Goal: Task Accomplishment & Management: Manage account settings

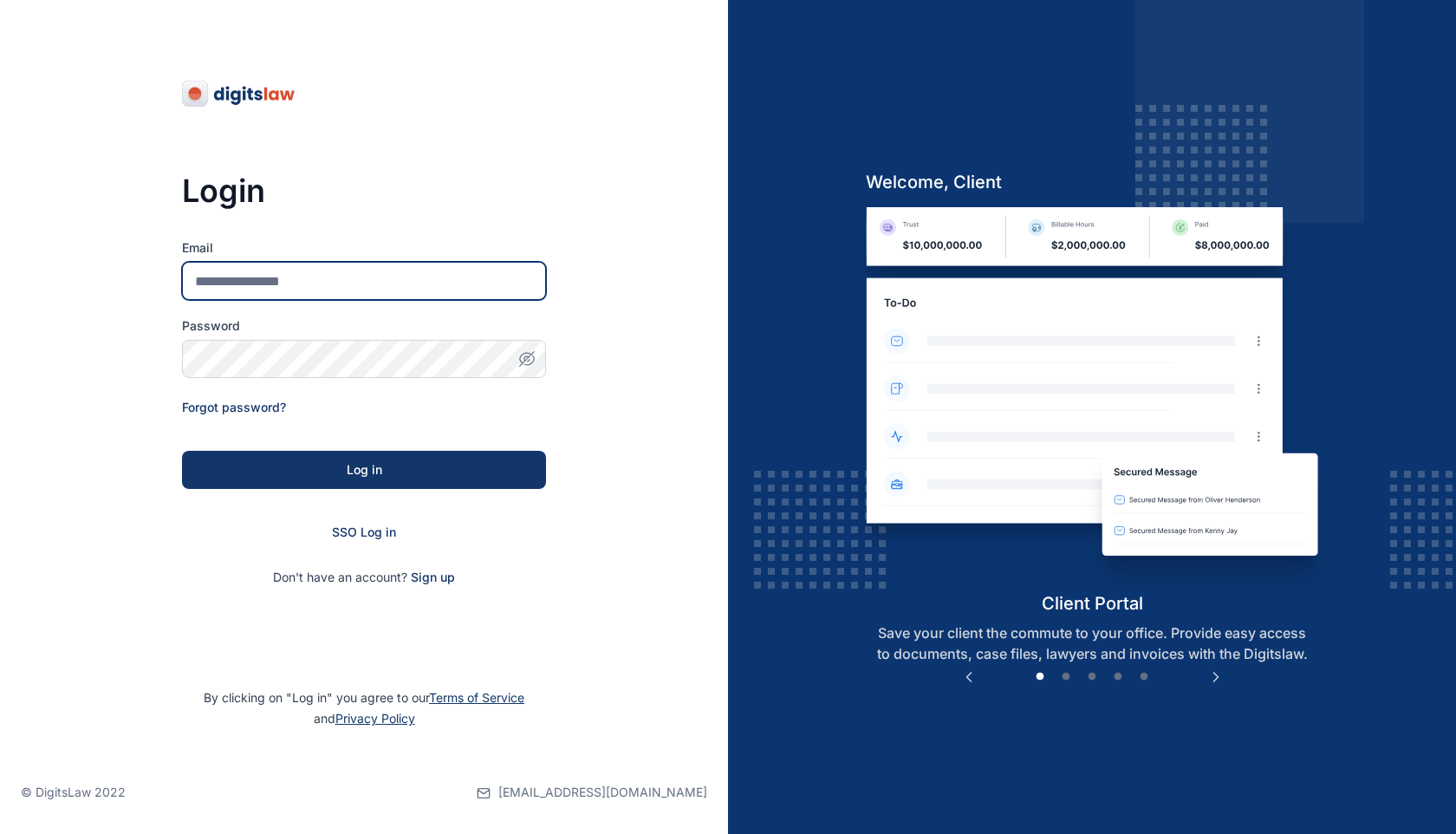
click at [377, 278] on input "Email" at bounding box center [364, 281] width 364 height 38
paste input "**********"
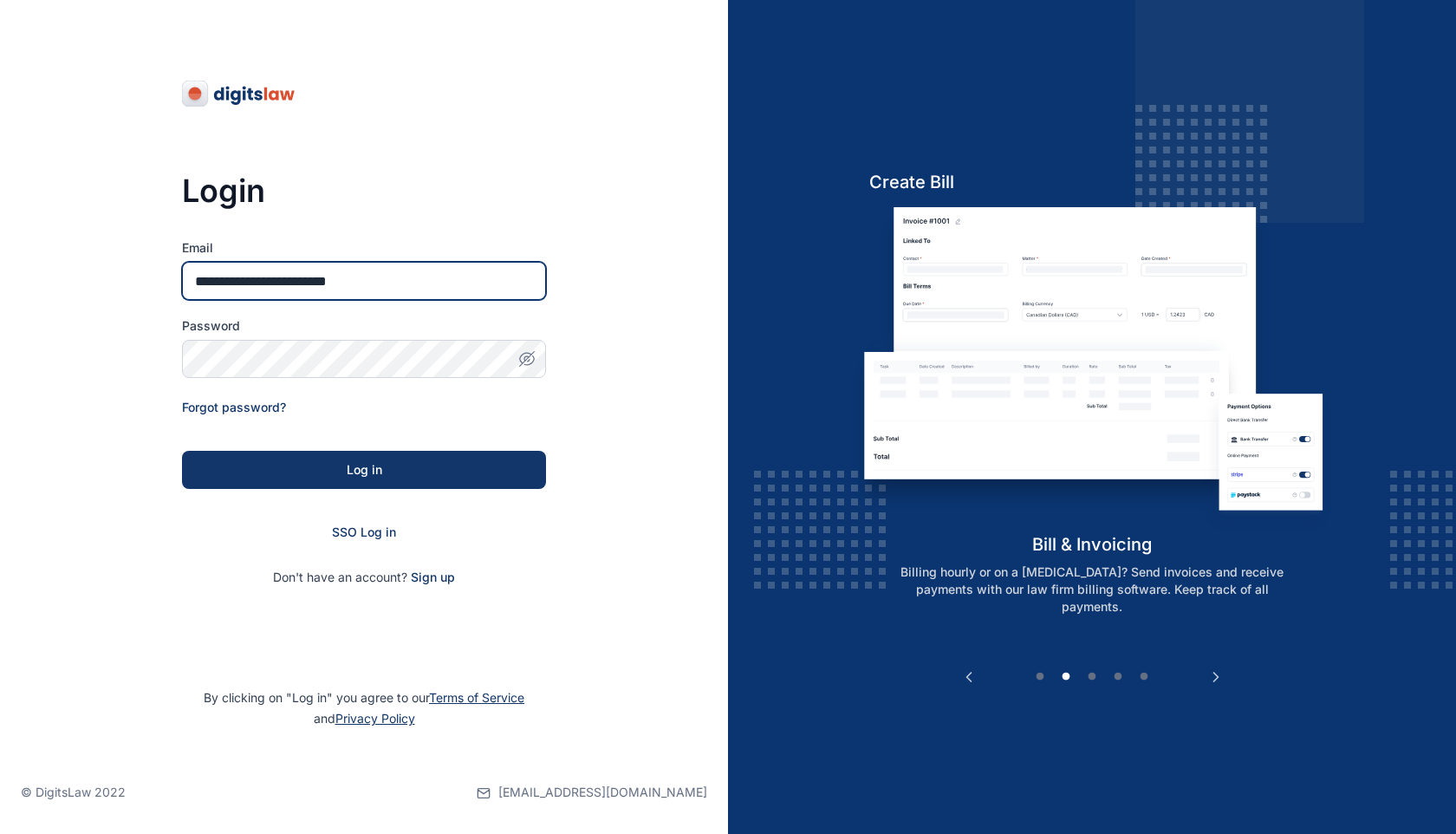
type input "**********"
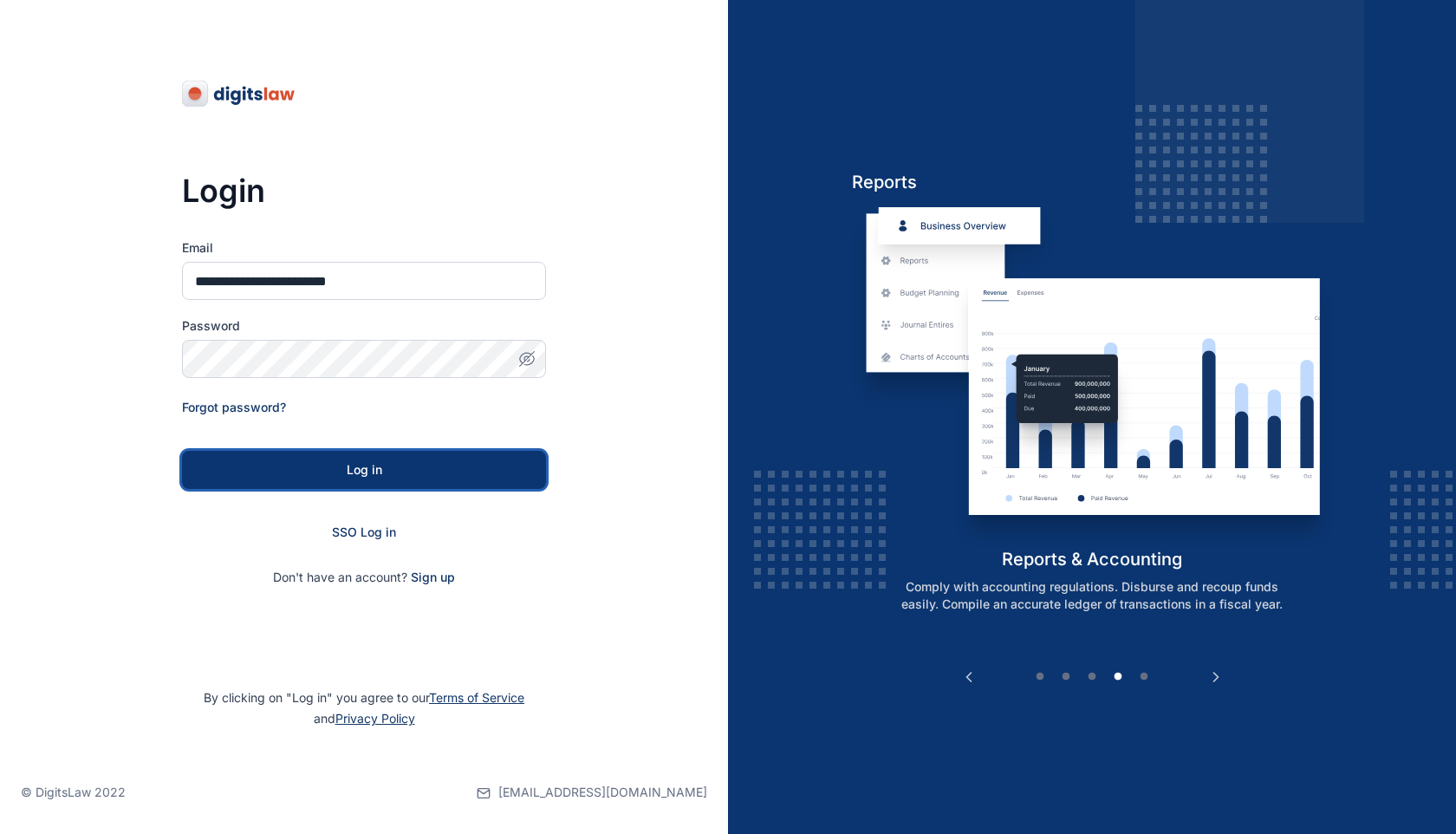
click at [231, 481] on button "Log in" at bounding box center [364, 469] width 364 height 38
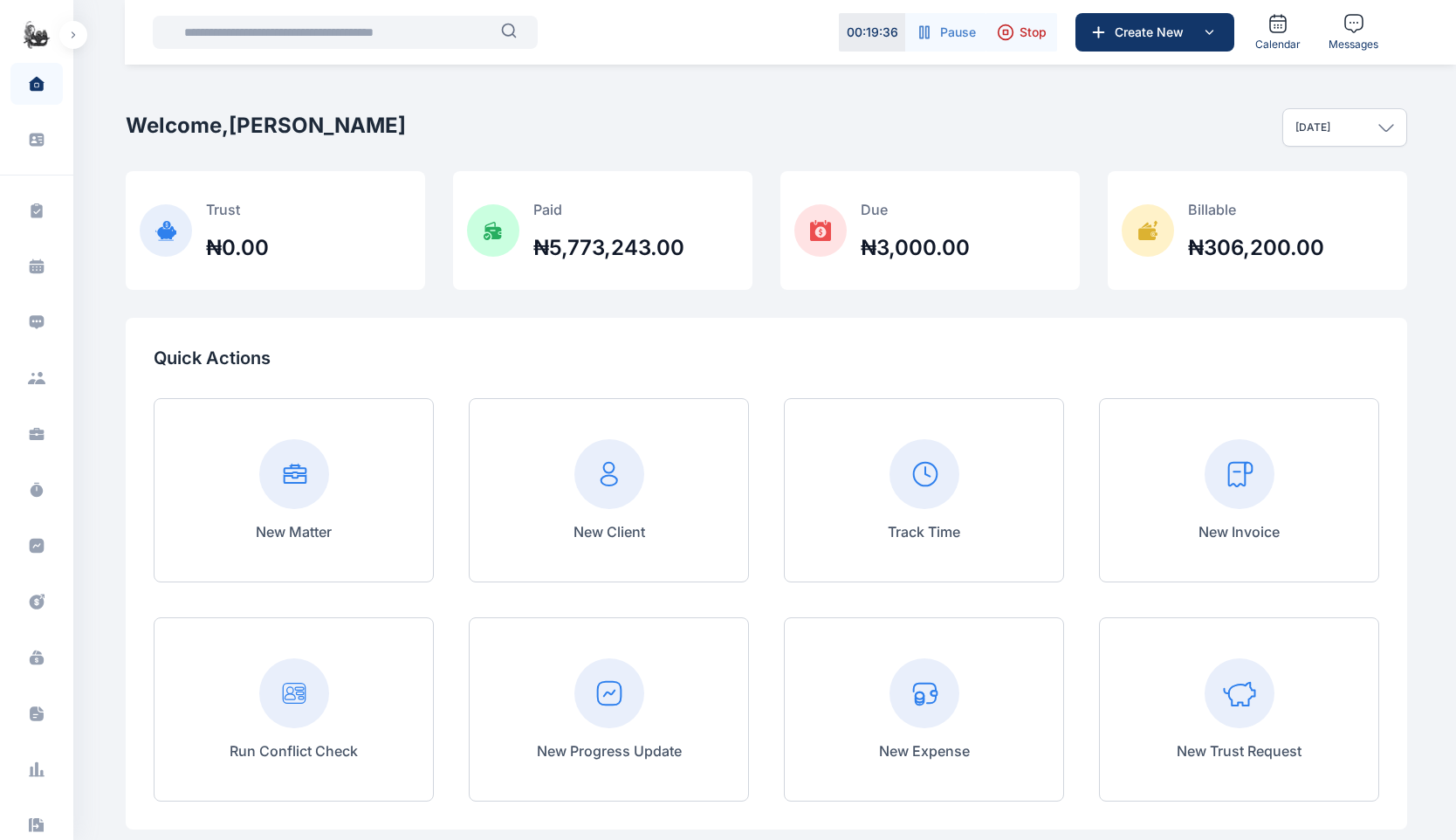
click at [926, 33] on icon "button" at bounding box center [927, 32] width 3 height 12
click at [909, 34] on icon "button" at bounding box center [905, 32] width 18 height 18
click at [1023, 34] on span "Stop" at bounding box center [1034, 32] width 27 height 18
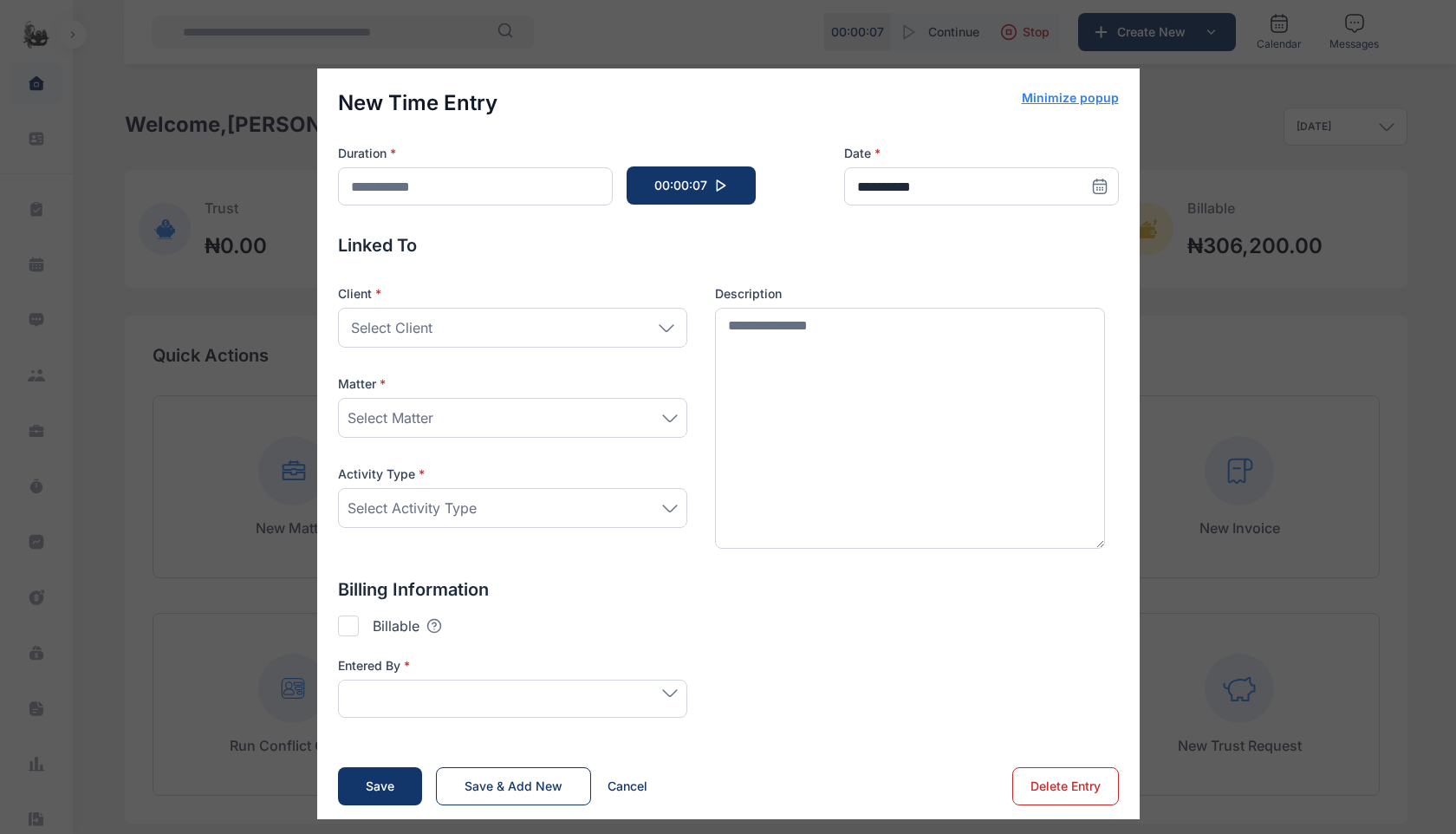
type input "*******"
click at [754, 41] on div "**********" at bounding box center [728, 444] width 1456 height 887
click at [397, 786] on button "Save" at bounding box center [380, 787] width 84 height 38
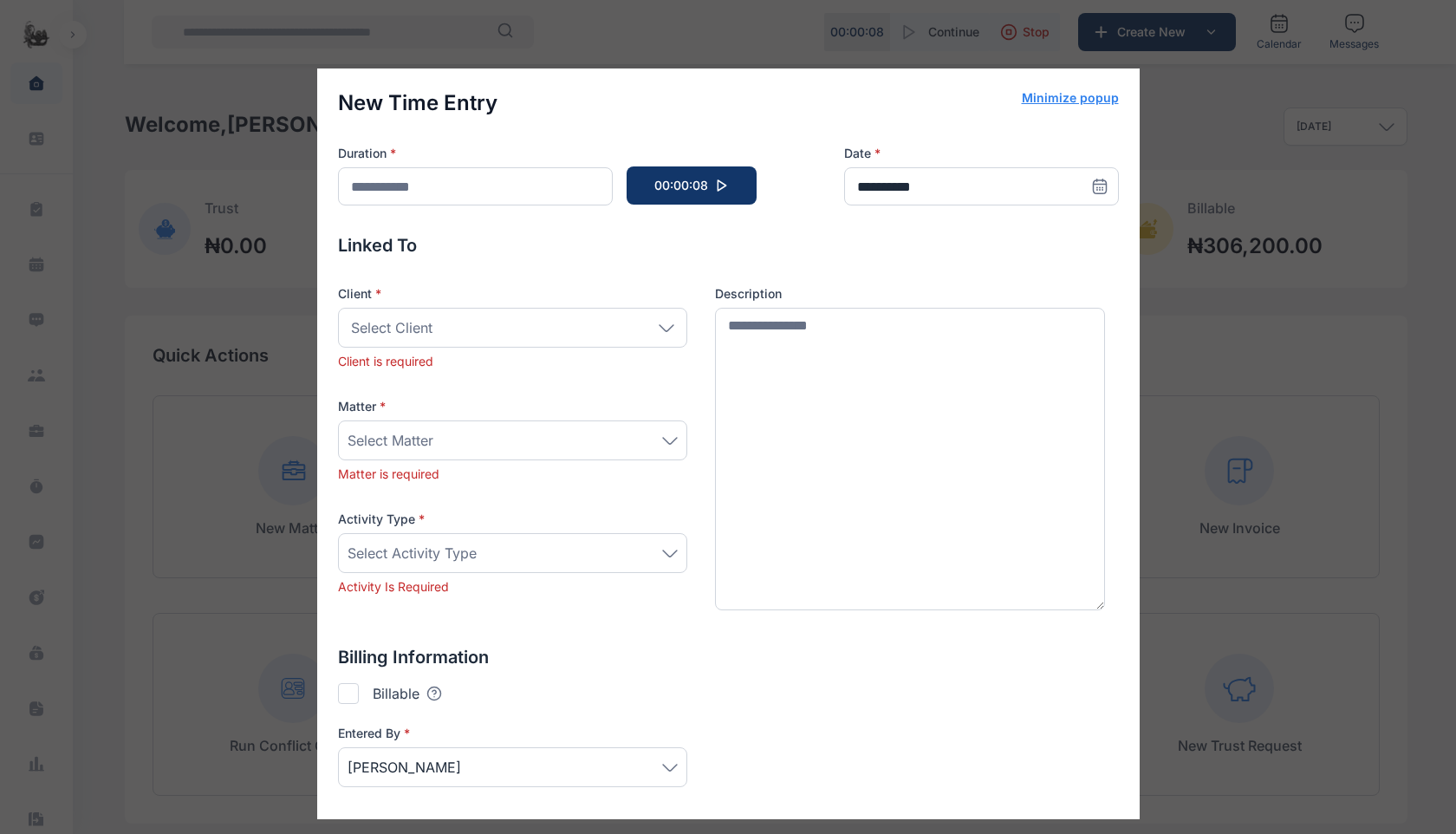
click at [1100, 96] on button "Minimize popup" at bounding box center [1071, 98] width 97 height 17
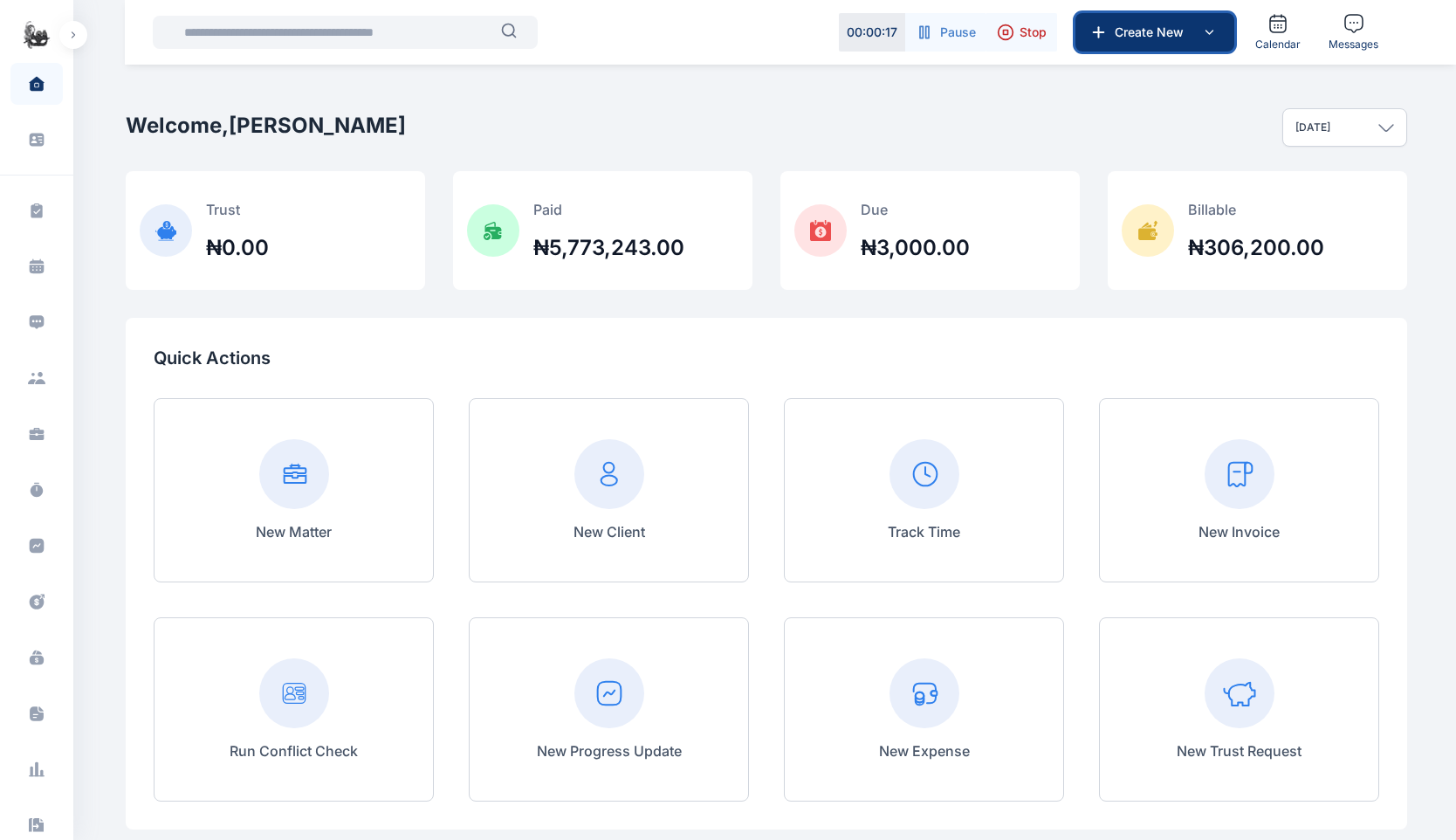
click at [1143, 25] on span "Create New" at bounding box center [1153, 32] width 91 height 18
click at [1267, 88] on div "Welcome, [PERSON_NAME] [DATE] [DATE] This week This month This year All time Cu…" at bounding box center [767, 127] width 1282 height 87
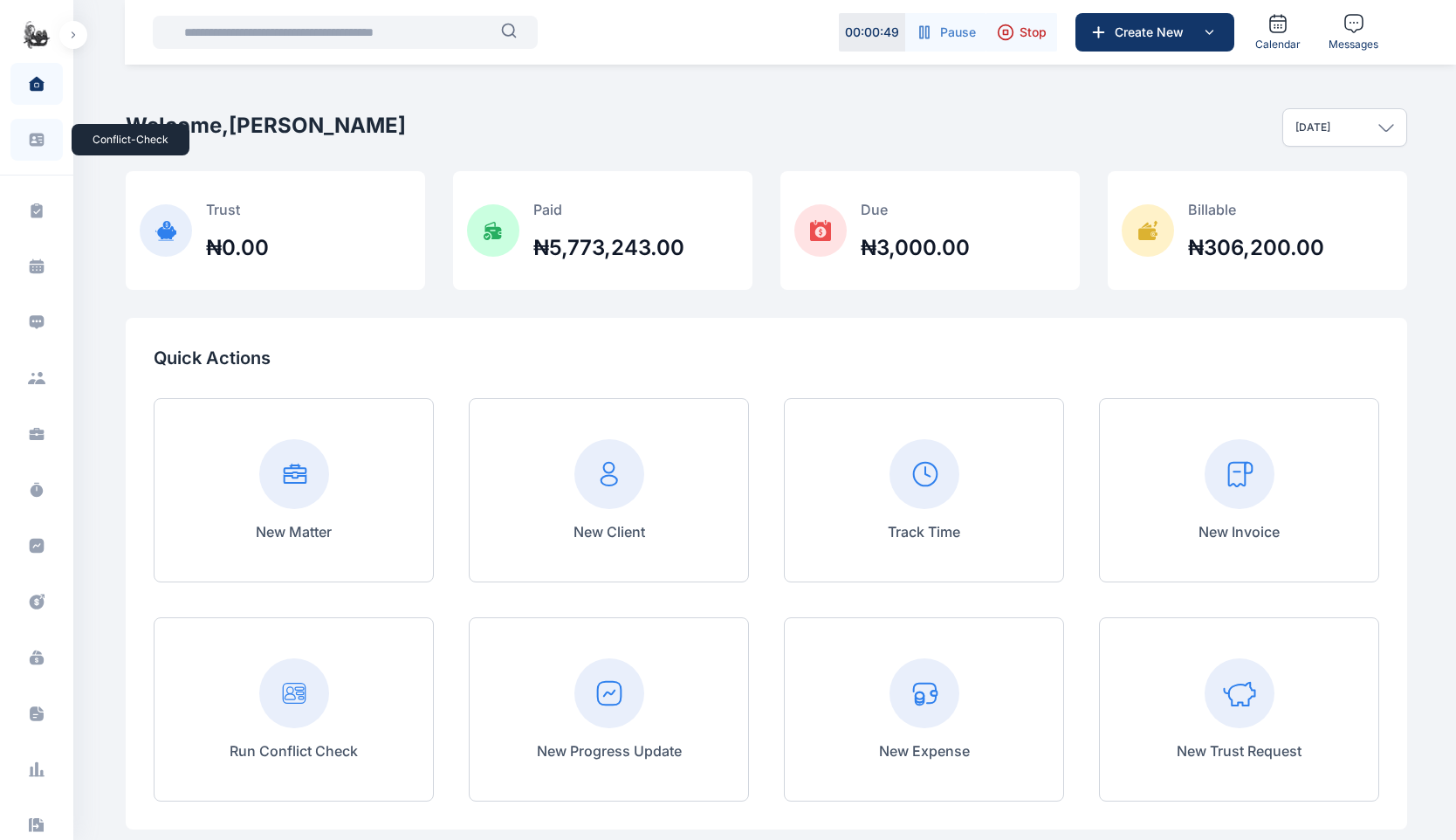
click at [42, 140] on icon at bounding box center [37, 140] width 18 height 18
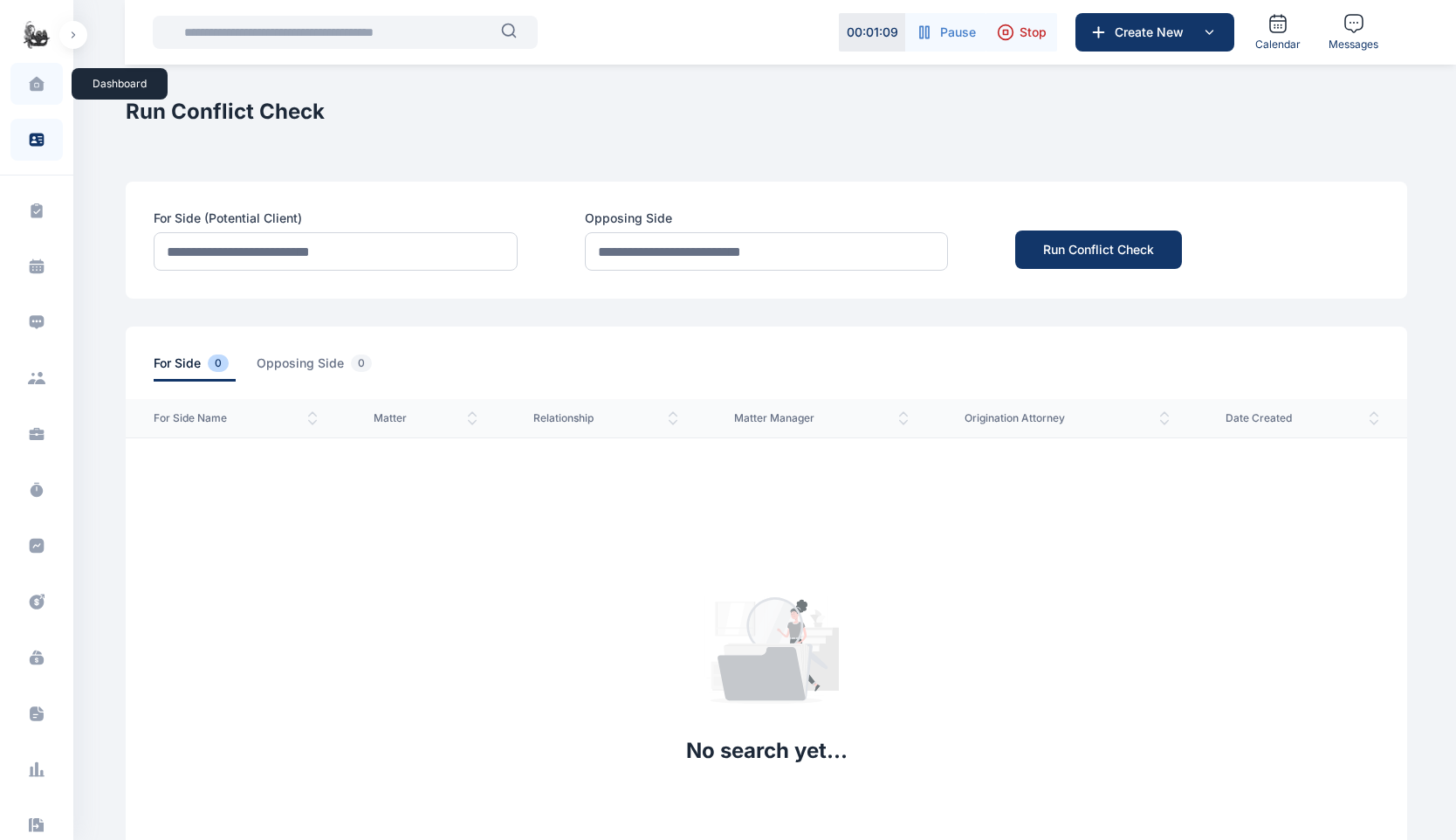
click at [40, 92] on span at bounding box center [36, 84] width 44 height 37
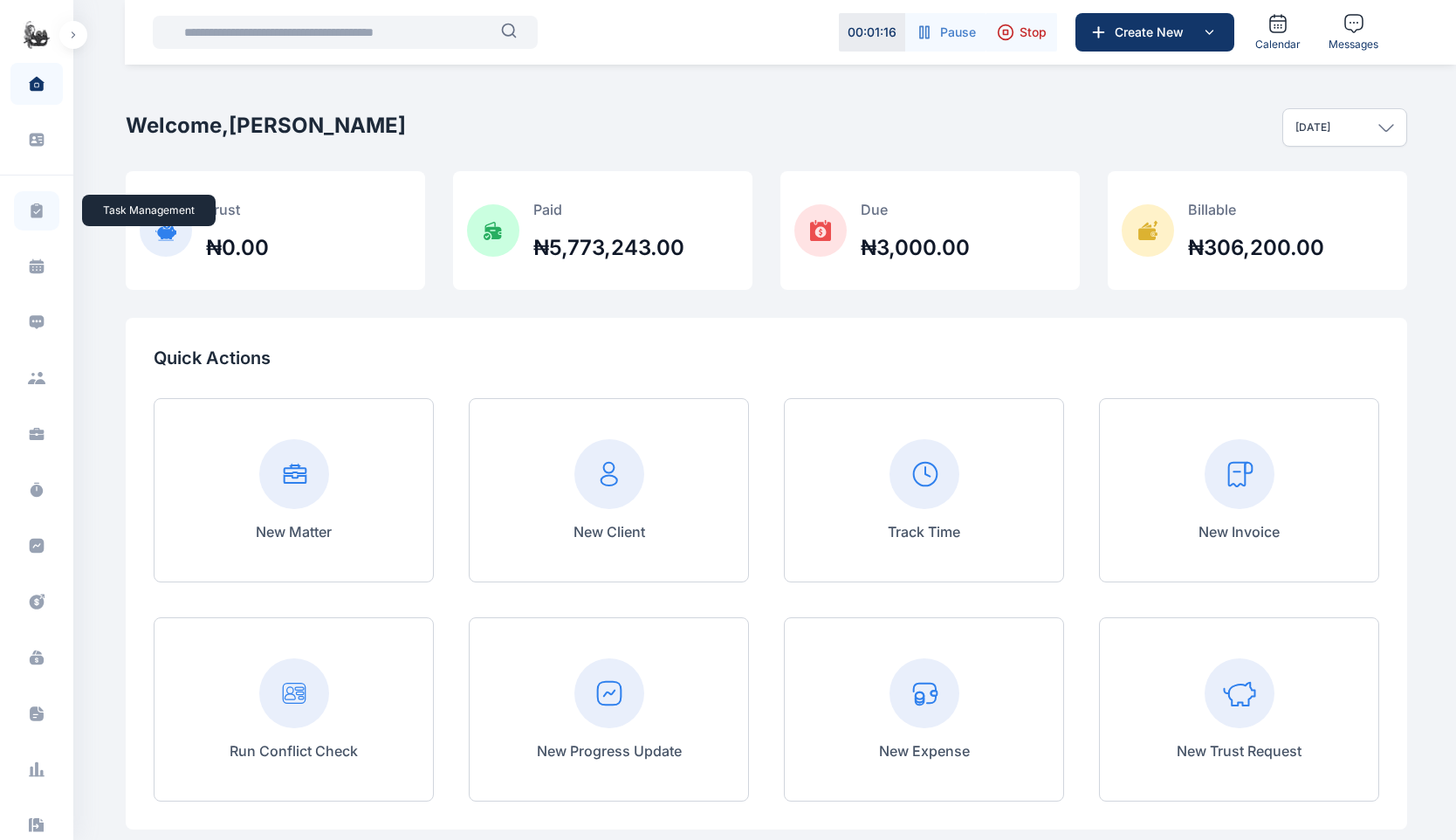
click at [38, 214] on icon at bounding box center [36, 209] width 12 height 15
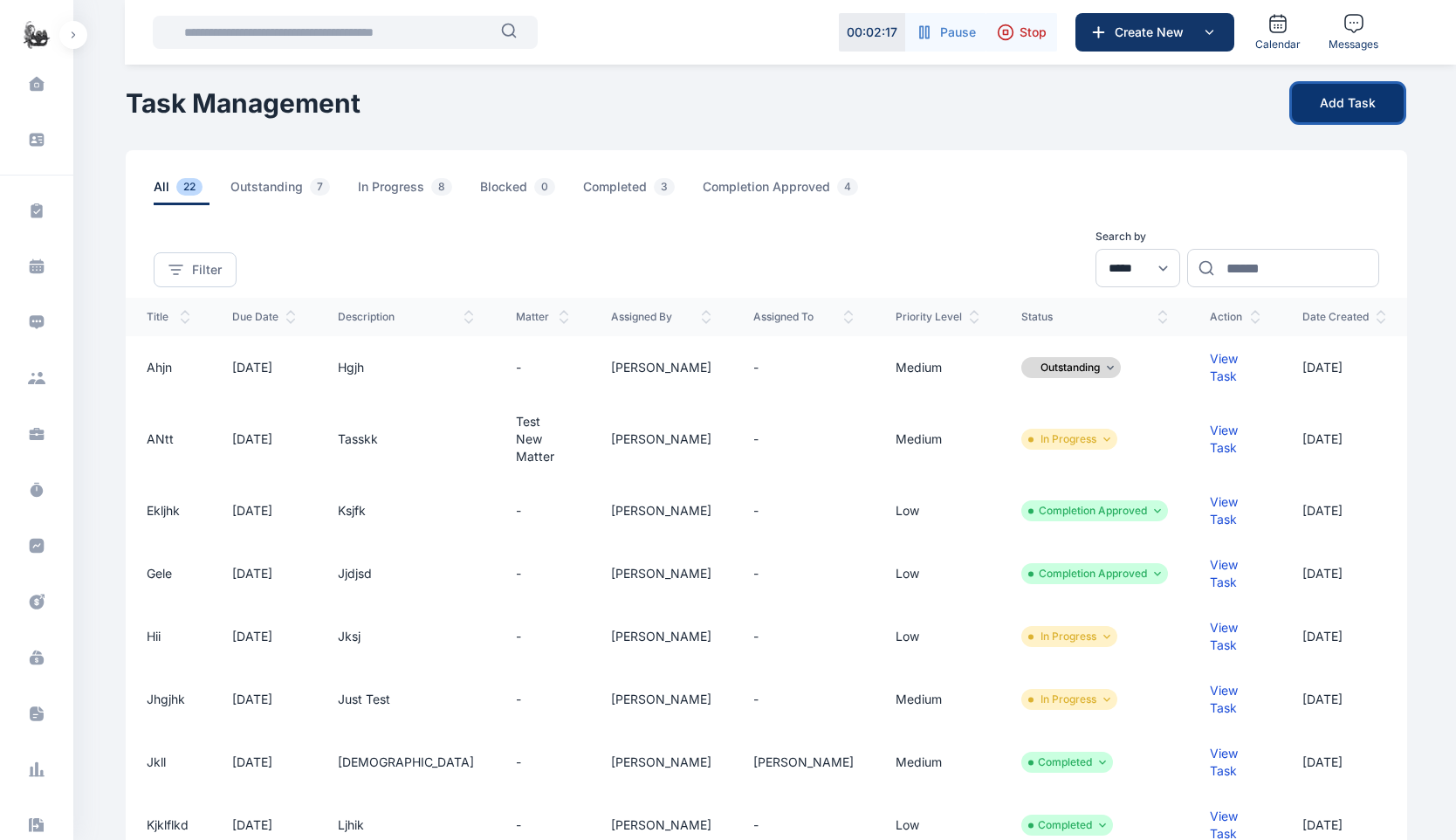
click at [1364, 101] on button "Add Task" at bounding box center [1347, 103] width 111 height 38
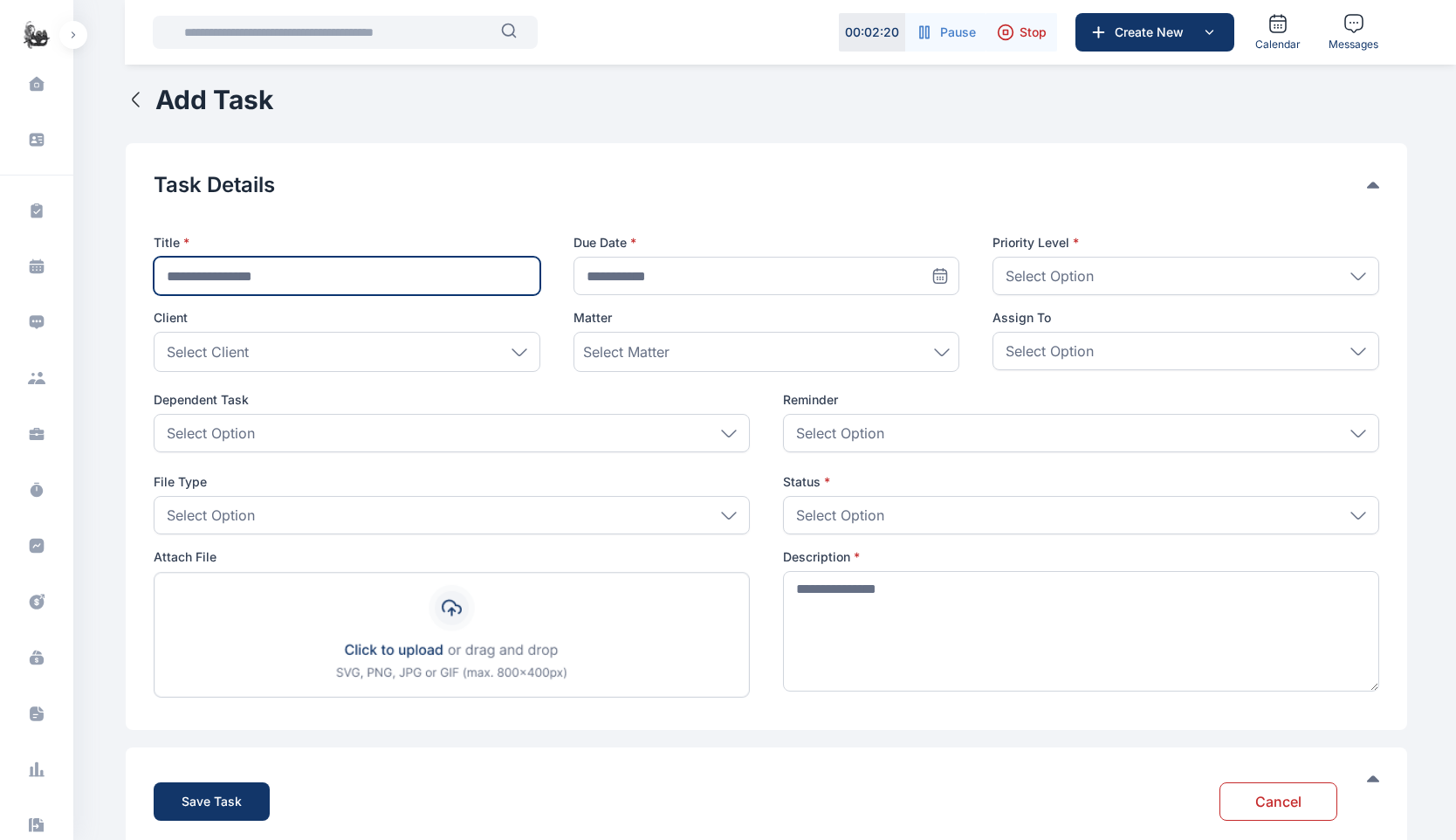
click at [234, 273] on input "text" at bounding box center [347, 276] width 387 height 38
click at [266, 290] on input "text" at bounding box center [347, 276] width 387 height 38
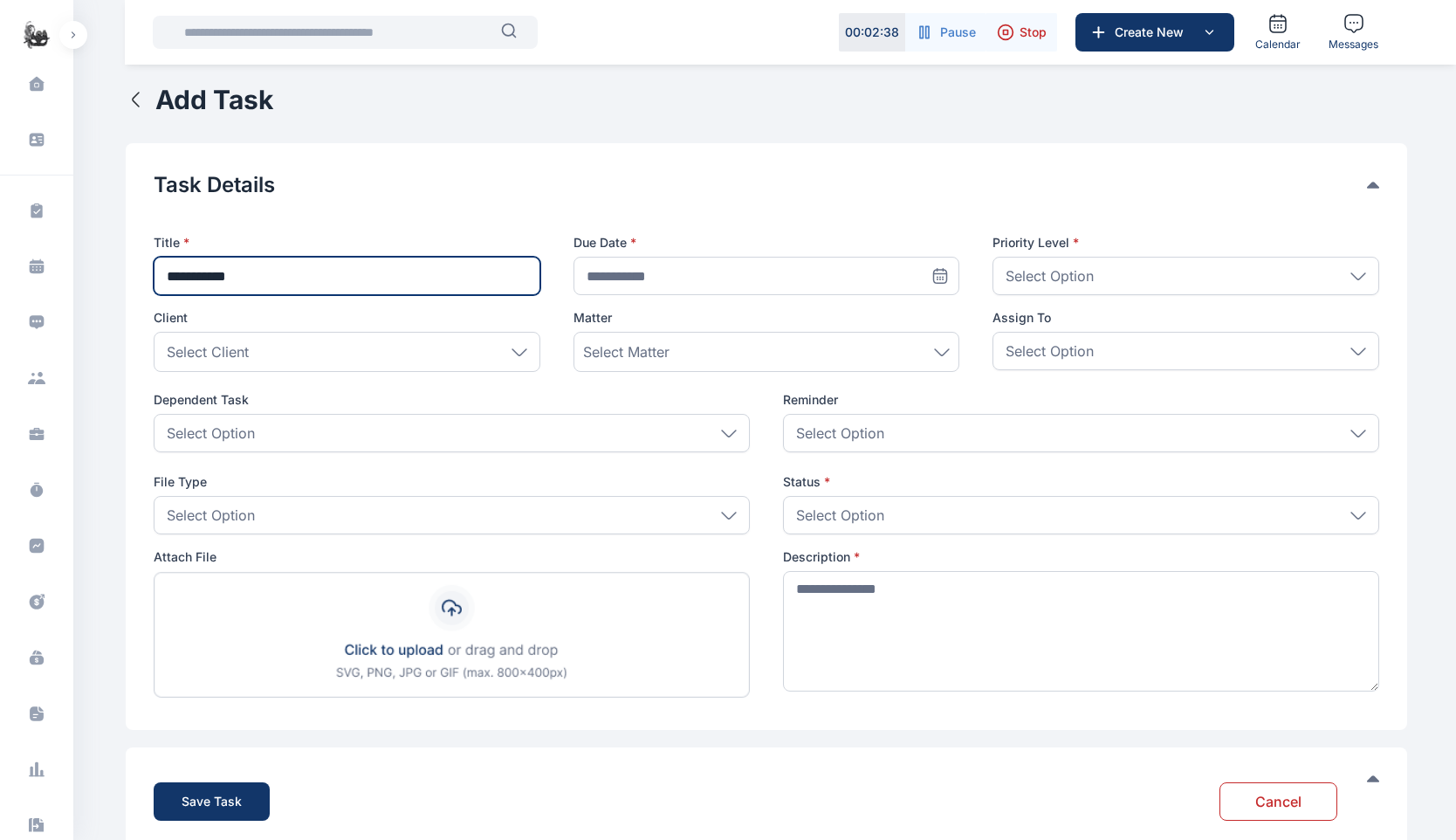
type input "**********"
click at [939, 277] on icon at bounding box center [941, 276] width 18 height 18
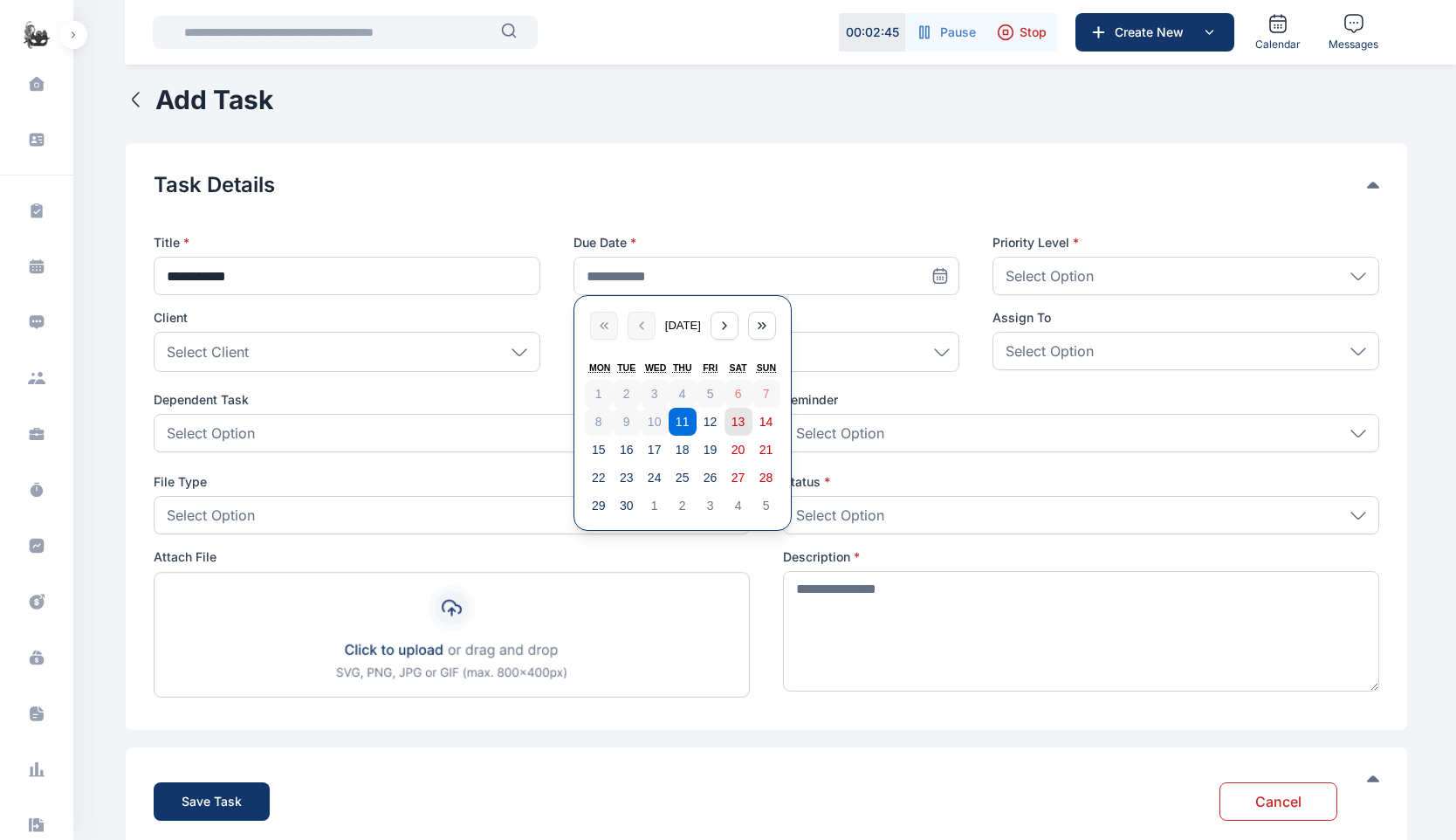
click at [744, 420] on abbr "13" at bounding box center [738, 421] width 14 height 14
type input "**********"
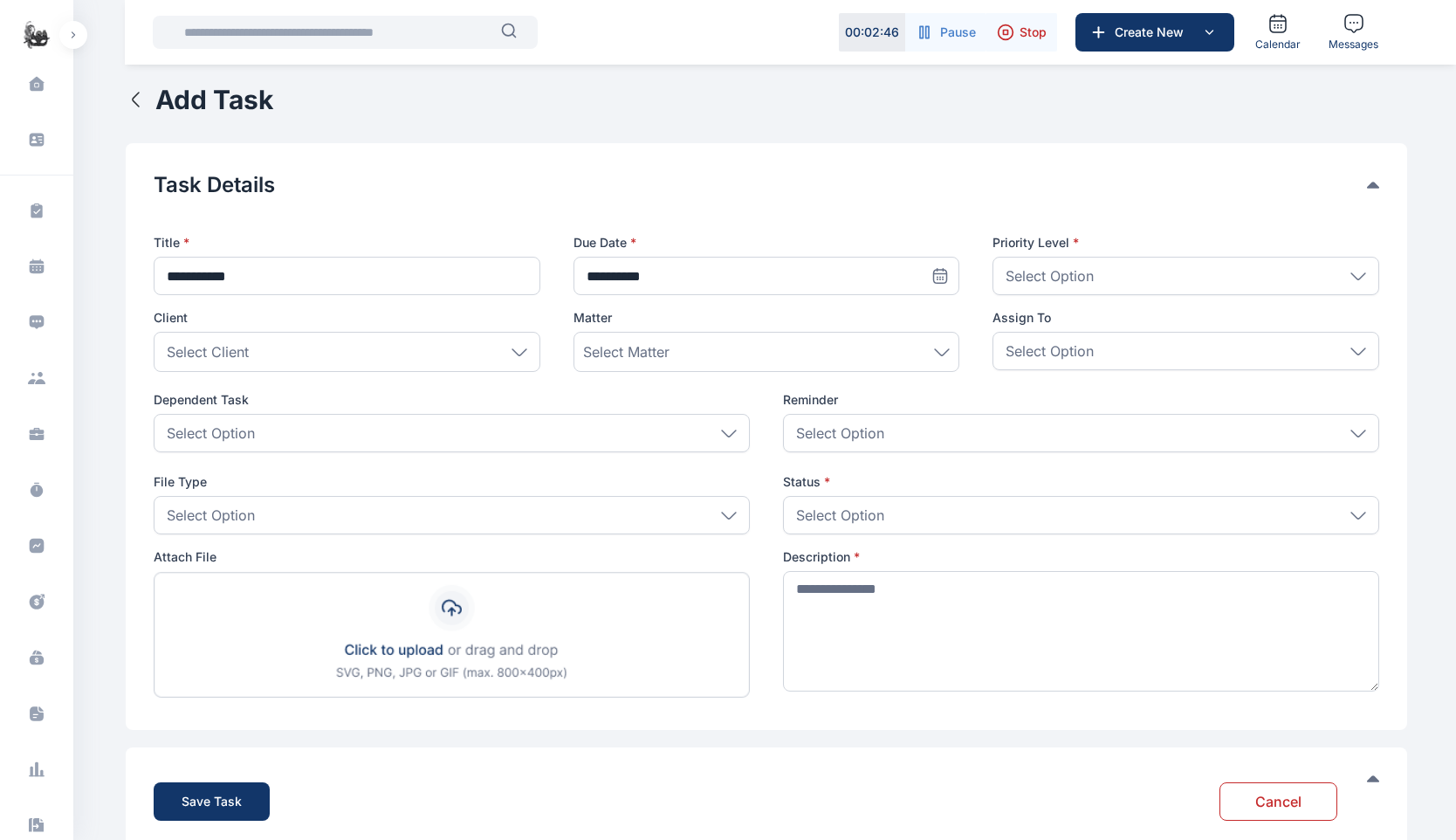
click at [1145, 278] on div "Select Option" at bounding box center [1186, 276] width 387 height 38
click at [884, 191] on button "Task Details" at bounding box center [760, 185] width 1213 height 28
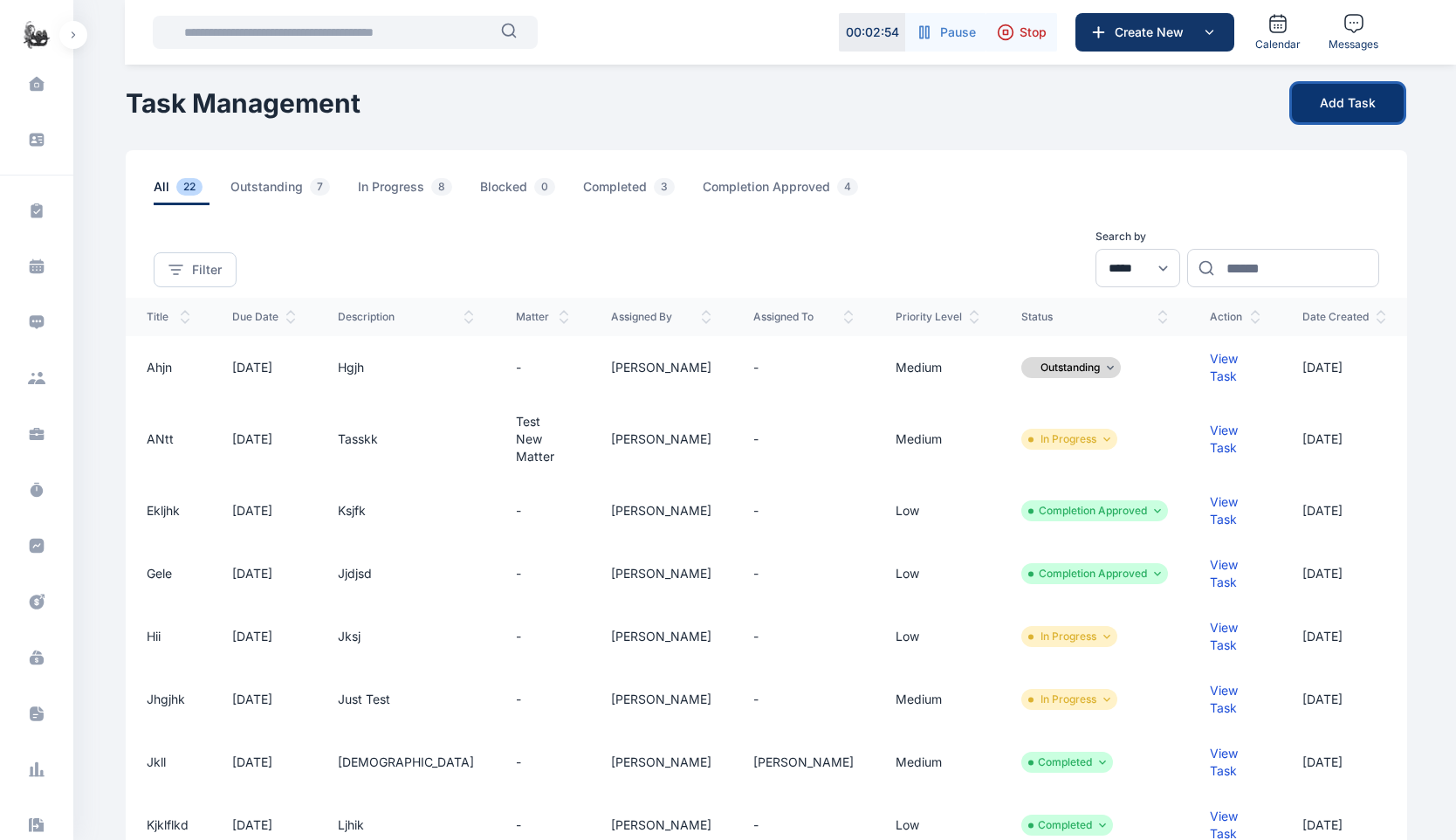
click at [1390, 102] on button "Add Task" at bounding box center [1347, 103] width 111 height 38
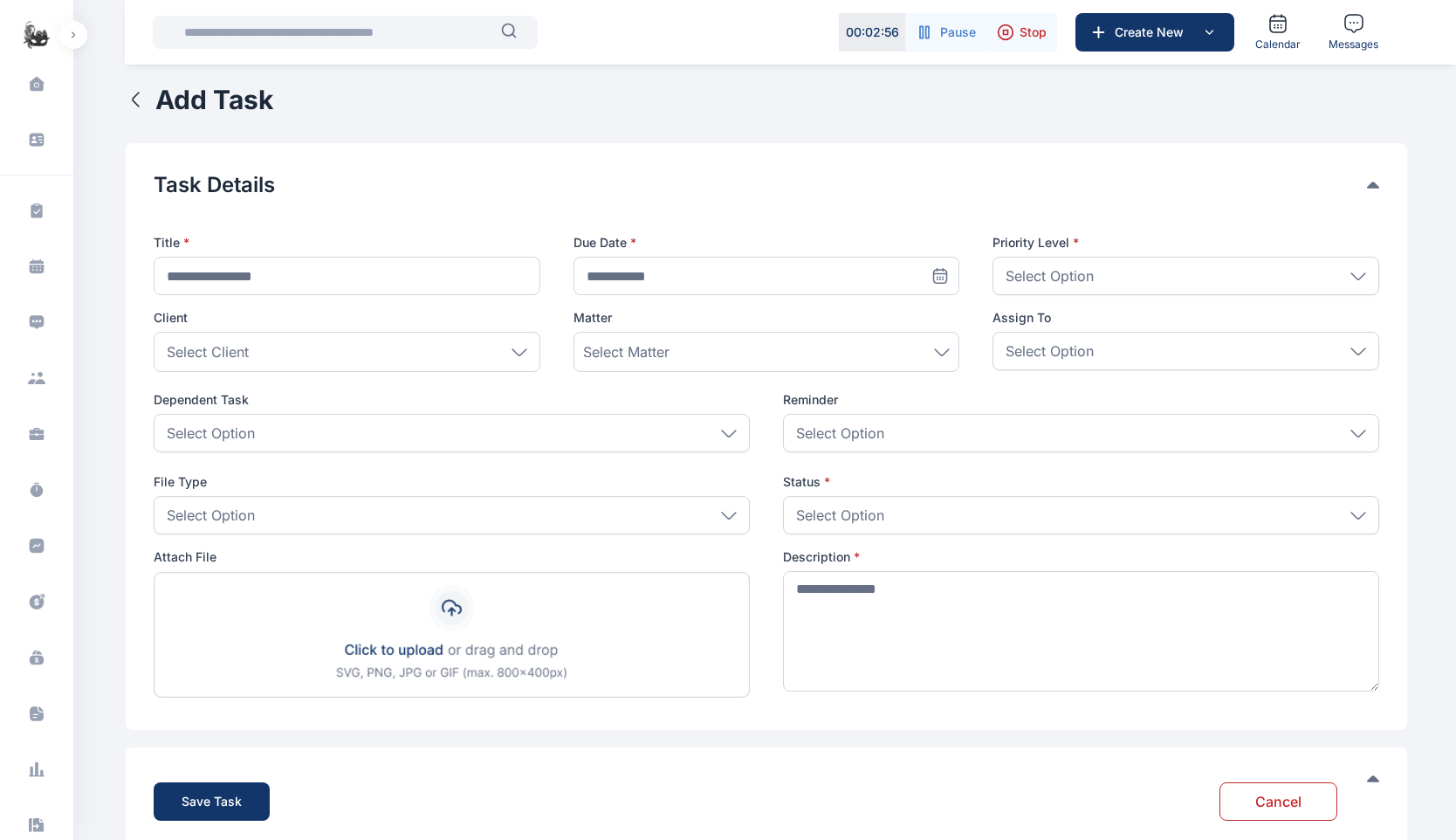
click at [317, 353] on div "Select Client" at bounding box center [347, 351] width 387 height 40
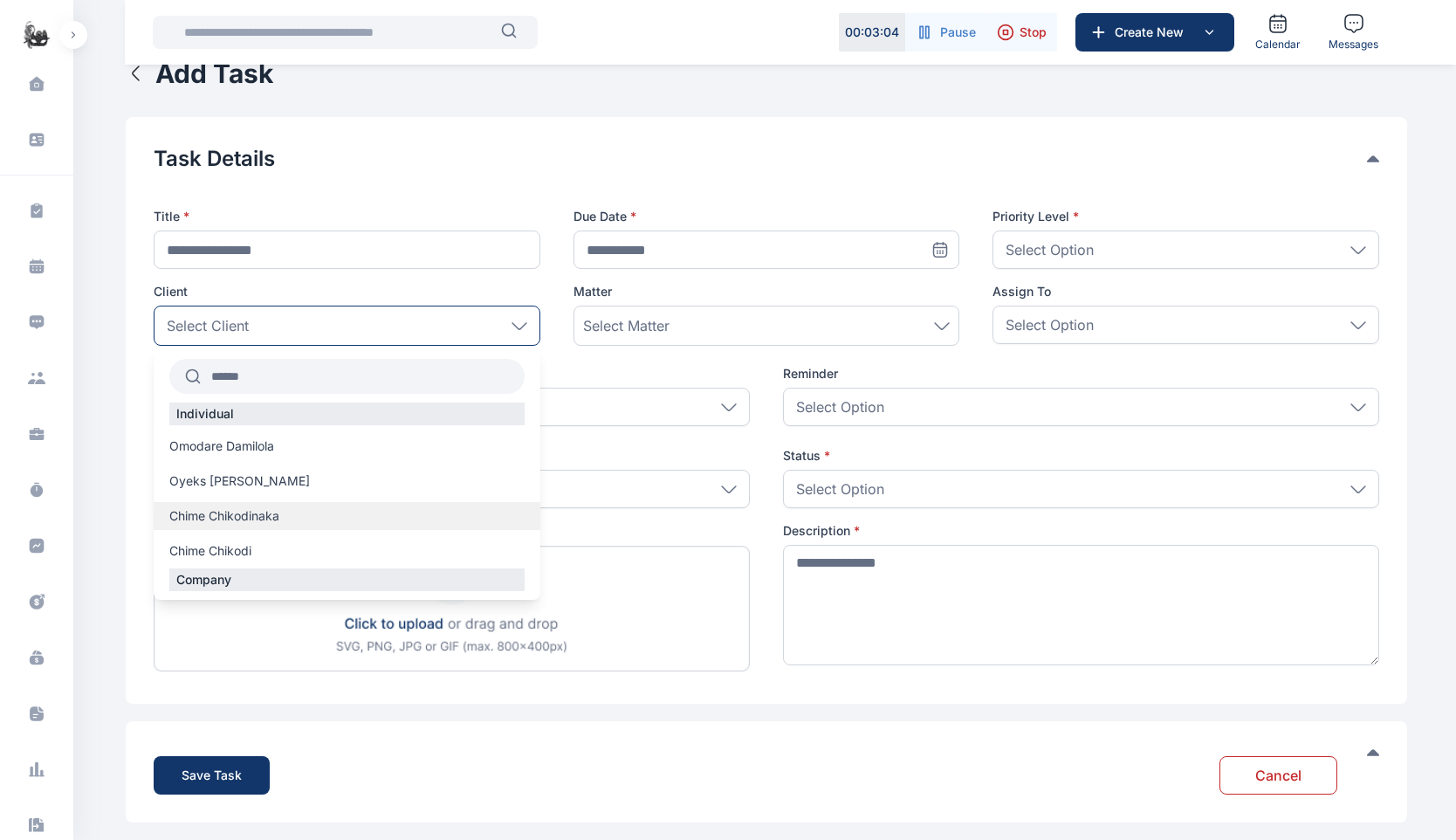
scroll to position [20, 0]
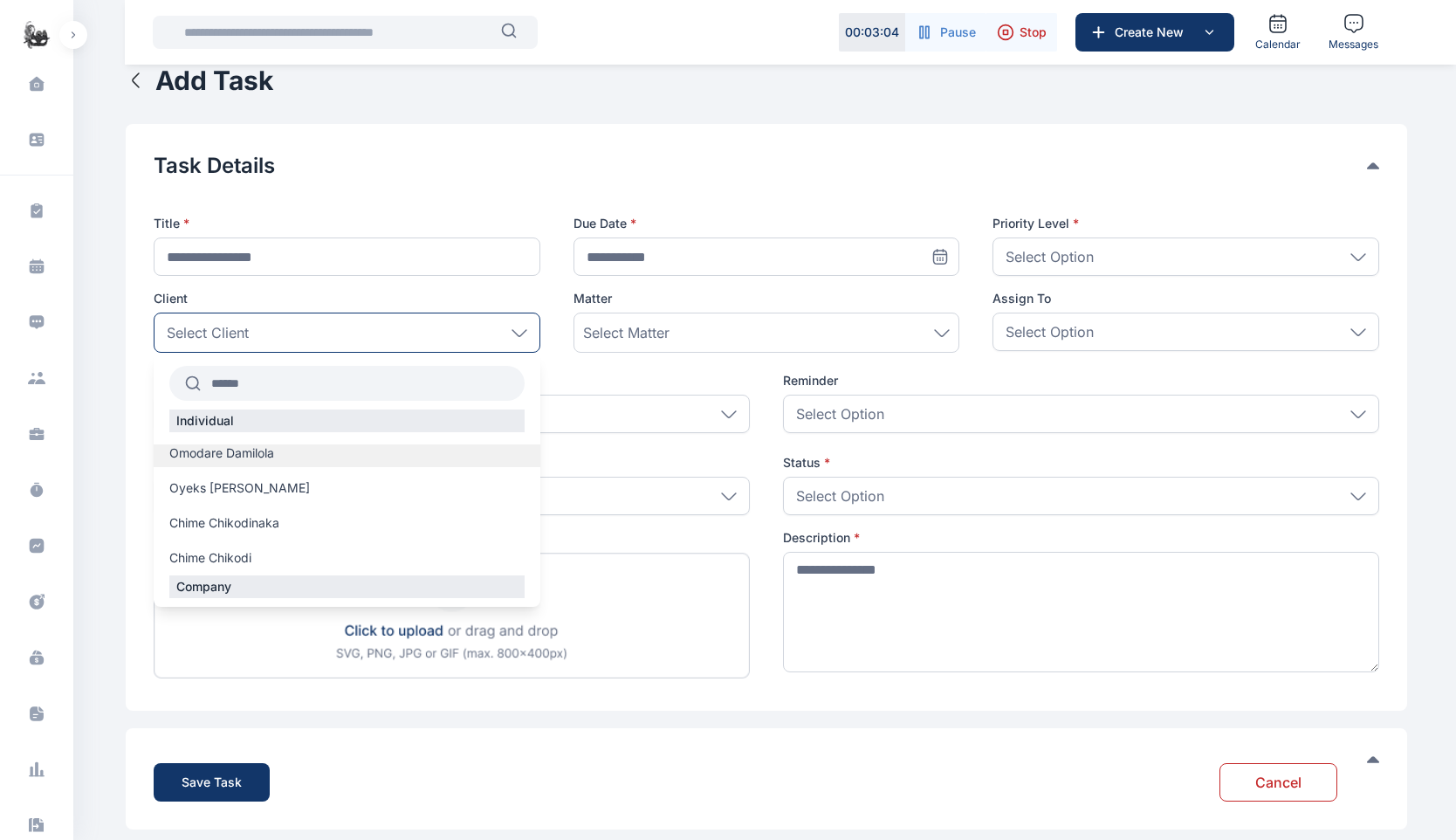
click at [227, 461] on span "Omodare Damilola" at bounding box center [221, 453] width 105 height 18
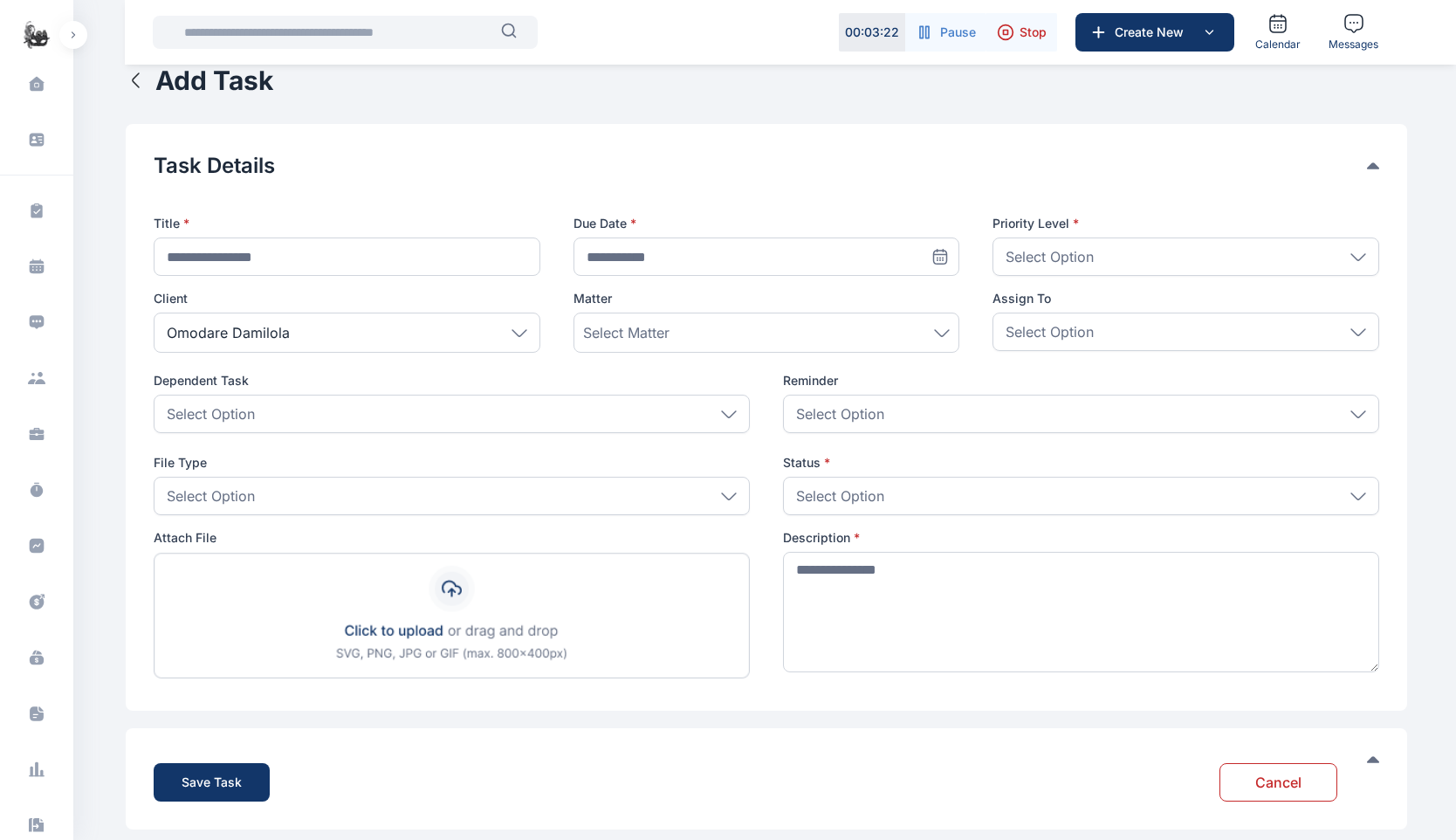
click at [640, 334] on span "Select Matter" at bounding box center [626, 332] width 86 height 21
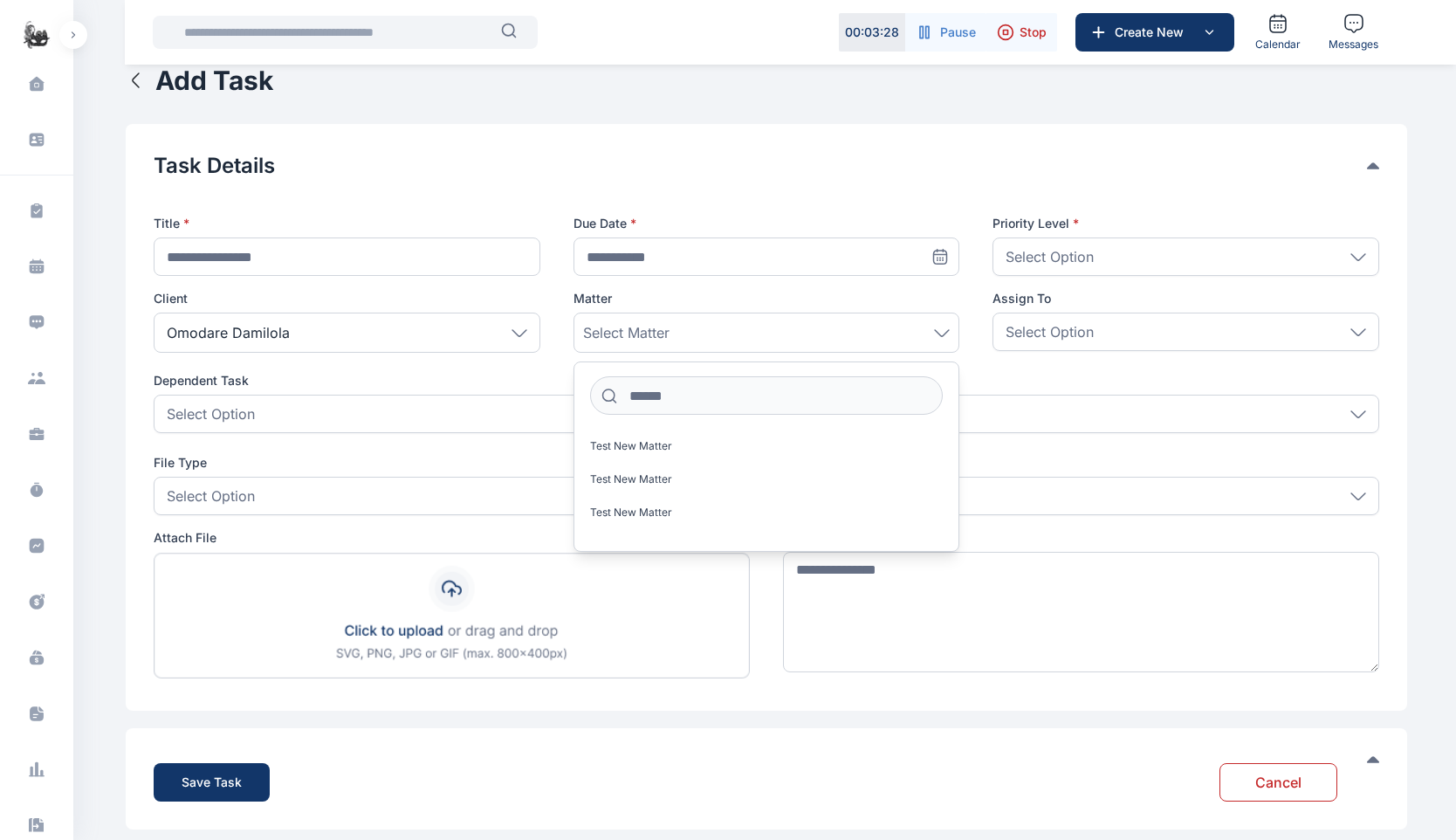
click at [1124, 328] on div "Select Option" at bounding box center [1186, 332] width 387 height 38
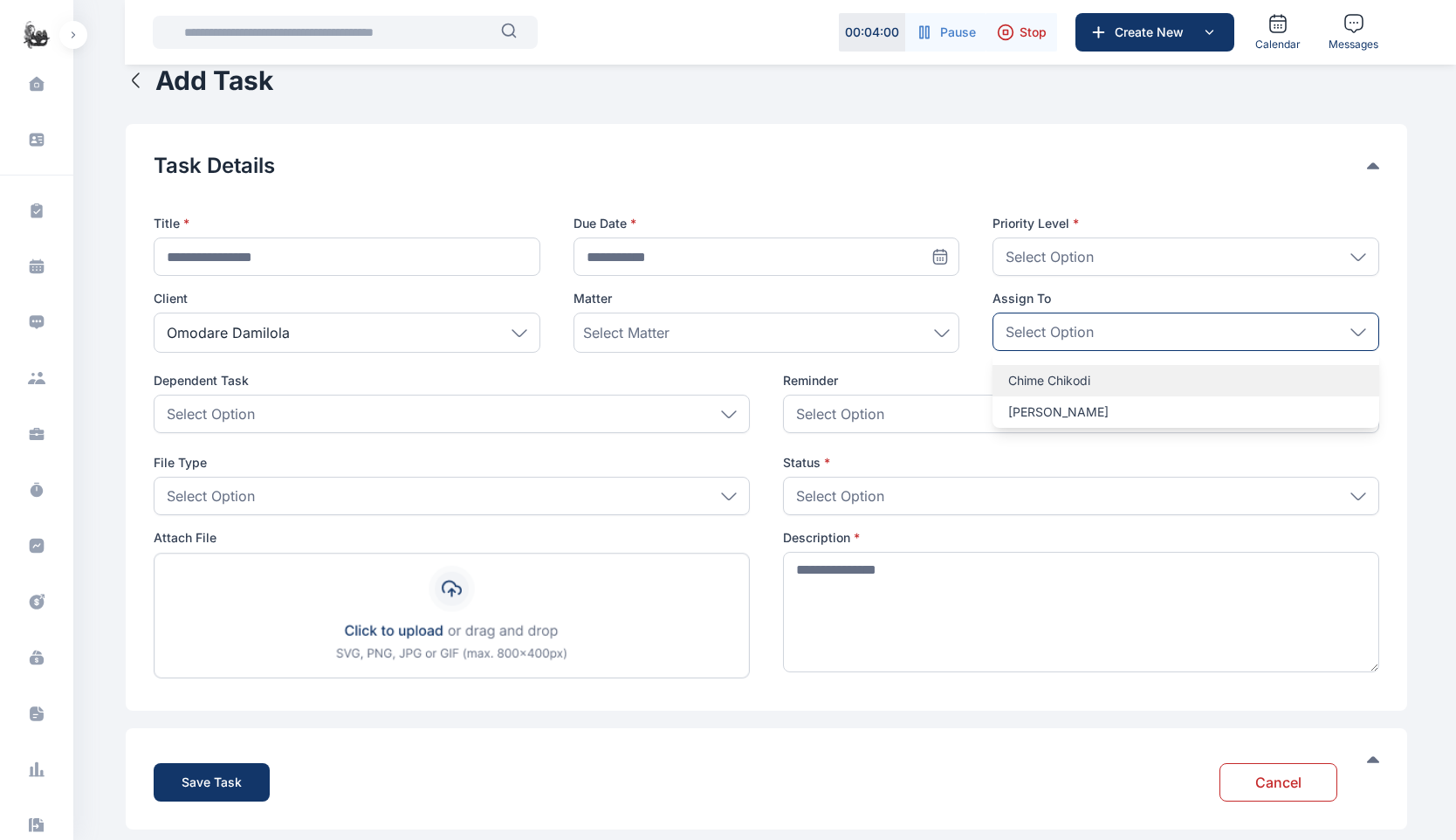
click at [1055, 378] on p "Chime Chikodi" at bounding box center [1185, 380] width 355 height 18
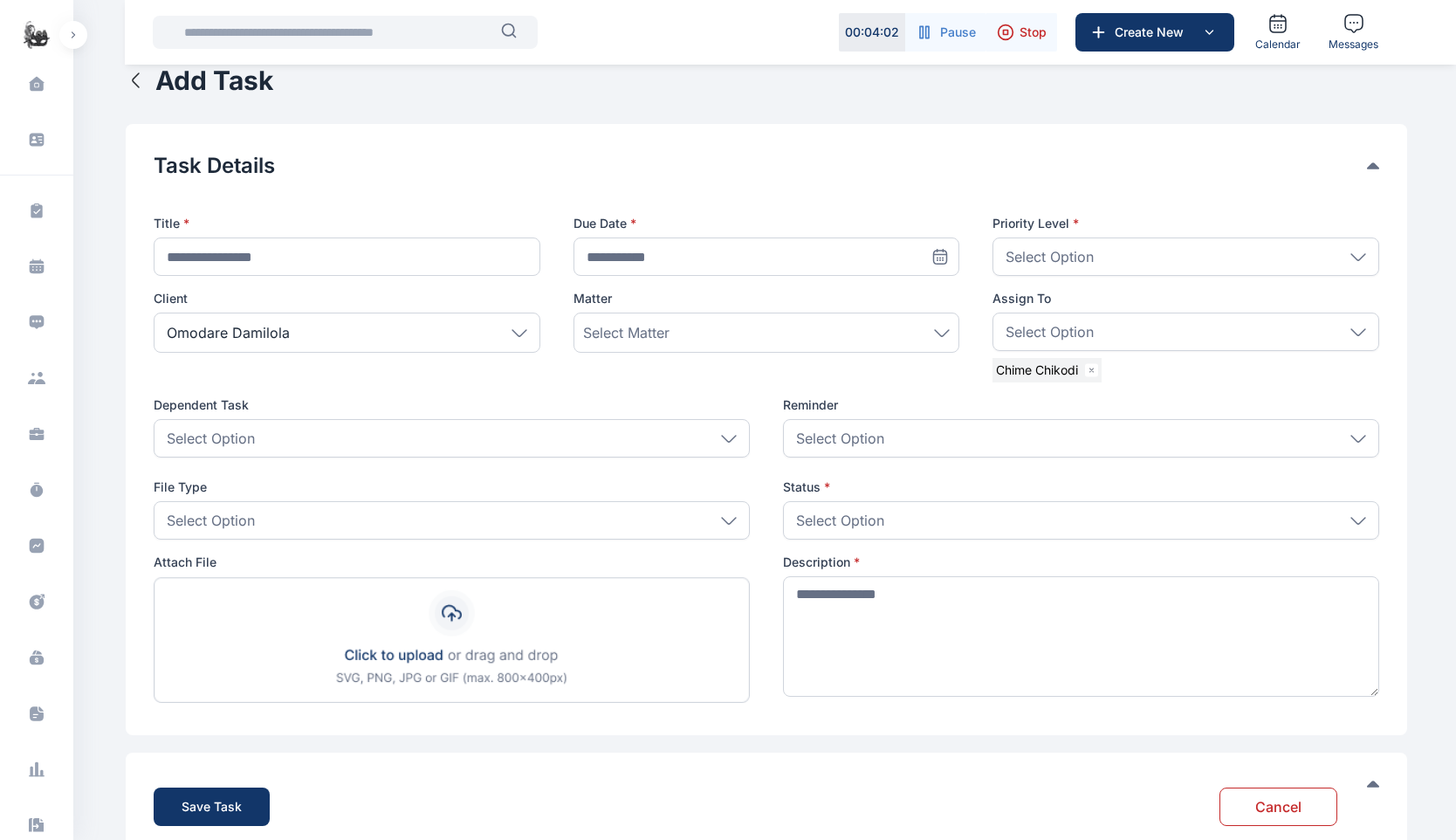
click at [397, 450] on div "Select Option" at bounding box center [452, 438] width 596 height 38
click at [388, 393] on span "**********" at bounding box center [767, 443] width 1226 height 527
click at [1092, 111] on div "**********" at bounding box center [767, 459] width 1282 height 789
click at [29, 761] on icon at bounding box center [37, 770] width 18 height 18
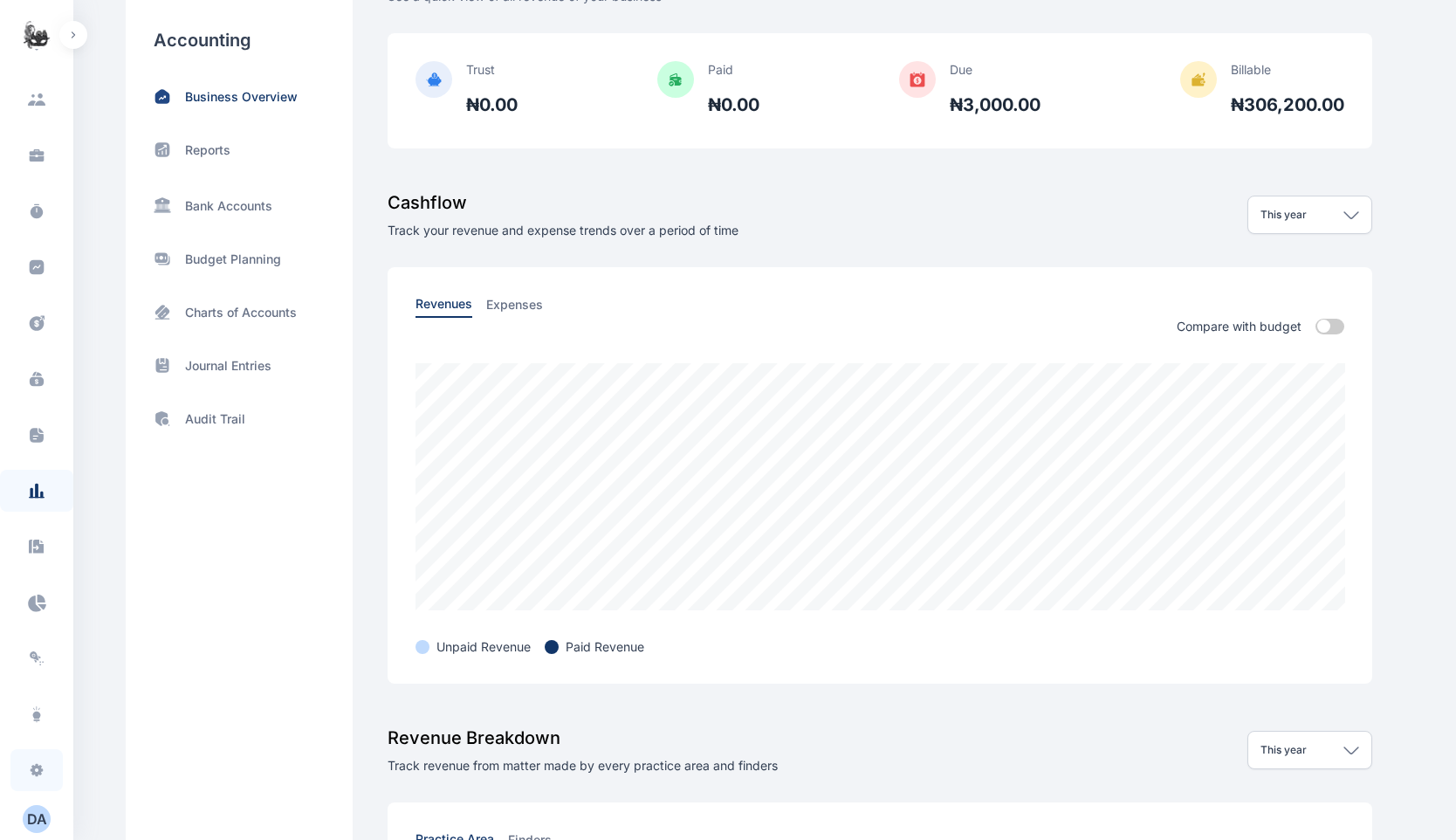
scroll to position [146, 0]
click at [42, 778] on icon at bounding box center [37, 771] width 18 height 18
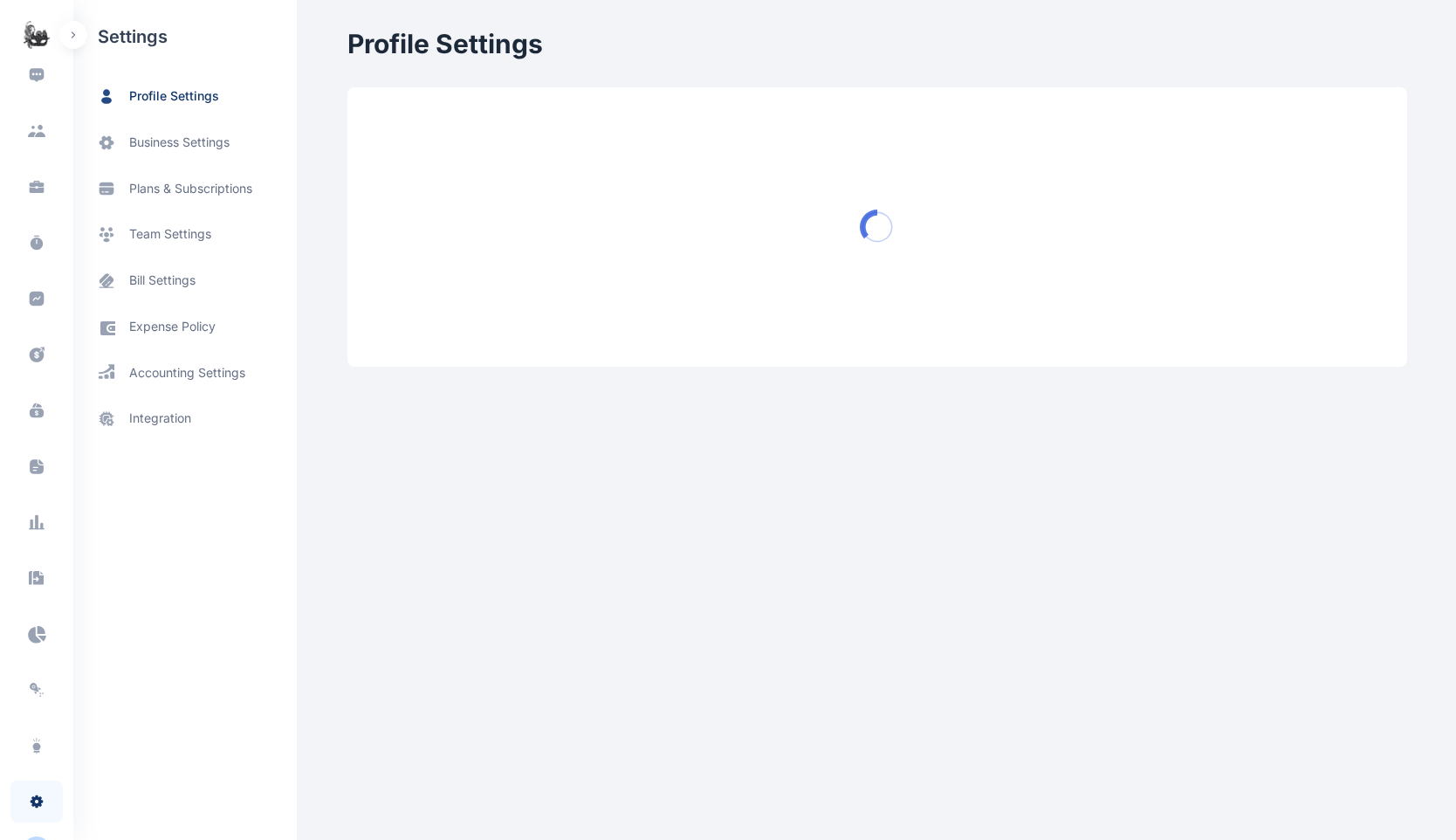
scroll to position [279, 0]
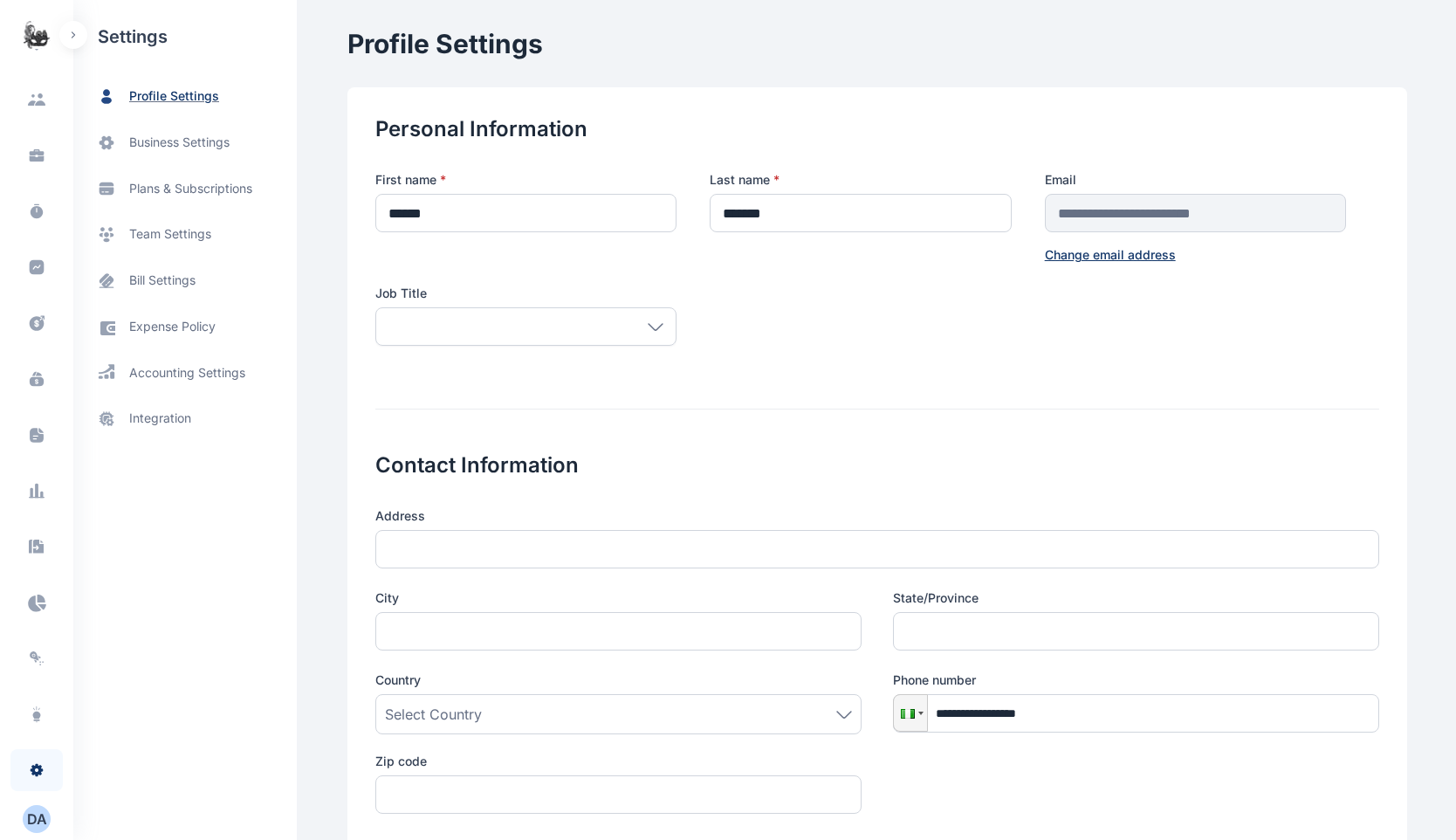
click at [152, 101] on span "profile settings" at bounding box center [174, 96] width 90 height 19
type input "******"
type input "*******"
type input "**********"
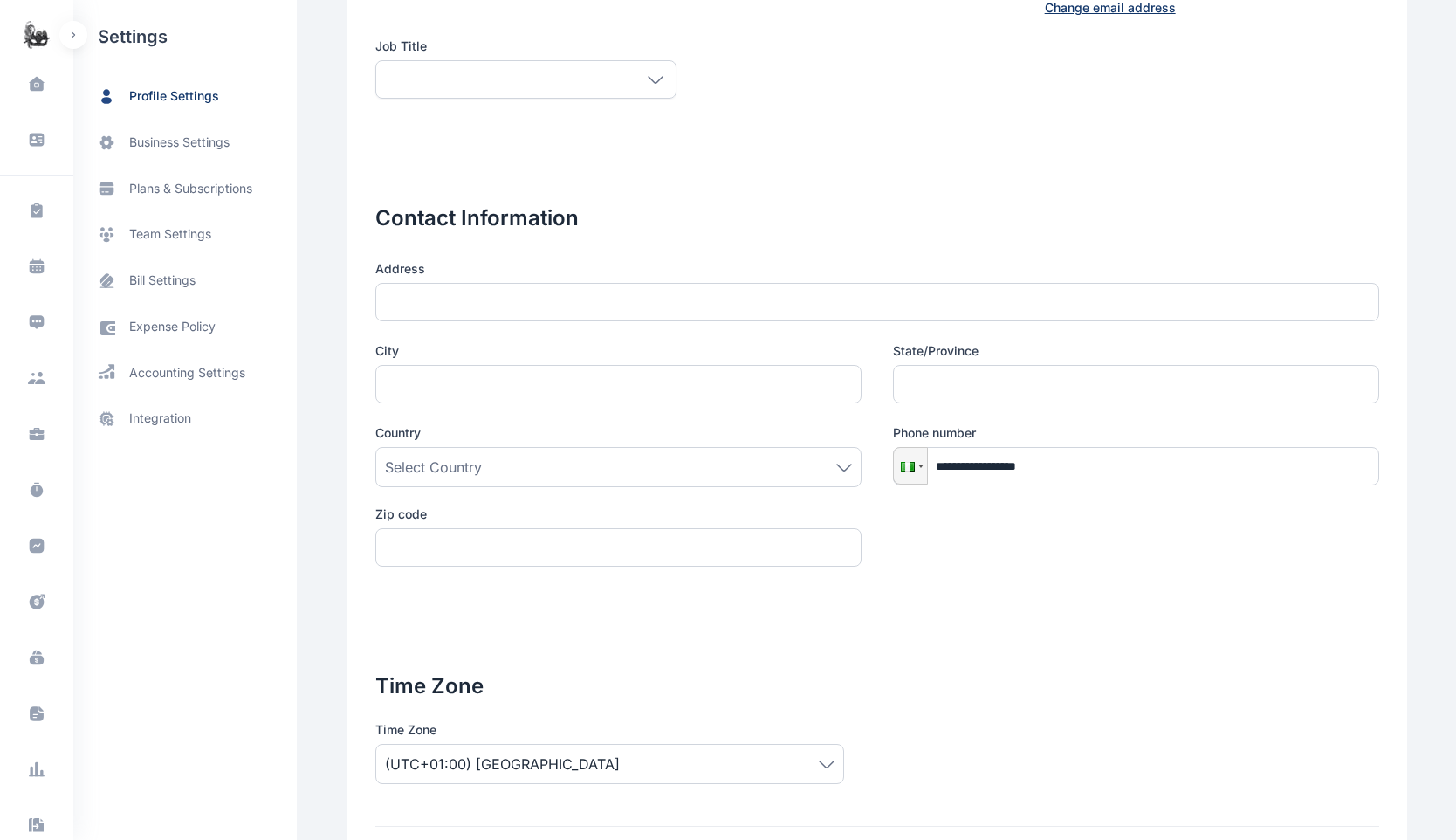
scroll to position [371, 0]
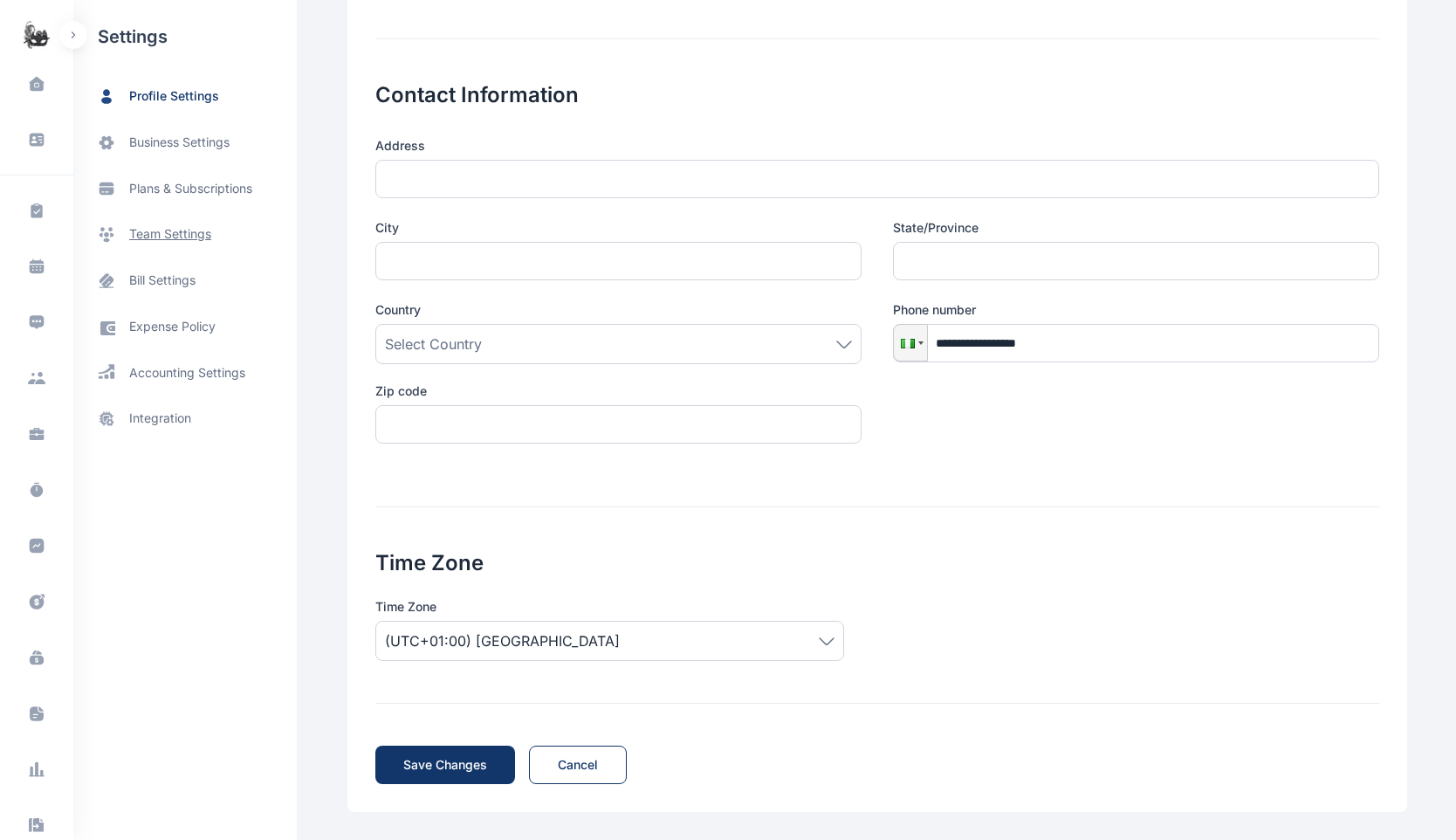
click at [181, 228] on span "team settings" at bounding box center [170, 234] width 82 height 19
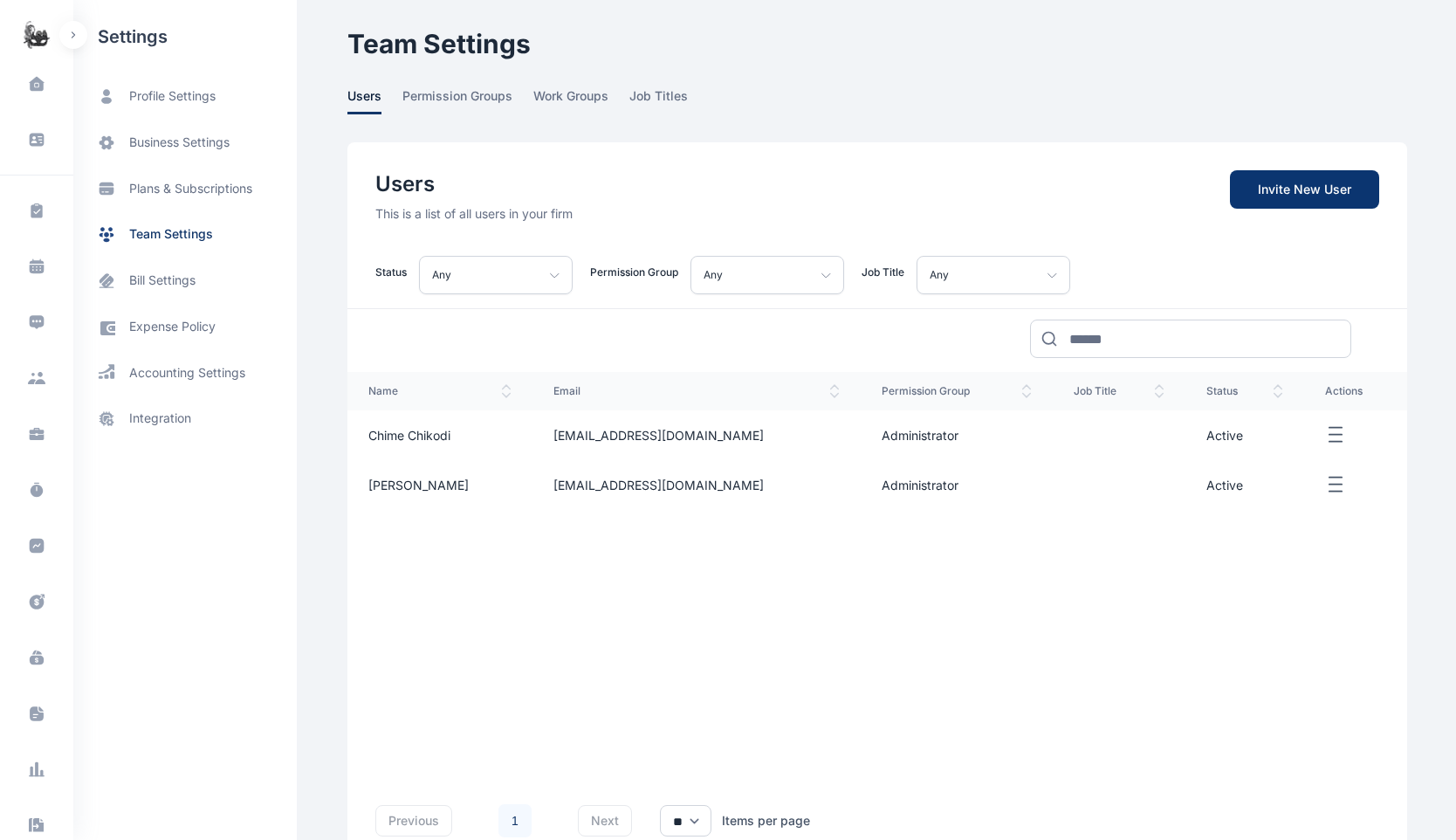
click at [1279, 188] on span "Invite New User" at bounding box center [1304, 189] width 150 height 38
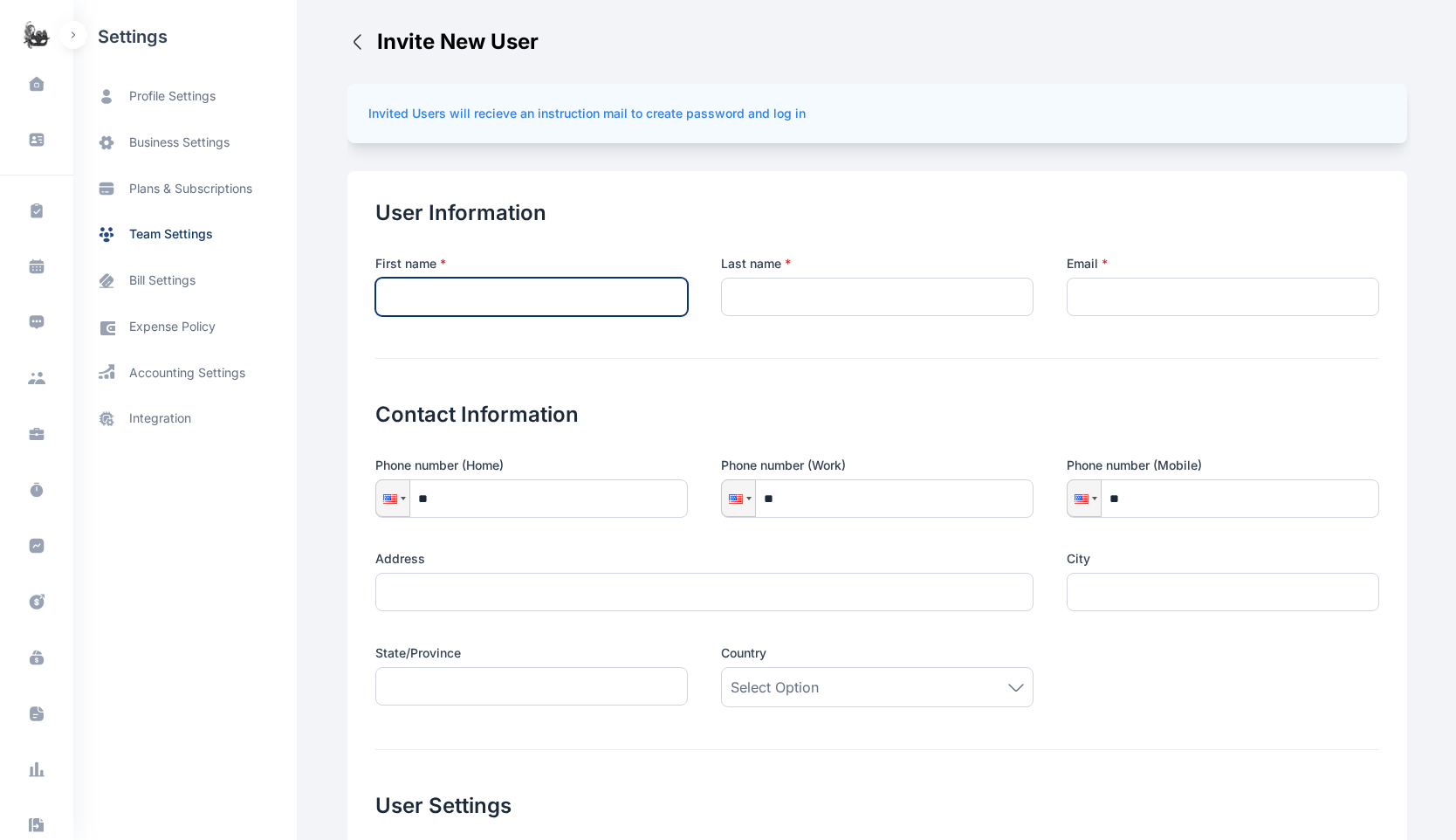
click at [428, 300] on input "text" at bounding box center [532, 296] width 313 height 38
type input "*****"
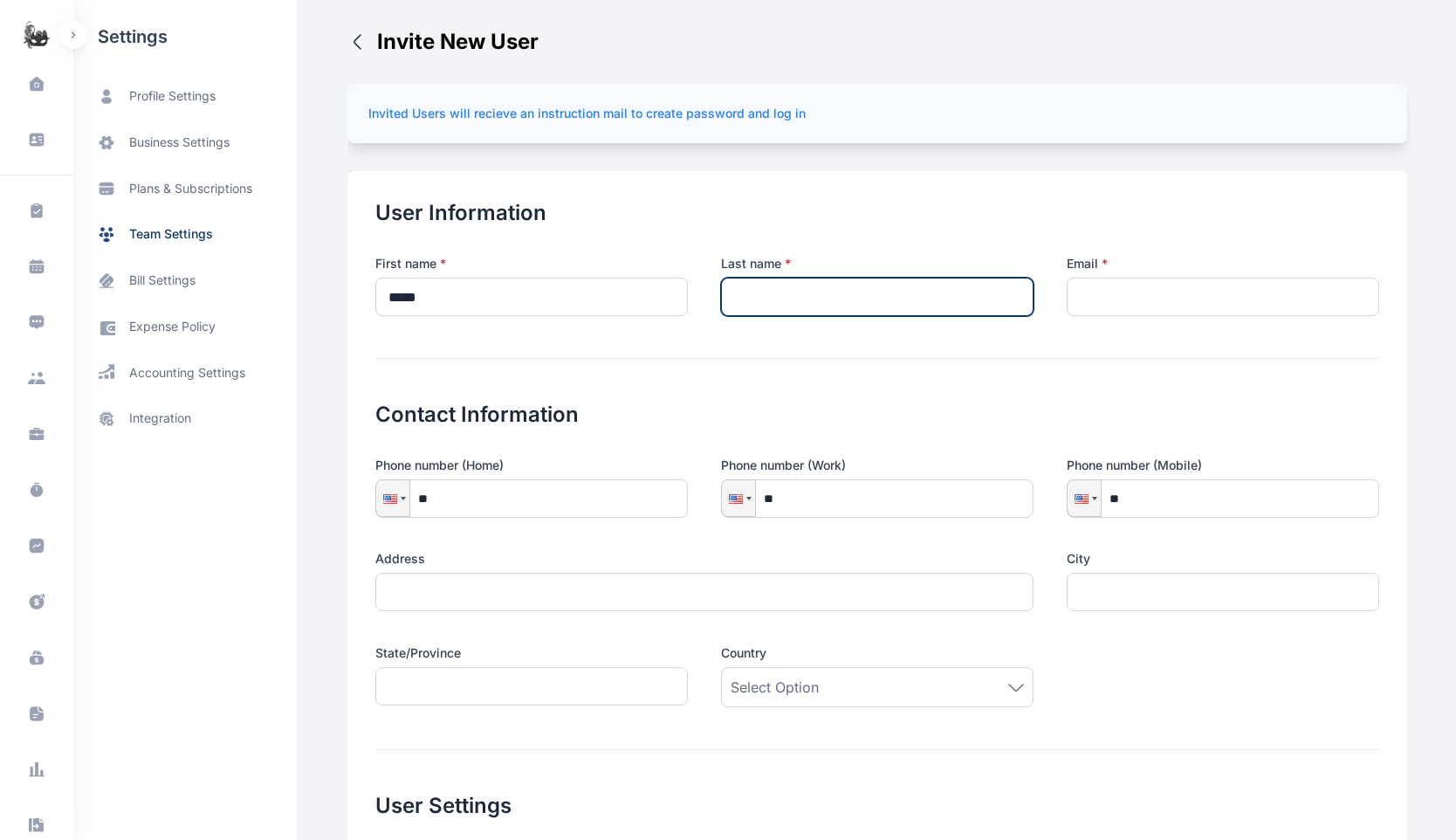
click at [866, 310] on input "text" at bounding box center [878, 296] width 313 height 38
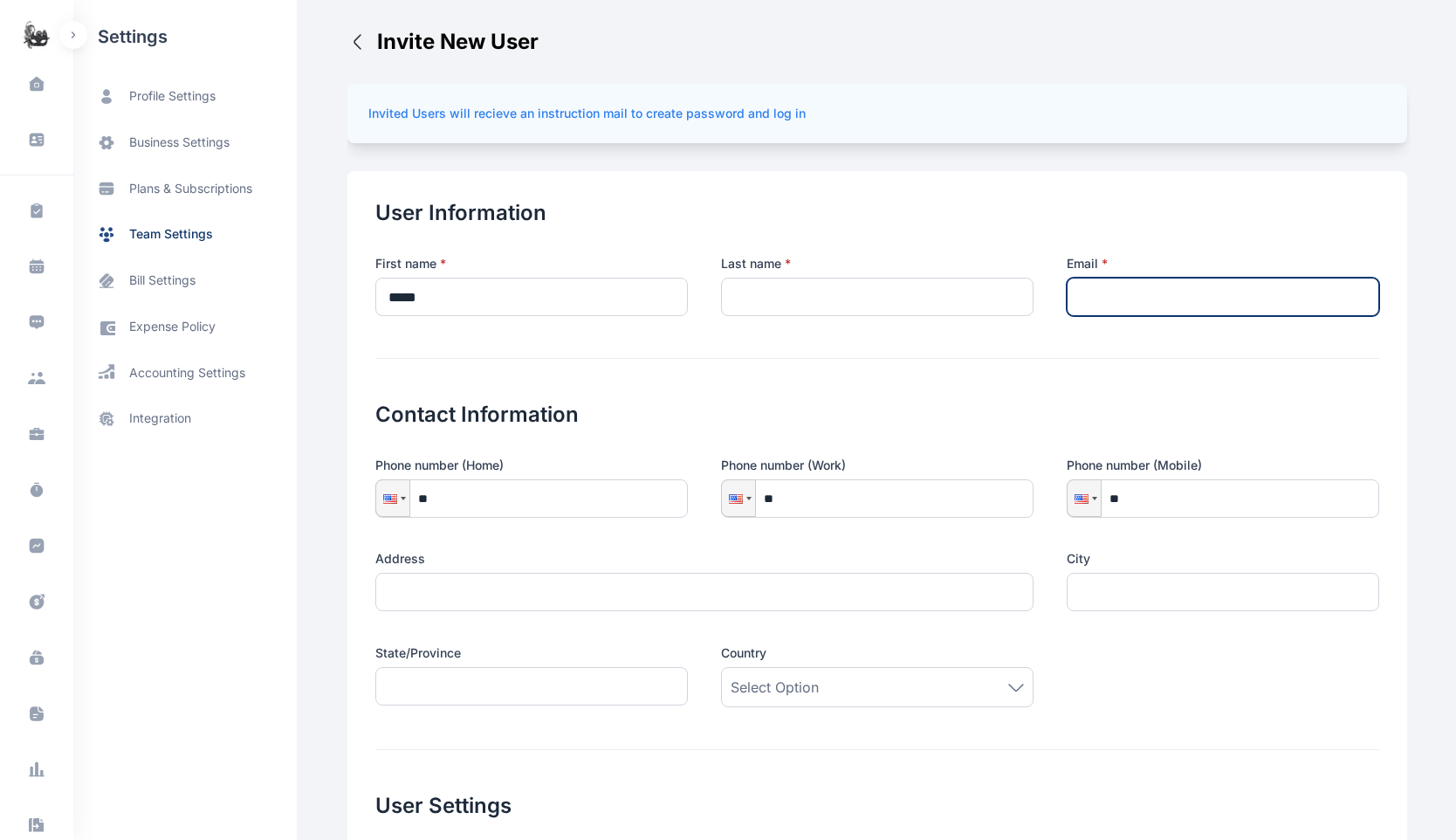
click at [1136, 303] on input "email" at bounding box center [1223, 296] width 313 height 38
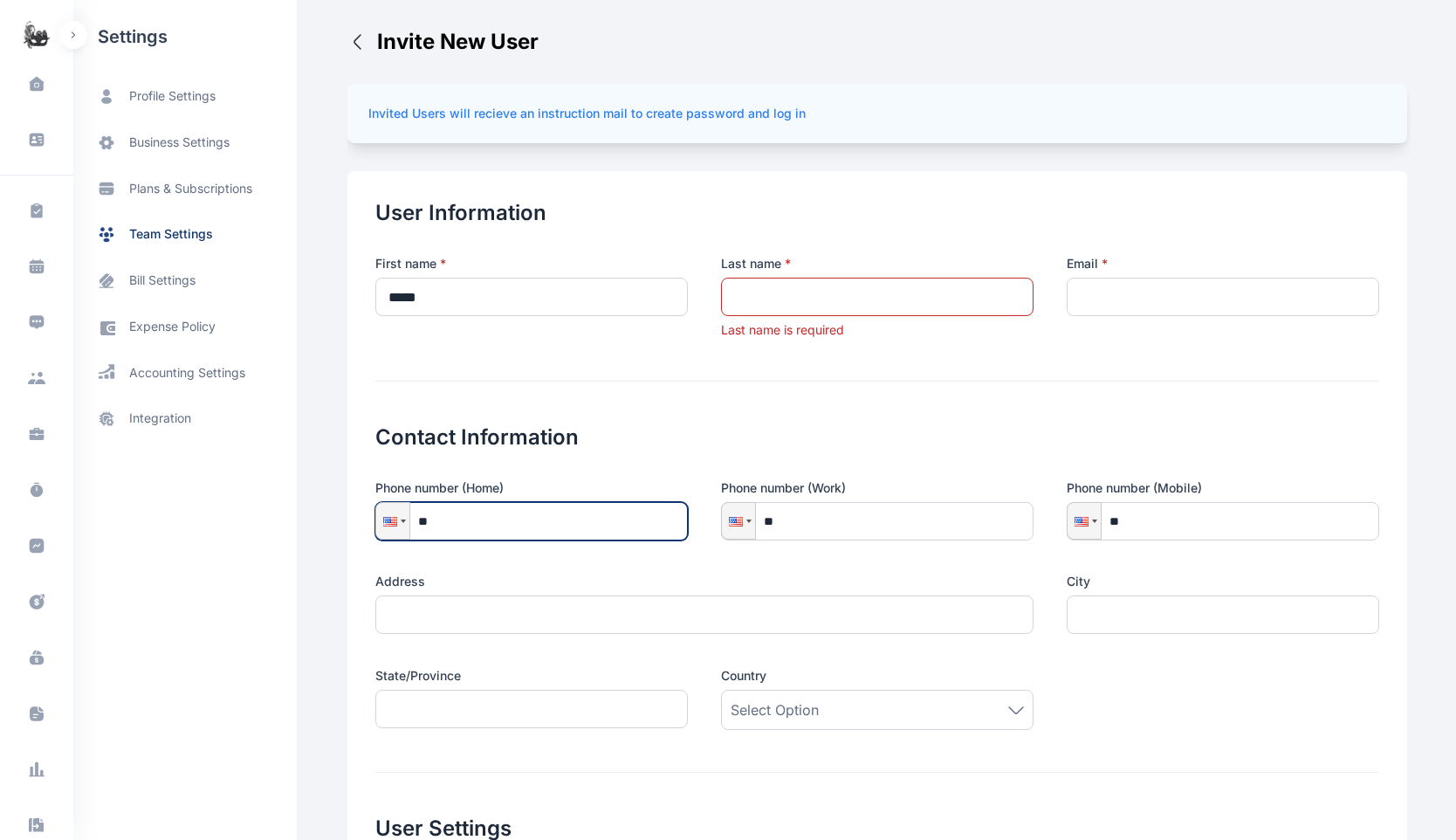
click at [551, 524] on input "**" at bounding box center [532, 520] width 313 height 38
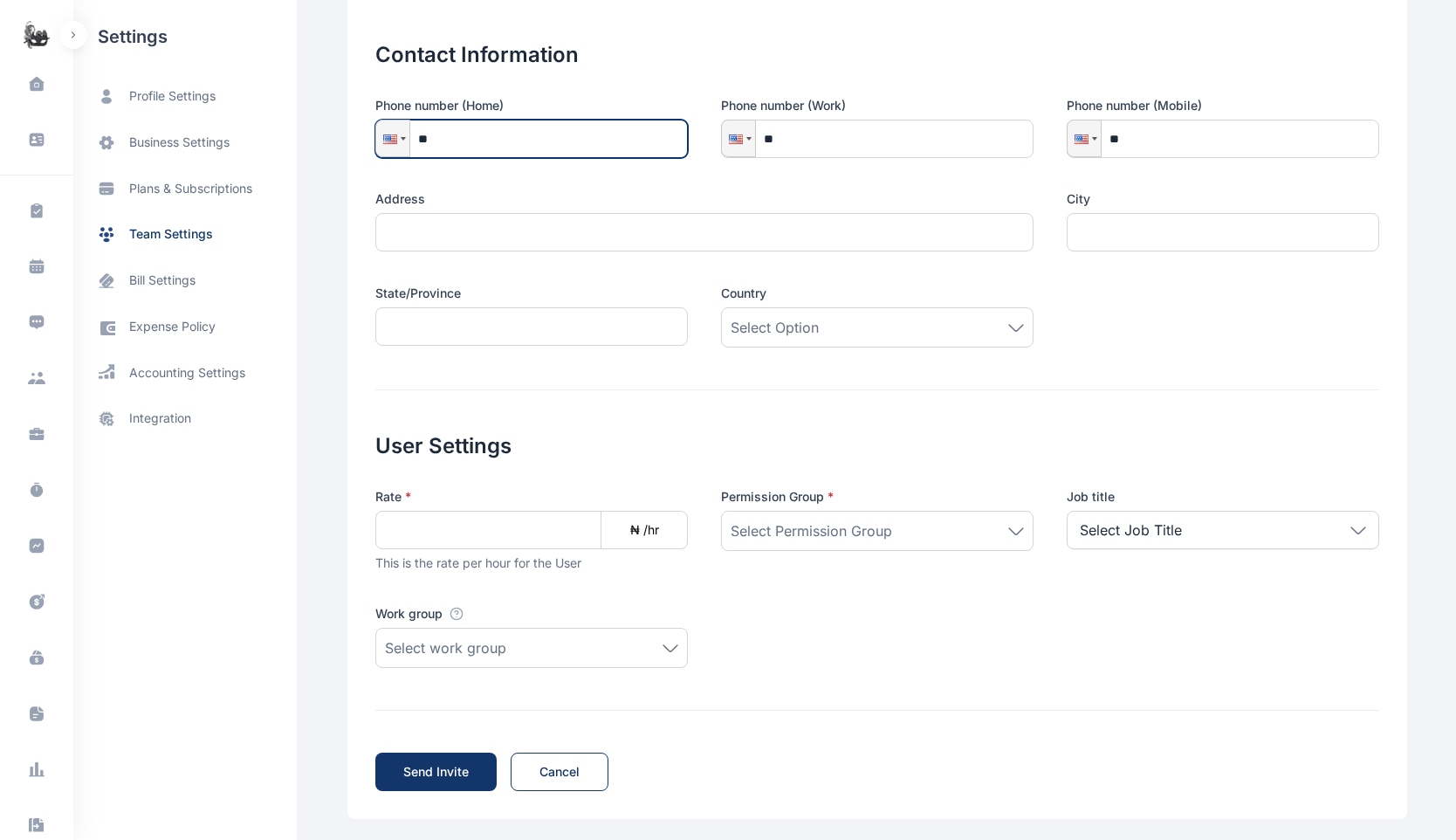
scroll to position [380, 0]
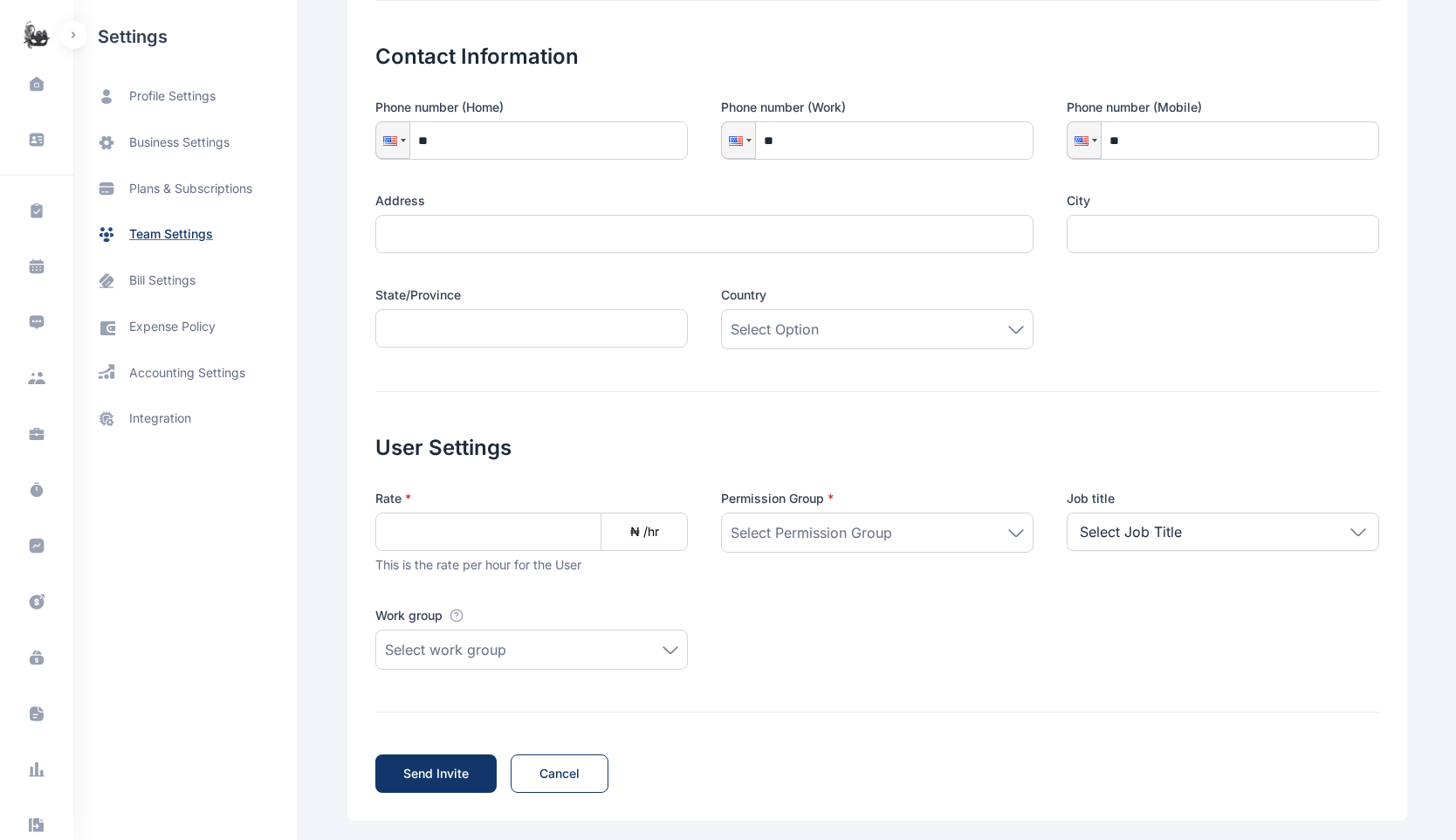
click at [197, 225] on span "team settings" at bounding box center [171, 234] width 84 height 19
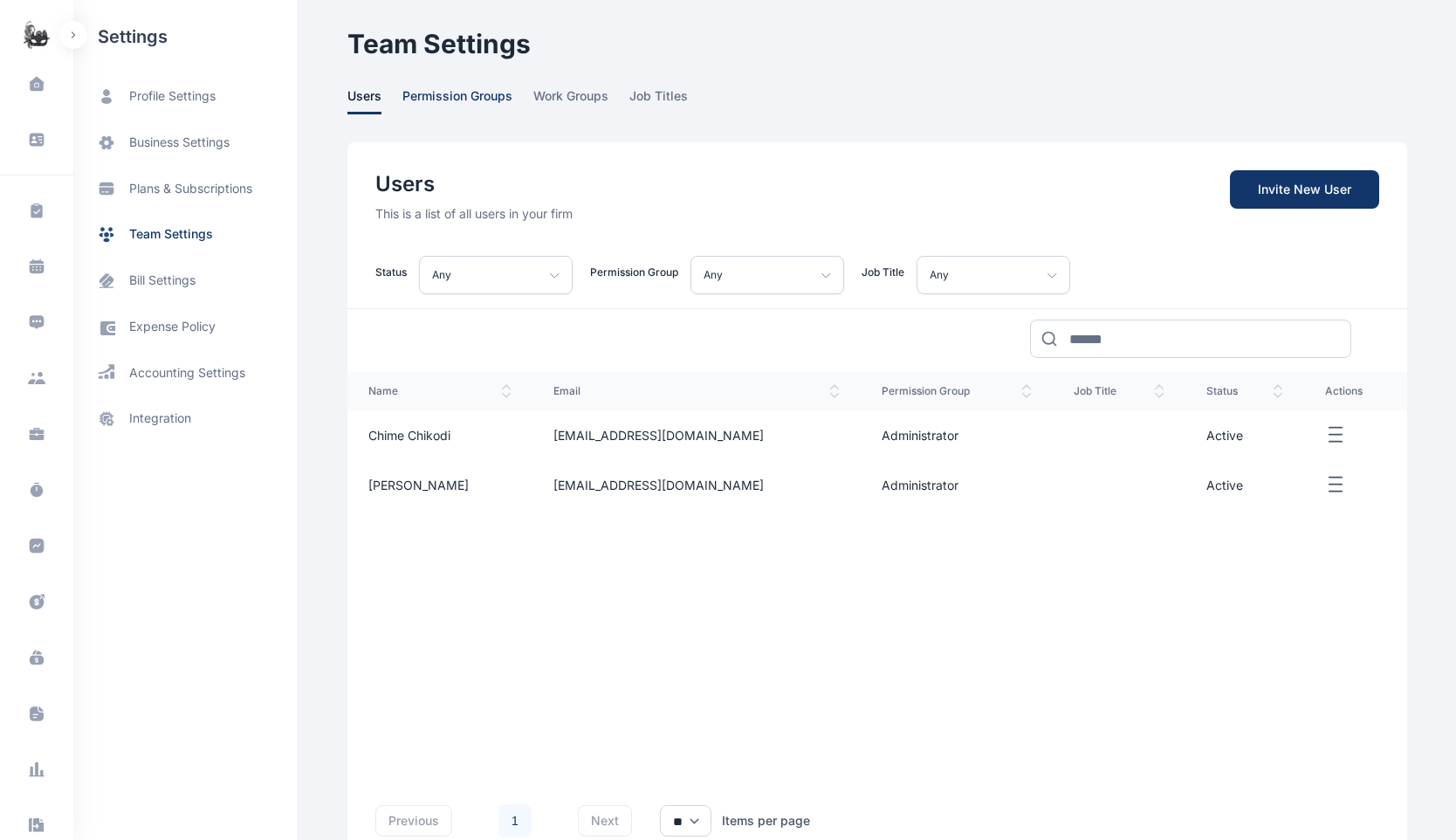
click at [436, 103] on span "permission groups" at bounding box center [458, 101] width 110 height 27
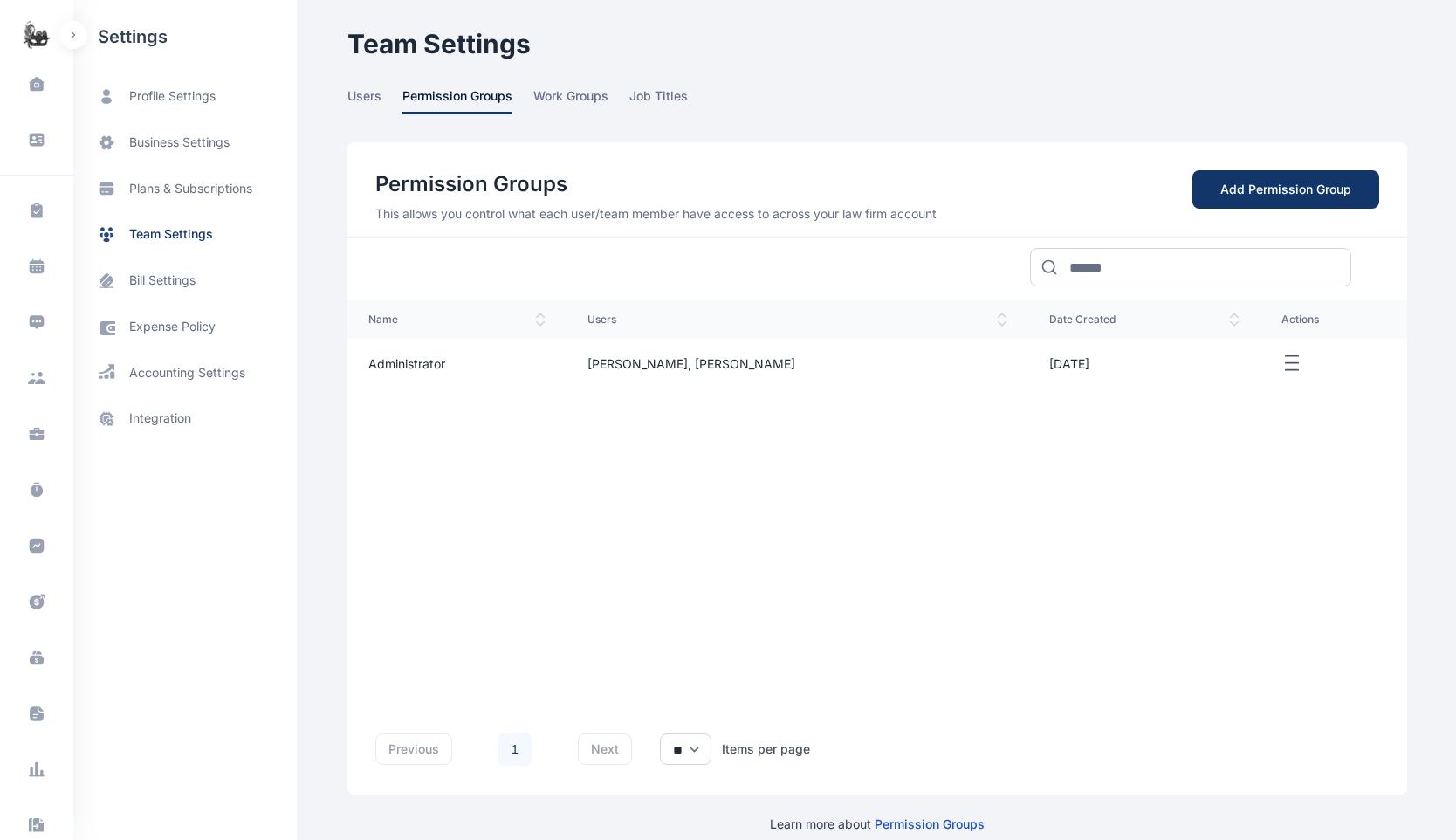
click at [600, 528] on div "name users date created actions Administrator Adekoya Daniel, Chime Chikodi 11/…" at bounding box center [877, 485] width 1060 height 370
click at [28, 201] on icon at bounding box center [37, 210] width 18 height 19
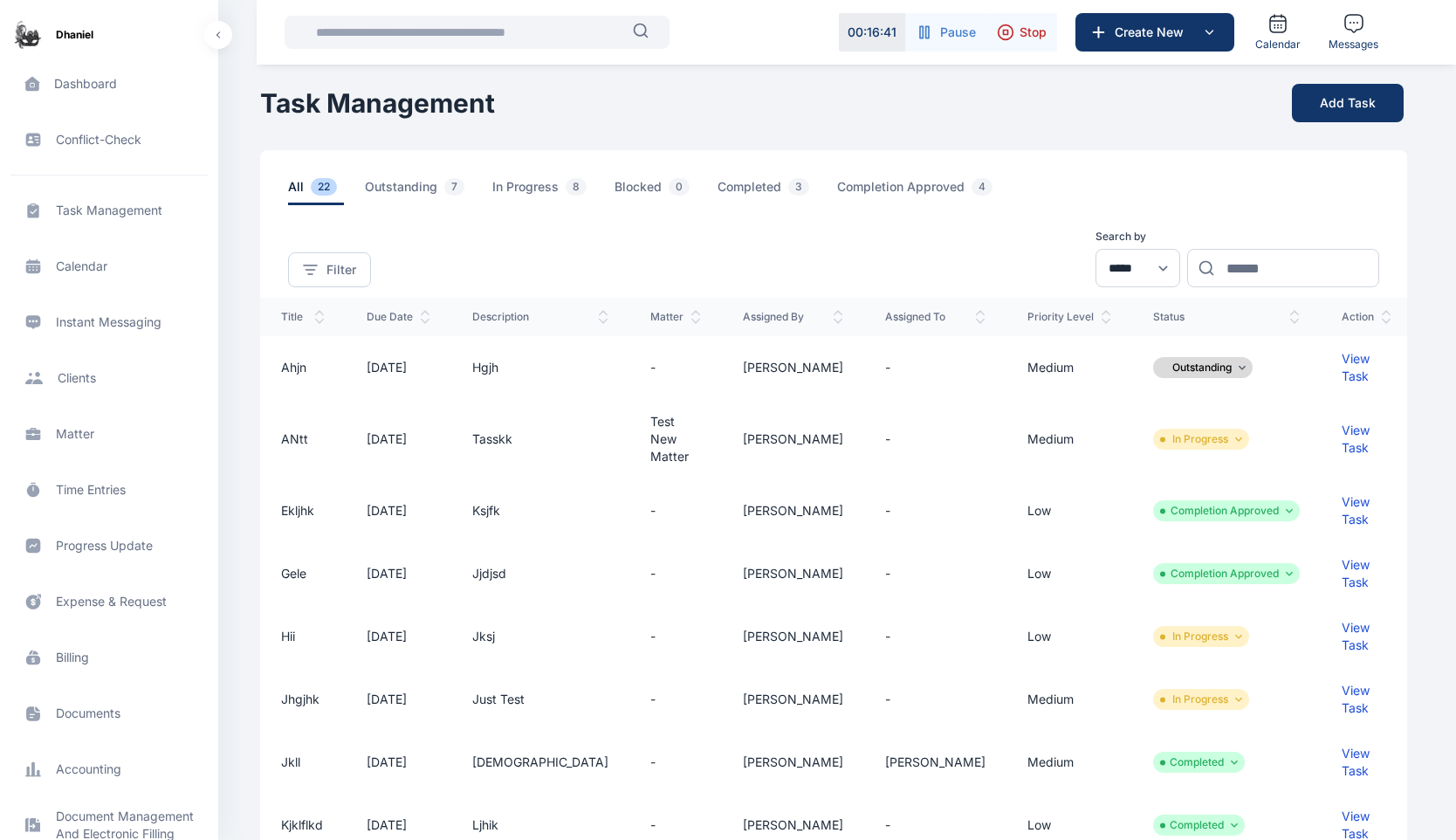
click at [66, 379] on span "Client clients clients" at bounding box center [110, 377] width 198 height 42
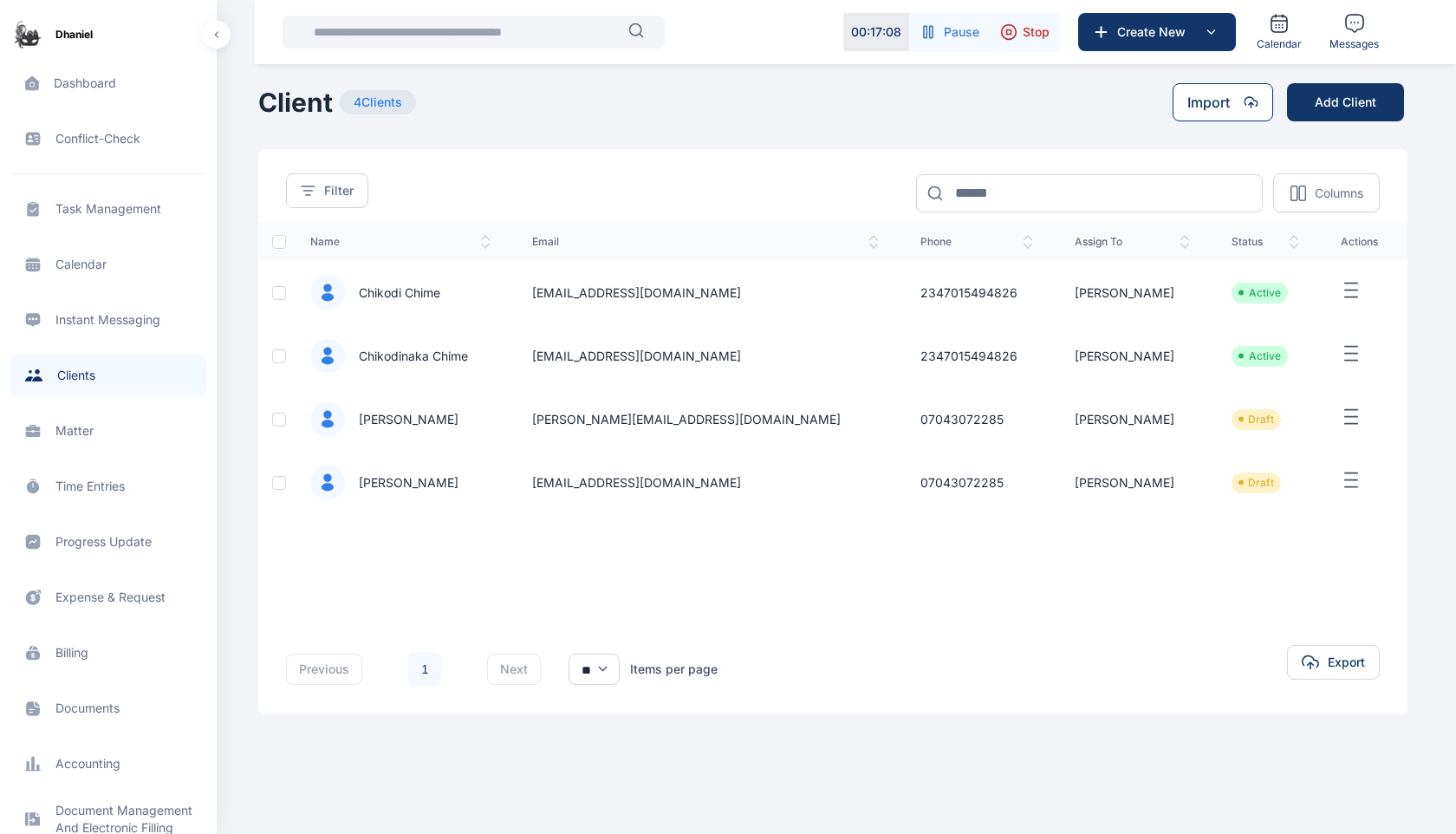
click at [1233, 110] on button "Import" at bounding box center [1223, 102] width 101 height 38
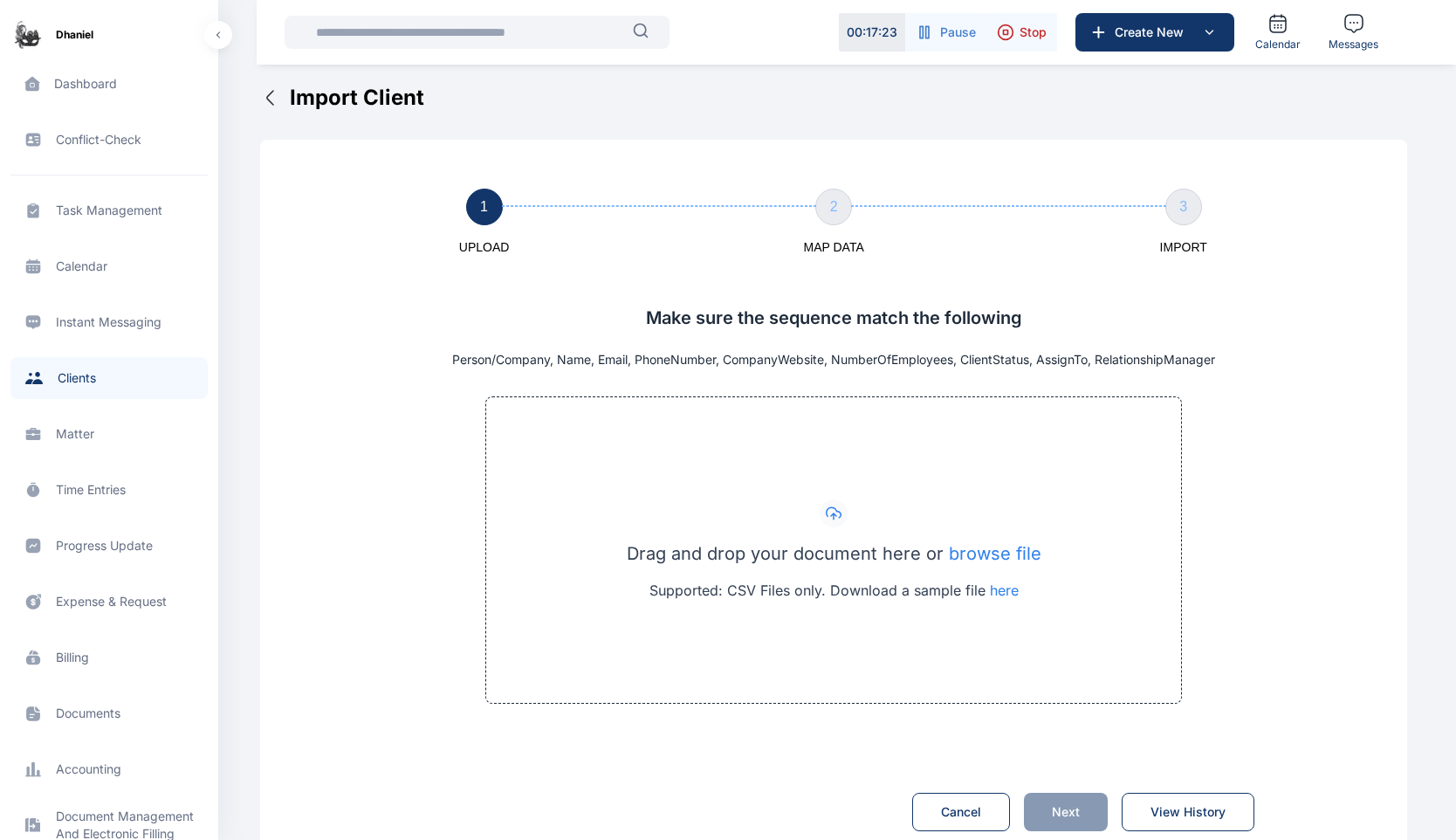
click at [107, 385] on span "Client clients clients" at bounding box center [110, 377] width 198 height 42
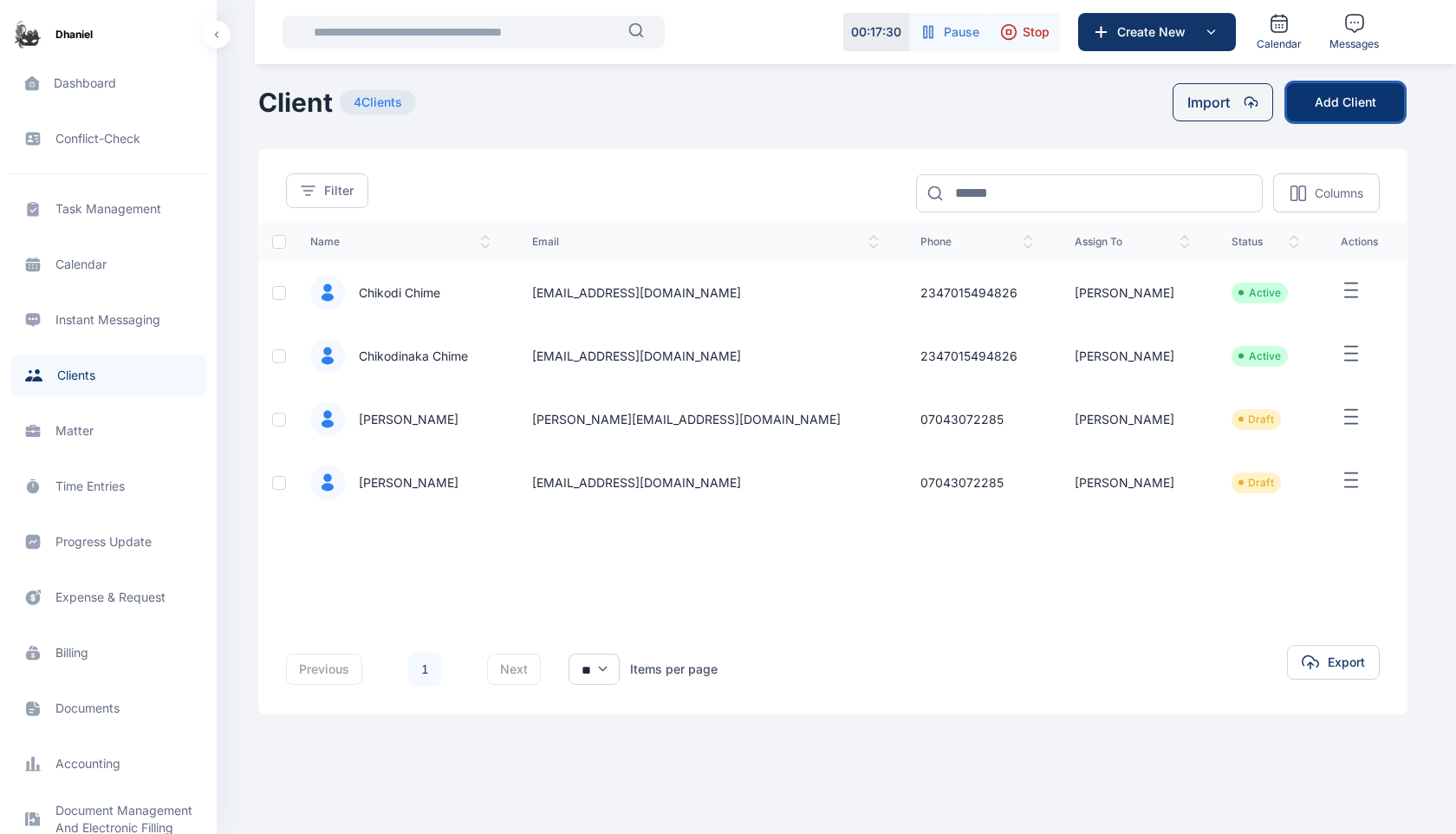
click at [1355, 95] on button "Add Client" at bounding box center [1345, 102] width 117 height 38
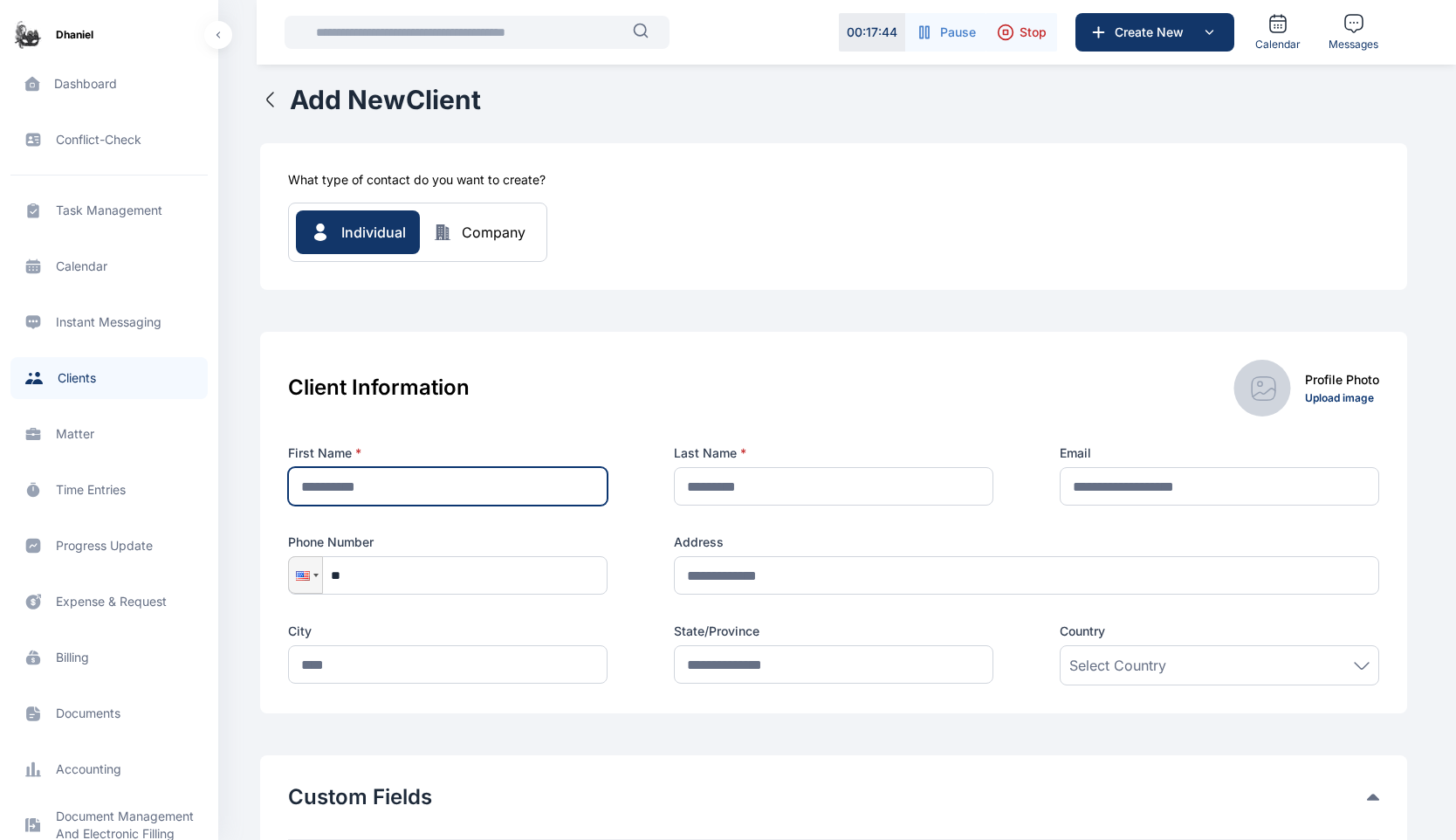
click at [423, 493] on input "text" at bounding box center [448, 486] width 320 height 38
type input "*****"
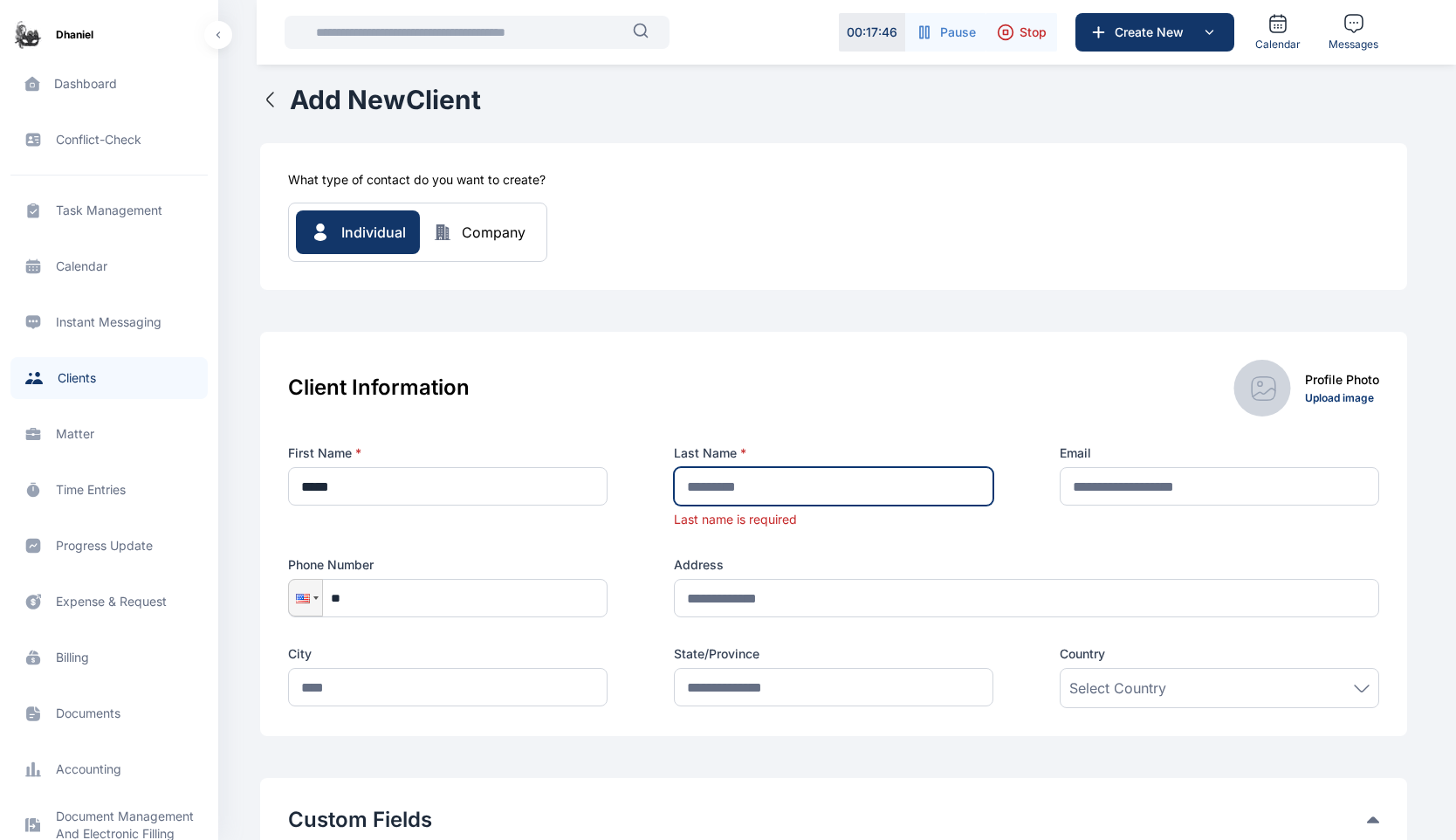
click at [798, 484] on input "text" at bounding box center [833, 486] width 320 height 38
type input "*********"
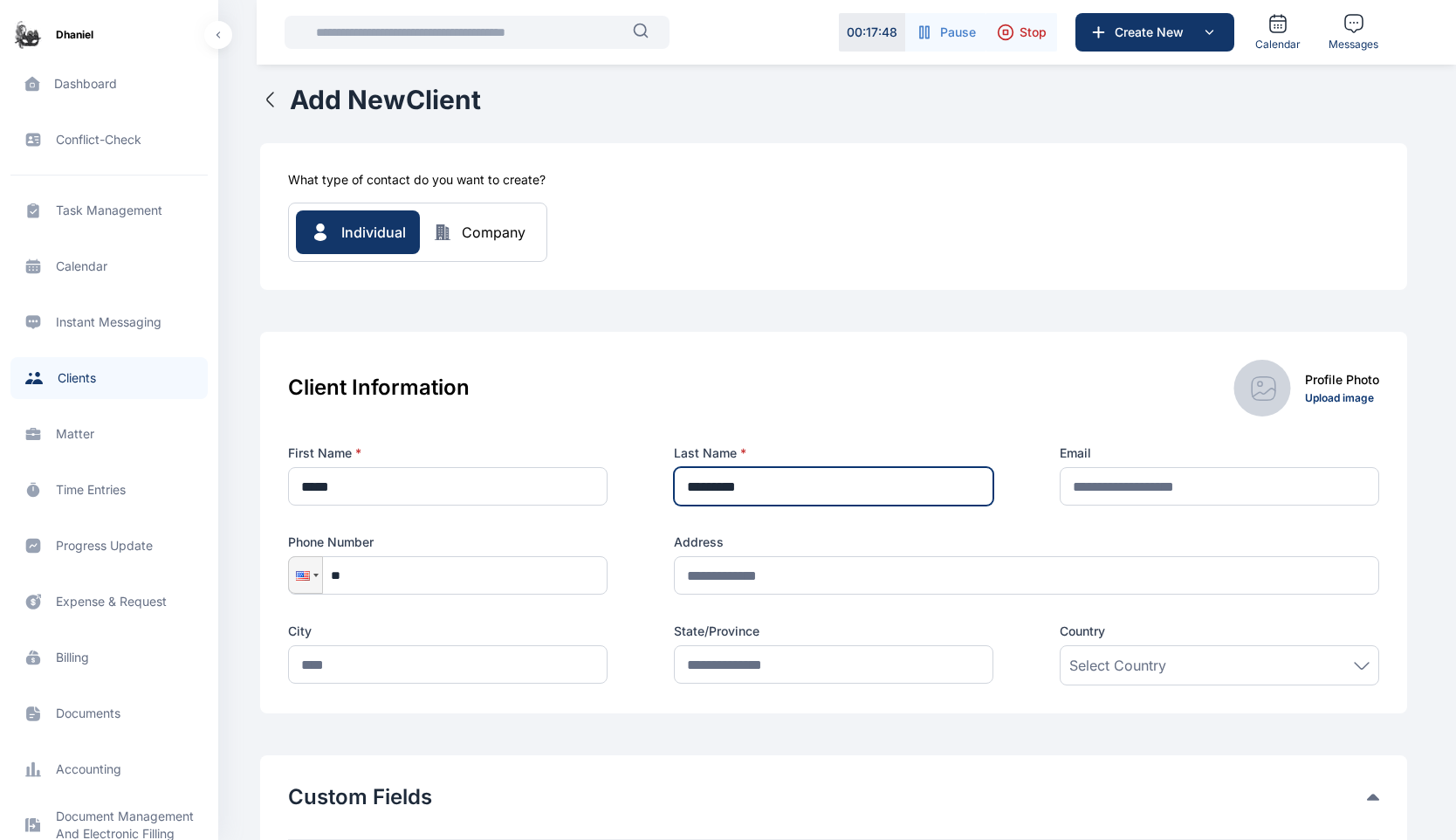
click at [773, 489] on input "*********" at bounding box center [833, 486] width 320 height 38
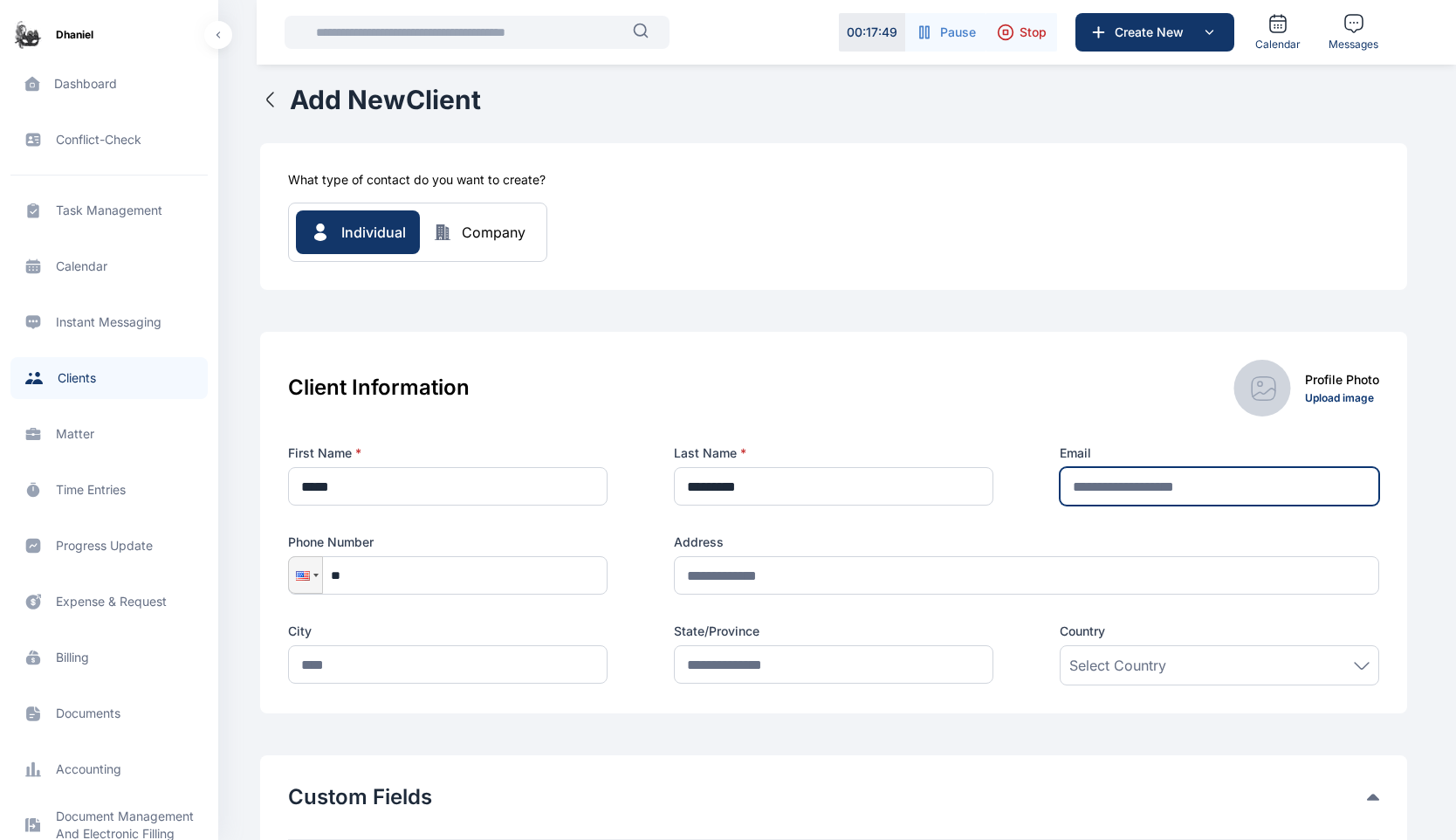
click at [1147, 489] on input "text" at bounding box center [1219, 486] width 320 height 38
type input "**********"
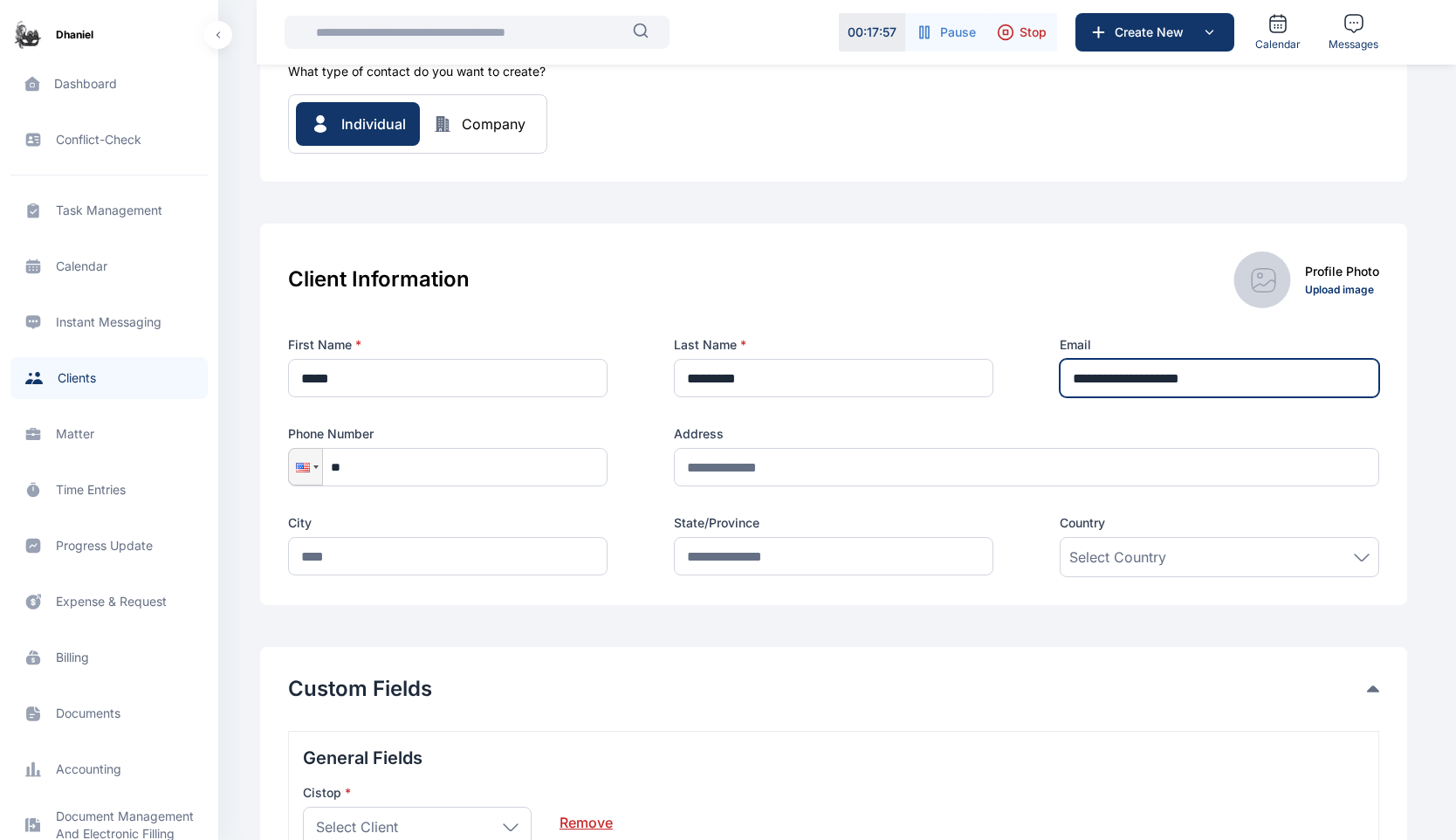
scroll to position [142, 0]
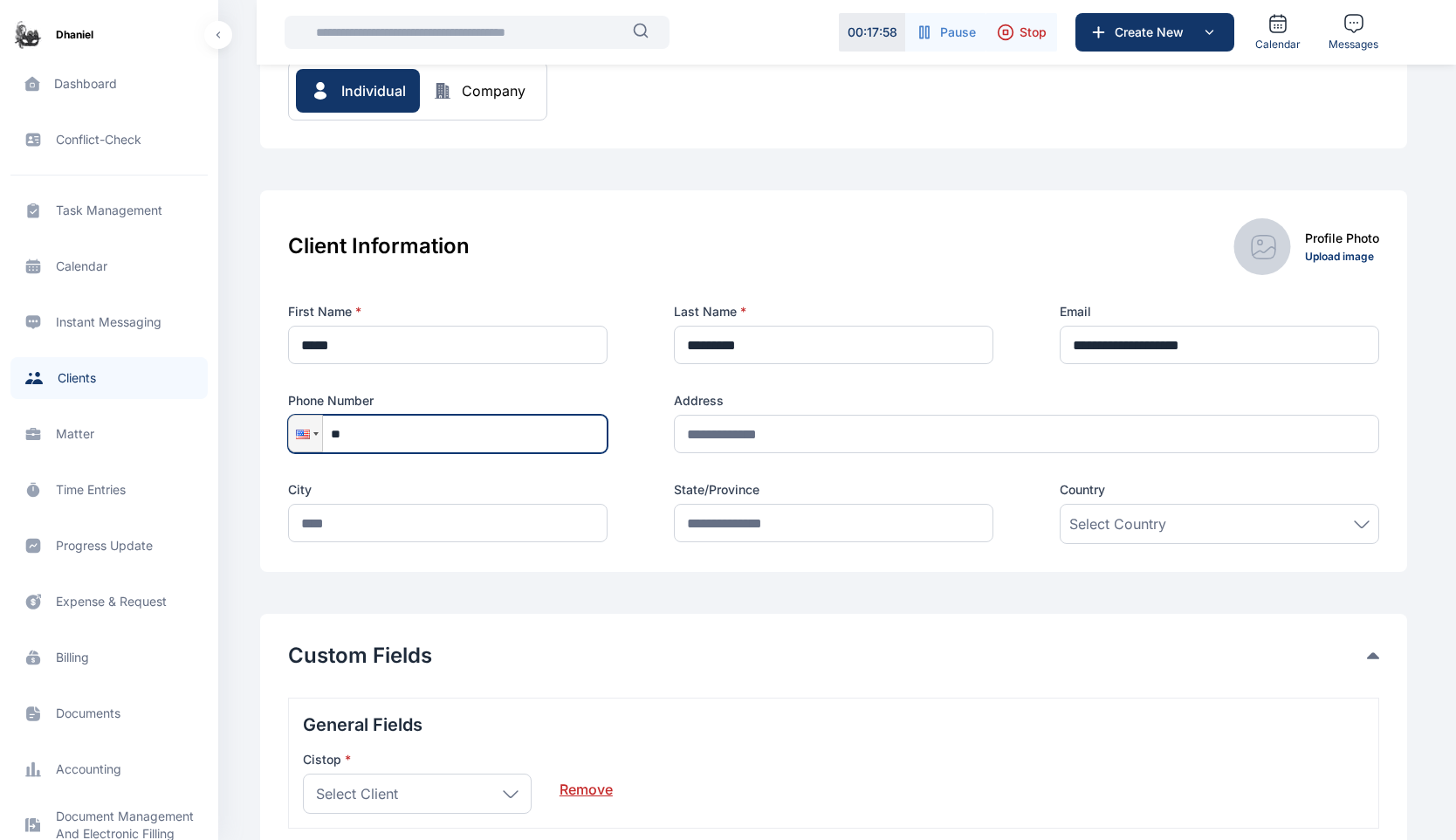
click at [432, 424] on input "**" at bounding box center [448, 433] width 320 height 38
click at [299, 443] on div at bounding box center [306, 433] width 33 height 36
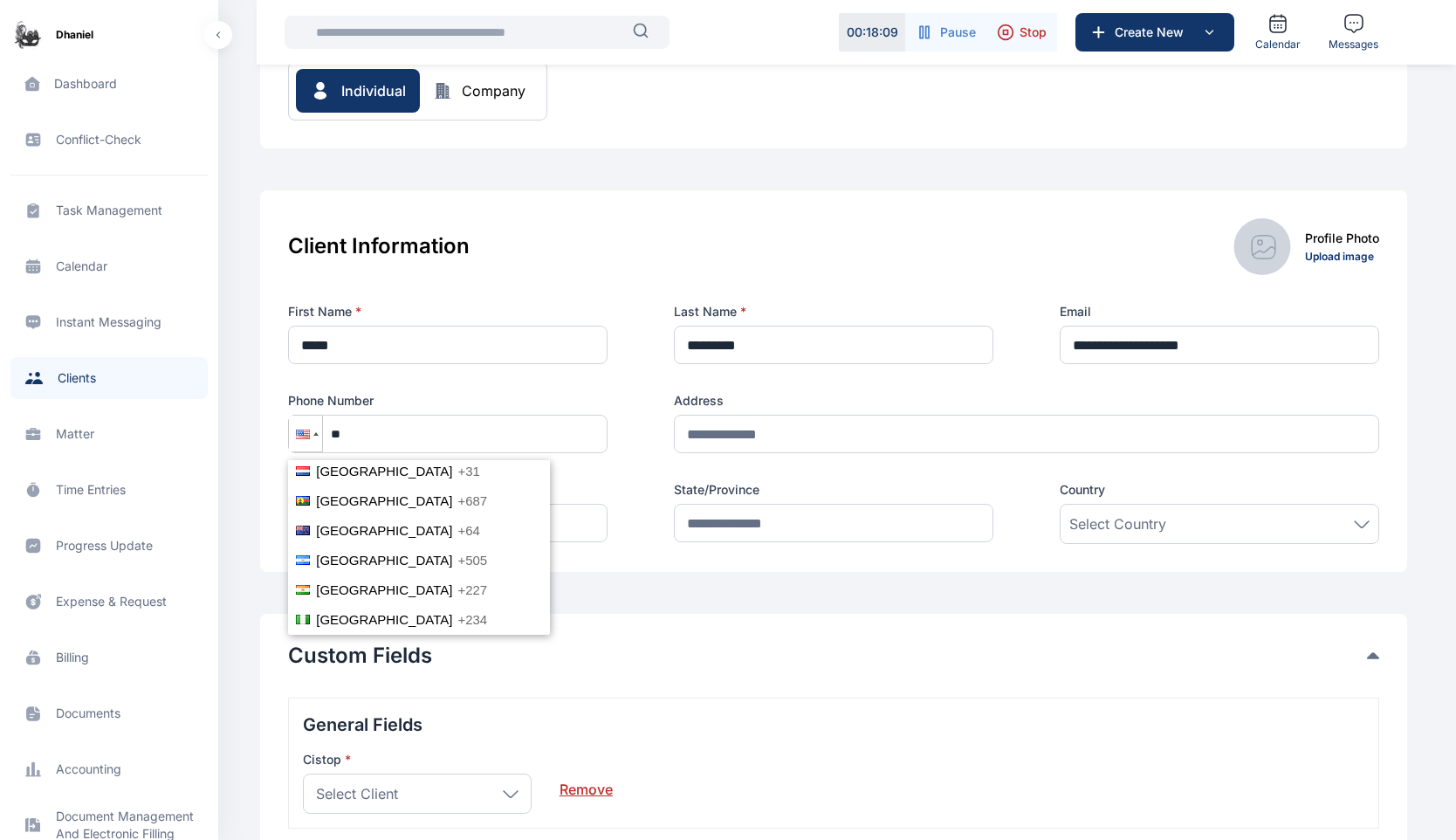
scroll to position [3971, 0]
click at [346, 610] on span "Nigeria" at bounding box center [383, 617] width 136 height 15
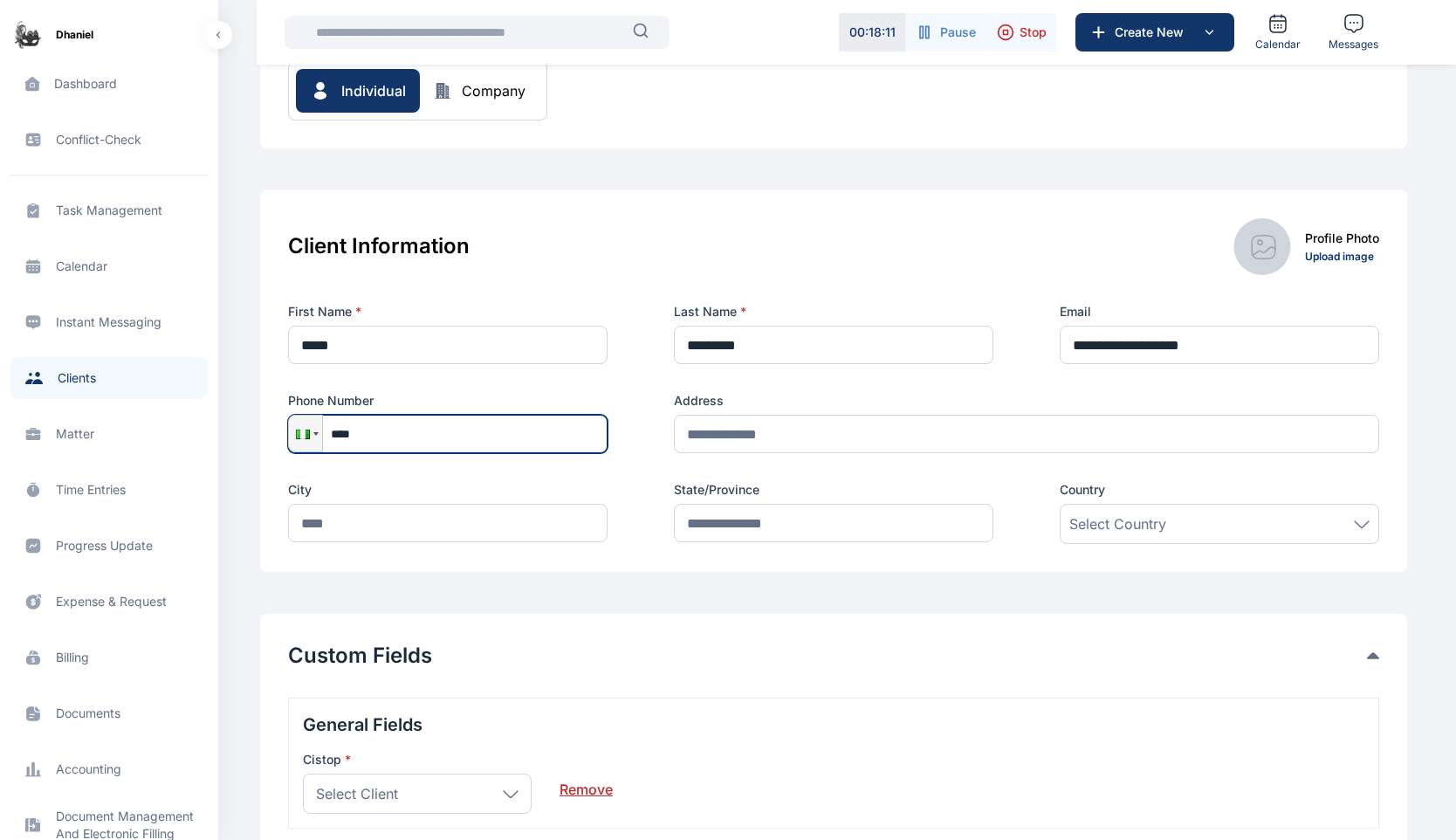
click at [430, 430] on input "****" at bounding box center [448, 433] width 320 height 38
type input "**********"
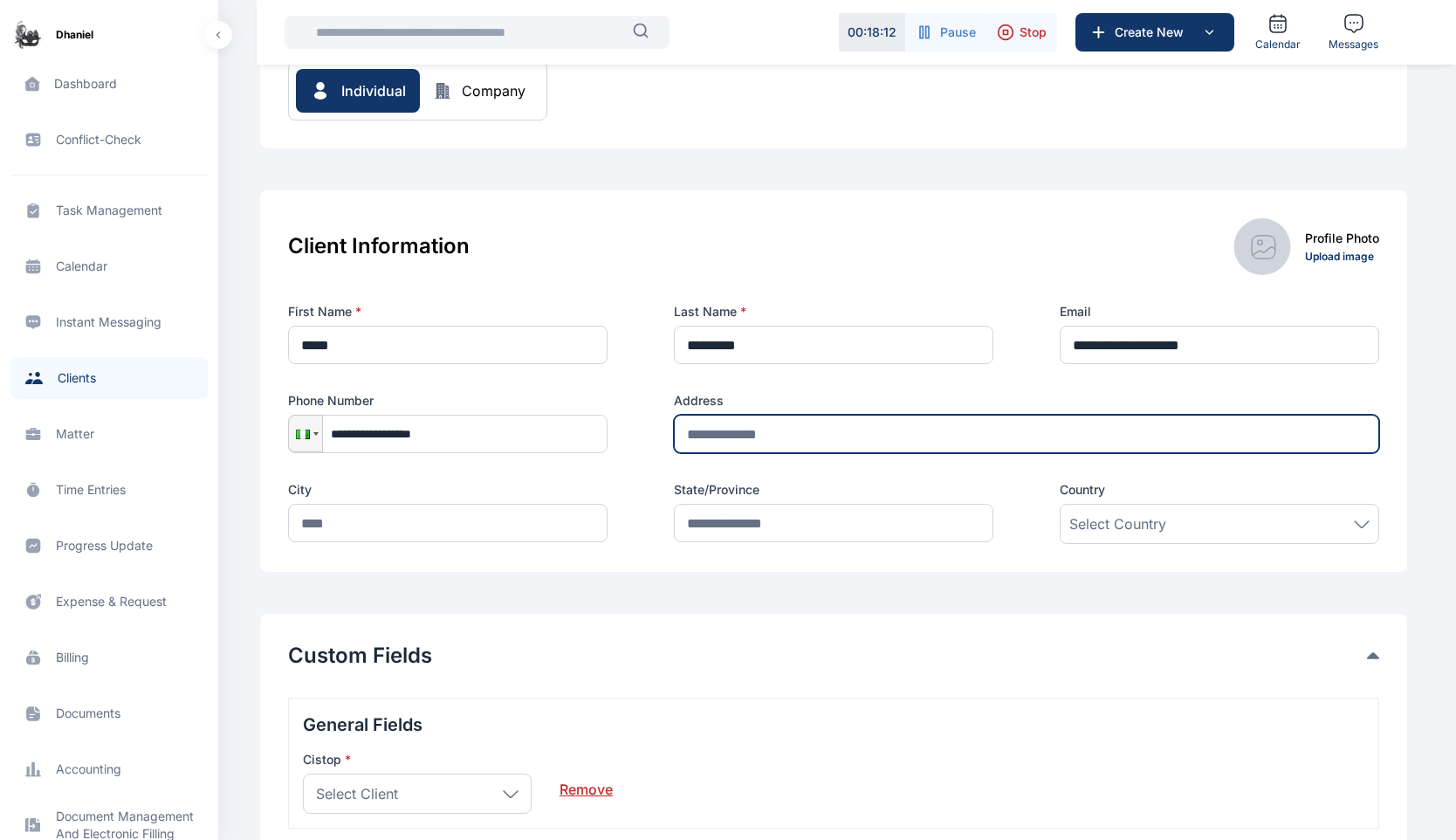
click at [809, 435] on input "text" at bounding box center [1026, 433] width 705 height 38
type input "*"
click at [704, 431] on input "text" at bounding box center [1026, 433] width 705 height 38
type input "**********"
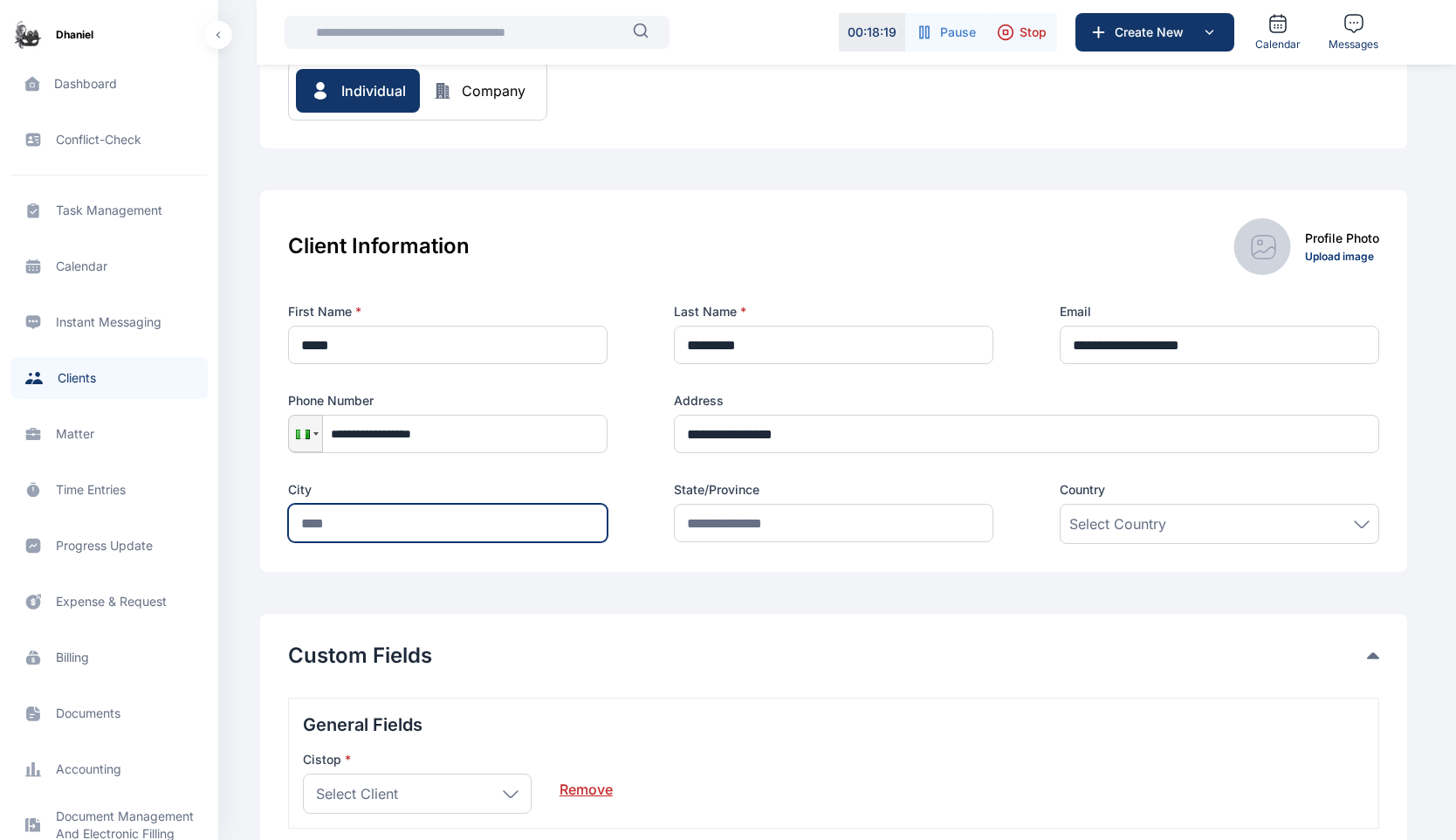
click at [350, 524] on input "text" at bounding box center [448, 522] width 320 height 38
type input "*****"
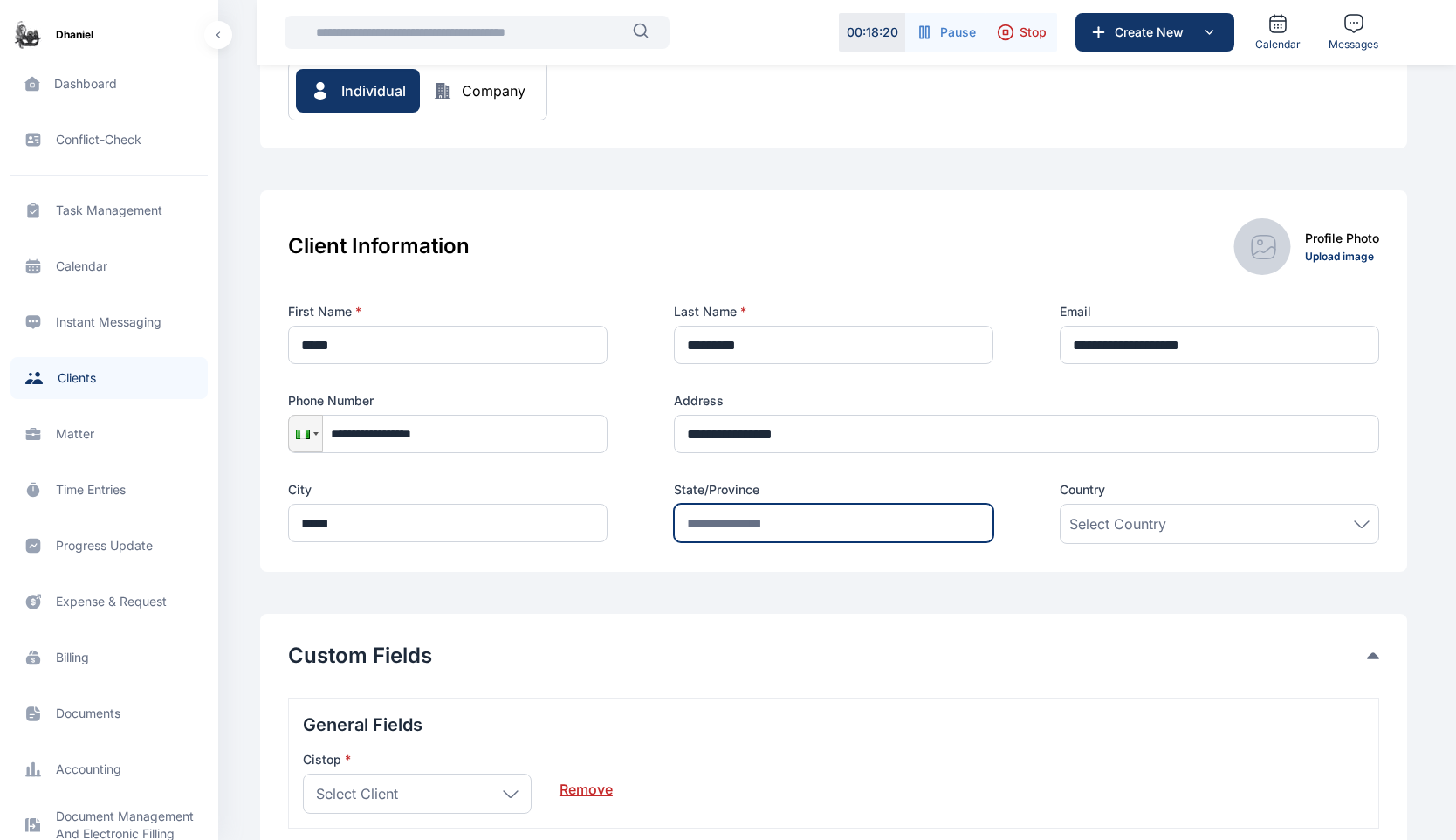
click at [844, 523] on input "text" at bounding box center [833, 522] width 320 height 38
type input "*****"
click at [1162, 519] on span "Select Country" at bounding box center [1118, 523] width 97 height 21
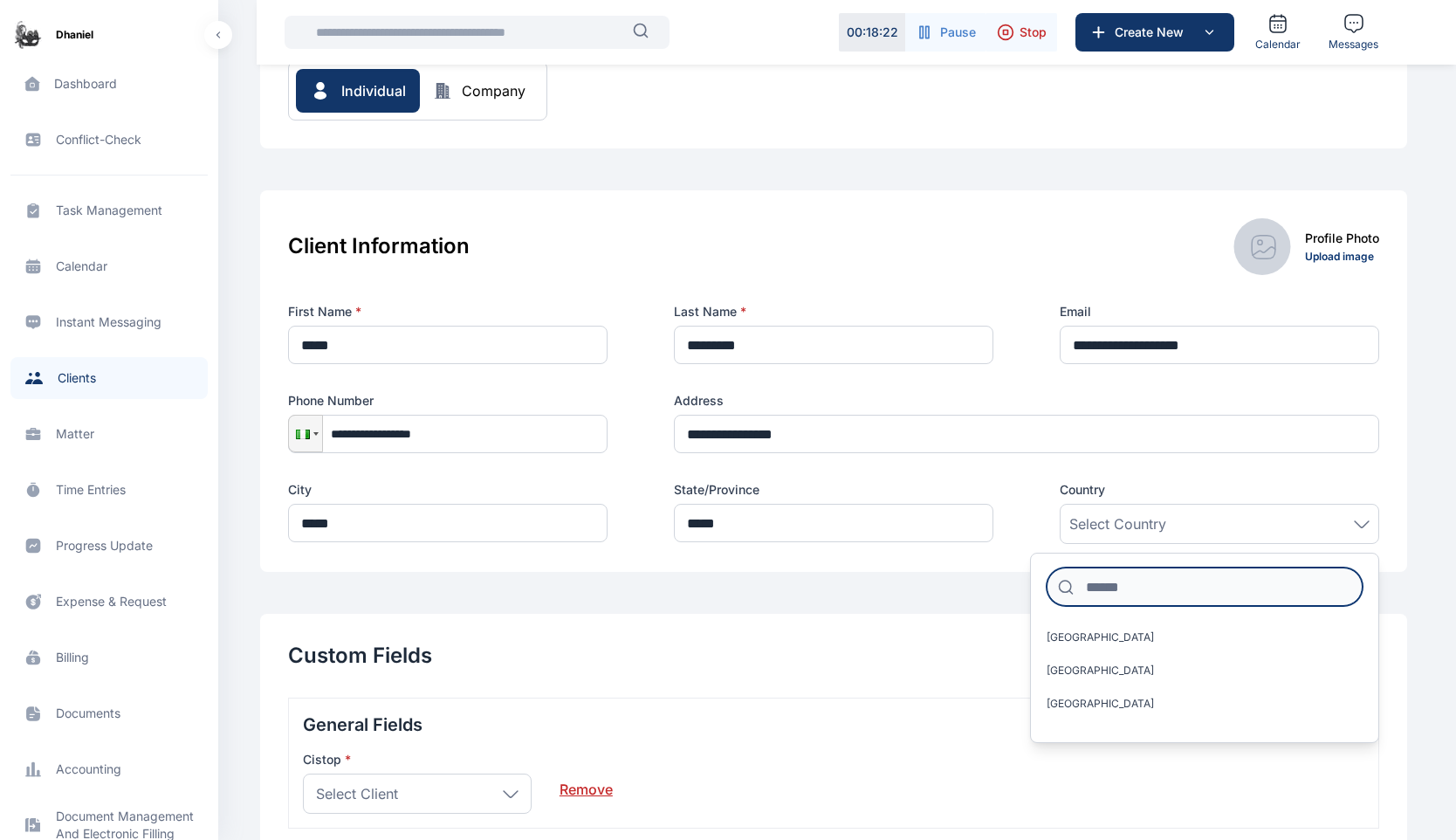
click at [1101, 591] on input at bounding box center [1205, 586] width 316 height 38
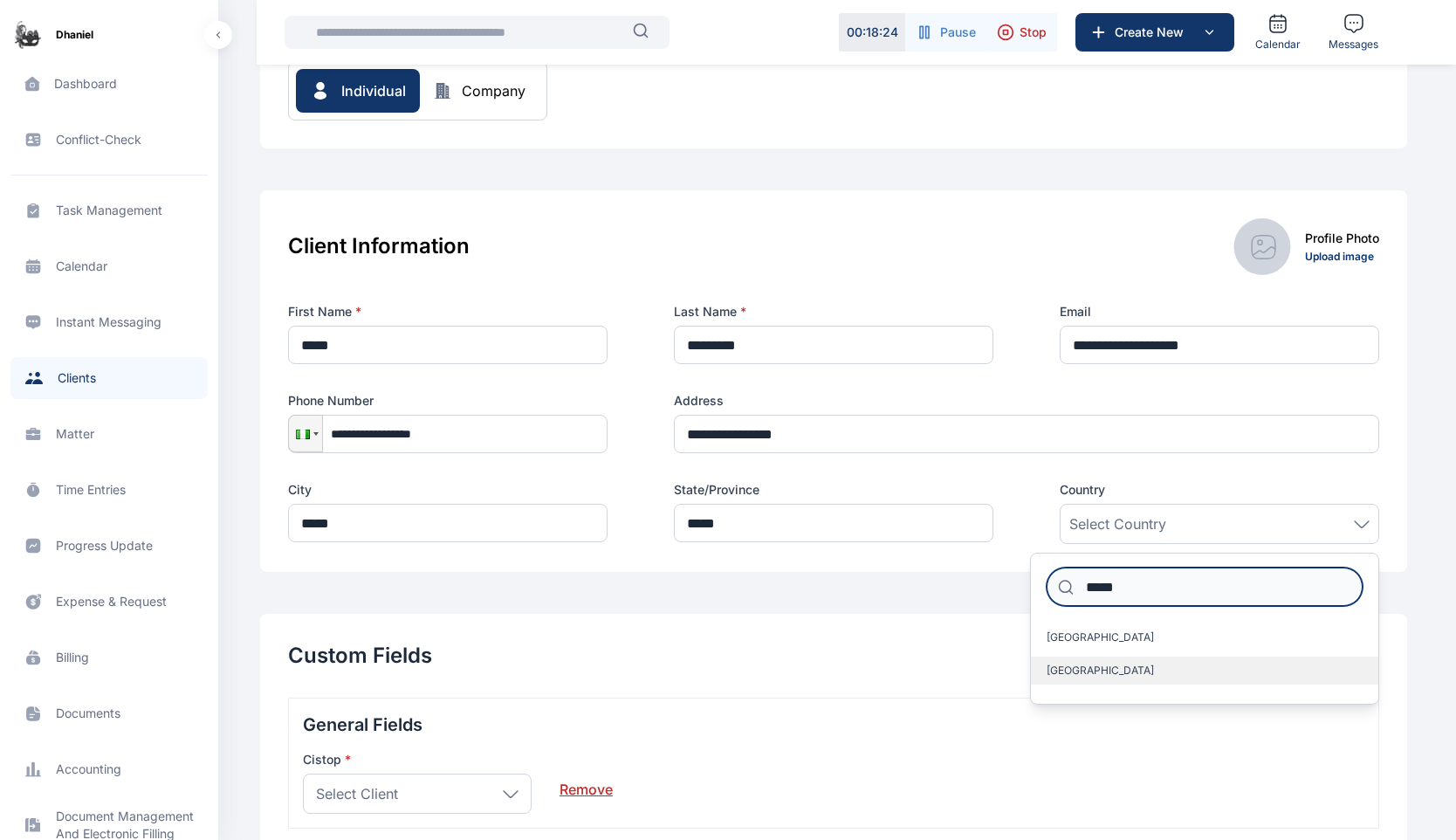
type input "*****"
click at [1069, 681] on label "Nigeria" at bounding box center [1204, 670] width 347 height 28
click at [1110, 670] on label "Nigeria" at bounding box center [1204, 670] width 347 height 28
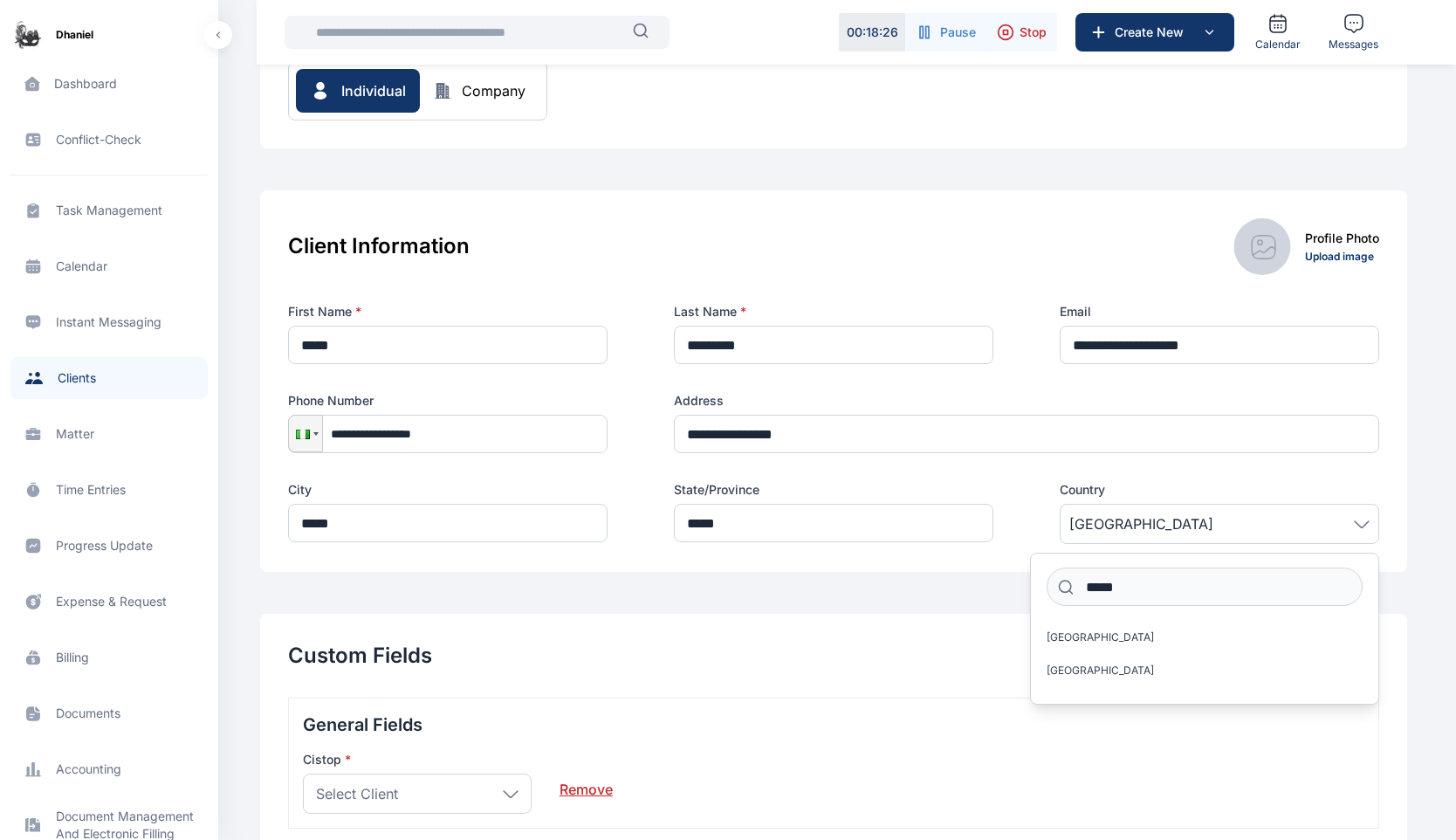
click at [963, 562] on div "**********" at bounding box center [833, 381] width 1147 height 381
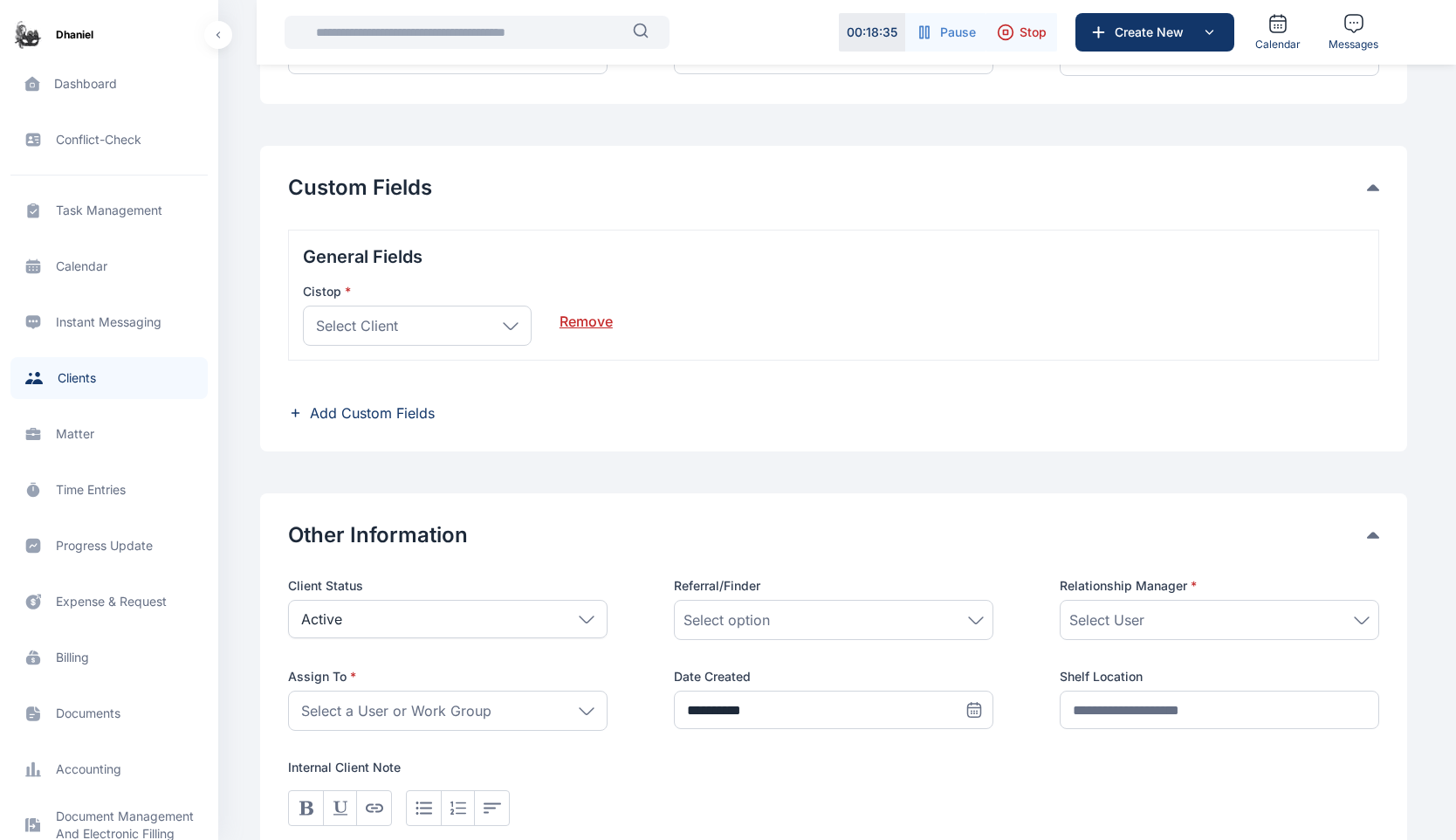
scroll to position [599, 0]
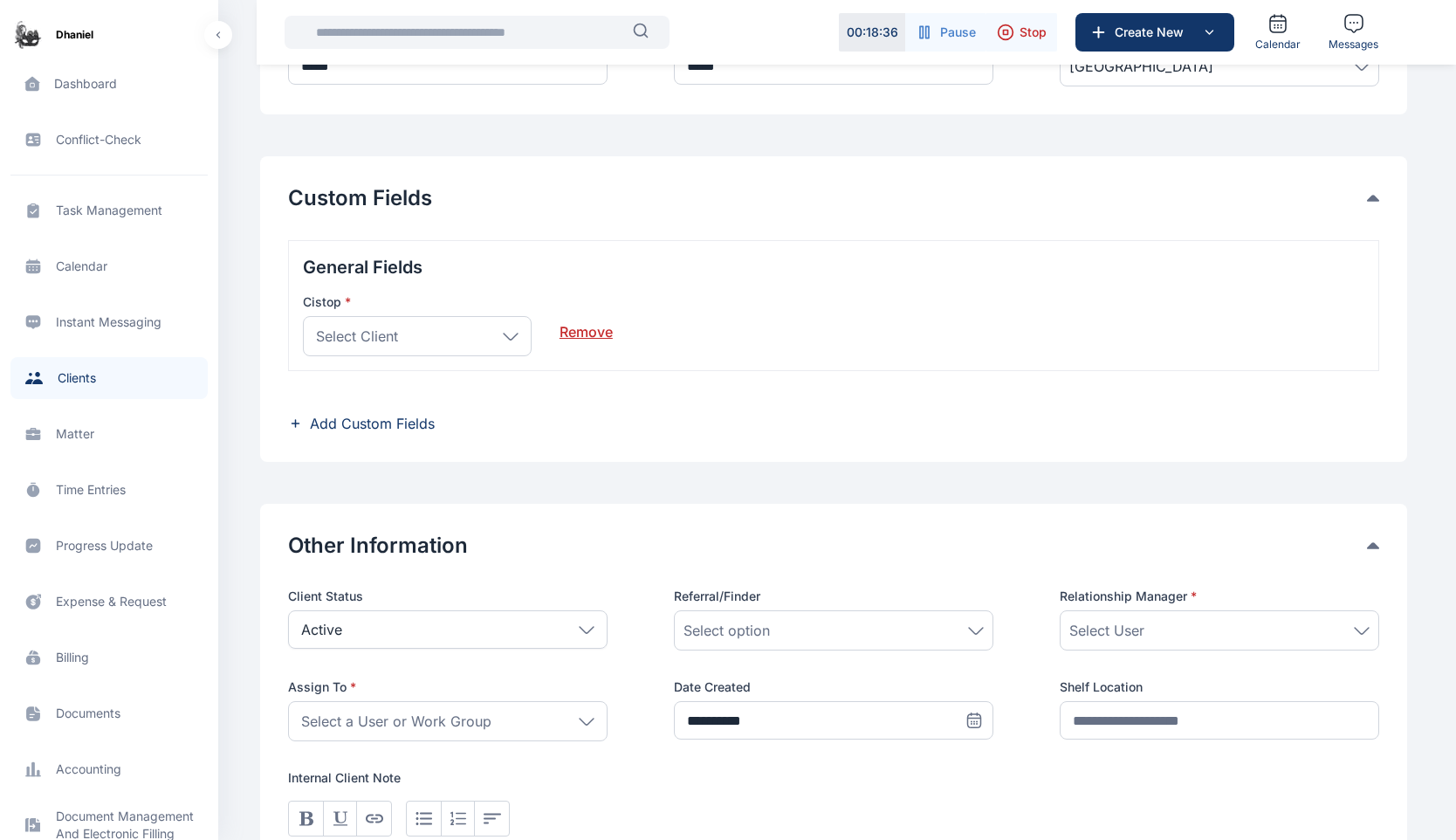
click at [403, 331] on div "Select Client" at bounding box center [418, 335] width 229 height 40
click at [679, 439] on div "Custom Fields General Fields Cistop * Select Client Individual Omodare Damilola…" at bounding box center [833, 309] width 1147 height 306
click at [591, 328] on link "Remove" at bounding box center [586, 325] width 53 height 35
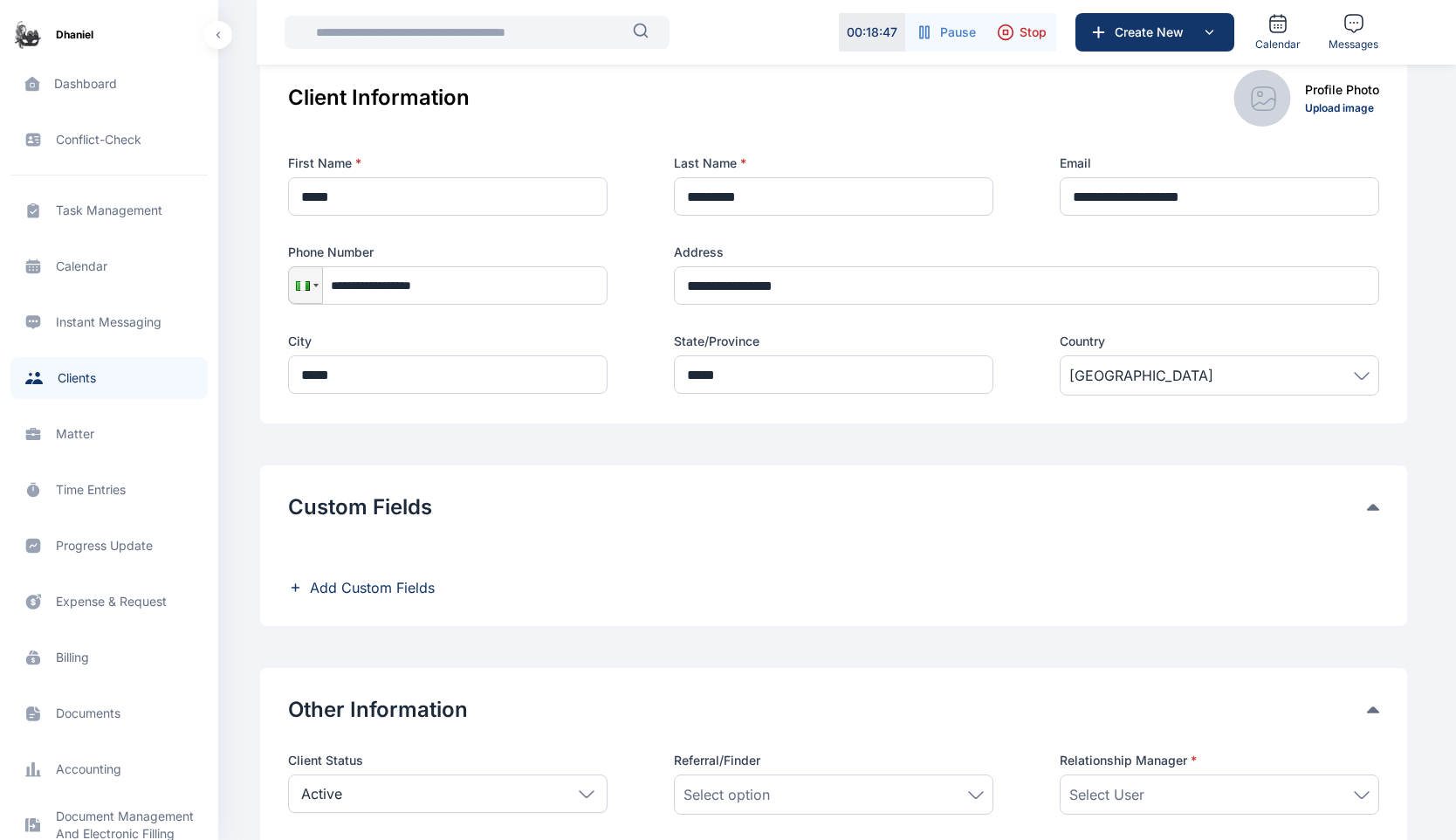
scroll to position [324, 0]
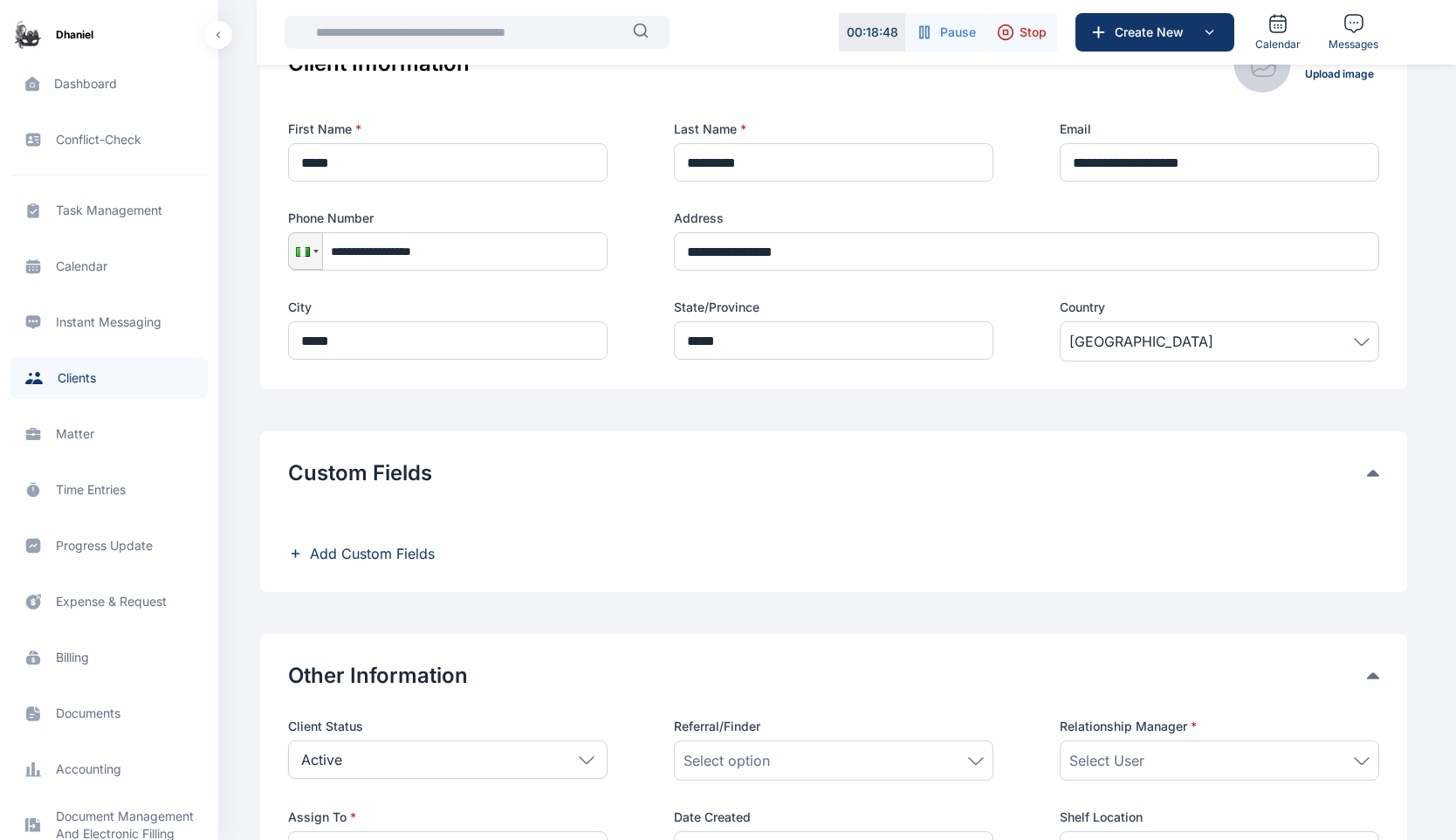
click at [320, 554] on span "Add Custom Fields" at bounding box center [373, 553] width 125 height 21
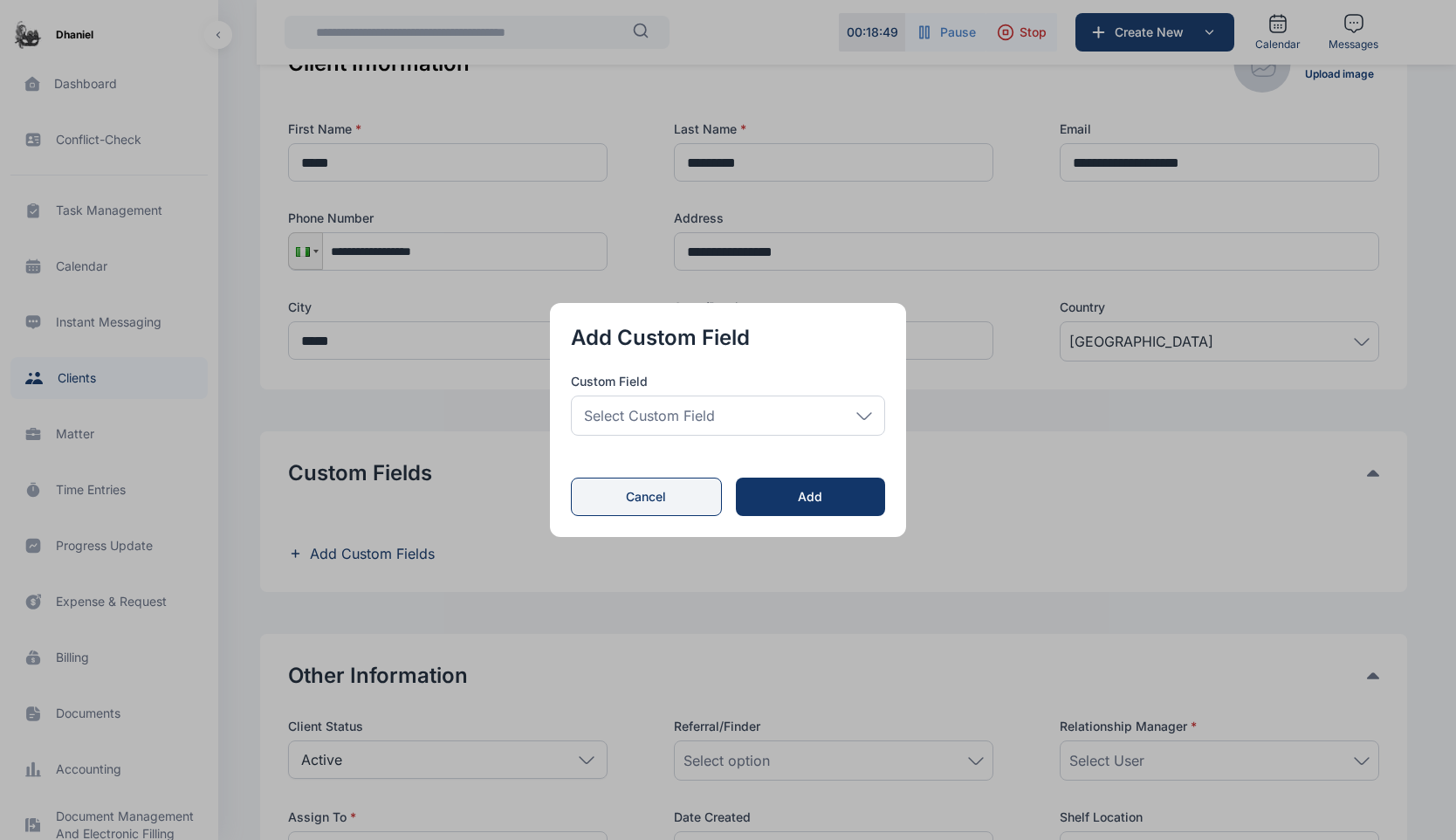
click at [639, 501] on button "Cancel" at bounding box center [646, 496] width 151 height 38
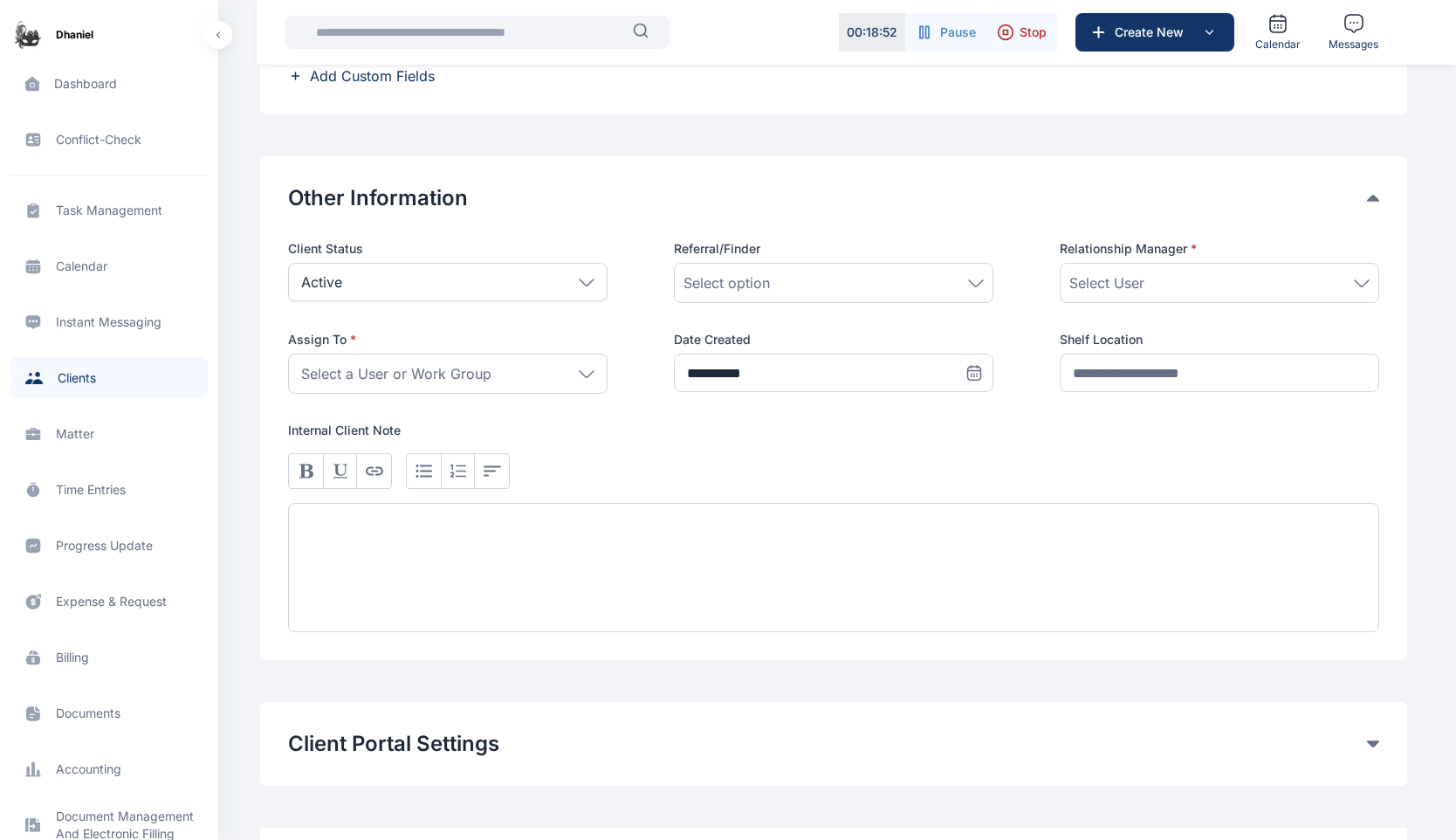
scroll to position [838, 0]
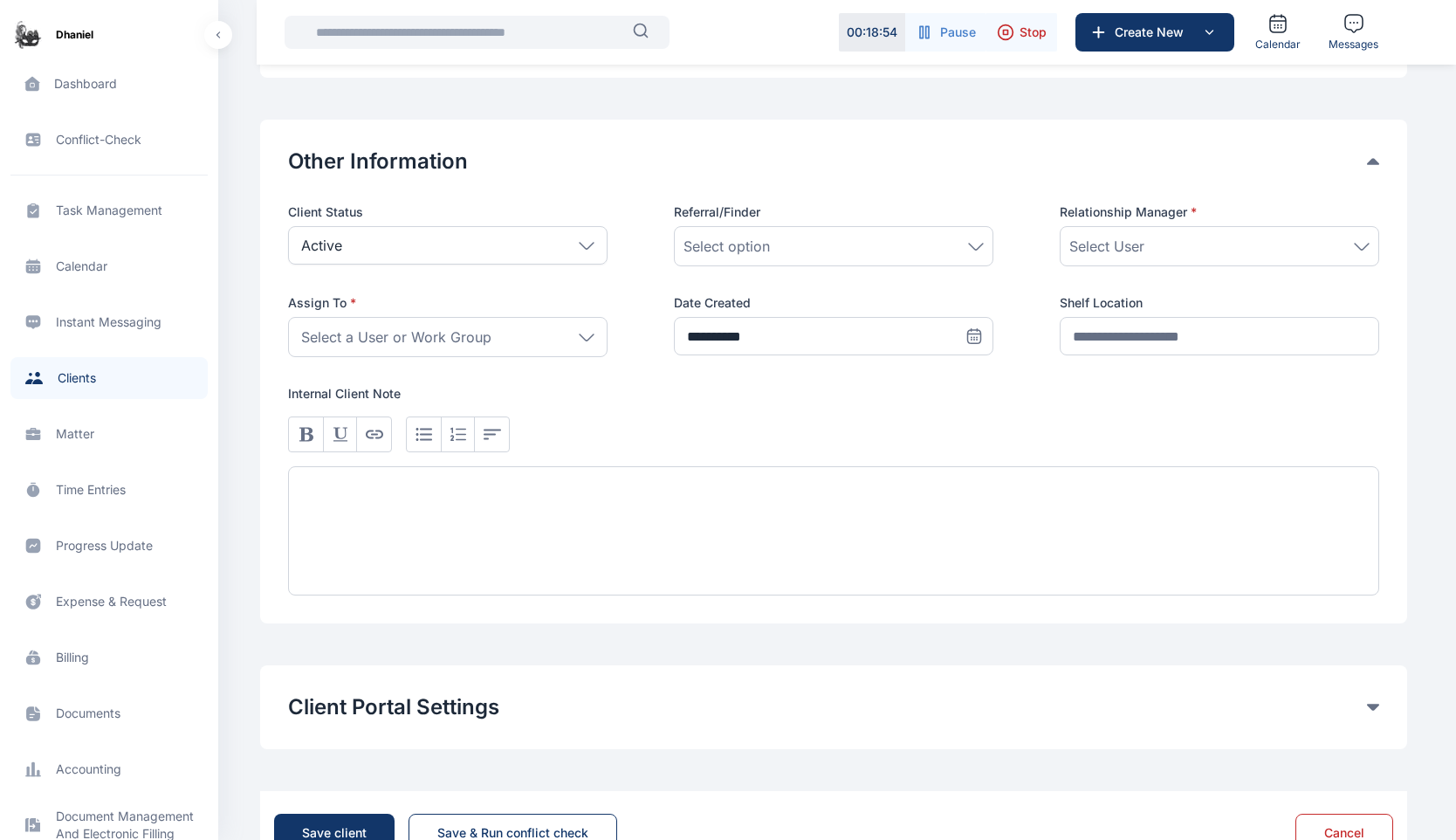
click at [424, 242] on div "Active" at bounding box center [448, 244] width 320 height 38
click at [423, 243] on div "Active" at bounding box center [448, 244] width 320 height 38
click at [744, 233] on div "Select option" at bounding box center [833, 245] width 320 height 40
click at [1260, 241] on div "Select User" at bounding box center [1219, 245] width 300 height 21
click at [1186, 367] on label "Adekoya Daniel" at bounding box center [1204, 360] width 347 height 28
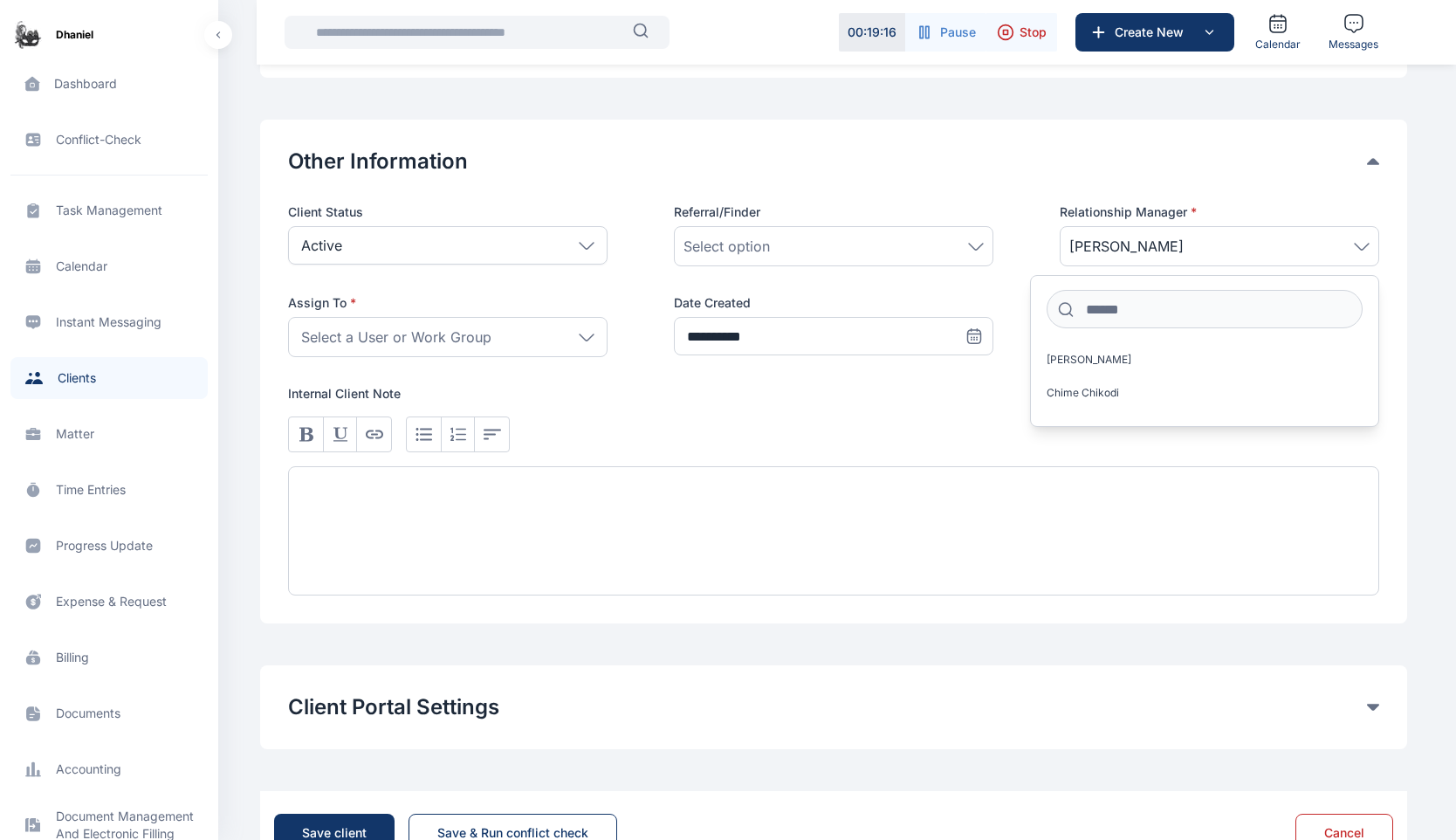
click at [411, 340] on span "Select a User or Work Group" at bounding box center [396, 336] width 191 height 21
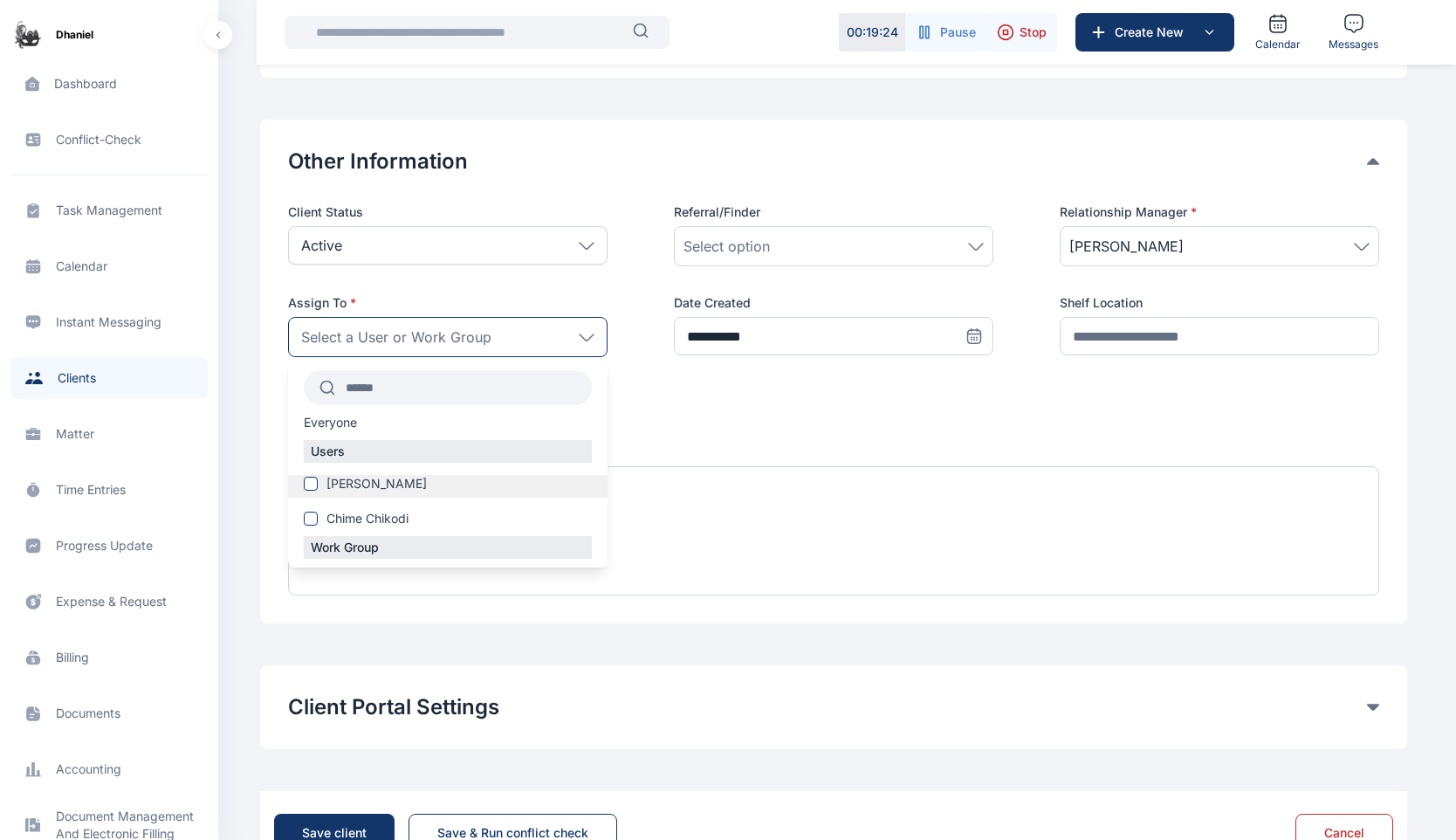
click at [404, 489] on span "Adekoya Daniel" at bounding box center [376, 484] width 101 height 18
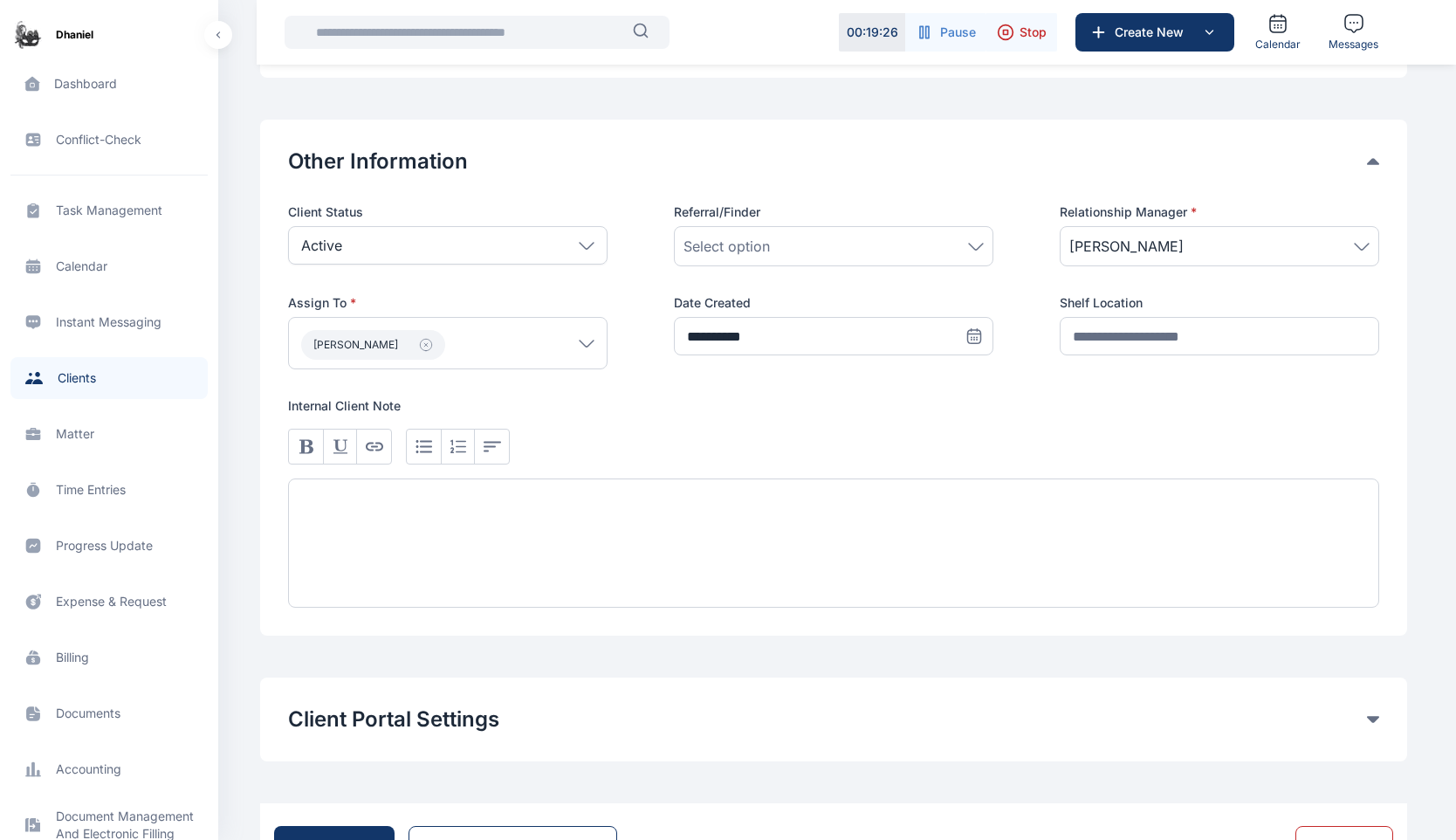
click at [831, 418] on div at bounding box center [834, 510] width 1091 height 193
click at [493, 352] on div "Adekoya Daniel" at bounding box center [448, 343] width 320 height 53
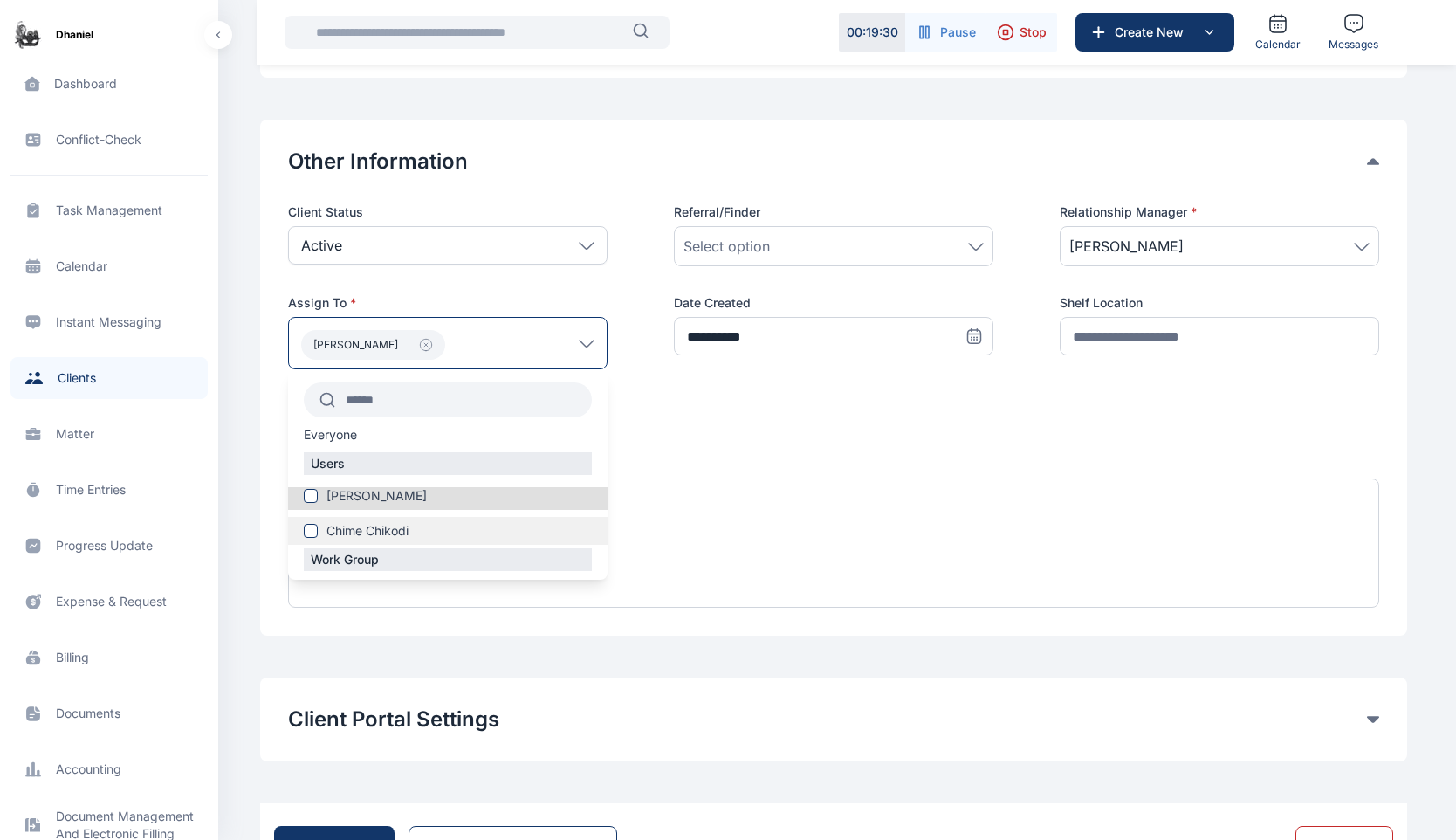
click at [403, 538] on span "Chime Chikodi" at bounding box center [368, 531] width 82 height 18
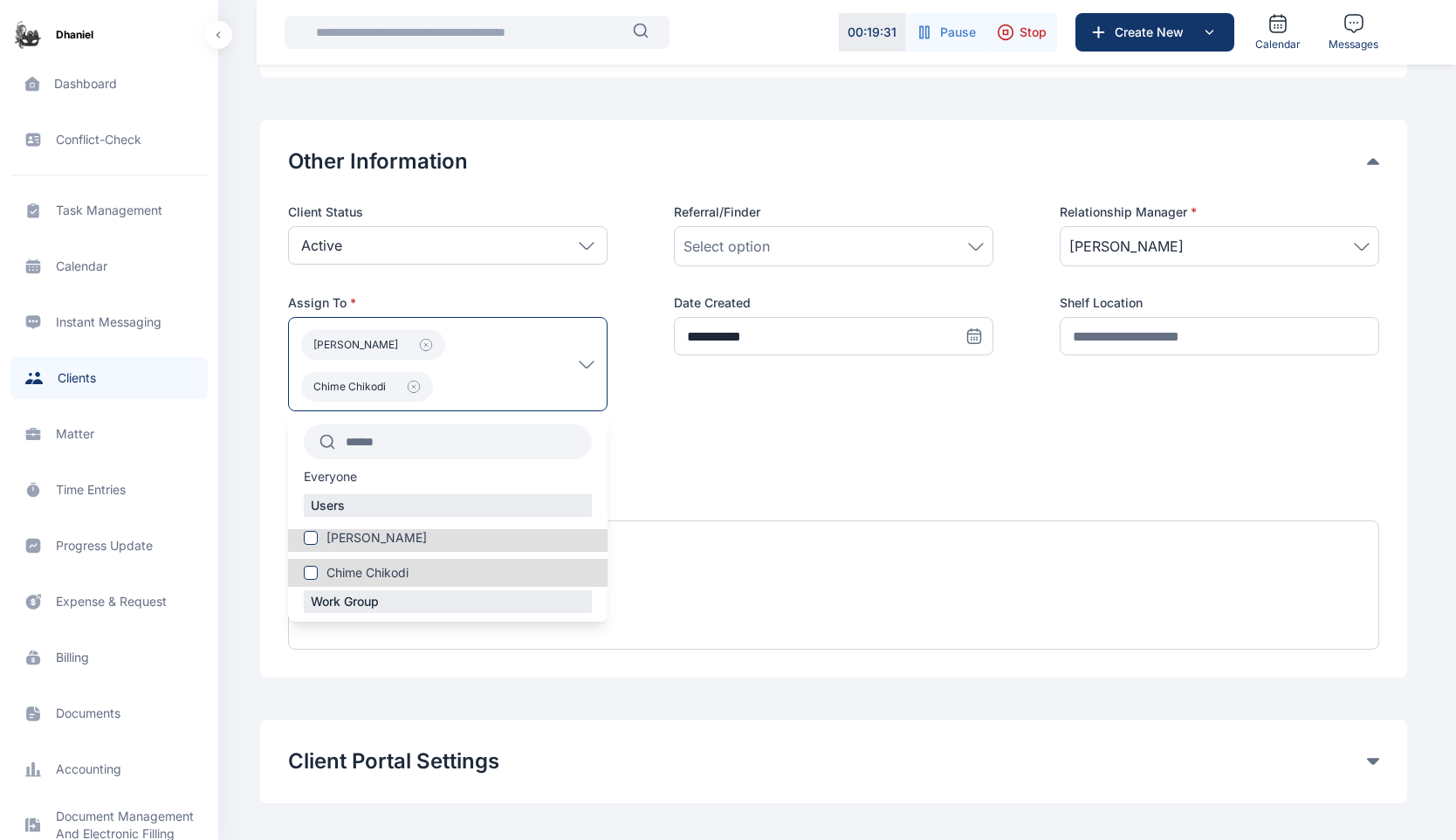
click at [823, 493] on div at bounding box center [834, 488] width 1091 height 36
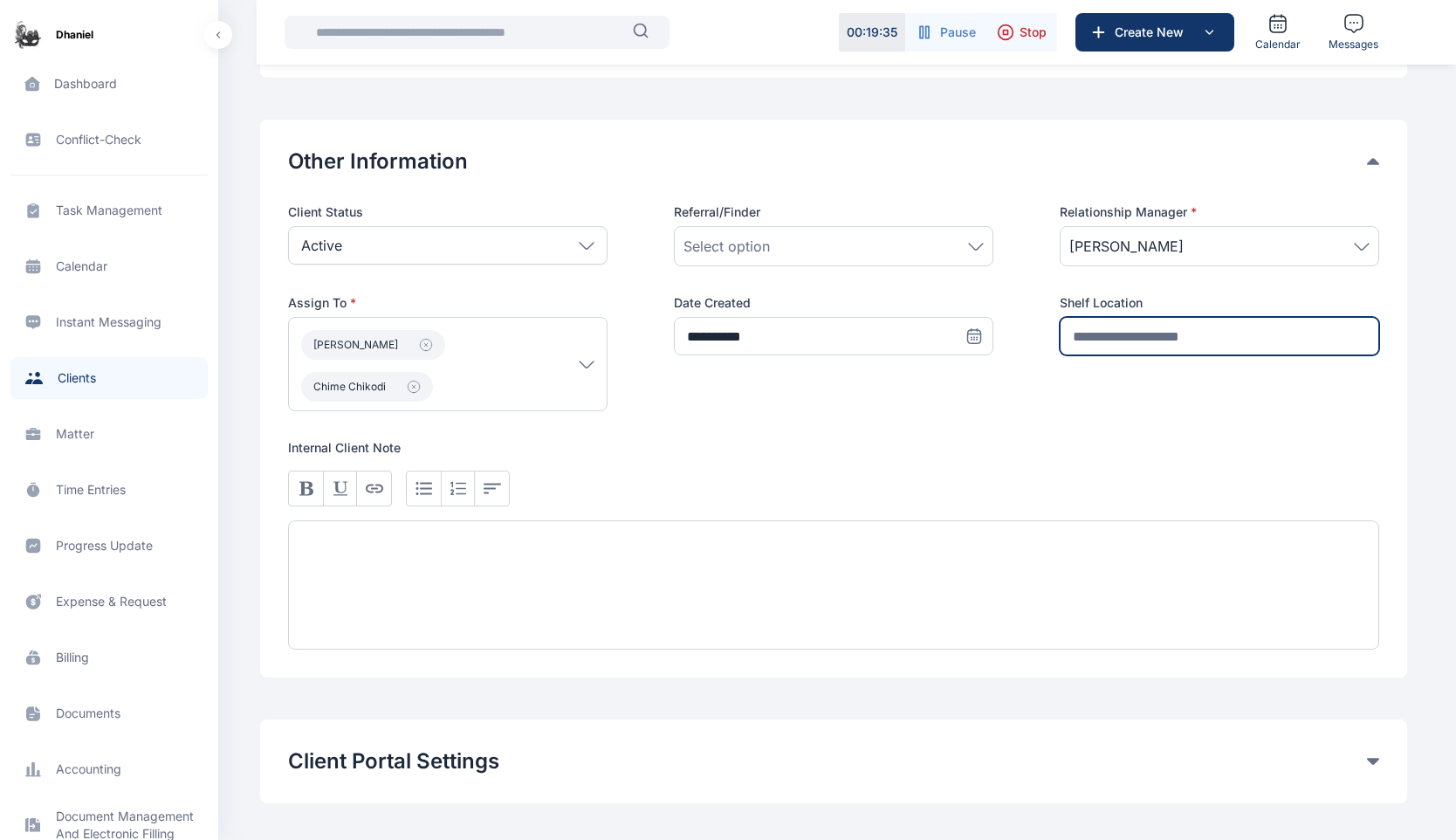
click at [1122, 340] on input "text" at bounding box center [1219, 335] width 320 height 38
click at [660, 629] on div at bounding box center [834, 585] width 1091 height 129
click at [471, 589] on div "To enrich screen reader interactions, please activate Accessibility in Grammarl…" at bounding box center [834, 585] width 1091 height 129
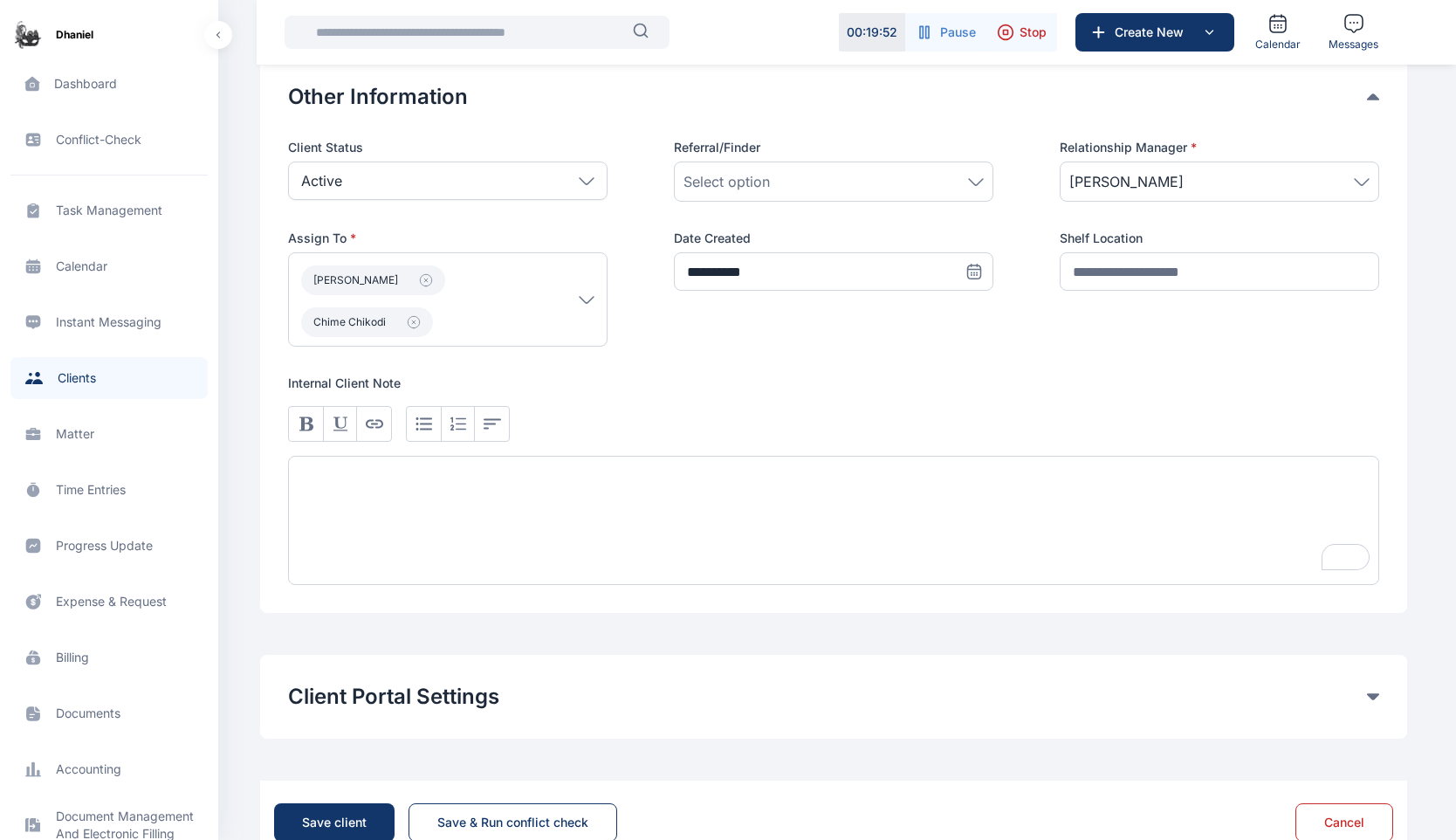
scroll to position [955, 0]
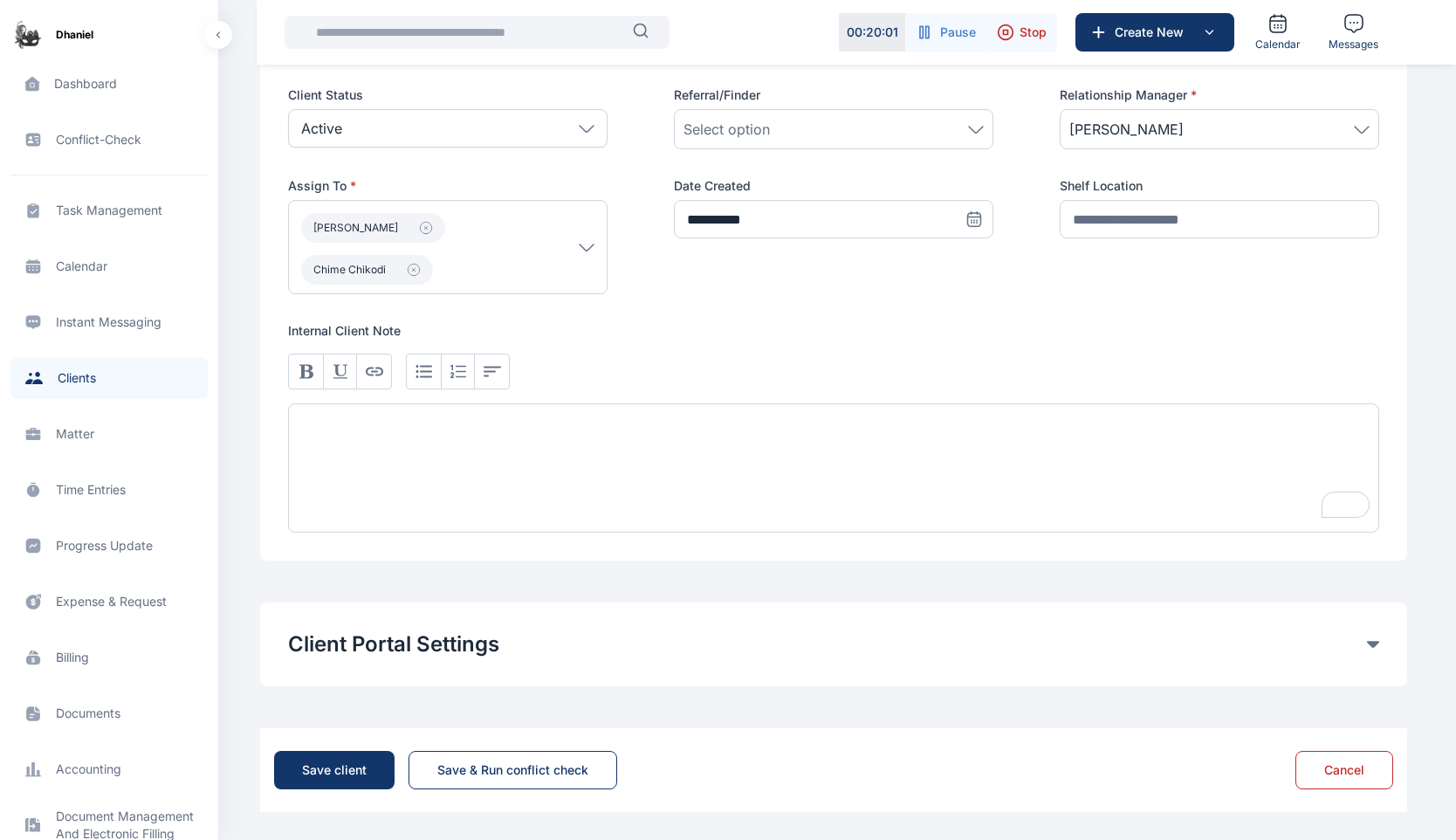
click at [1337, 651] on button "Client Portal Settings" at bounding box center [828, 644] width 1080 height 28
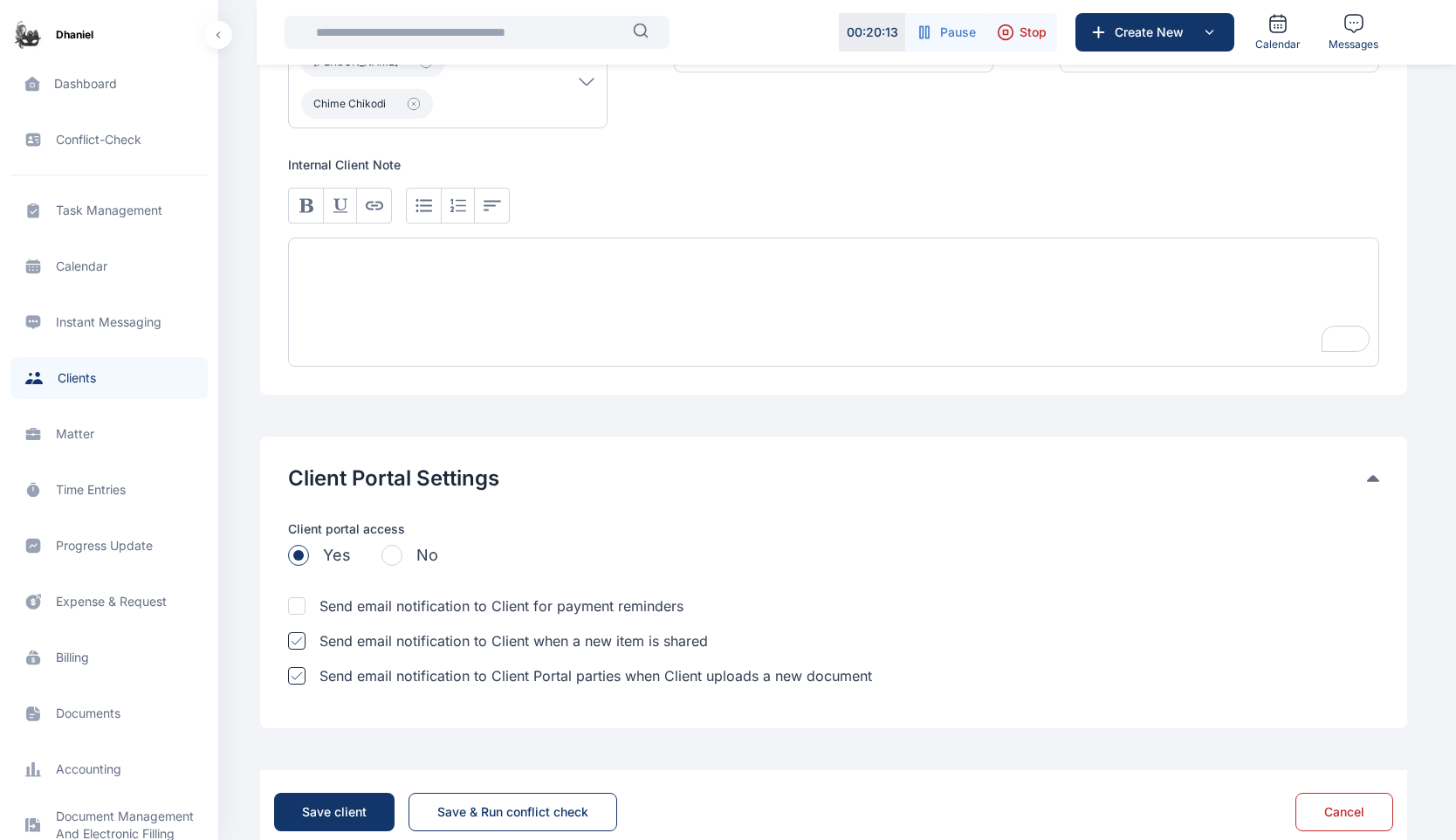
scroll to position [1163, 0]
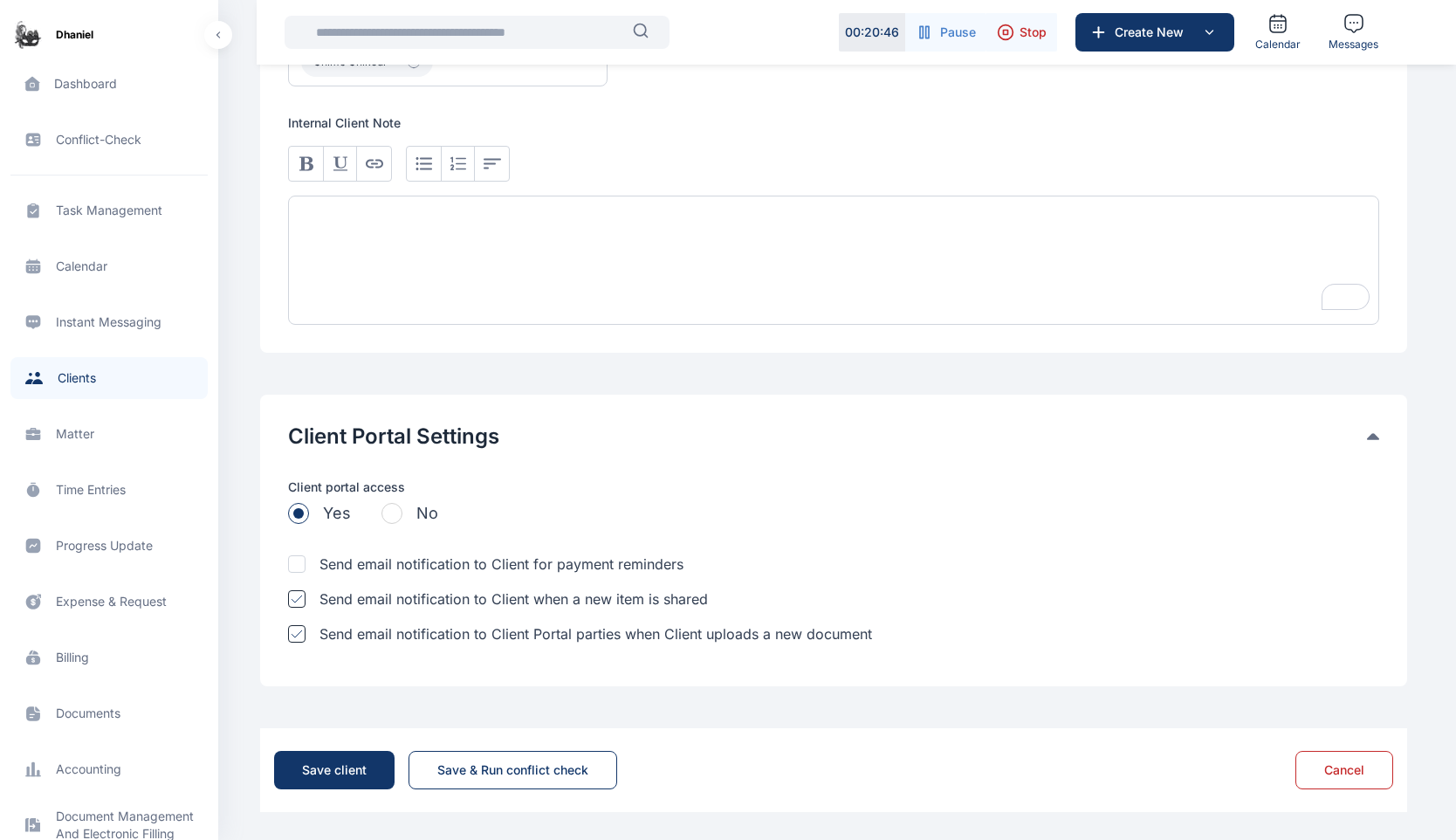
click at [388, 516] on span "button" at bounding box center [391, 512] width 21 height 21
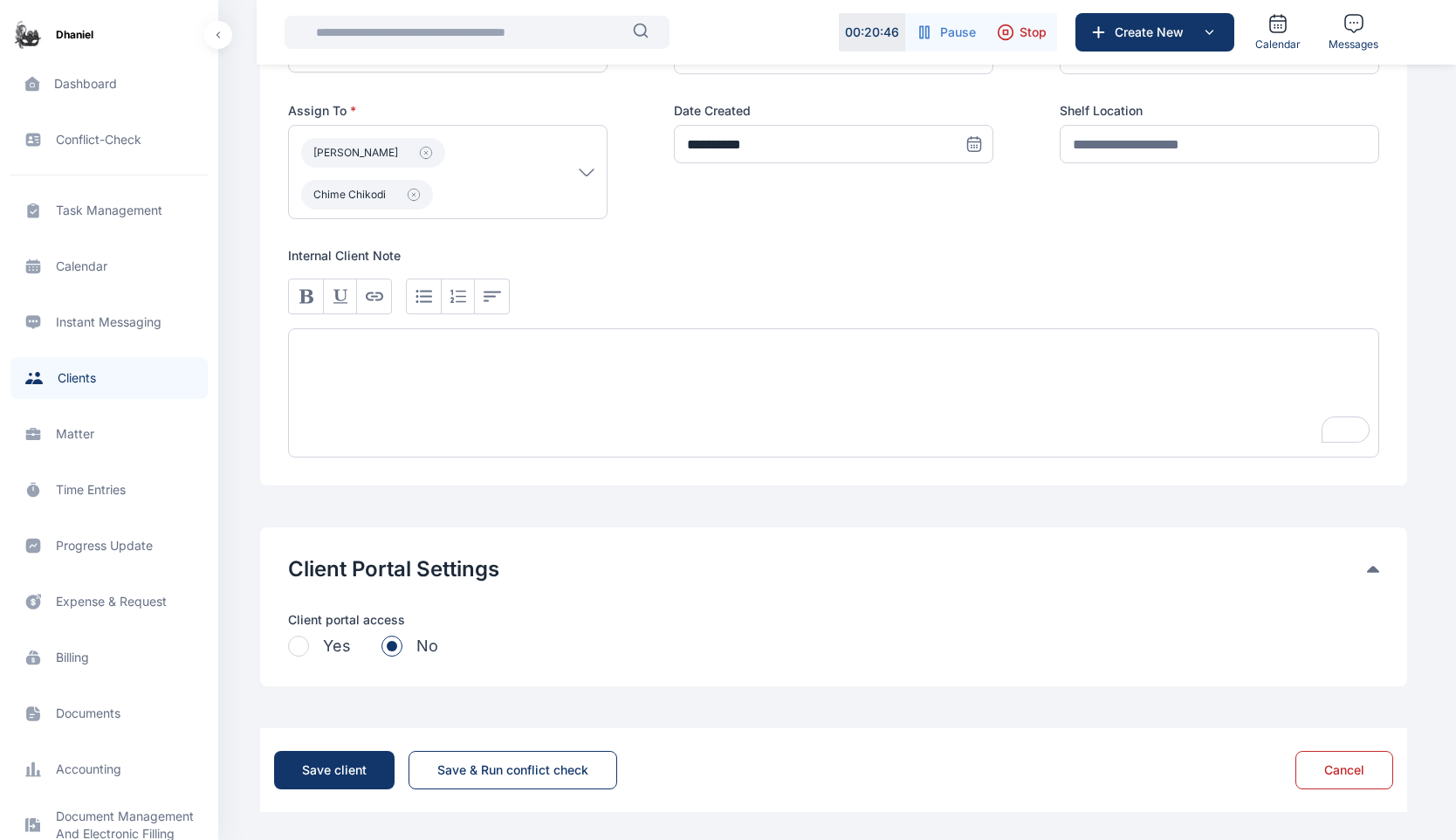
scroll to position [1031, 0]
click at [307, 647] on button "Yes" at bounding box center [320, 645] width 63 height 24
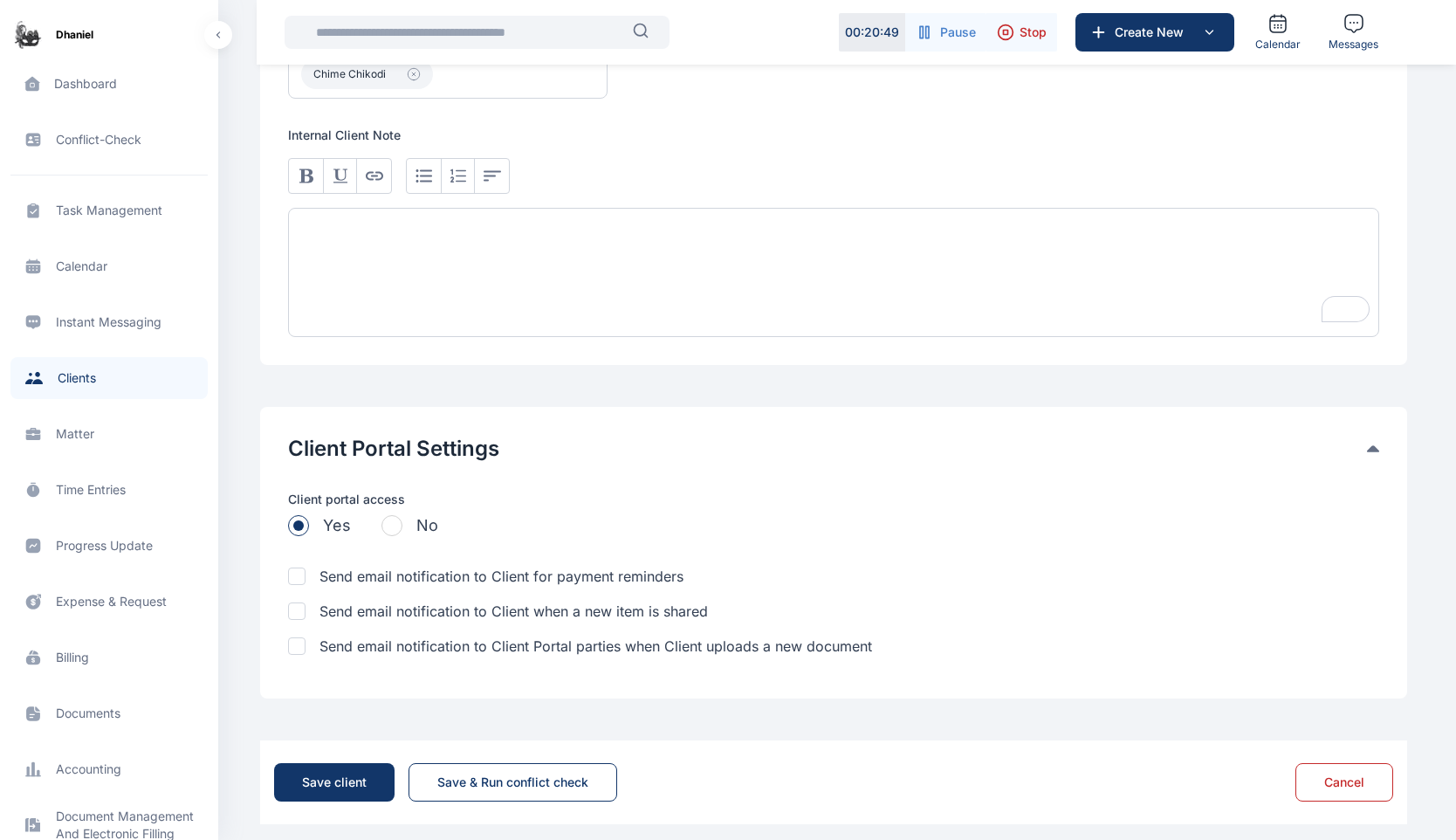
scroll to position [1163, 0]
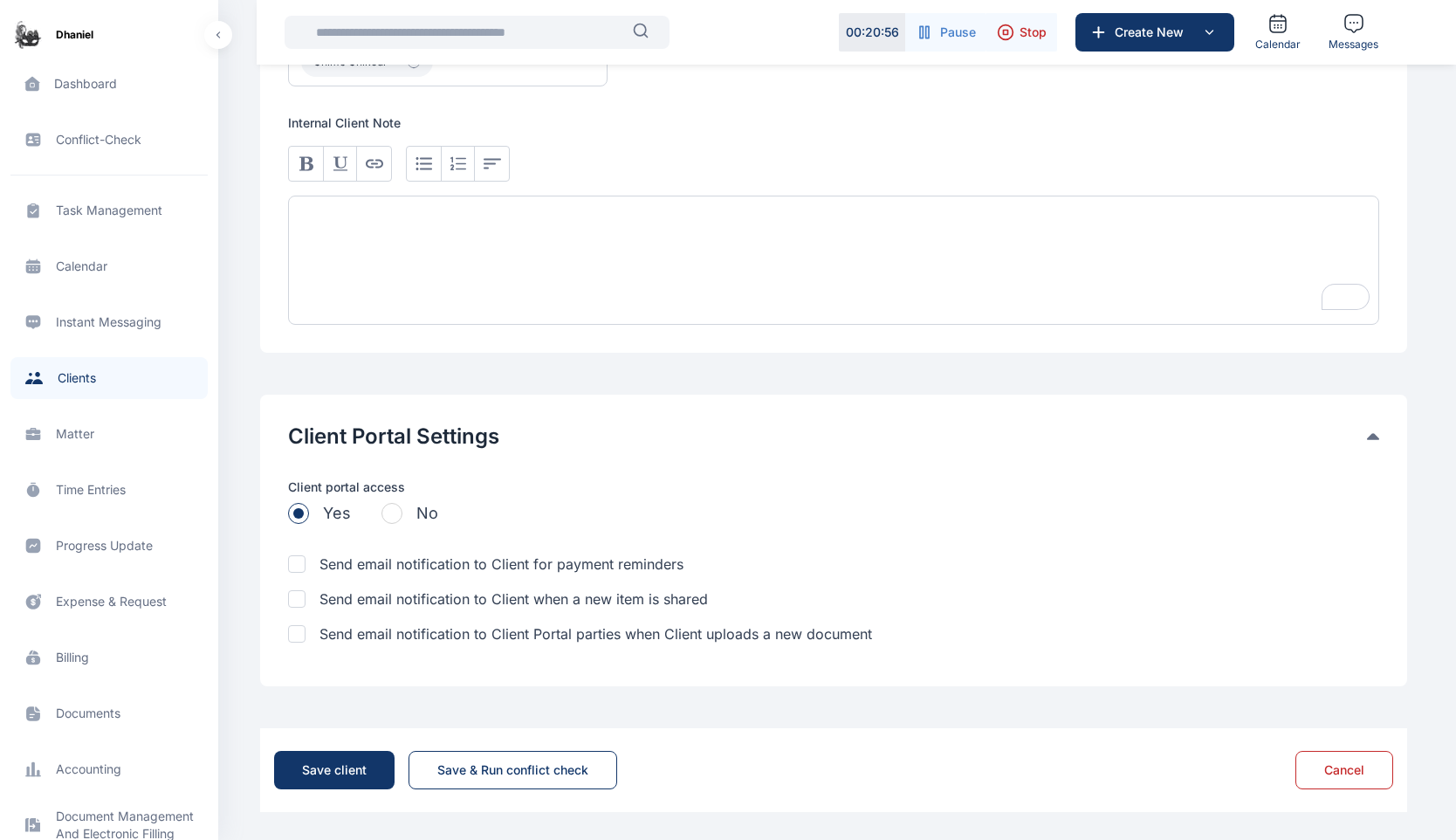
click at [296, 559] on div at bounding box center [297, 564] width 18 height 18
click at [296, 603] on div at bounding box center [297, 599] width 18 height 18
click at [324, 639] on p "Send email notification to Client Portal parties when Client uploads a new docu…" at bounding box center [596, 634] width 552 height 21
click at [328, 772] on div "Save client" at bounding box center [334, 771] width 65 height 18
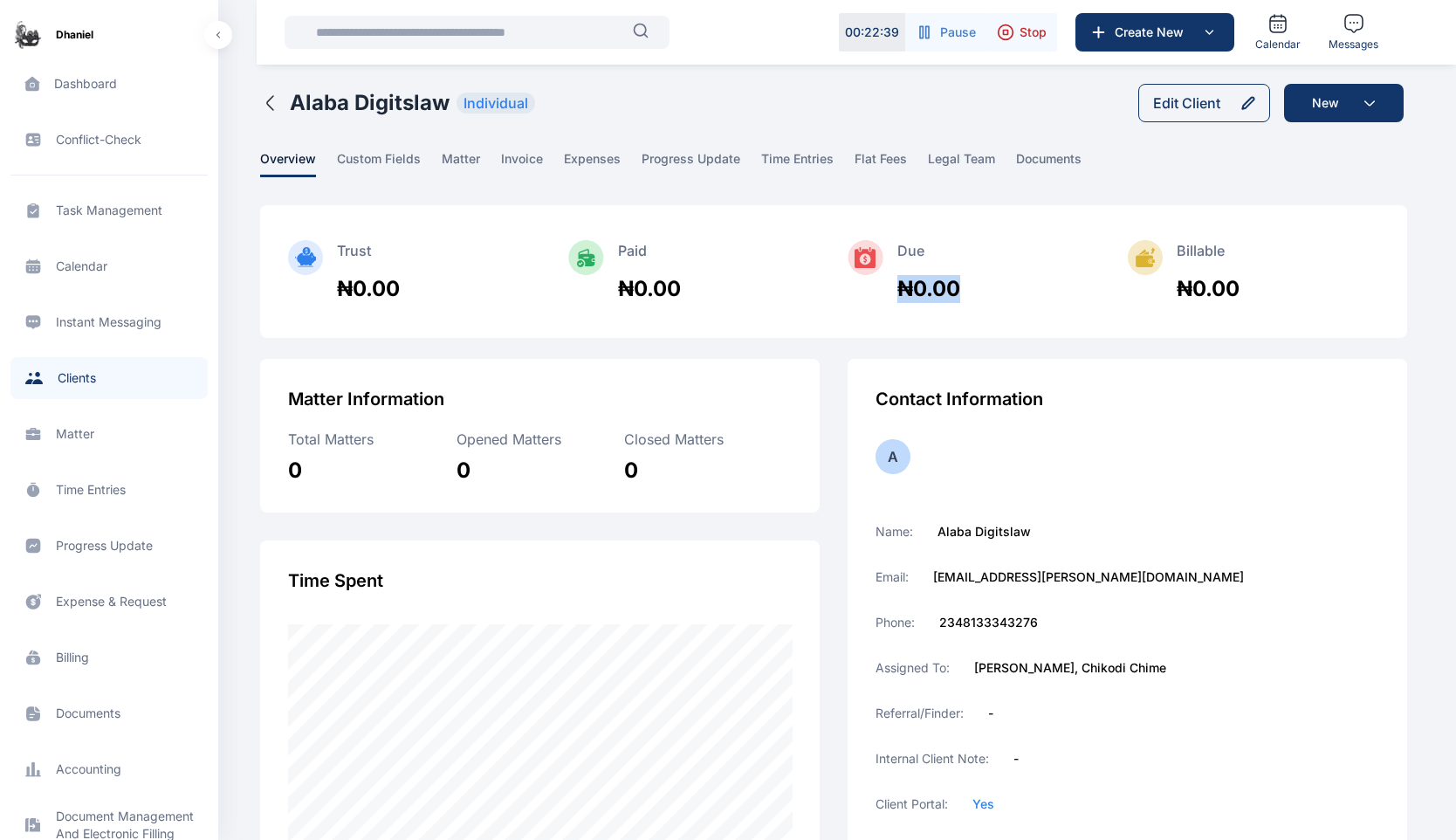
drag, startPoint x: 897, startPoint y: 289, endPoint x: 1032, endPoint y: 288, distance: 135.0
click at [1035, 289] on div "Due ₦0.00" at bounding box center [973, 272] width 251 height 63
click at [1213, 288] on div "₦0.00" at bounding box center [1209, 288] width 63 height 28
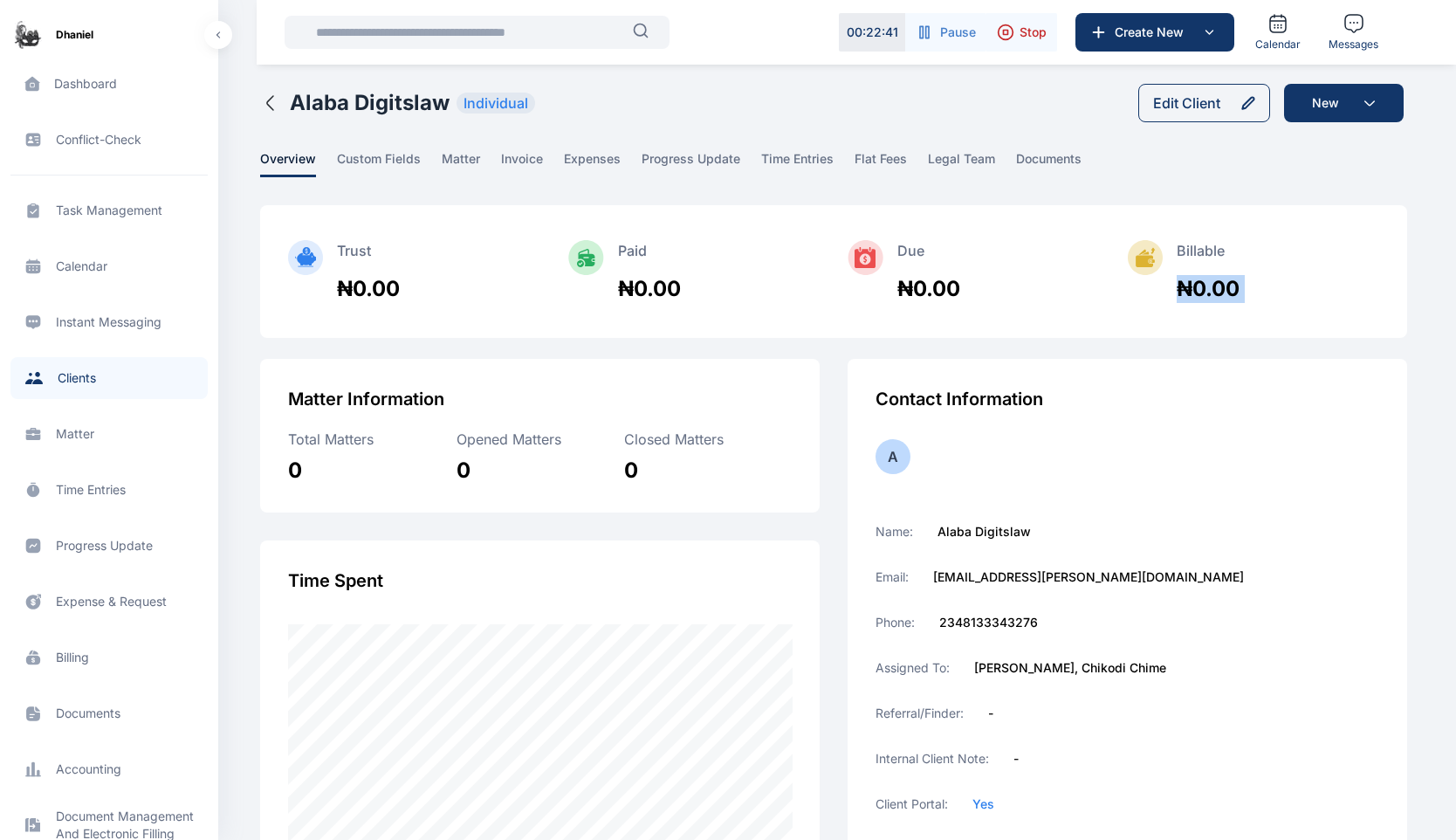
click at [1285, 303] on div "Trust ₦0.00 Paid ₦0.00 Due ₦0.00 Billable ₦0.00" at bounding box center [833, 272] width 1147 height 133
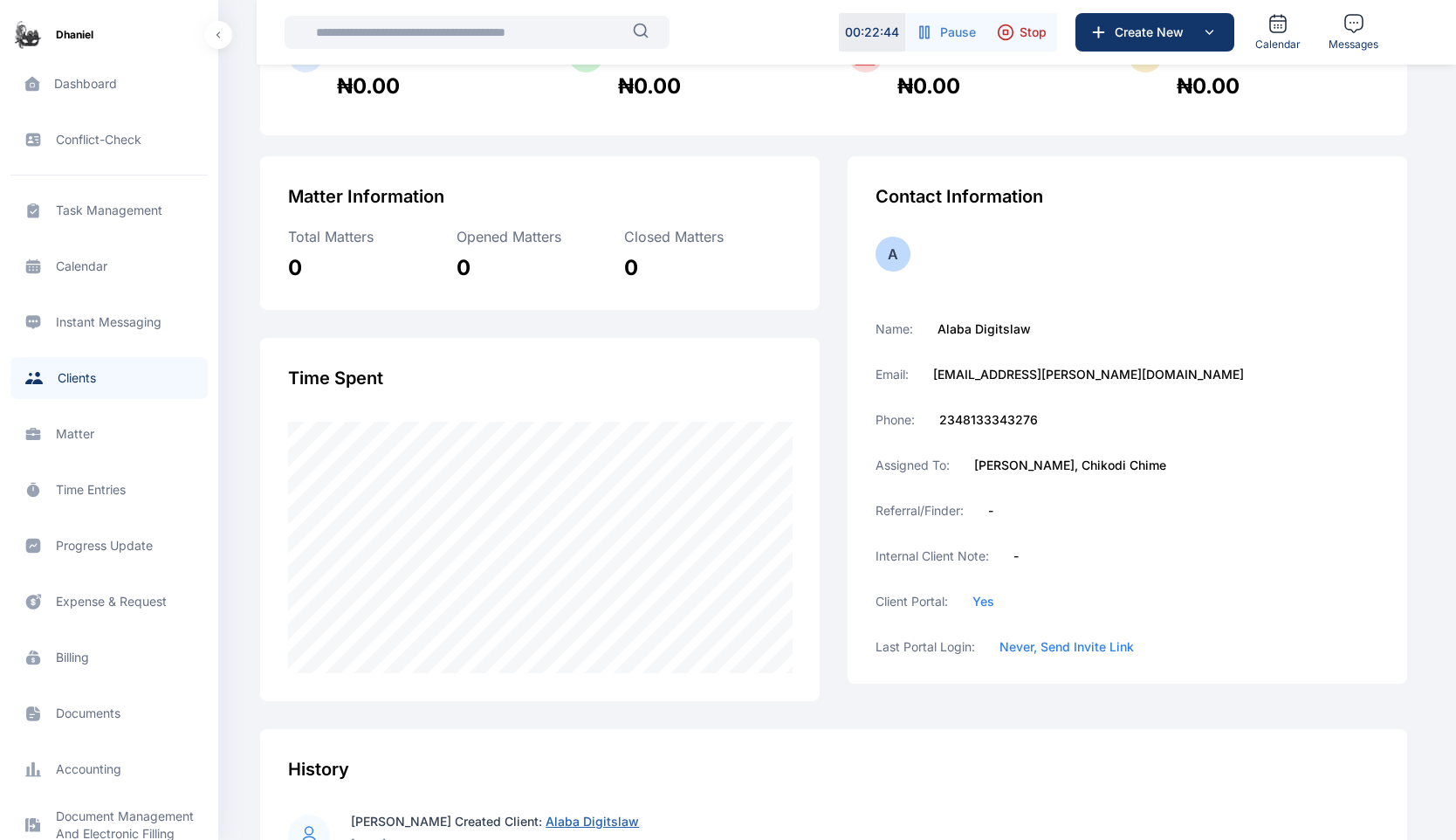
scroll to position [290, 0]
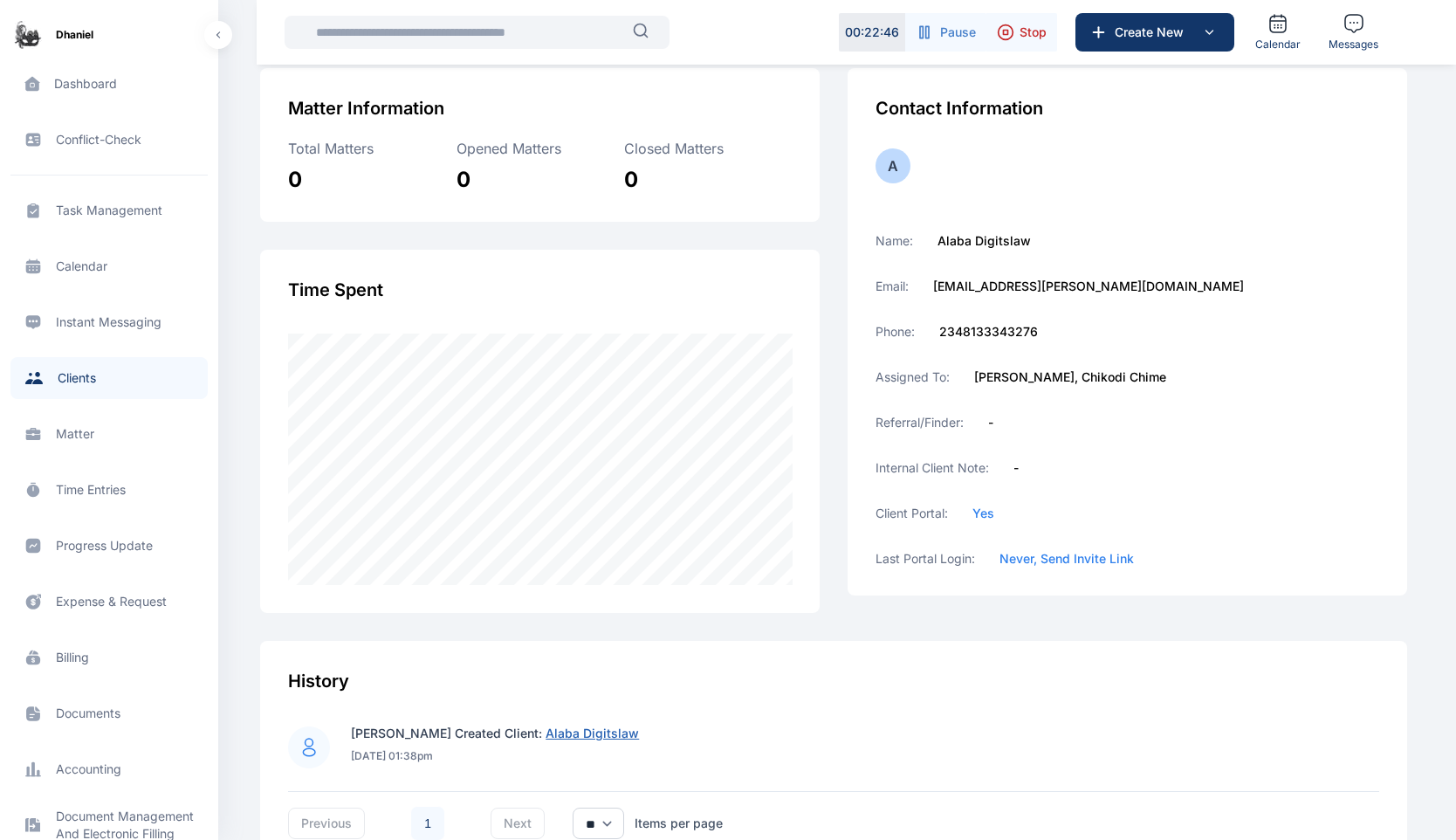
click at [297, 186] on div "0" at bounding box center [372, 180] width 167 height 28
click at [454, 184] on div "0" at bounding box center [372, 180] width 167 height 28
click at [621, 184] on div "0" at bounding box center [540, 180] width 167 height 28
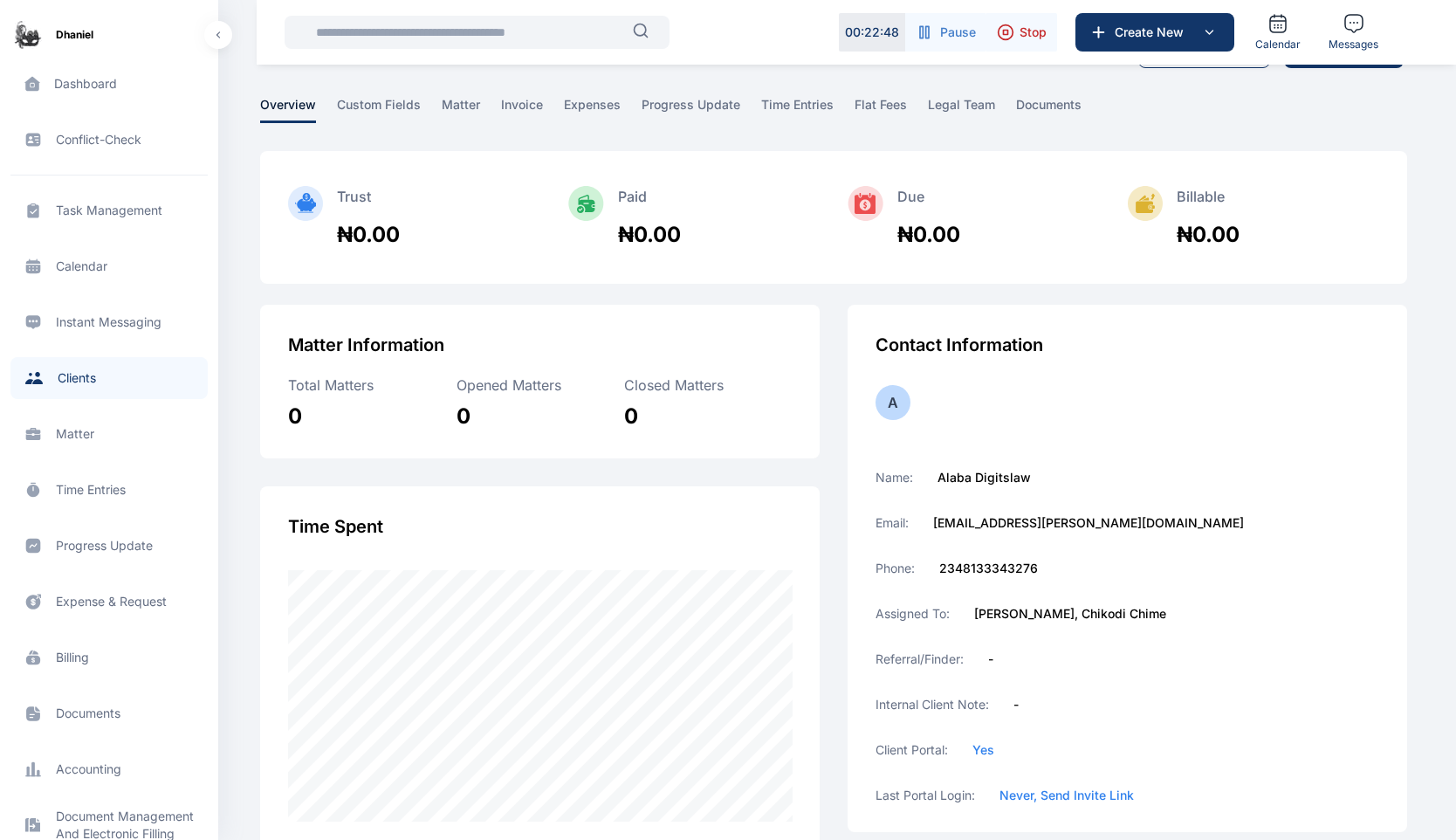
scroll to position [0, 0]
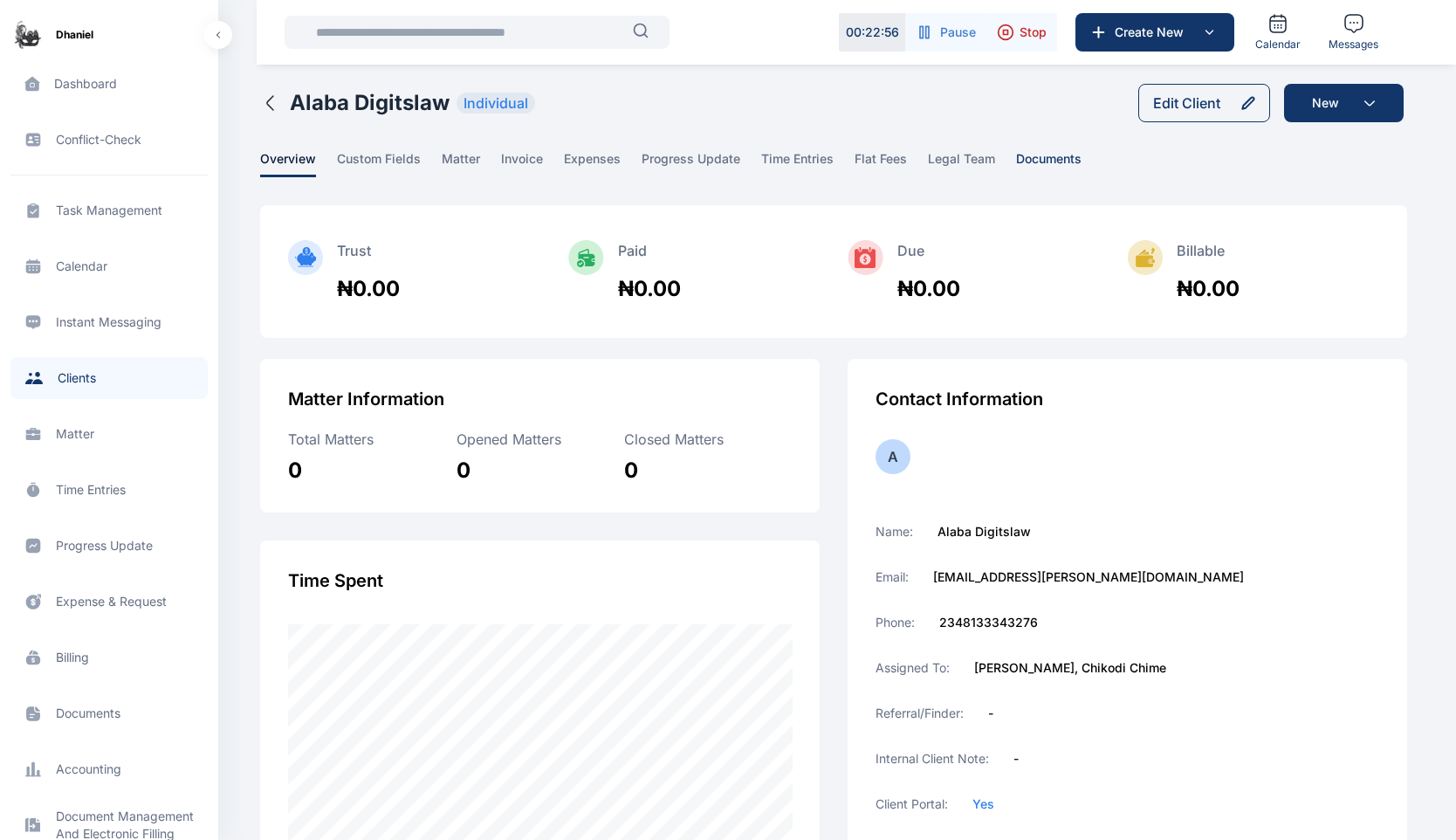
click at [1047, 161] on span "documents" at bounding box center [1048, 164] width 66 height 27
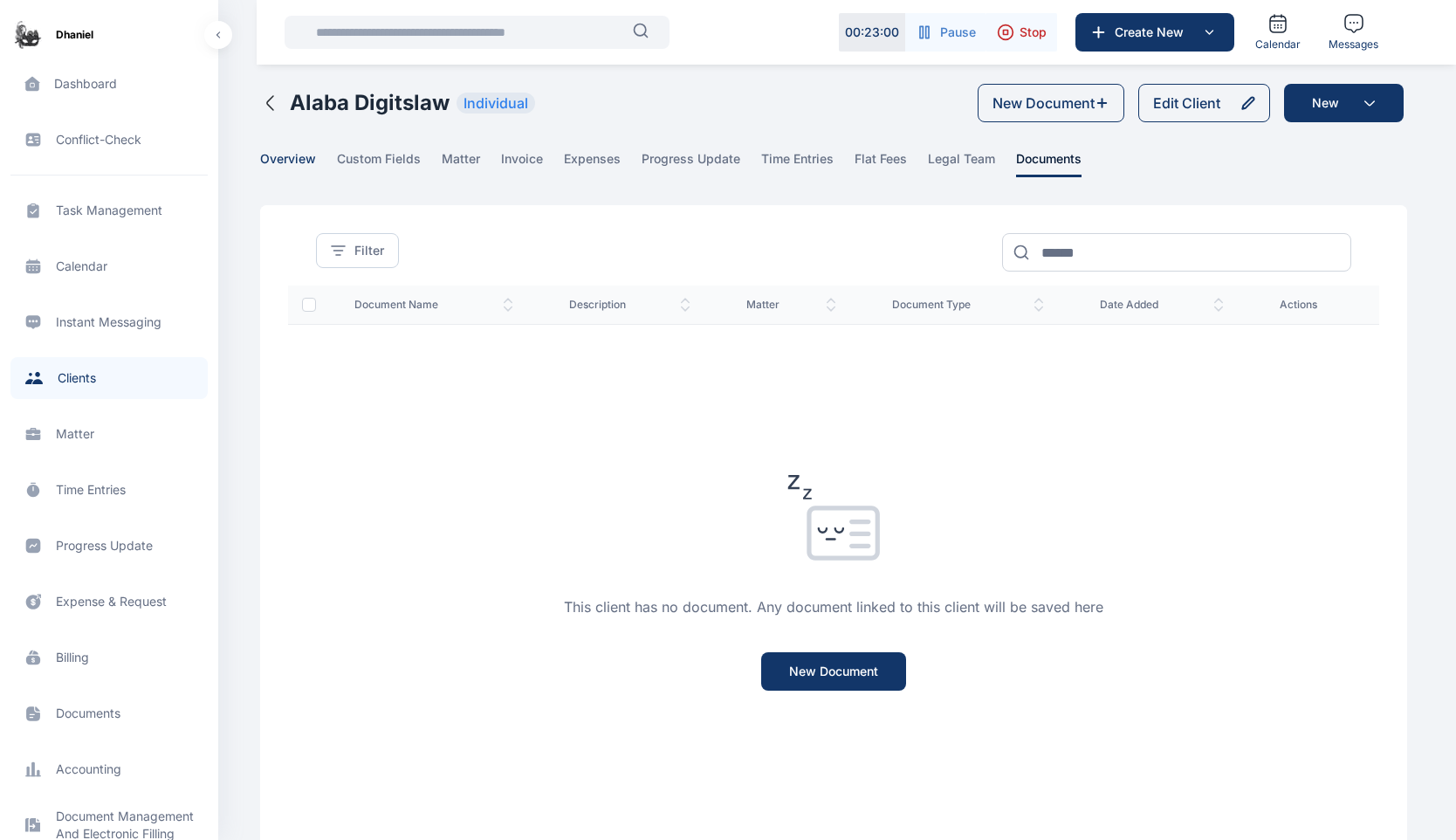
click at [282, 159] on span "overview" at bounding box center [287, 164] width 56 height 27
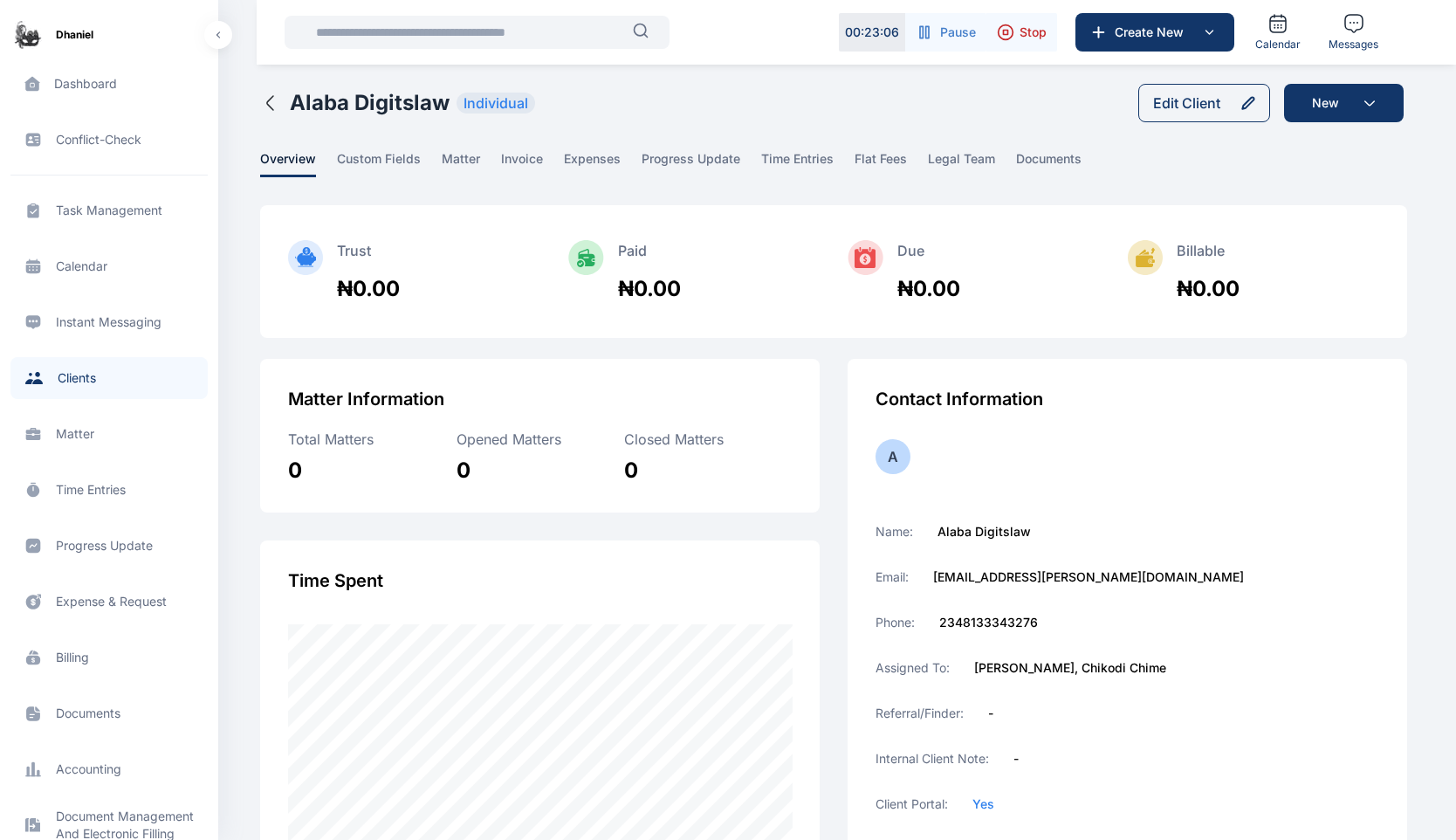
click at [86, 440] on span "Matter matter matter" at bounding box center [110, 433] width 198 height 42
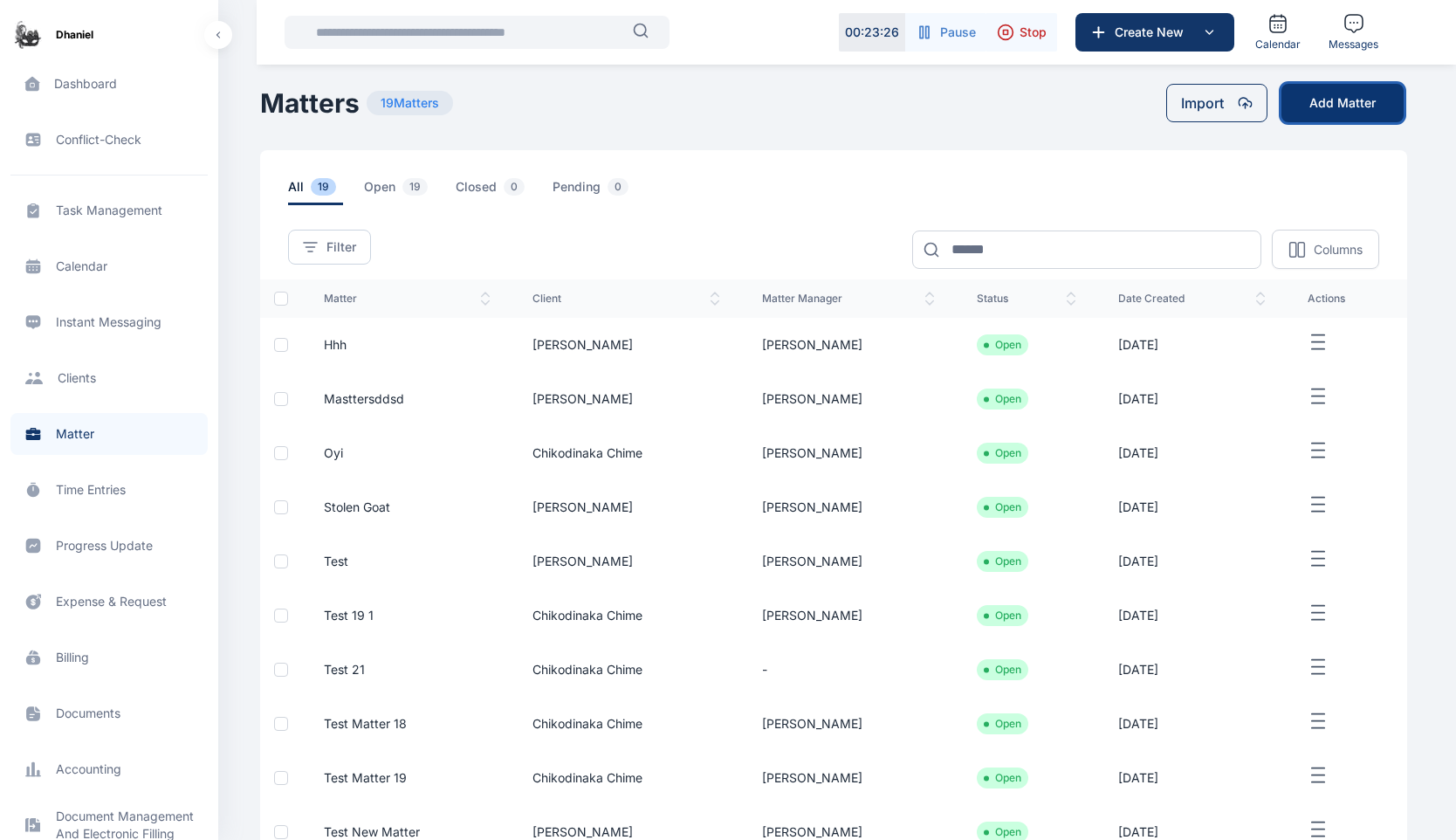
click at [1344, 107] on button "Add Matter" at bounding box center [1343, 103] width 122 height 38
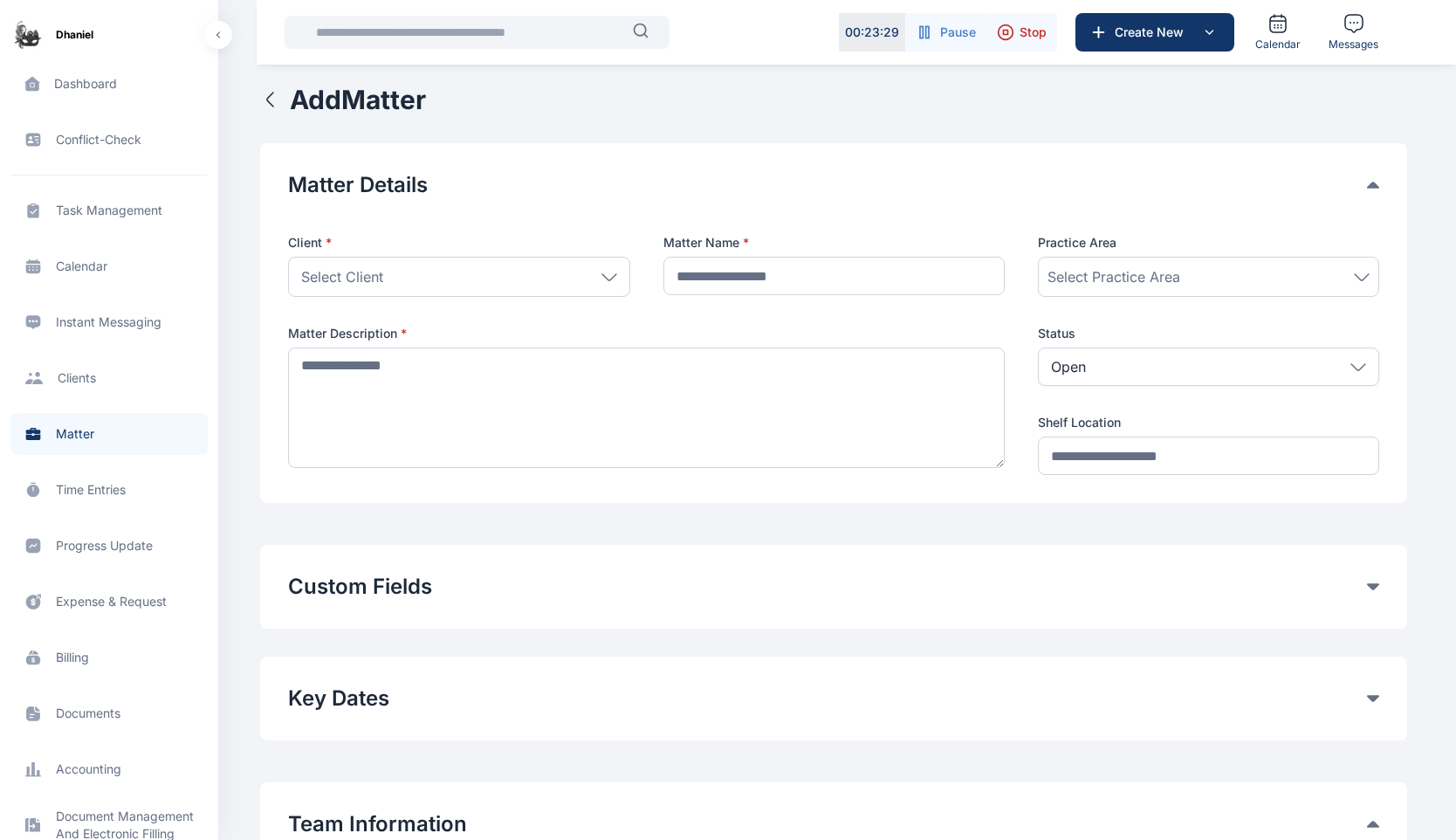
click at [453, 283] on div "Select Client" at bounding box center [459, 277] width 341 height 40
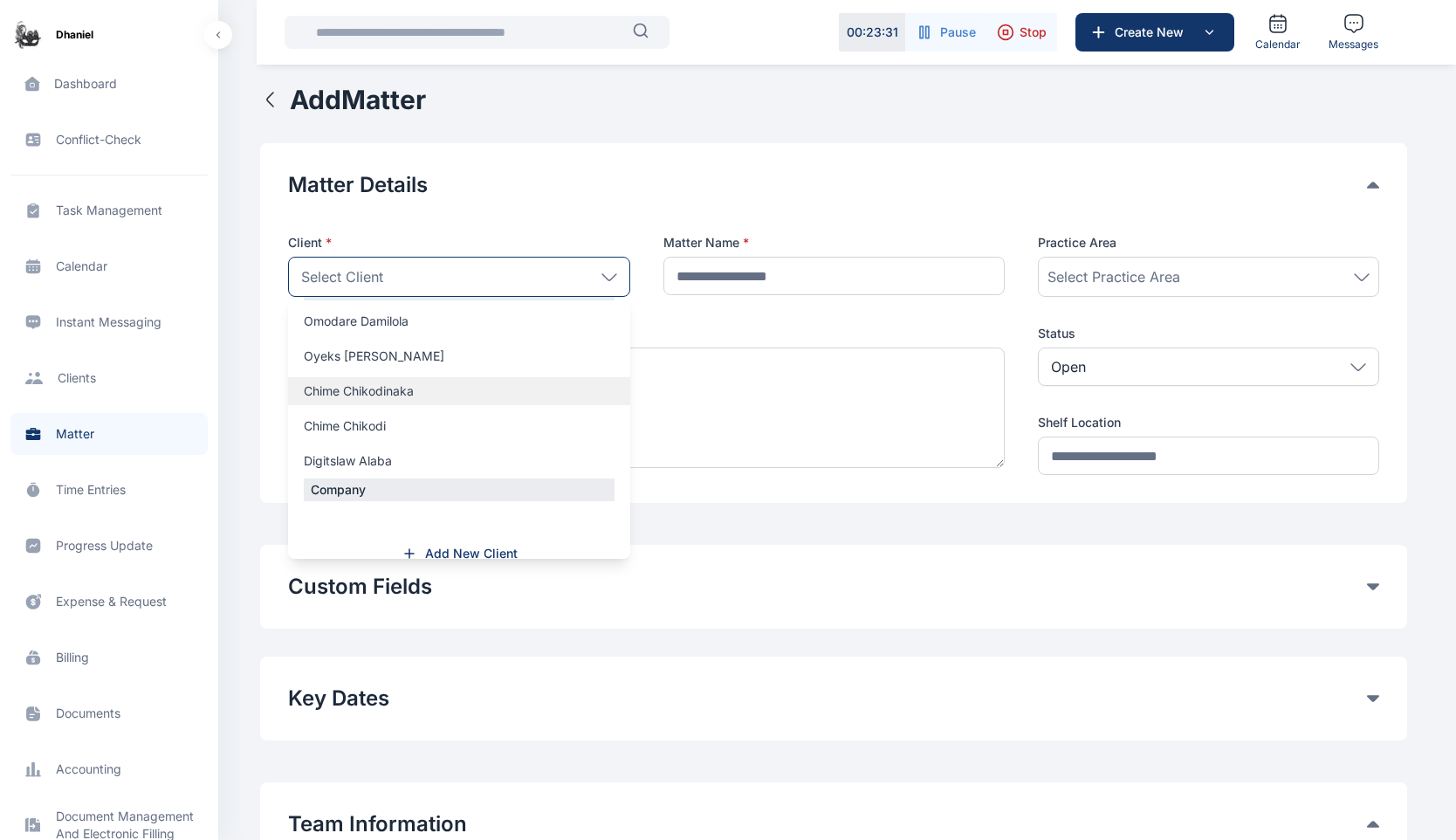
scroll to position [86, 0]
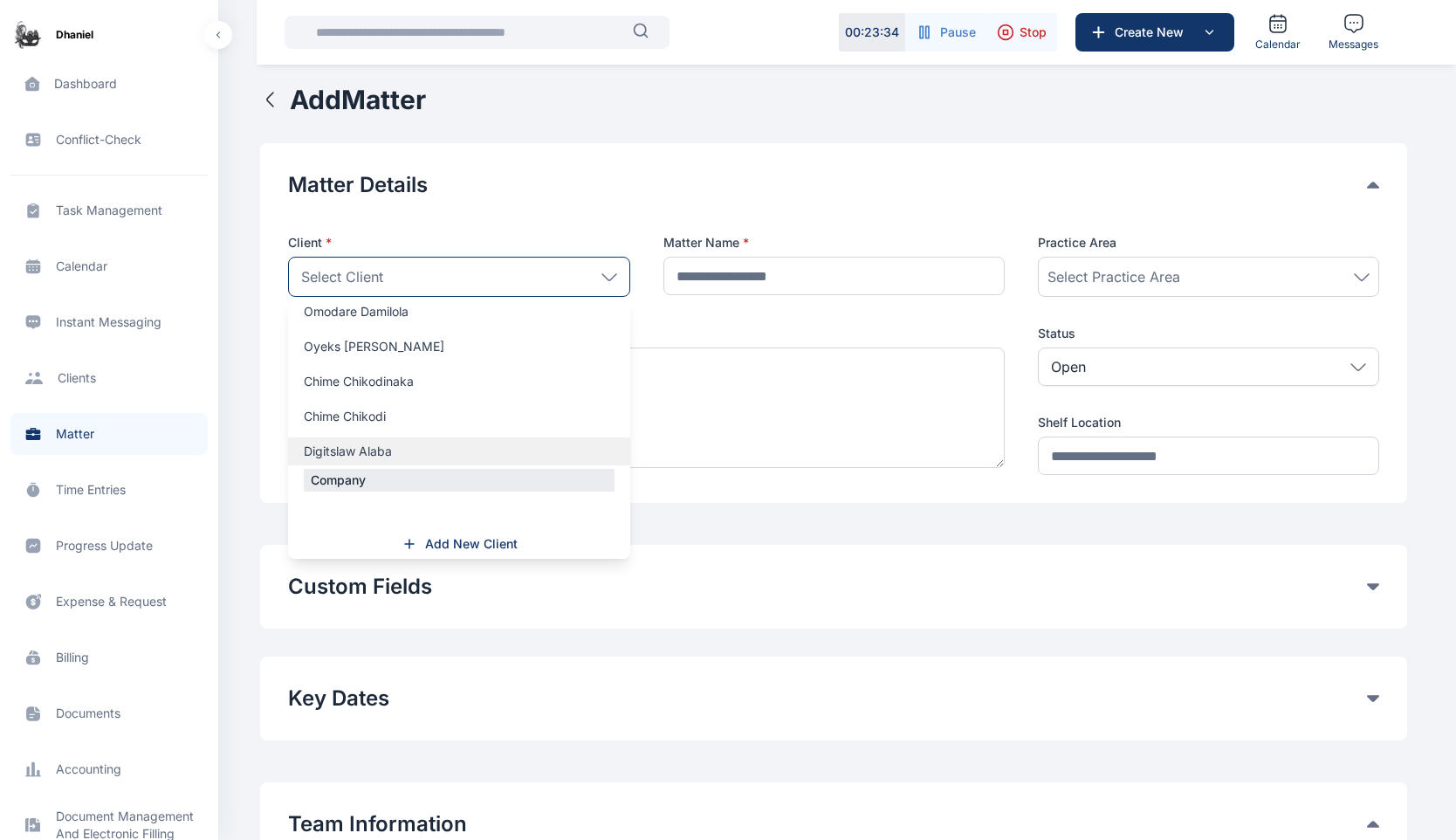
click at [407, 449] on label "Digitslaw Alaba" at bounding box center [459, 452] width 341 height 18
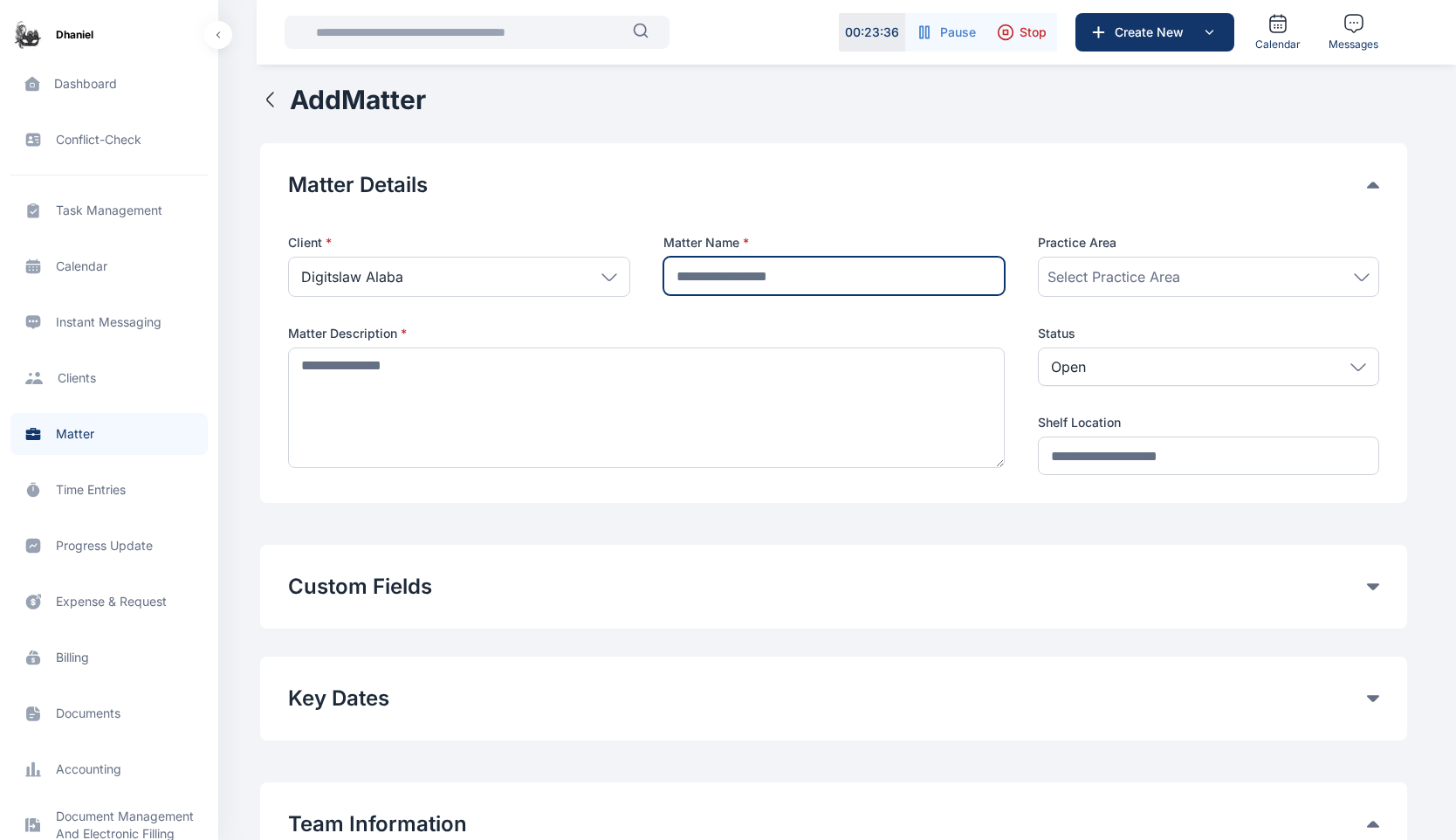
click at [742, 282] on input "text" at bounding box center [834, 276] width 341 height 38
type input "**********"
click at [1172, 269] on span "Select Practice Area" at bounding box center [1114, 276] width 133 height 21
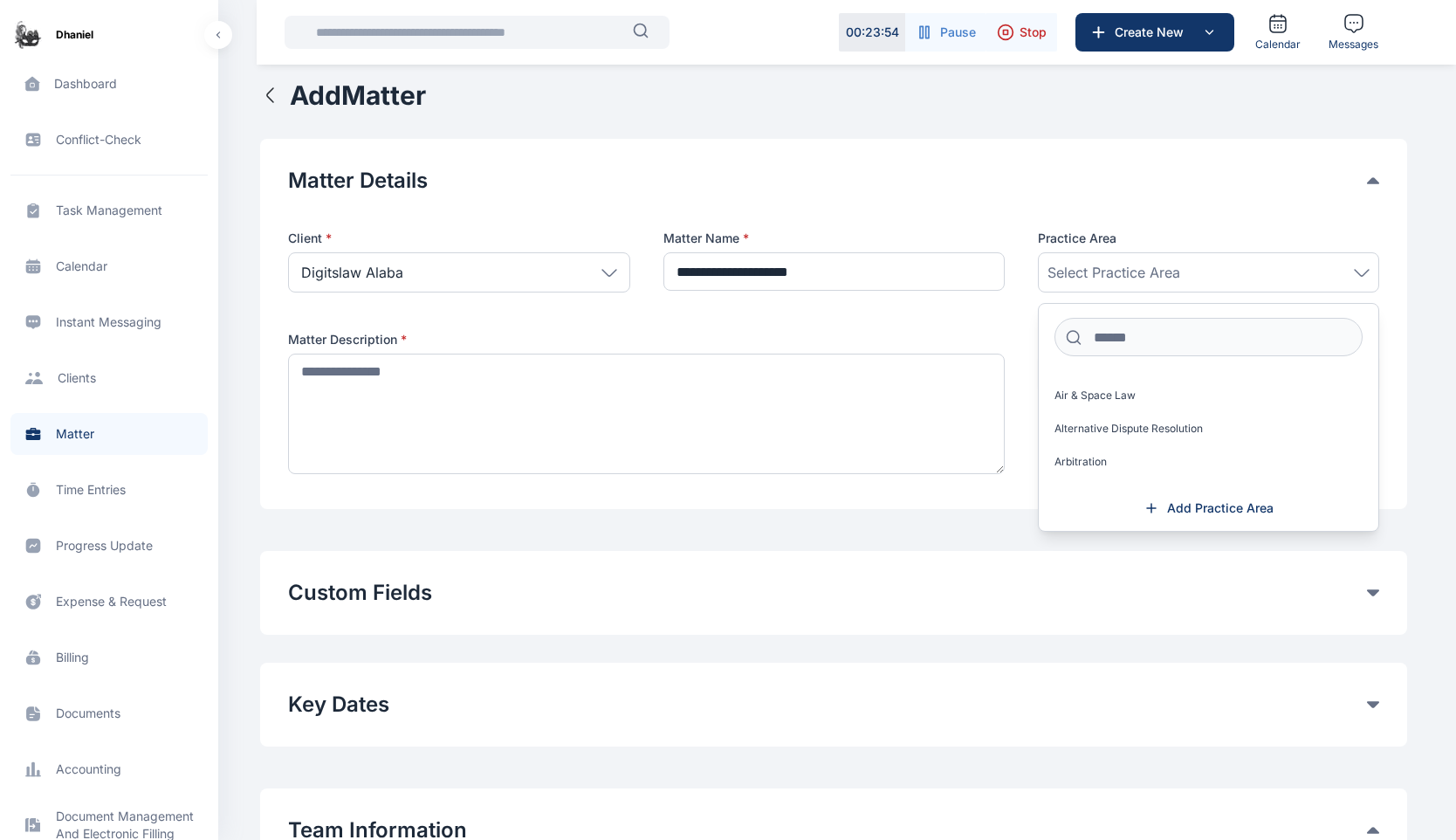
scroll to position [0, 0]
click at [1153, 508] on icon at bounding box center [1152, 508] width 18 height 18
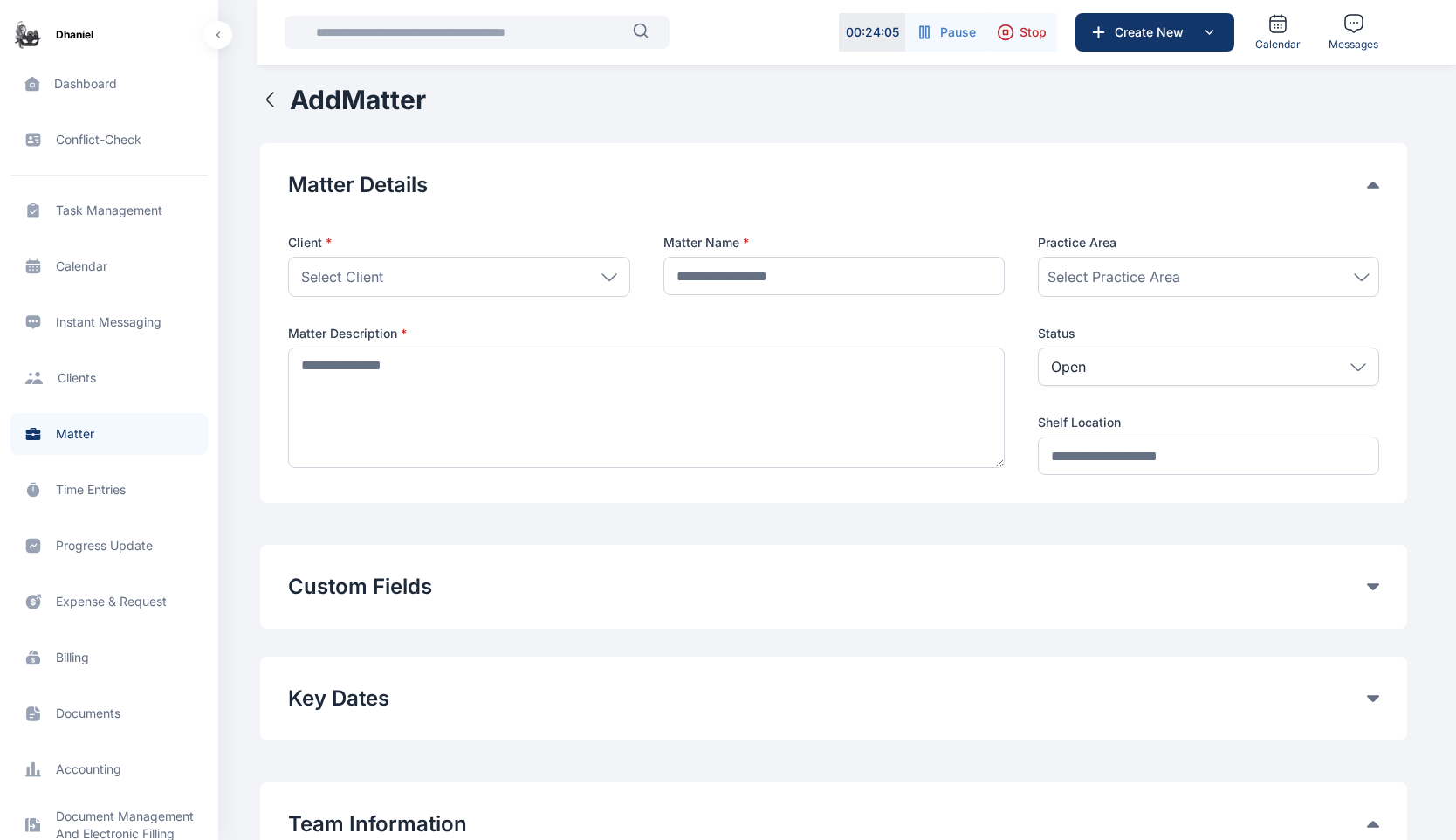
click at [1116, 269] on span "Select Practice Area" at bounding box center [1114, 276] width 133 height 21
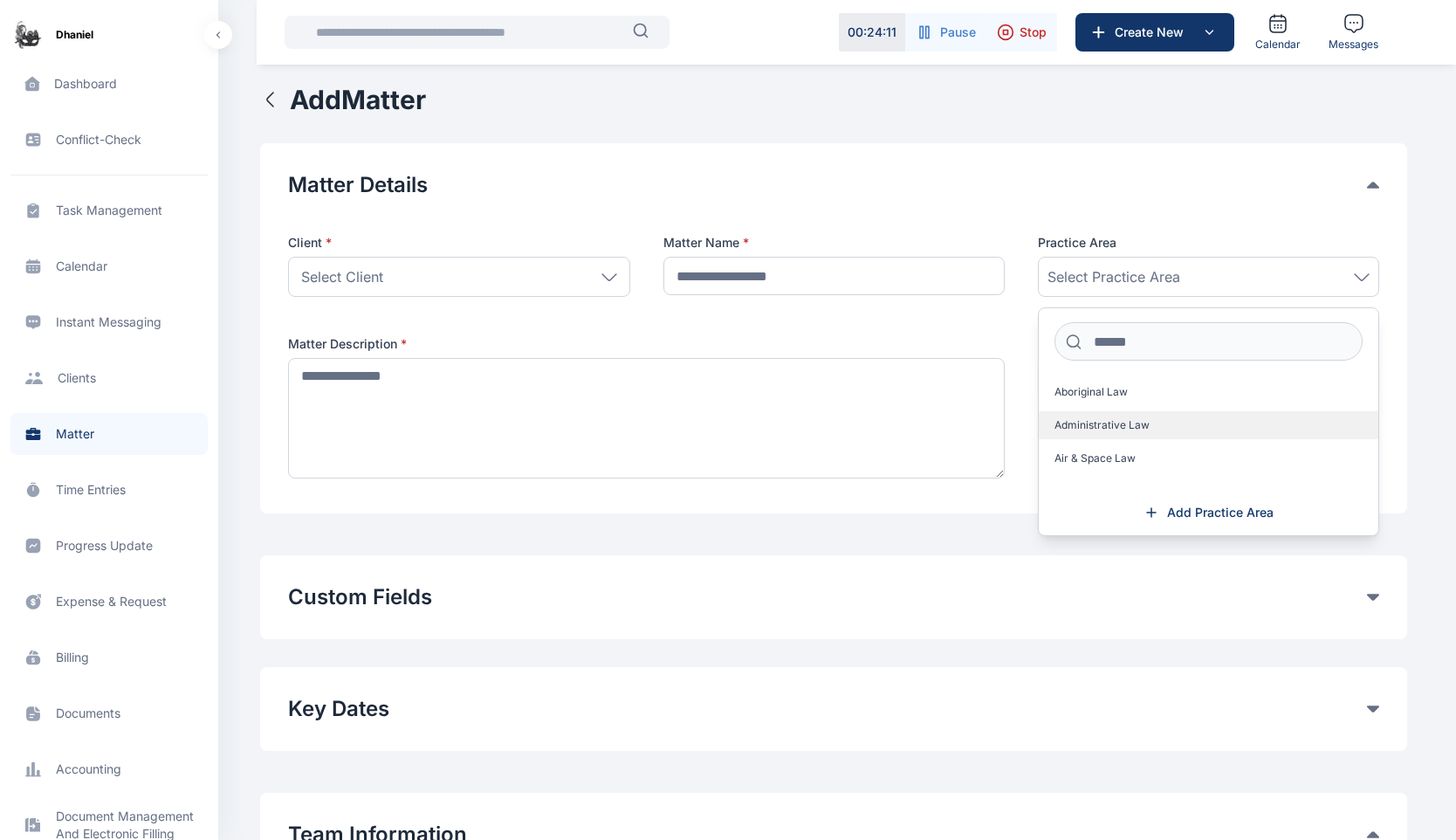
click at [1093, 421] on span "Administrative Law" at bounding box center [1102, 425] width 95 height 14
click at [991, 318] on div "Client * Select Client Individual Omodare Damilola Oyeks Victor Chime Chikodina…" at bounding box center [834, 359] width 1091 height 251
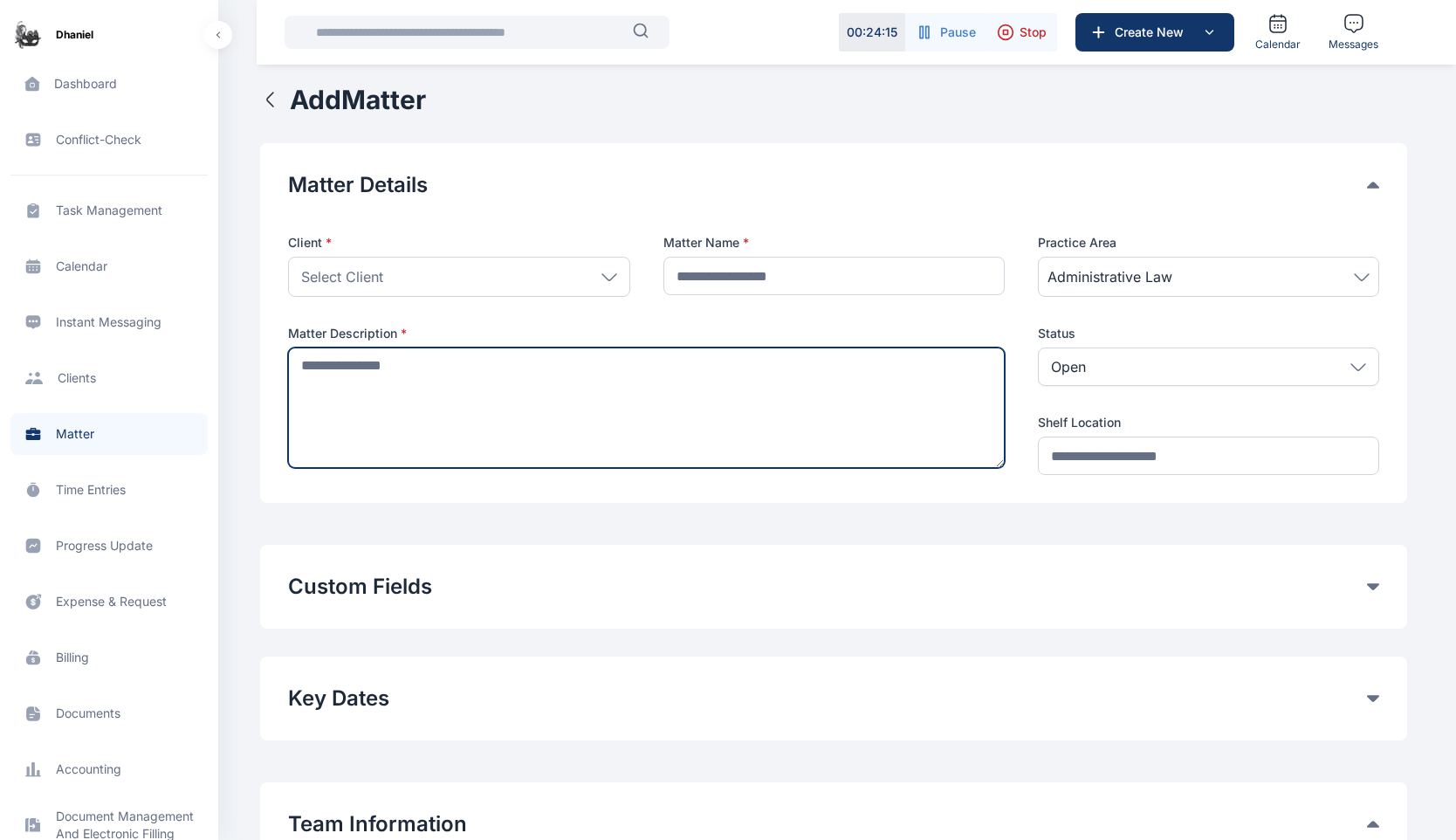
click at [555, 417] on textarea at bounding box center [646, 407] width 716 height 120
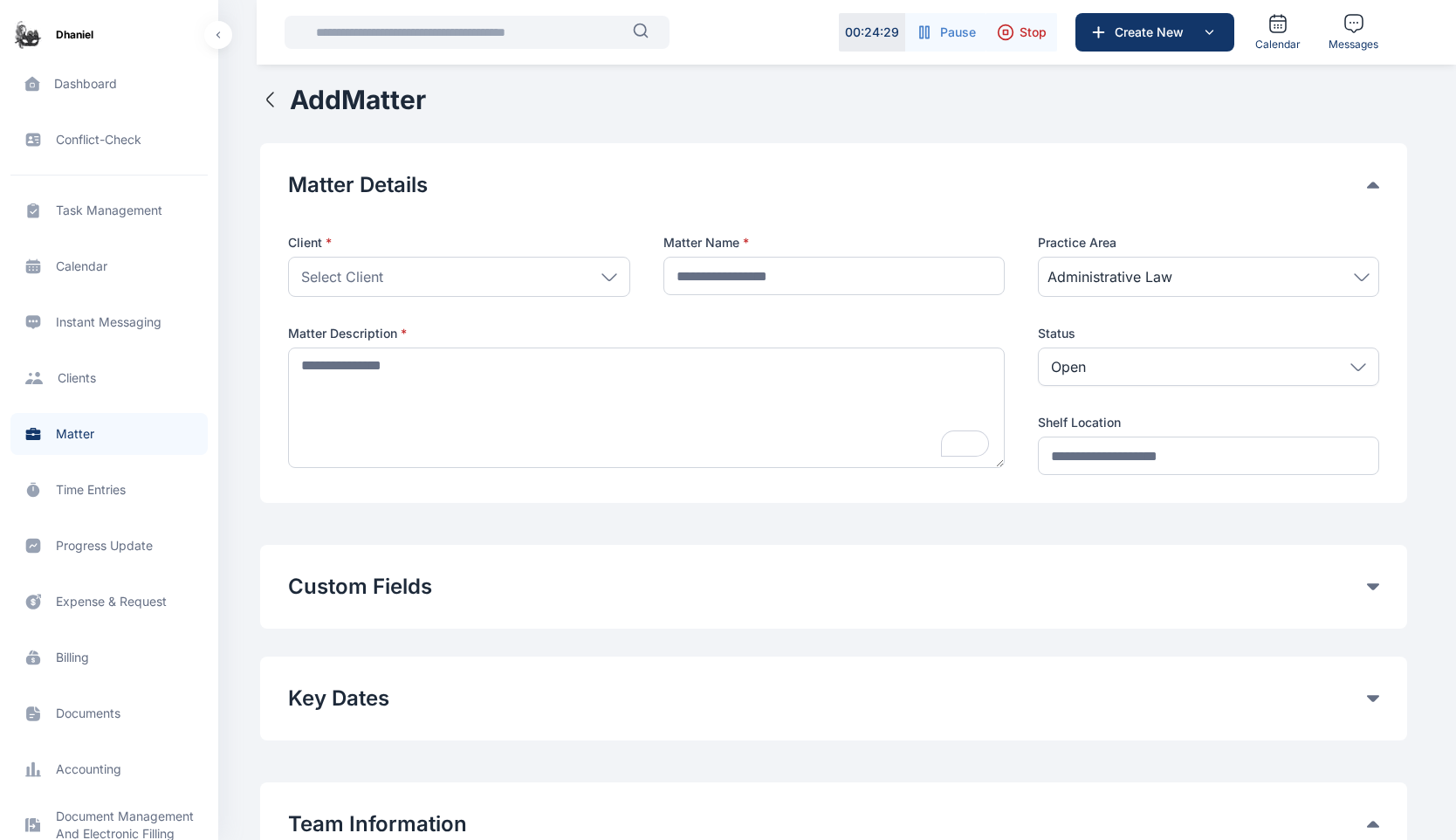
click at [412, 332] on label "Matter Description *" at bounding box center [646, 333] width 716 height 18
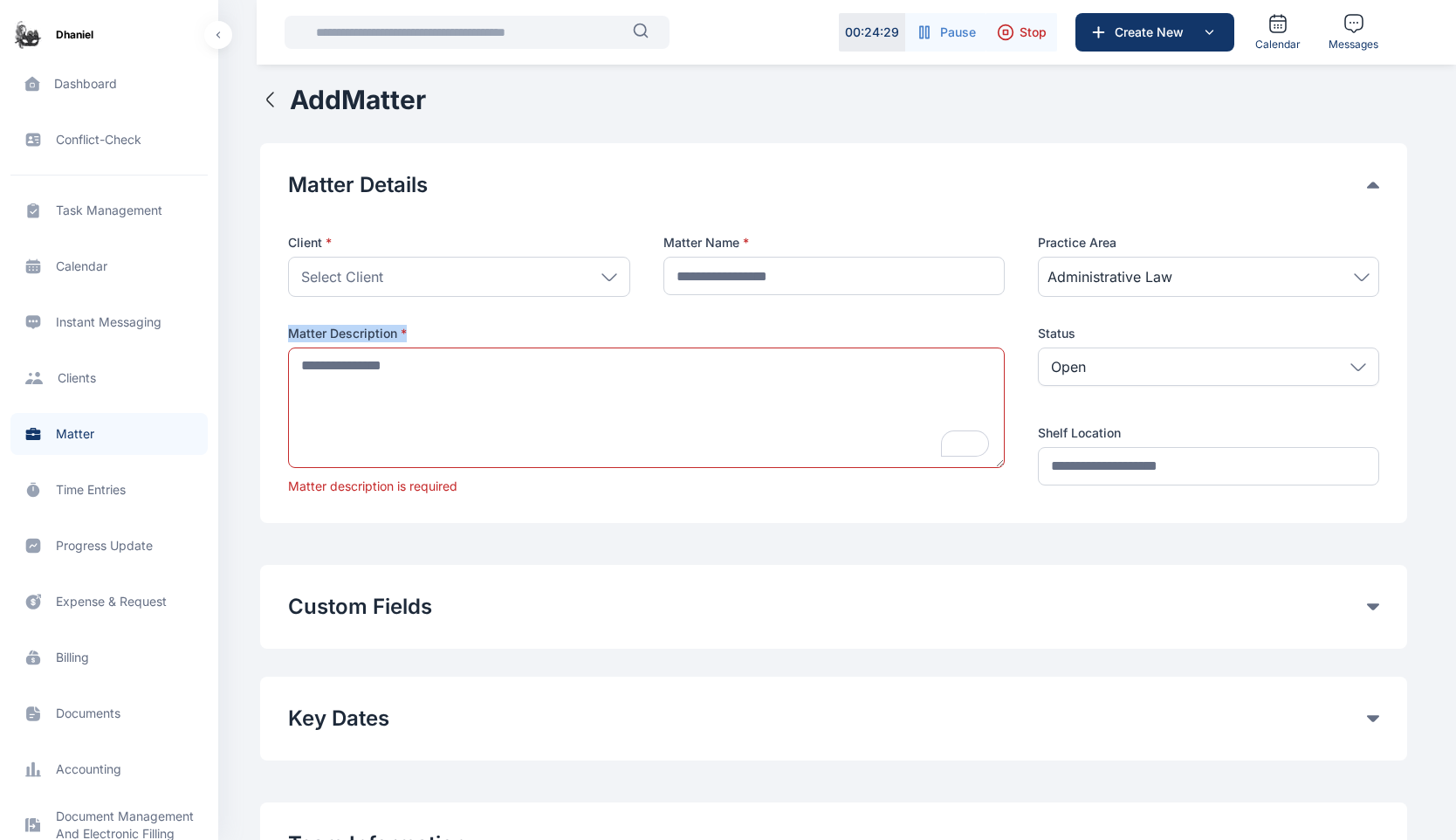
click at [412, 332] on label "Matter Description *" at bounding box center [646, 333] width 716 height 18
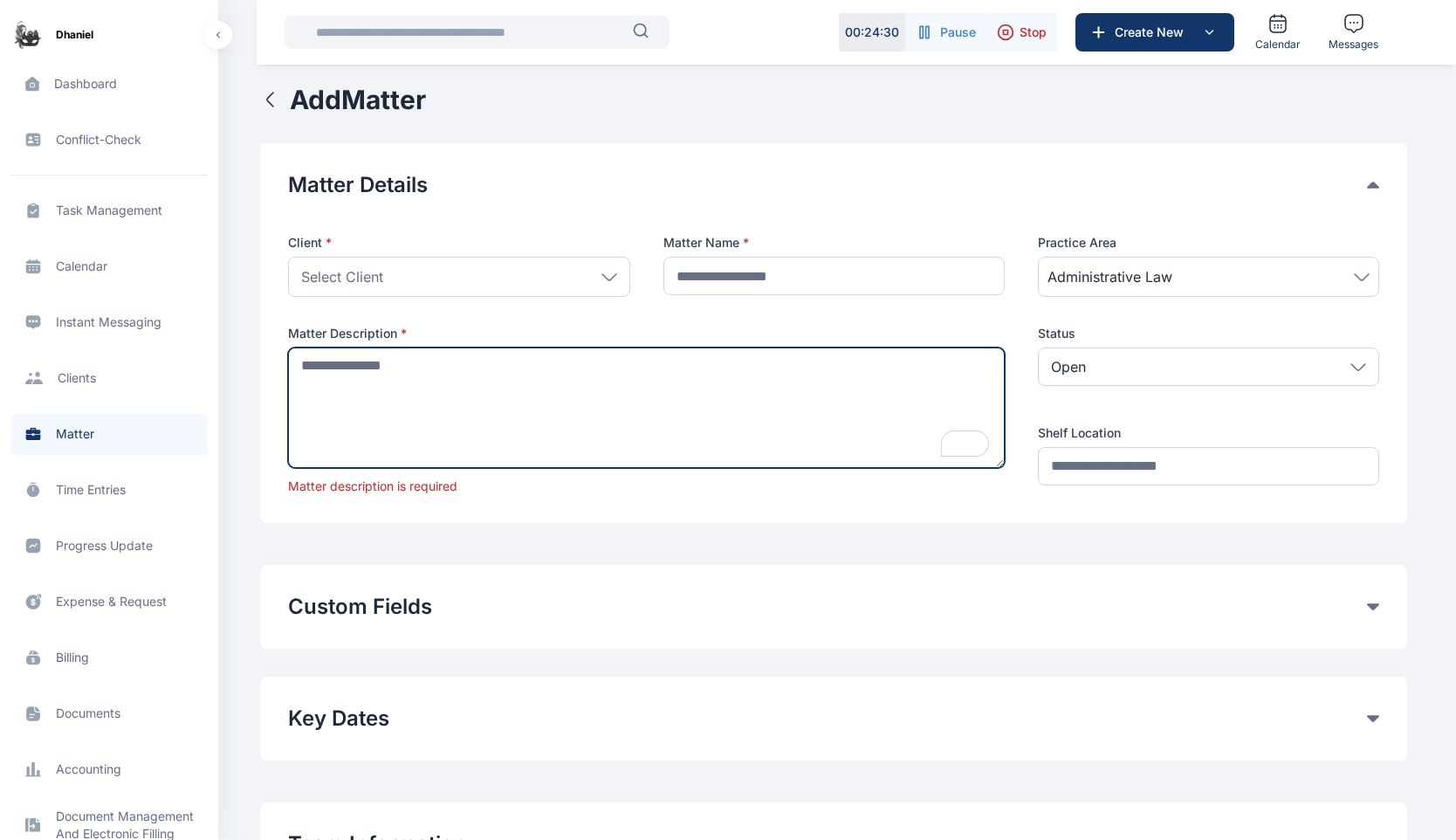
click at [414, 394] on textarea "To enrich screen reader interactions, please activate Accessibility in Grammarl…" at bounding box center [646, 407] width 716 height 120
type textarea "*"
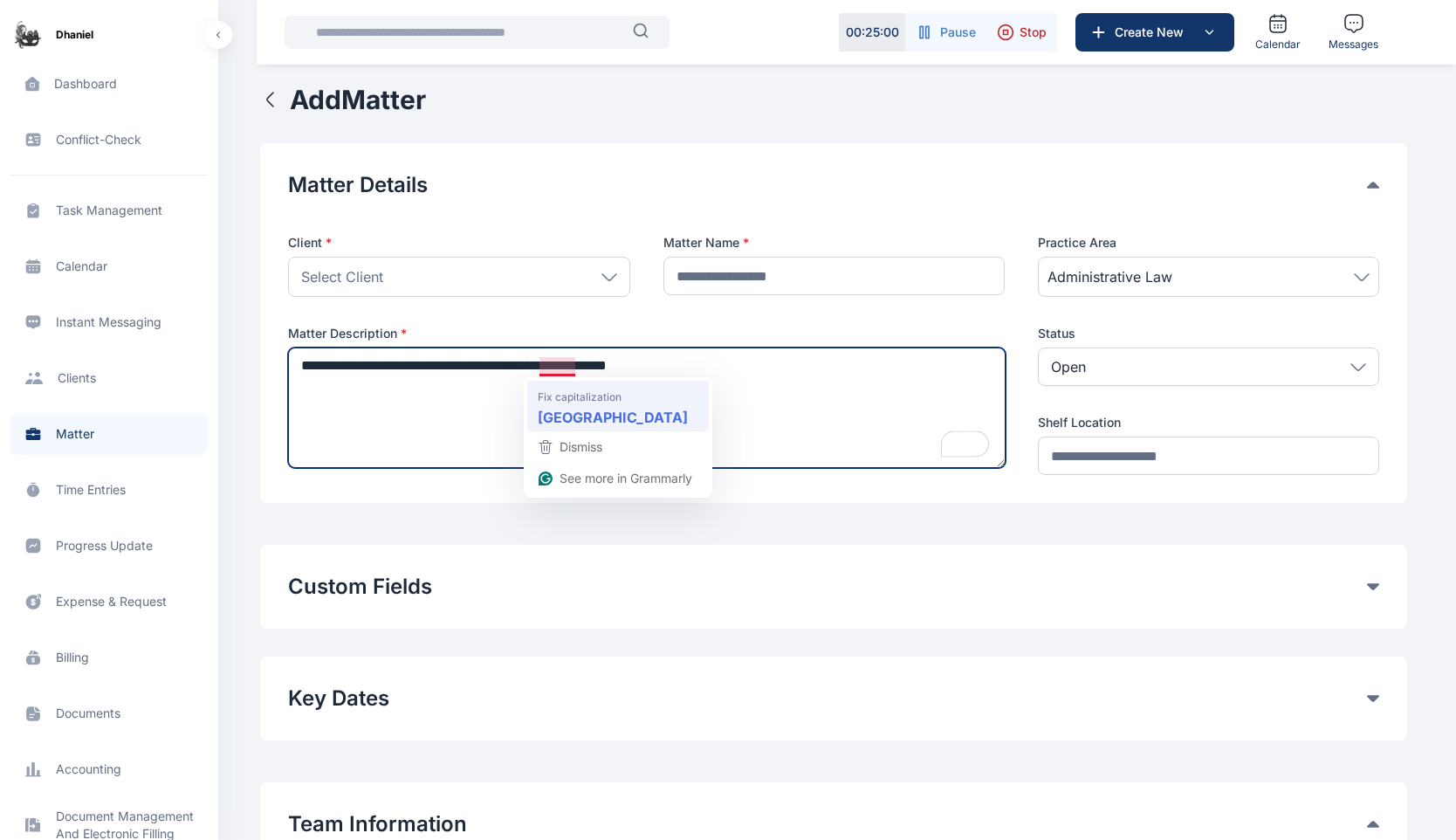
type textarea "**********"
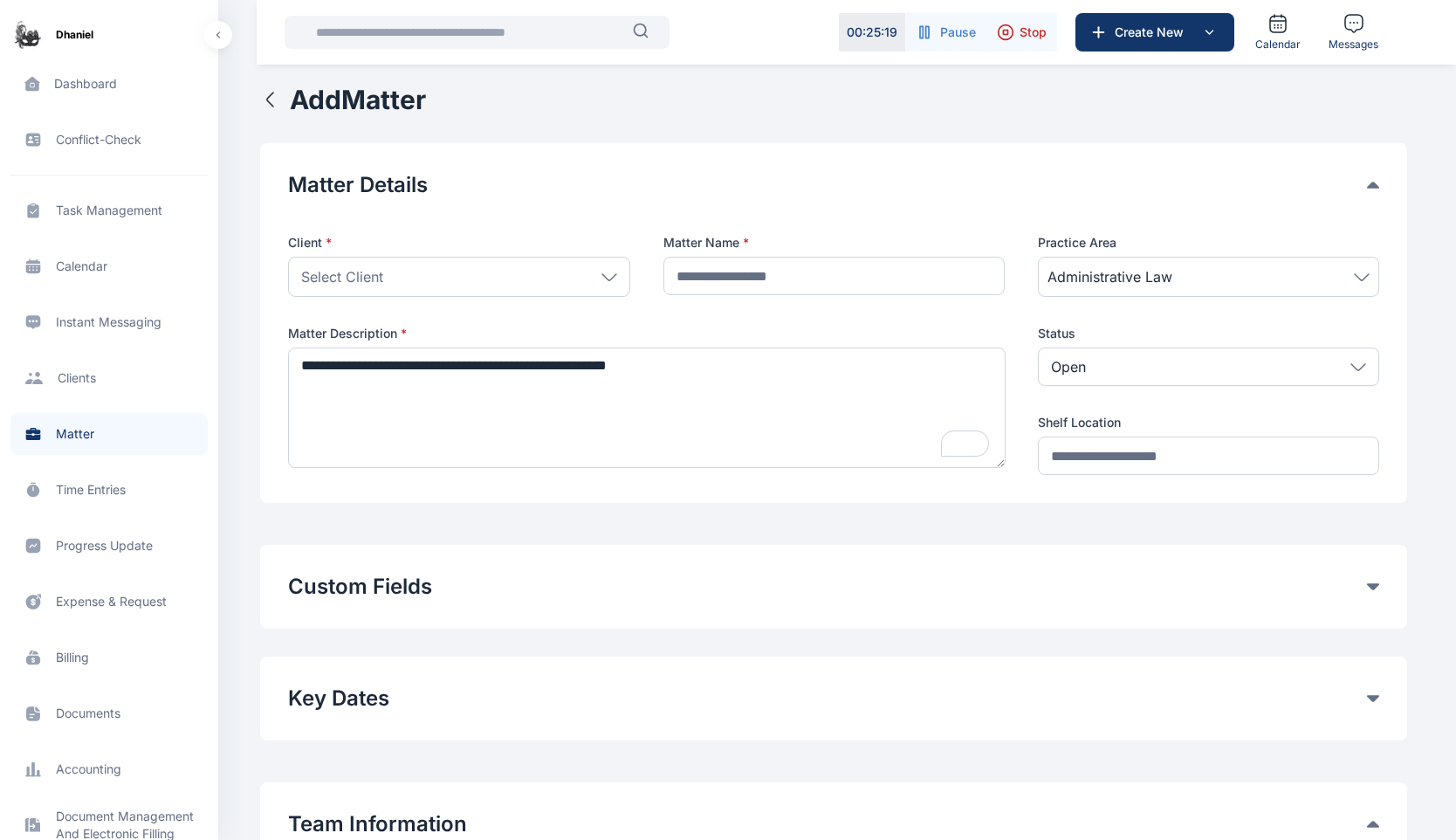
click at [1081, 377] on div "Open" at bounding box center [1209, 366] width 341 height 38
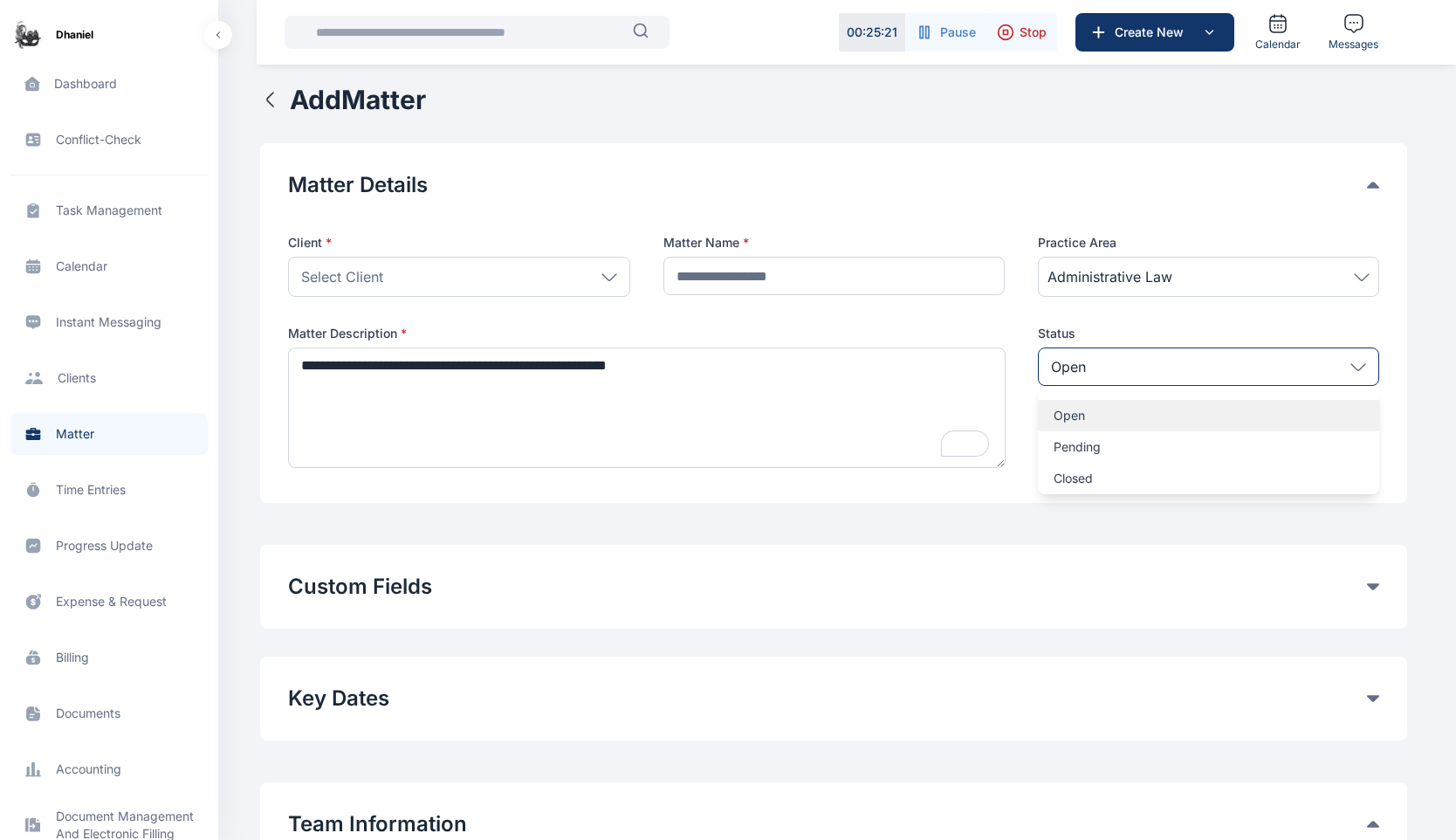
click at [1079, 409] on p "Open" at bounding box center [1209, 416] width 310 height 18
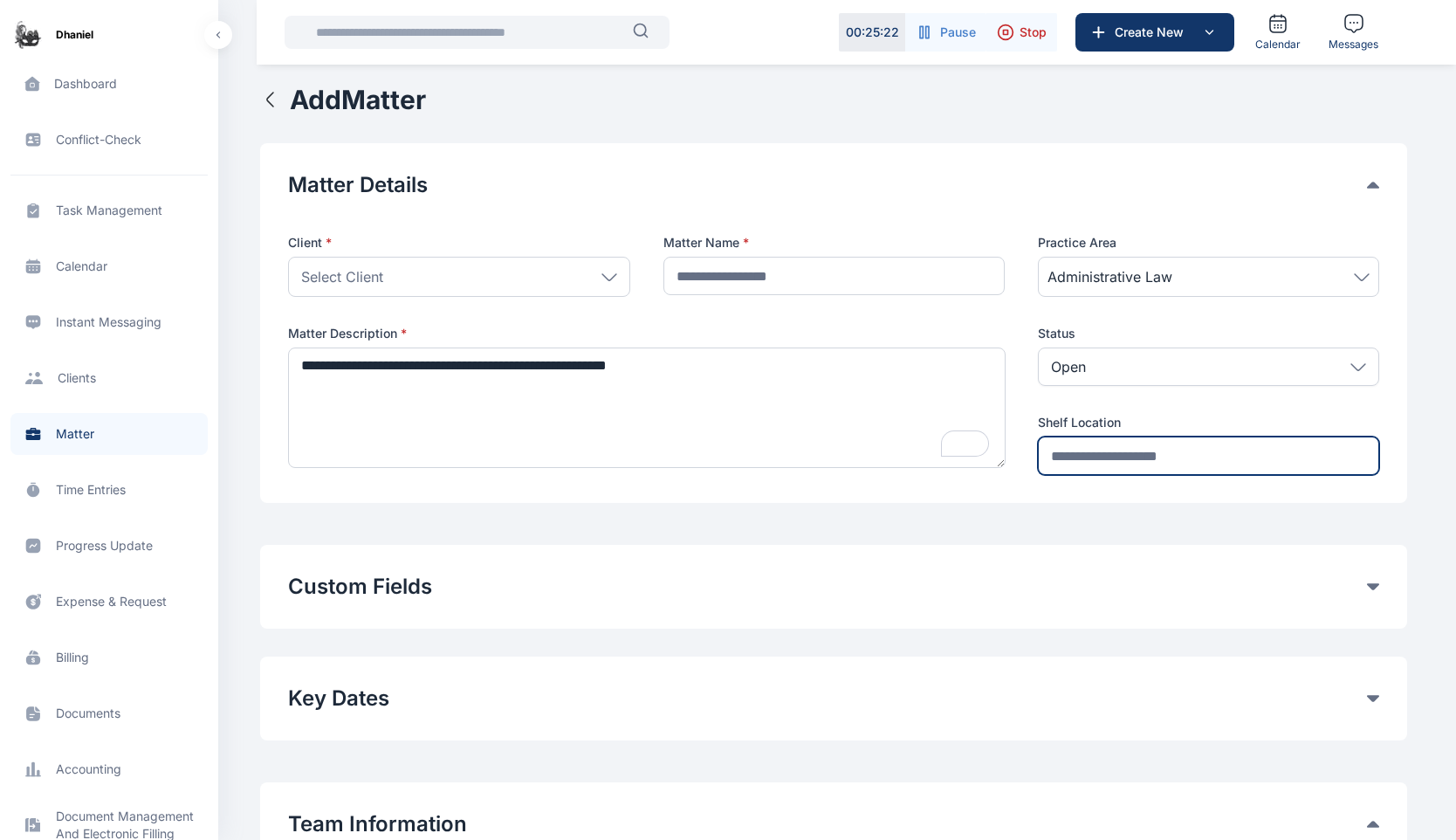
click at [1083, 461] on input "text" at bounding box center [1209, 455] width 341 height 38
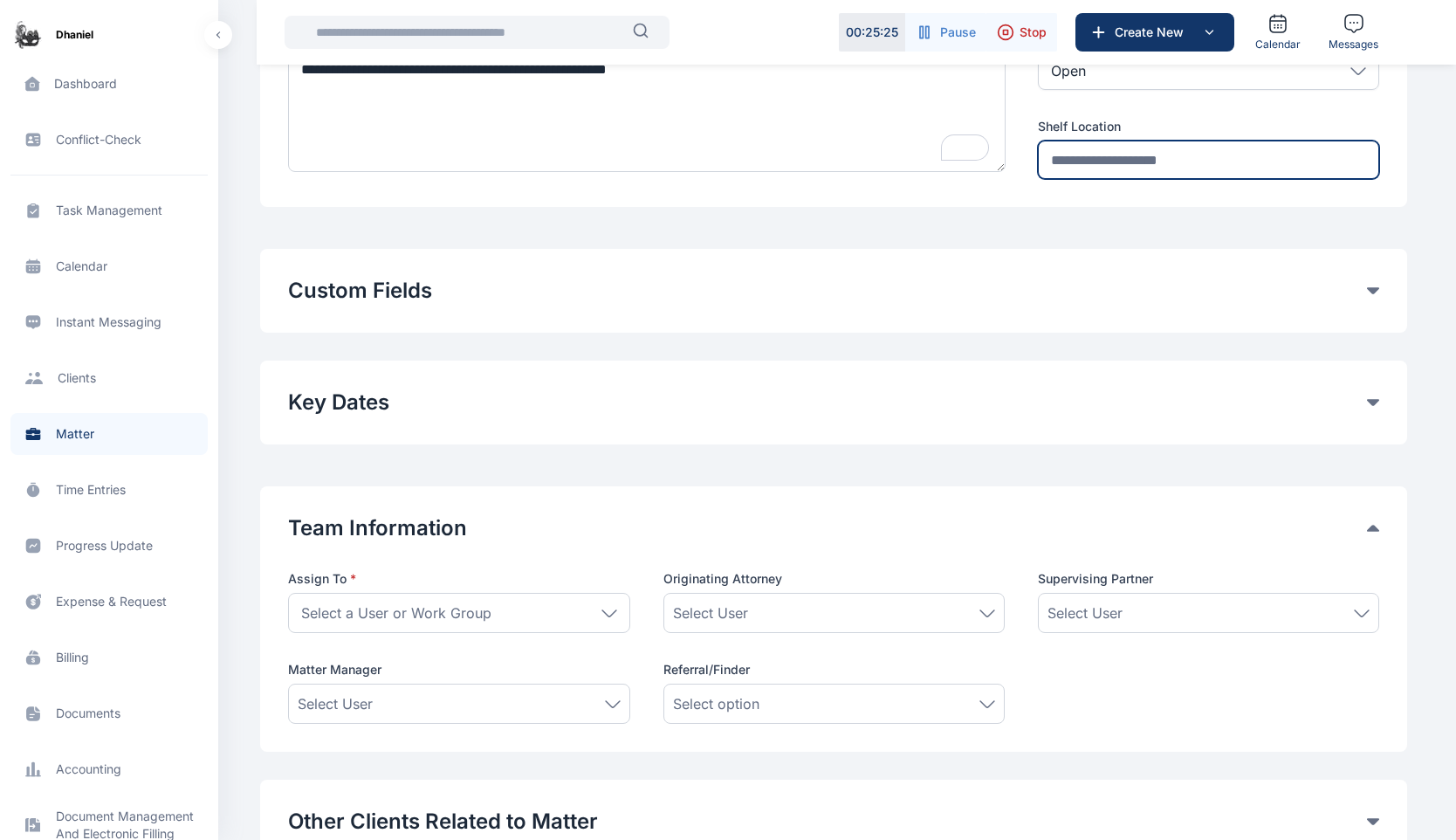
scroll to position [298, 0]
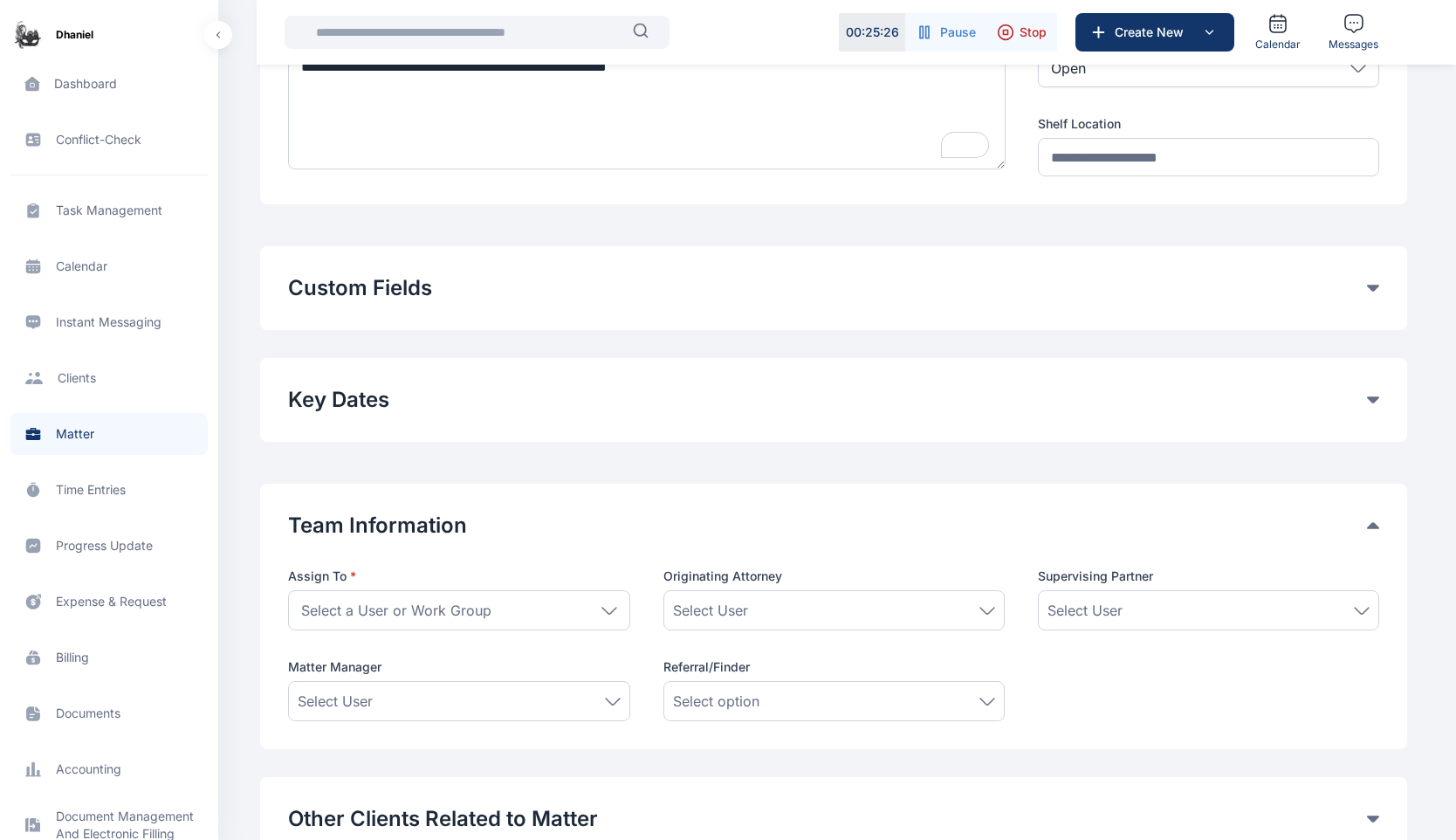
click at [1022, 296] on button "Custom Fields" at bounding box center [828, 287] width 1080 height 28
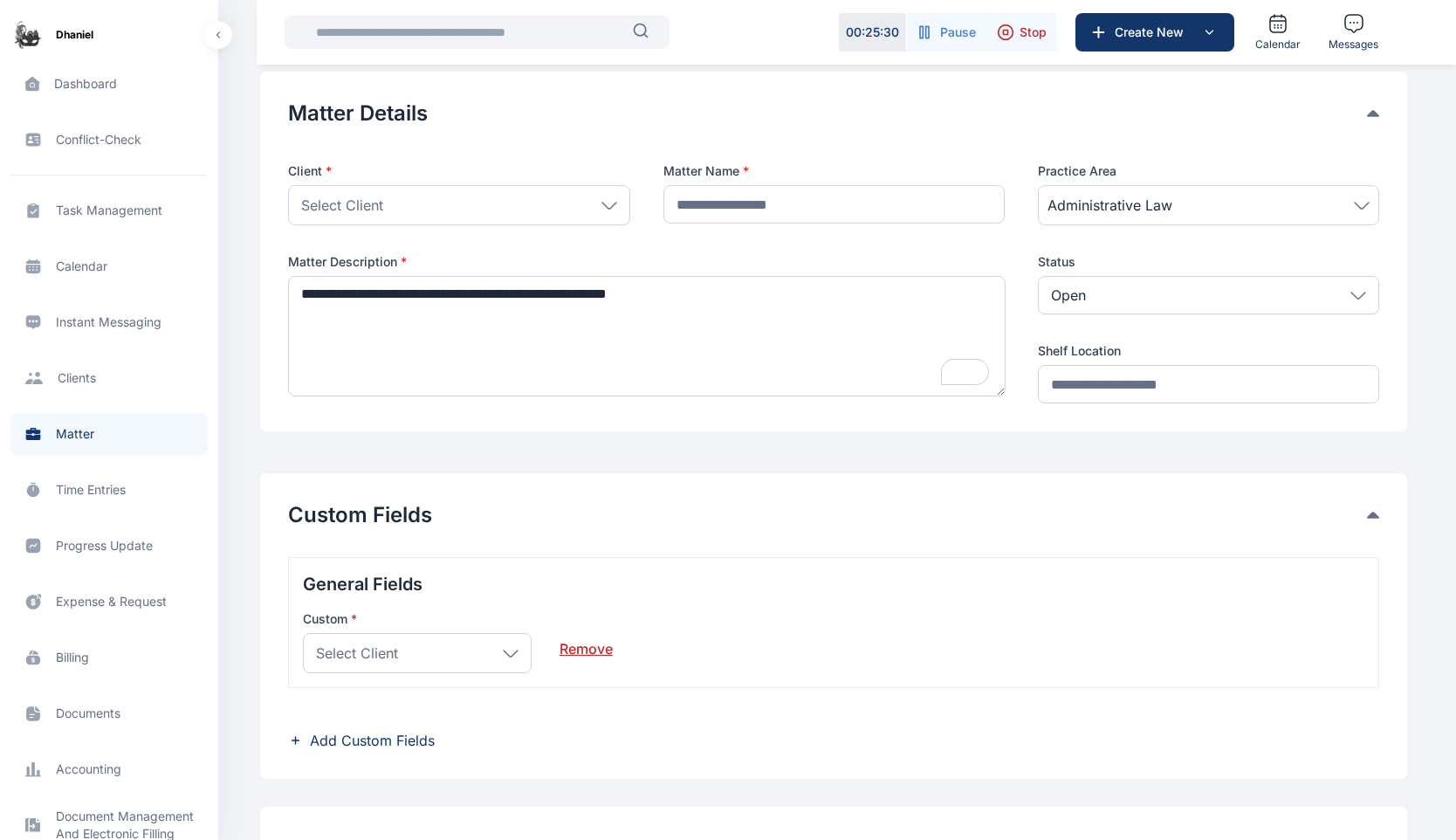
scroll to position [68, 0]
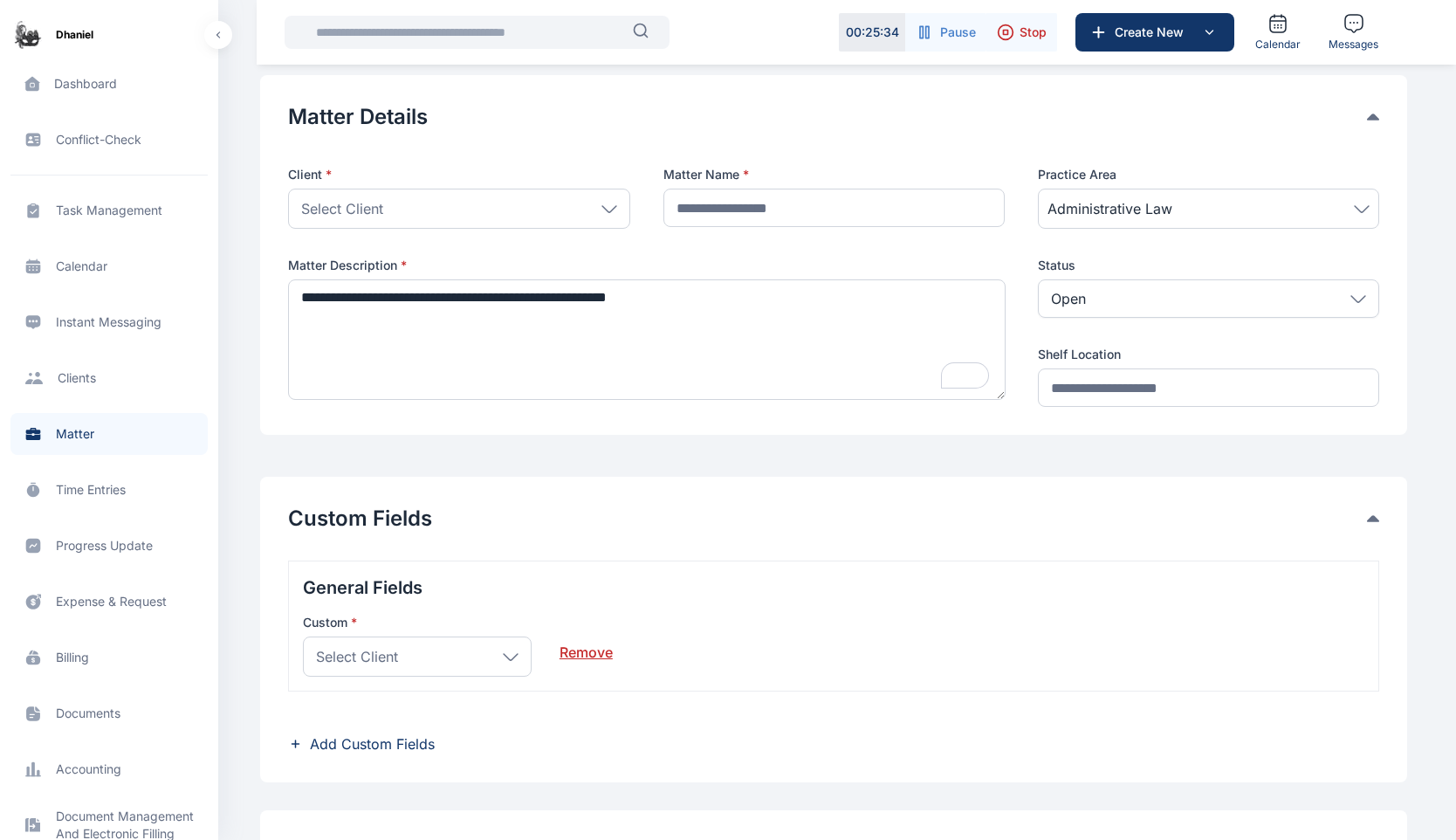
click at [598, 656] on link "Remove" at bounding box center [586, 645] width 53 height 35
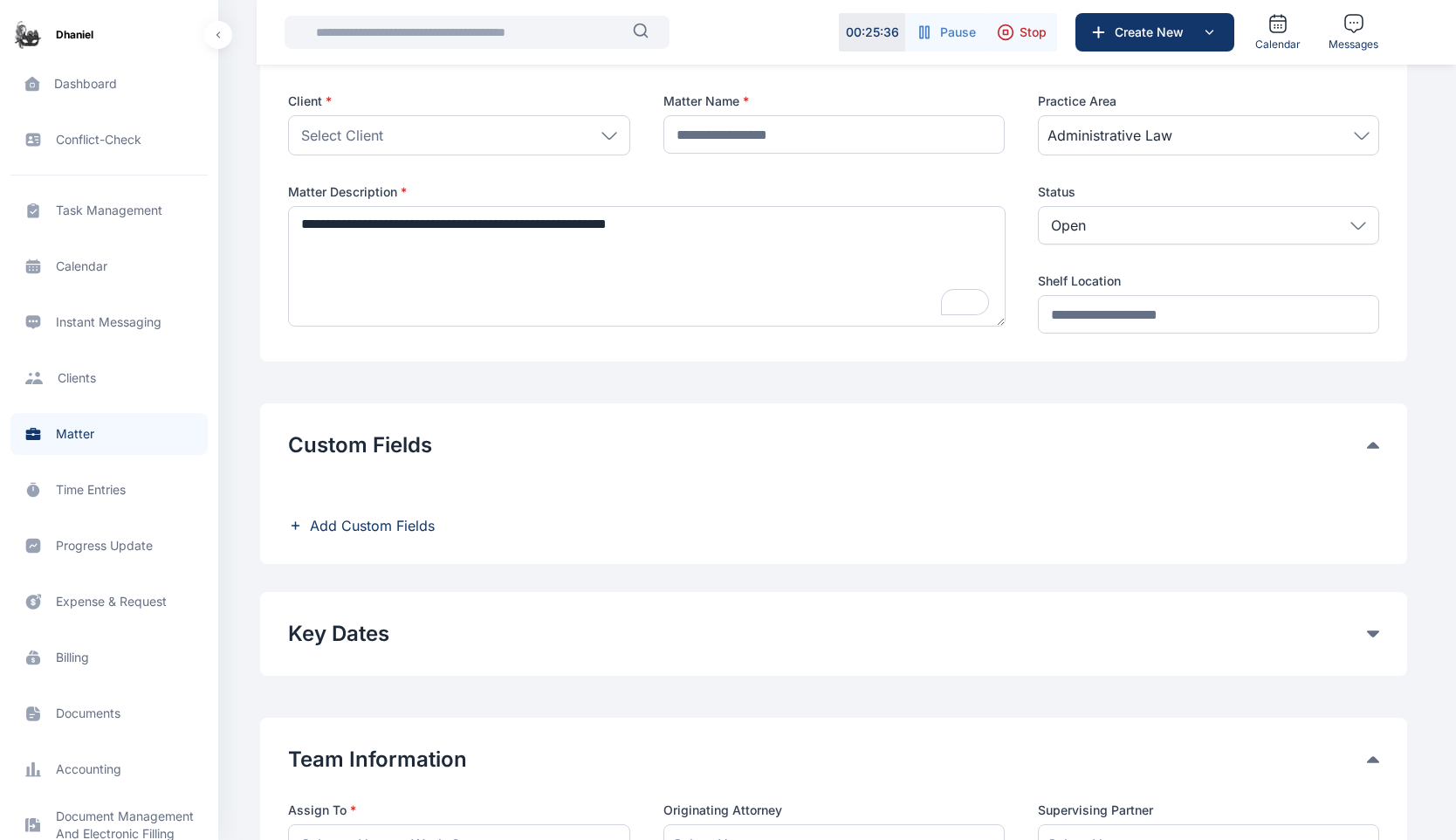
scroll to position [175, 0]
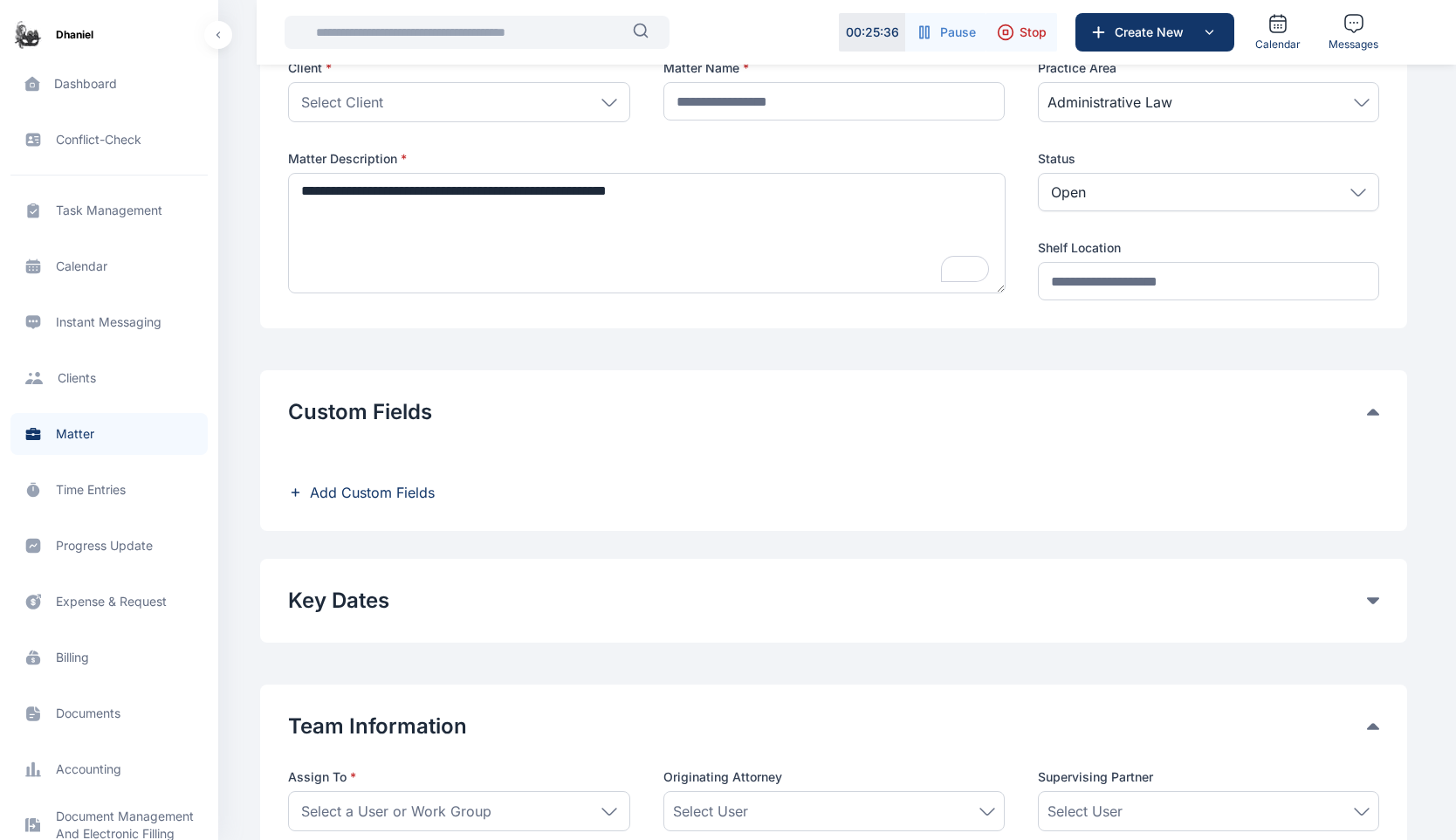
click at [453, 599] on button "Key Dates" at bounding box center [828, 600] width 1080 height 28
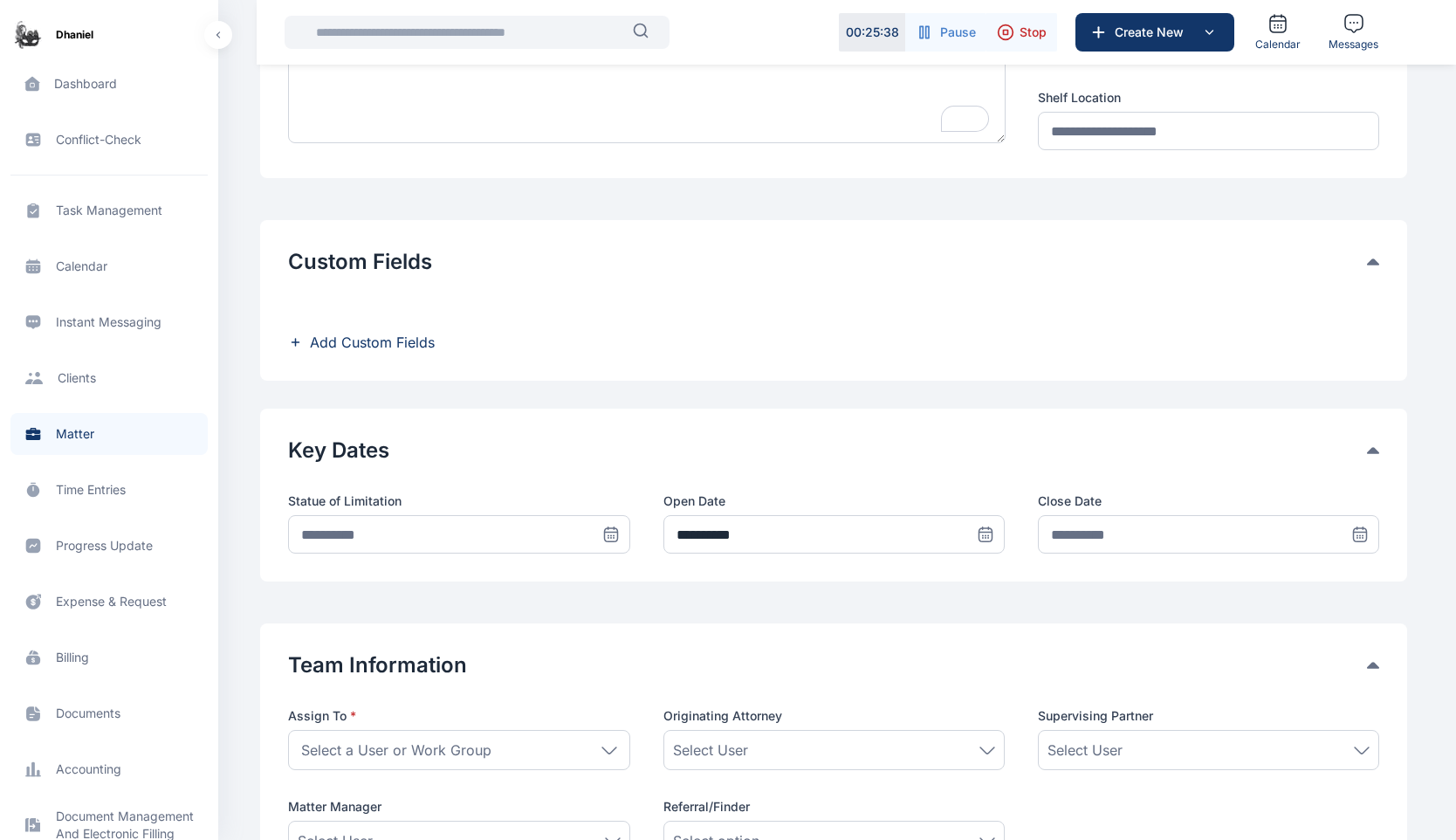
scroll to position [337, 0]
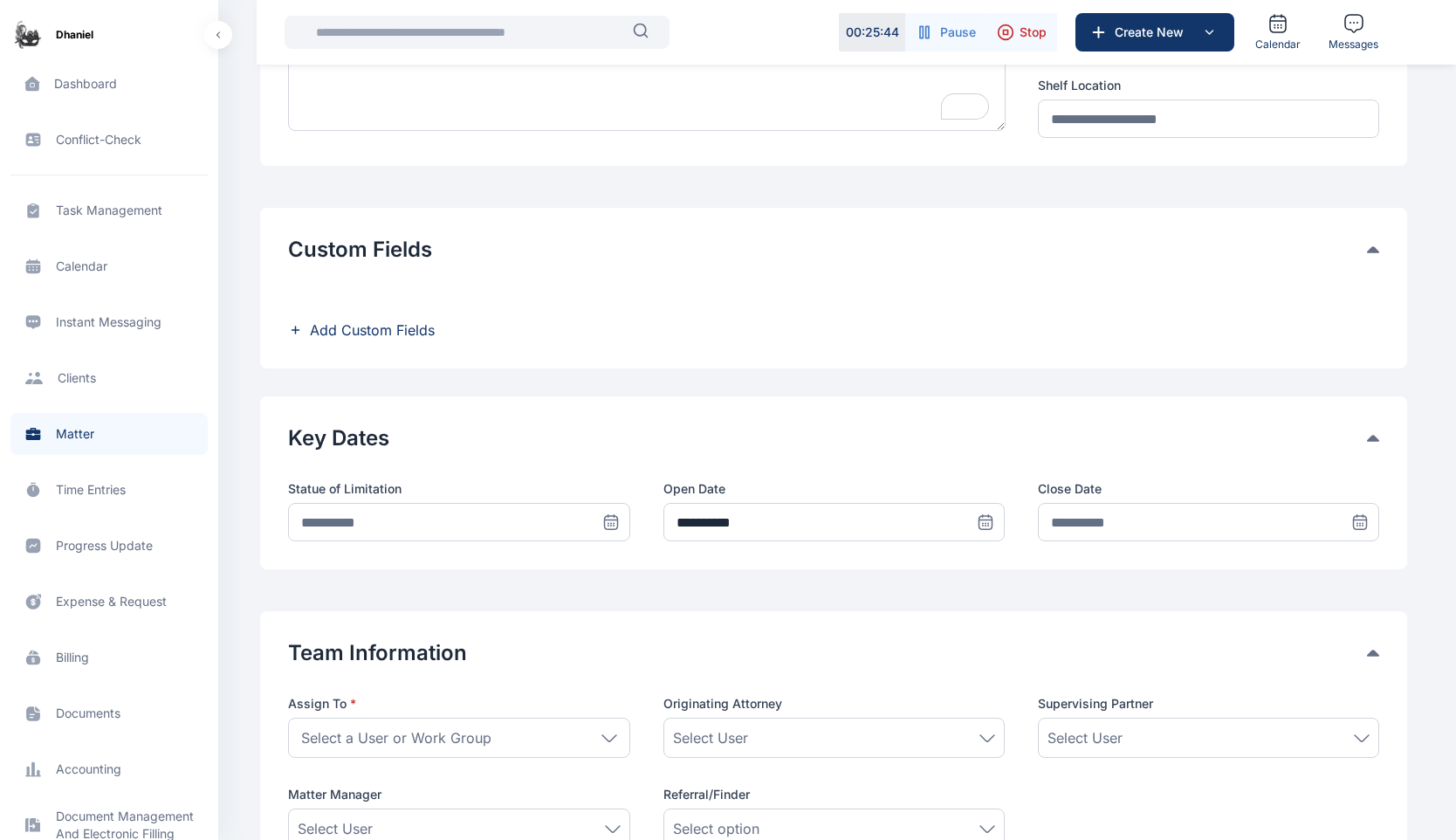
click at [1372, 439] on icon at bounding box center [1373, 438] width 13 height 7
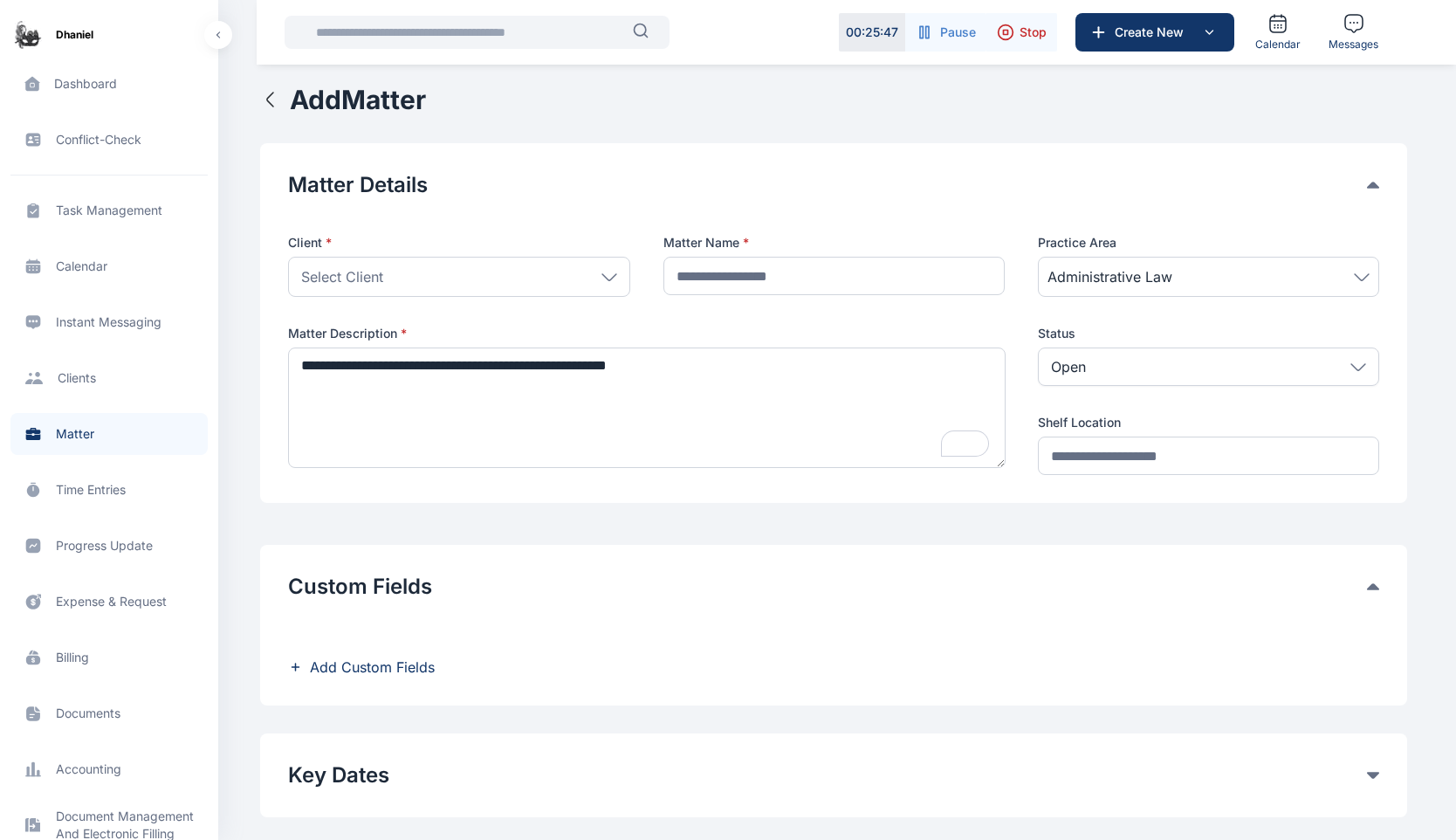
scroll to position [575, 0]
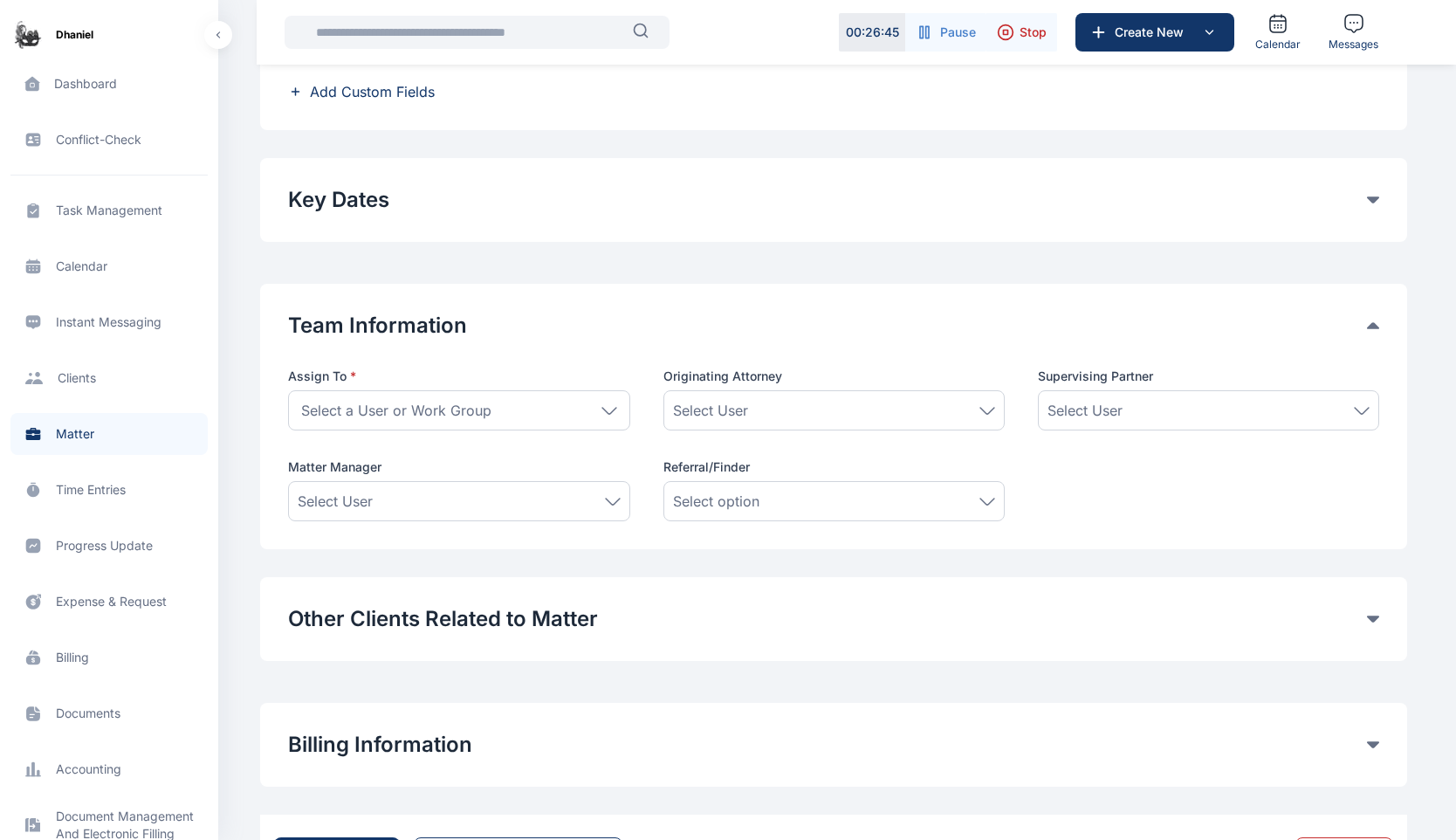
click at [575, 400] on div "Select a User or Work Group" at bounding box center [459, 410] width 341 height 40
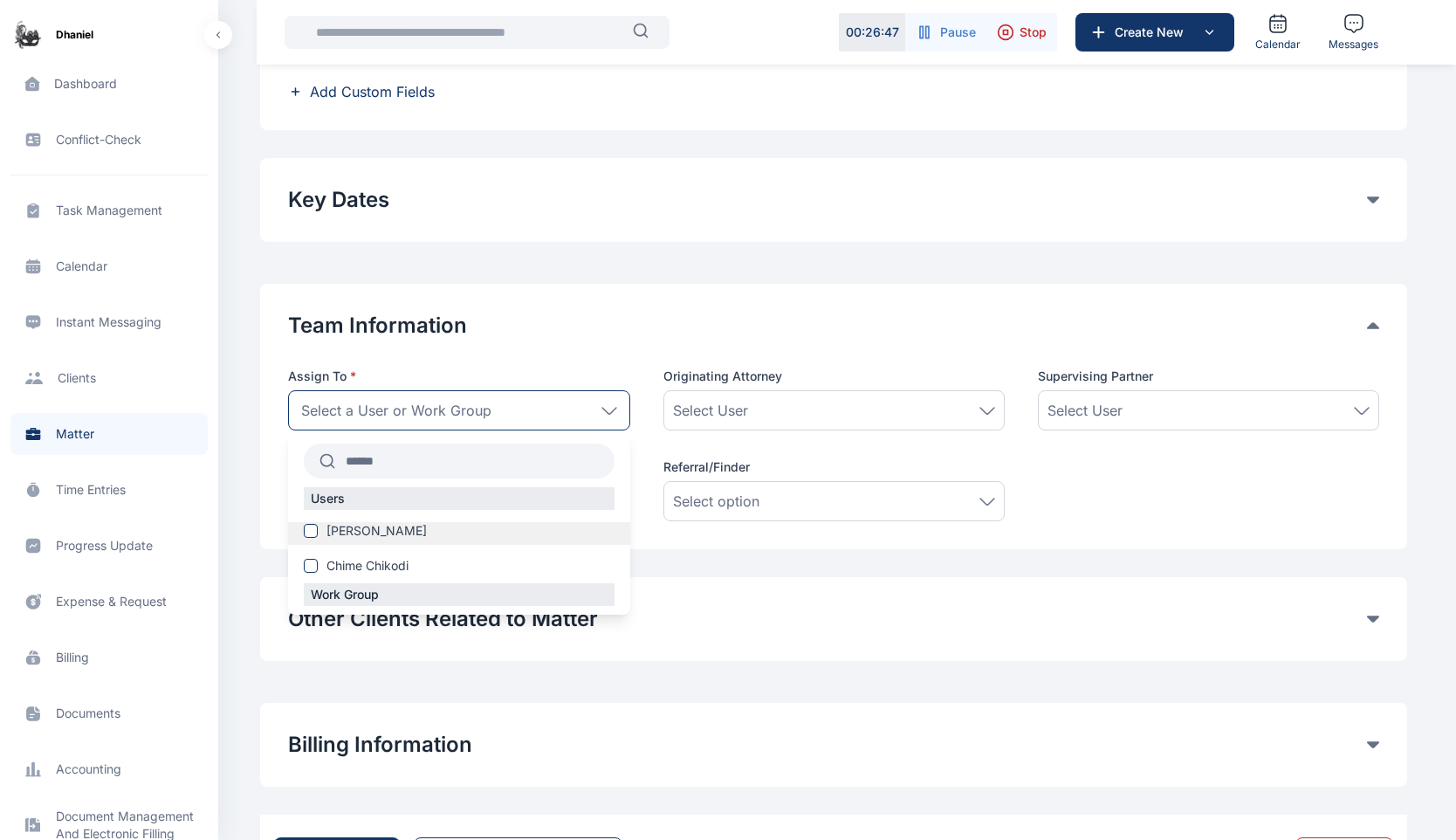
click at [417, 534] on label "Adekoya Daniel" at bounding box center [459, 531] width 341 height 18
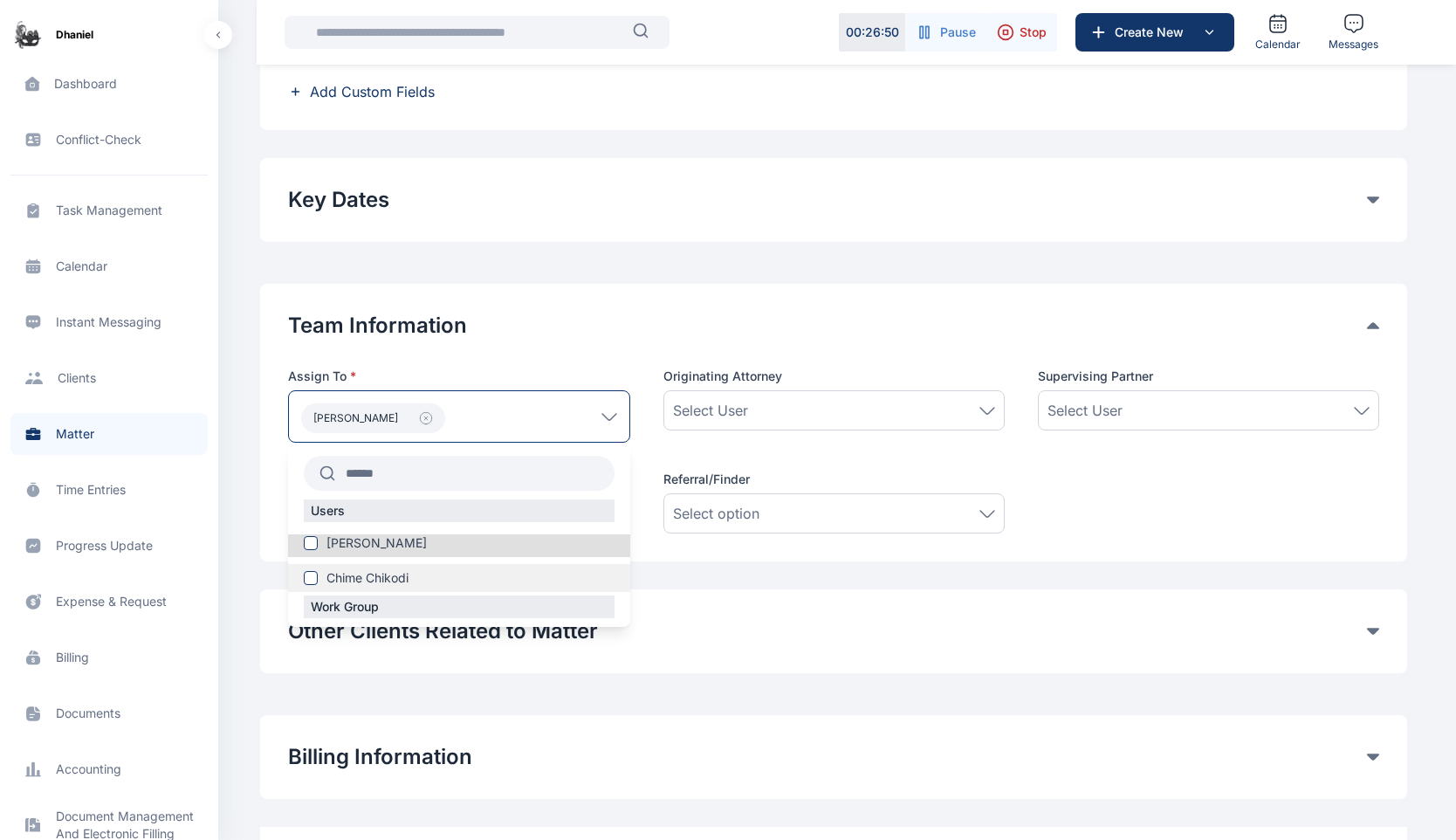
click at [423, 576] on label "Chime Chikodi" at bounding box center [459, 578] width 341 height 18
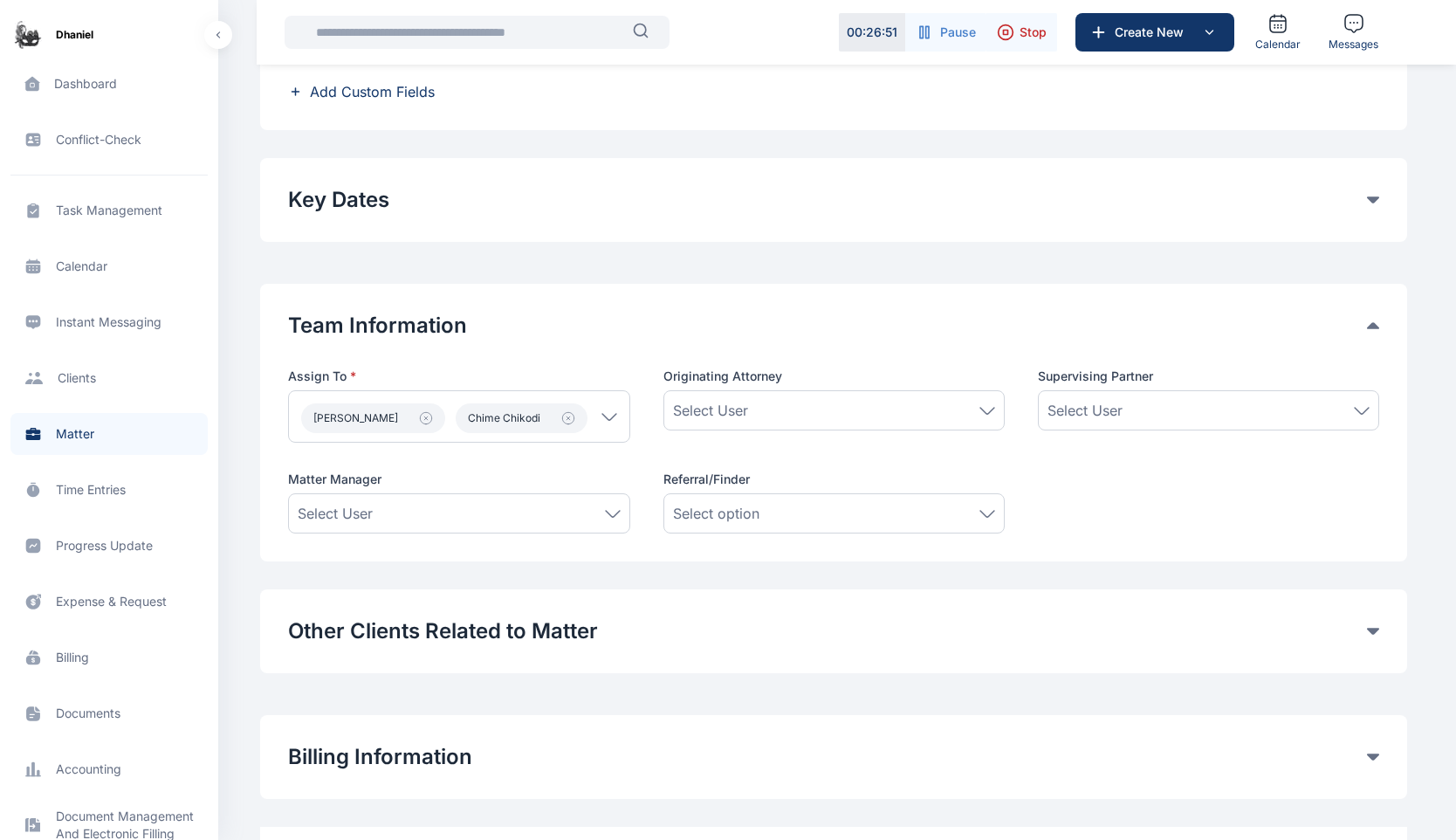
click at [754, 294] on div "Team Information Assign To * Adekoya Daniel Chime Chikodi Users Adekoya Daniel …" at bounding box center [833, 422] width 1147 height 278
click at [786, 405] on div "Select User" at bounding box center [833, 410] width 322 height 21
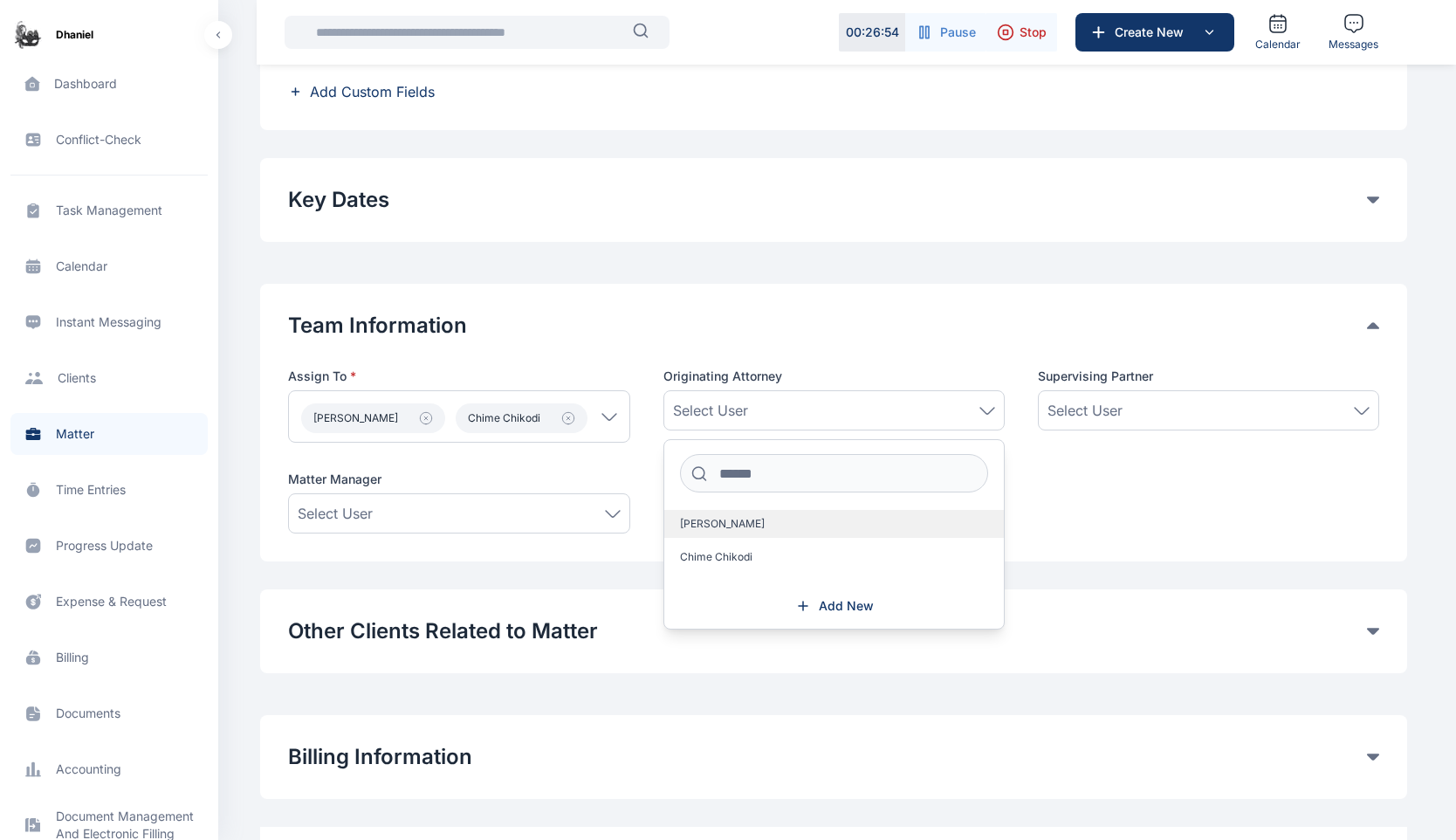
click at [706, 526] on span "Adekoya Daniel" at bounding box center [723, 524] width 85 height 14
click at [1145, 420] on div "Select User" at bounding box center [1208, 410] width 322 height 21
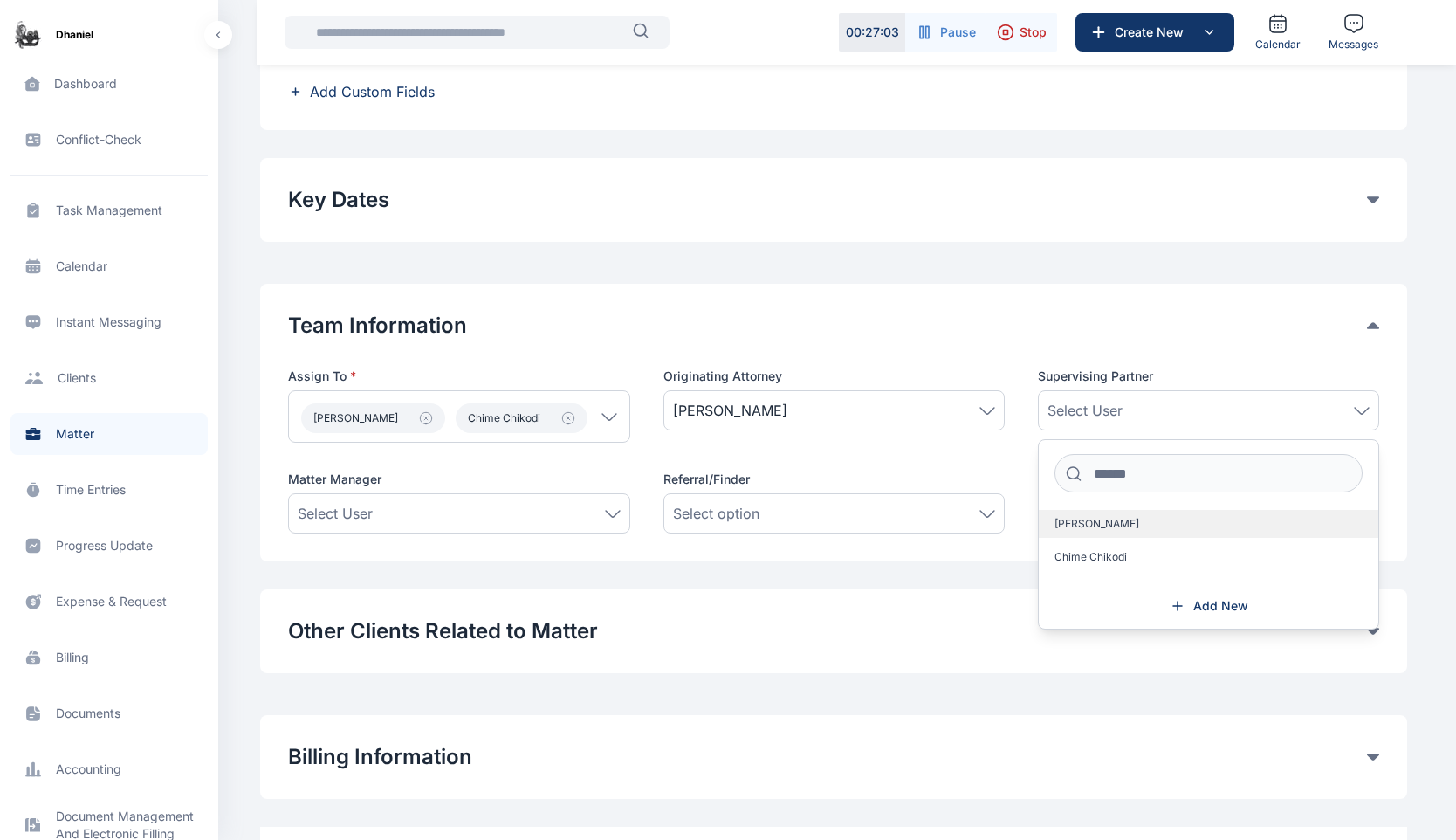
click at [1126, 520] on span "Adekoya Daniel" at bounding box center [1097, 524] width 85 height 14
click at [1094, 344] on div "Team Information Assign To * Adekoya Daniel Chime Chikodi Users Adekoya Daniel …" at bounding box center [834, 422] width 1091 height 222
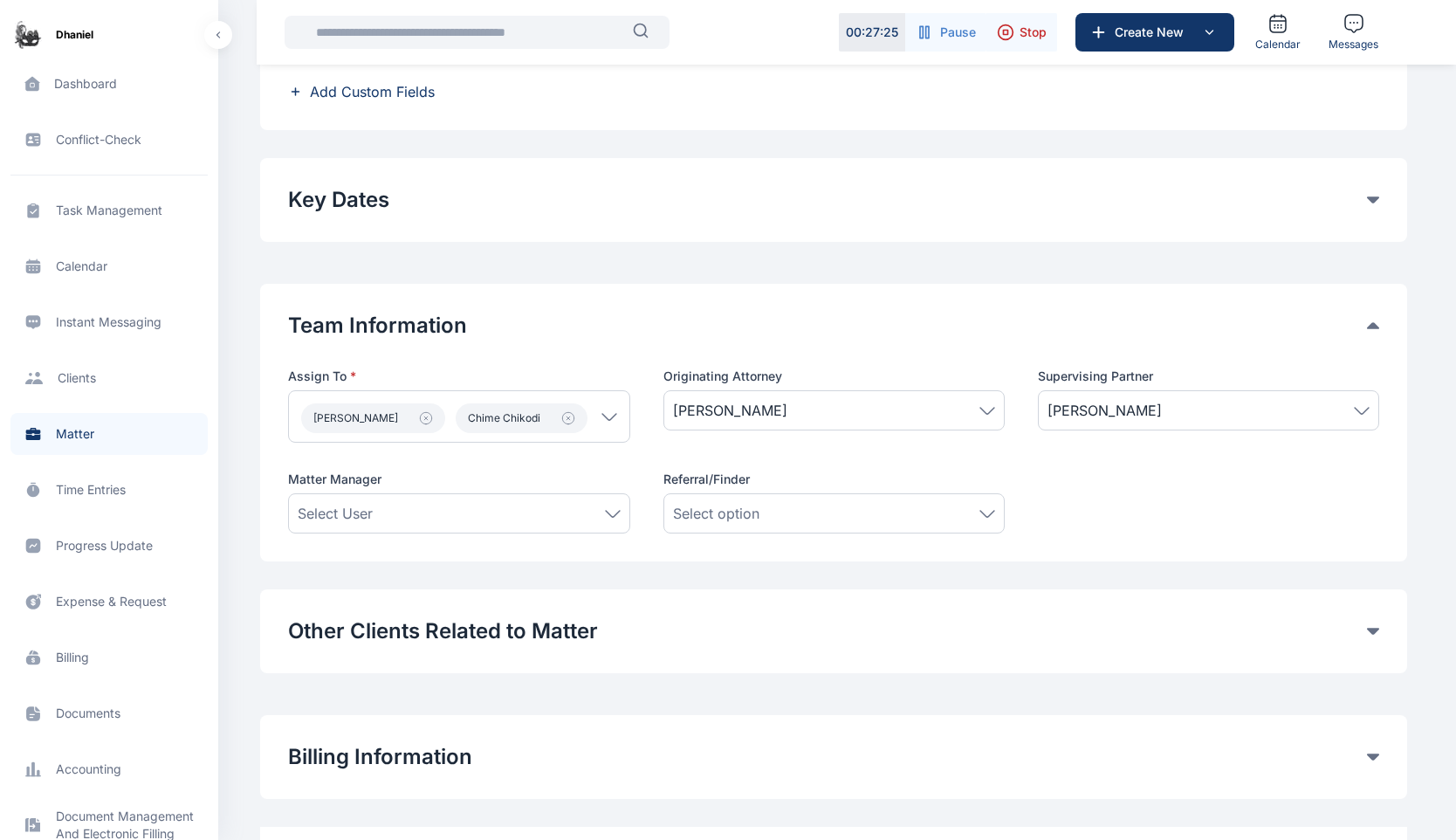
click at [542, 508] on div "Select User" at bounding box center [458, 512] width 322 height 21
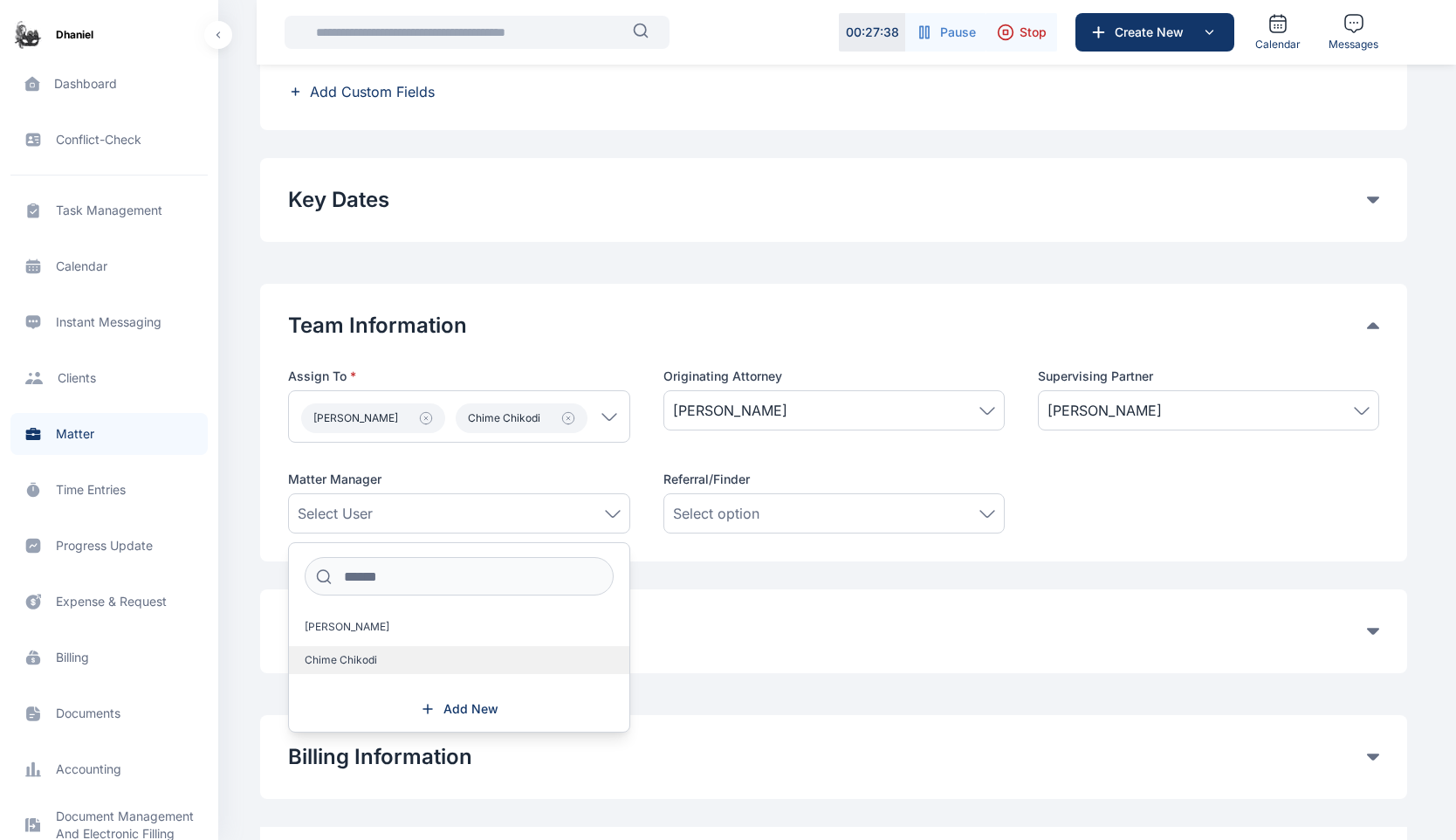
click at [356, 657] on span "Chime Chikodi" at bounding box center [341, 660] width 72 height 14
click at [684, 582] on div "**********" at bounding box center [833, 209] width 1147 height 1402
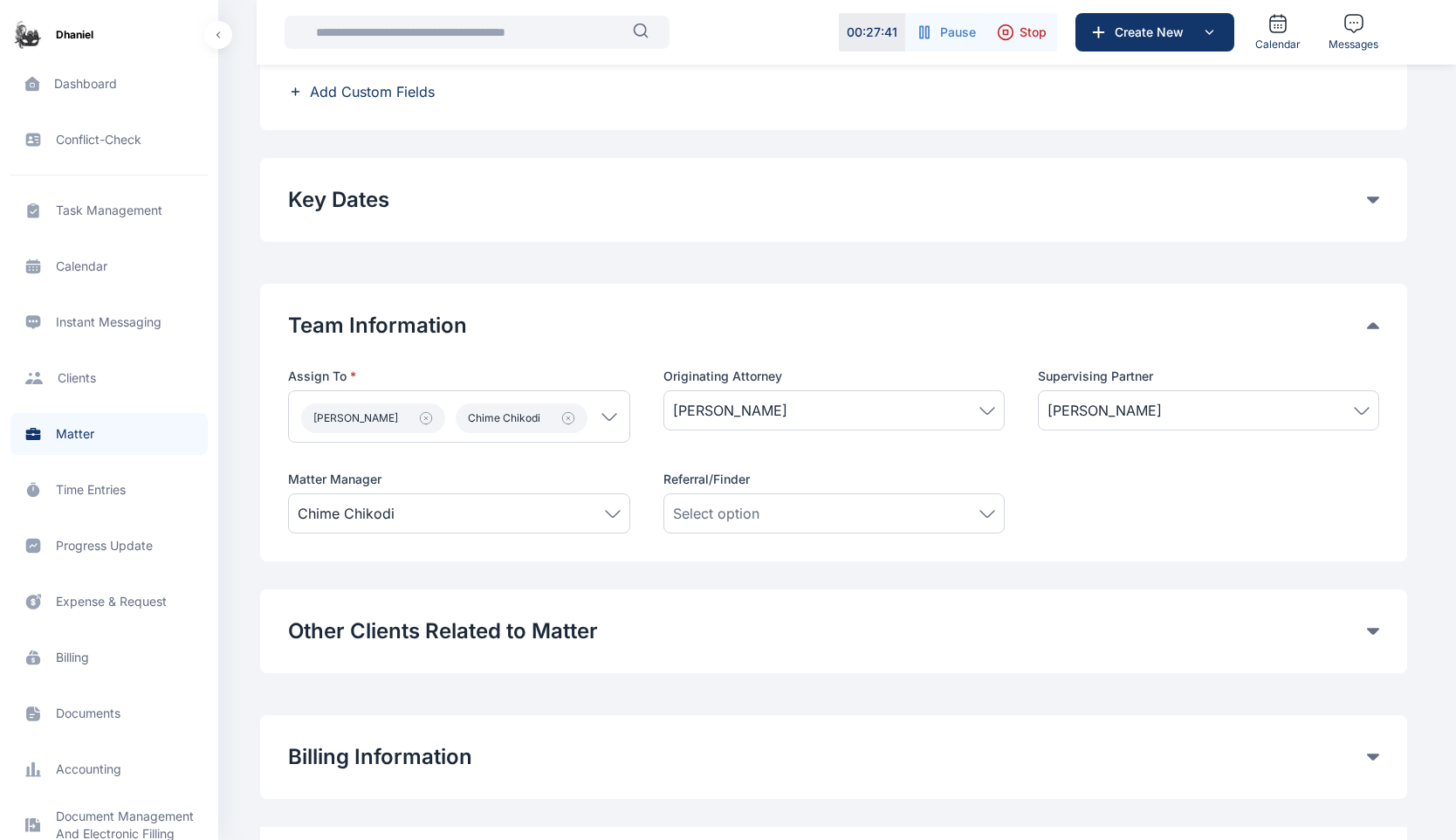
click at [794, 515] on div "Select option" at bounding box center [833, 512] width 322 height 21
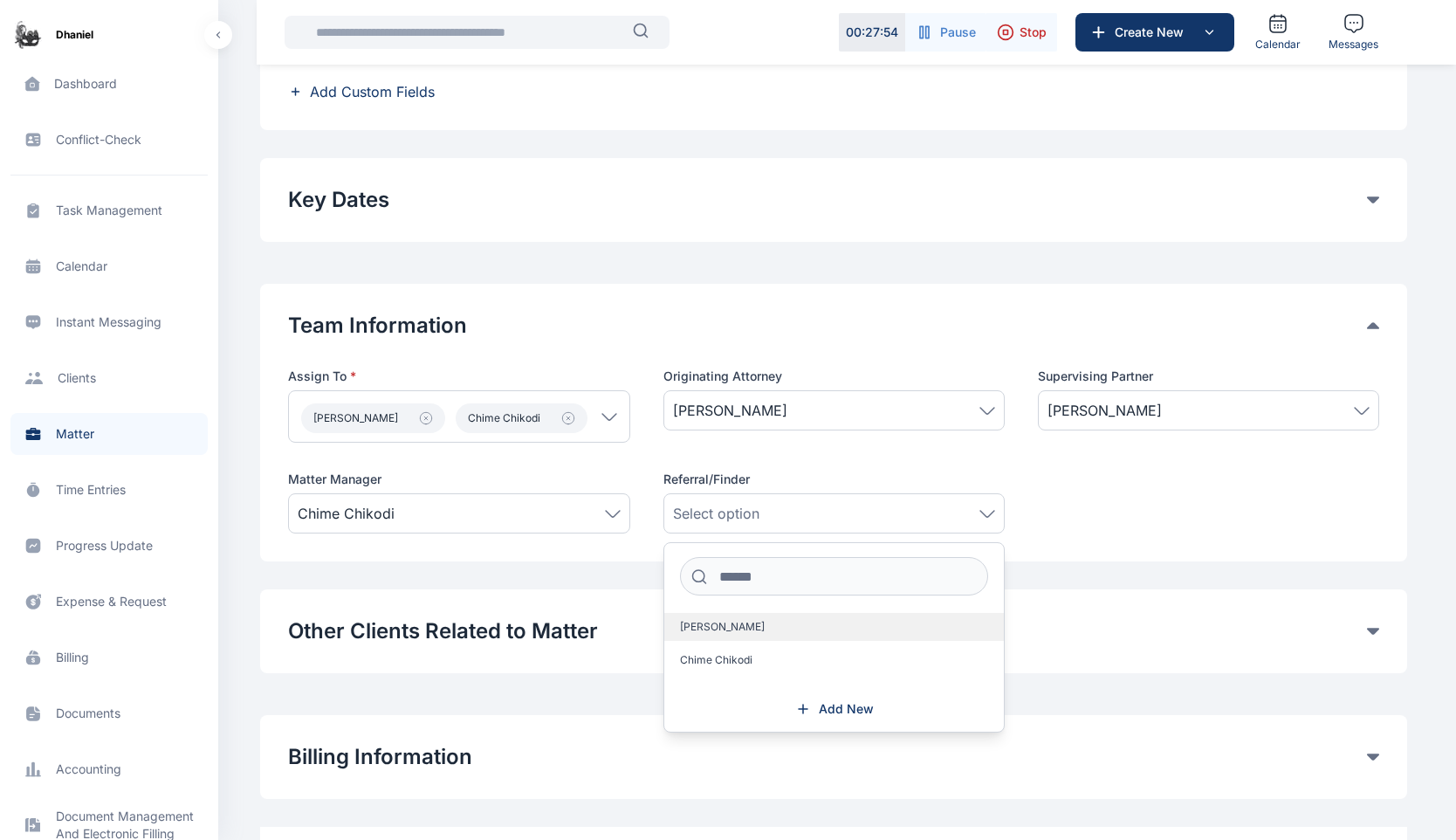
click at [717, 629] on span "Adekoya Daniel" at bounding box center [723, 627] width 85 height 14
click at [1169, 514] on div "Assign To * Adekoya Daniel Chime Chikodi Users Adekoya Daniel Chime Chikodi Wor…" at bounding box center [834, 451] width 1091 height 166
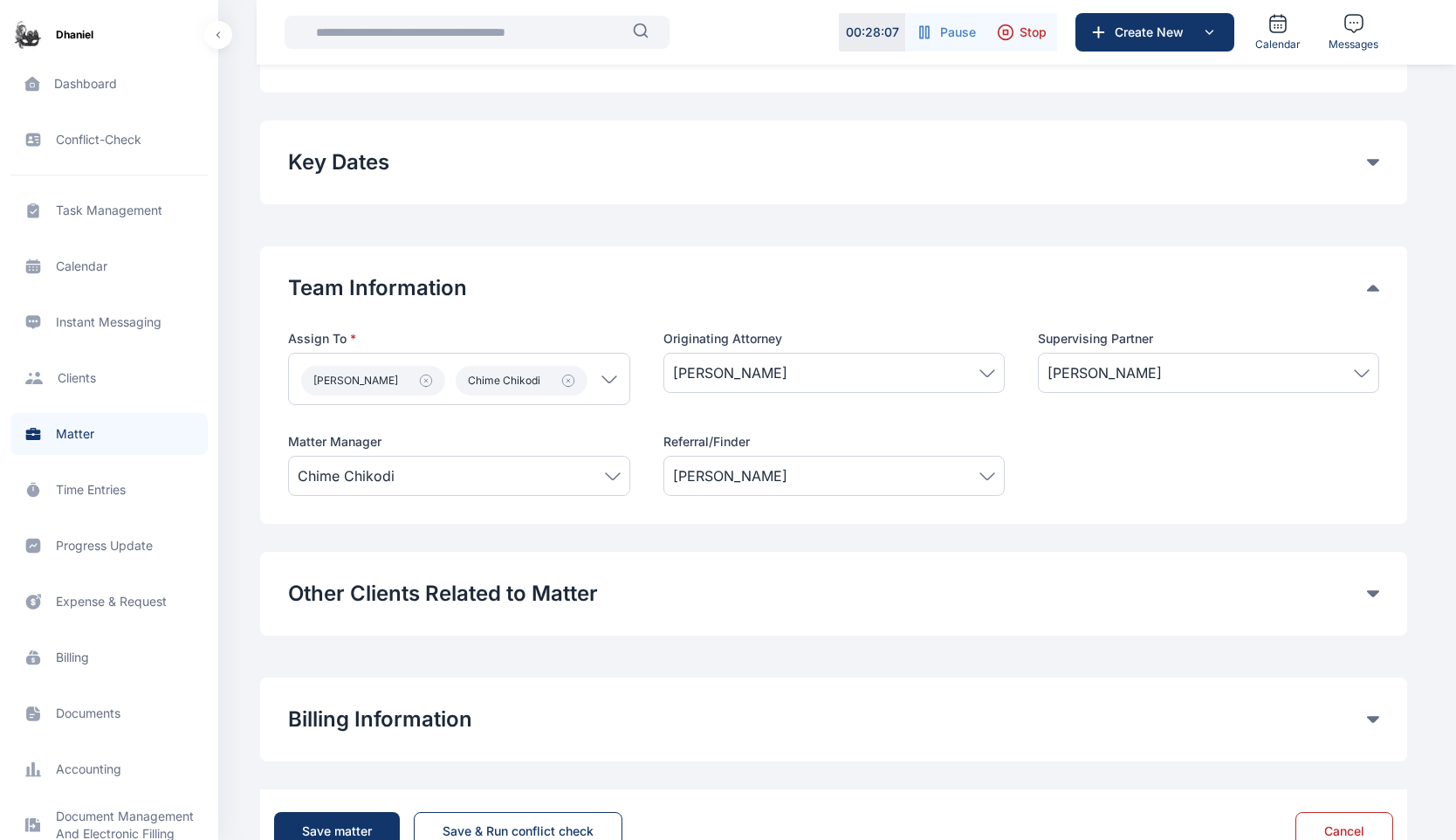
scroll to position [674, 0]
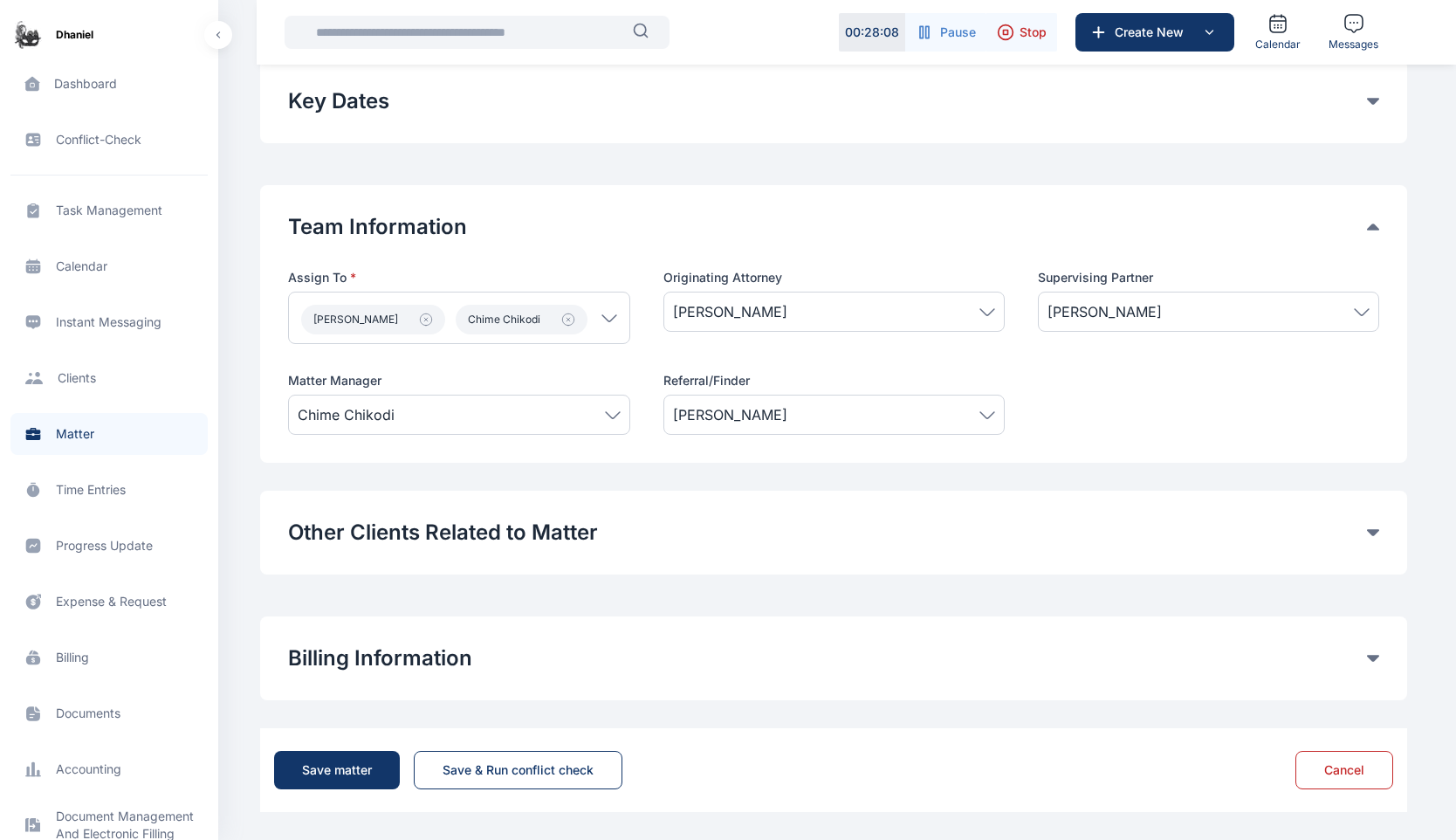
click at [534, 530] on button "Other Clients Related to Matter" at bounding box center [828, 532] width 1080 height 28
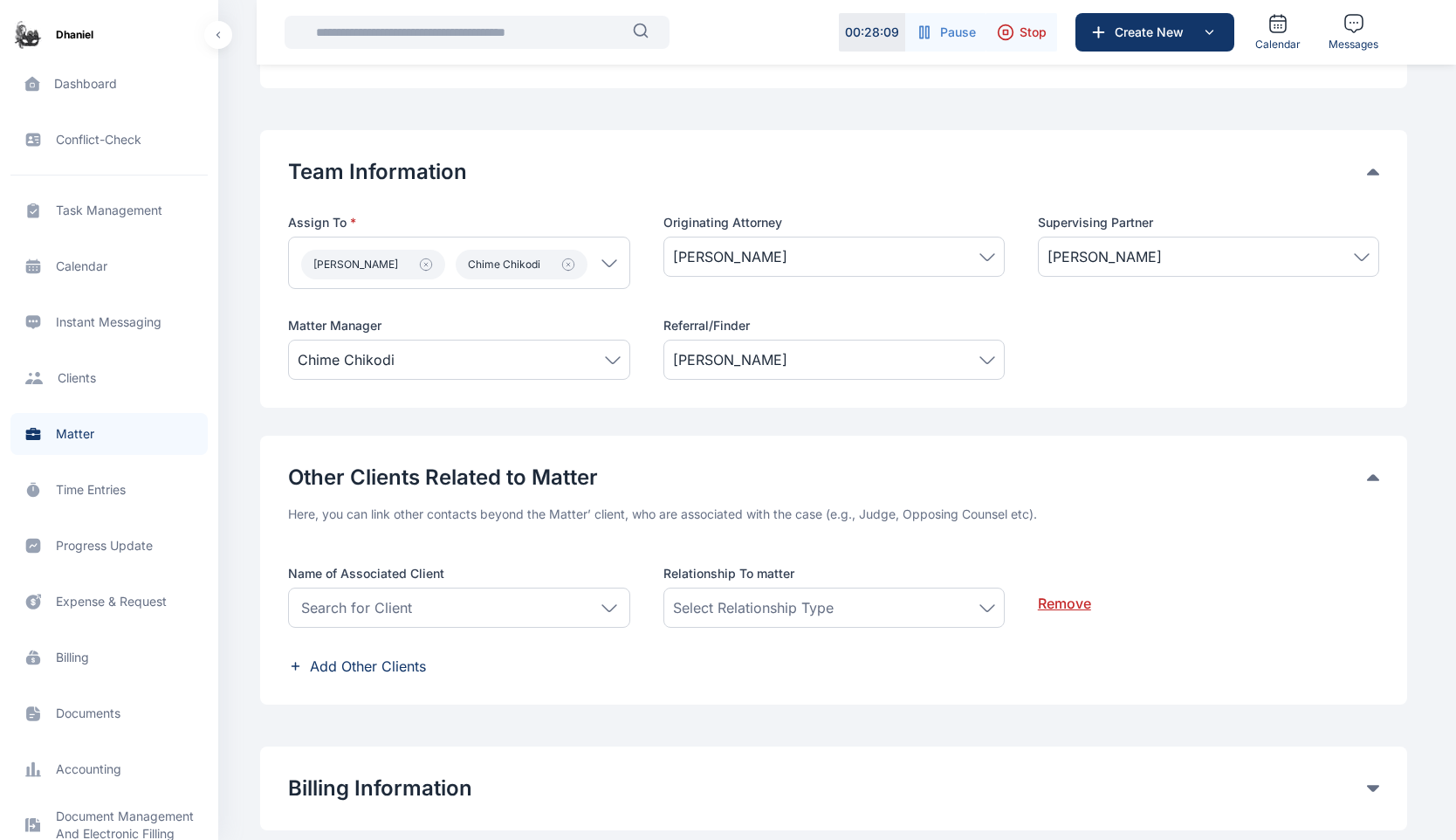
scroll to position [860, 0]
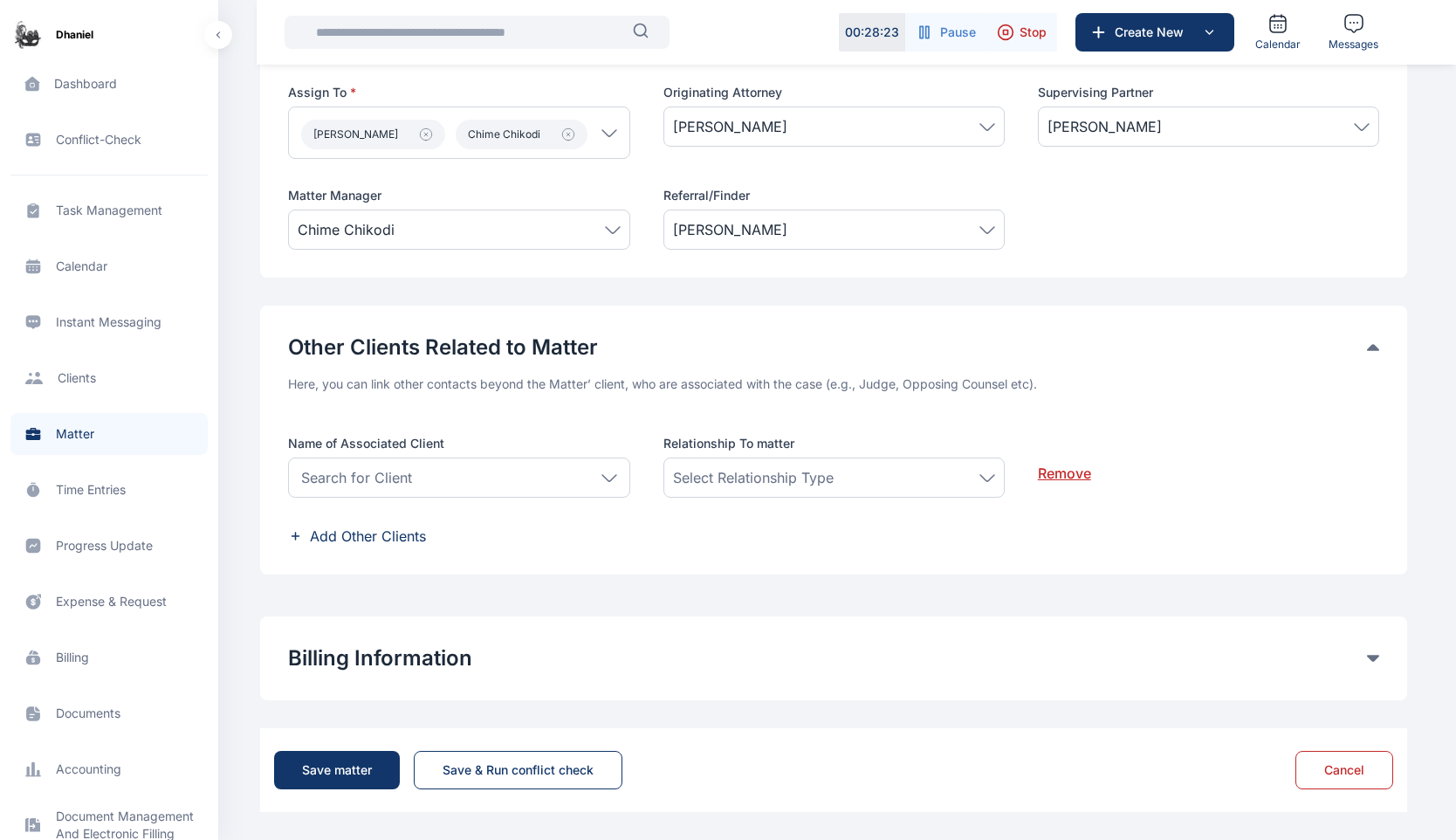
click at [1373, 345] on icon at bounding box center [1373, 347] width 13 height 7
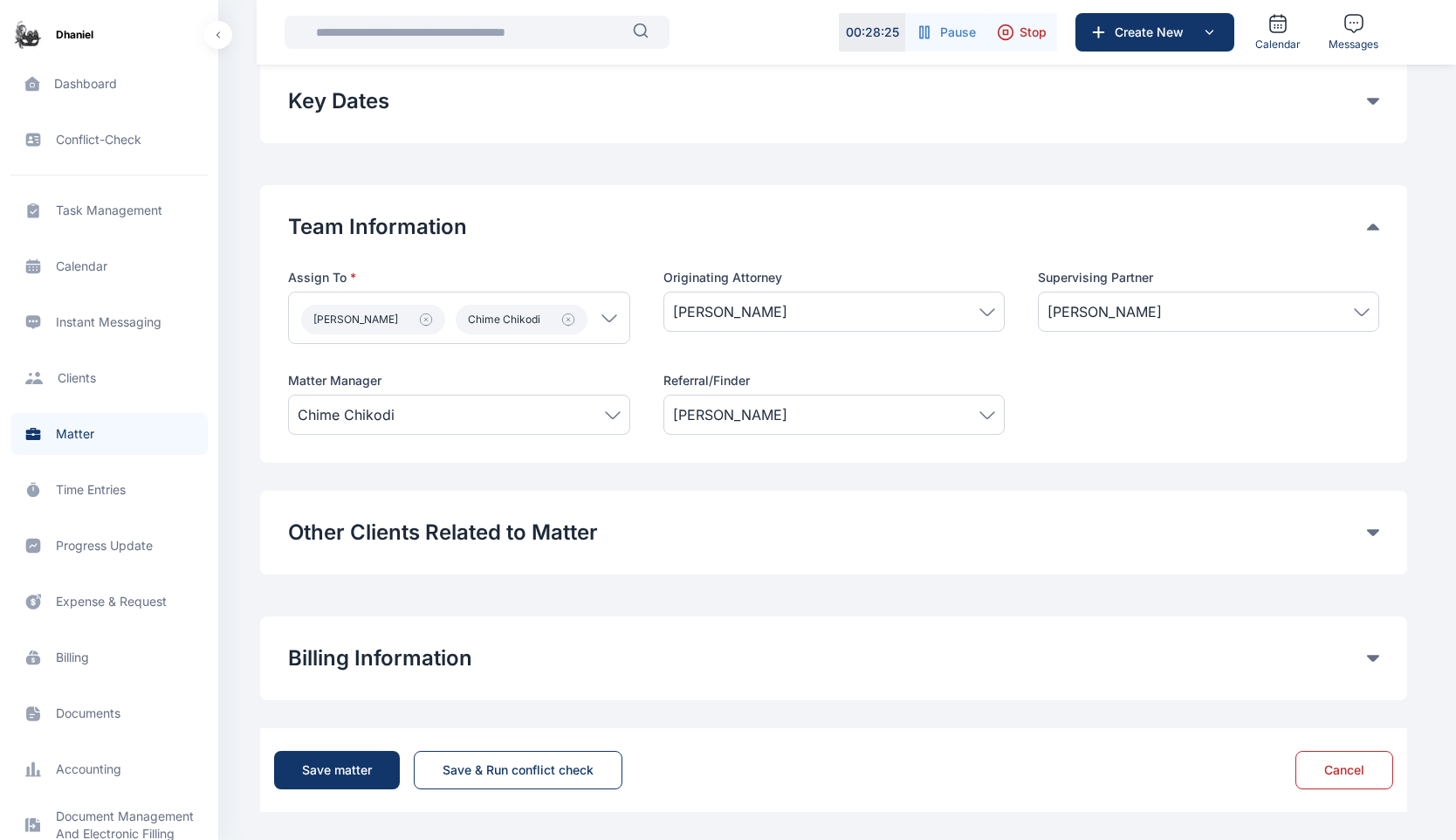
click at [713, 646] on button "Billing Information" at bounding box center [828, 658] width 1080 height 28
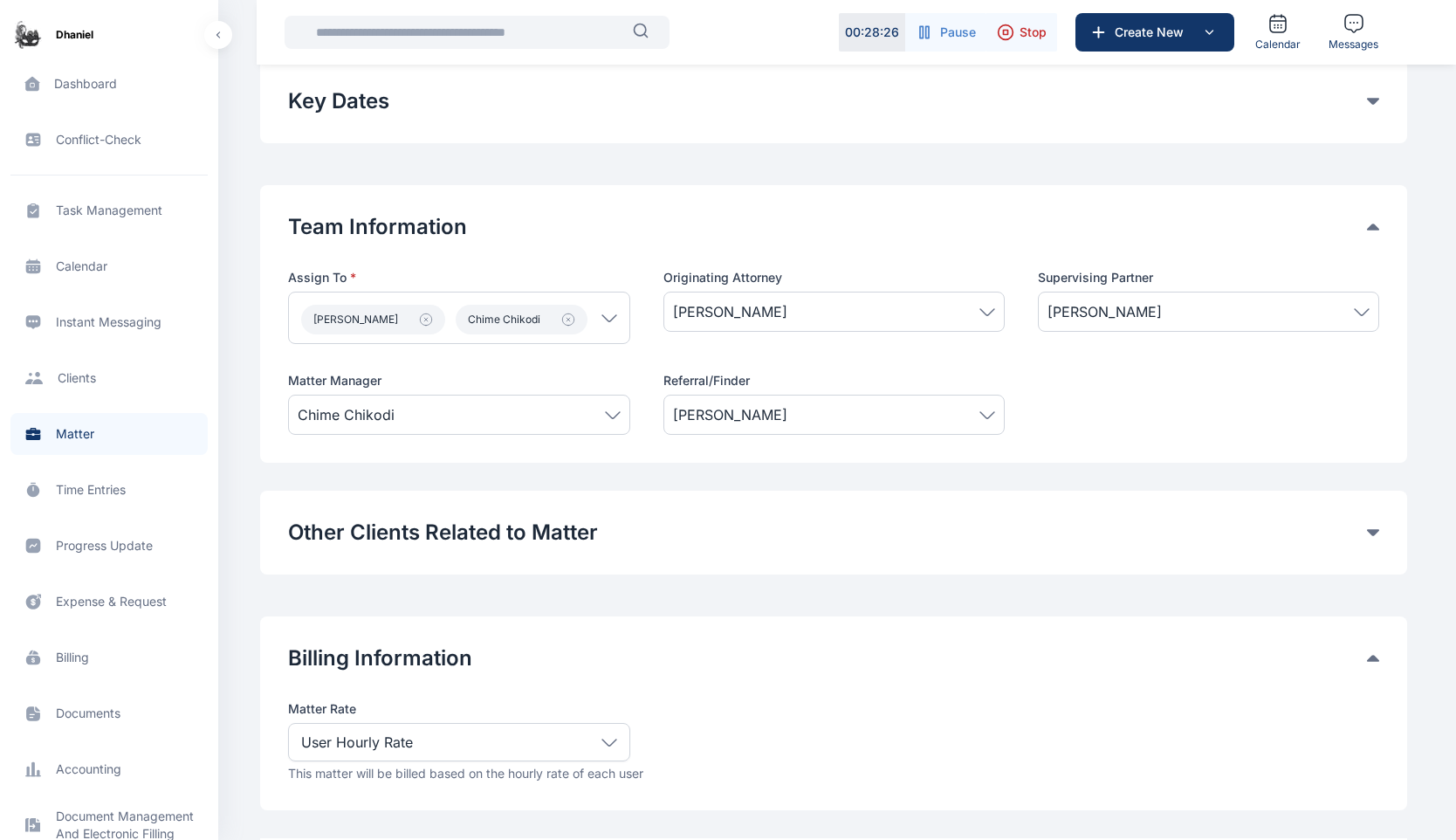
scroll to position [784, 0]
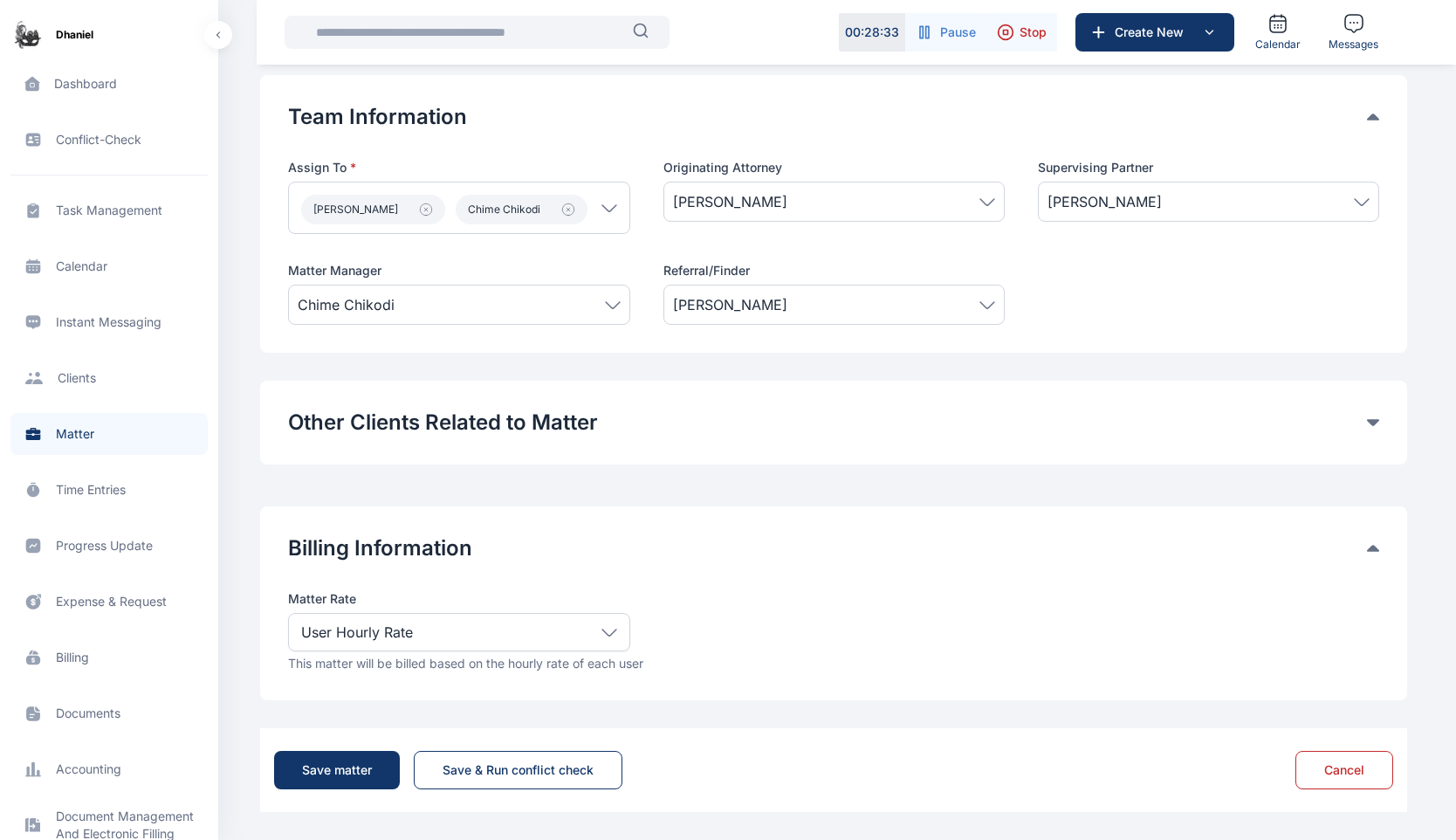
click at [583, 638] on div "User Hourly Rate" at bounding box center [459, 632] width 341 height 38
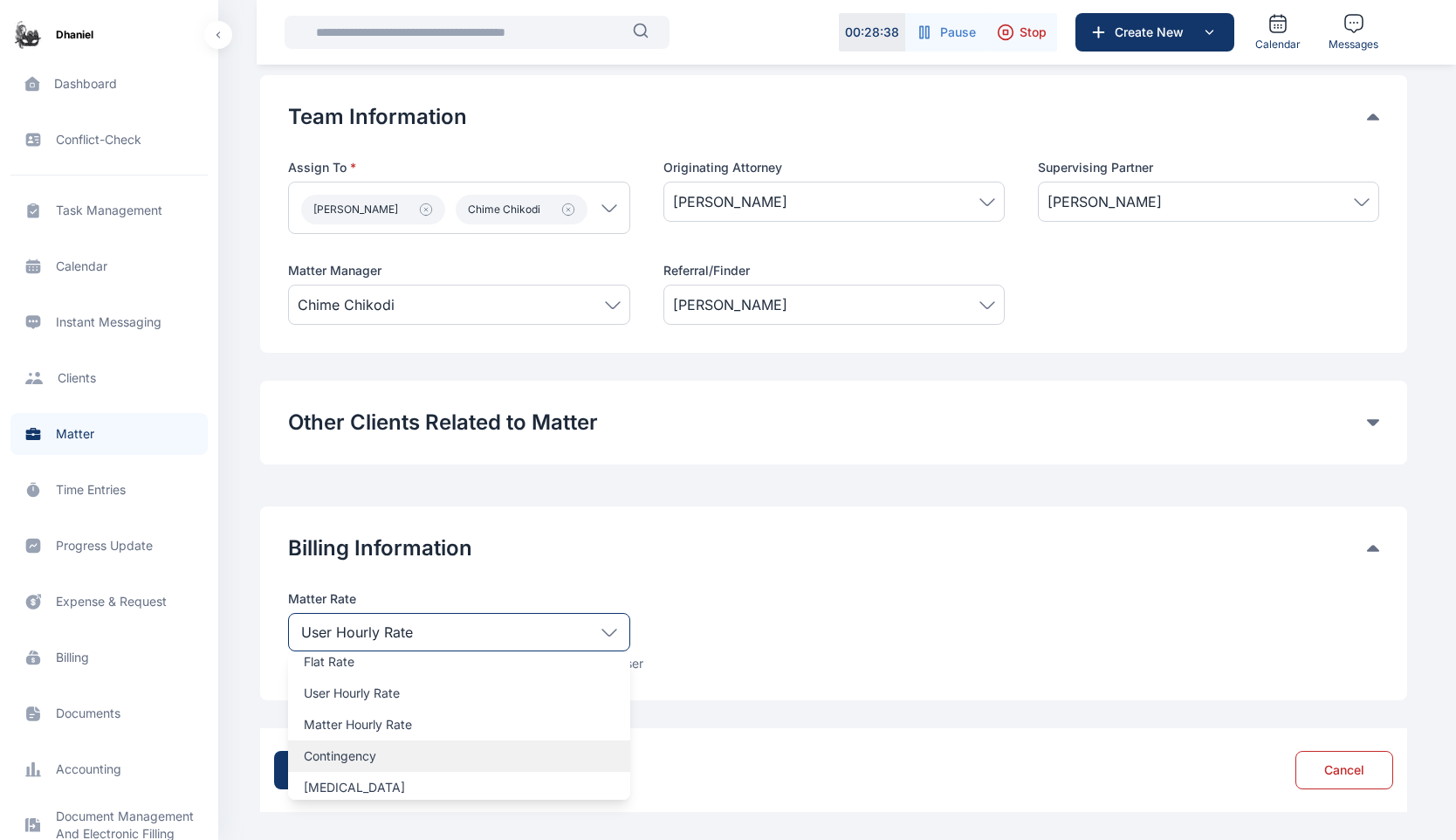
scroll to position [22, 0]
click at [431, 689] on p "User Hourly Rate" at bounding box center [459, 689] width 310 height 18
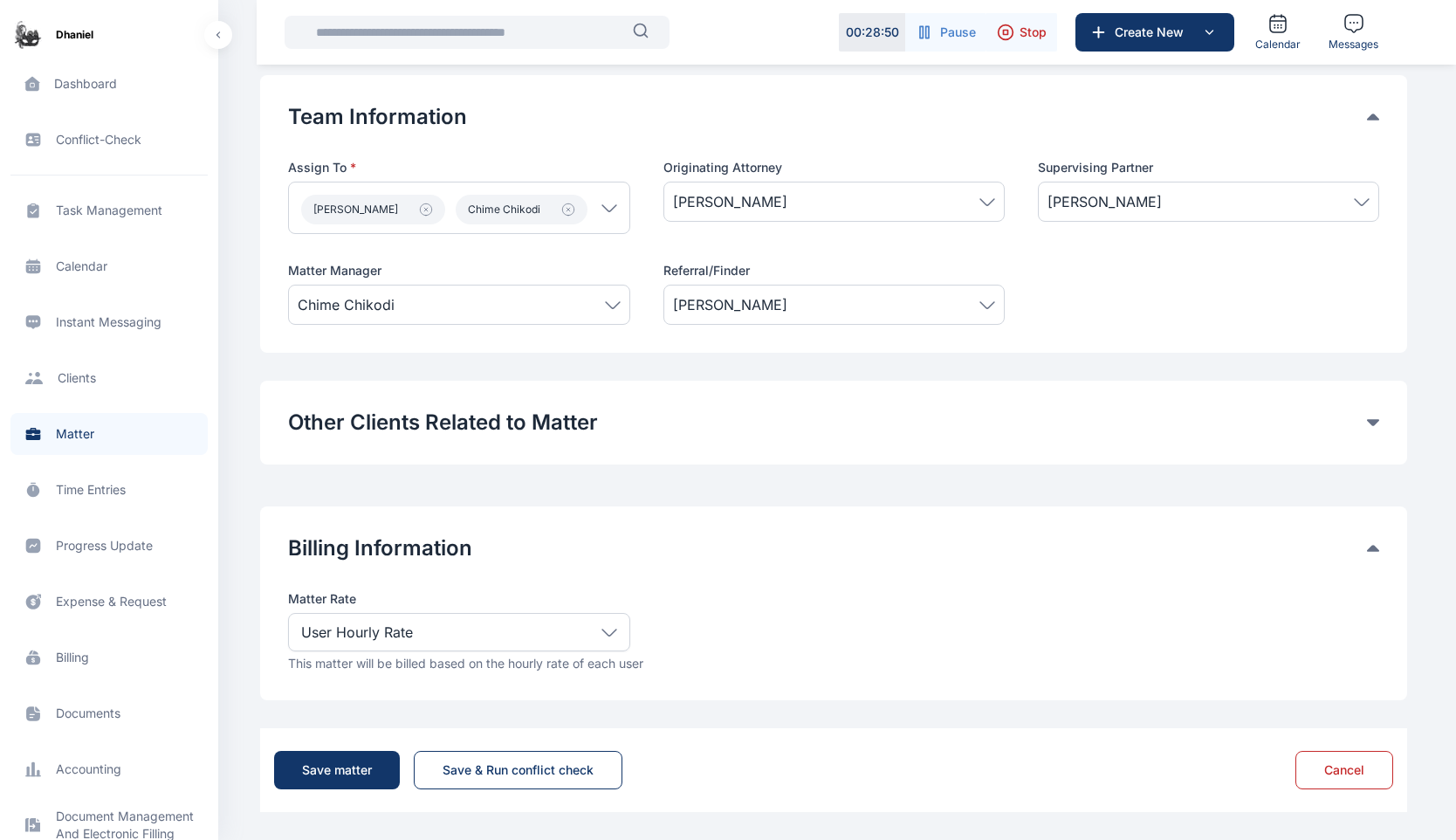
click at [1369, 419] on div "Other Clients Related to Matter" at bounding box center [834, 422] width 1091 height 28
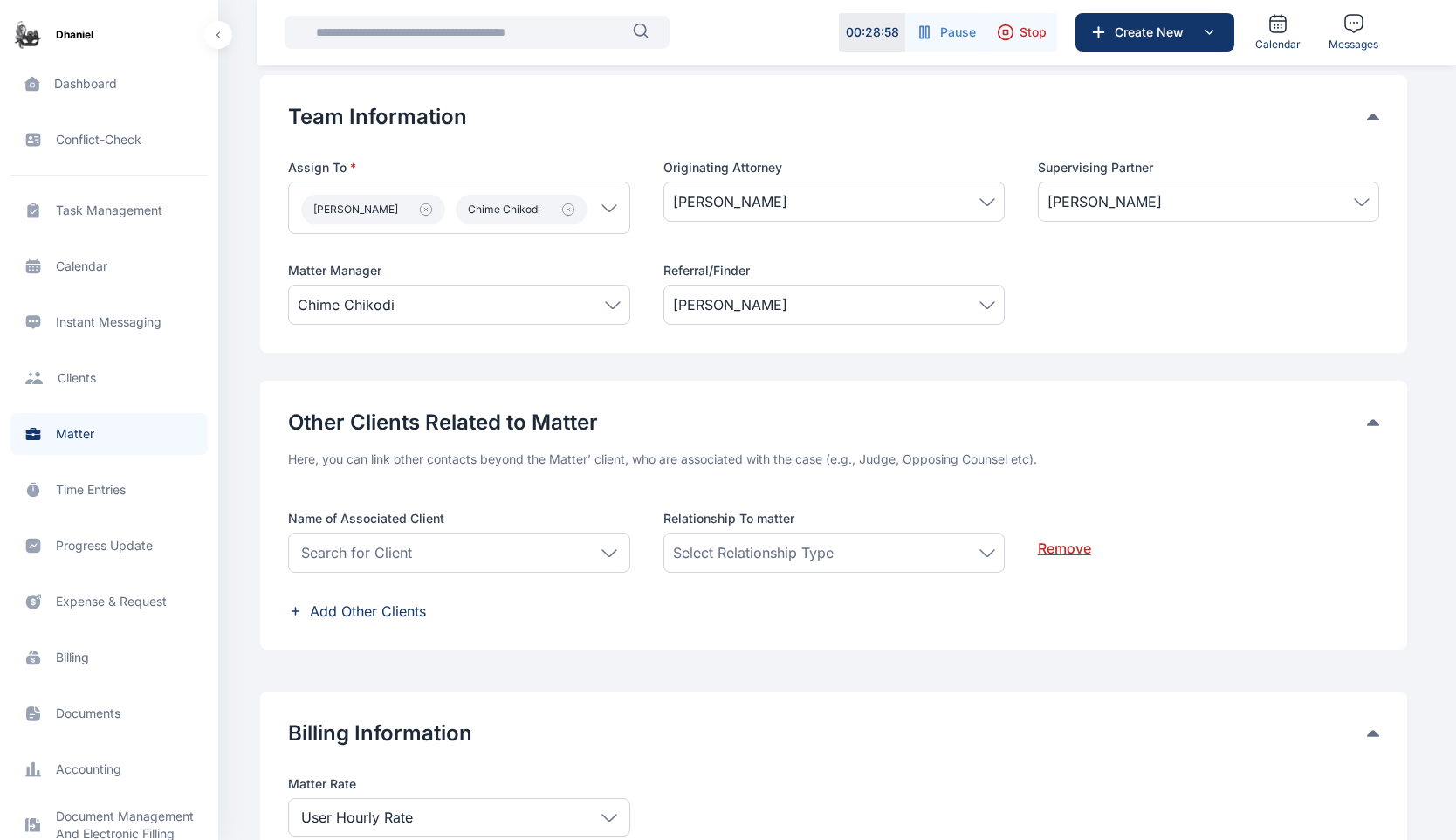
click at [505, 555] on div "Search for Client" at bounding box center [459, 553] width 341 height 40
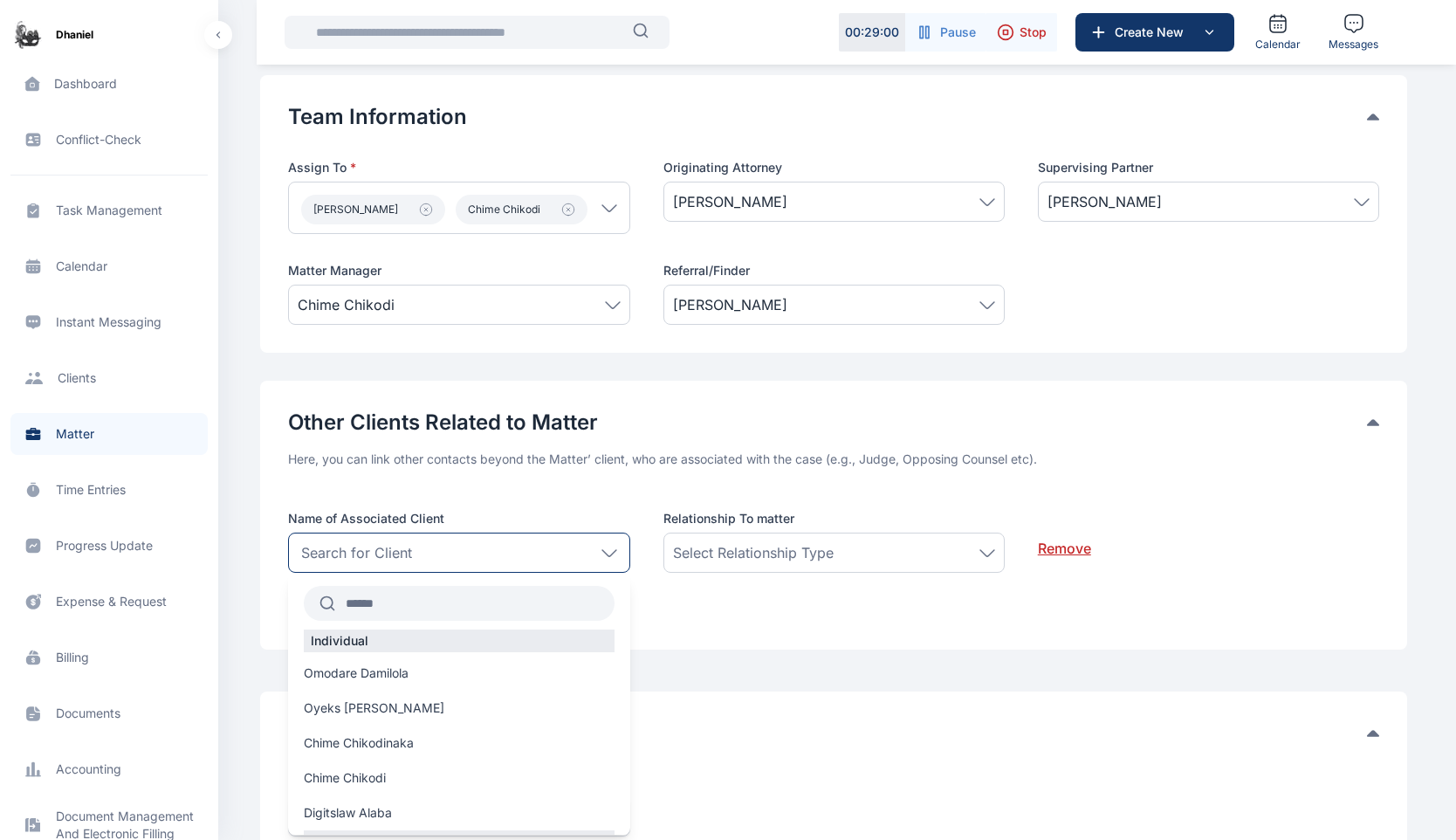
click at [447, 600] on input "text" at bounding box center [474, 603] width 279 height 31
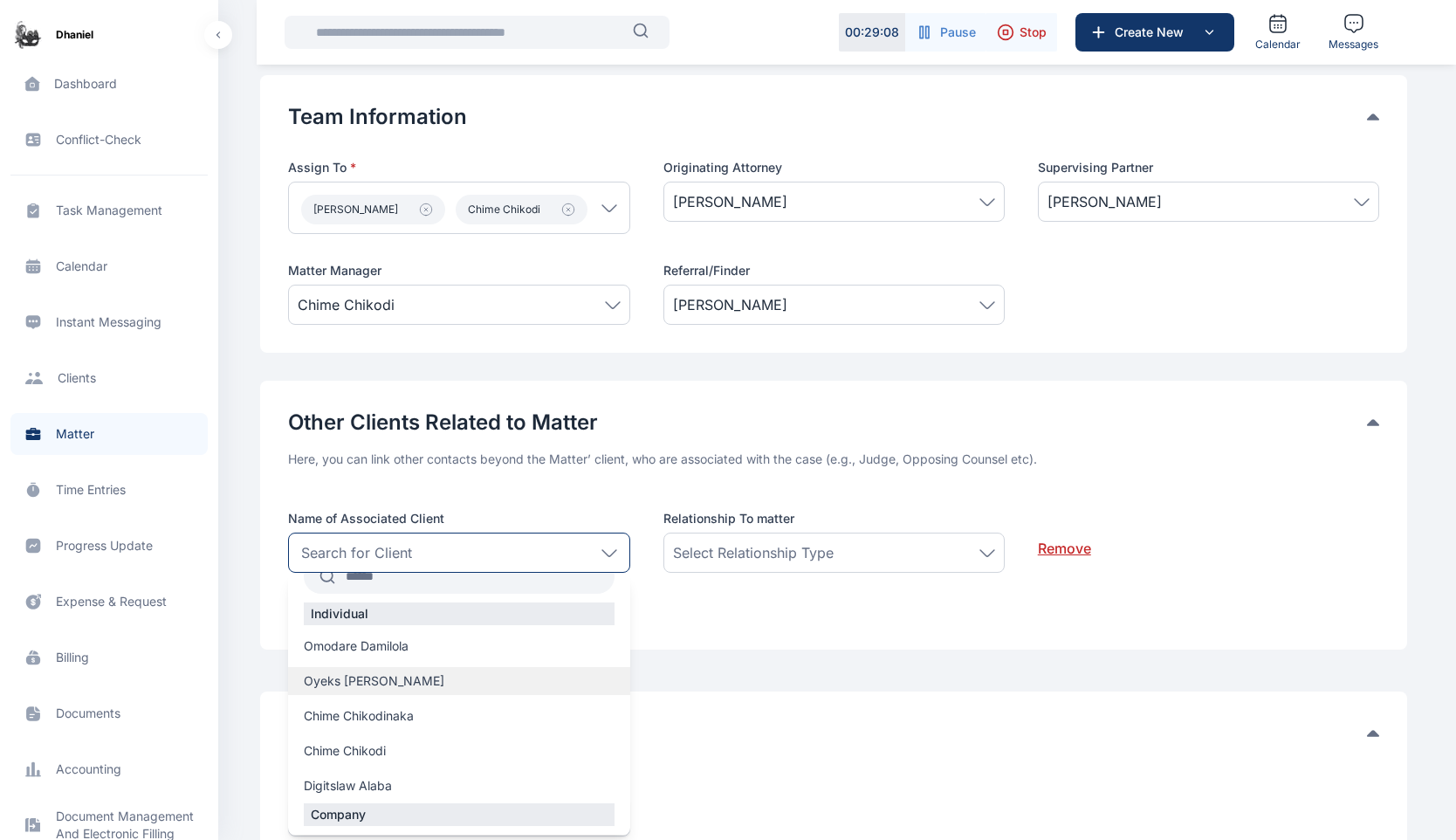
click at [346, 688] on span "Oyeks Victor" at bounding box center [375, 682] width 141 height 18
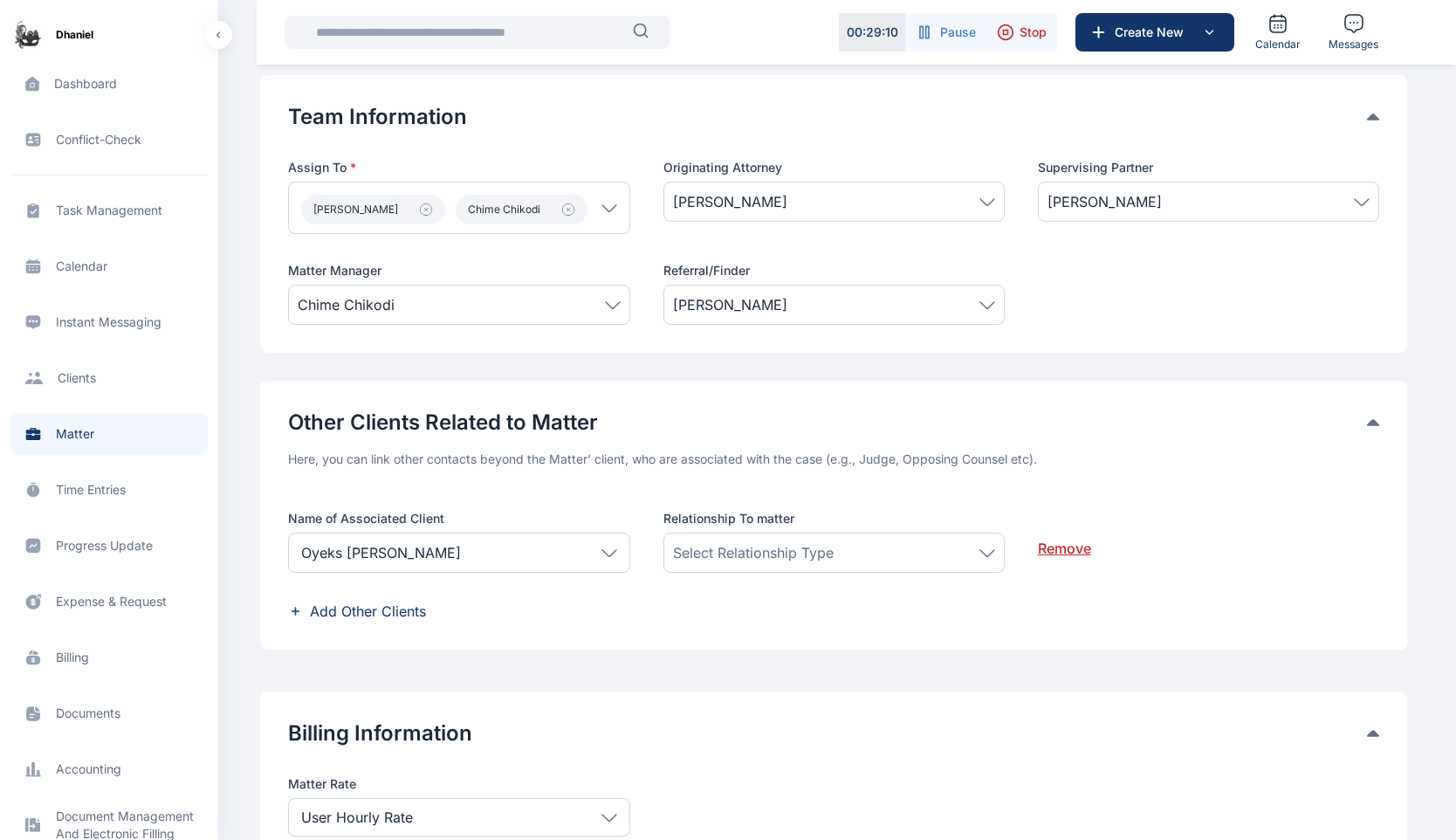
click at [798, 553] on span "Select Relationship Type" at bounding box center [753, 552] width 160 height 21
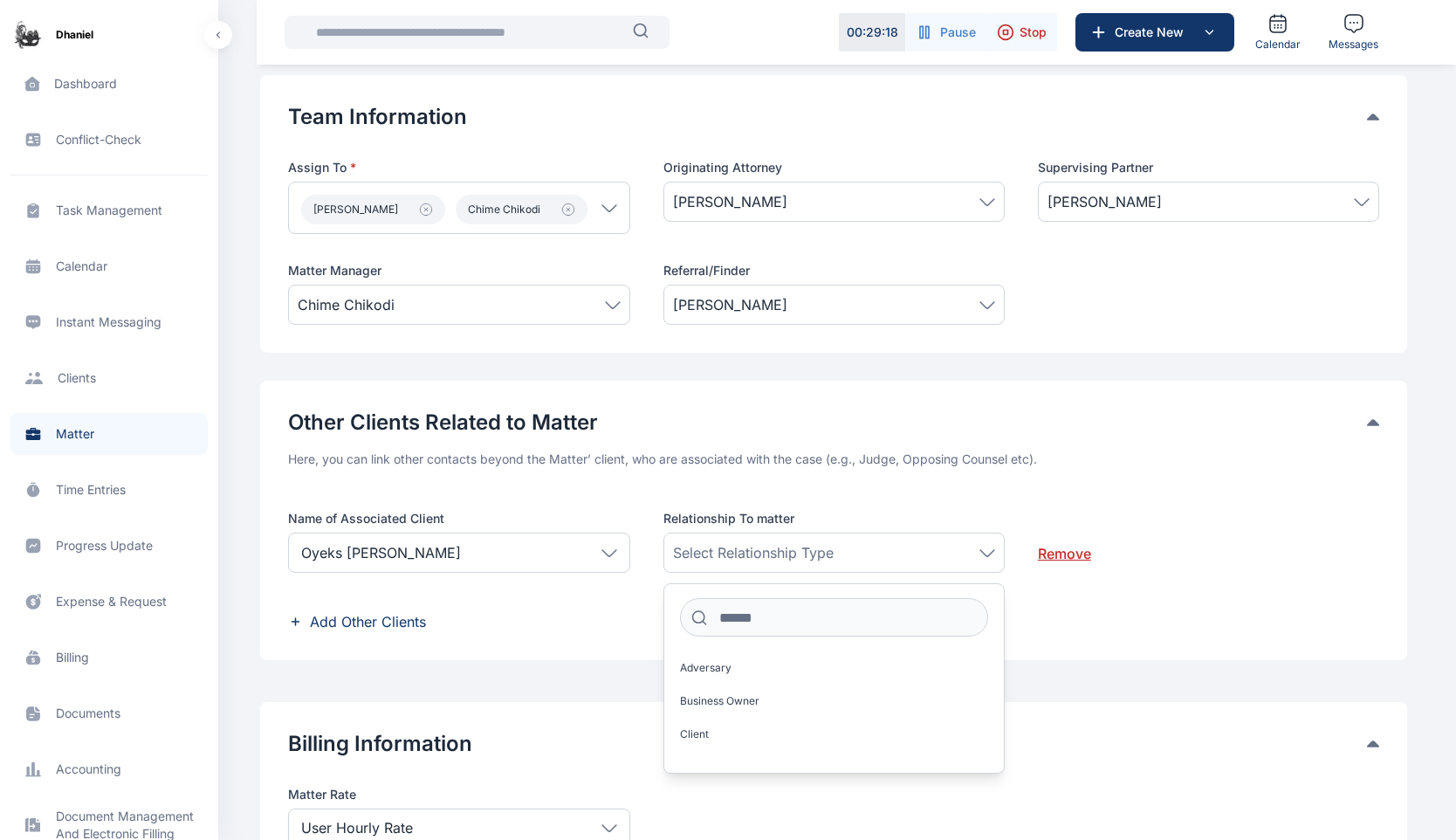
click at [1181, 613] on span "Add Other Clients" at bounding box center [834, 621] width 1091 height 21
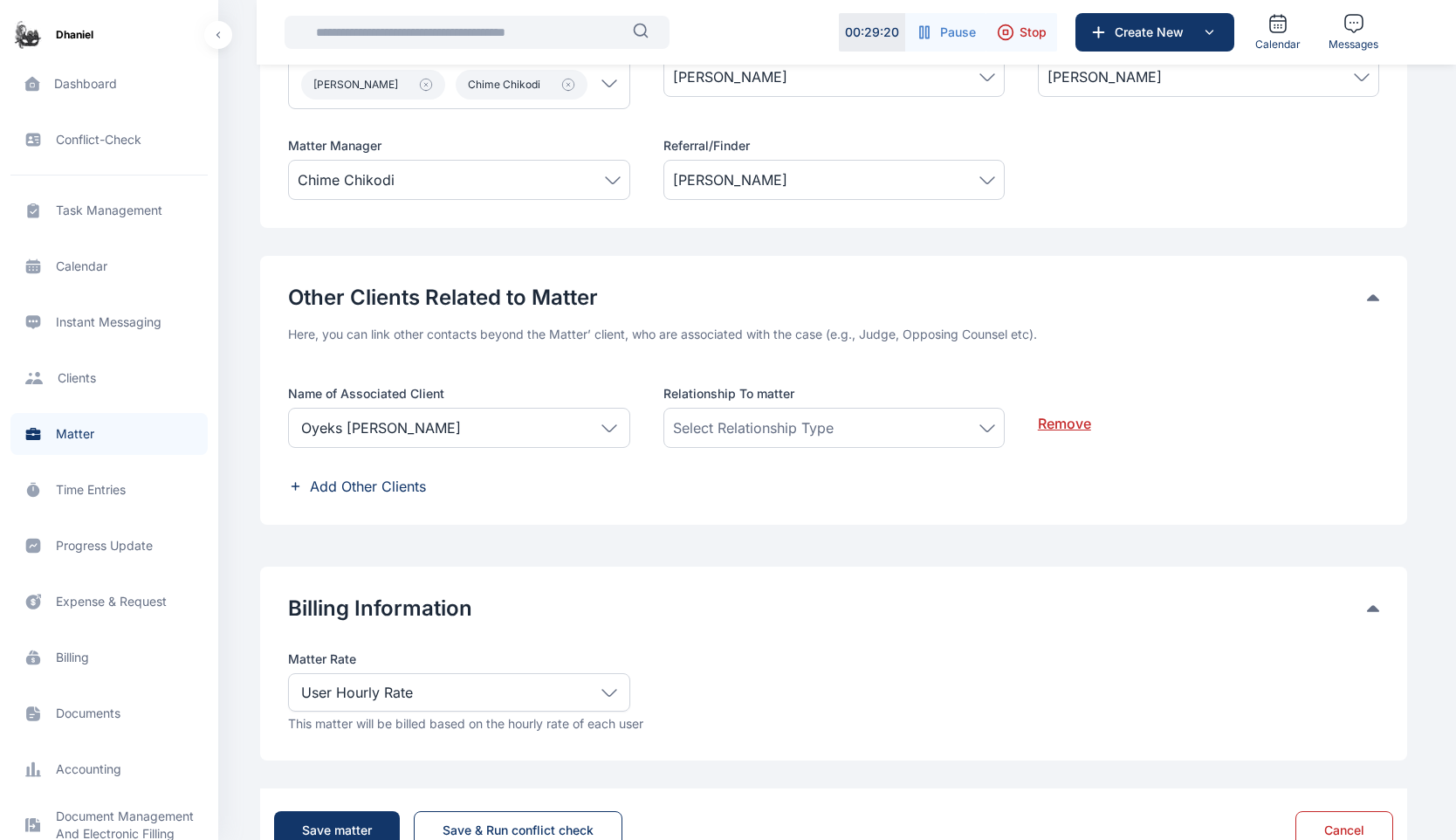
scroll to position [969, 0]
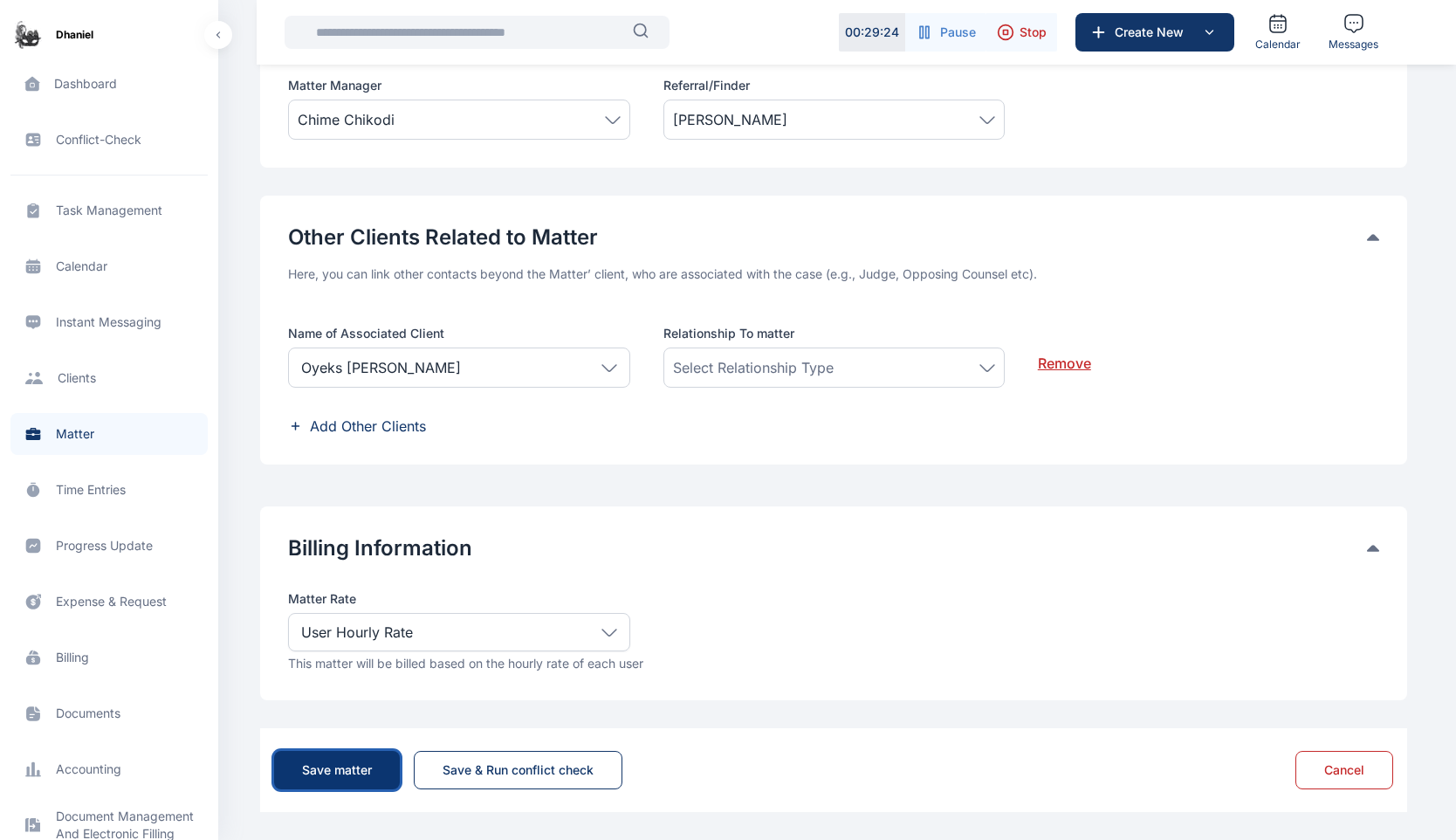
click at [349, 782] on button "Save matter" at bounding box center [336, 770] width 126 height 38
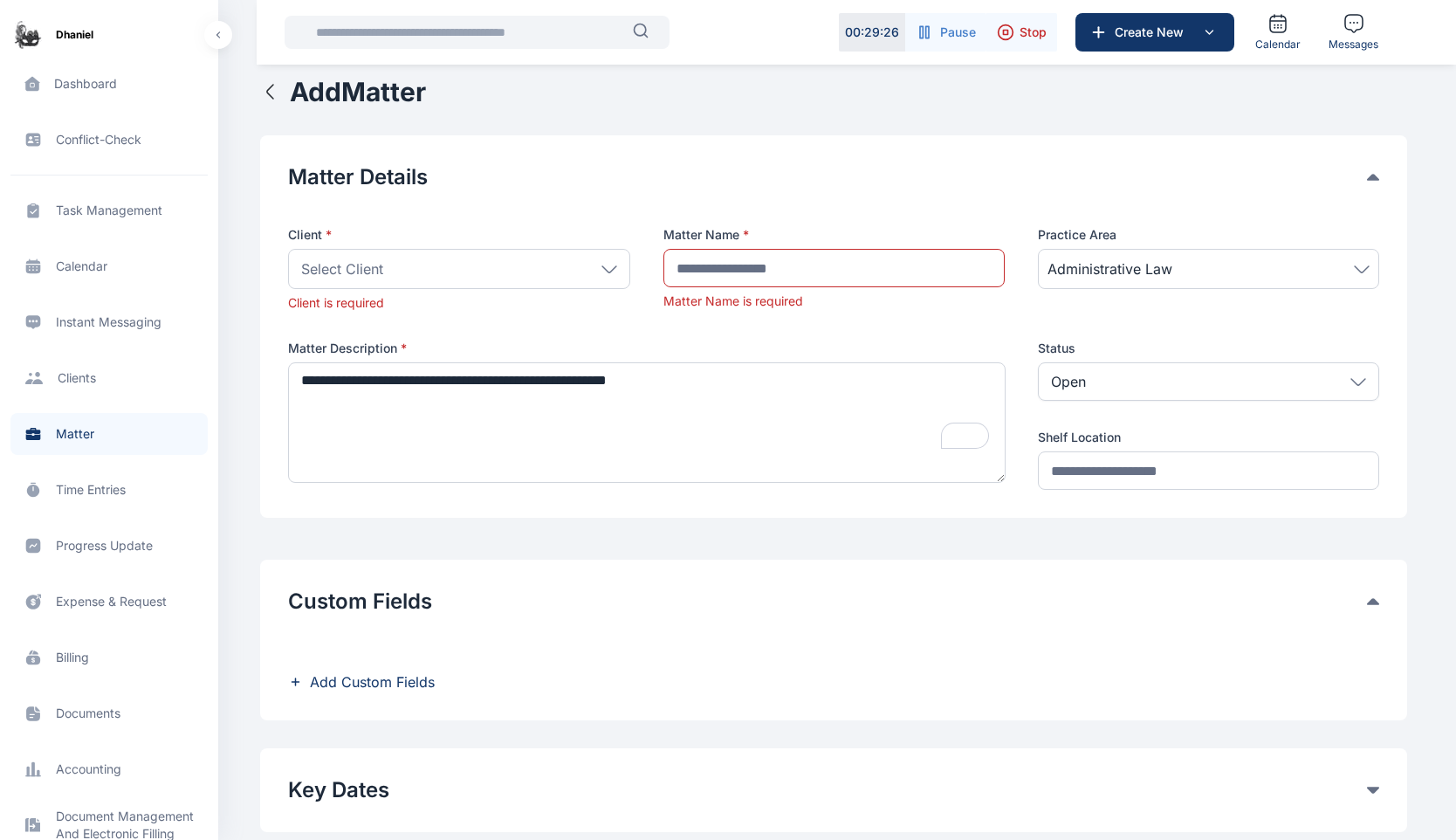
scroll to position [0, 0]
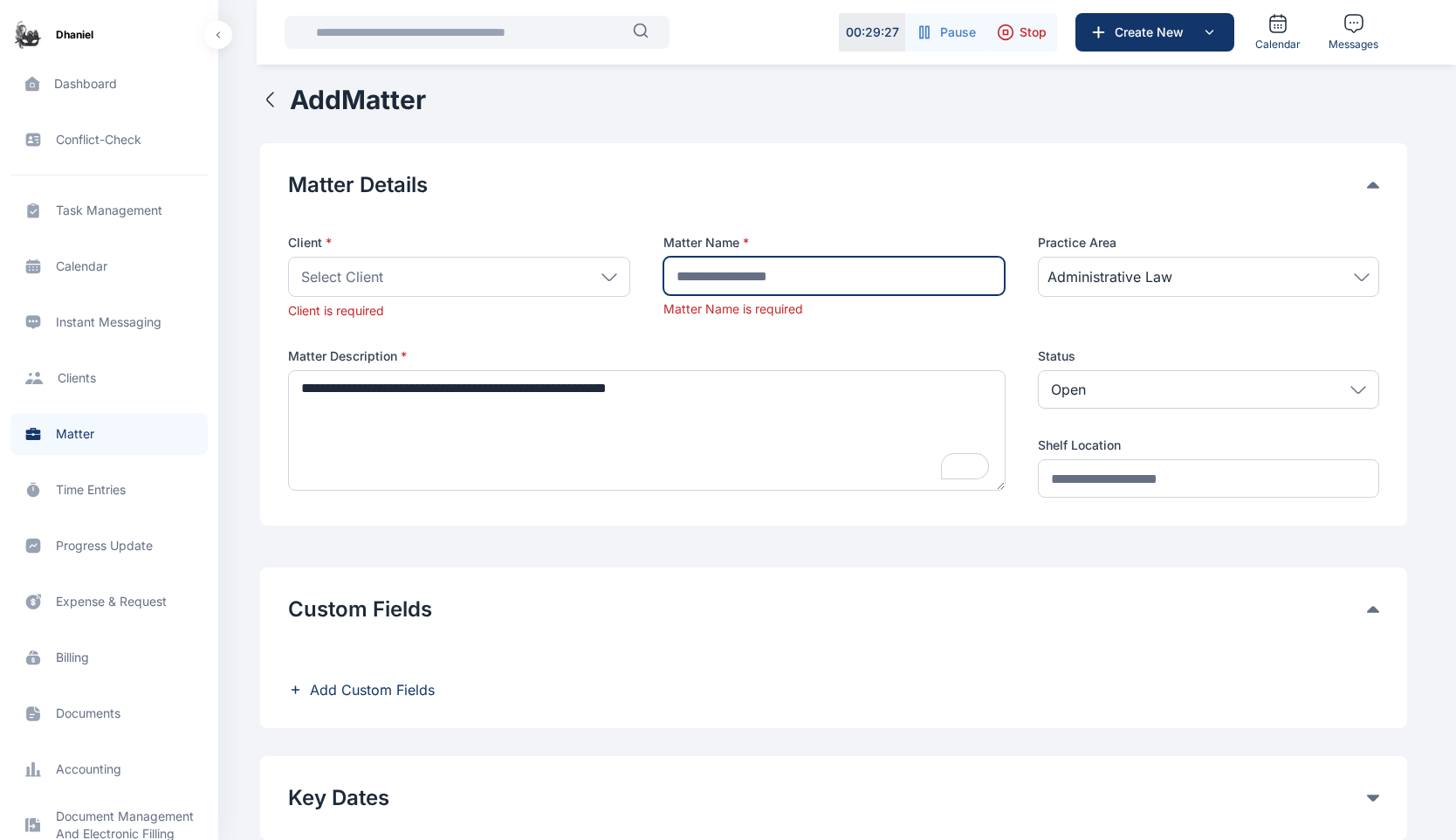
click at [823, 282] on input "text" at bounding box center [834, 276] width 341 height 38
type input "**********"
click at [478, 275] on div "Select Client" at bounding box center [459, 277] width 341 height 40
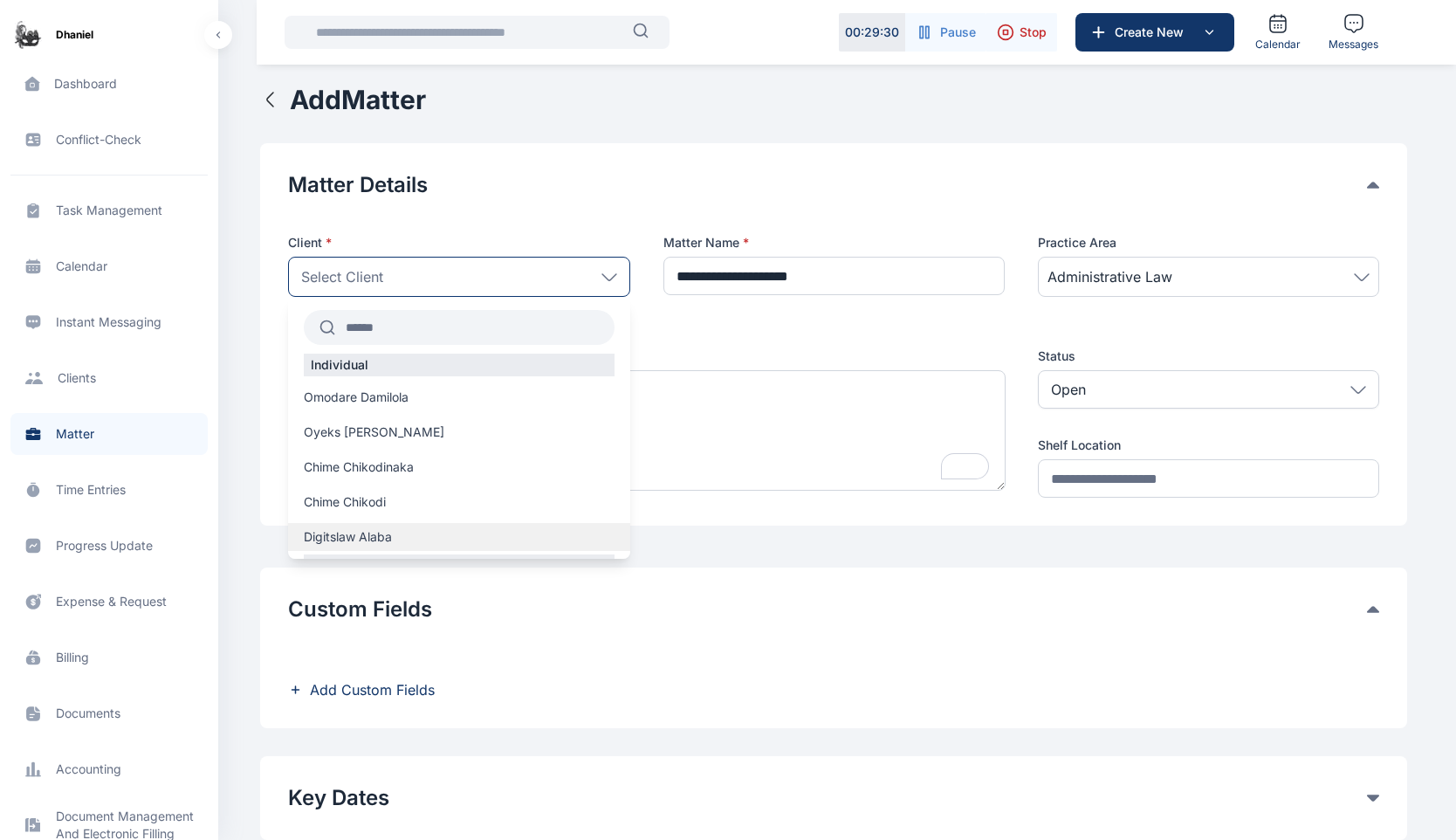
click at [410, 536] on label "Digitslaw Alaba" at bounding box center [459, 537] width 341 height 18
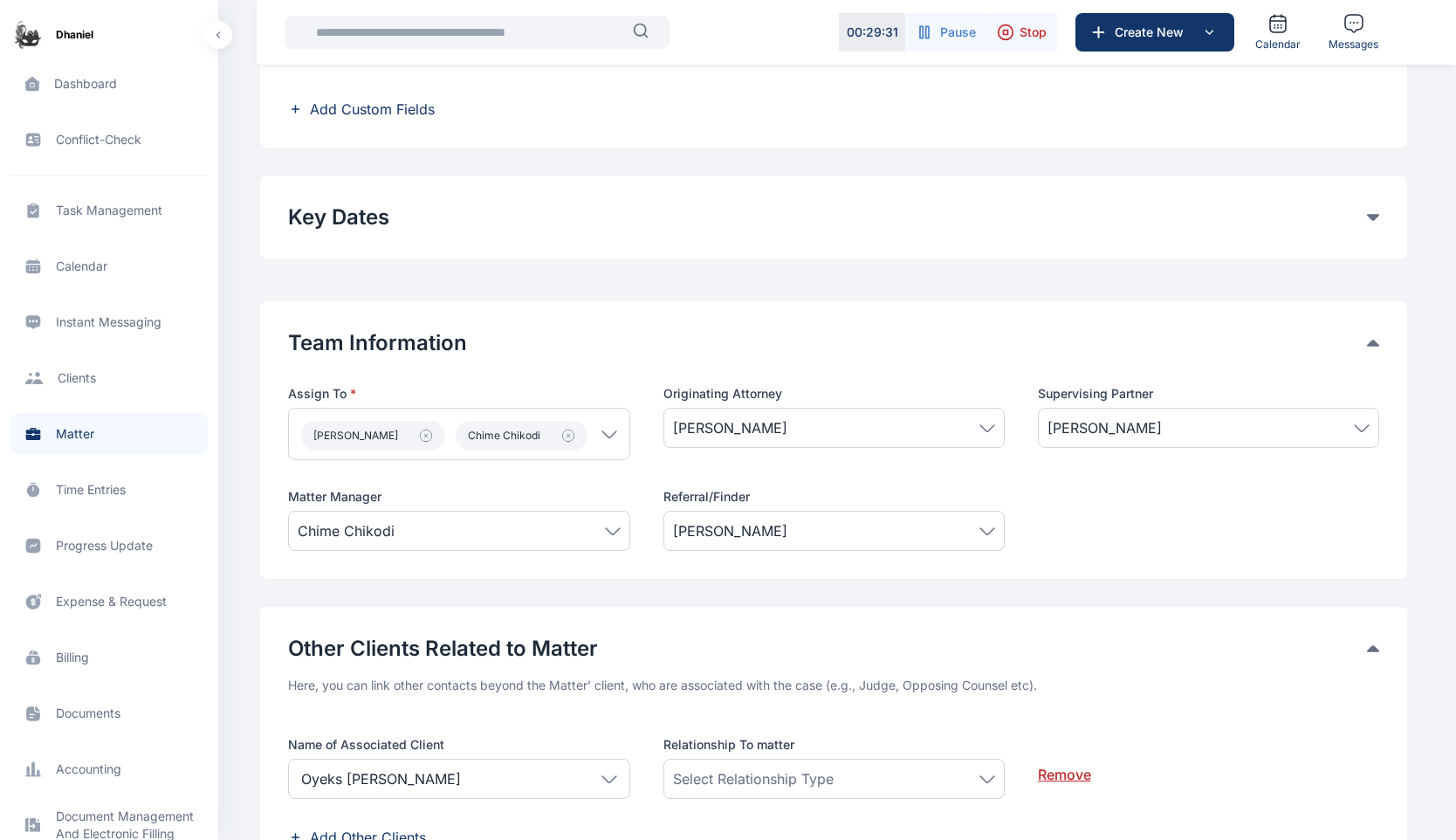
scroll to position [969, 0]
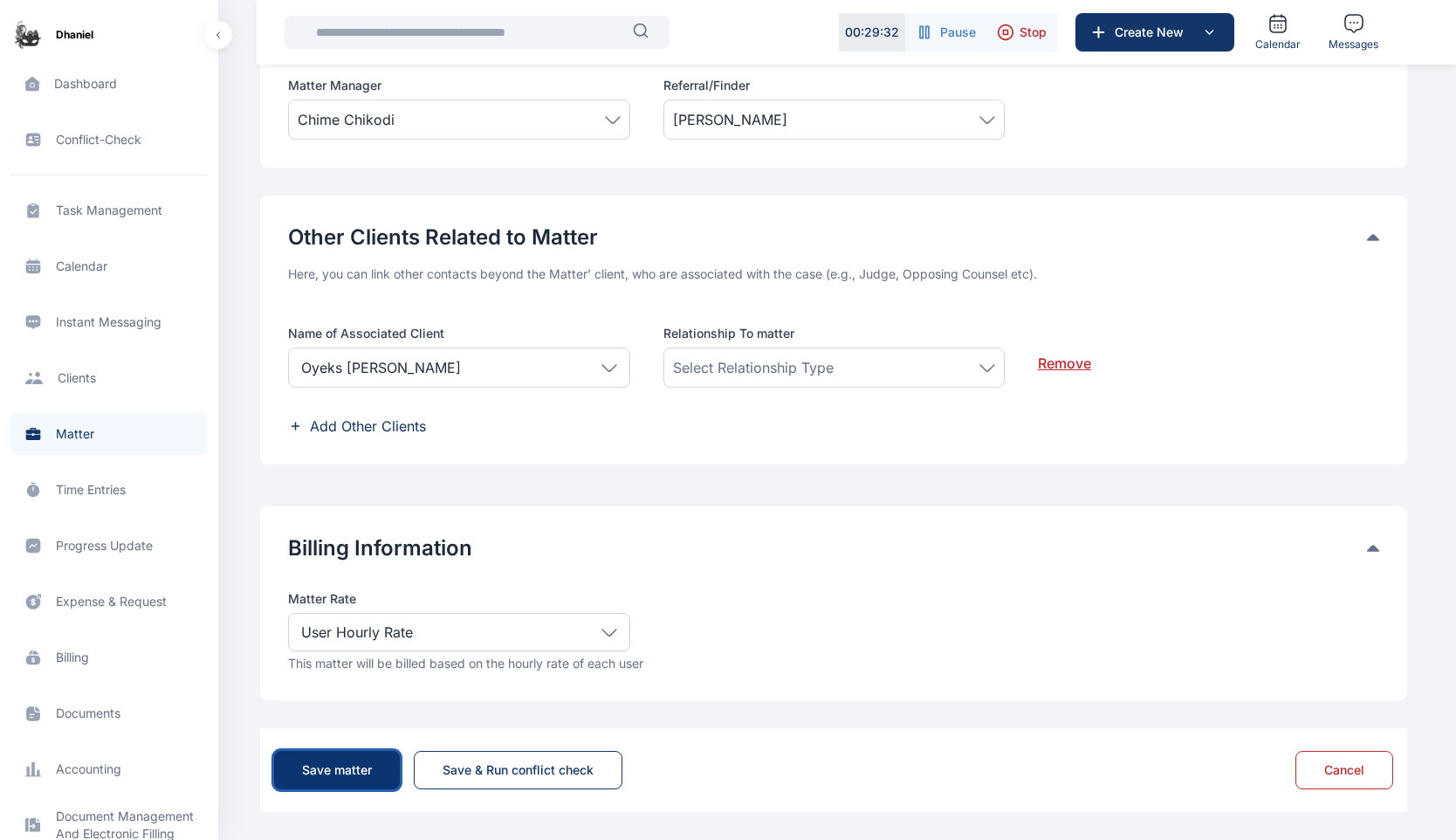
click at [299, 773] on button "Save matter" at bounding box center [336, 770] width 126 height 38
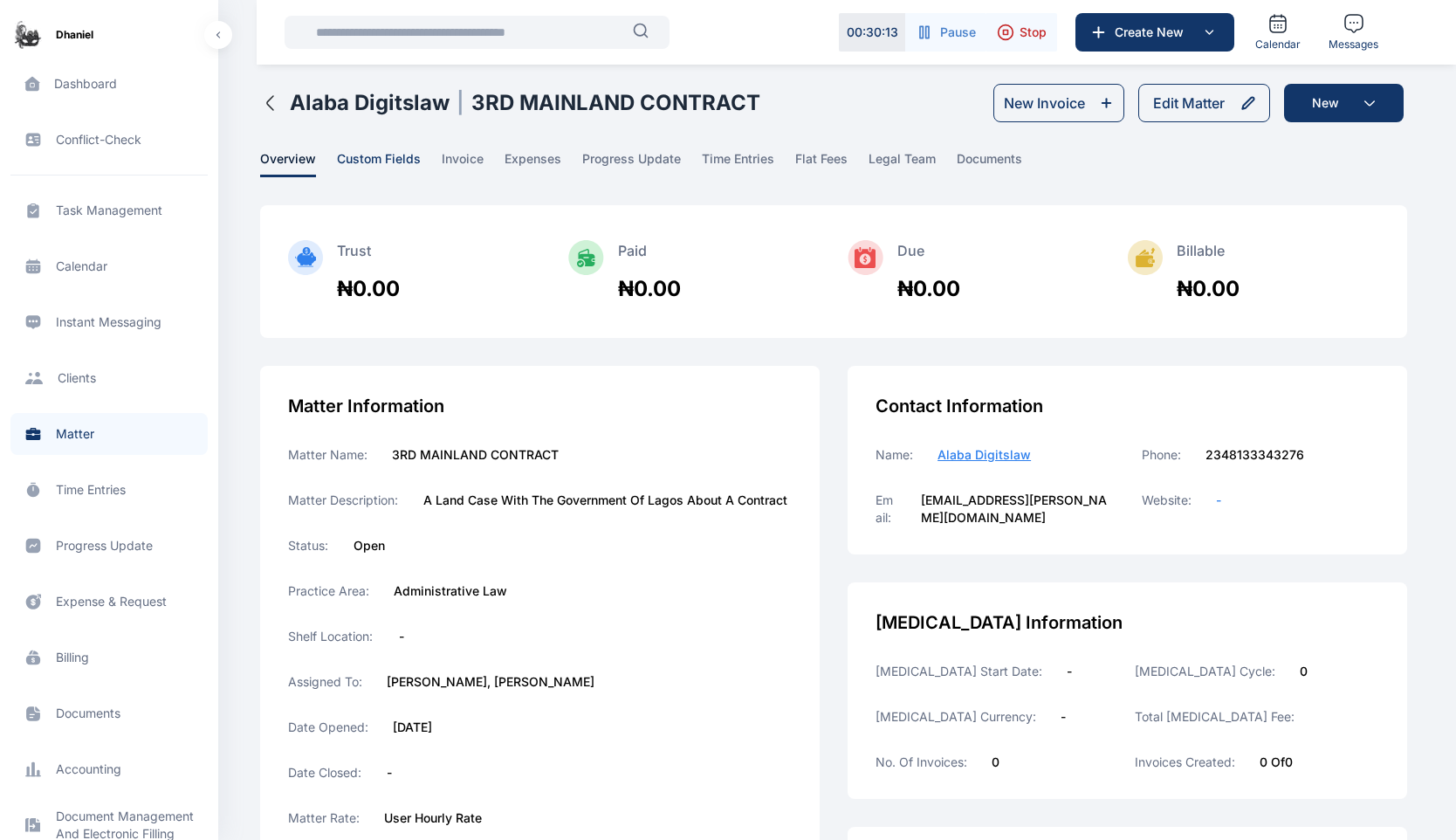
click at [377, 166] on span "custom fields" at bounding box center [379, 164] width 84 height 27
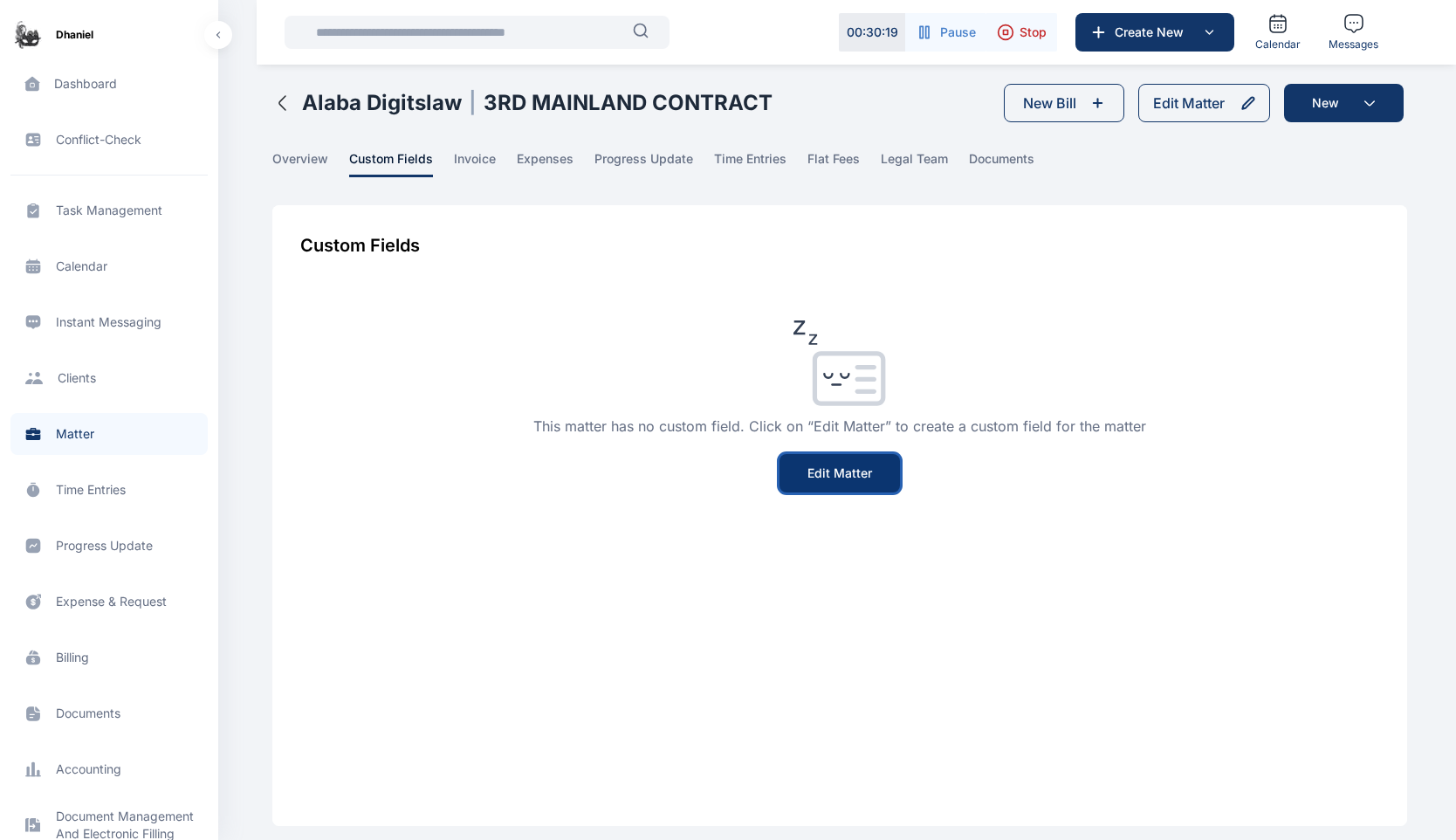
click at [852, 481] on button "Edit Matter" at bounding box center [839, 472] width 120 height 38
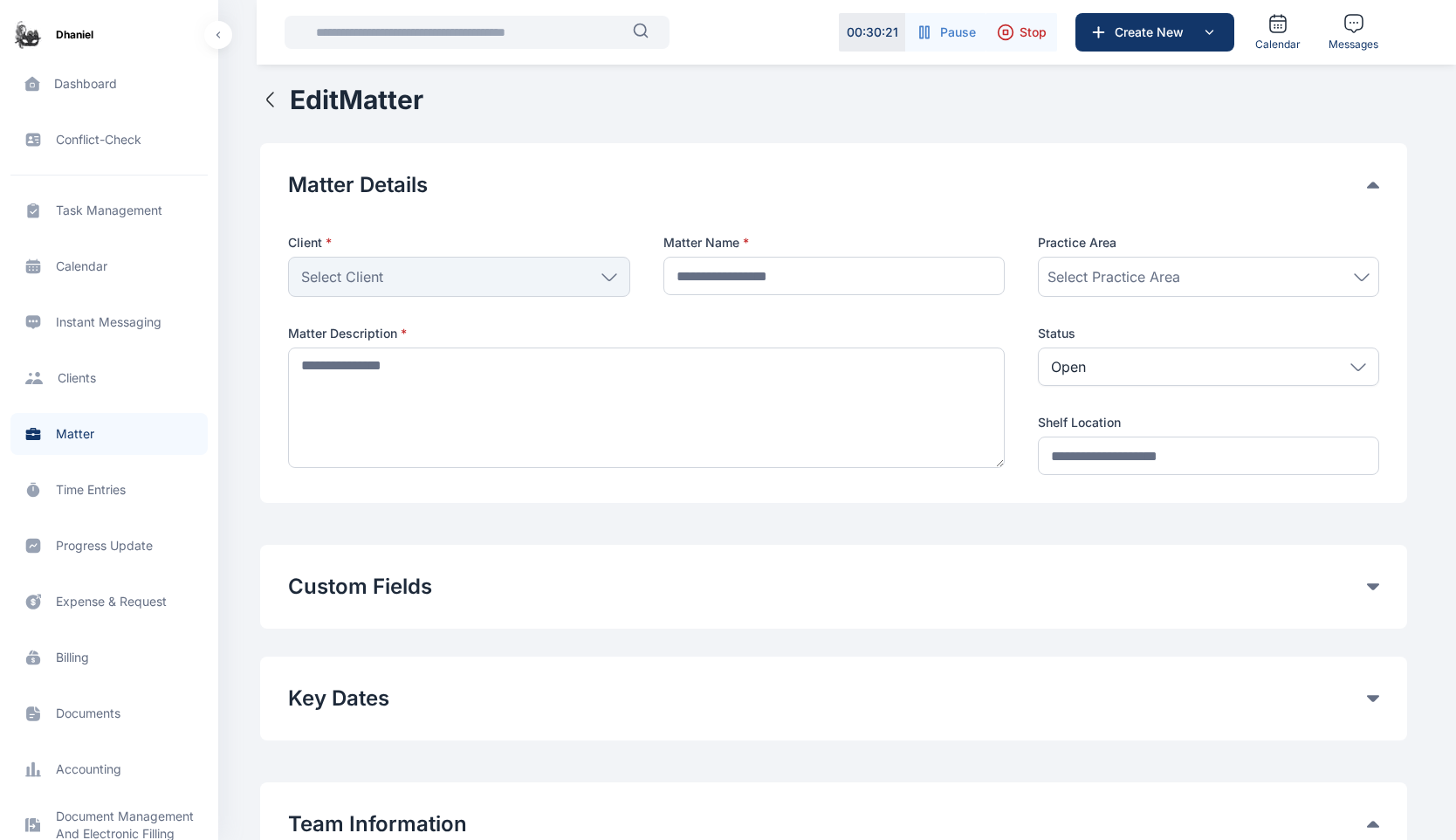
type input "**********"
type textarea "**********"
click at [419, 606] on div "Custom Fields Add Custom Fields" at bounding box center [833, 587] width 1147 height 84
click at [1257, 569] on div "Custom Fields Add Custom Fields" at bounding box center [833, 587] width 1147 height 84
click at [1287, 587] on button "Custom Fields" at bounding box center [828, 587] width 1080 height 28
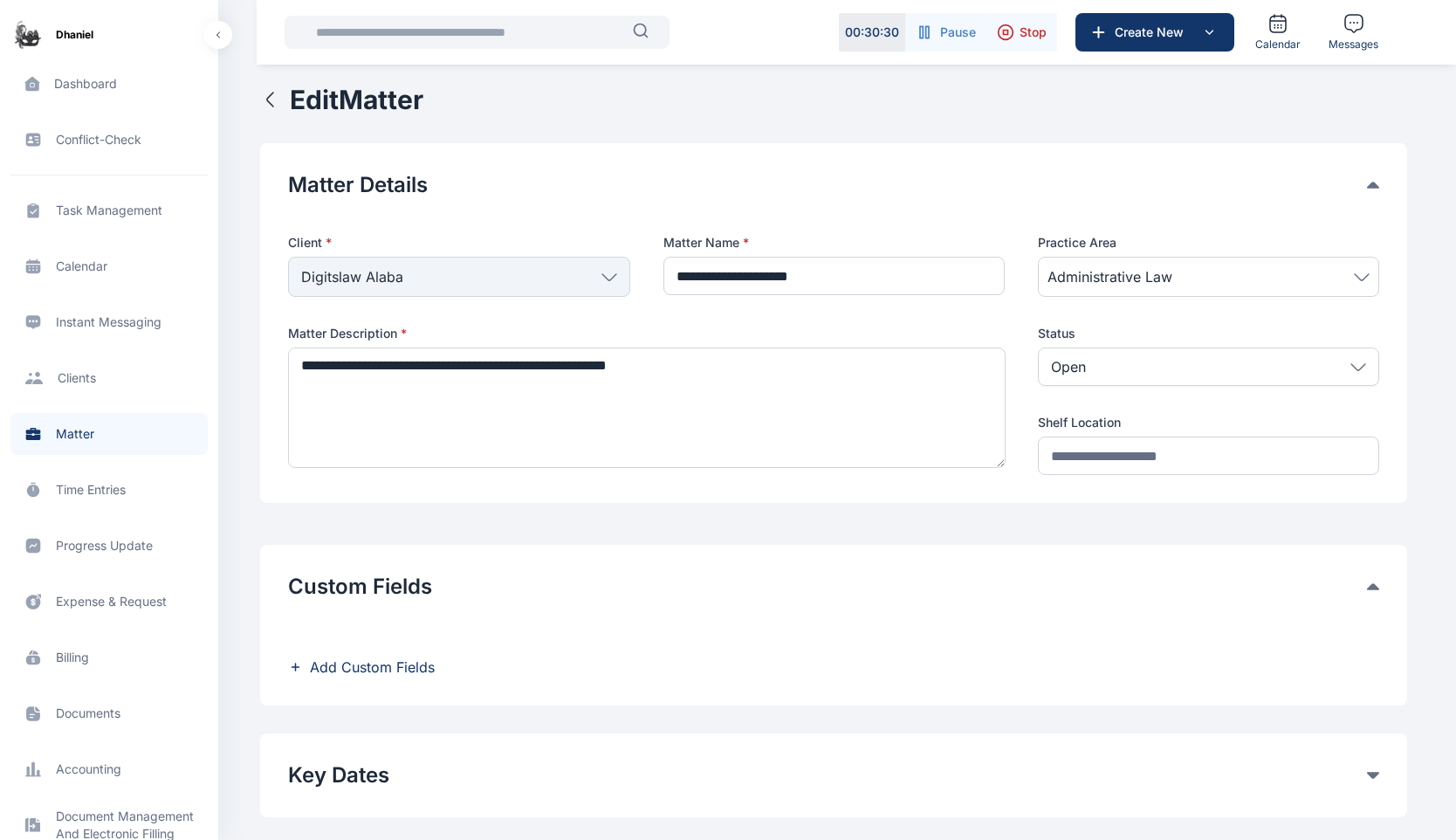
click at [275, 102] on icon "button" at bounding box center [270, 99] width 21 height 21
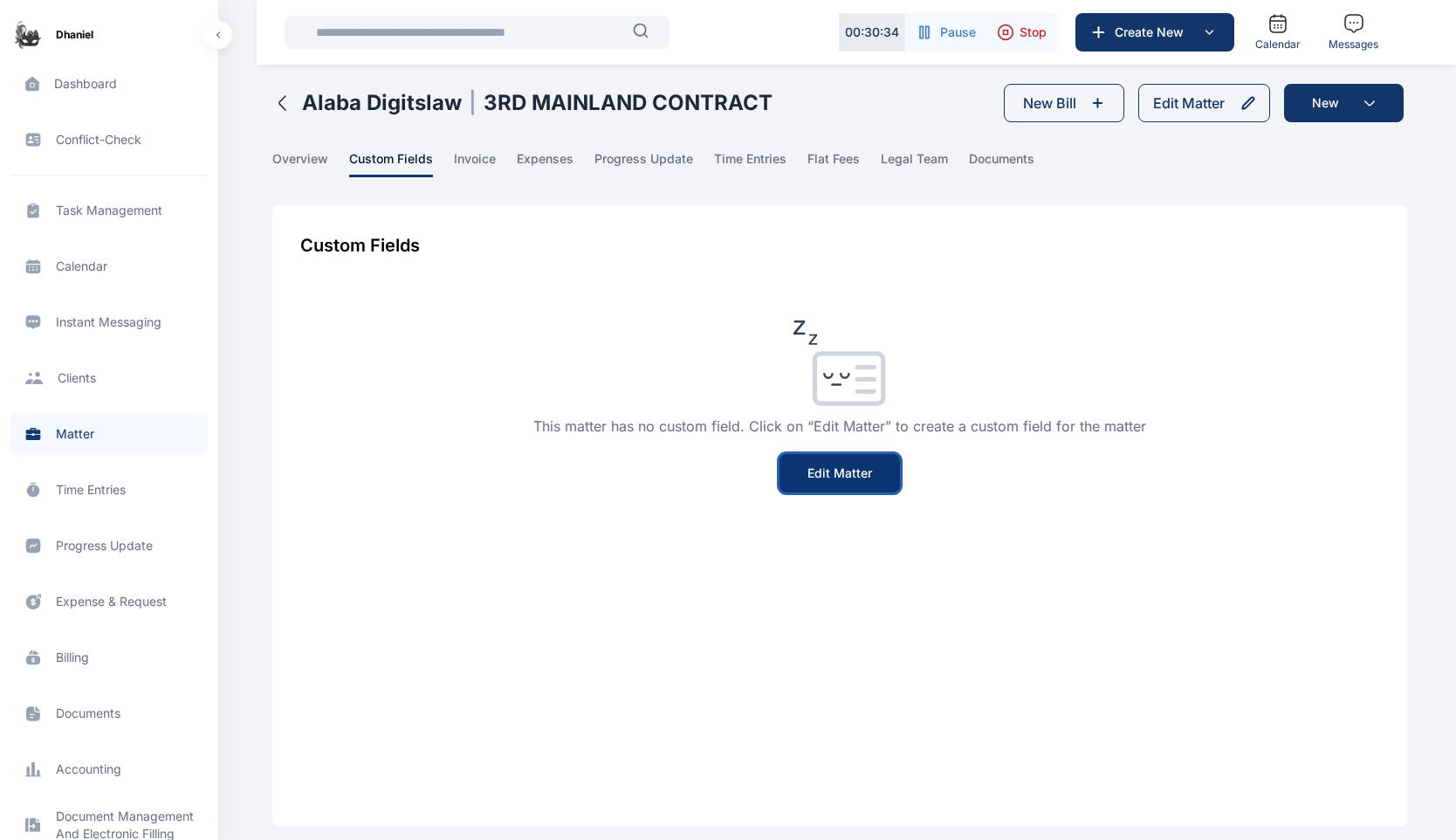
click at [869, 475] on button "Edit Matter" at bounding box center [839, 472] width 120 height 38
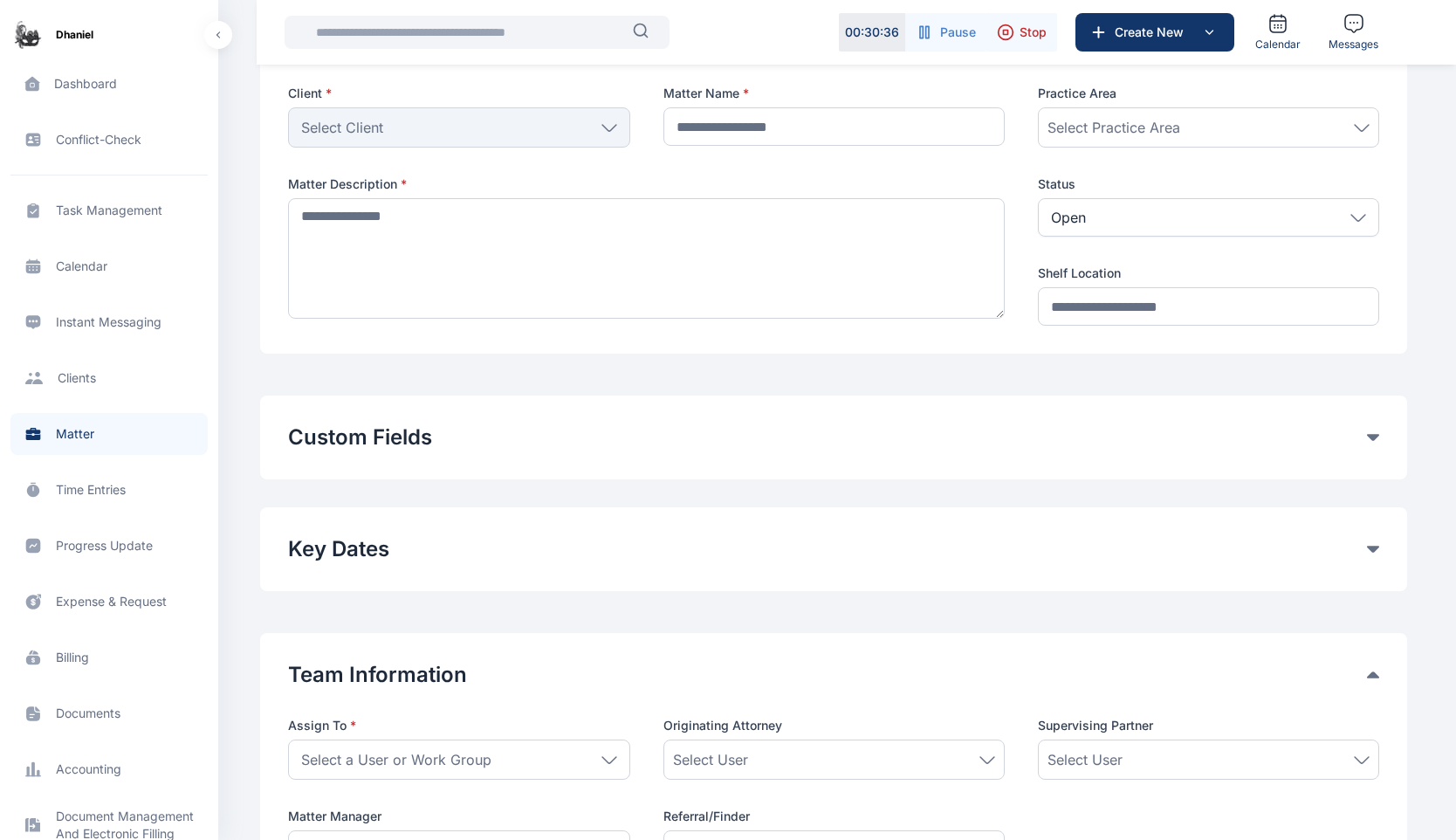
scroll to position [159, 0]
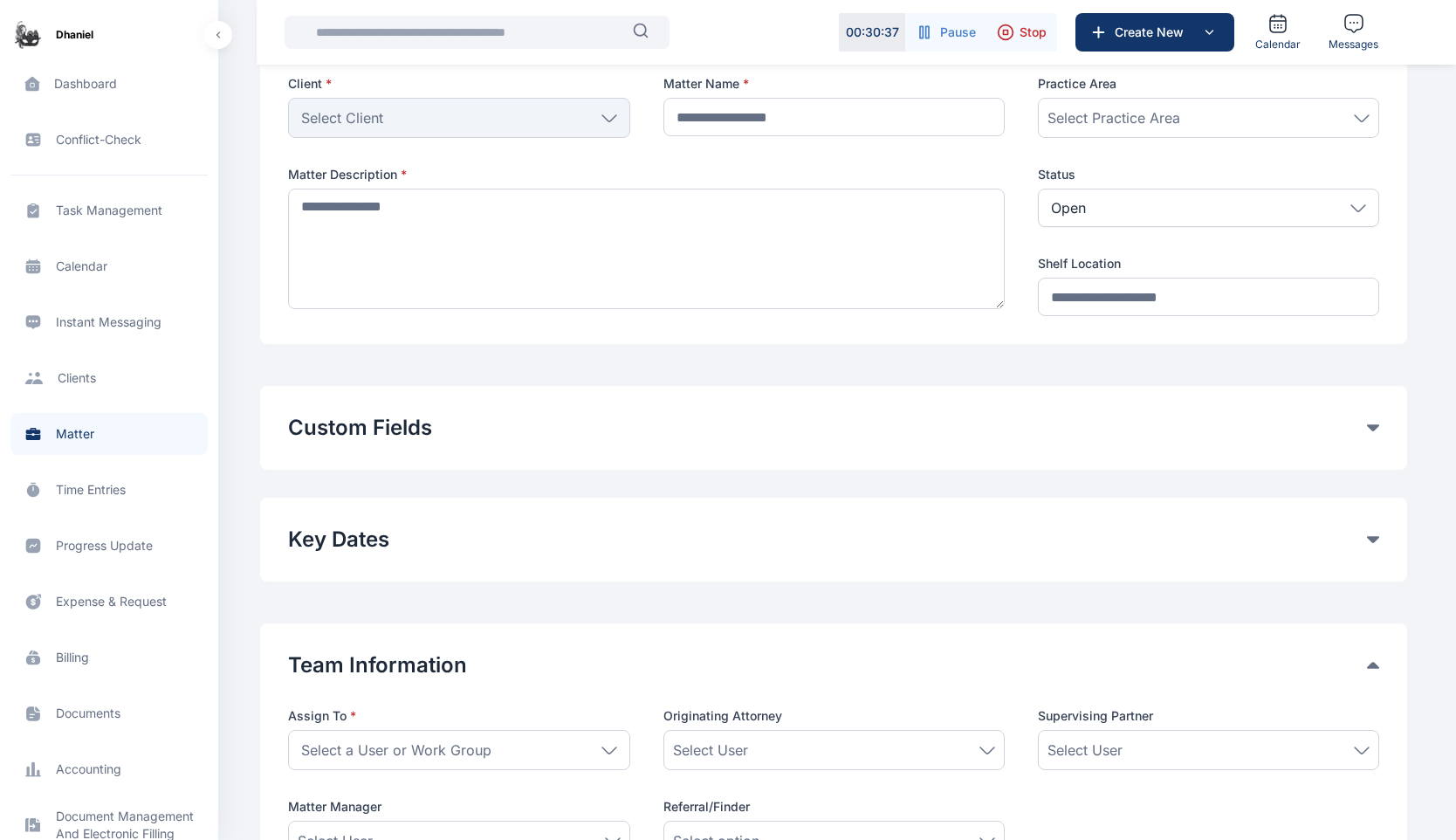
click at [1024, 444] on div "Custom Fields Add Custom Fields" at bounding box center [833, 428] width 1147 height 84
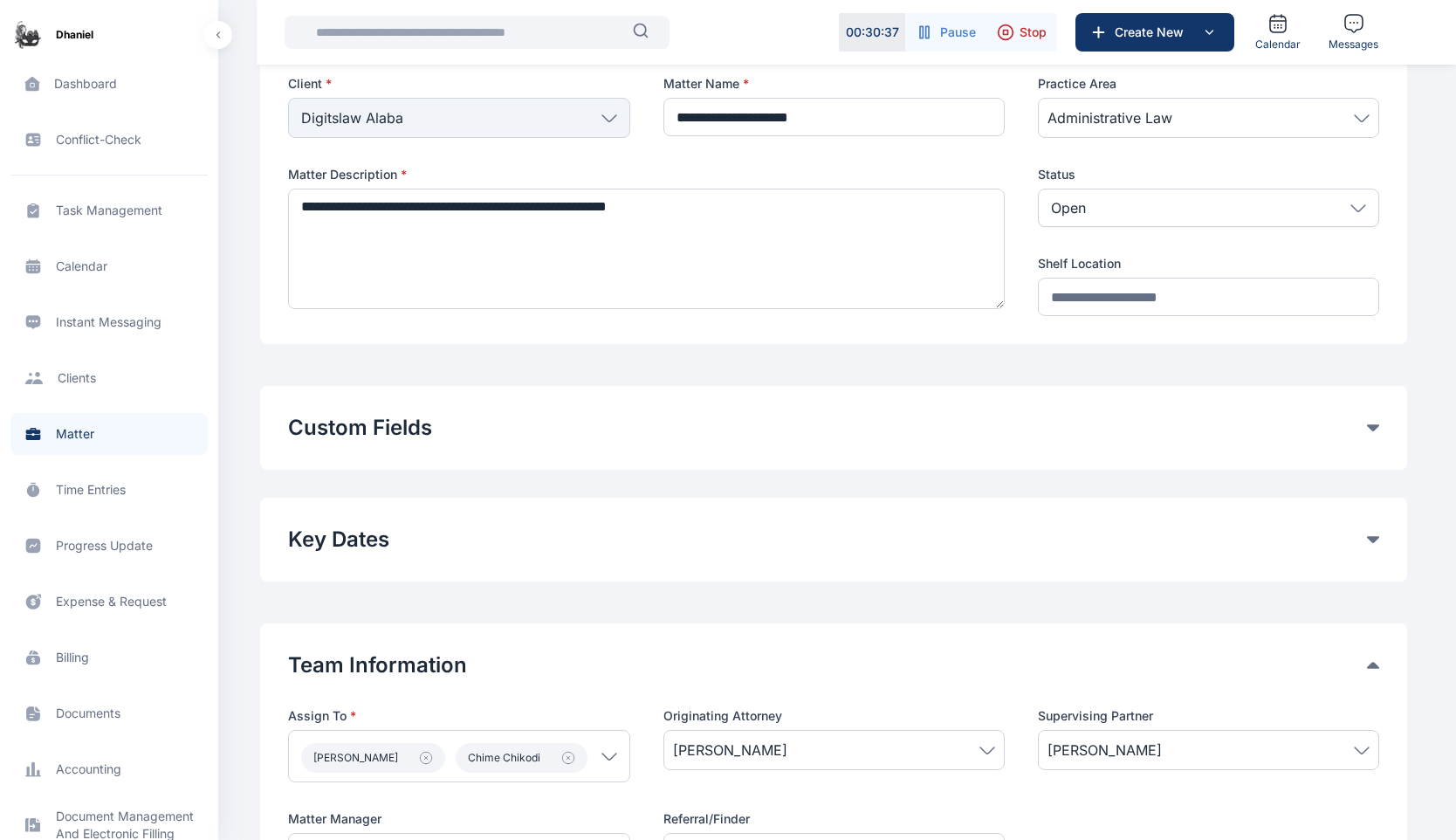
type input "**********"
type textarea "**********"
click at [1375, 423] on div "Custom Fields" at bounding box center [834, 427] width 1091 height 28
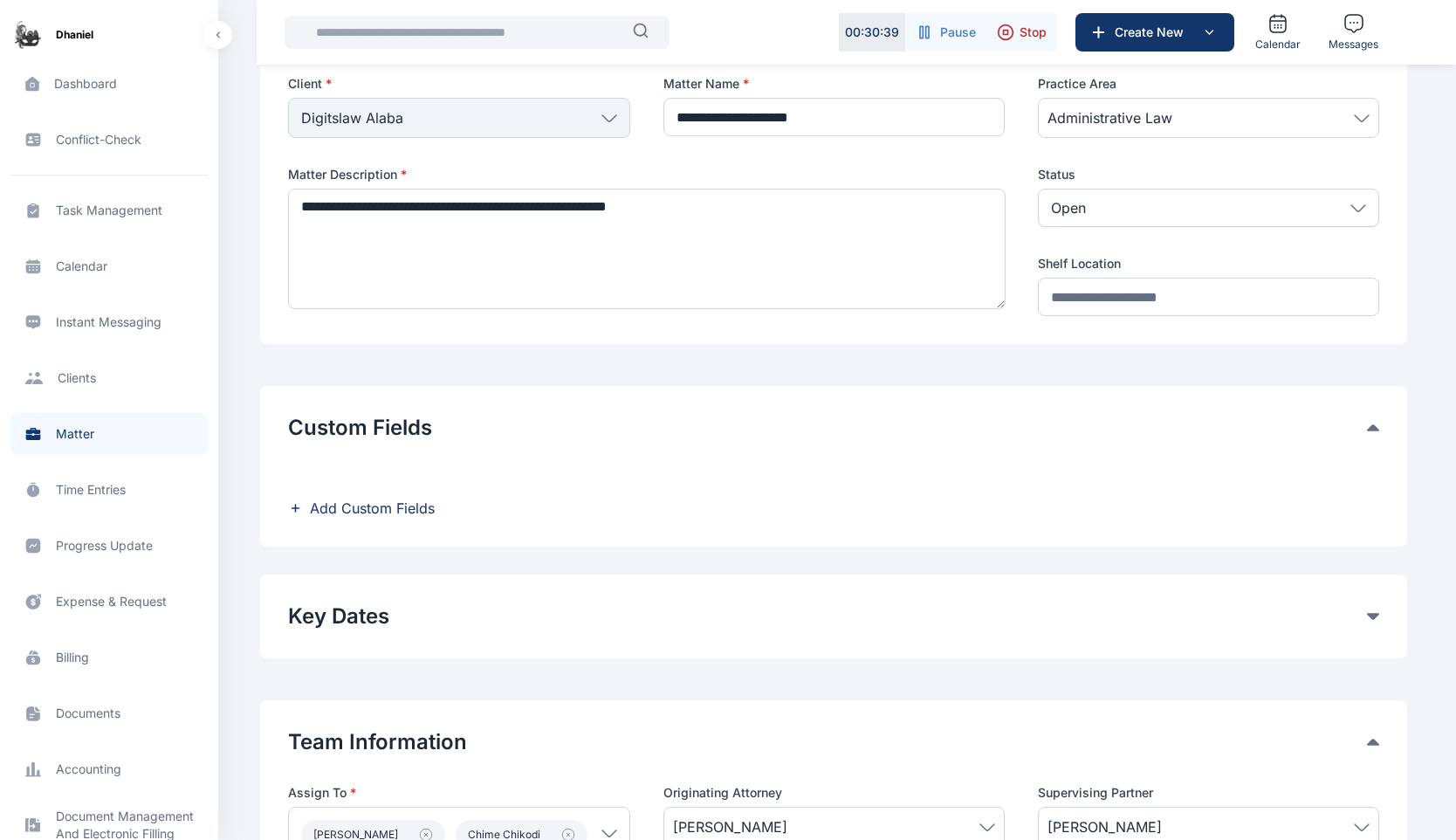
click at [414, 506] on span "Add Custom Fields" at bounding box center [373, 508] width 125 height 21
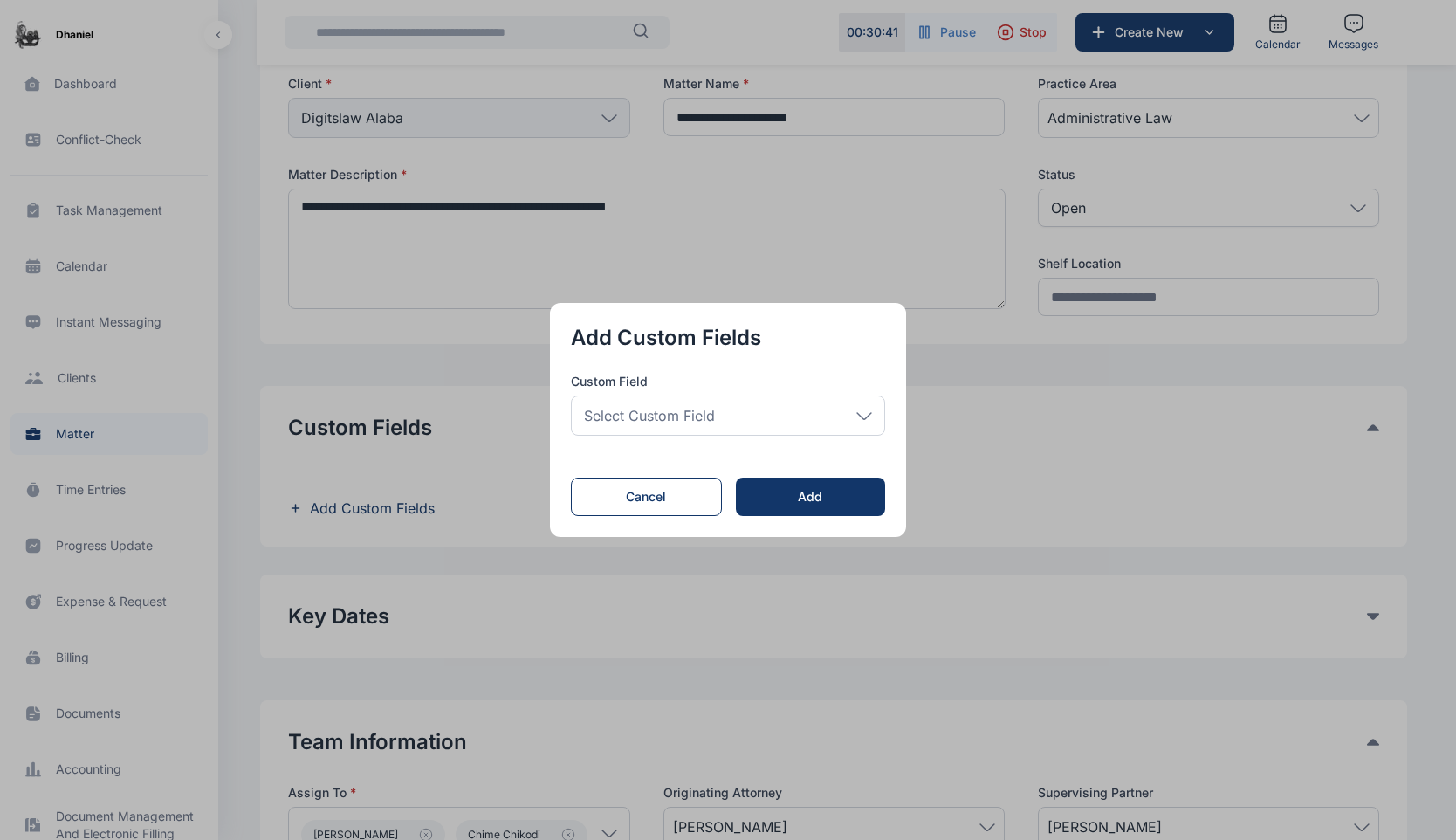
click at [728, 416] on div "Select Custom Field" at bounding box center [728, 415] width 314 height 40
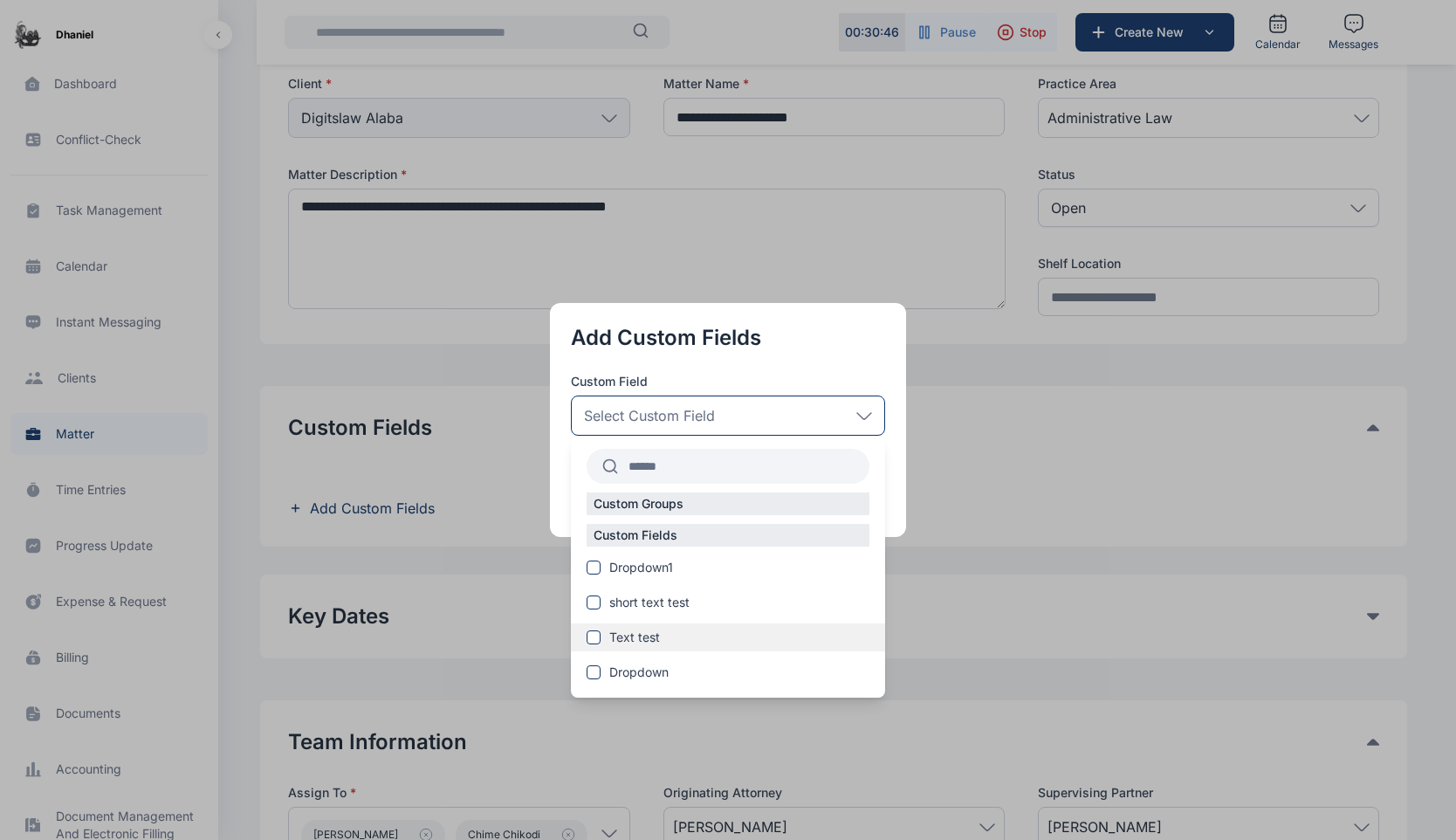
scroll to position [233, 0]
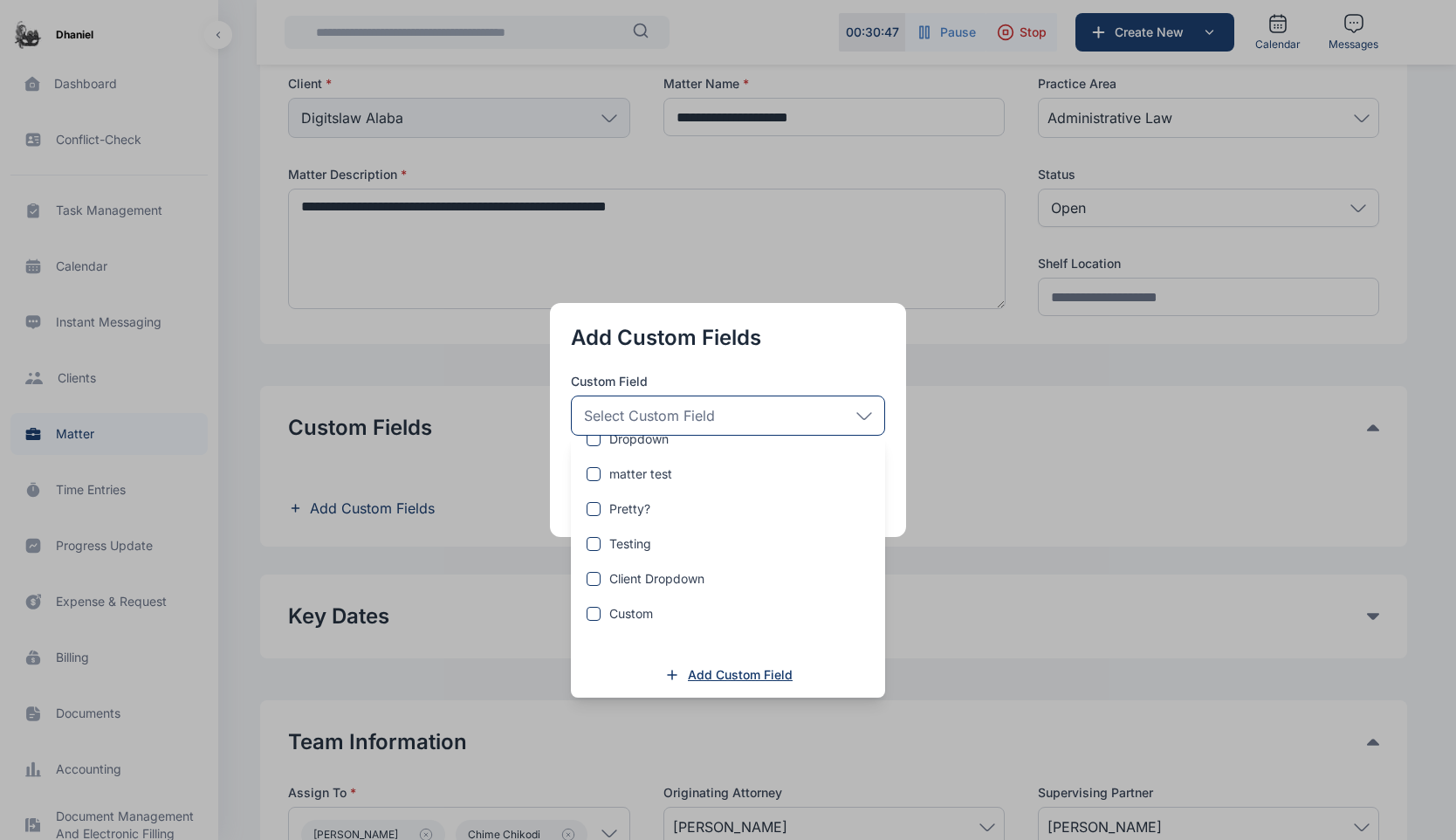
click at [705, 675] on span "Add Custom Field" at bounding box center [740, 675] width 105 height 18
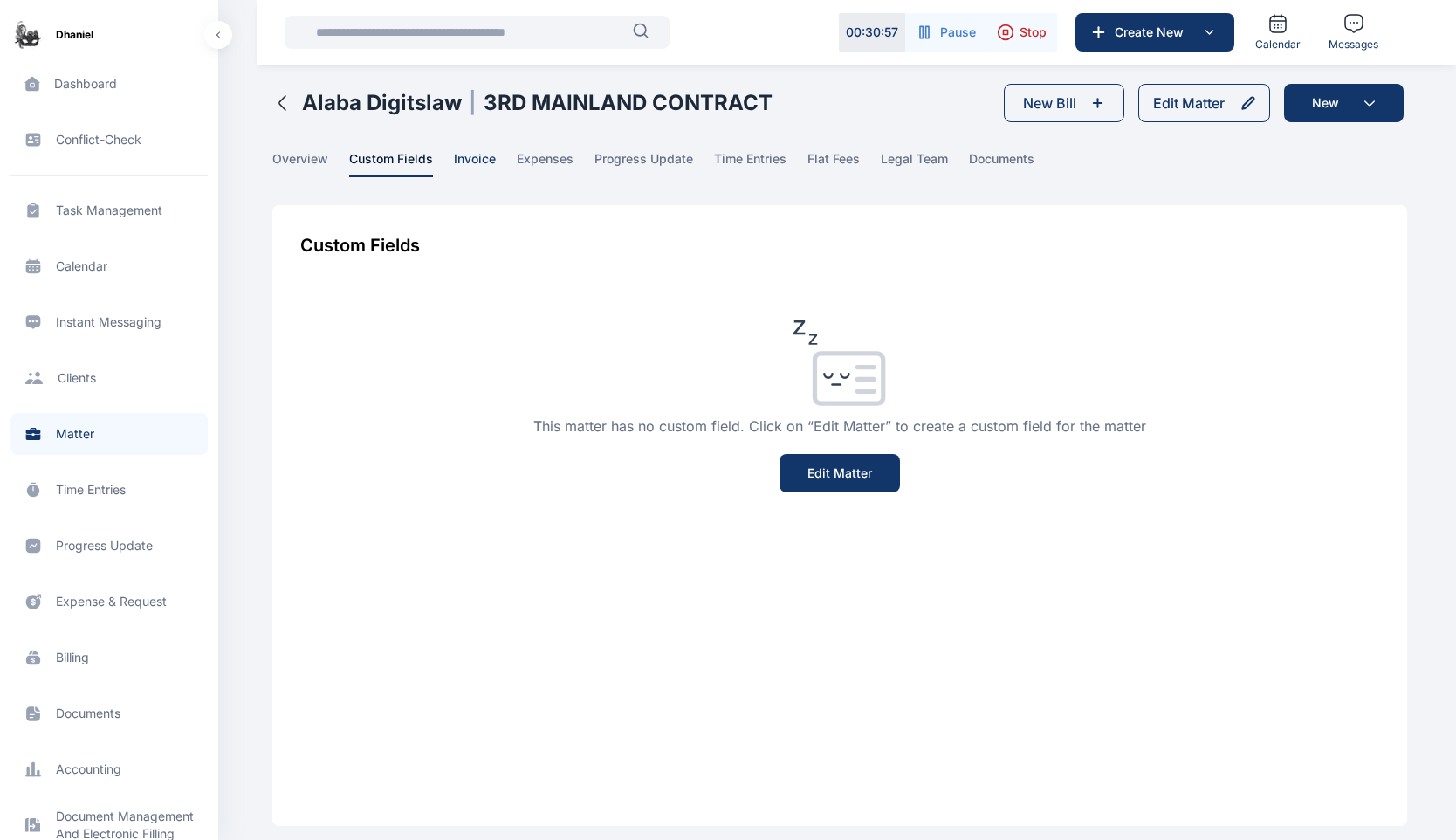
click at [467, 158] on span "invoice" at bounding box center [474, 164] width 42 height 27
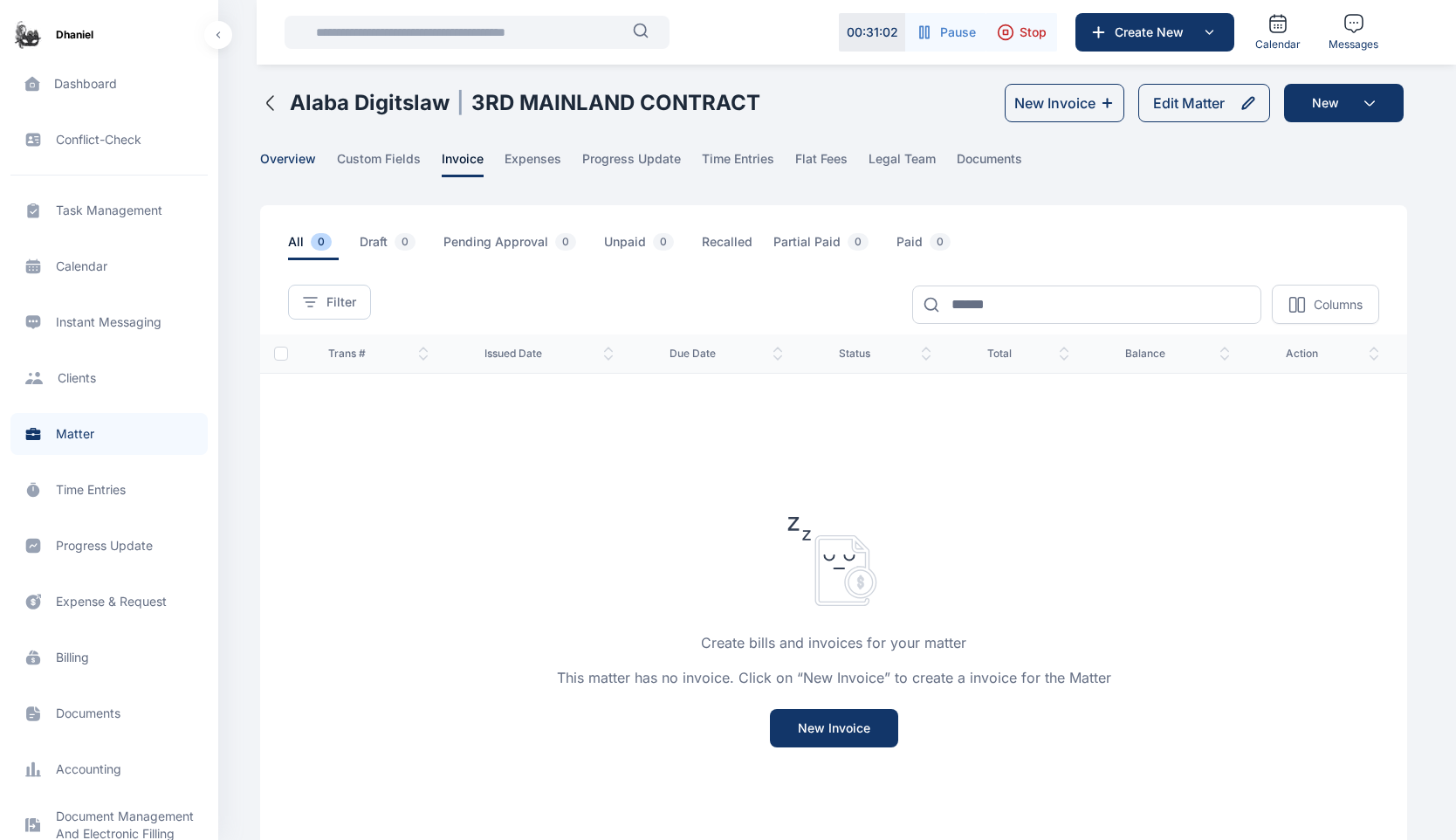
click at [299, 165] on span "overview" at bounding box center [287, 164] width 56 height 27
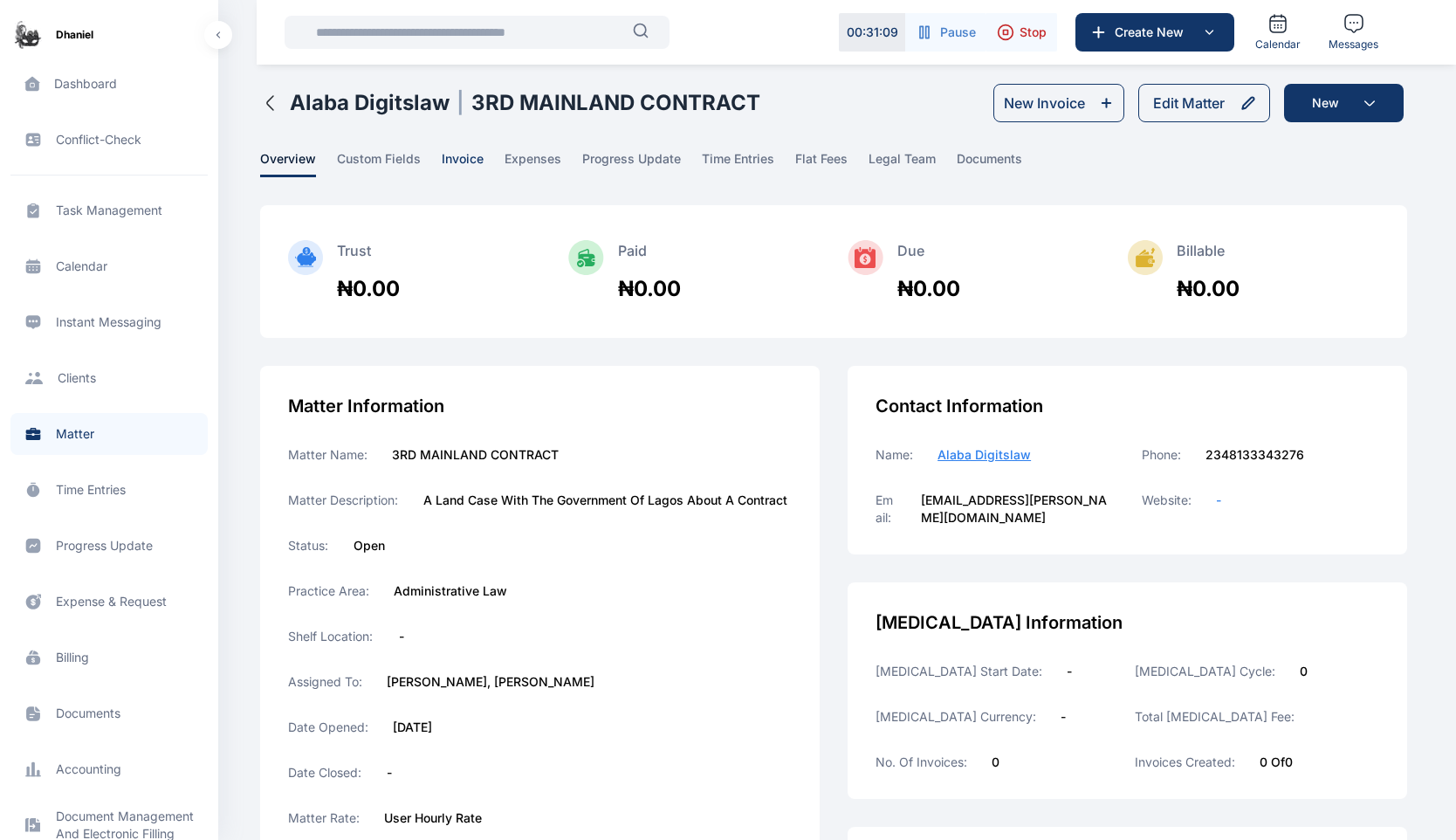
click at [458, 164] on span "invoice" at bounding box center [463, 164] width 42 height 27
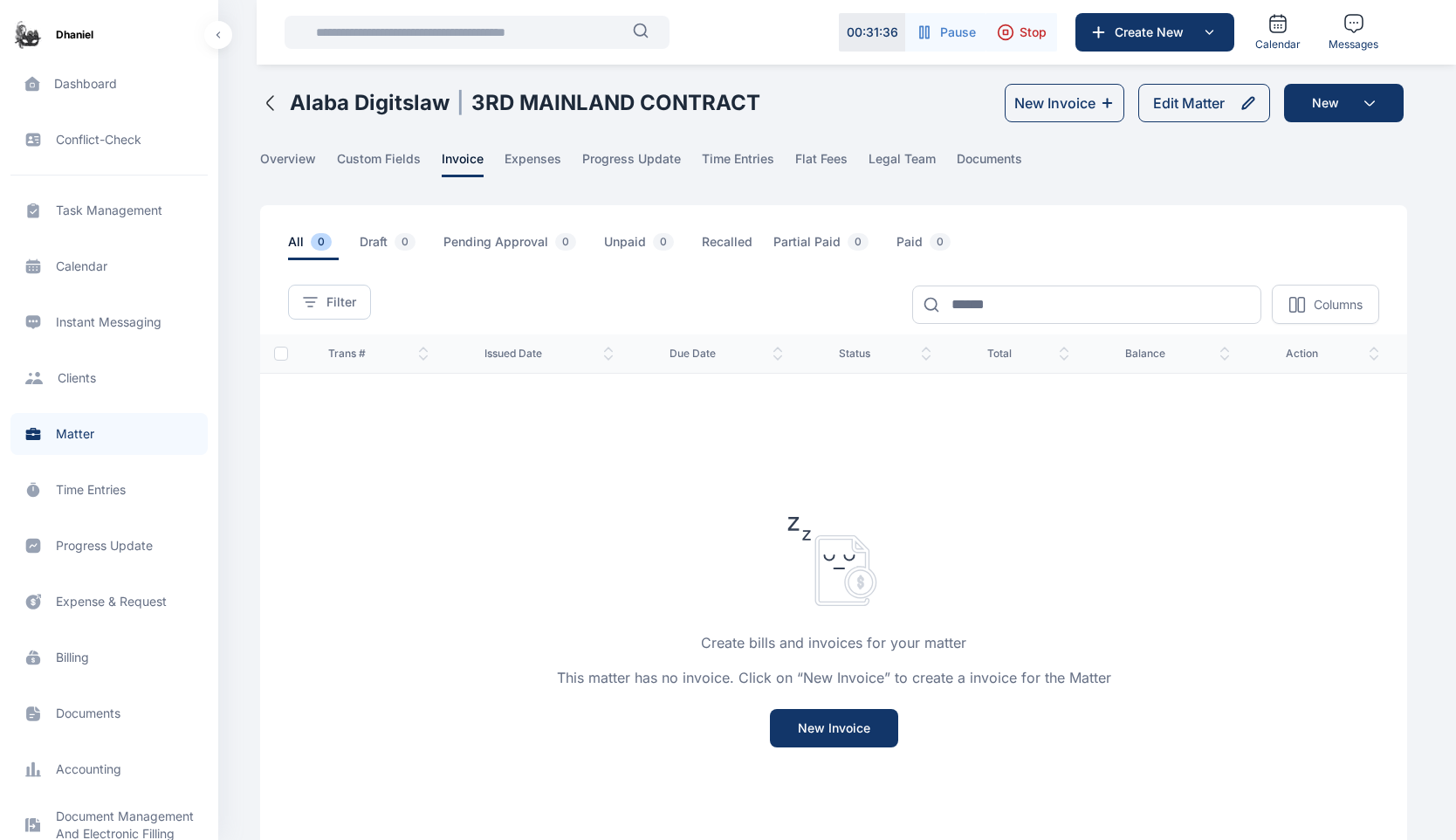
click at [923, 37] on icon "button" at bounding box center [921, 32] width 3 height 12
click at [897, 37] on icon "button" at bounding box center [905, 32] width 18 height 18
click at [1018, 29] on button "Stop" at bounding box center [1022, 31] width 70 height 38
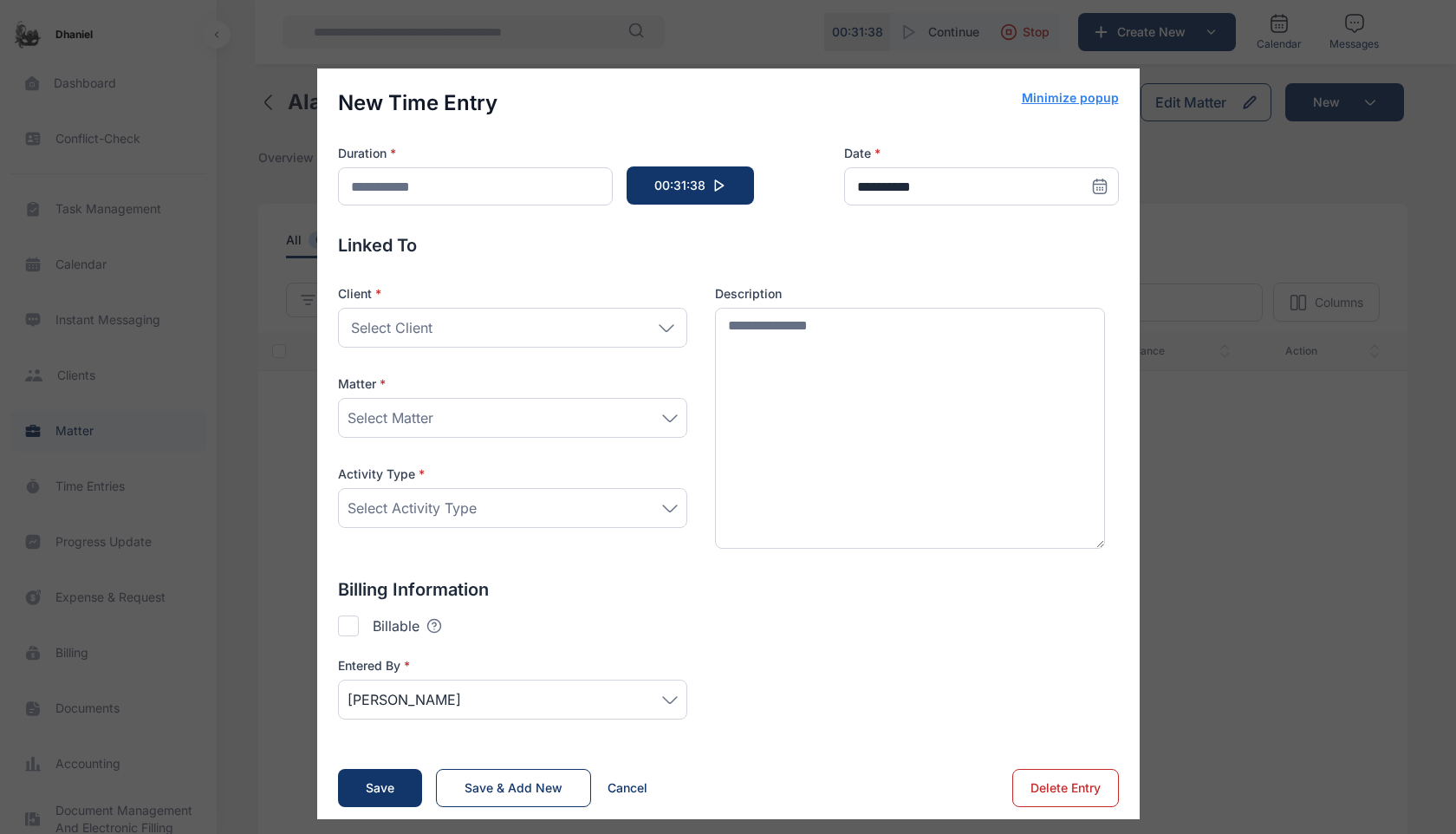
type input "*******"
click at [513, 328] on div "Select Client" at bounding box center [513, 327] width 349 height 40
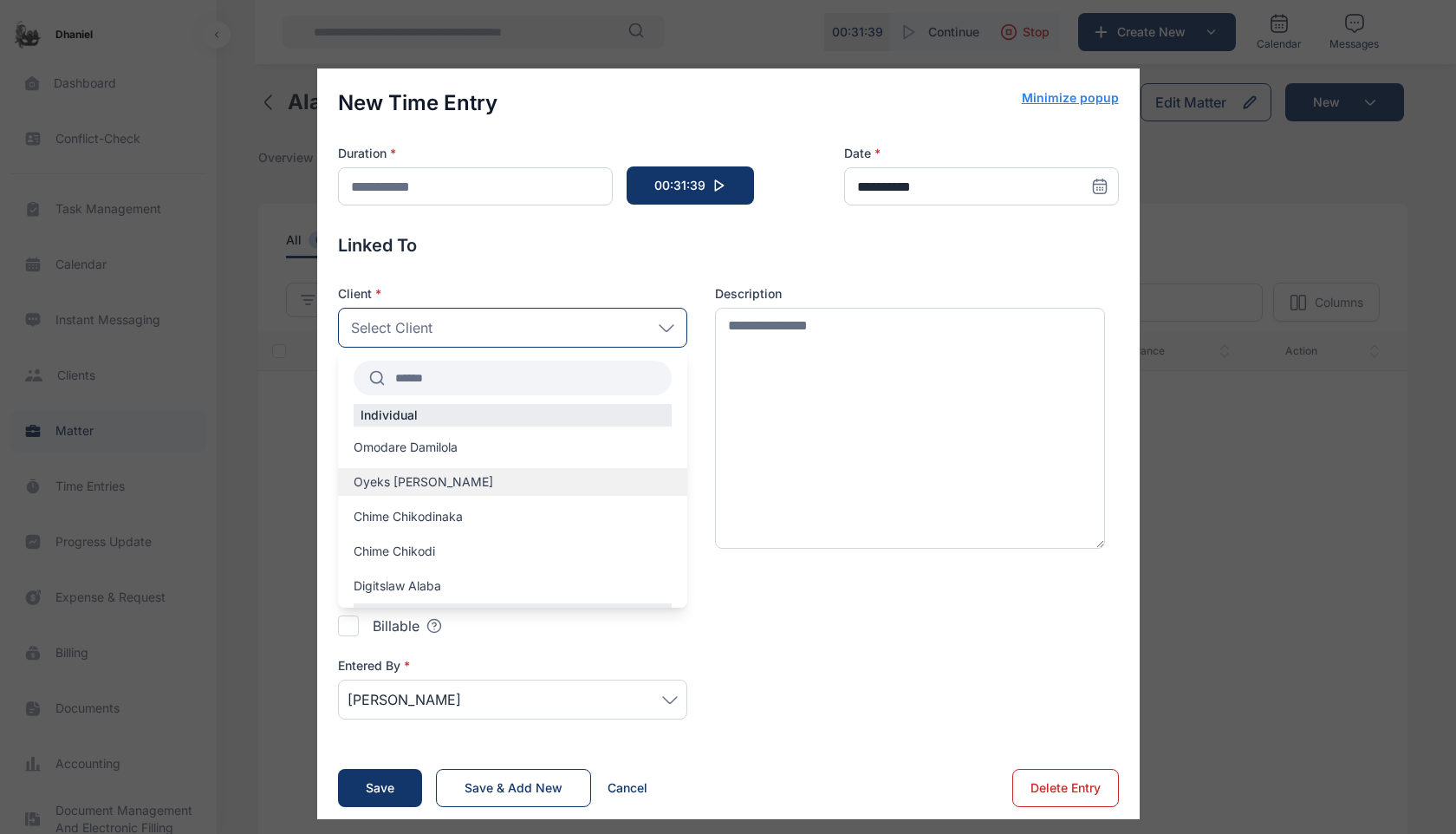
scroll to position [27, 0]
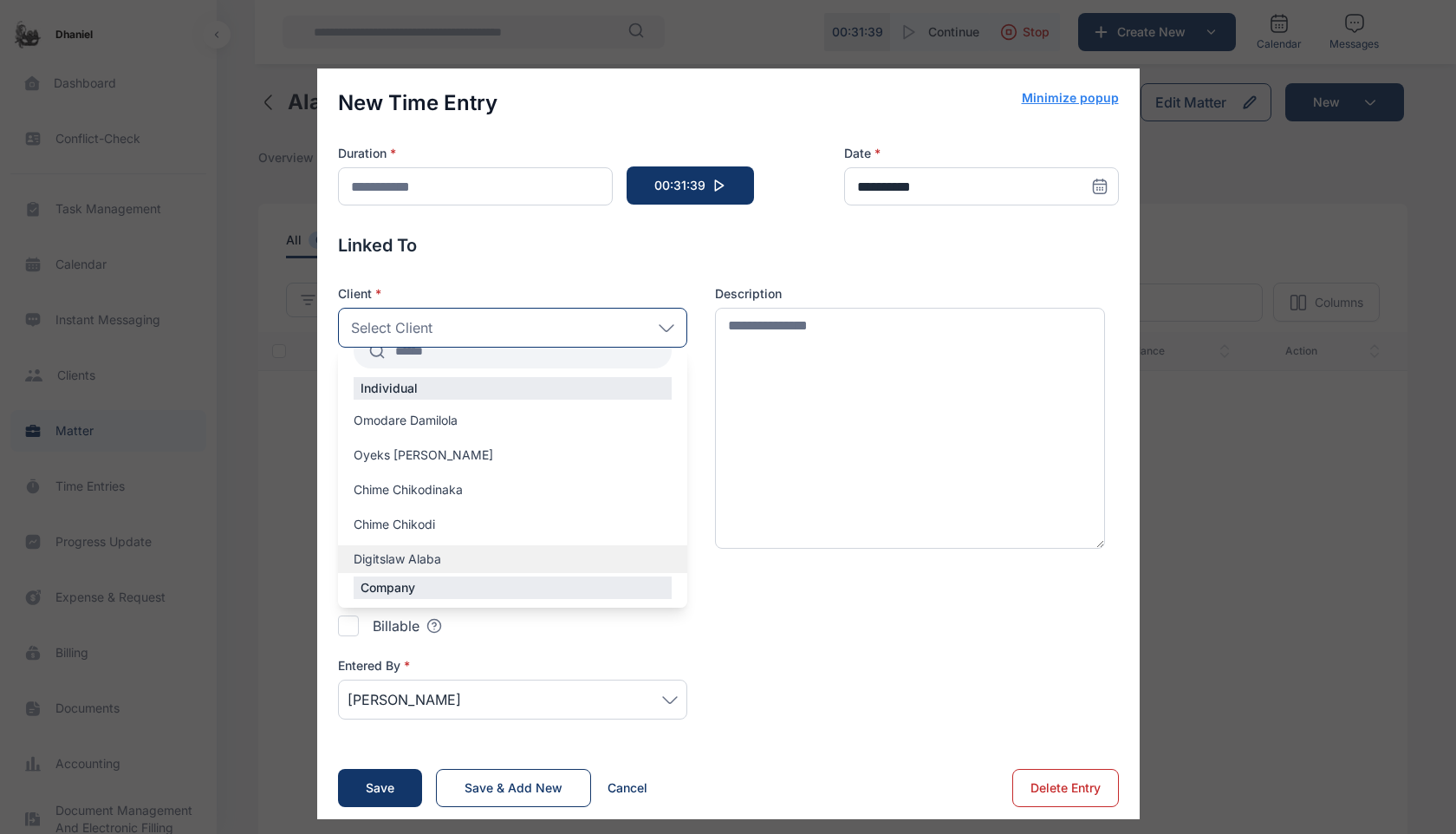
click at [401, 559] on span "Digitslaw Alaba" at bounding box center [397, 559] width 87 height 17
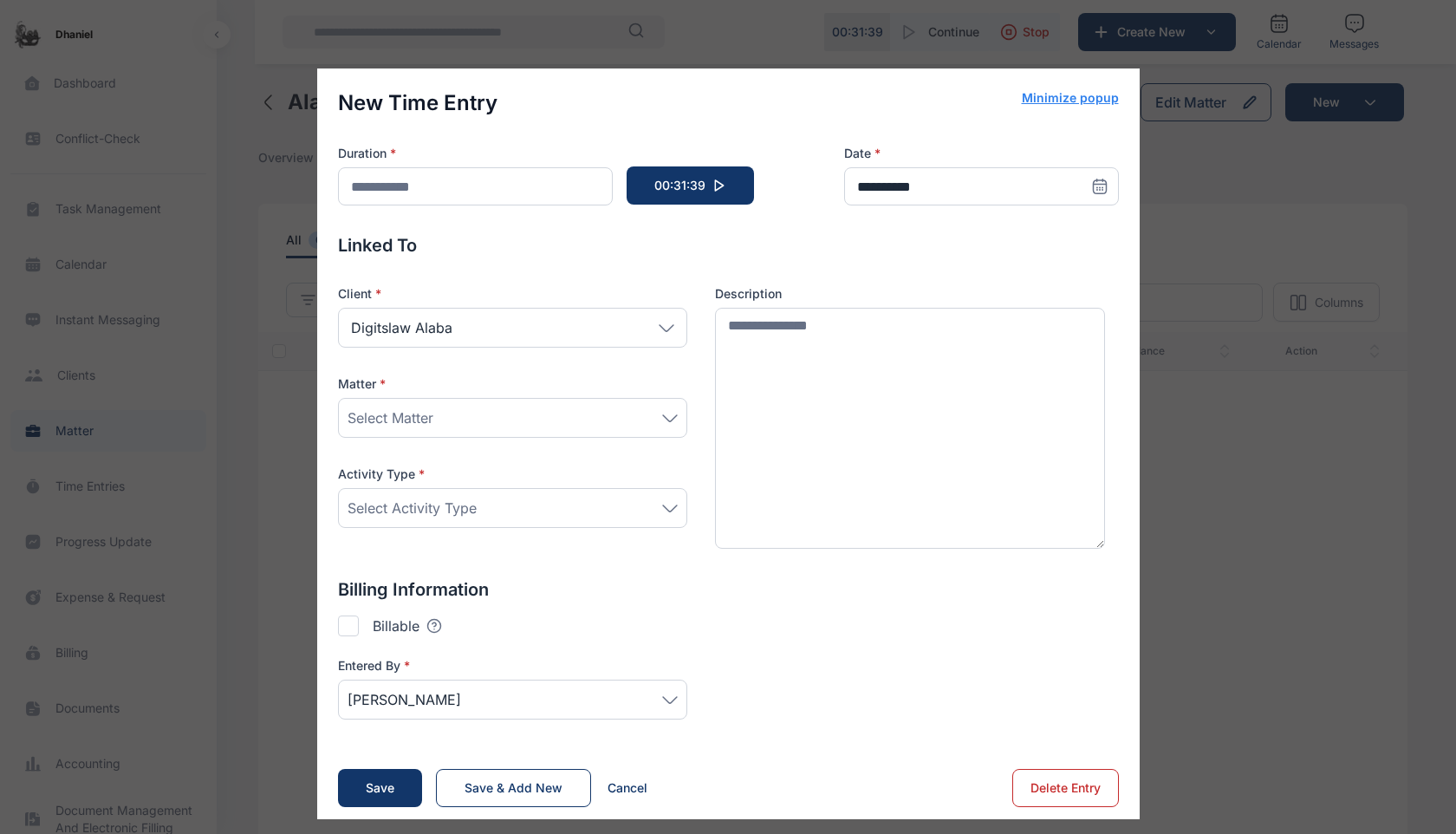
click at [415, 417] on span "Select Matter" at bounding box center [390, 417] width 85 height 20
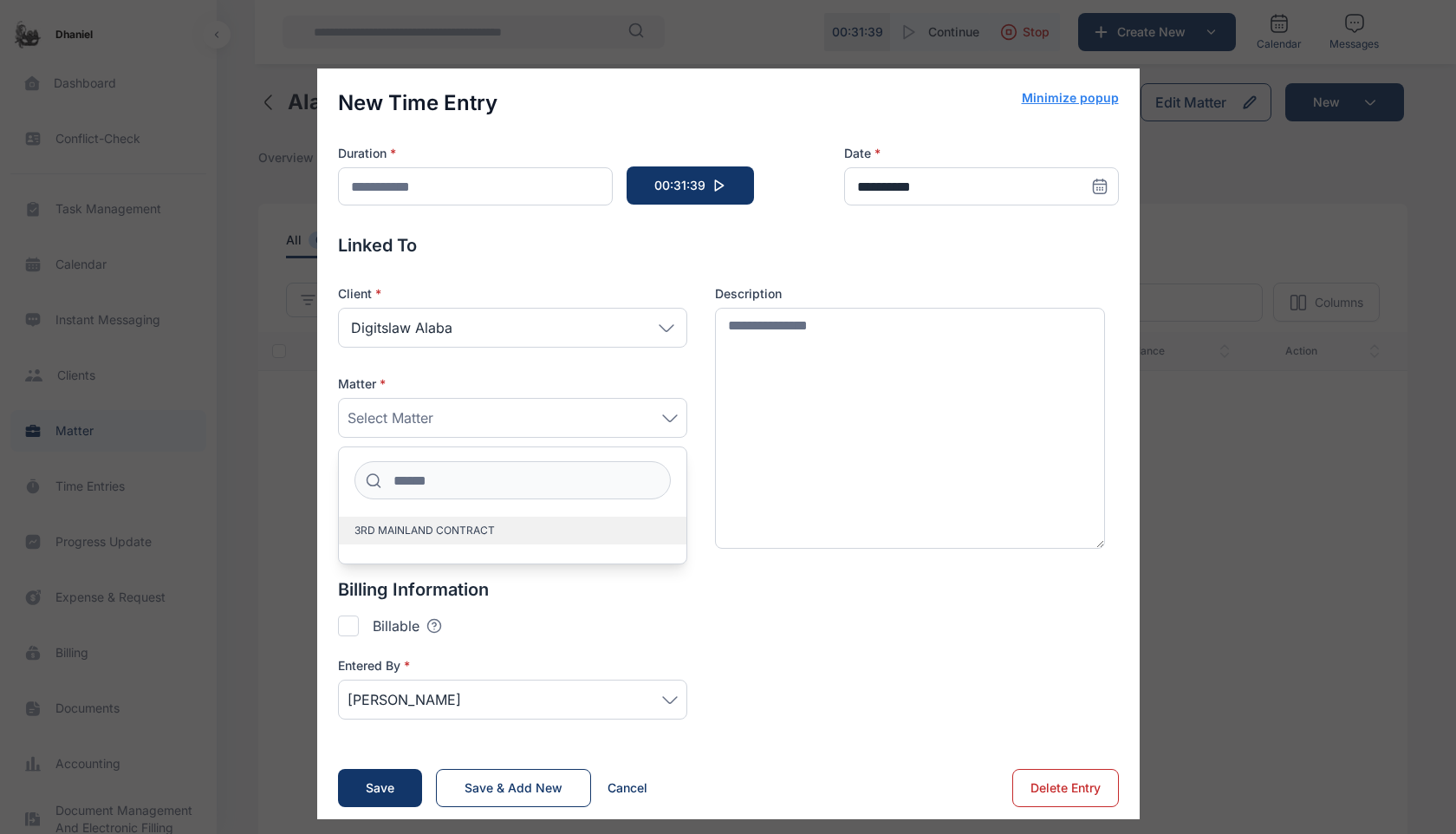
click at [463, 525] on span "3RD MAINLAND CONTRACT" at bounding box center [424, 530] width 141 height 14
click at [717, 597] on p "Billing Information" at bounding box center [728, 589] width 780 height 24
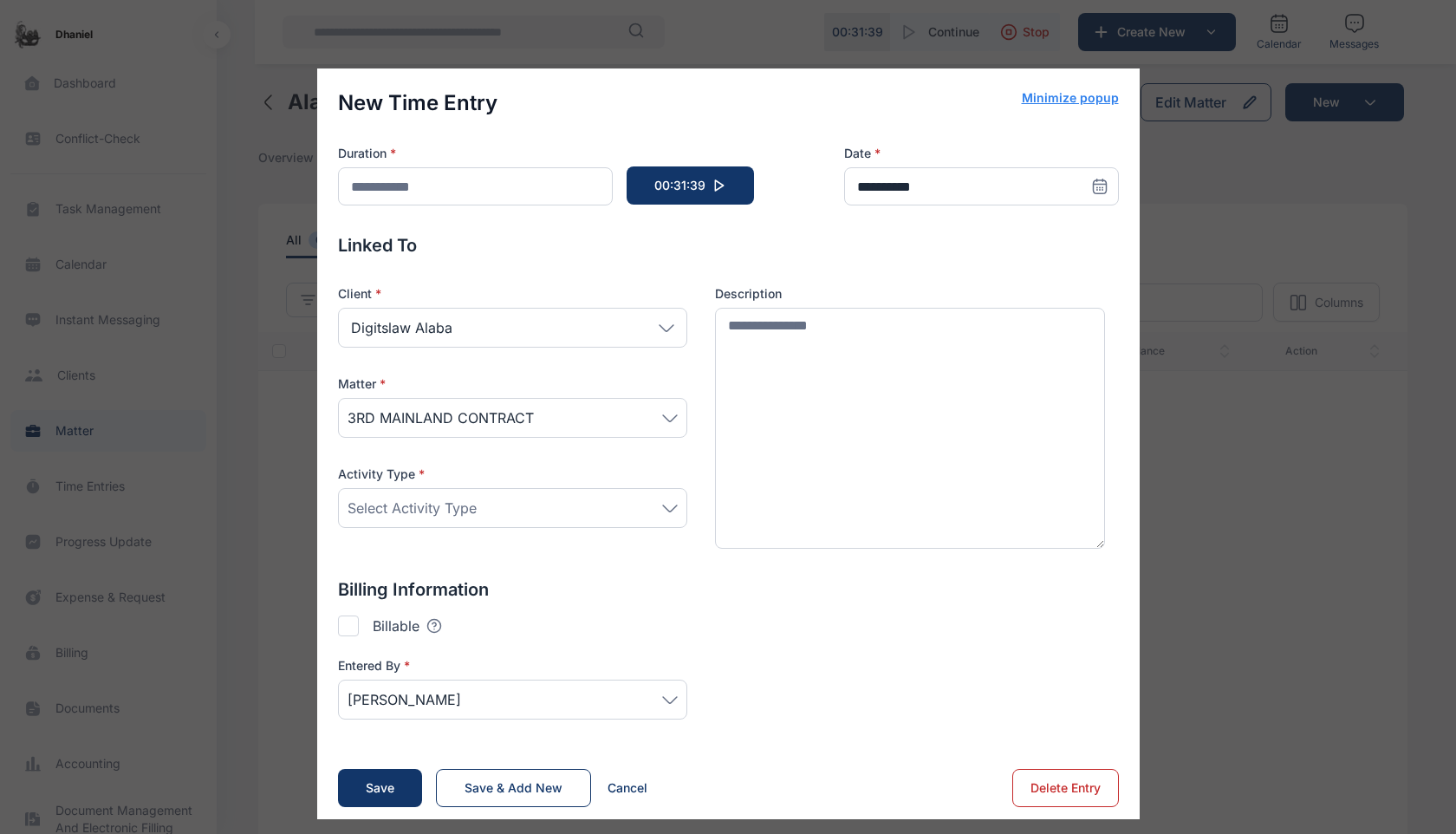
click at [571, 506] on div "Select Activity Type" at bounding box center [513, 508] width 330 height 20
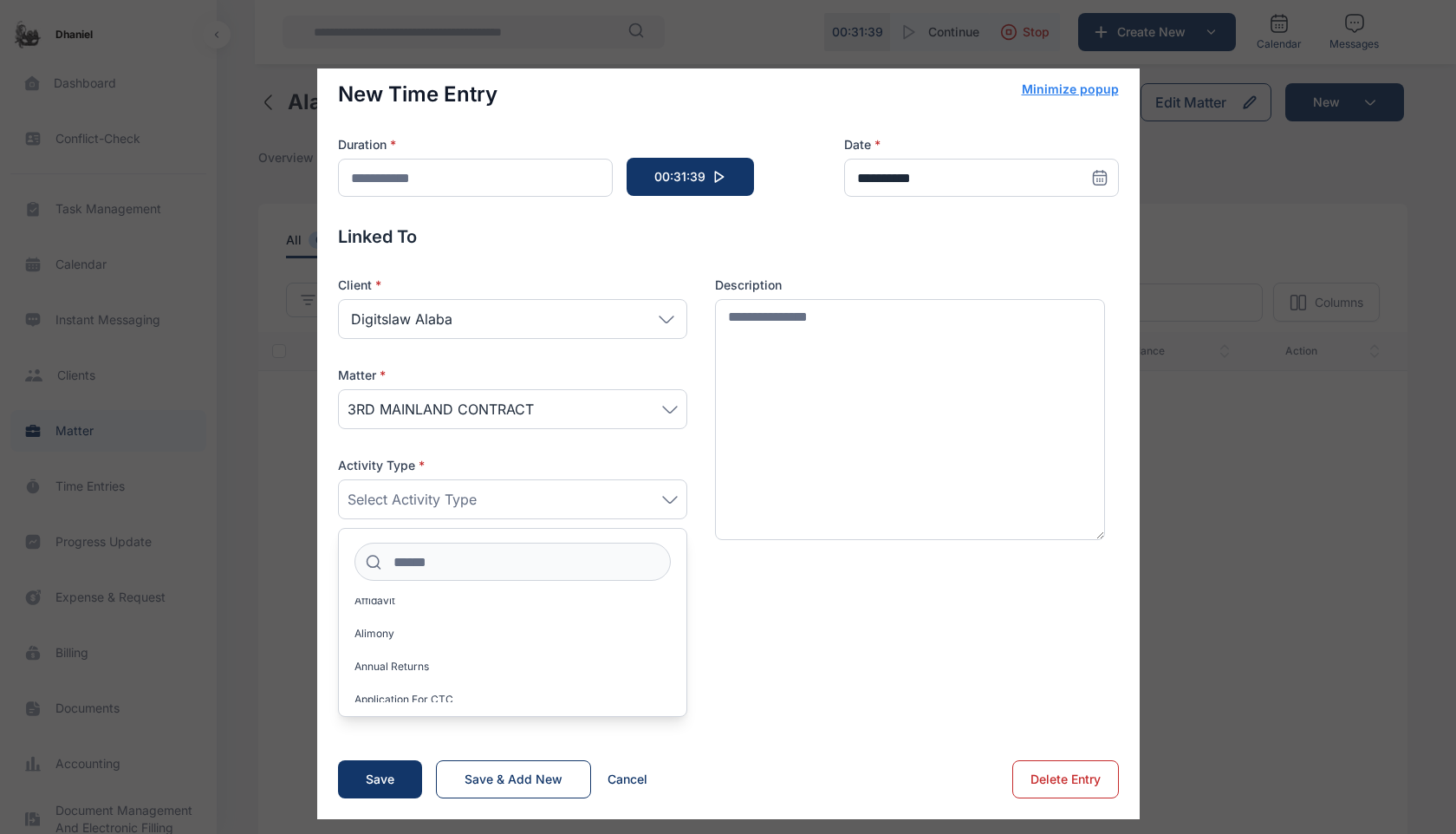
scroll to position [0, 0]
click at [423, 606] on span "Acknowledgment of Service" at bounding box center [424, 612] width 141 height 14
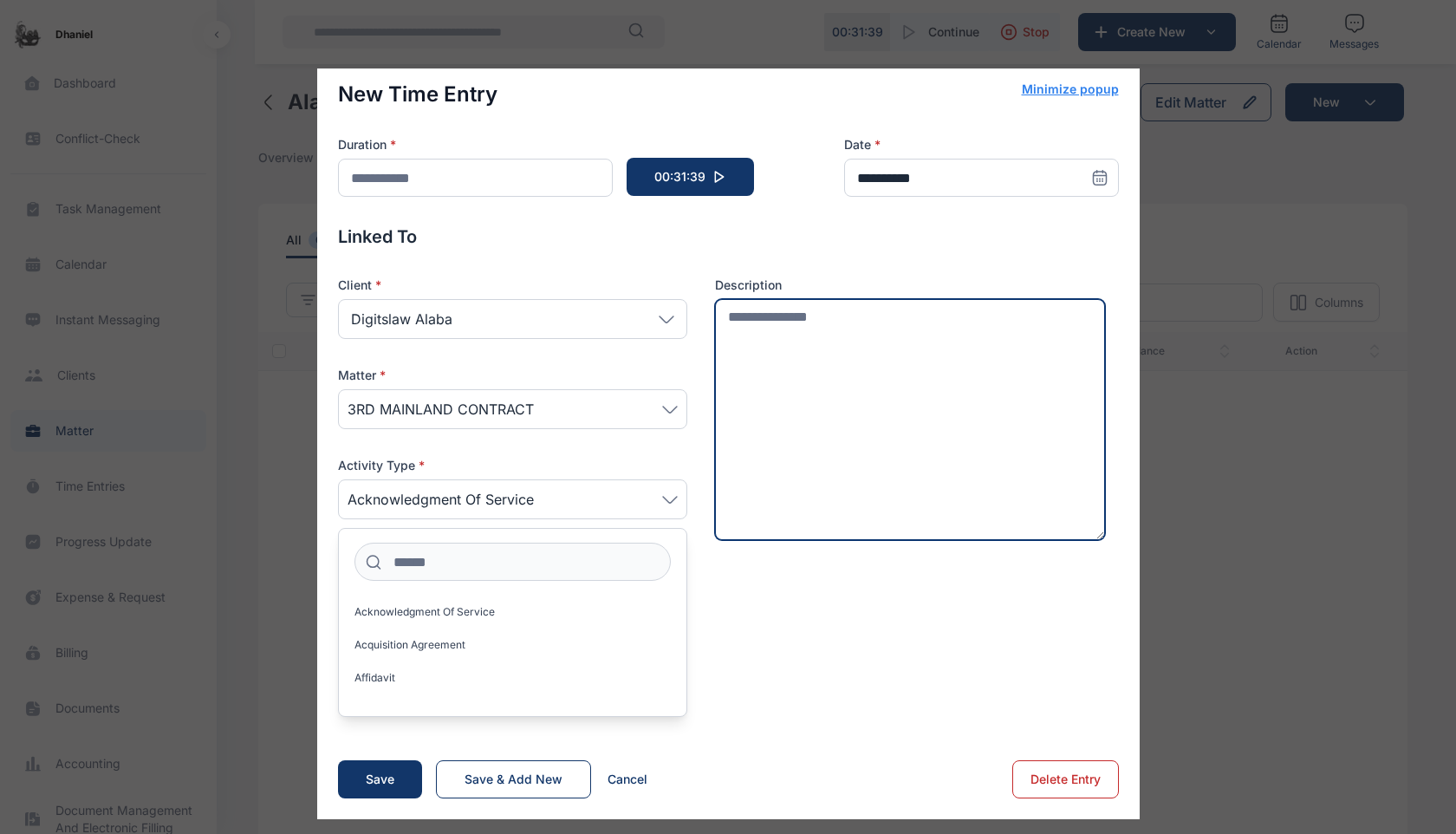
click at [886, 418] on textarea at bounding box center [910, 419] width 391 height 241
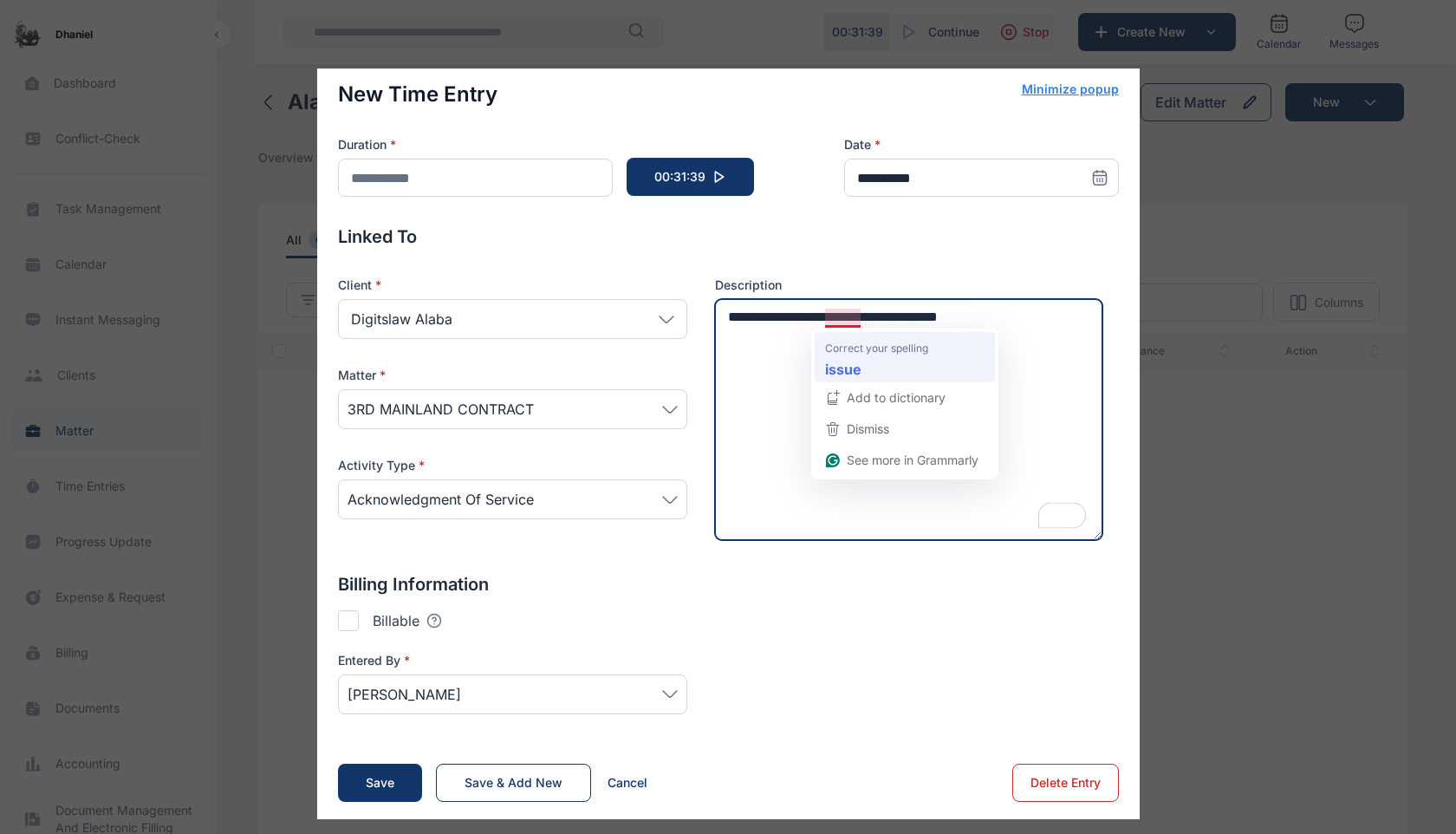
type textarea "**********"
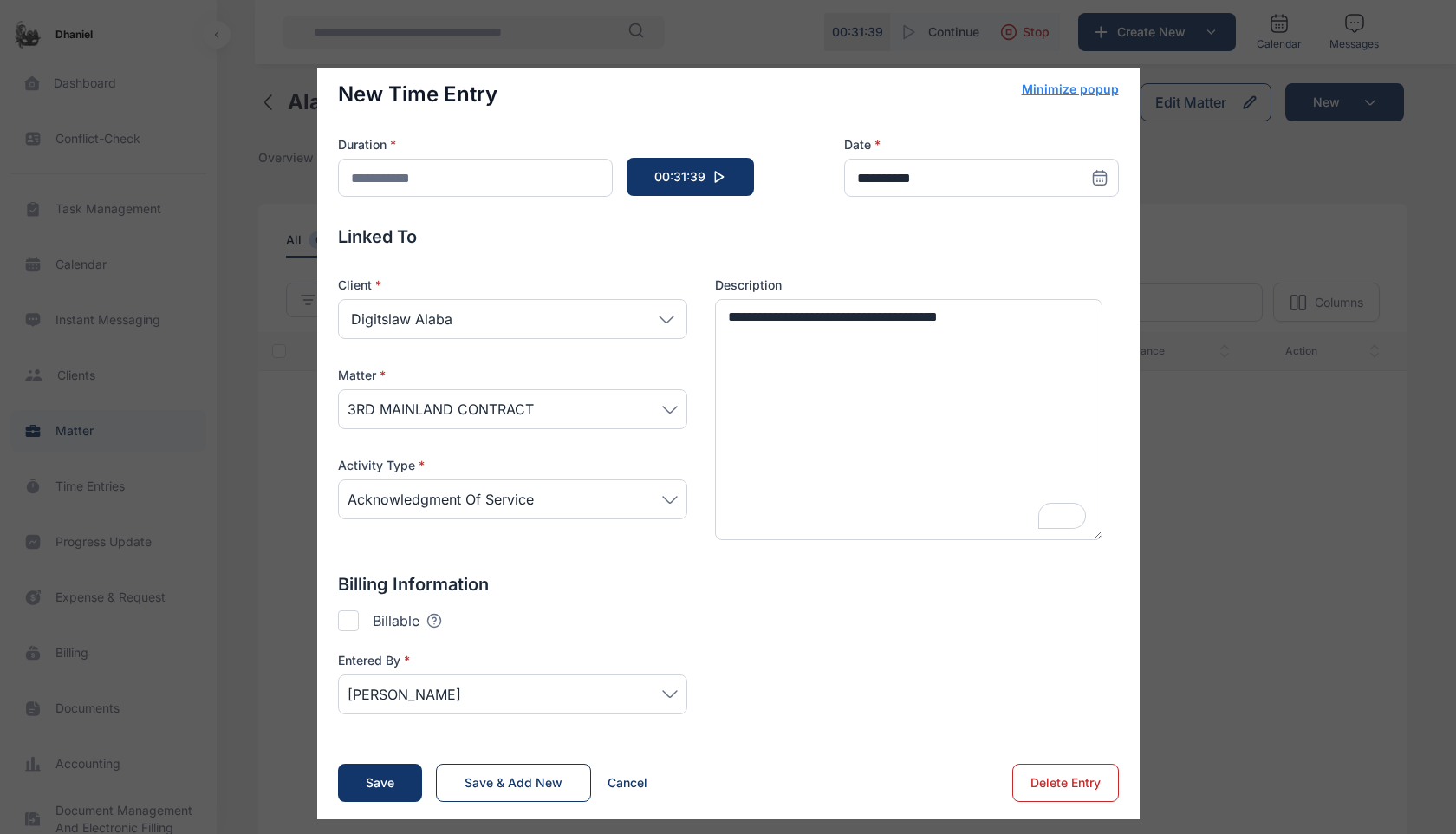
click at [355, 621] on div at bounding box center [347, 620] width 20 height 20
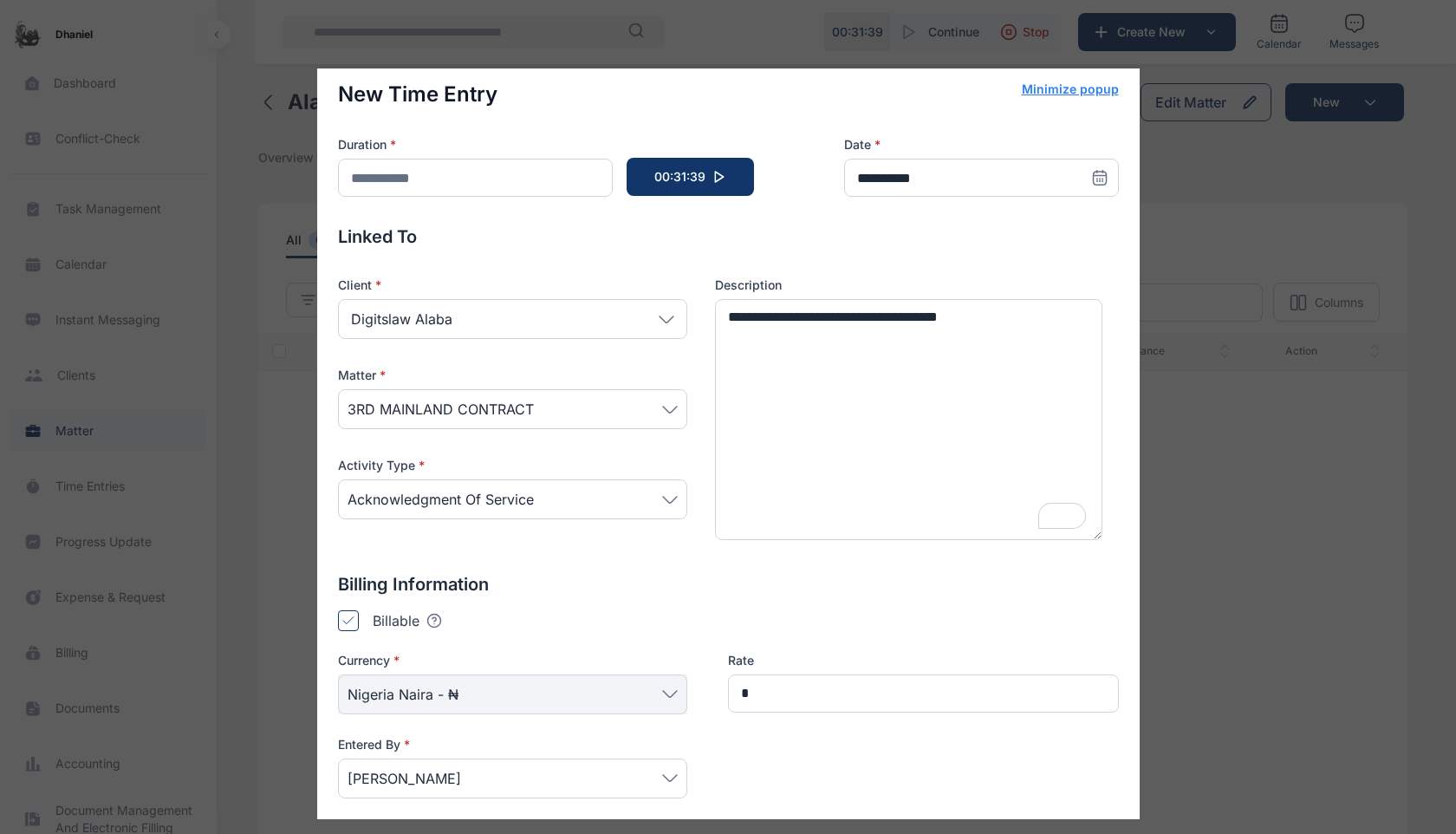
scroll to position [158, 0]
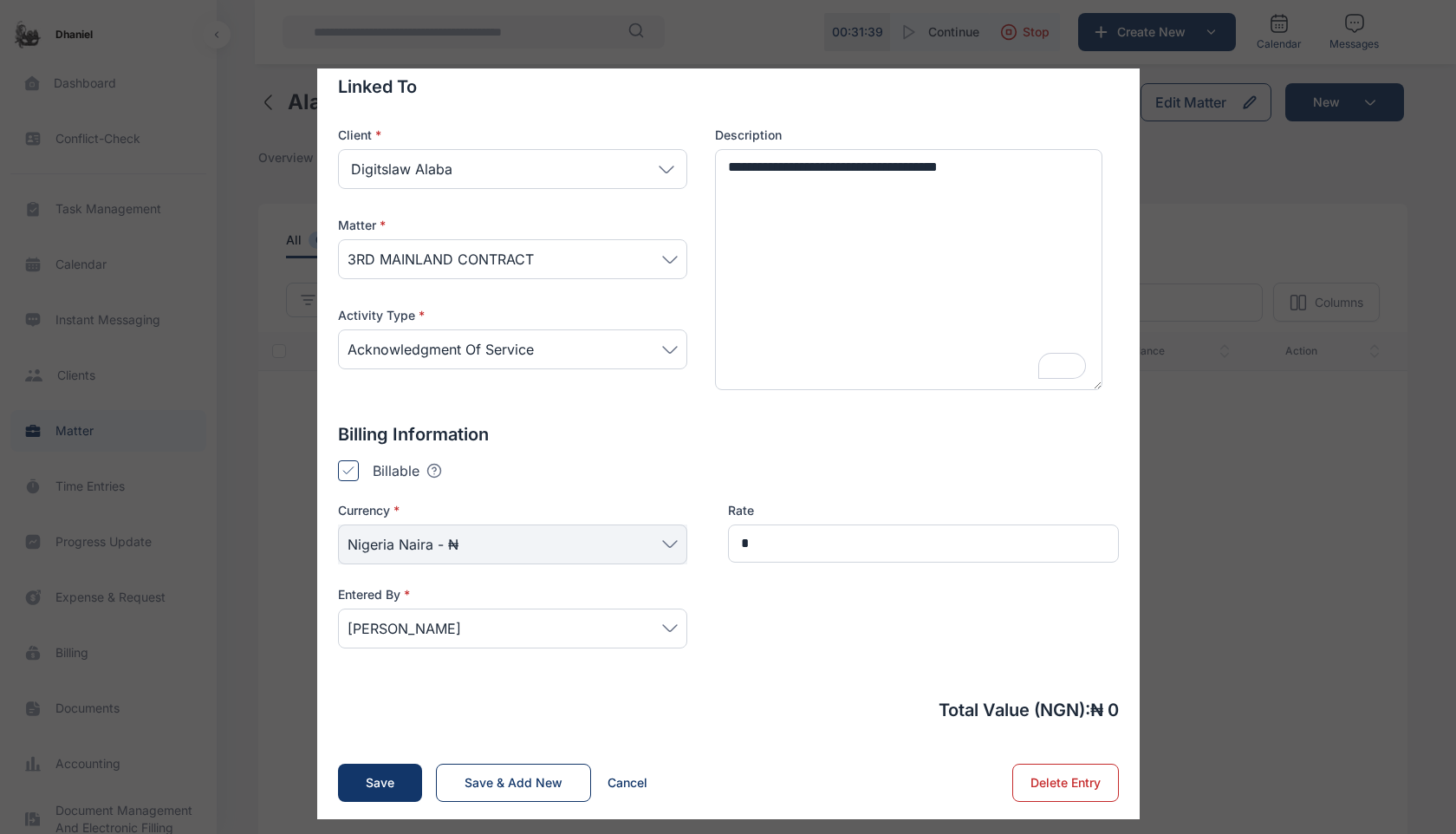
click at [530, 539] on span "Nigeria Naira - ₦" at bounding box center [513, 544] width 330 height 20
click at [669, 546] on span "Nigeria Naira - ₦" at bounding box center [513, 544] width 330 height 20
click at [785, 538] on input "*" at bounding box center [923, 543] width 391 height 38
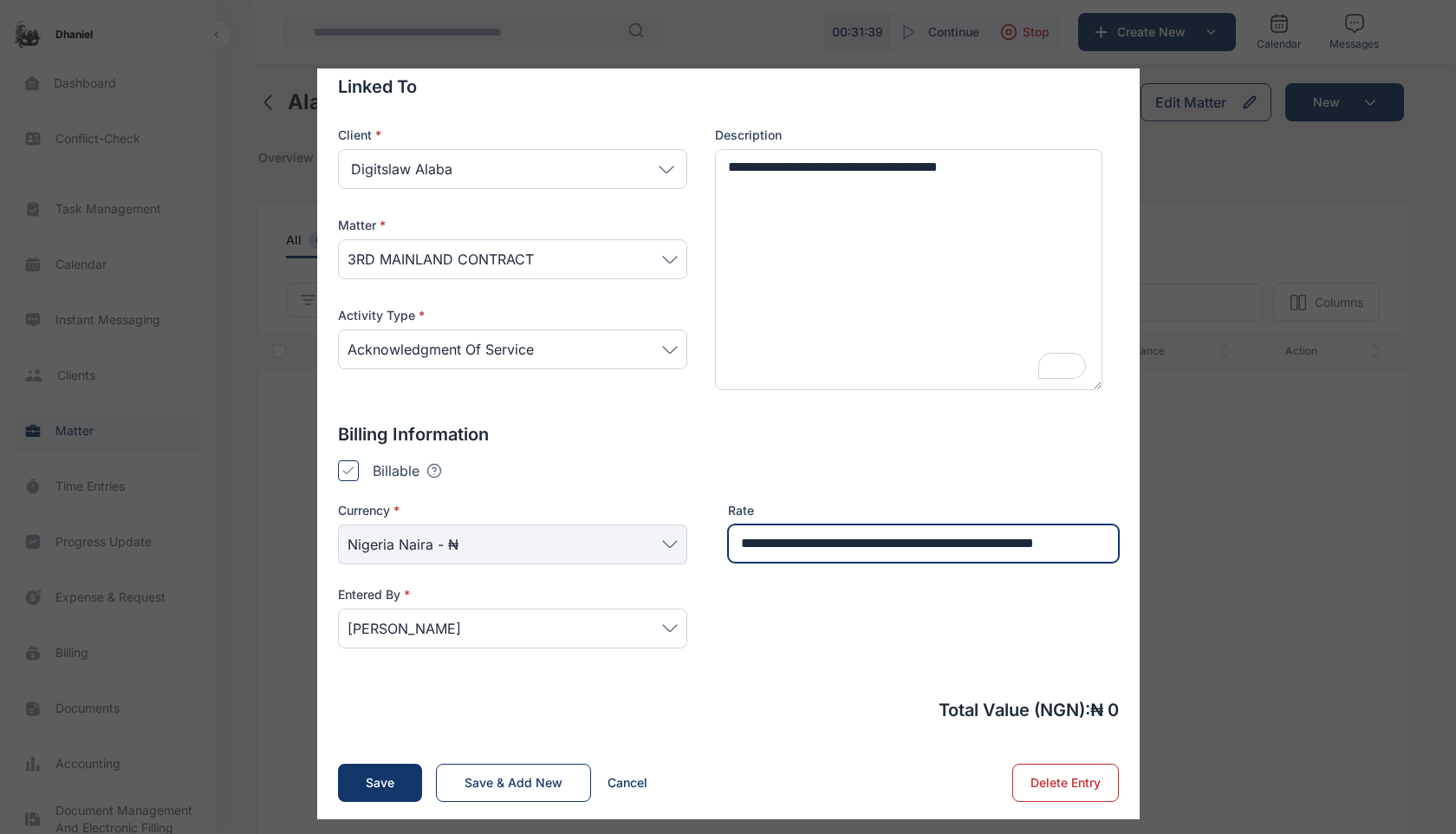
scroll to position [0, 14]
click at [785, 524] on input "**********" at bounding box center [922, 543] width 388 height 38
click at [785, 528] on input "**********" at bounding box center [922, 543] width 388 height 38
click at [785, 539] on input "**********" at bounding box center [922, 543] width 388 height 38
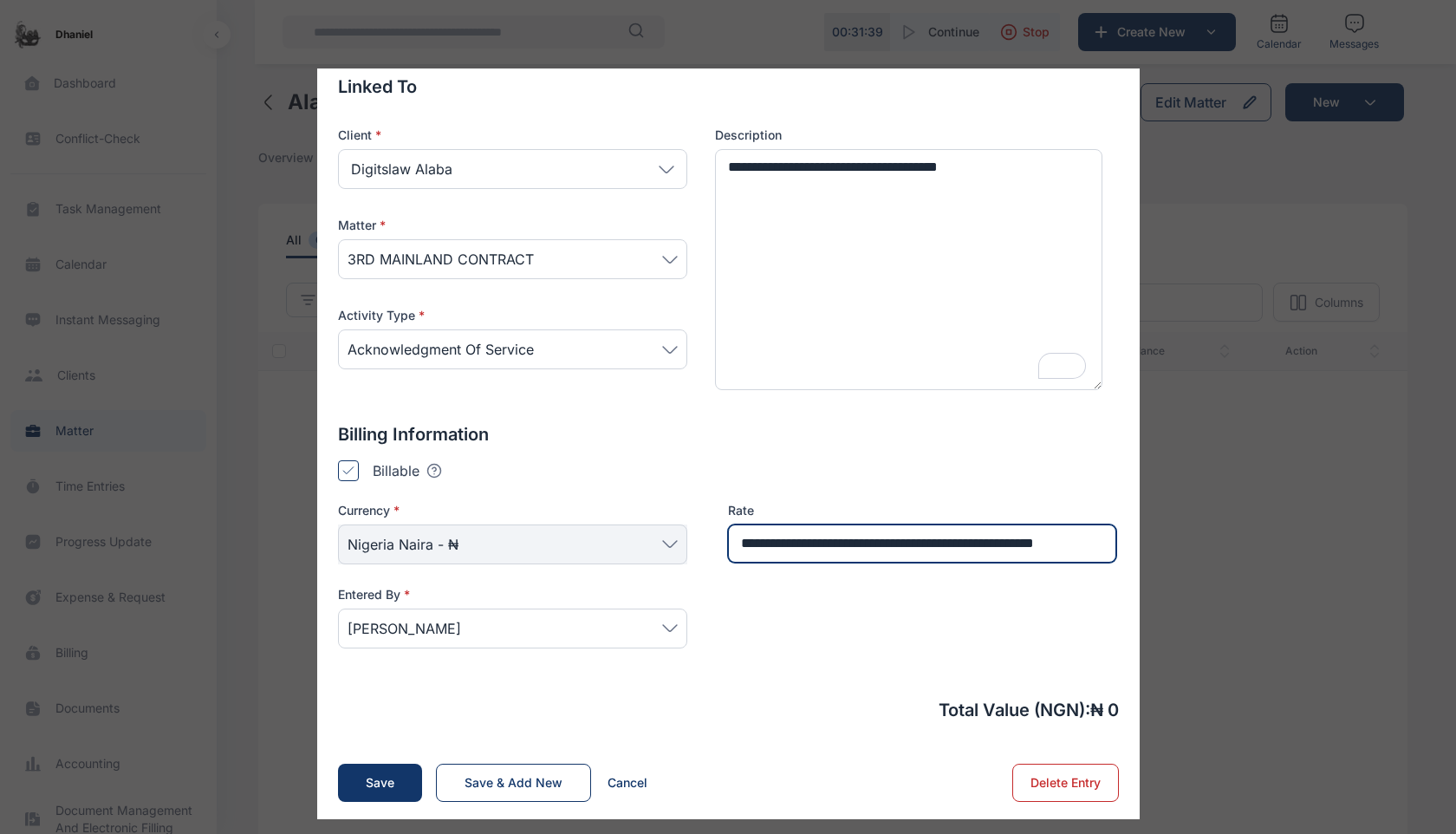
click at [785, 539] on input "**********" at bounding box center [922, 543] width 388 height 38
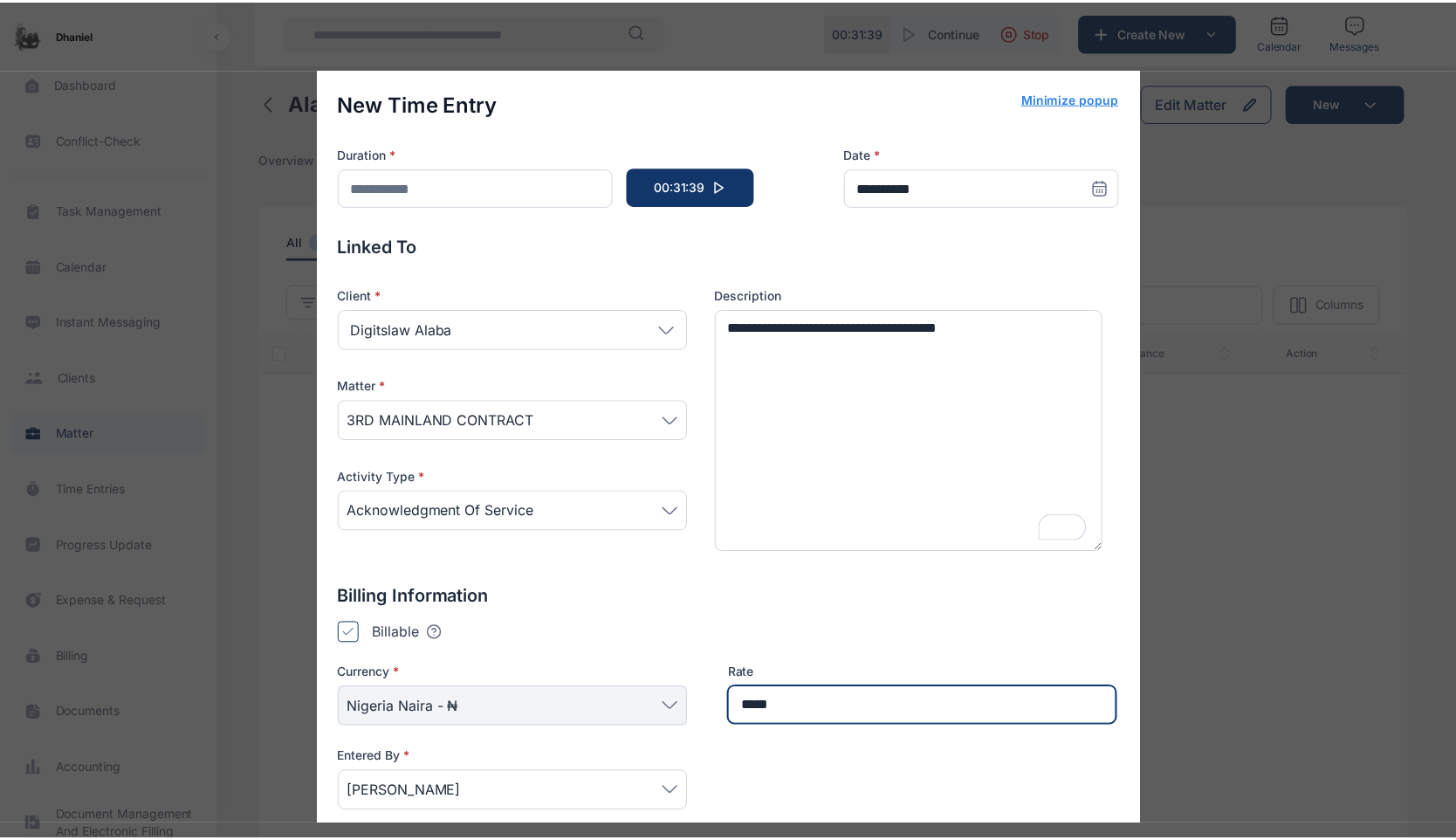
scroll to position [159, 0]
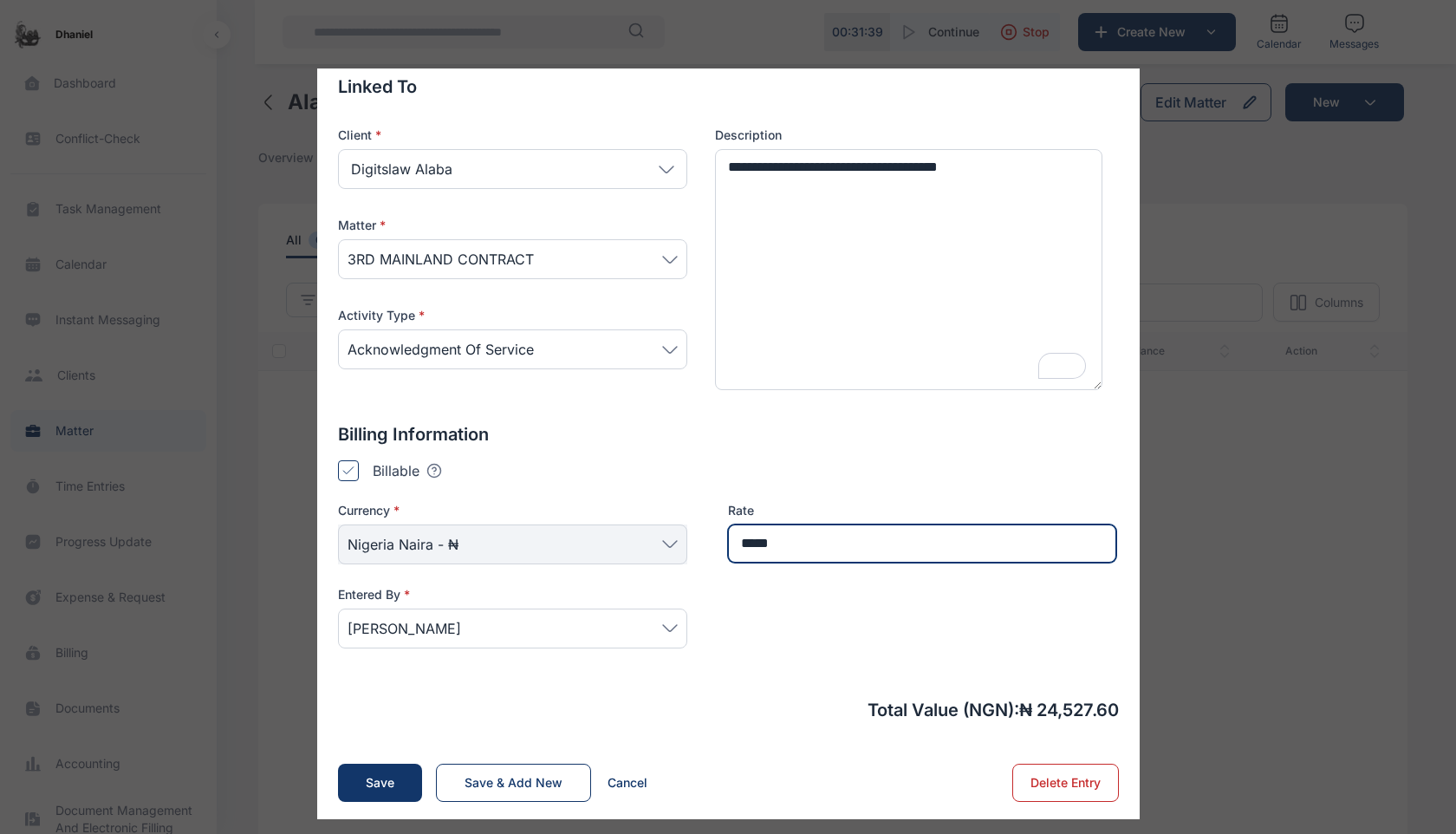
type input "*****"
click at [447, 625] on span "Adekoya Daniel" at bounding box center [404, 628] width 114 height 20
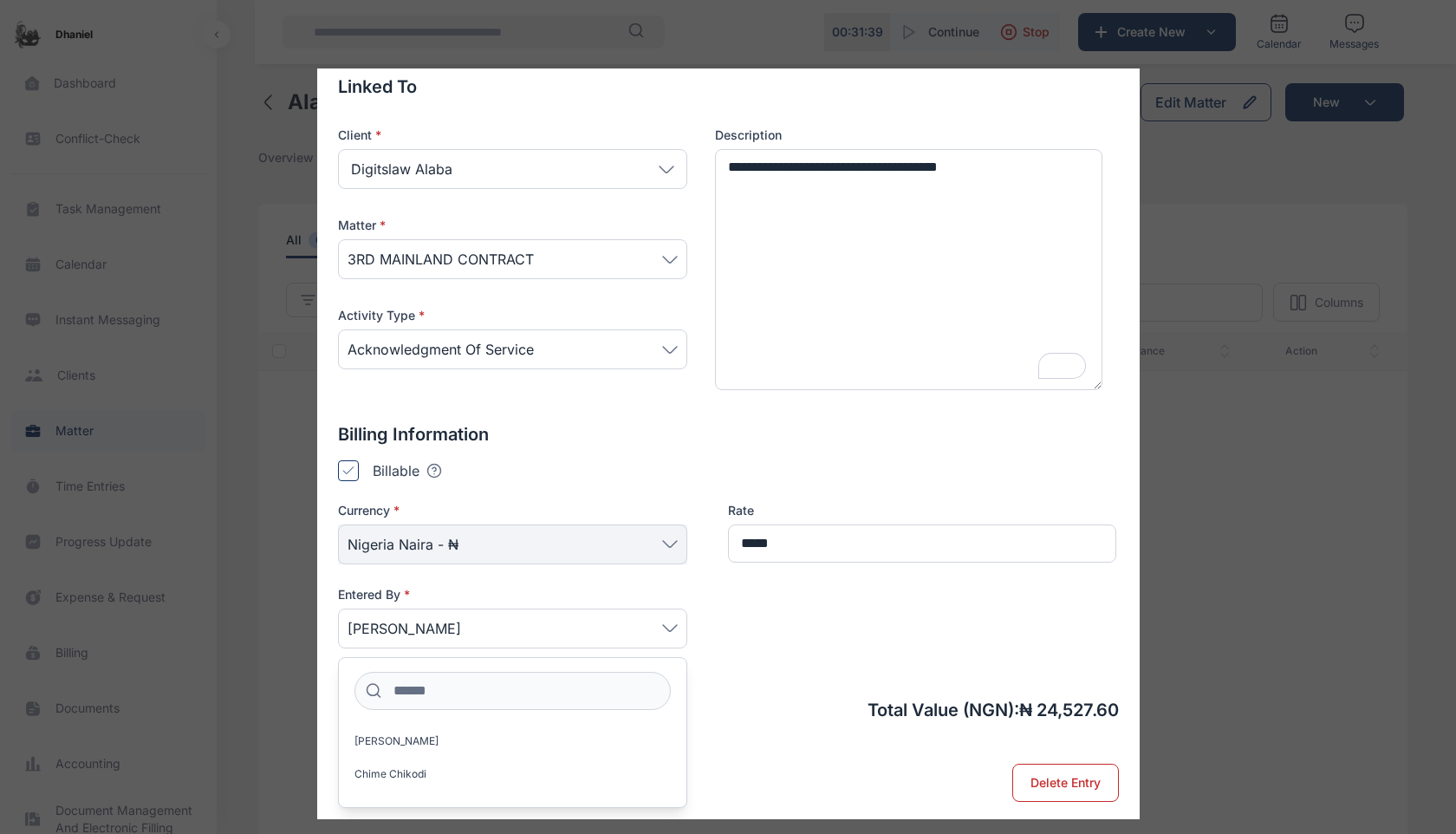
click at [774, 689] on div "**********" at bounding box center [728, 366] width 780 height 871
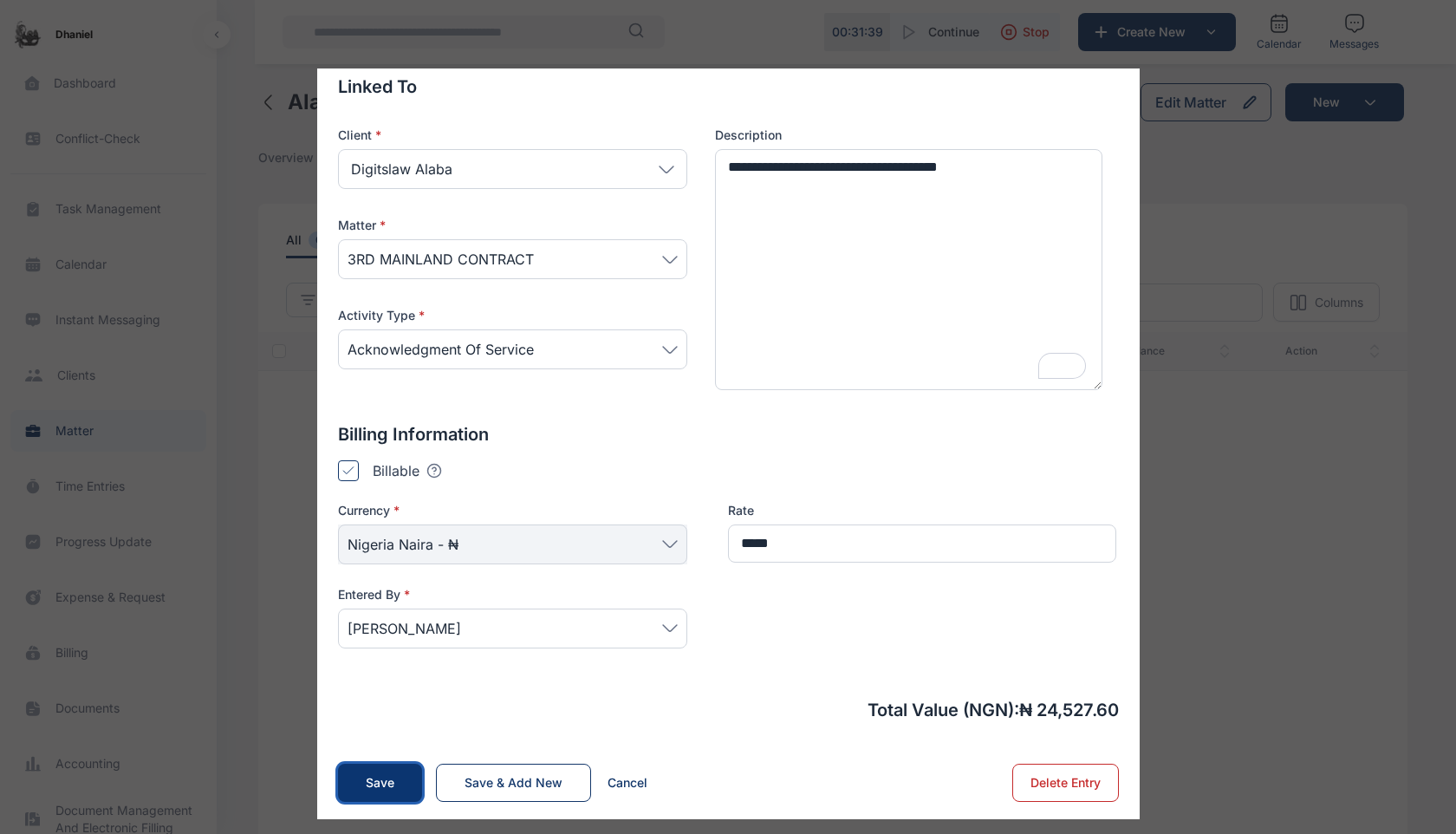
click at [393, 780] on button "Save" at bounding box center [380, 783] width 84 height 38
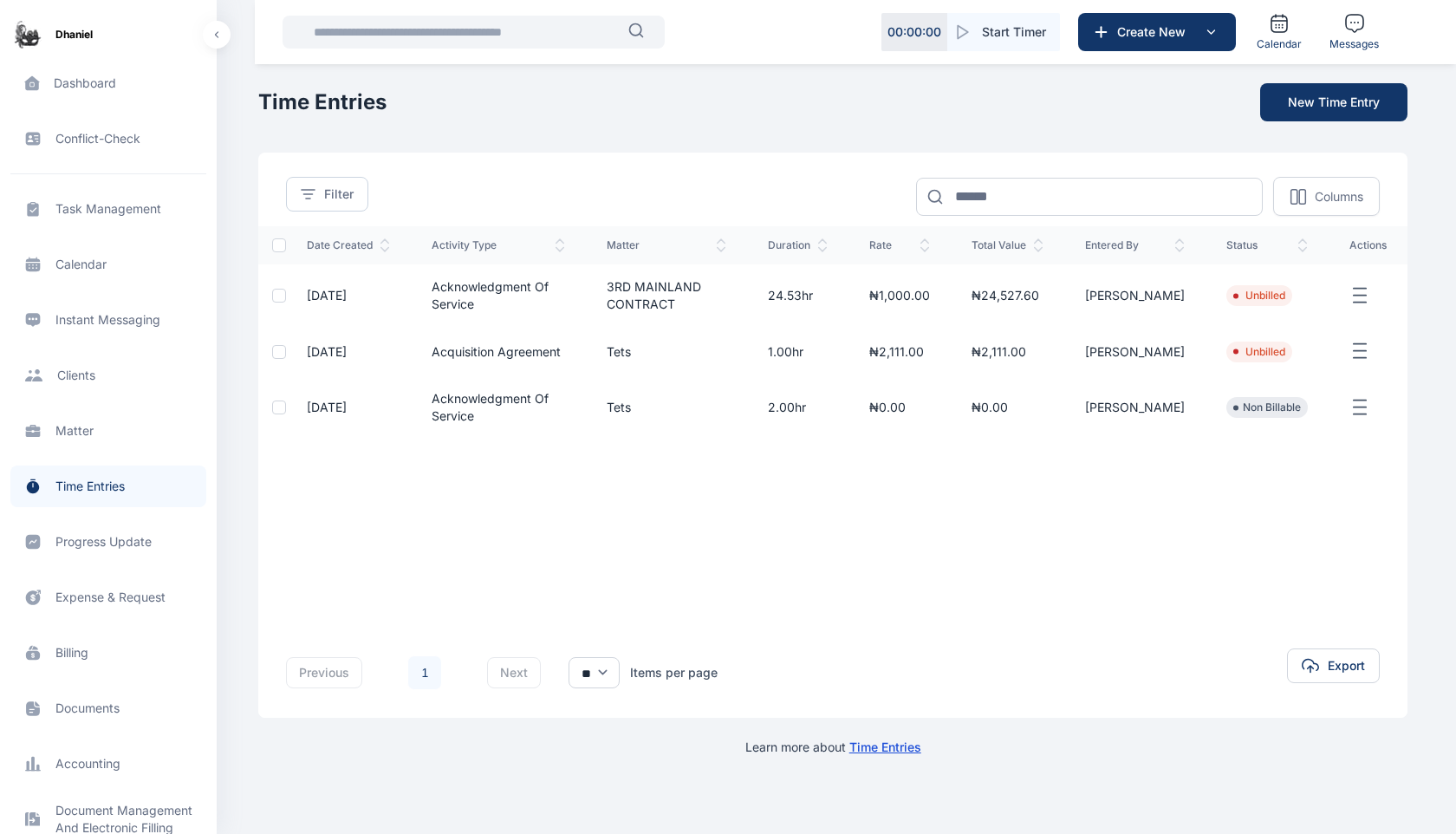
click at [79, 433] on span "Matter matter matter" at bounding box center [109, 430] width 196 height 42
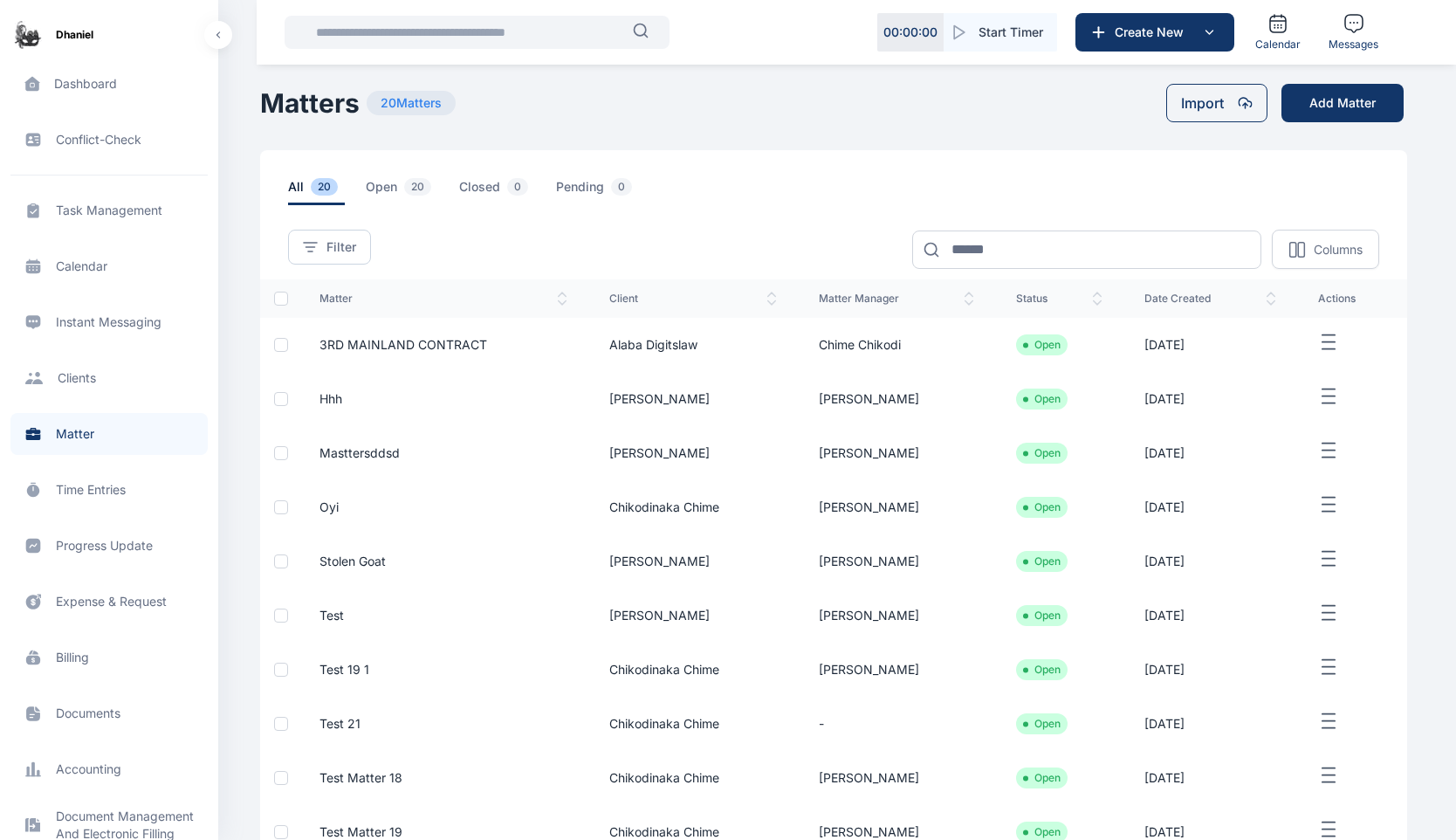
click at [502, 342] on td "3RD MAINLAND CONTRACT" at bounding box center [443, 344] width 289 height 54
click at [451, 342] on span "3RD MAINLAND CONTRACT" at bounding box center [403, 344] width 167 height 15
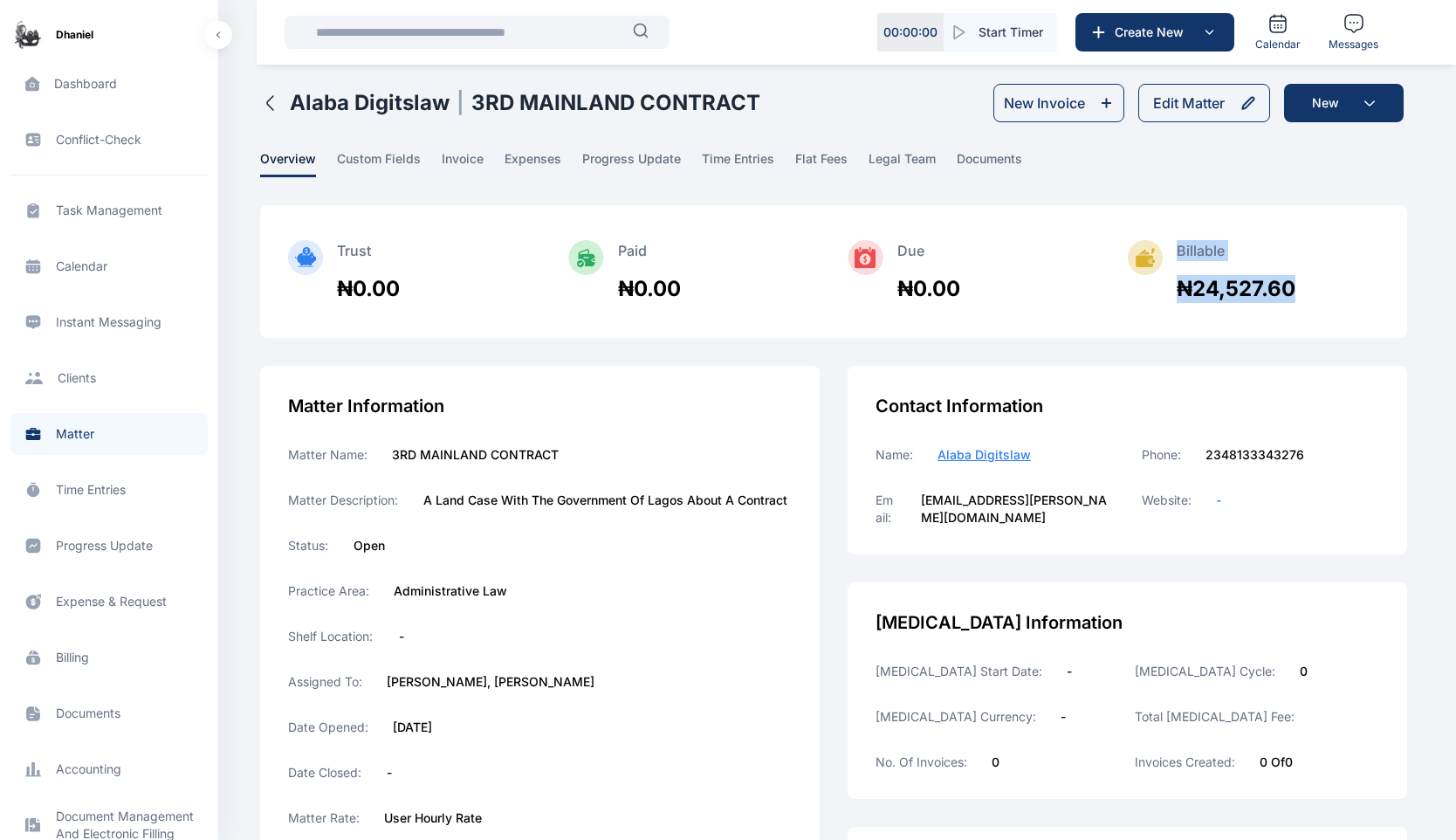
drag, startPoint x: 1164, startPoint y: 289, endPoint x: 1289, endPoint y: 280, distance: 125.3
click at [1289, 280] on div "Billable ₦24,527.60" at bounding box center [1254, 272] width 251 height 63
click at [1315, 287] on div "Billable ₦24,527.60" at bounding box center [1254, 272] width 251 height 63
click at [1267, 289] on div "₦24,527.60" at bounding box center [1236, 288] width 118 height 28
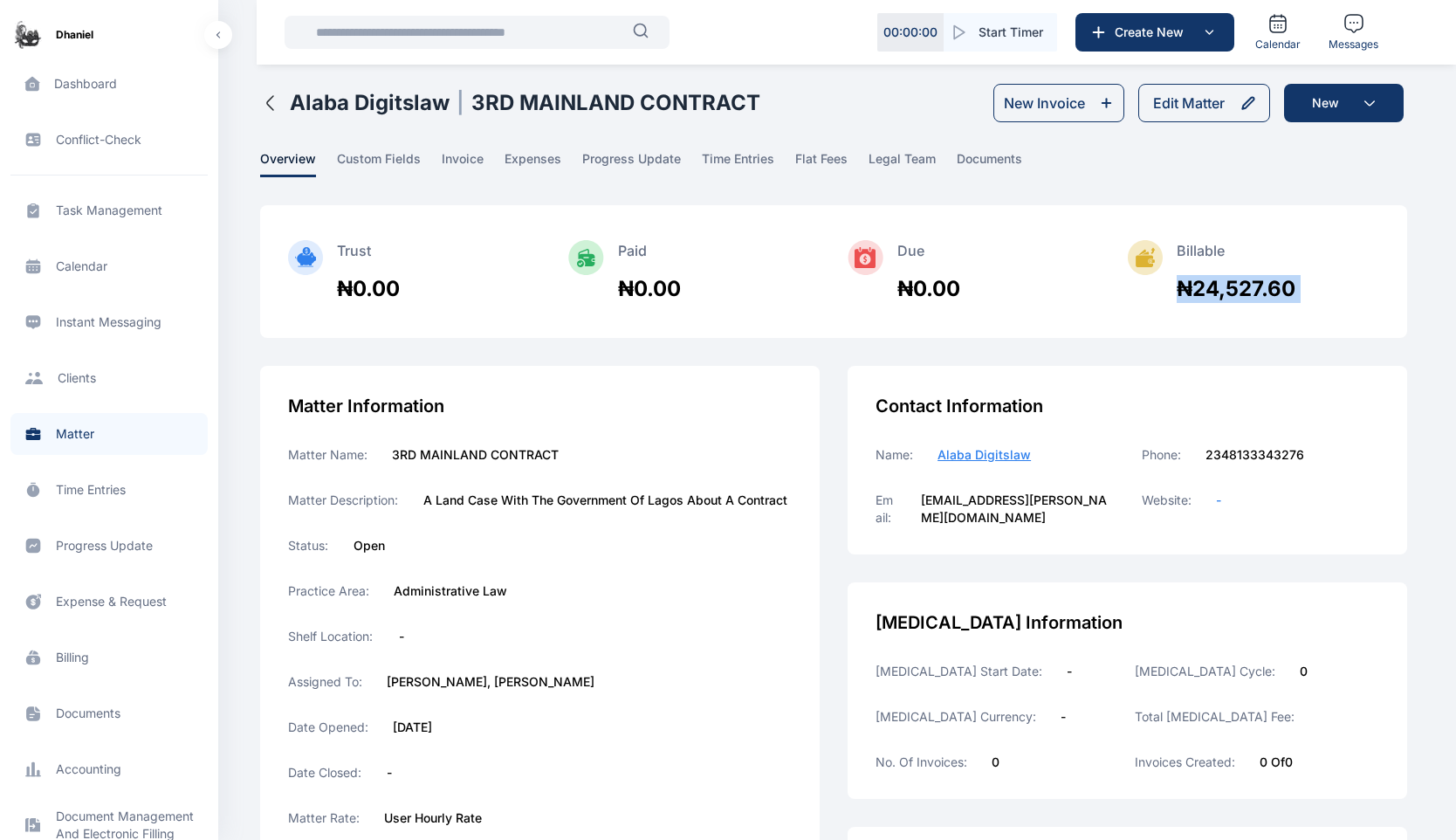
click at [1267, 289] on div "₦24,527.60" at bounding box center [1236, 288] width 118 height 28
click at [1359, 278] on div "Billable ₦24,527.60" at bounding box center [1254, 272] width 251 height 63
drag, startPoint x: 1178, startPoint y: 291, endPoint x: 1323, endPoint y: 287, distance: 145.1
click at [1324, 288] on div "Billable ₦24,527.60" at bounding box center [1254, 272] width 251 height 63
click at [1323, 287] on div "Billable ₦24,527.60" at bounding box center [1254, 272] width 251 height 63
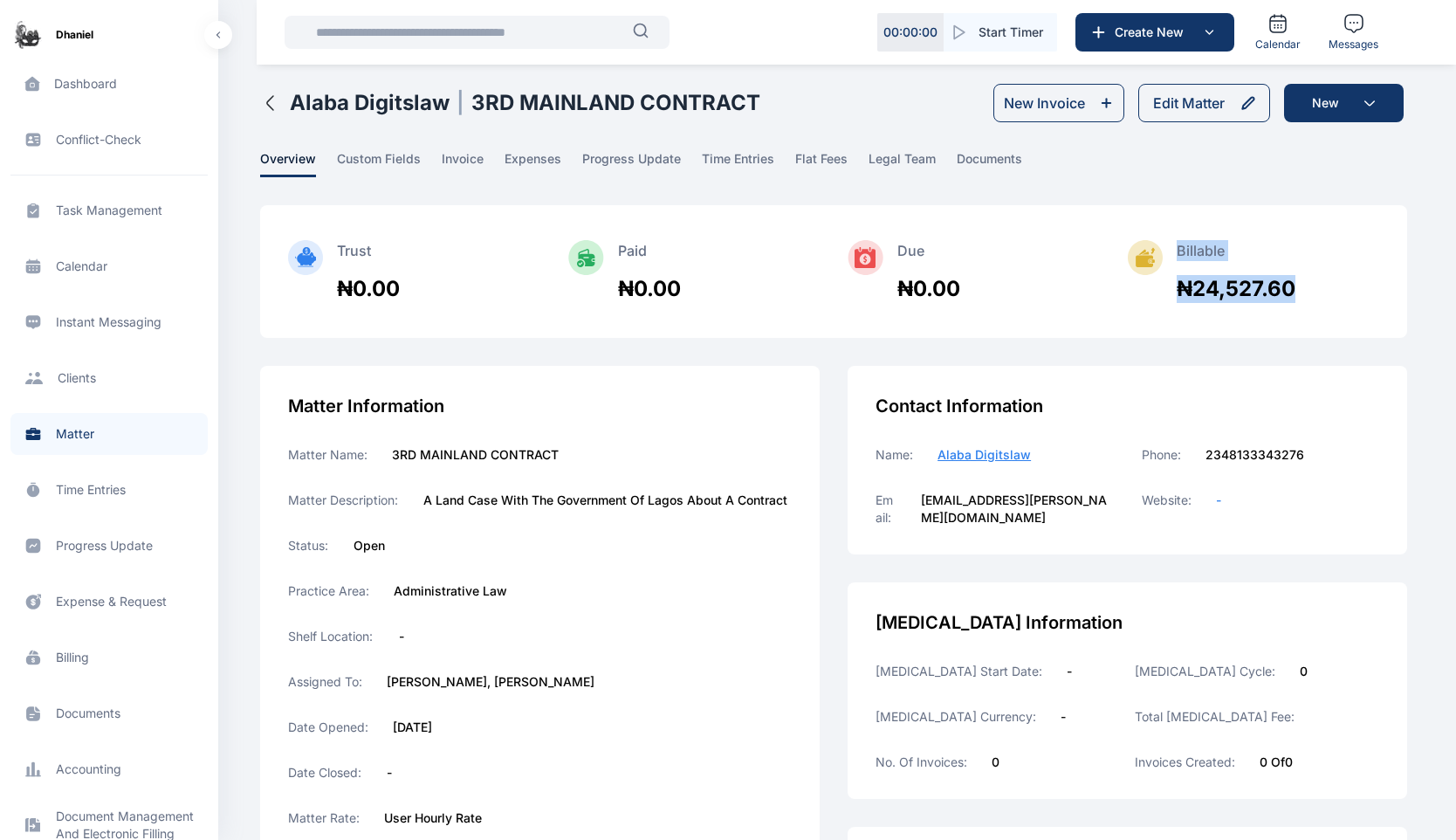
drag, startPoint x: 1309, startPoint y: 286, endPoint x: 1162, endPoint y: 288, distance: 147.0
click at [1162, 288] on div "Billable ₦24,527.60" at bounding box center [1254, 272] width 251 height 63
click at [1162, 288] on div at bounding box center [1153, 272] width 49 height 63
drag, startPoint x: 1162, startPoint y: 287, endPoint x: 1341, endPoint y: 284, distance: 179.0
click at [1341, 284] on div "Billable ₦24,527.60" at bounding box center [1254, 272] width 251 height 63
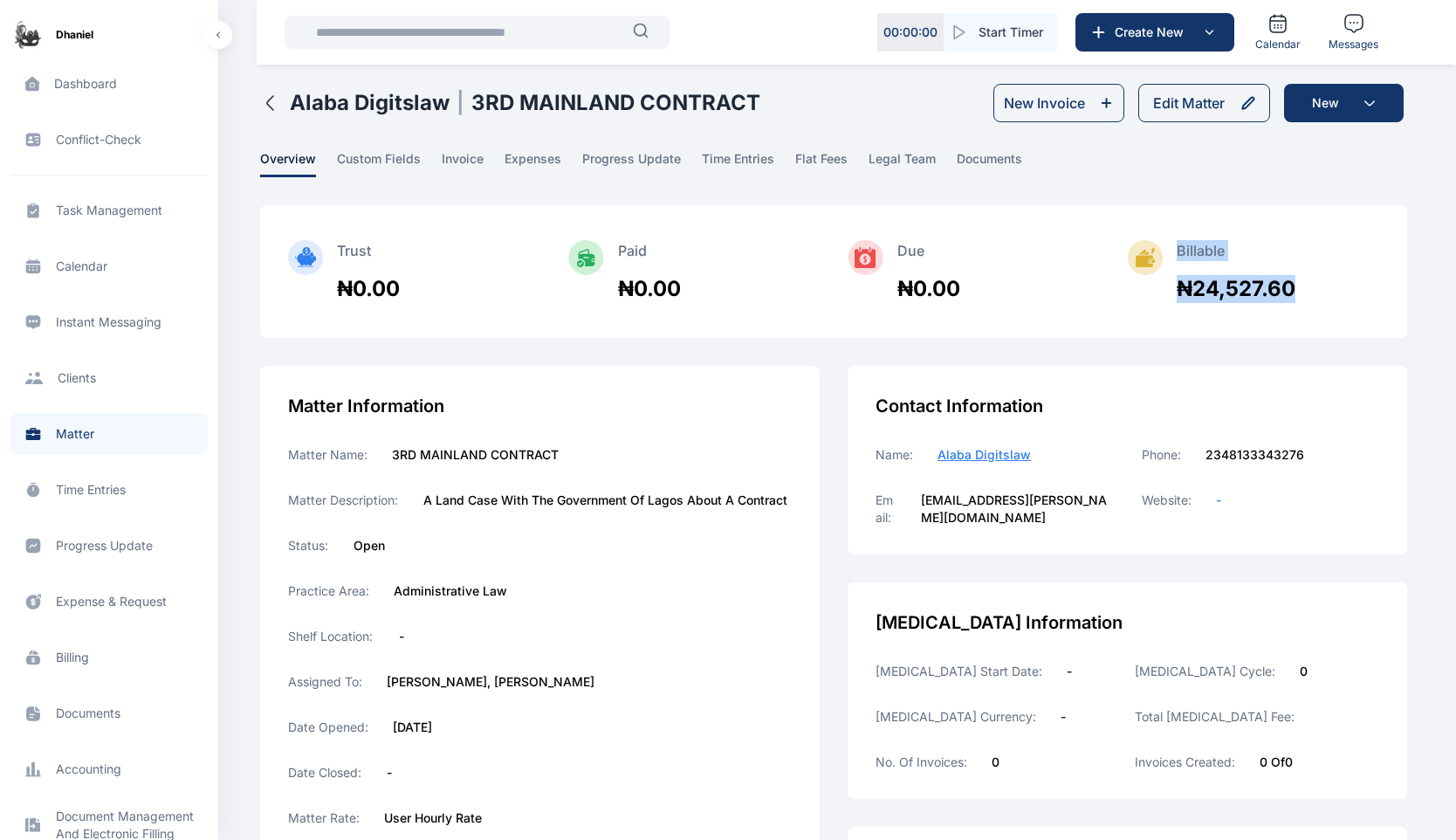
click at [1341, 284] on div "Billable ₦24,527.60" at bounding box center [1254, 272] width 251 height 63
drag, startPoint x: 1341, startPoint y: 284, endPoint x: 1193, endPoint y: 283, distance: 148.0
click at [1193, 283] on div "Billable ₦24,527.60" at bounding box center [1254, 272] width 251 height 63
click at [1216, 285] on div "₦24,527.60" at bounding box center [1236, 288] width 118 height 28
click at [1311, 285] on div "Billable ₦24,527.60" at bounding box center [1254, 272] width 251 height 63
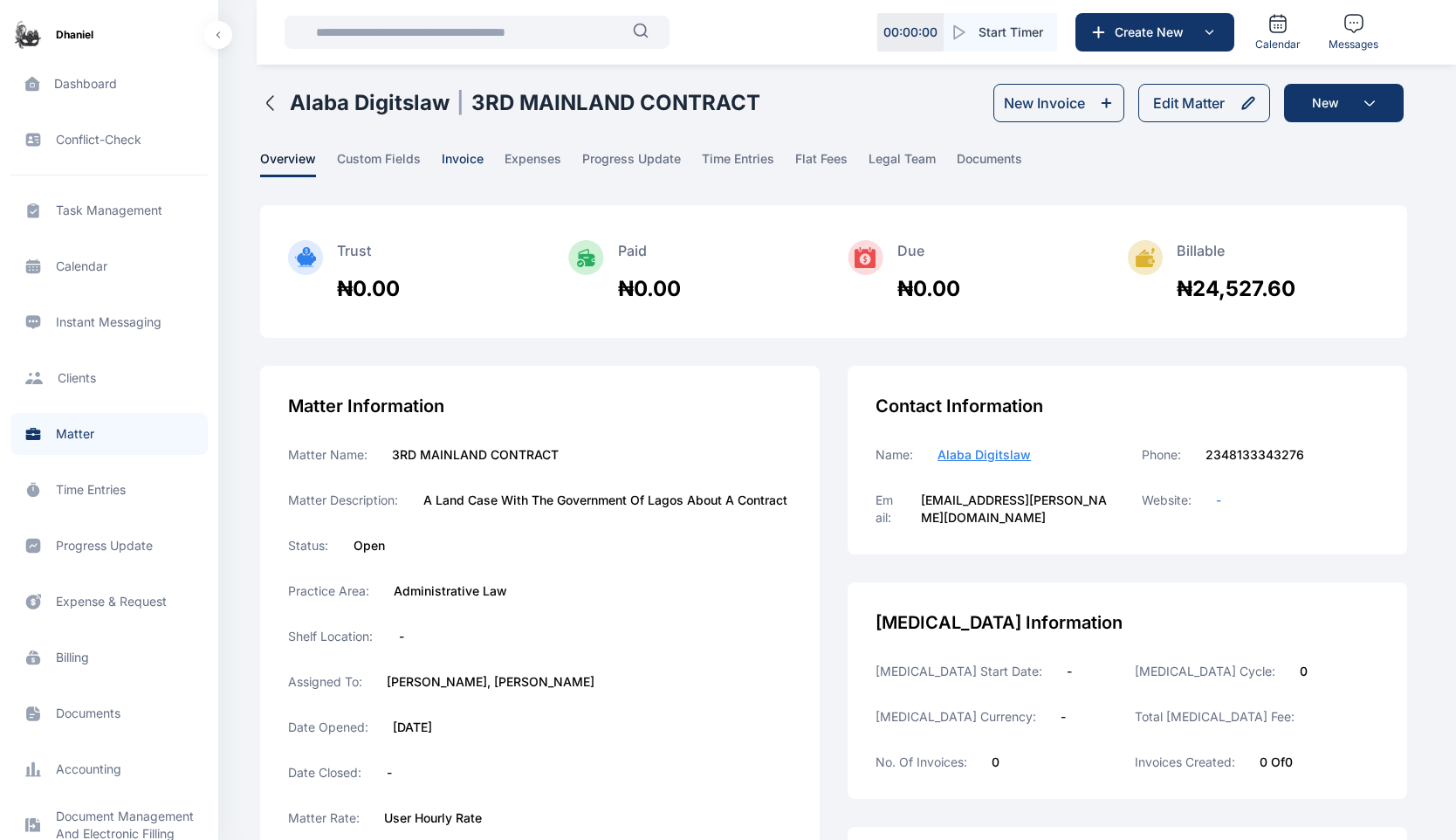
click at [466, 165] on span "invoice" at bounding box center [463, 164] width 42 height 27
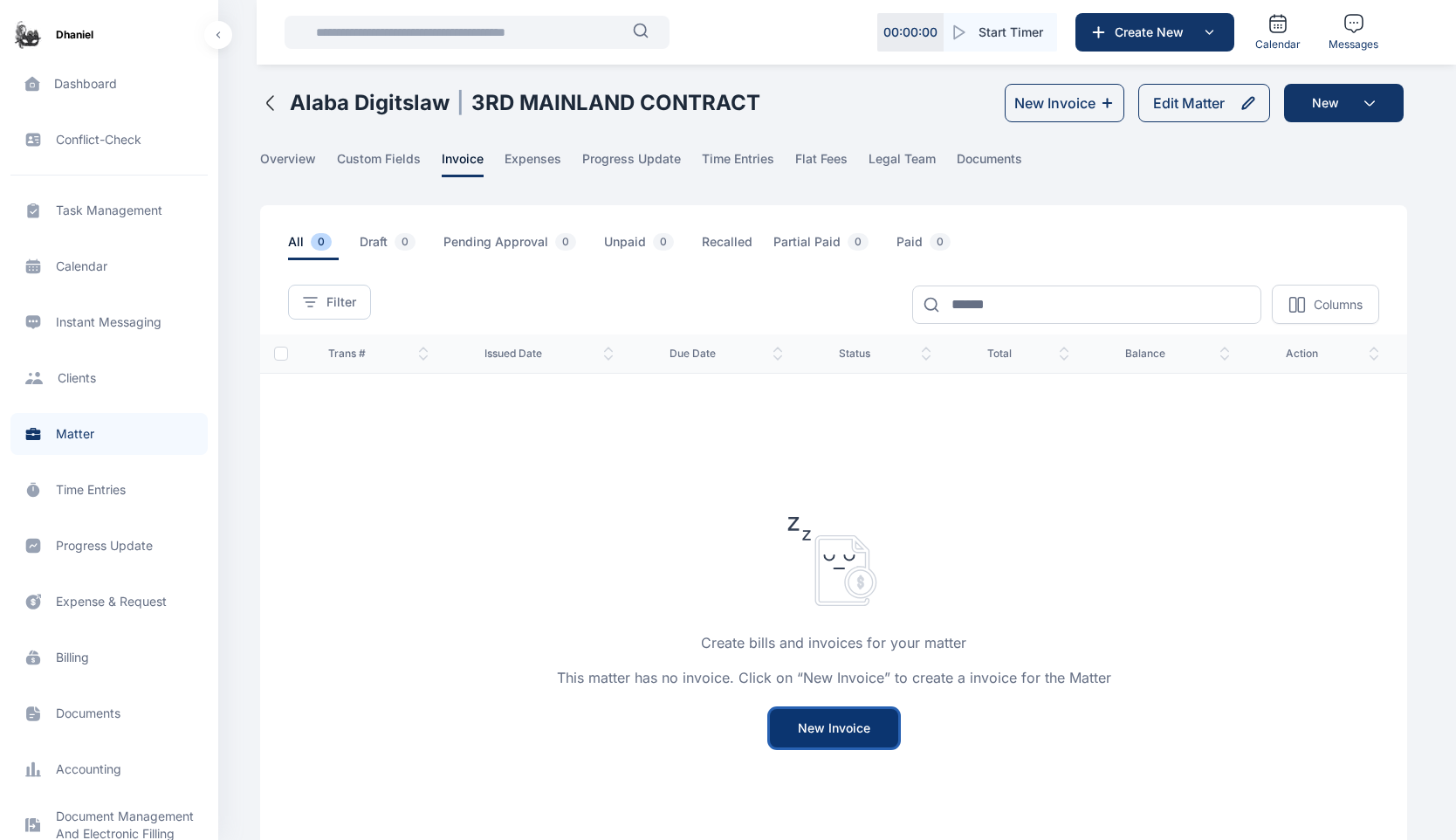
click at [853, 743] on button "New Invoice" at bounding box center [834, 728] width 128 height 38
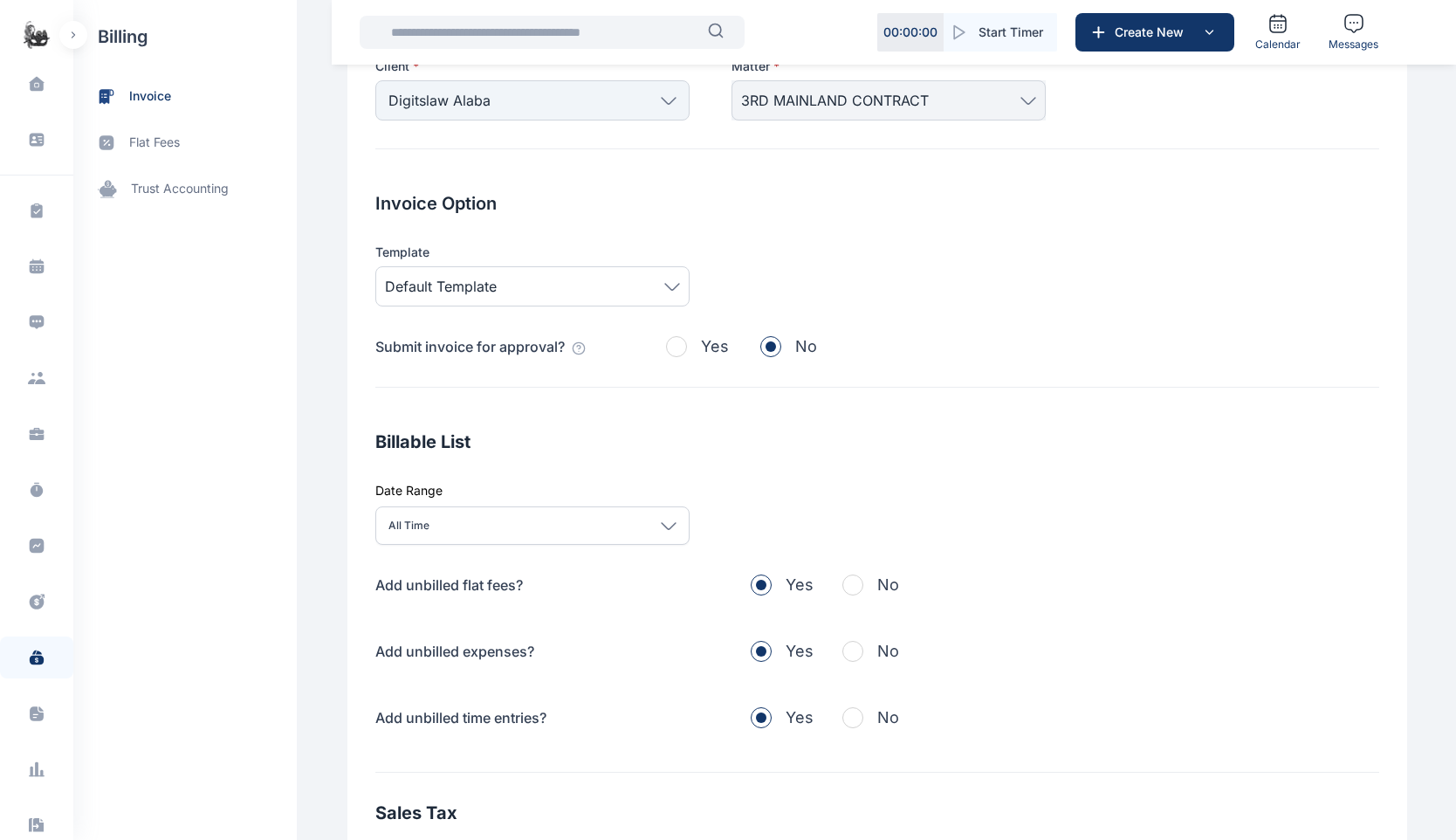
scroll to position [183, 0]
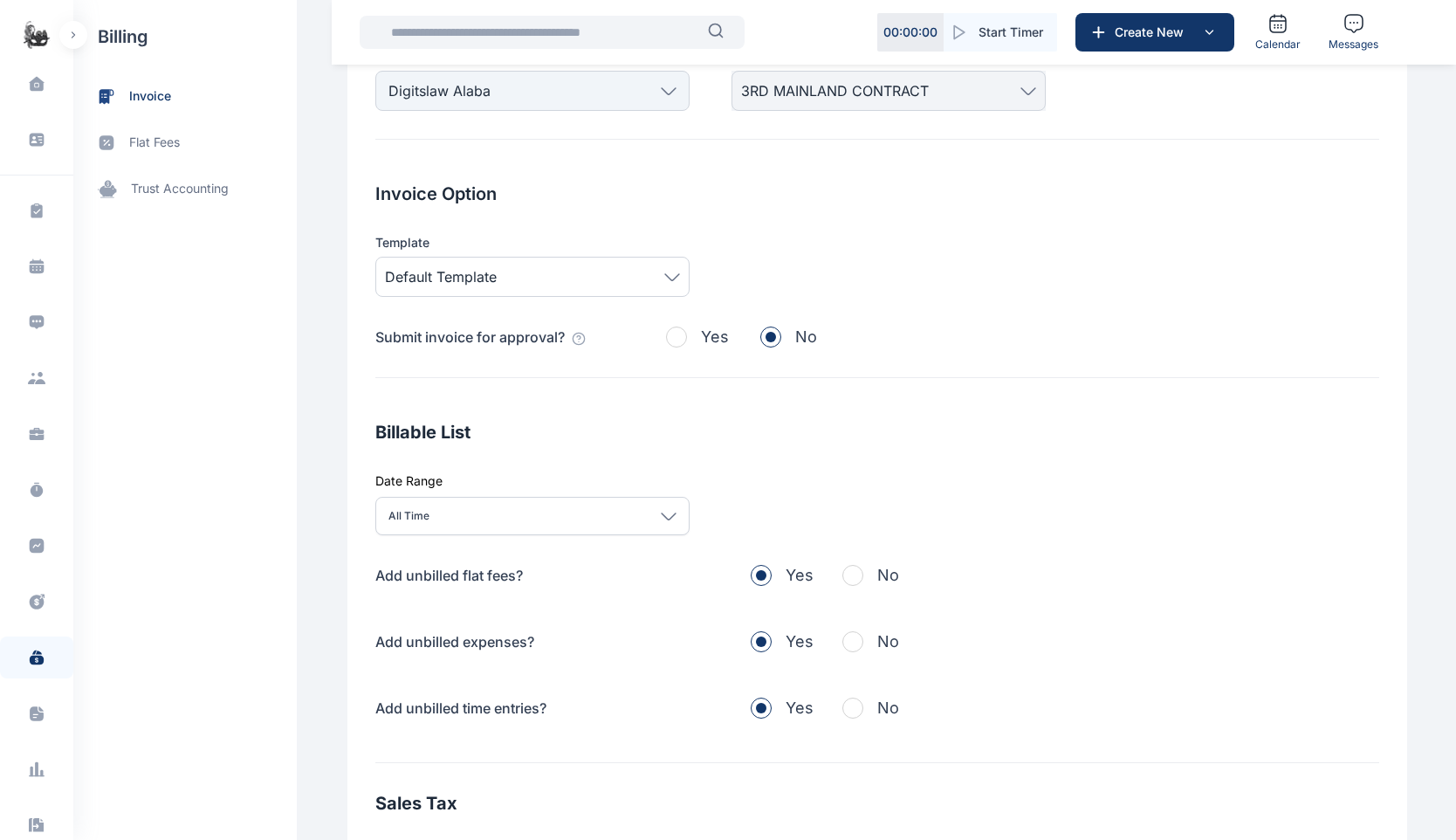
click at [601, 283] on span "Default Template" at bounding box center [533, 276] width 295 height 21
click at [995, 404] on div "Linked To Client * Digitslaw Alaba Individual Omodare Damilola Oyeks Victor Chi…" at bounding box center [877, 446] width 1060 height 956
click at [537, 281] on span "Default Template" at bounding box center [533, 276] width 295 height 21
click at [566, 266] on span "Default Template" at bounding box center [533, 276] width 295 height 21
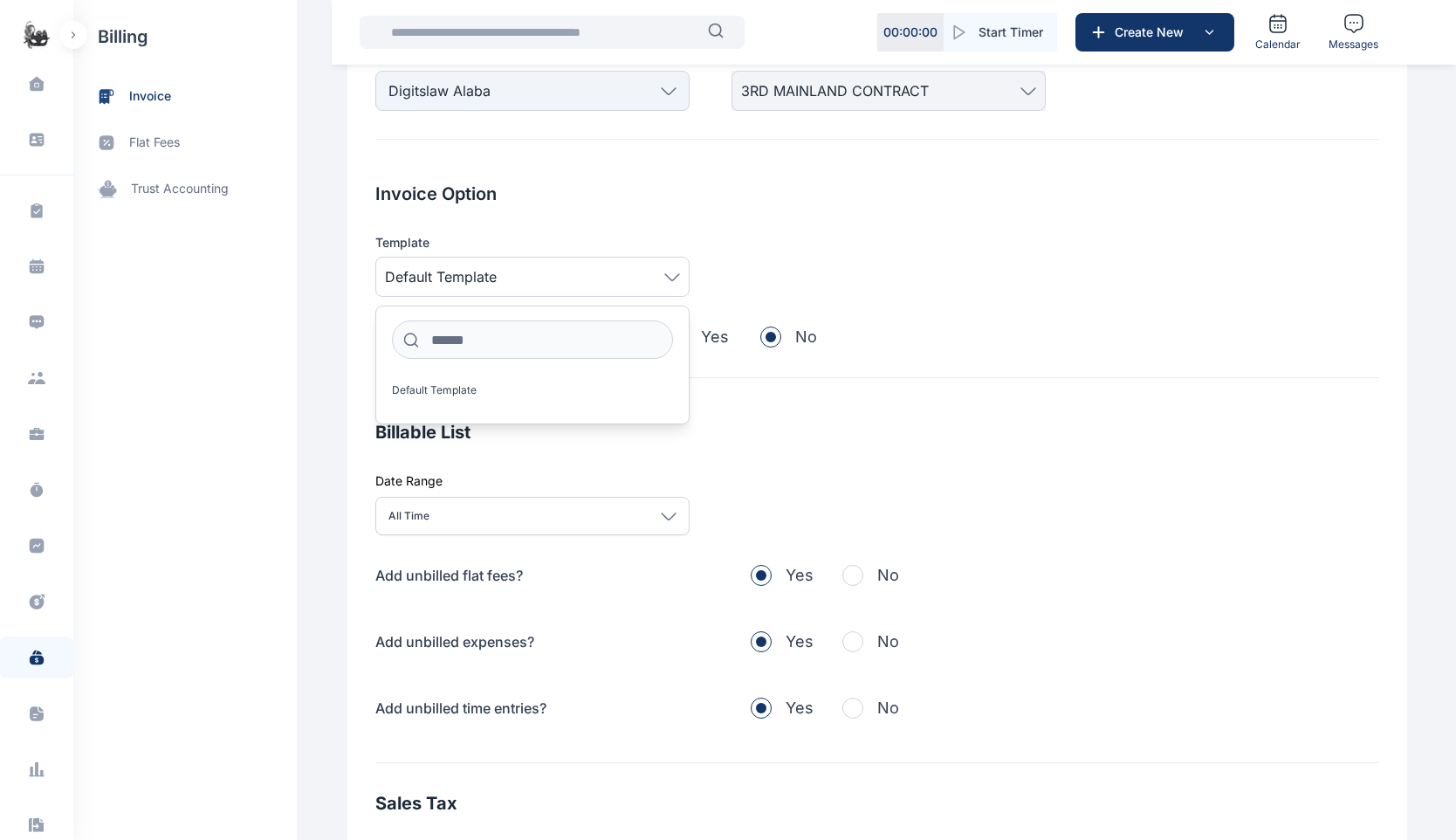
click at [915, 239] on div "Template Default Template Default Template" at bounding box center [877, 265] width 1004 height 63
click at [673, 342] on span "button" at bounding box center [676, 336] width 21 height 21
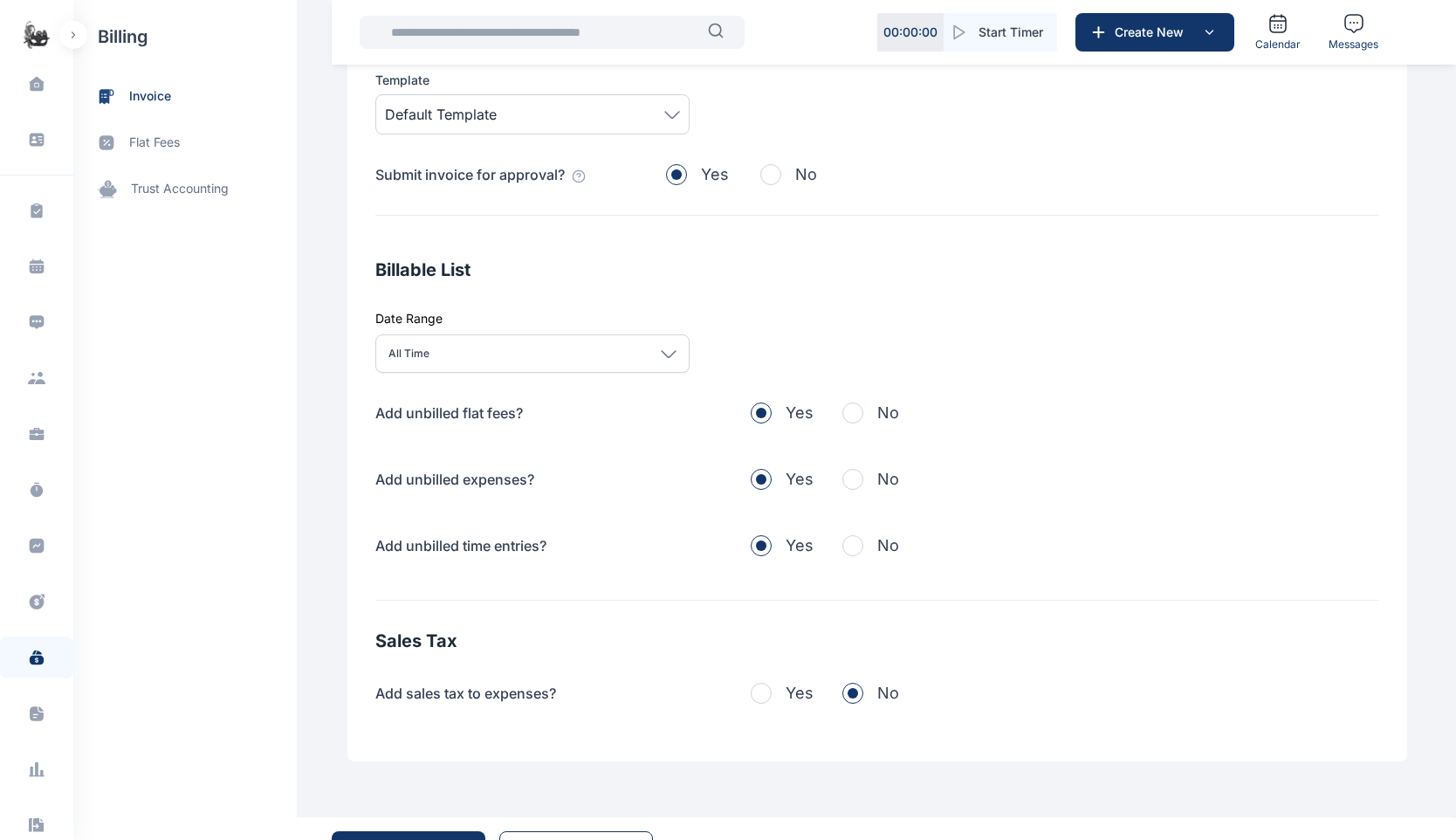
scroll to position [388, 0]
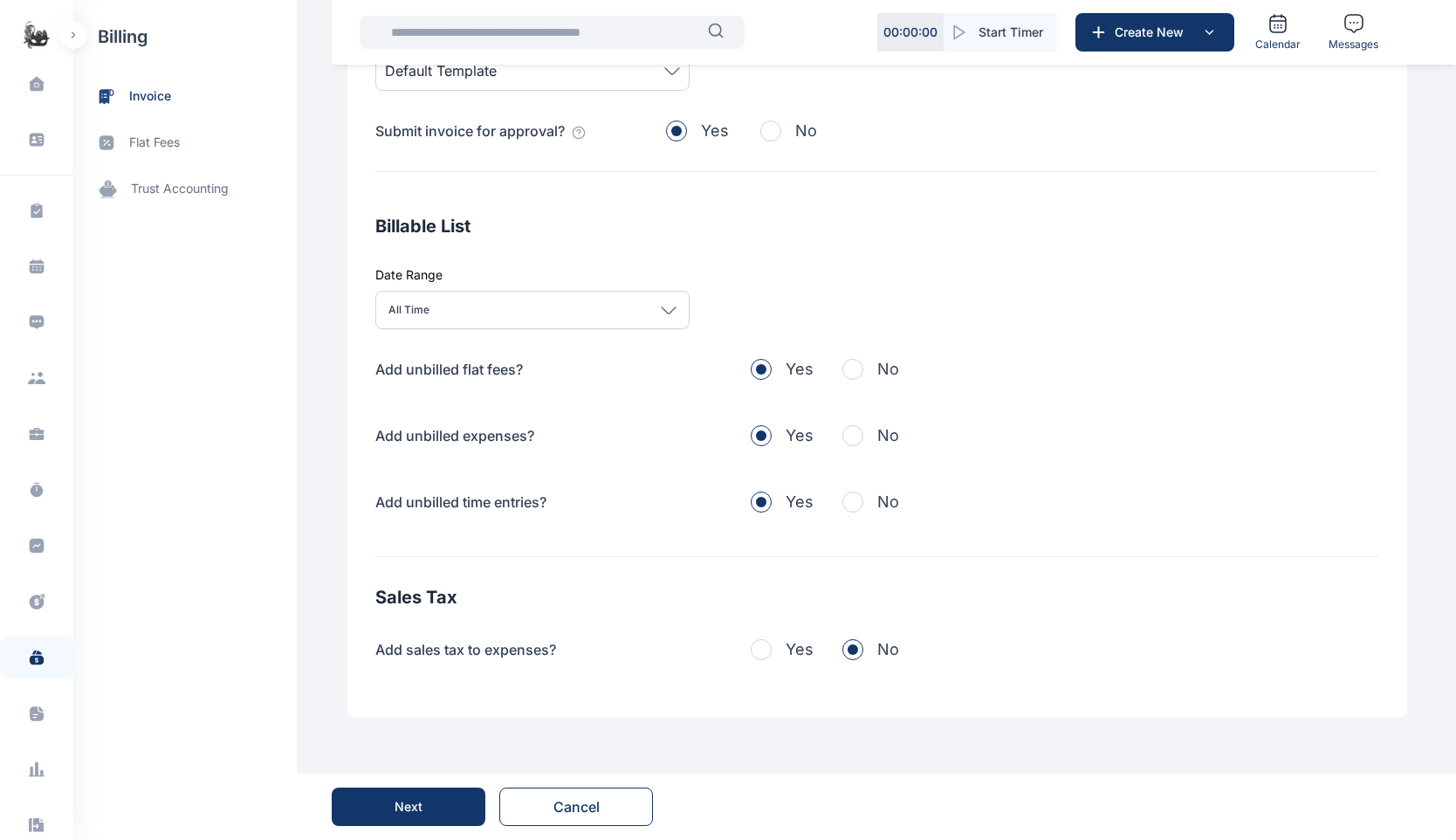
click at [591, 313] on div "All Time" at bounding box center [532, 309] width 314 height 38
click at [392, 350] on div at bounding box center [399, 353] width 14 height 14
click at [872, 287] on div "Billable List Date Range Today Today This week This month This year All time Cu…" at bounding box center [877, 385] width 1004 height 343
click at [858, 370] on button "No" at bounding box center [871, 369] width 57 height 24
click at [845, 436] on span "button" at bounding box center [853, 435] width 21 height 21
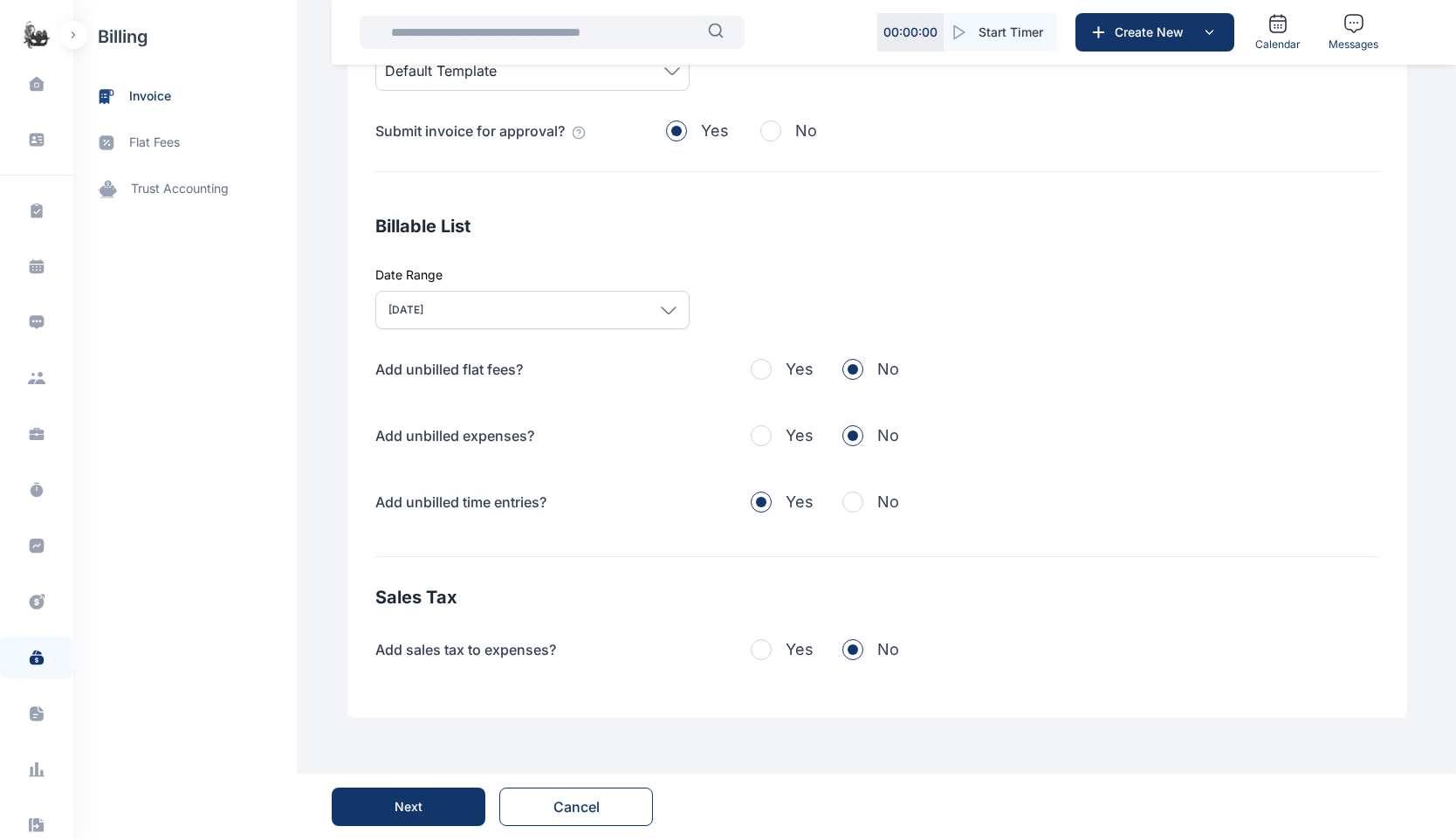
click at [843, 502] on span "button" at bounding box center [853, 502] width 21 height 21
click at [762, 645] on button "Yes" at bounding box center [782, 649] width 63 height 24
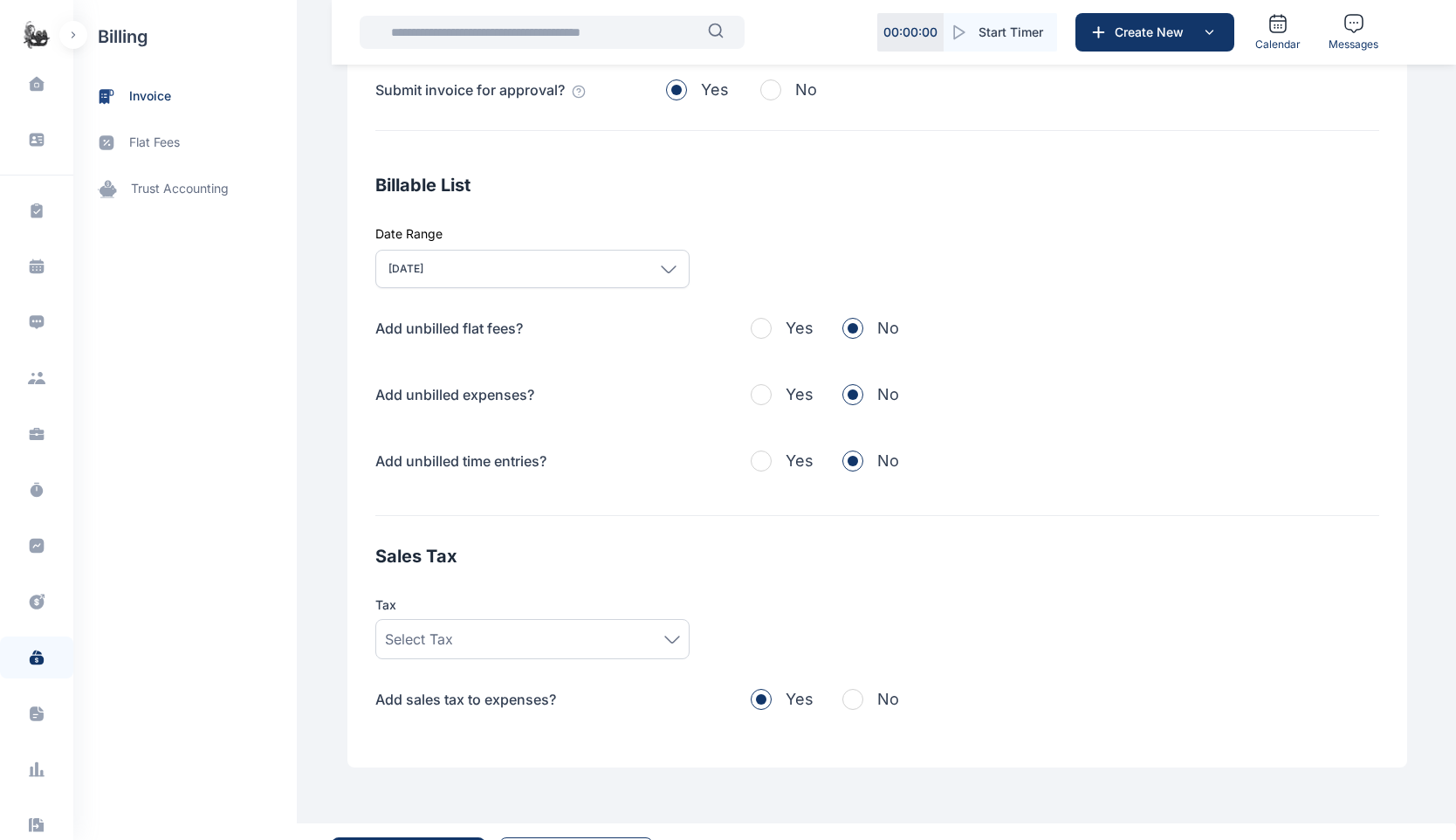
scroll to position [479, 0]
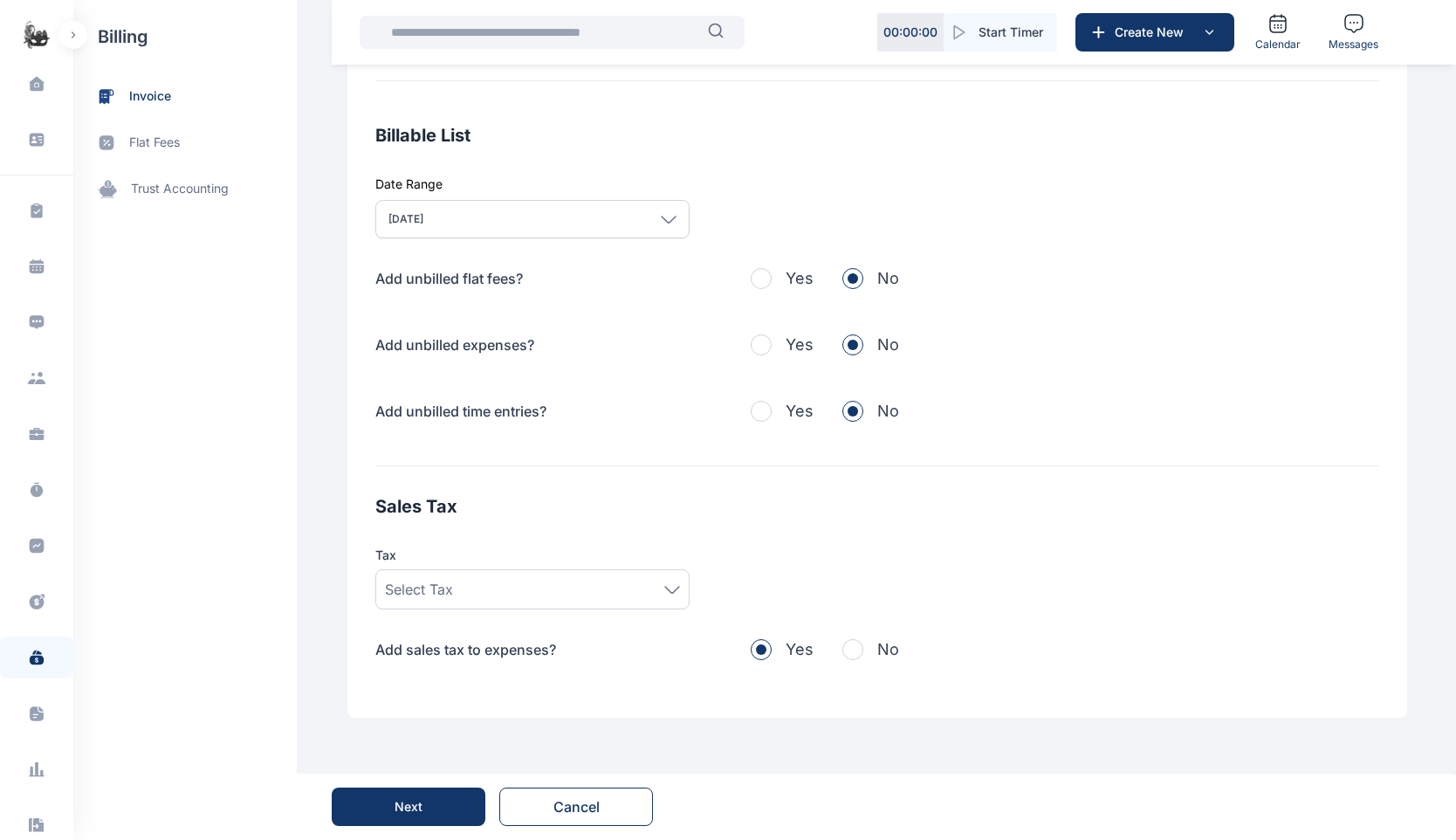
click at [551, 596] on div "Select Tax" at bounding box center [533, 589] width 295 height 21
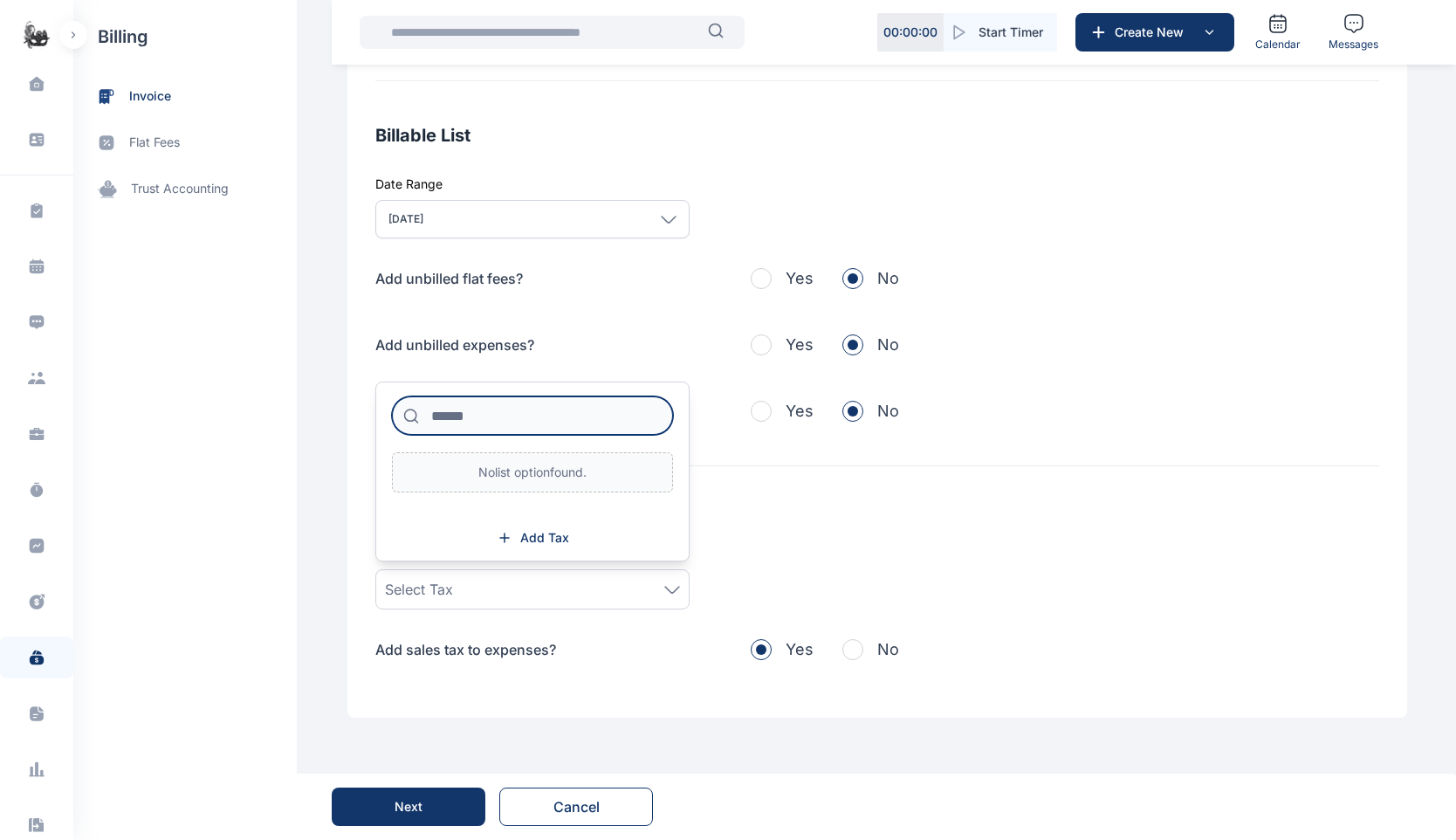
click at [526, 431] on input at bounding box center [533, 415] width 282 height 38
click at [531, 545] on span "Add Tax" at bounding box center [545, 538] width 49 height 18
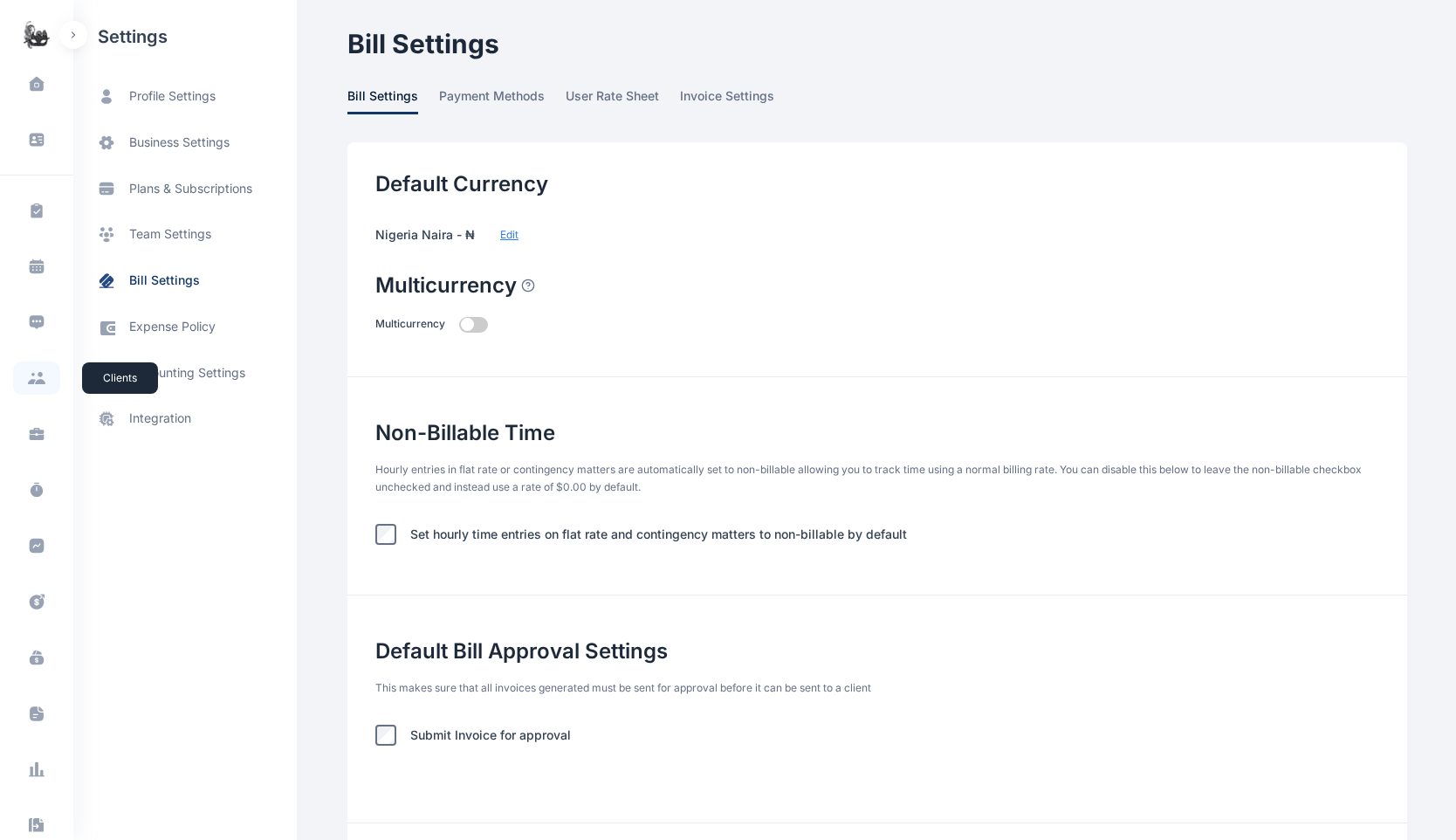
click at [41, 373] on icon at bounding box center [37, 377] width 20 height 13
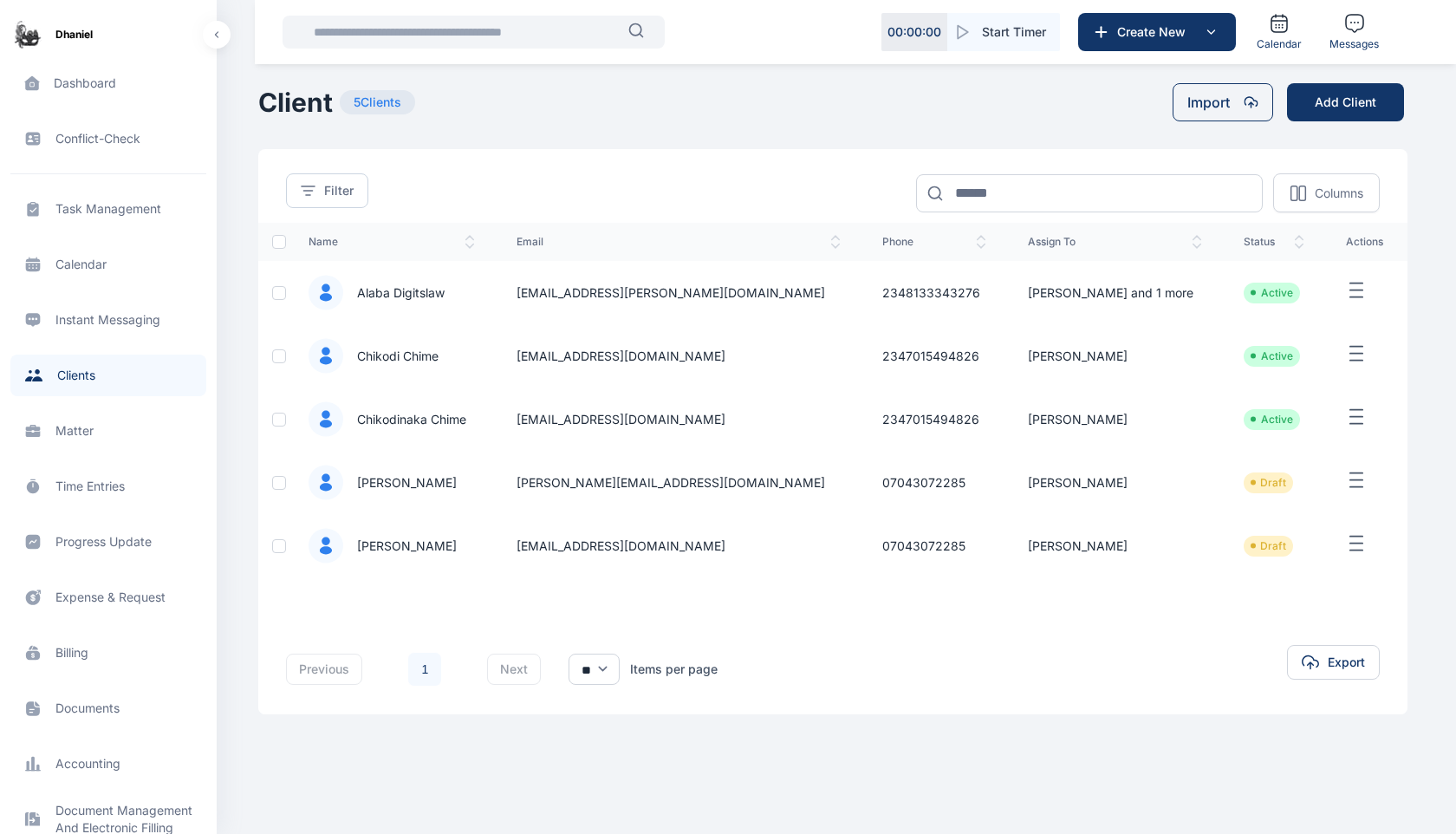
click at [69, 429] on span "Matter matter matter" at bounding box center [109, 430] width 196 height 42
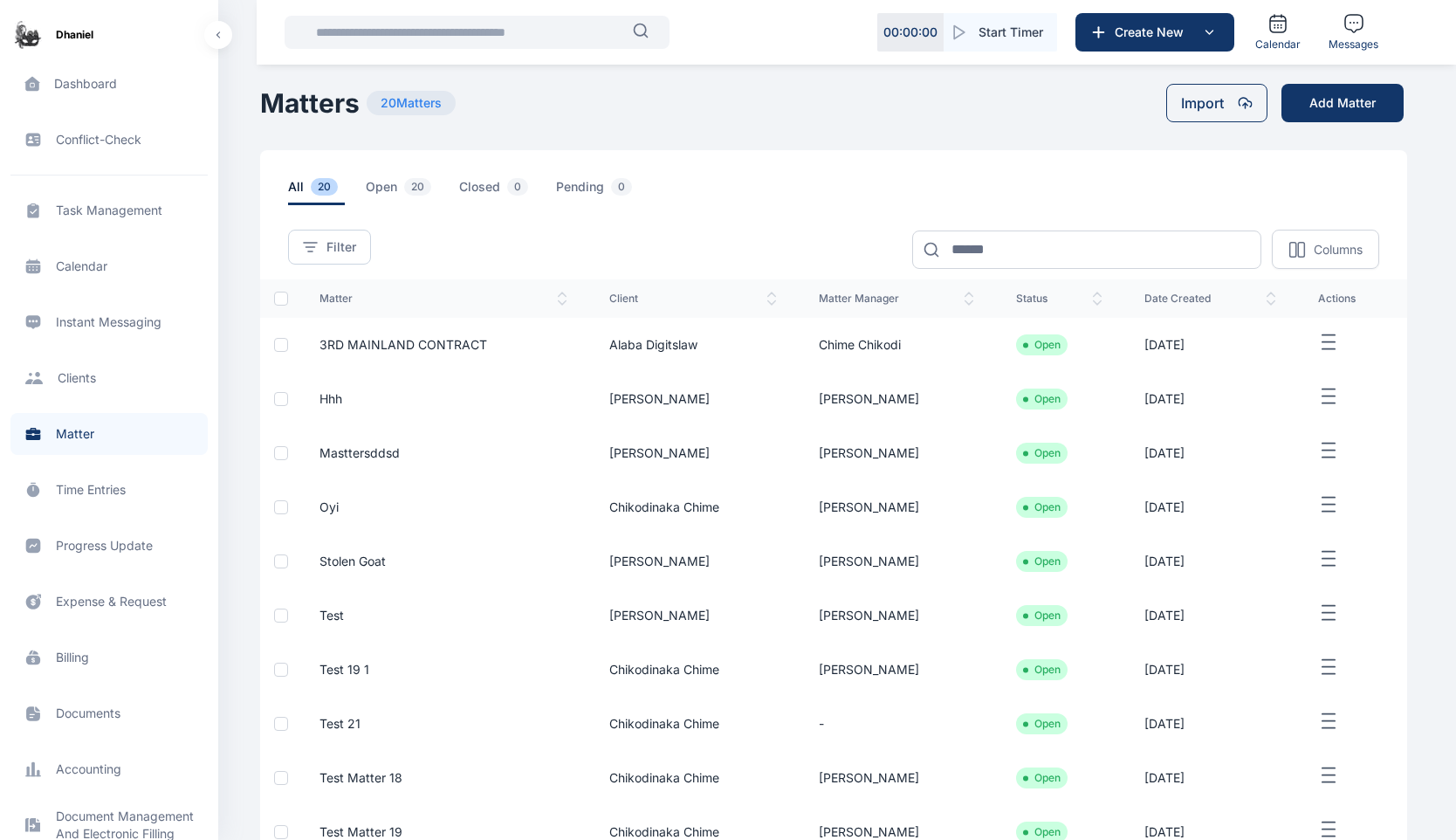
click at [463, 342] on span "3RD MAINLAND CONTRACT" at bounding box center [403, 344] width 167 height 15
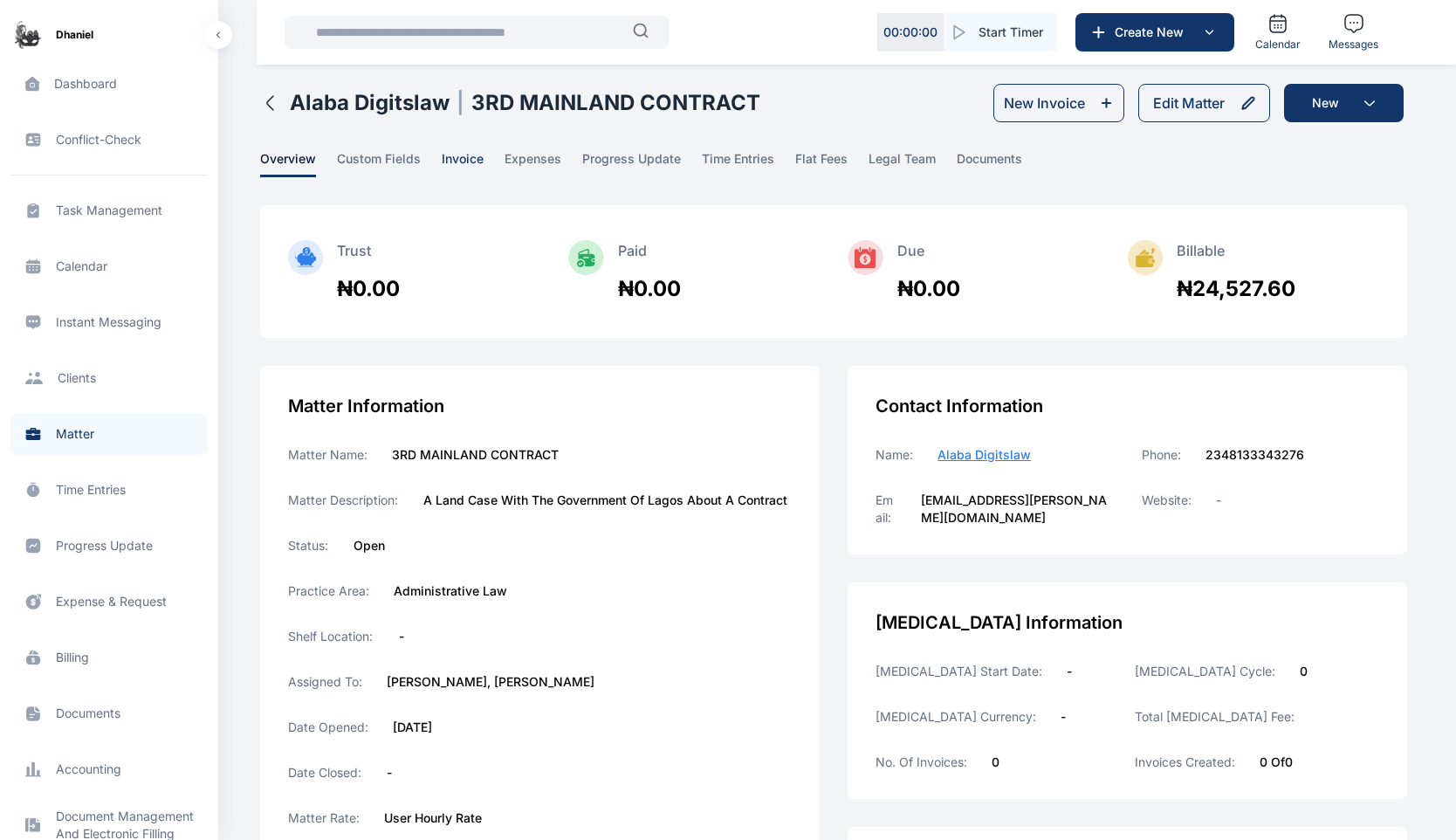
click at [455, 164] on span "invoice" at bounding box center [463, 164] width 42 height 27
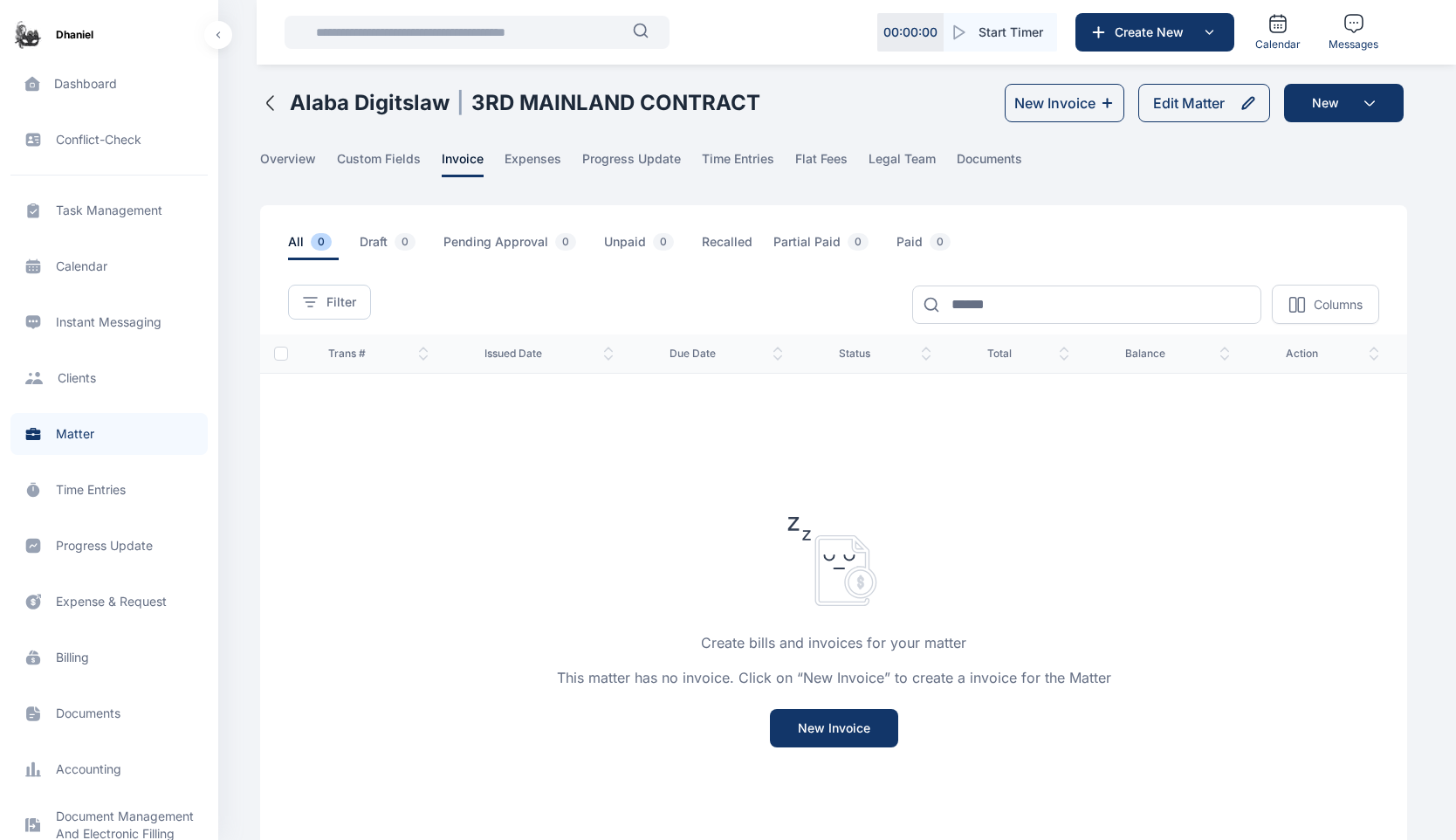
scroll to position [158, 0]
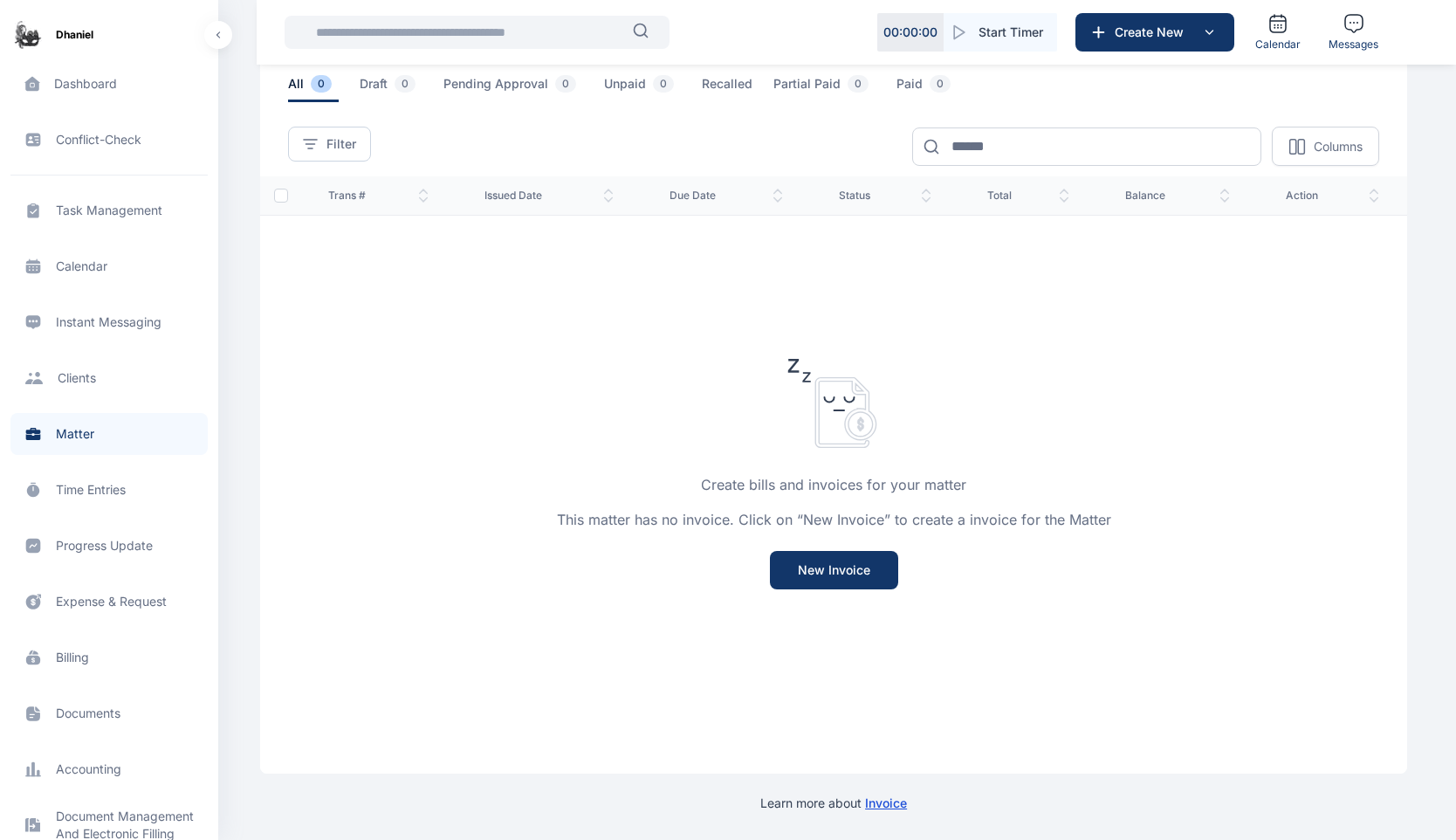
click at [835, 549] on div "Create bills and invoices for your matter This matter has no invoice. Click on …" at bounding box center [833, 494] width 1147 height 558
click at [835, 566] on button "New Invoice" at bounding box center [834, 569] width 128 height 38
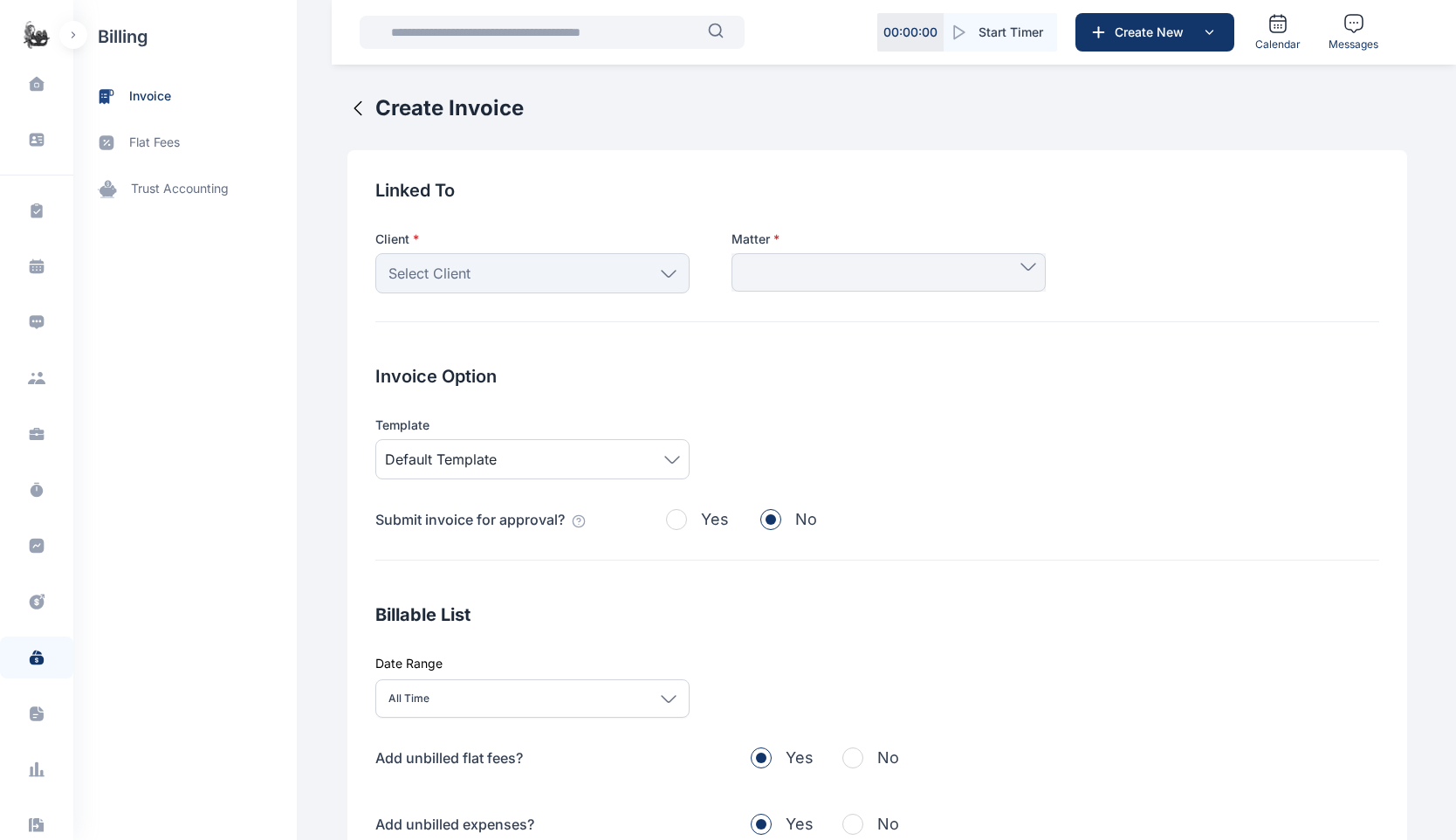
click at [506, 280] on div "Select Client" at bounding box center [532, 273] width 314 height 40
click at [496, 282] on div "Select Client" at bounding box center [532, 273] width 314 height 40
click at [495, 265] on div "Select Client" at bounding box center [532, 273] width 314 height 40
click at [517, 274] on div "Select Client" at bounding box center [532, 273] width 314 height 40
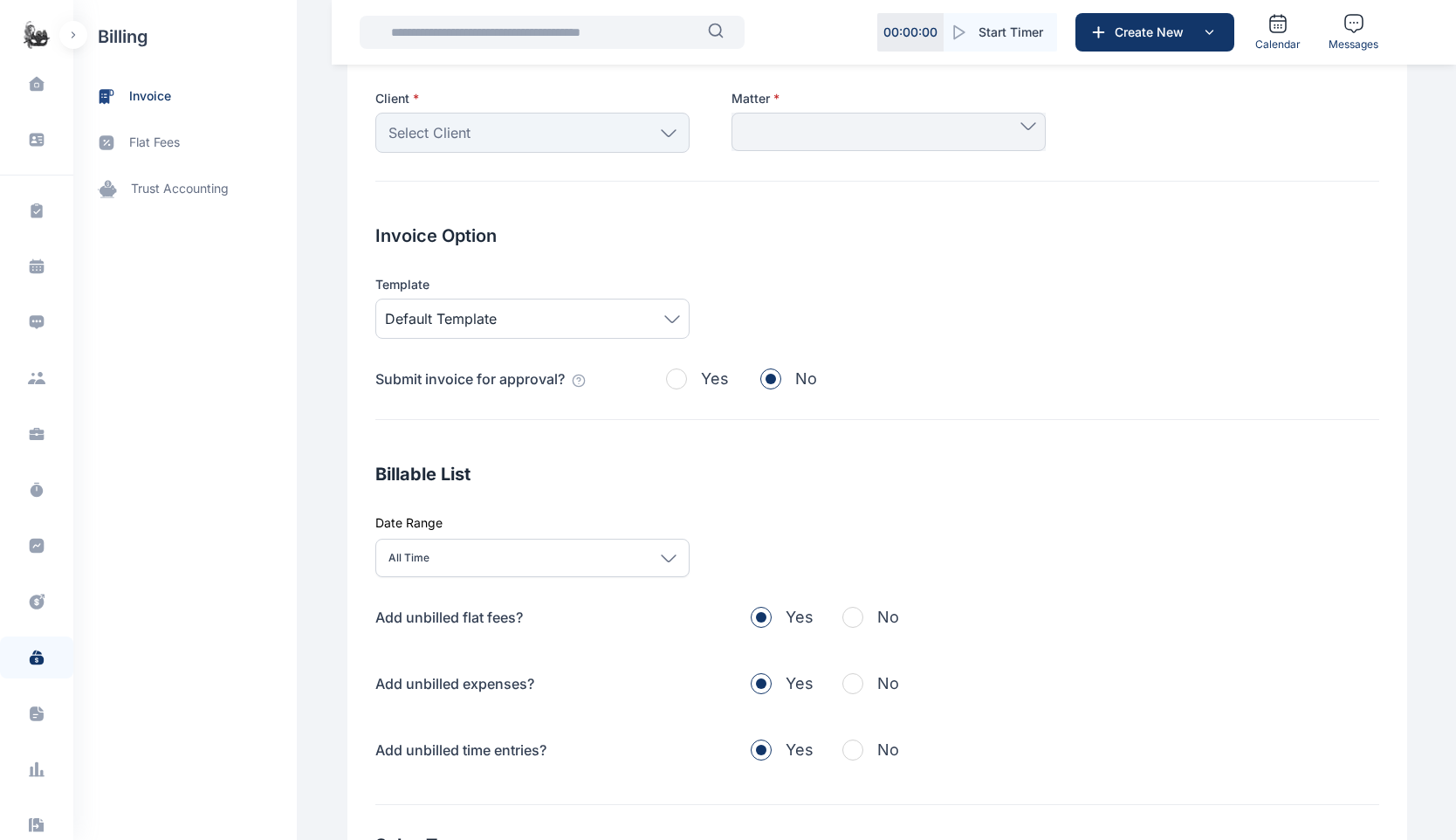
scroll to position [13, 0]
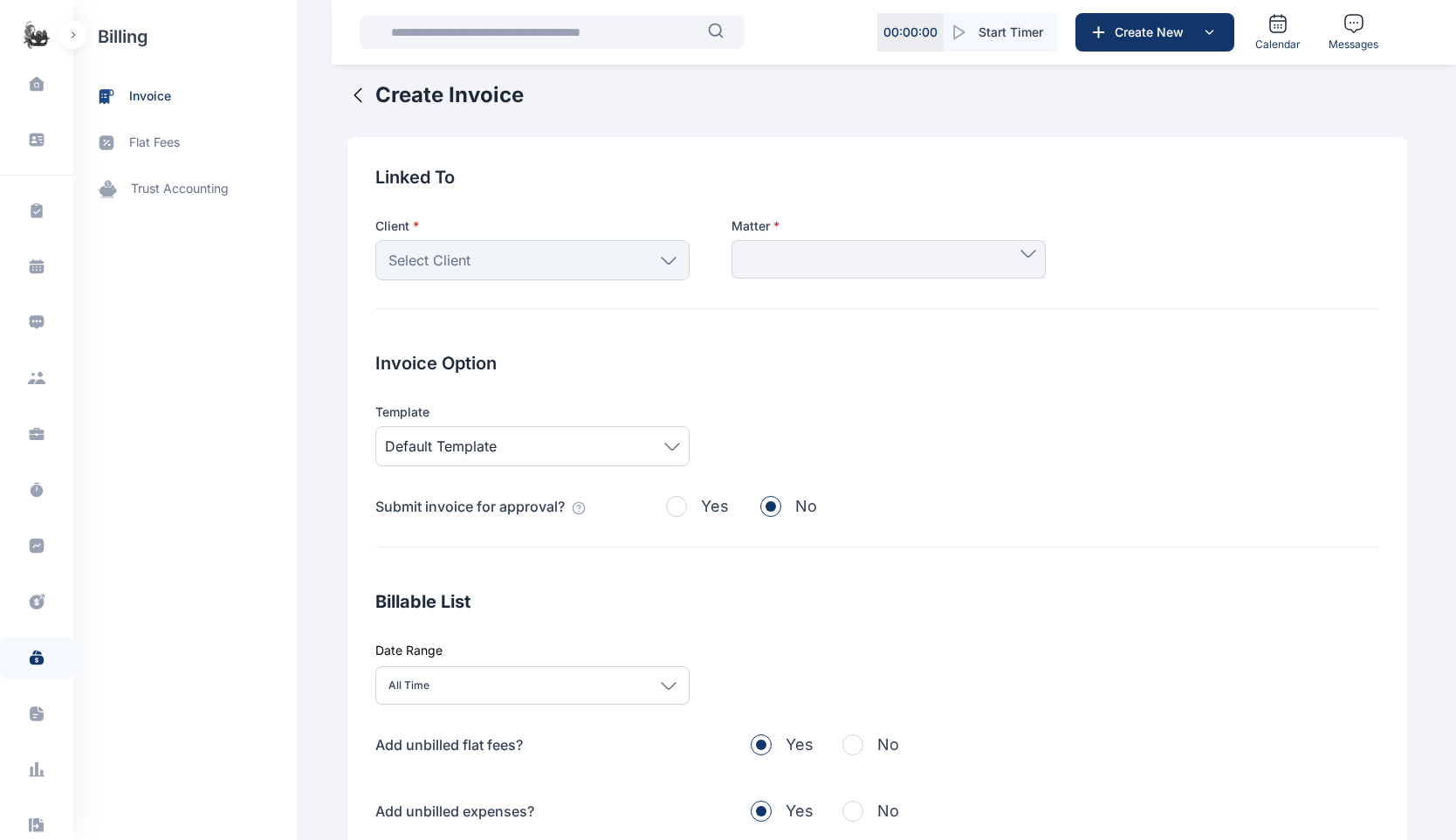
click at [522, 258] on div "Select Client" at bounding box center [532, 260] width 314 height 40
click at [525, 265] on div "Select Client" at bounding box center [532, 260] width 314 height 40
click at [653, 266] on div "Select Client" at bounding box center [532, 260] width 314 height 40
click at [30, 428] on icon at bounding box center [37, 434] width 18 height 18
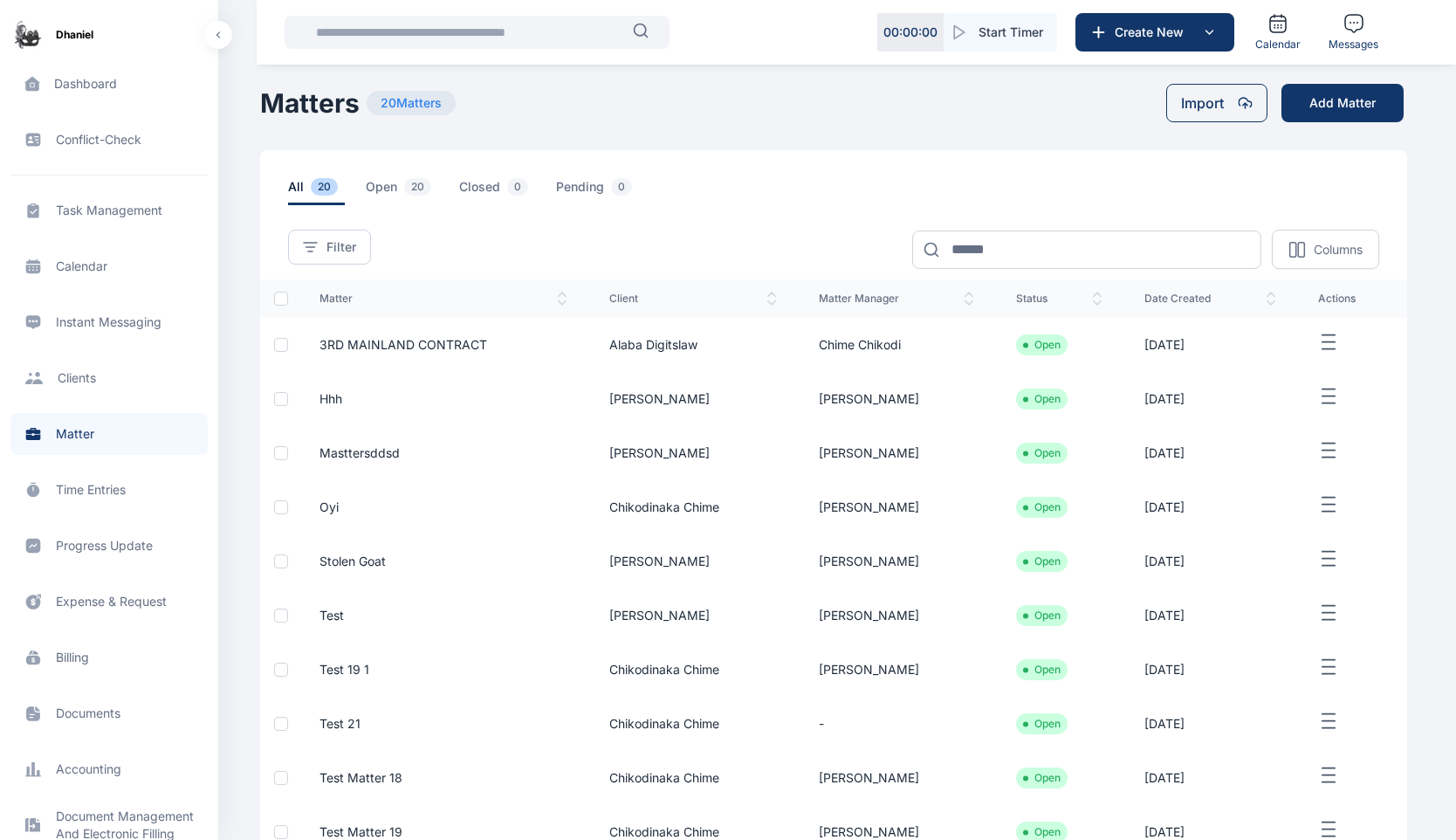
click at [472, 343] on span "3RD MAINLAND CONTRACT" at bounding box center [403, 344] width 167 height 15
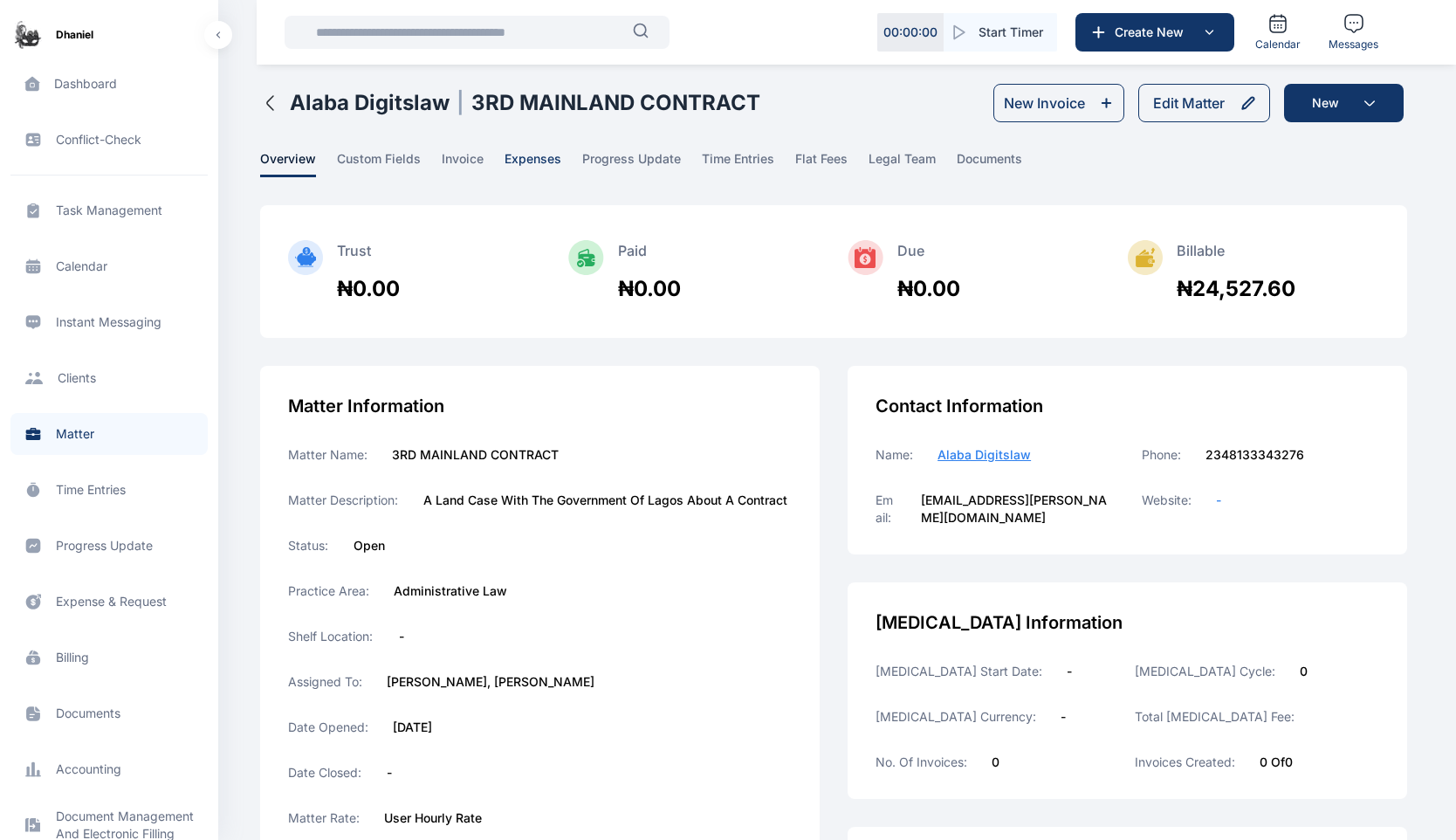
click at [541, 156] on span "expenses" at bounding box center [533, 164] width 57 height 27
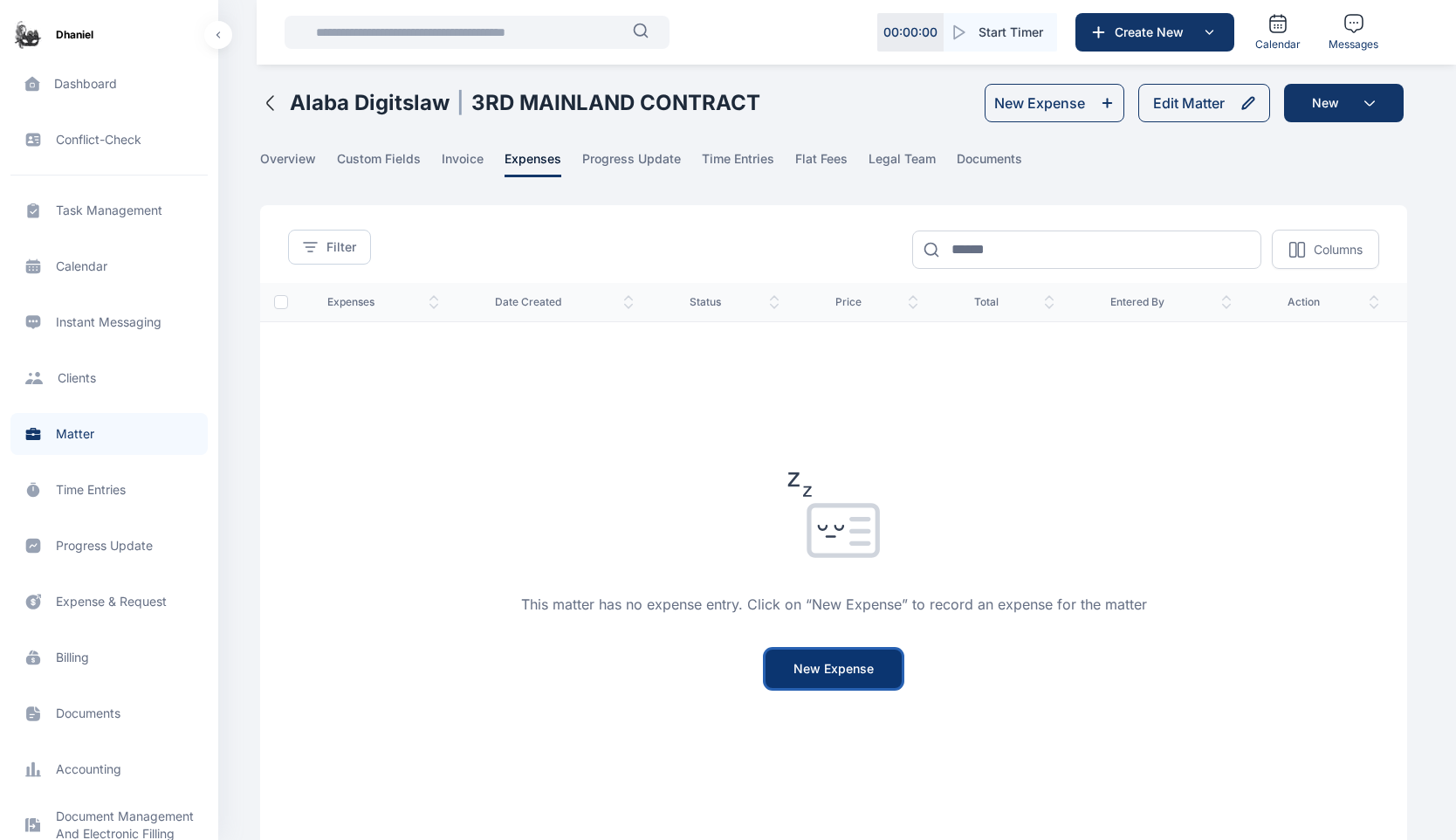
click at [830, 674] on button "New Expense" at bounding box center [833, 668] width 136 height 38
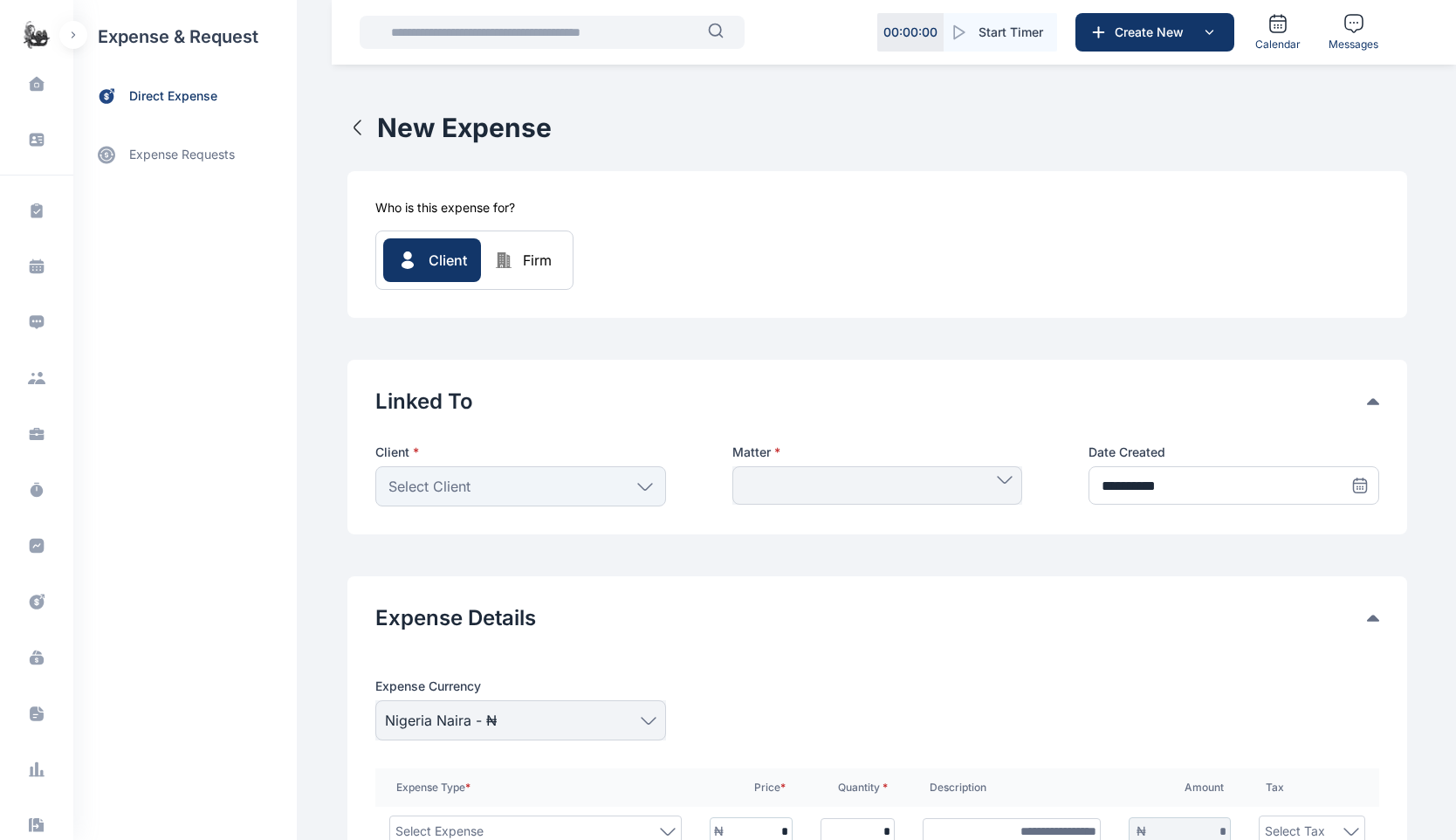
click at [523, 261] on span "Firm" at bounding box center [537, 259] width 28 height 21
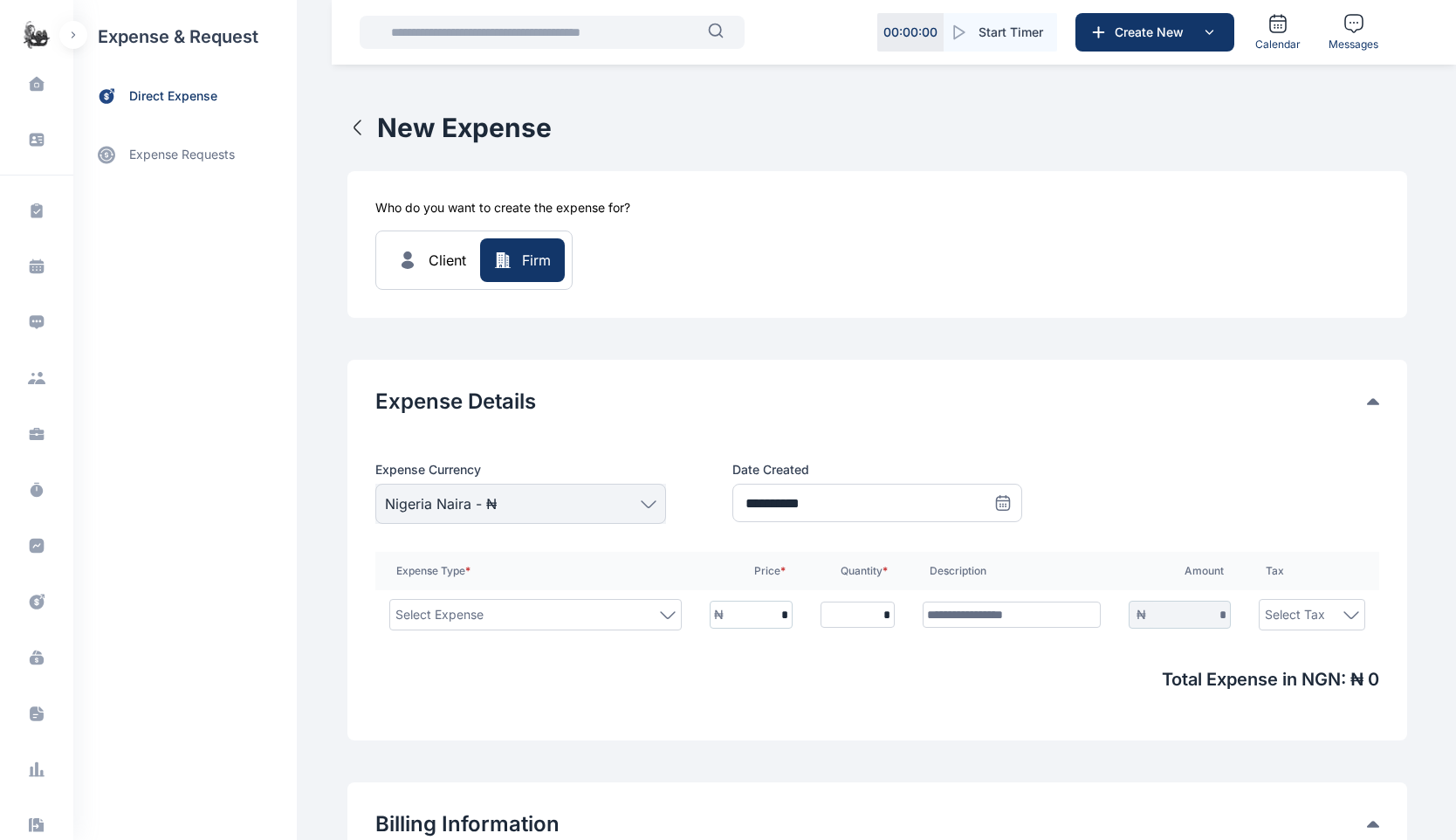
click at [417, 264] on button "Client" at bounding box center [431, 260] width 97 height 44
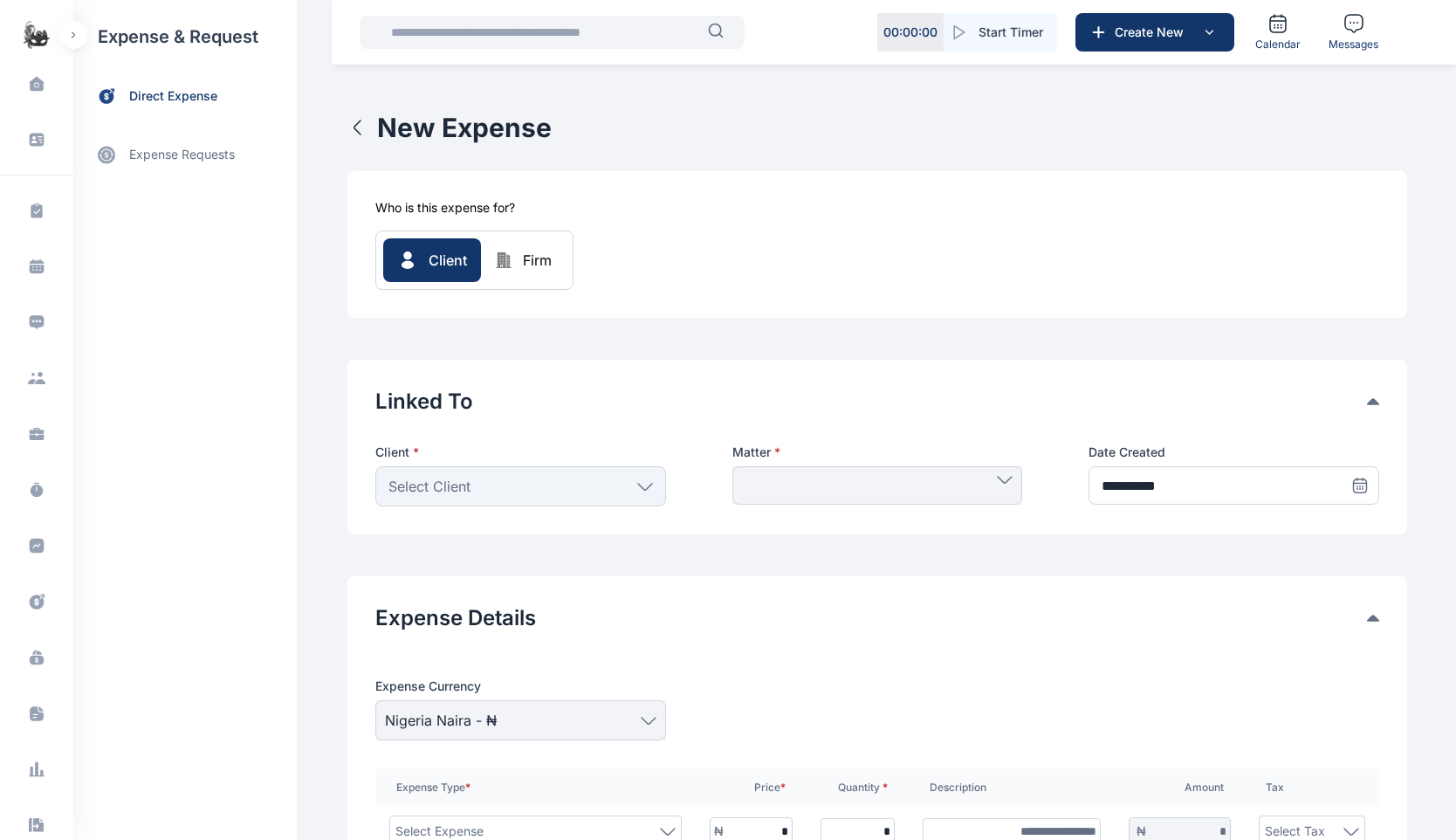
click at [547, 489] on div "Select Client" at bounding box center [520, 486] width 290 height 40
click at [453, 492] on span "Select Client" at bounding box center [429, 486] width 82 height 21
click at [477, 485] on div "Select Client" at bounding box center [520, 486] width 290 height 40
click at [867, 467] on div at bounding box center [877, 485] width 290 height 38
click at [867, 478] on span at bounding box center [878, 480] width 272 height 8
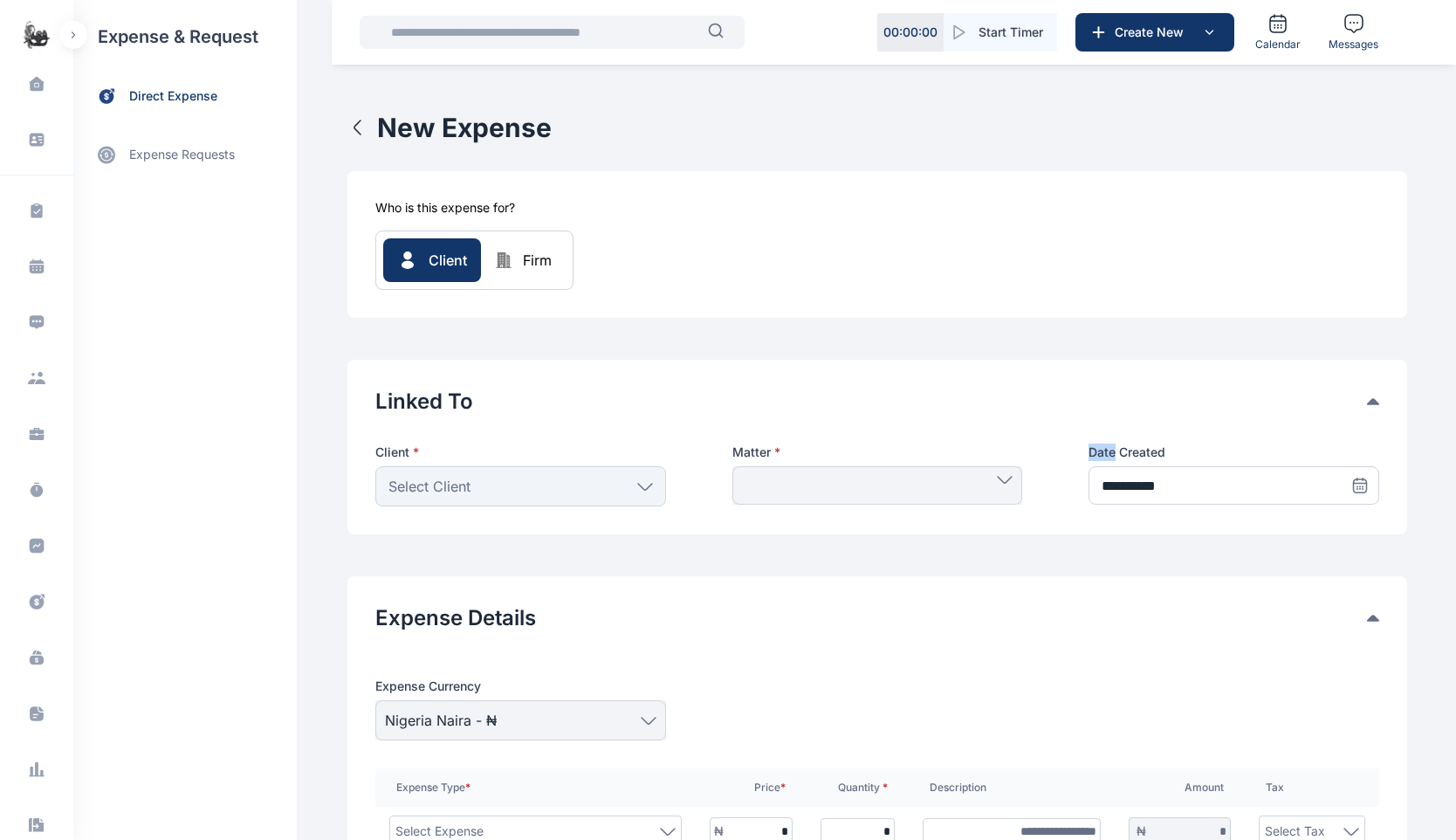
click at [867, 478] on span at bounding box center [878, 480] width 272 height 8
click at [847, 488] on div at bounding box center [877, 485] width 290 height 38
click at [605, 497] on div "Select Client" at bounding box center [520, 486] width 290 height 40
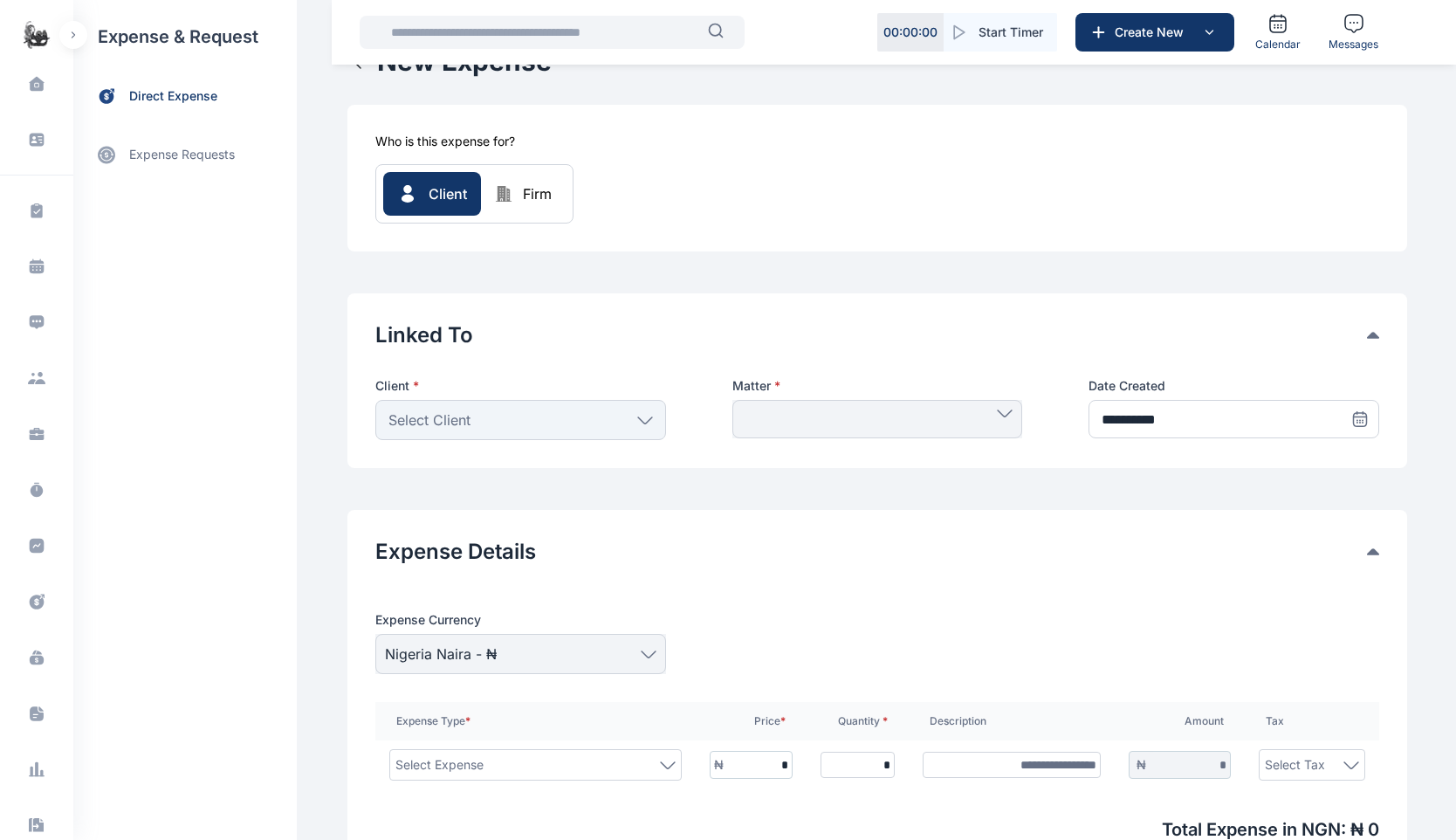
scroll to position [778, 0]
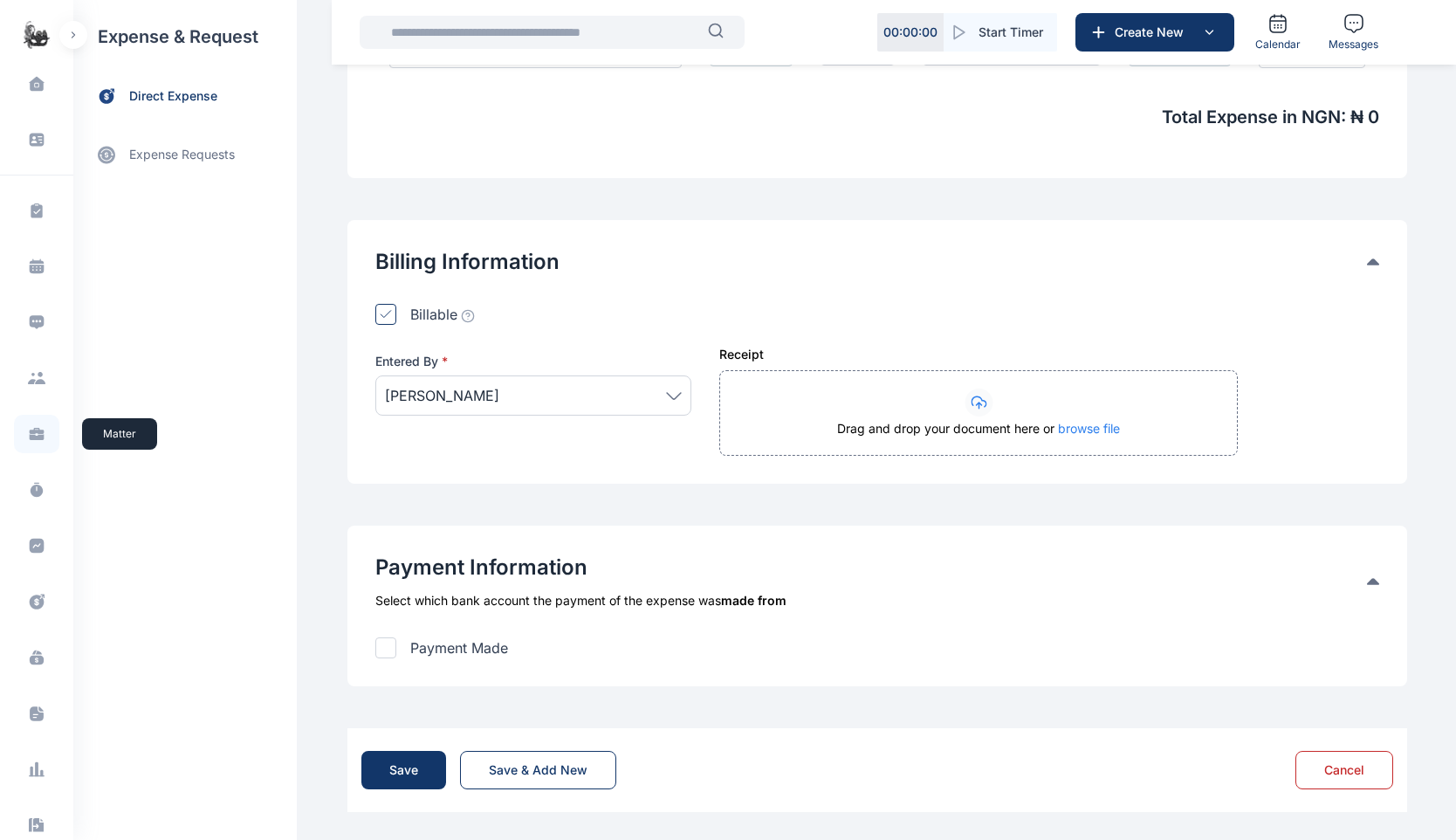
click at [20, 432] on span at bounding box center [36, 433] width 45 height 38
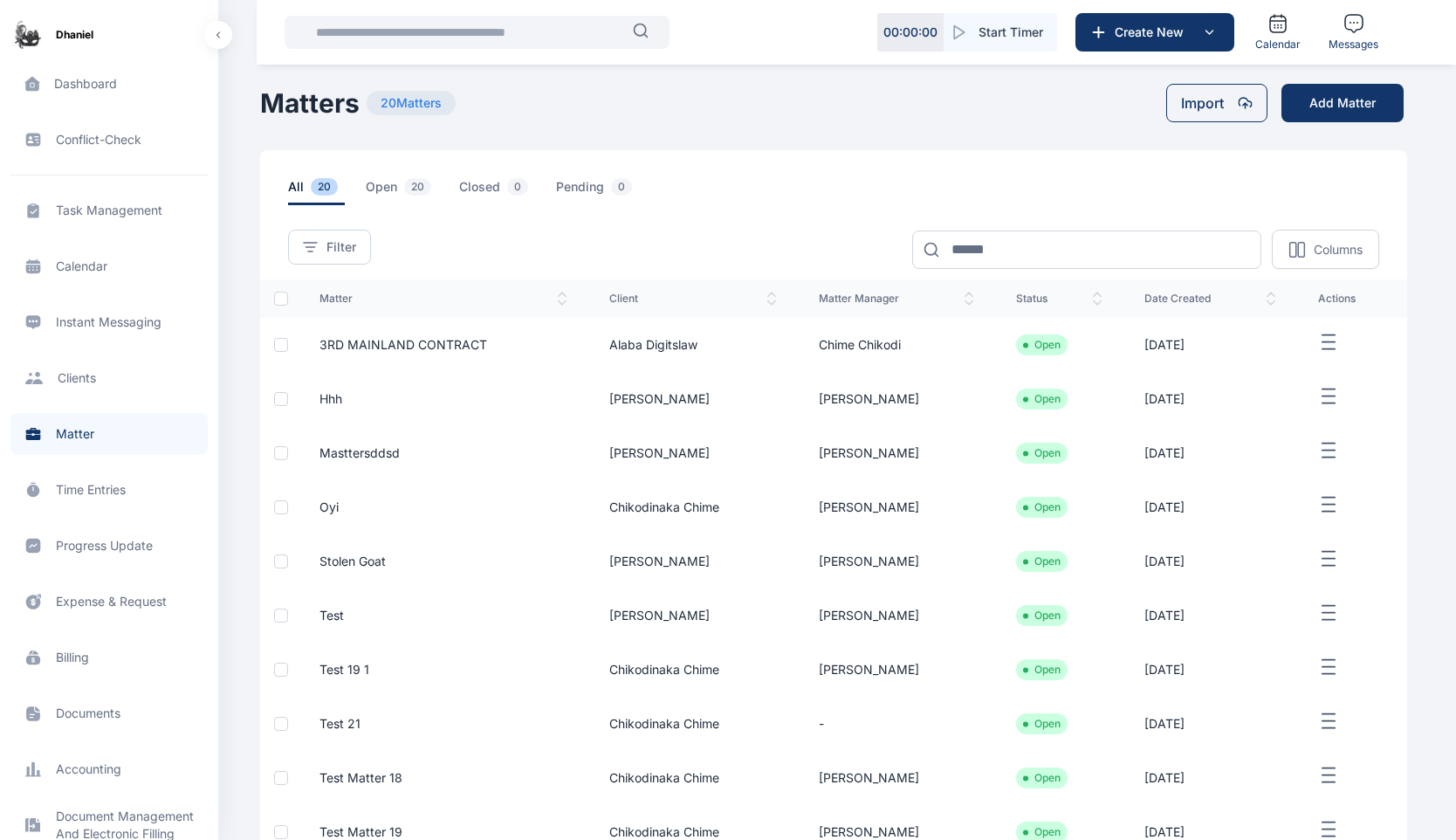
click at [459, 345] on span "3RD MAINLAND CONTRACT" at bounding box center [403, 344] width 167 height 15
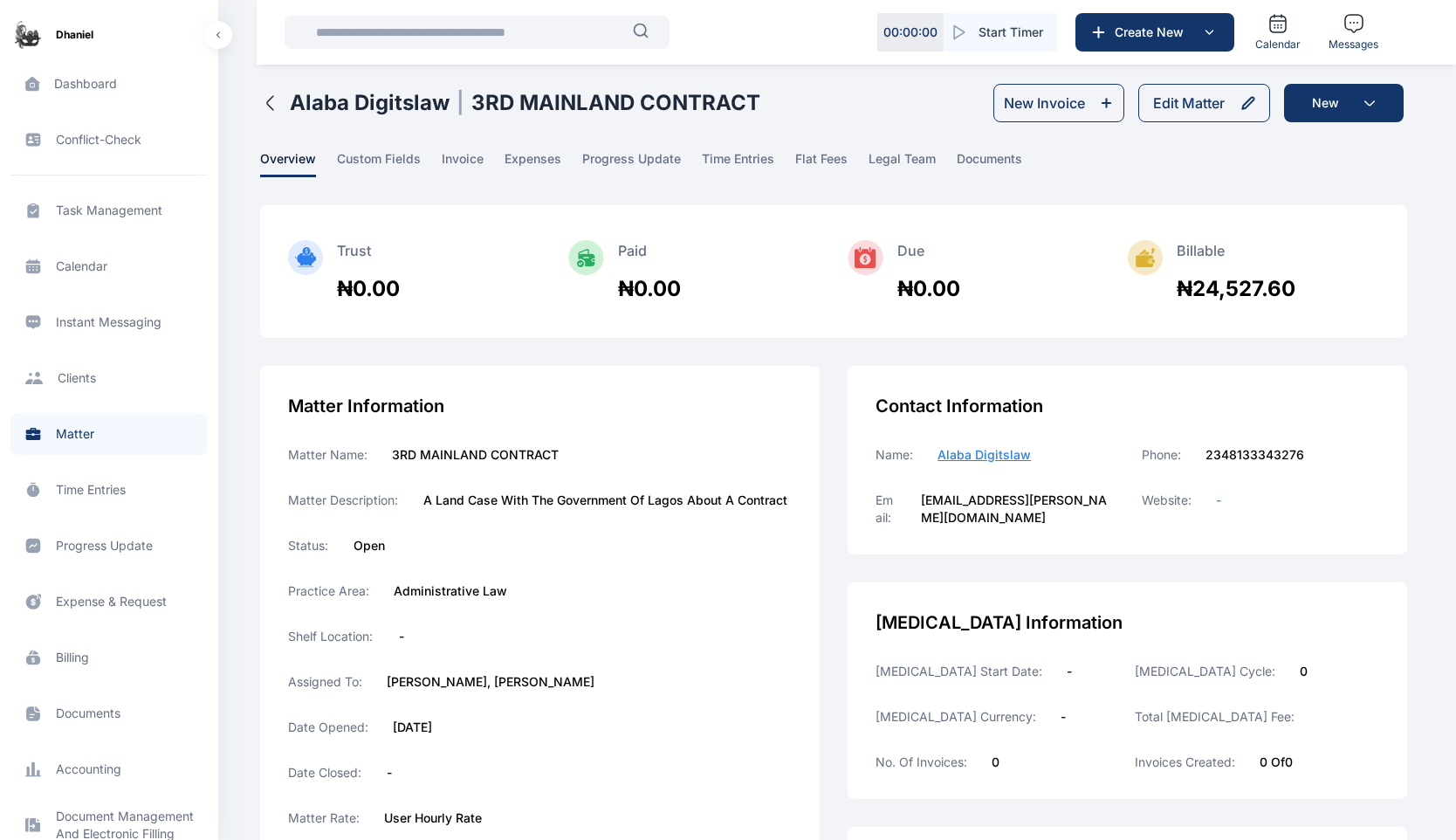
click at [86, 264] on span "Calendar calendar calendar" at bounding box center [110, 266] width 198 height 42
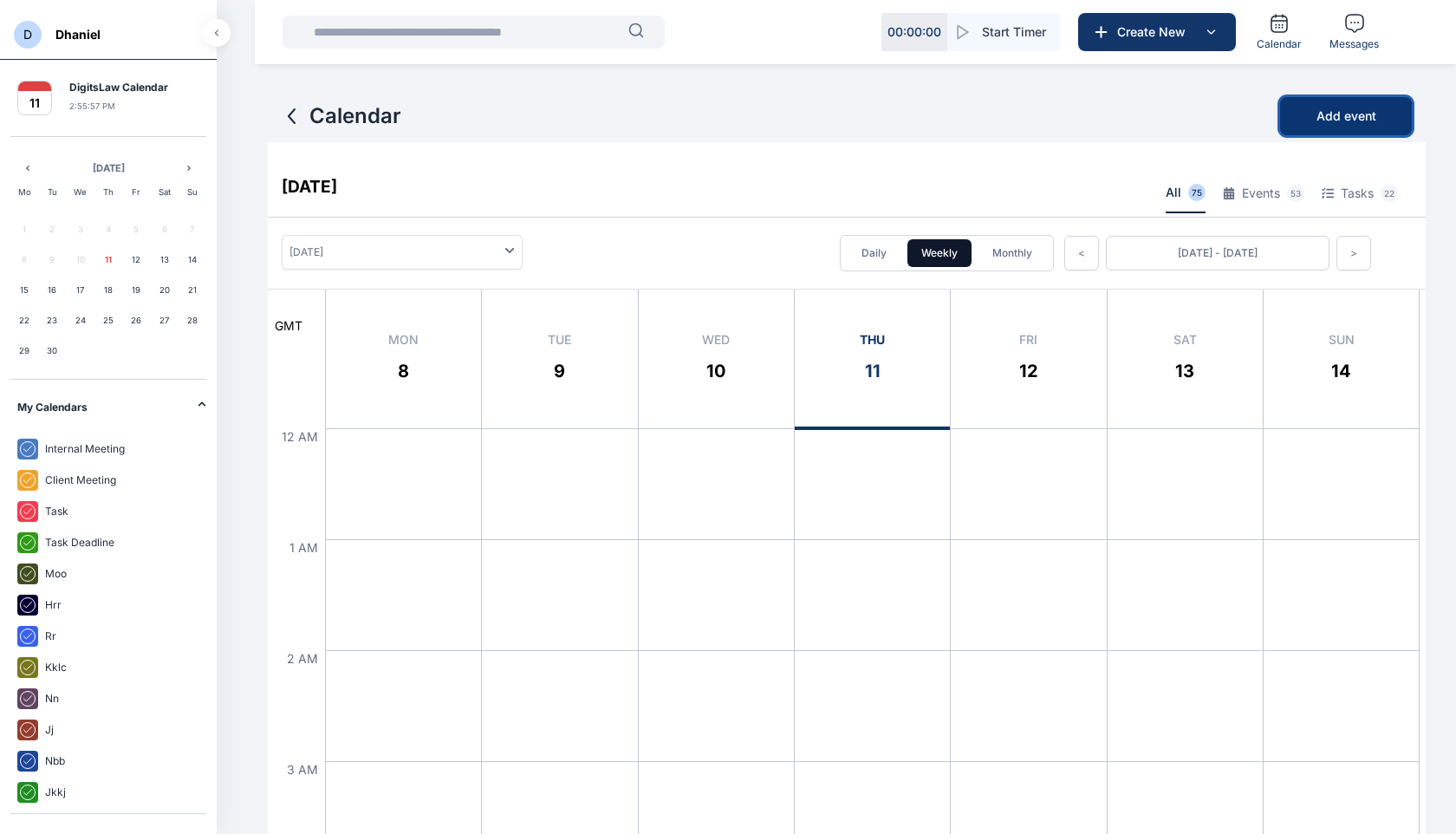
click at [1360, 117] on span "Add event" at bounding box center [1346, 117] width 60 height 17
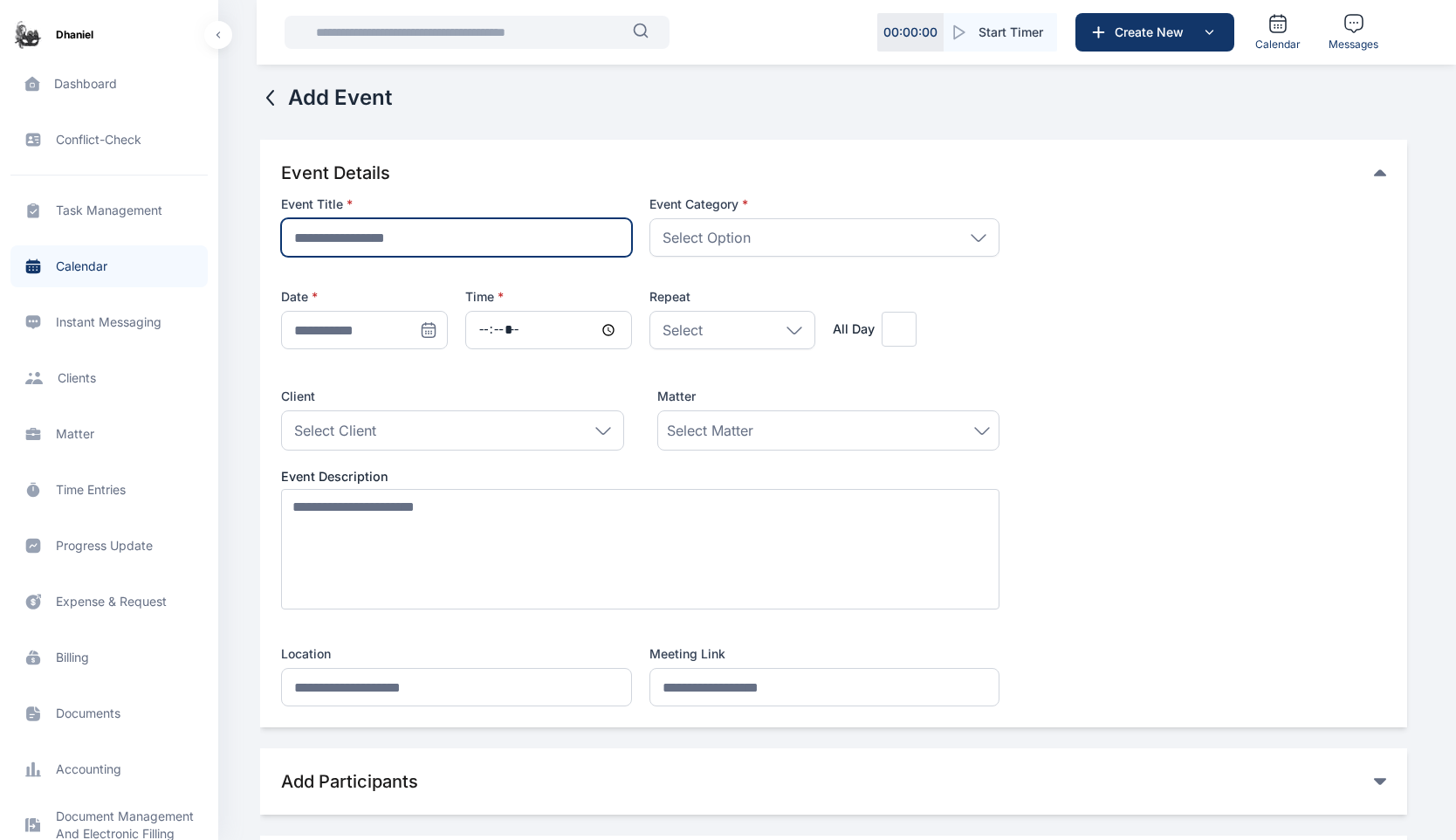
click at [498, 244] on input "text" at bounding box center [457, 237] width 350 height 38
type input "**********"
click at [778, 252] on div "Select Option" at bounding box center [824, 237] width 350 height 38
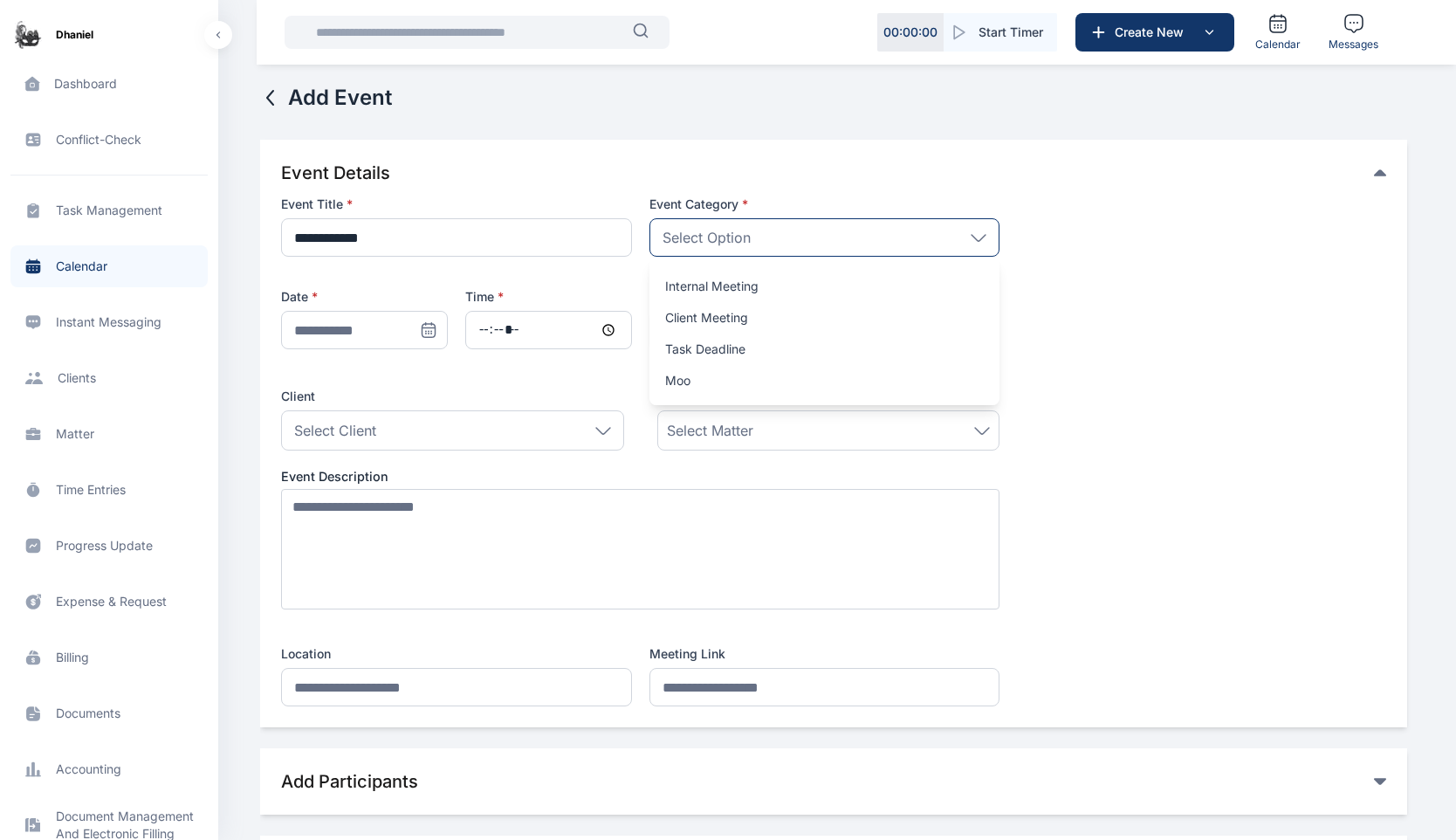
click at [1079, 332] on span "**********" at bounding box center [834, 451] width 1105 height 510
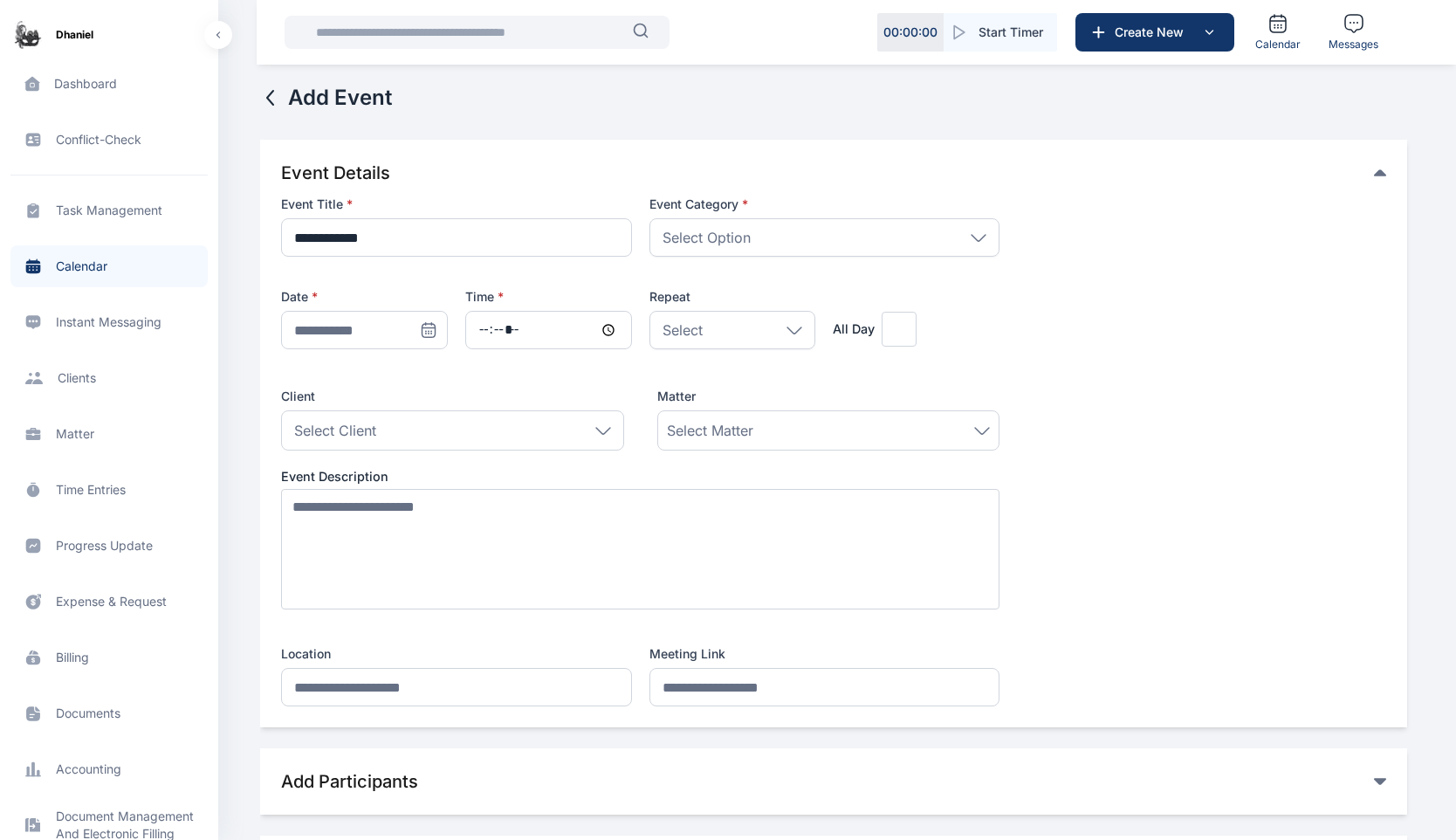
click at [769, 251] on div "Select Option" at bounding box center [824, 237] width 350 height 38
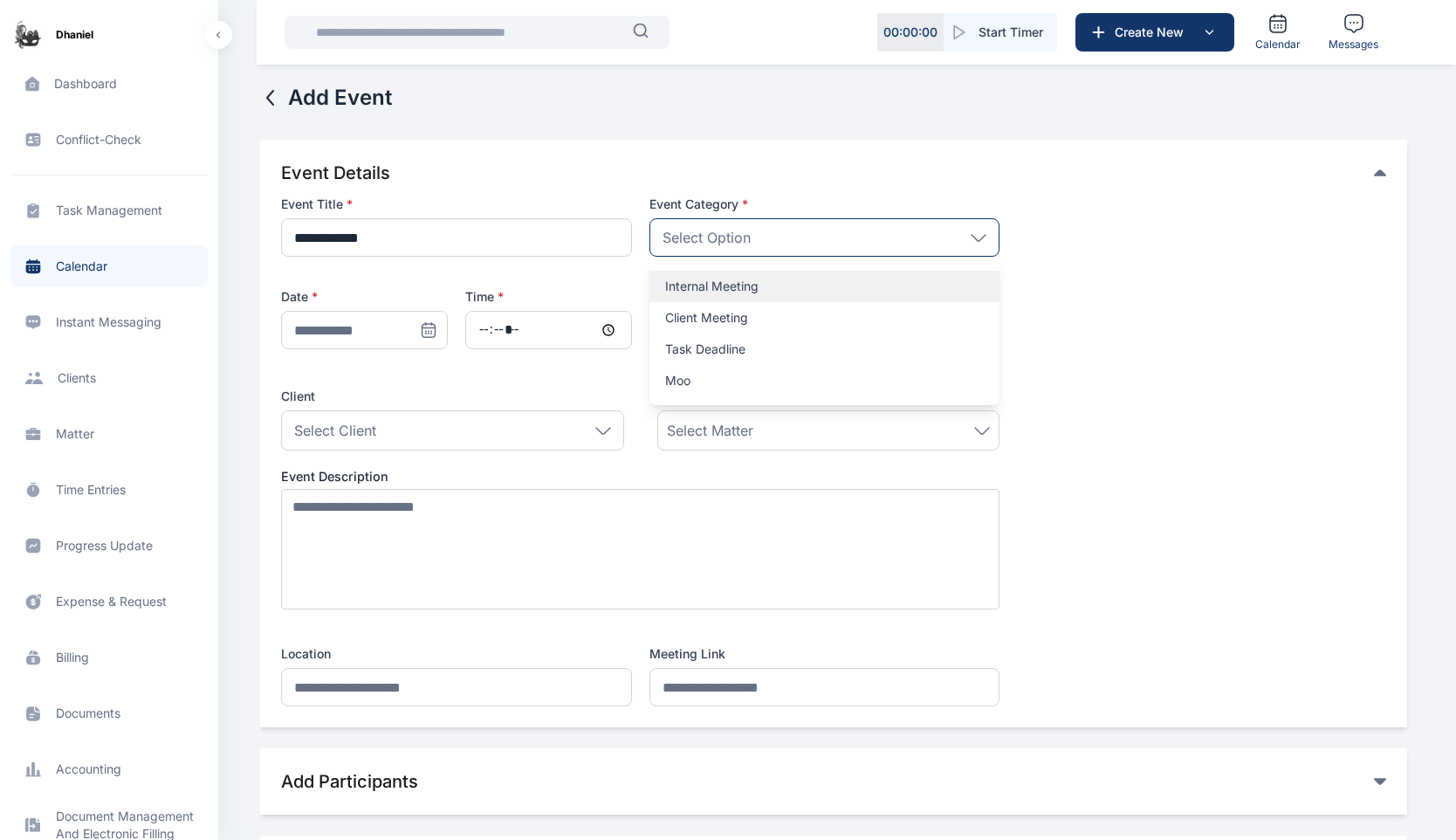
click at [754, 284] on p "Internal Meeting" at bounding box center [824, 287] width 319 height 18
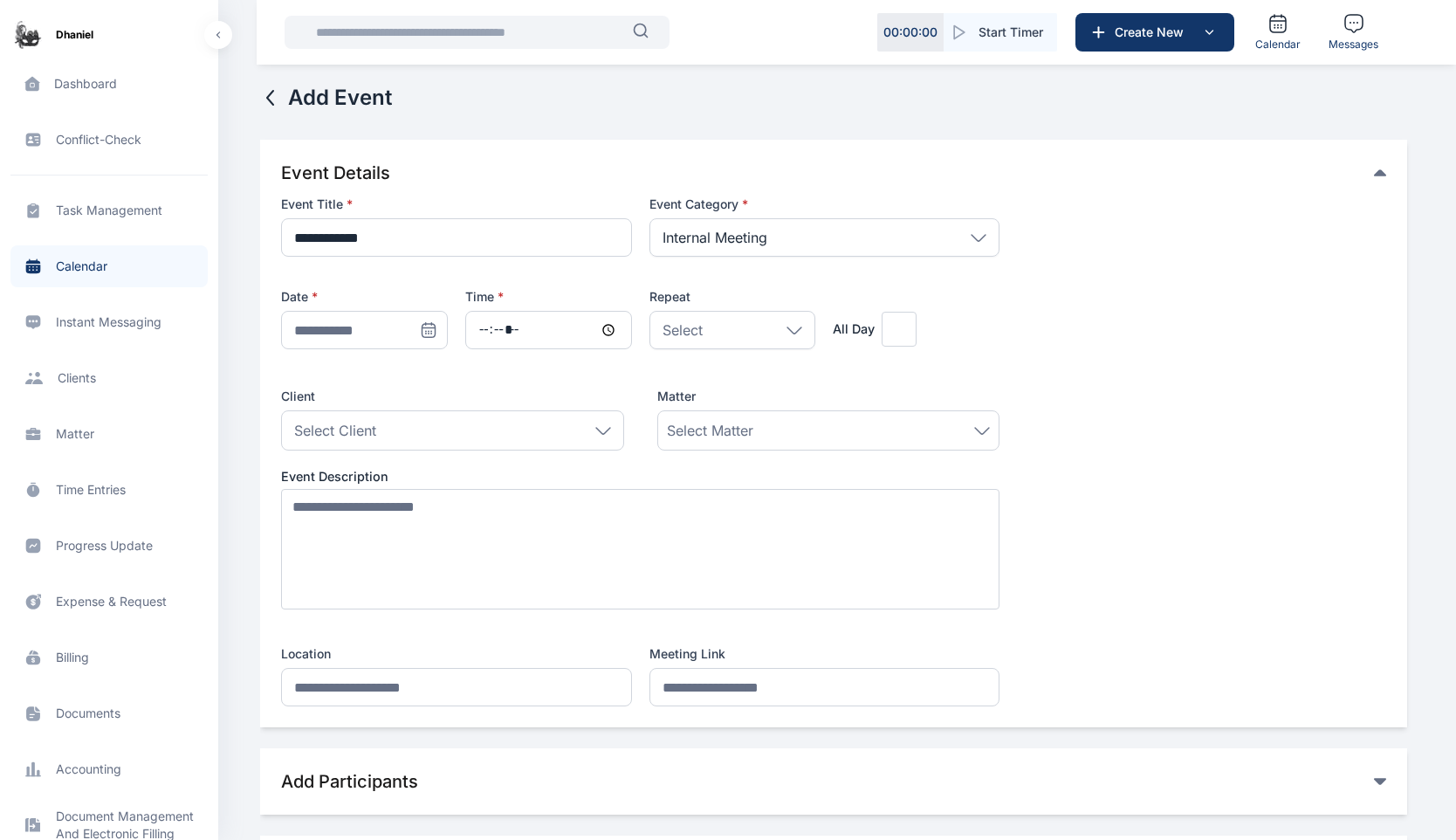
click at [425, 329] on icon at bounding box center [428, 331] width 18 height 18
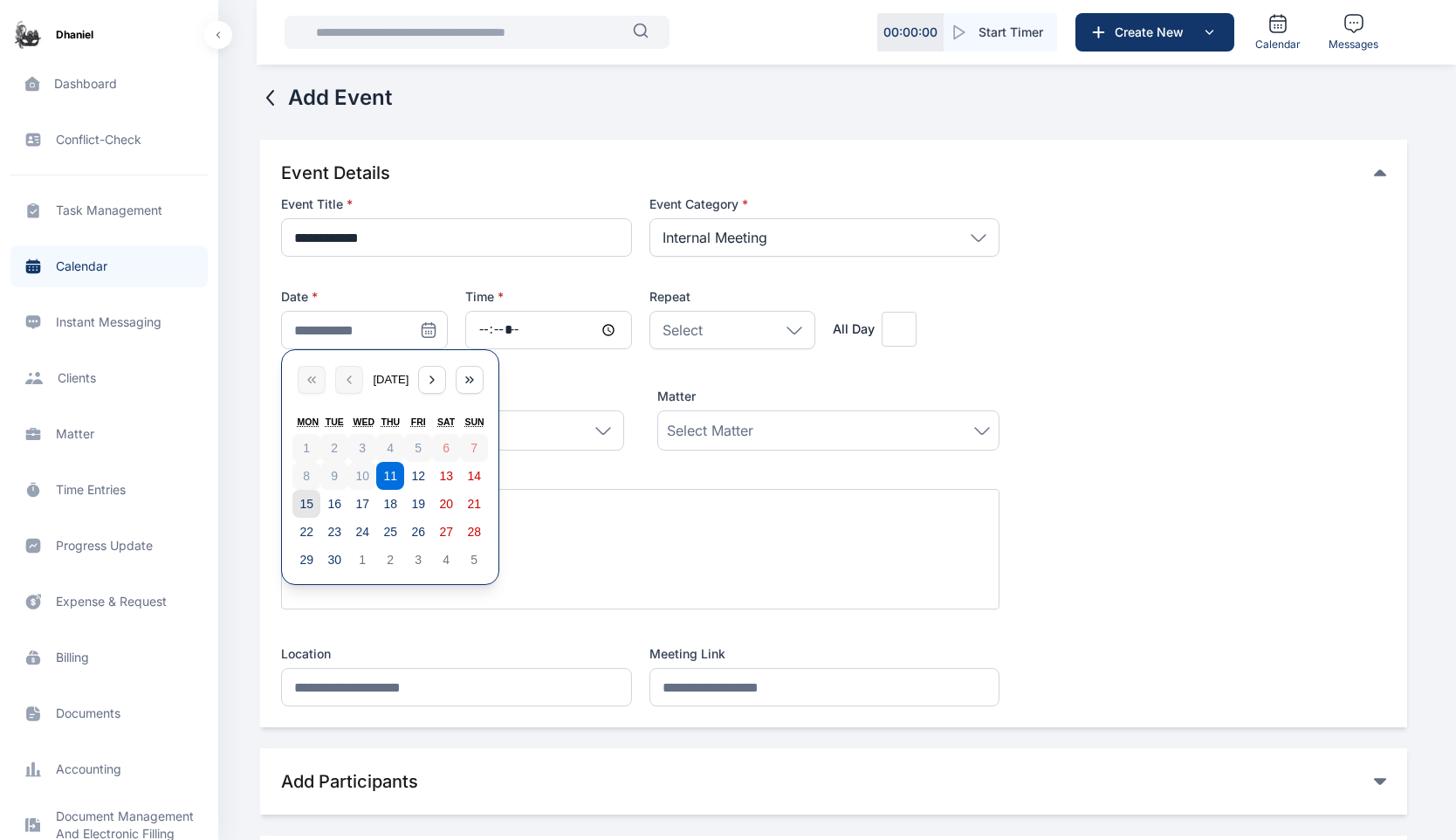
click at [305, 508] on abbr "15" at bounding box center [306, 504] width 14 height 14
type input "**********"
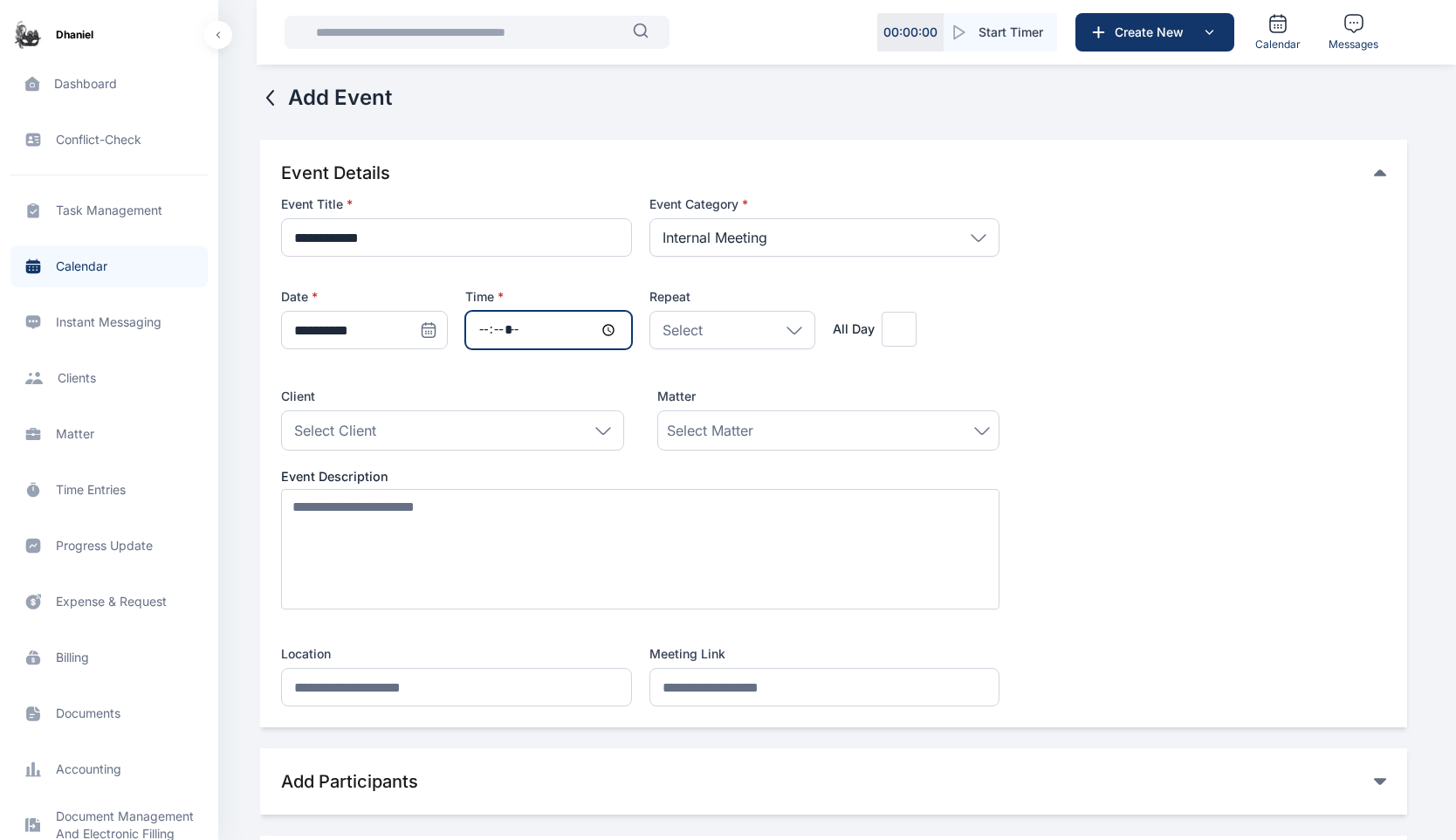
click at [614, 331] on input "time" at bounding box center [549, 330] width 167 height 38
type input "*****"
click at [804, 331] on div "Select" at bounding box center [732, 330] width 167 height 38
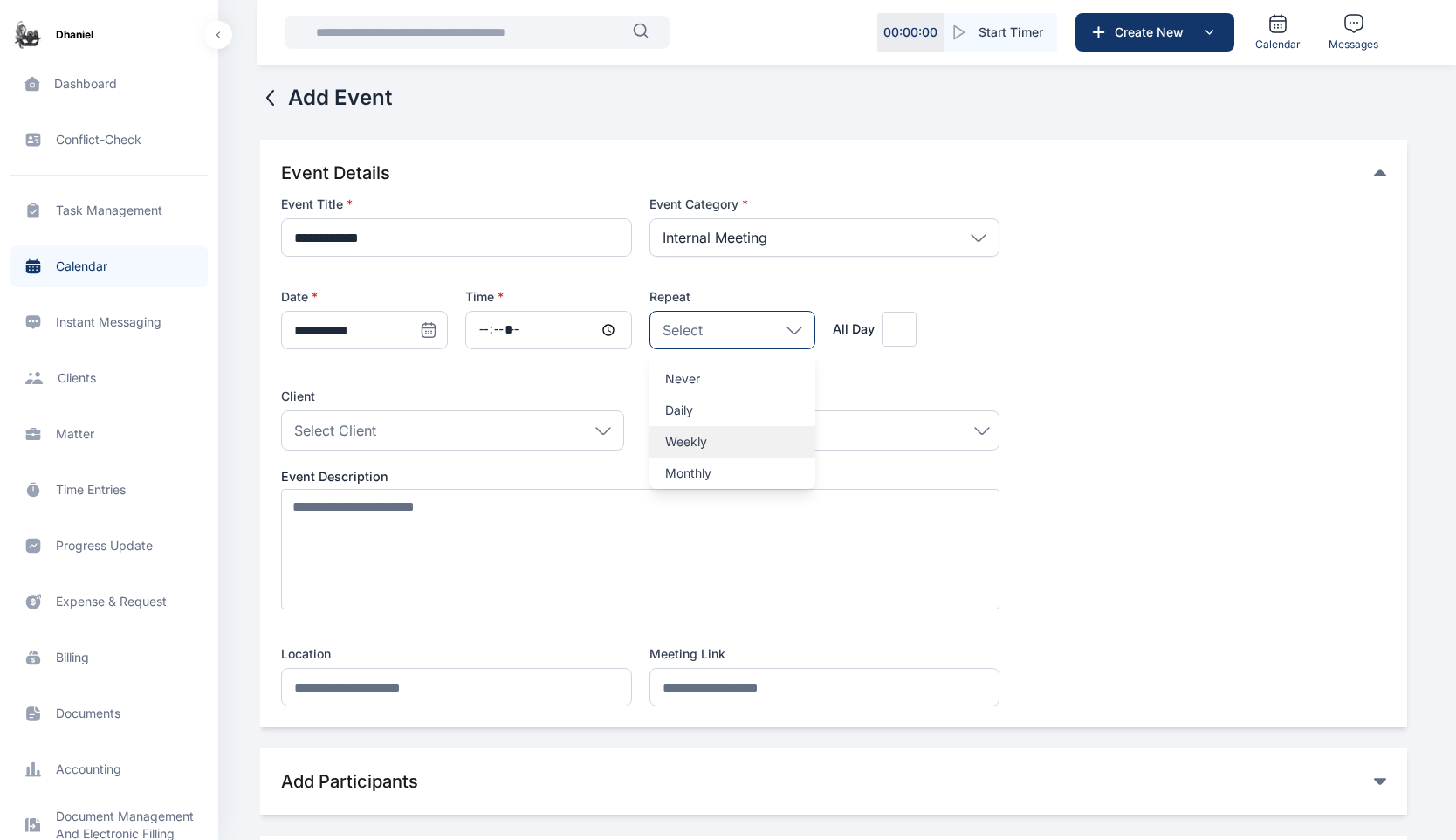
click at [697, 450] on p "Weekly" at bounding box center [732, 442] width 135 height 18
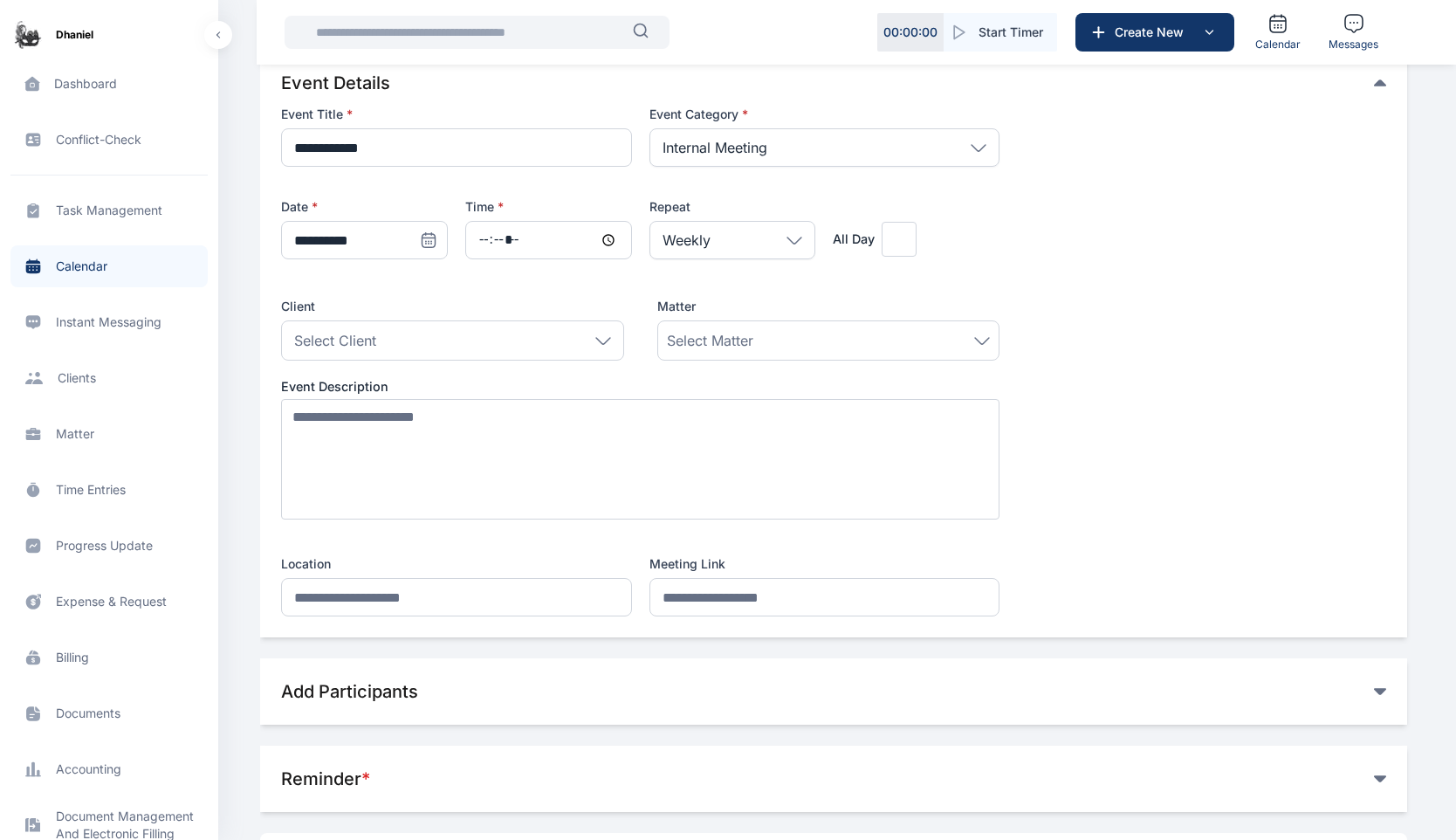
scroll to position [102, 0]
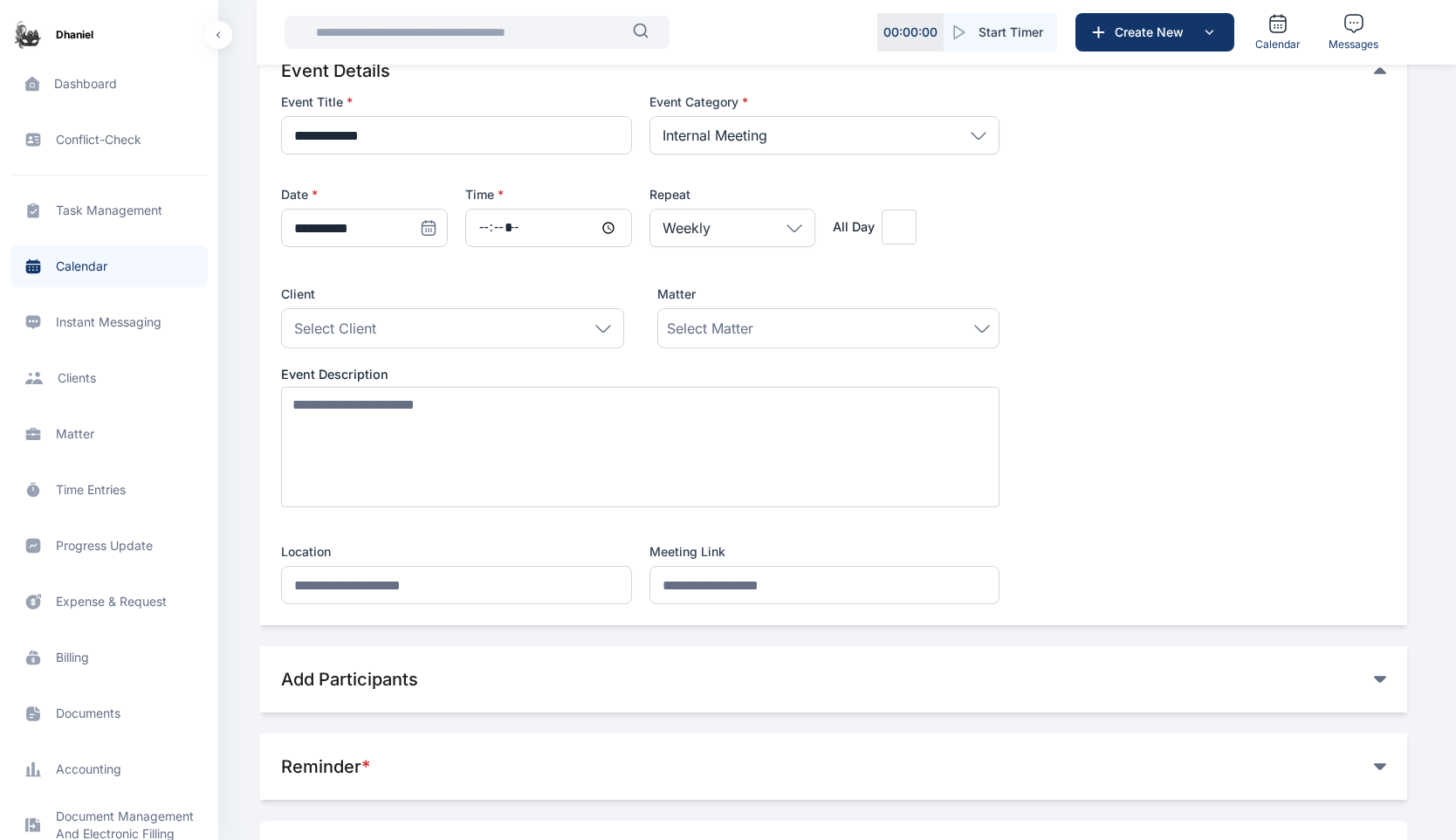
click at [526, 332] on div "Select Client" at bounding box center [453, 328] width 342 height 40
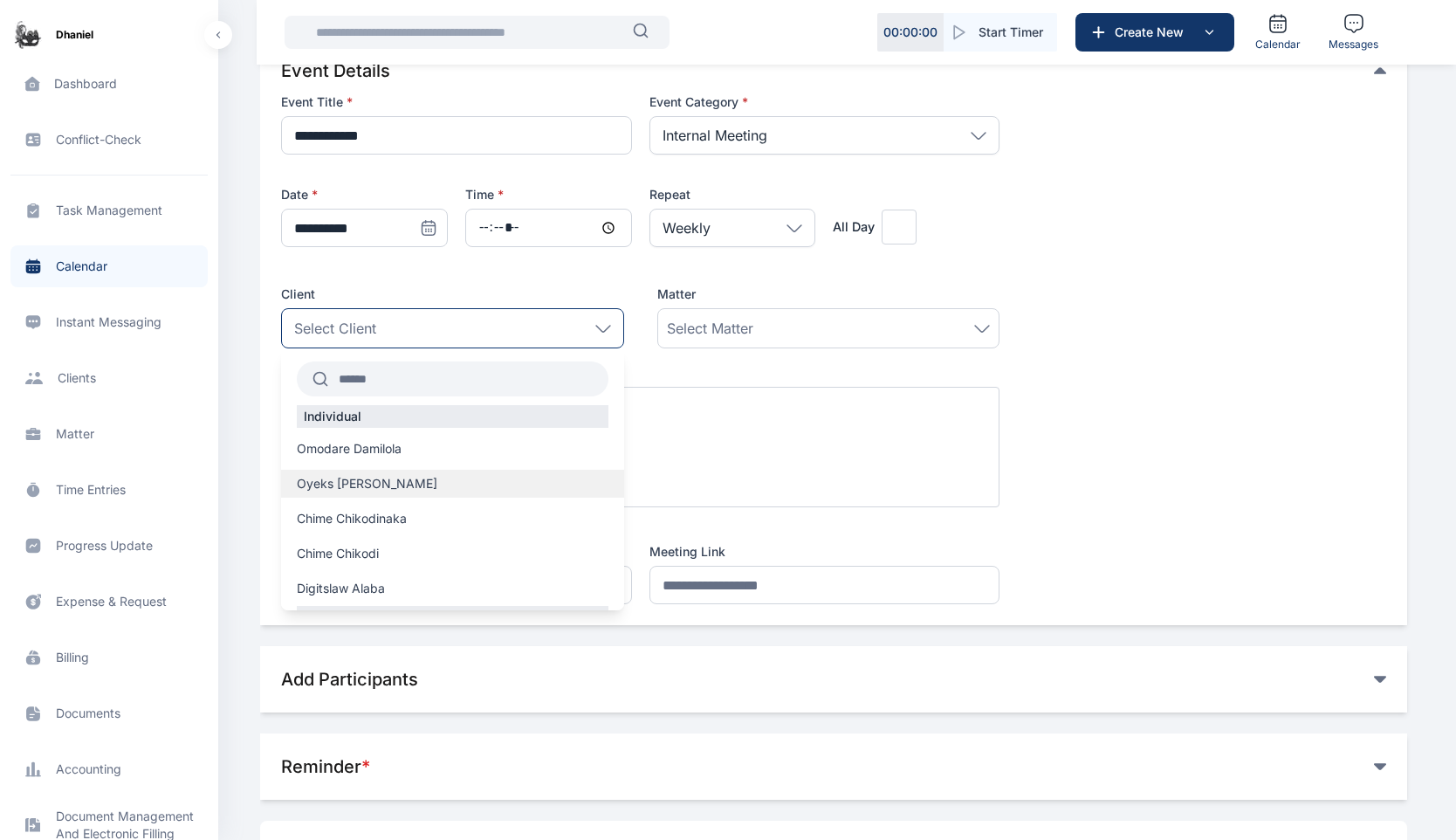
scroll to position [27, 0]
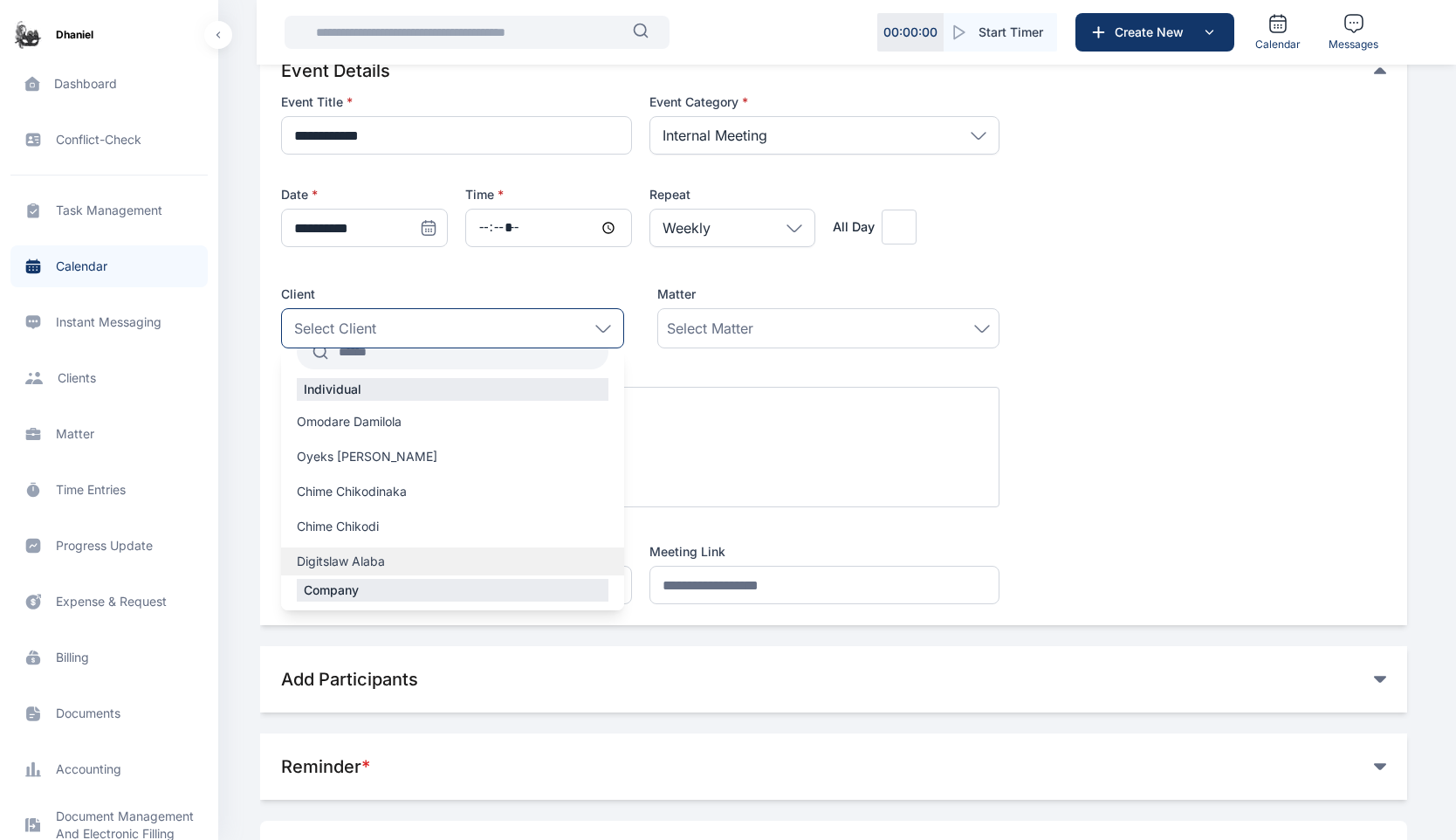
click at [358, 556] on span "Digitslaw Alaba" at bounding box center [341, 561] width 88 height 18
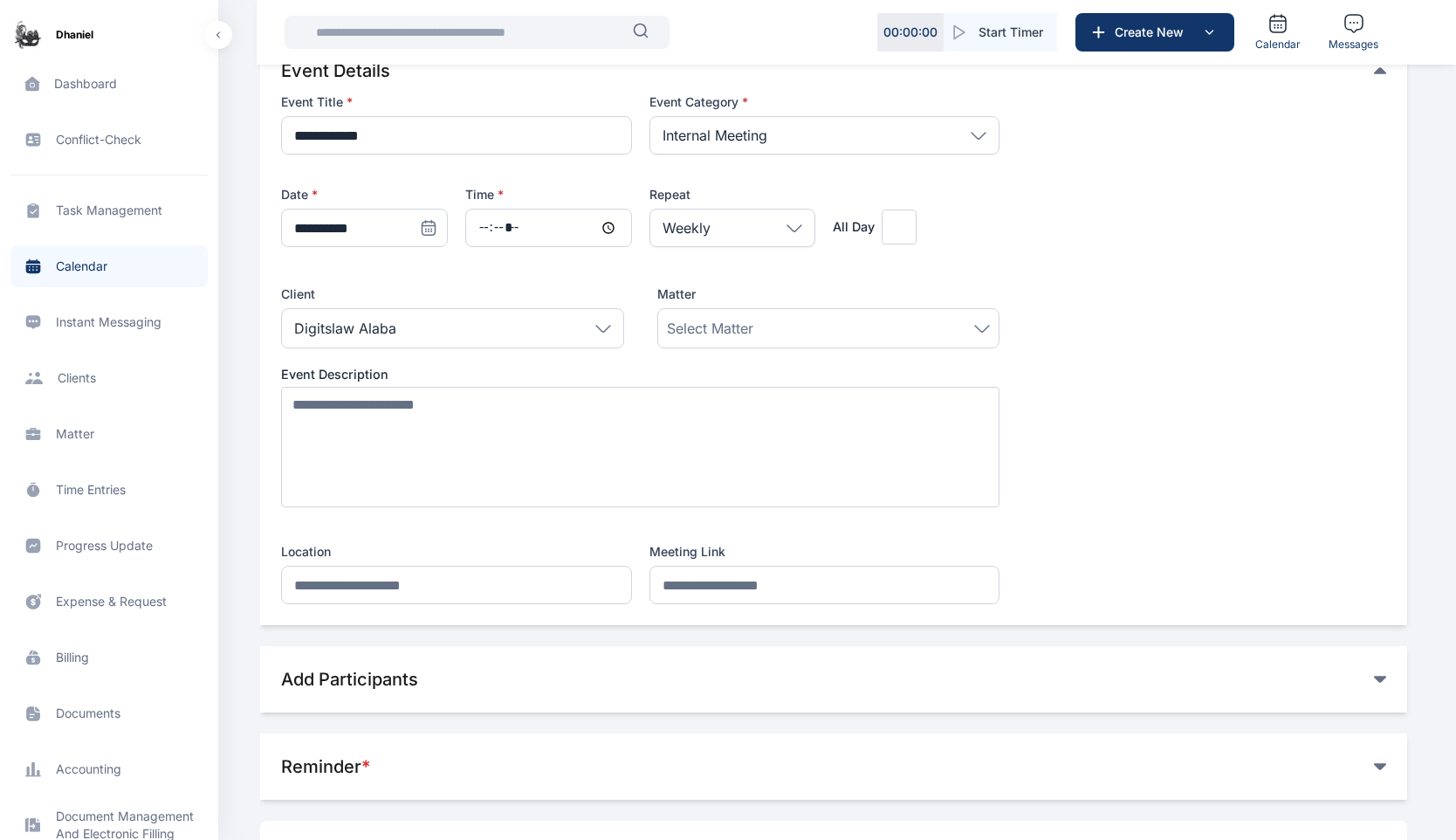
click at [781, 325] on div "Select Matter" at bounding box center [828, 328] width 323 height 21
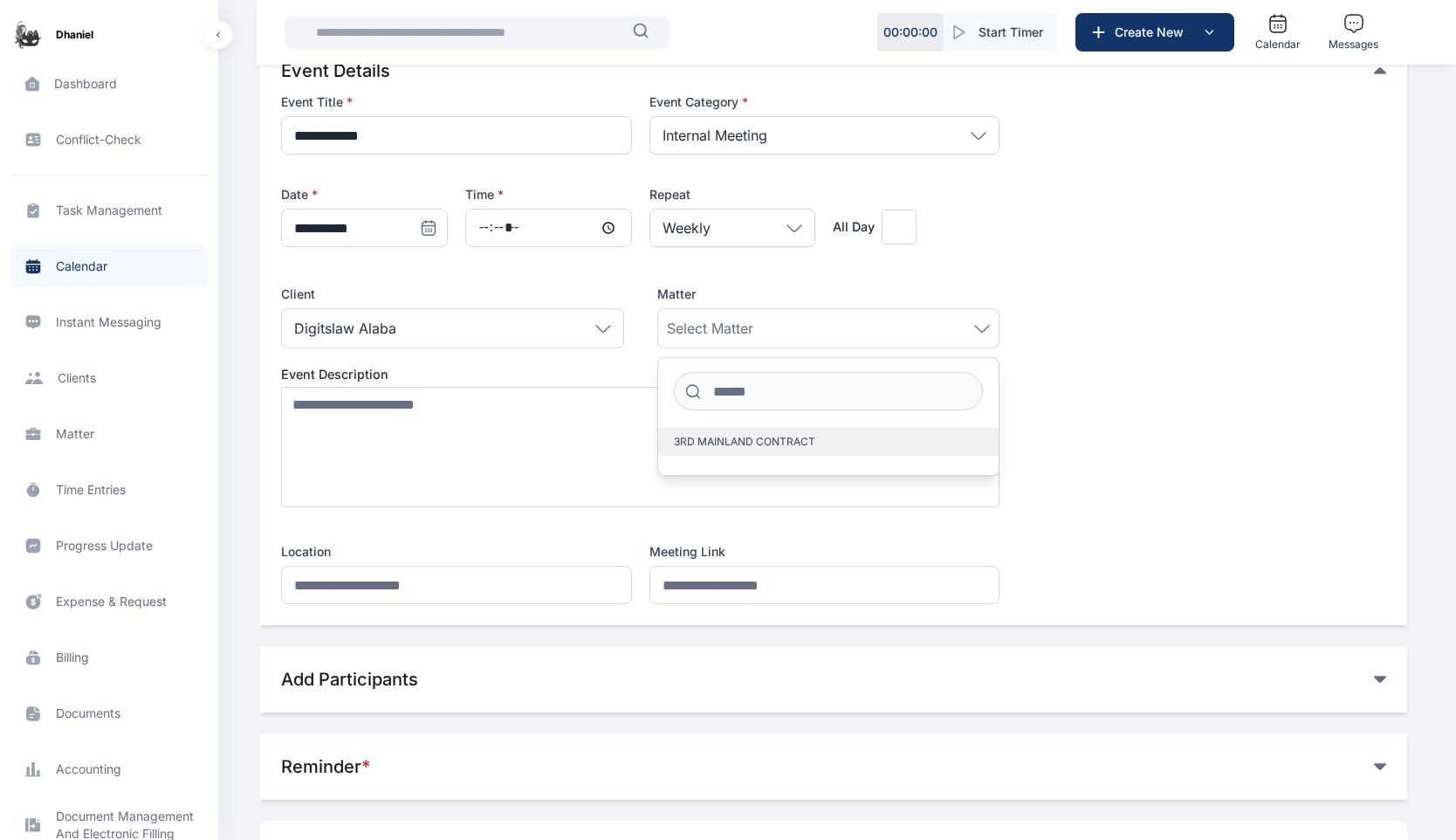
click at [772, 444] on span "3RD MAINLAND CONTRACT" at bounding box center [744, 442] width 142 height 14
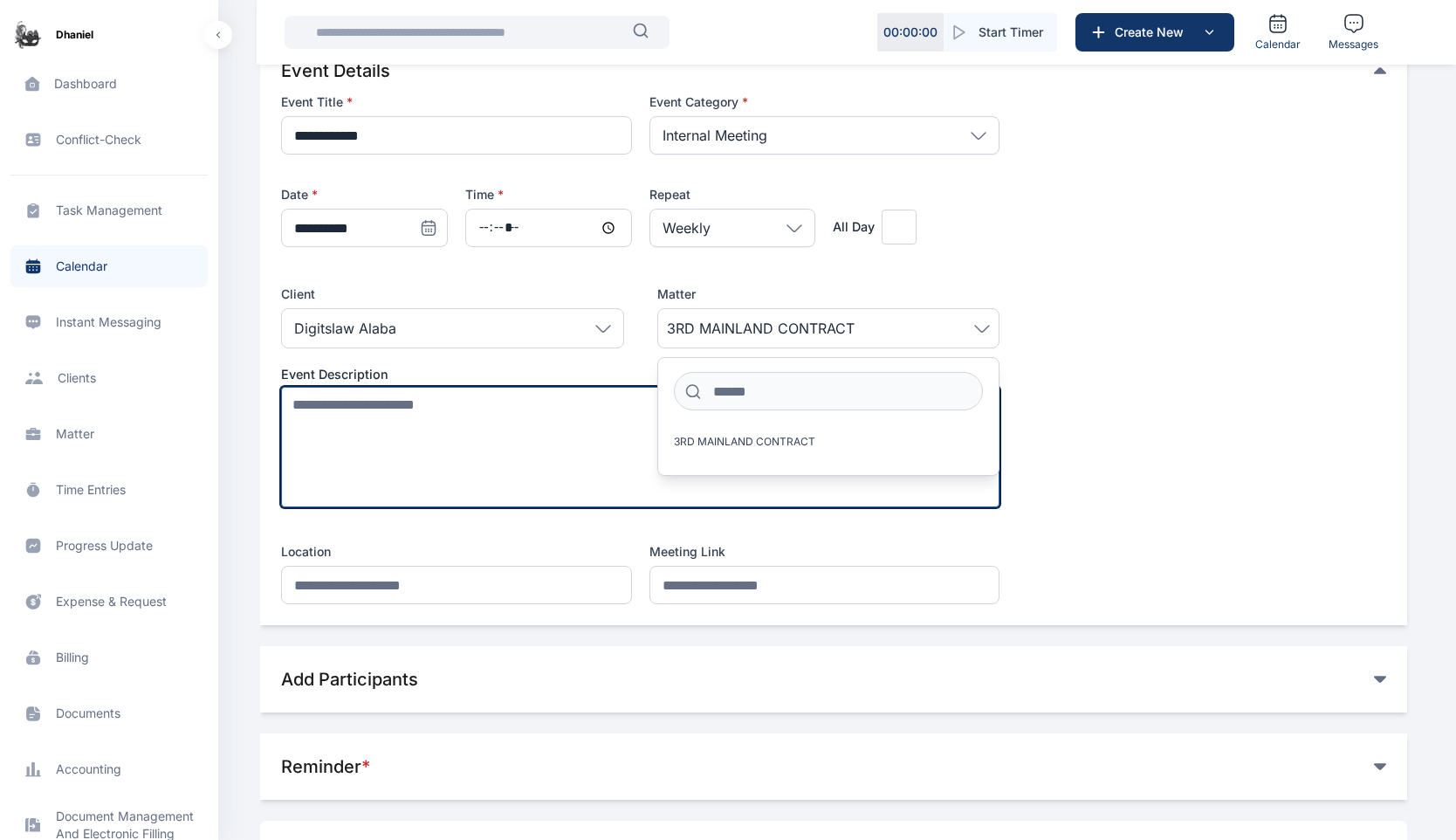
click at [404, 477] on textarea at bounding box center [640, 447] width 719 height 120
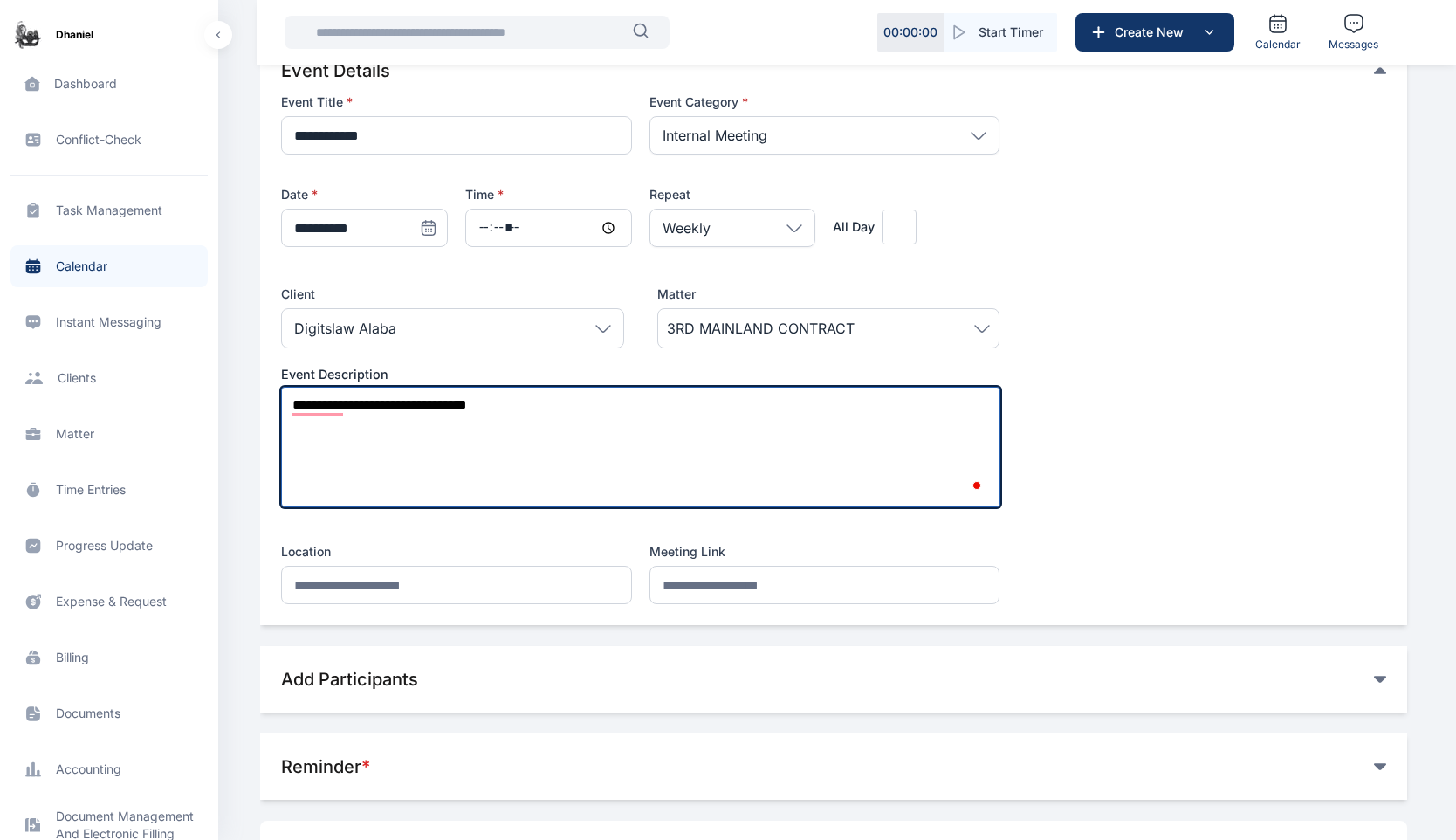
type textarea "**********"
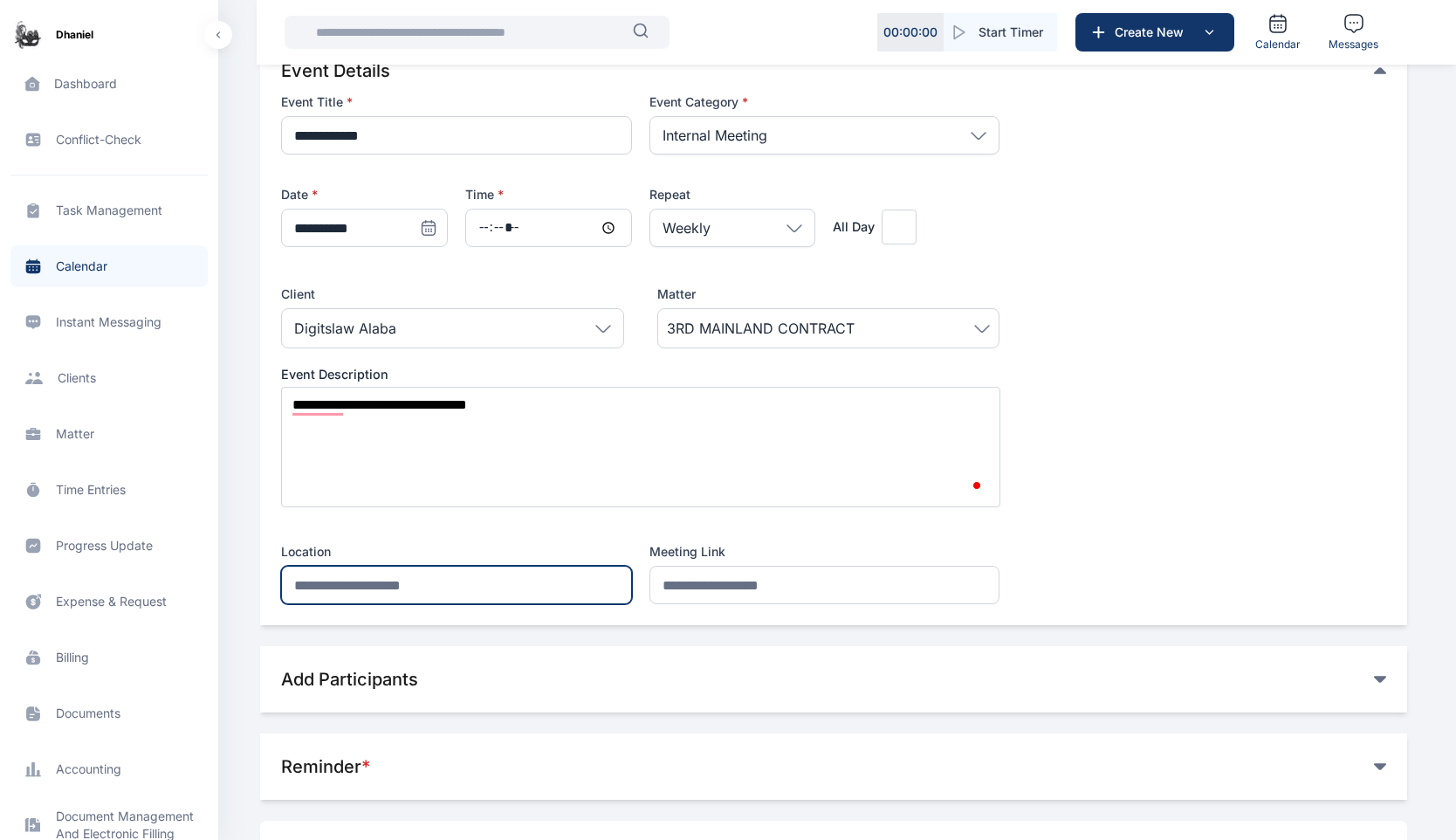
click at [539, 573] on input "text" at bounding box center [457, 585] width 350 height 38
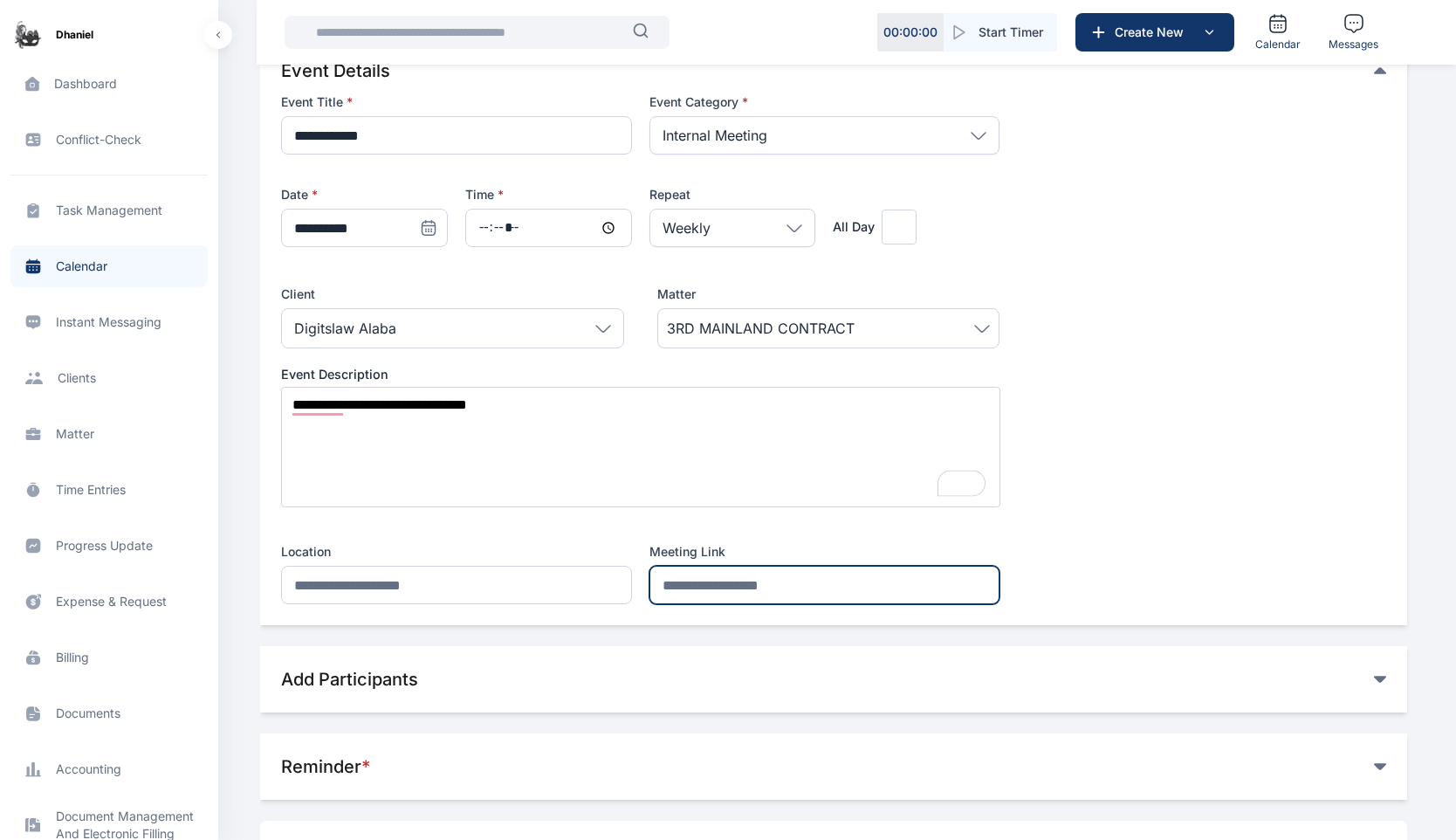
click at [762, 571] on input "url" at bounding box center [824, 585] width 350 height 38
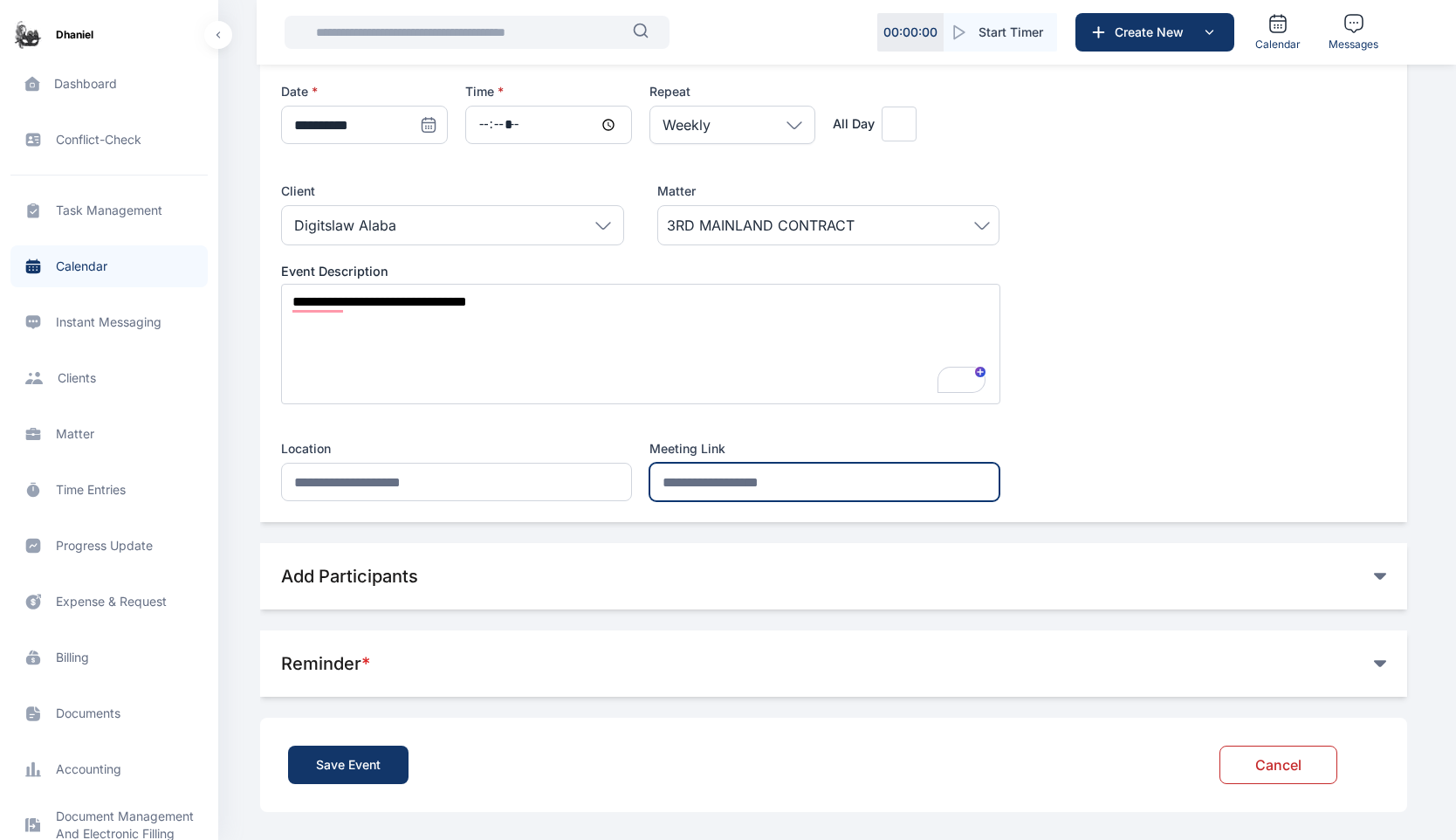
click at [702, 478] on input "url" at bounding box center [824, 481] width 350 height 38
click at [972, 579] on div "Add Participants" at bounding box center [828, 576] width 1093 height 24
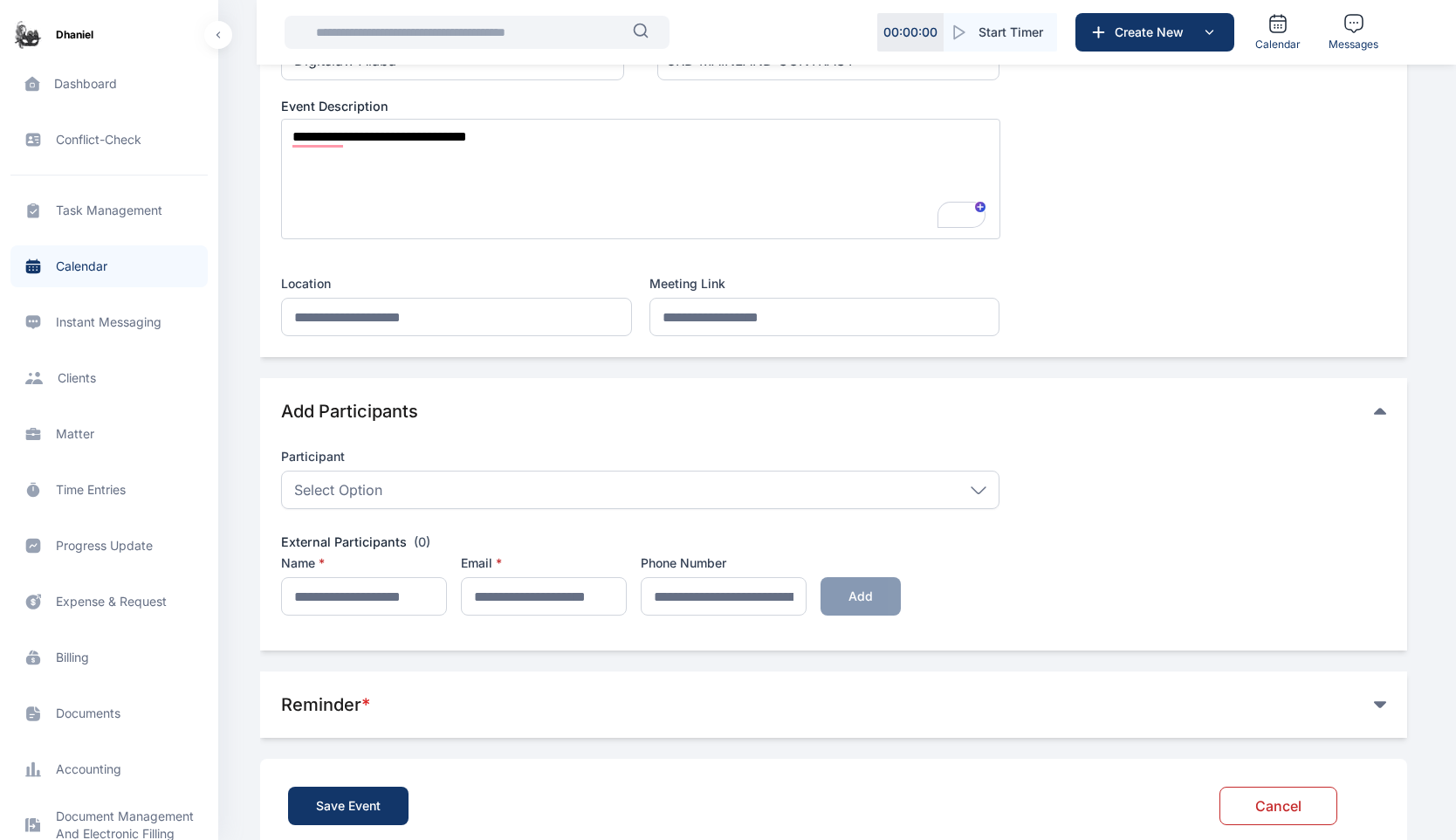
scroll to position [412, 0]
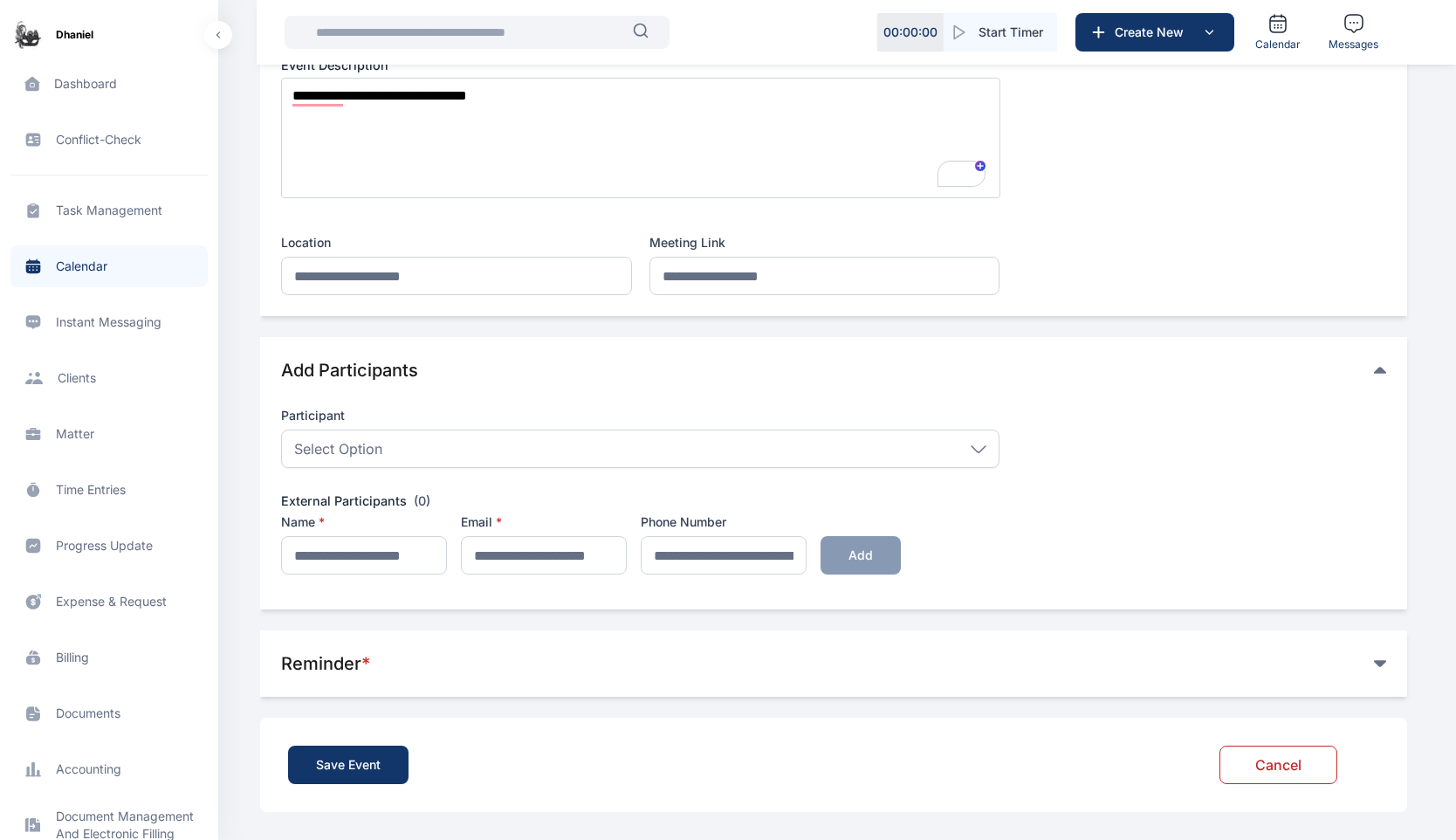
click at [860, 443] on div "Select Option" at bounding box center [640, 448] width 719 height 38
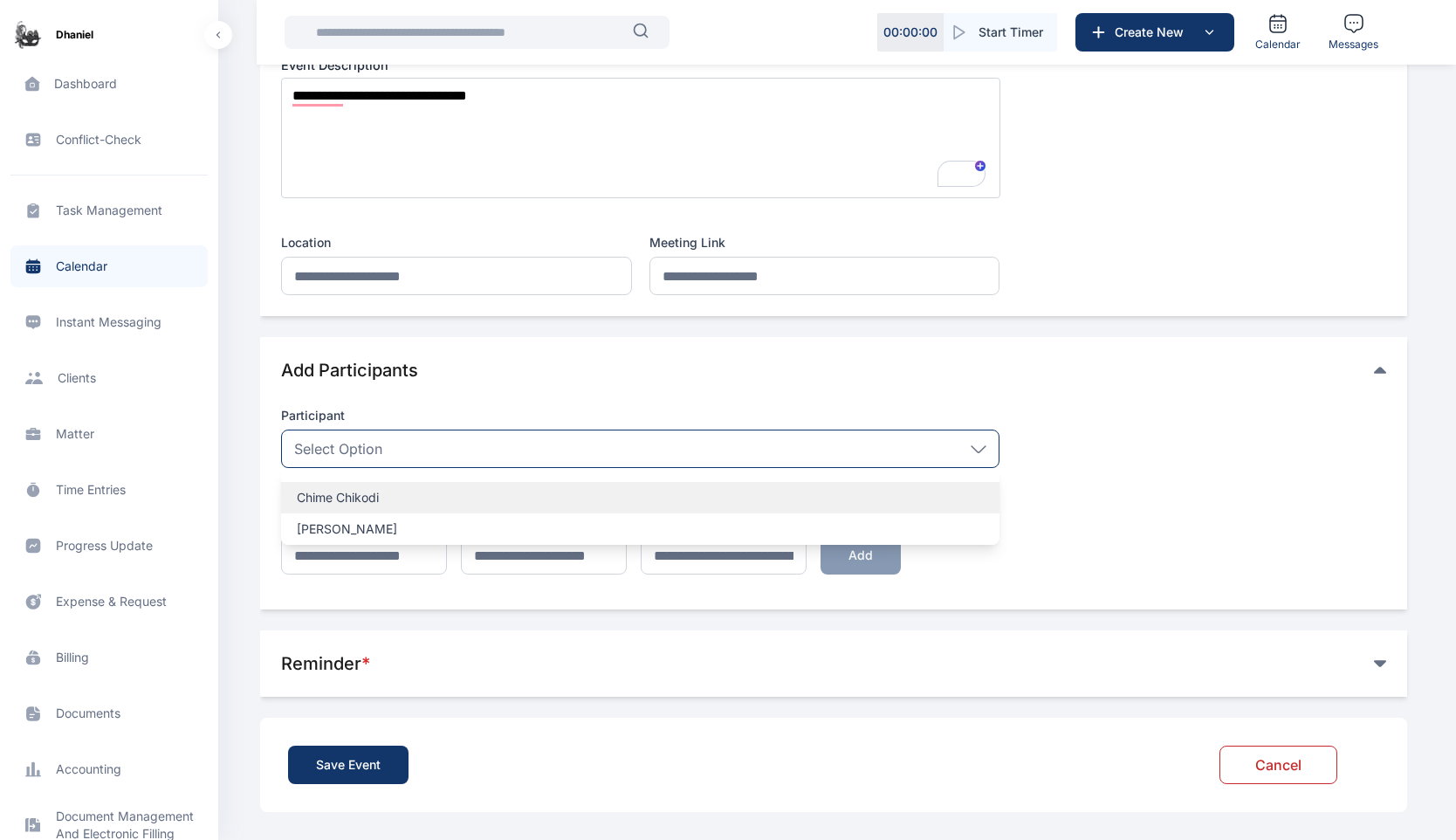
click at [443, 498] on p "Chime Chikodi" at bounding box center [640, 498] width 687 height 18
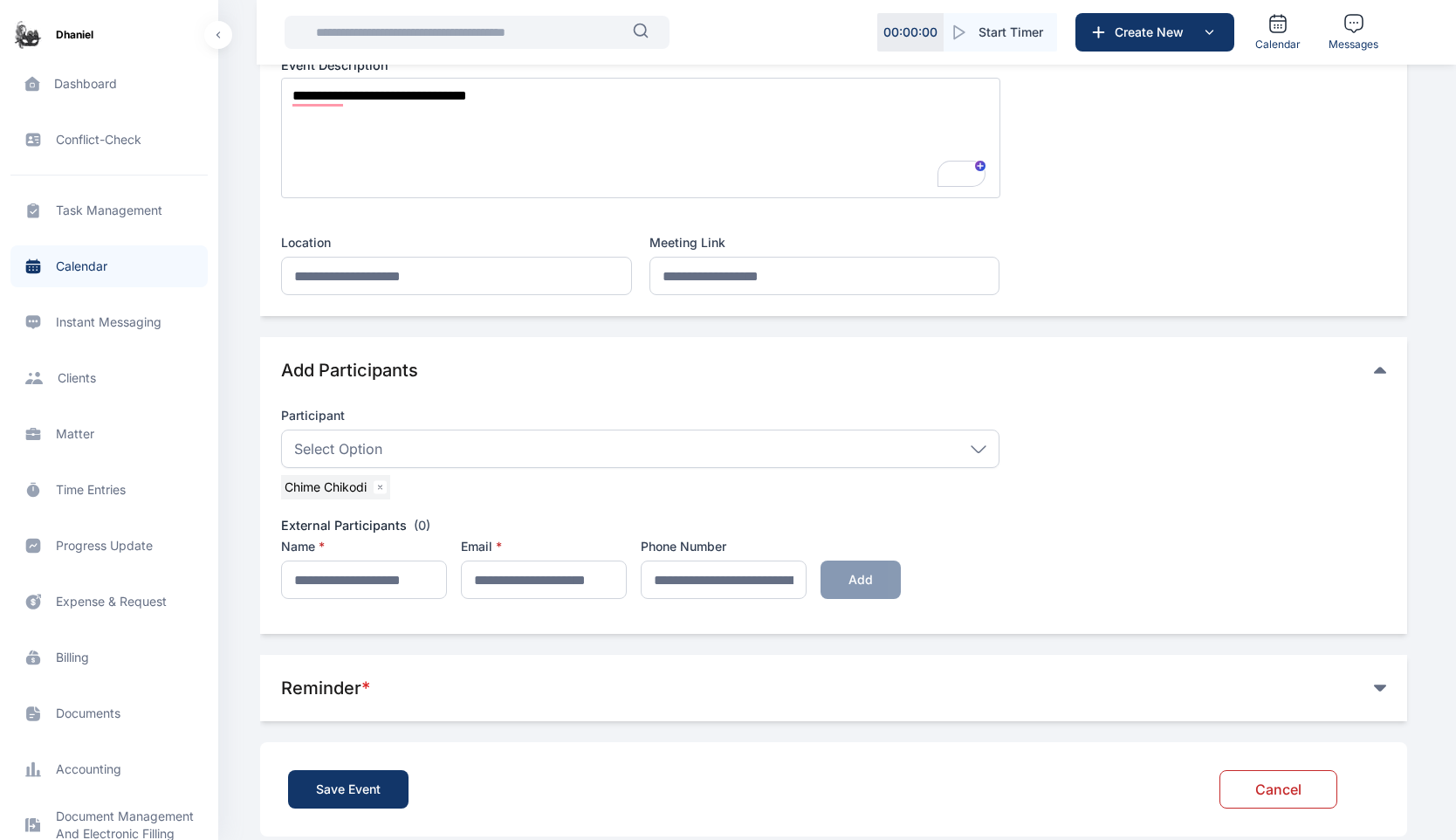
click at [577, 446] on div "Select Option" at bounding box center [640, 448] width 719 height 38
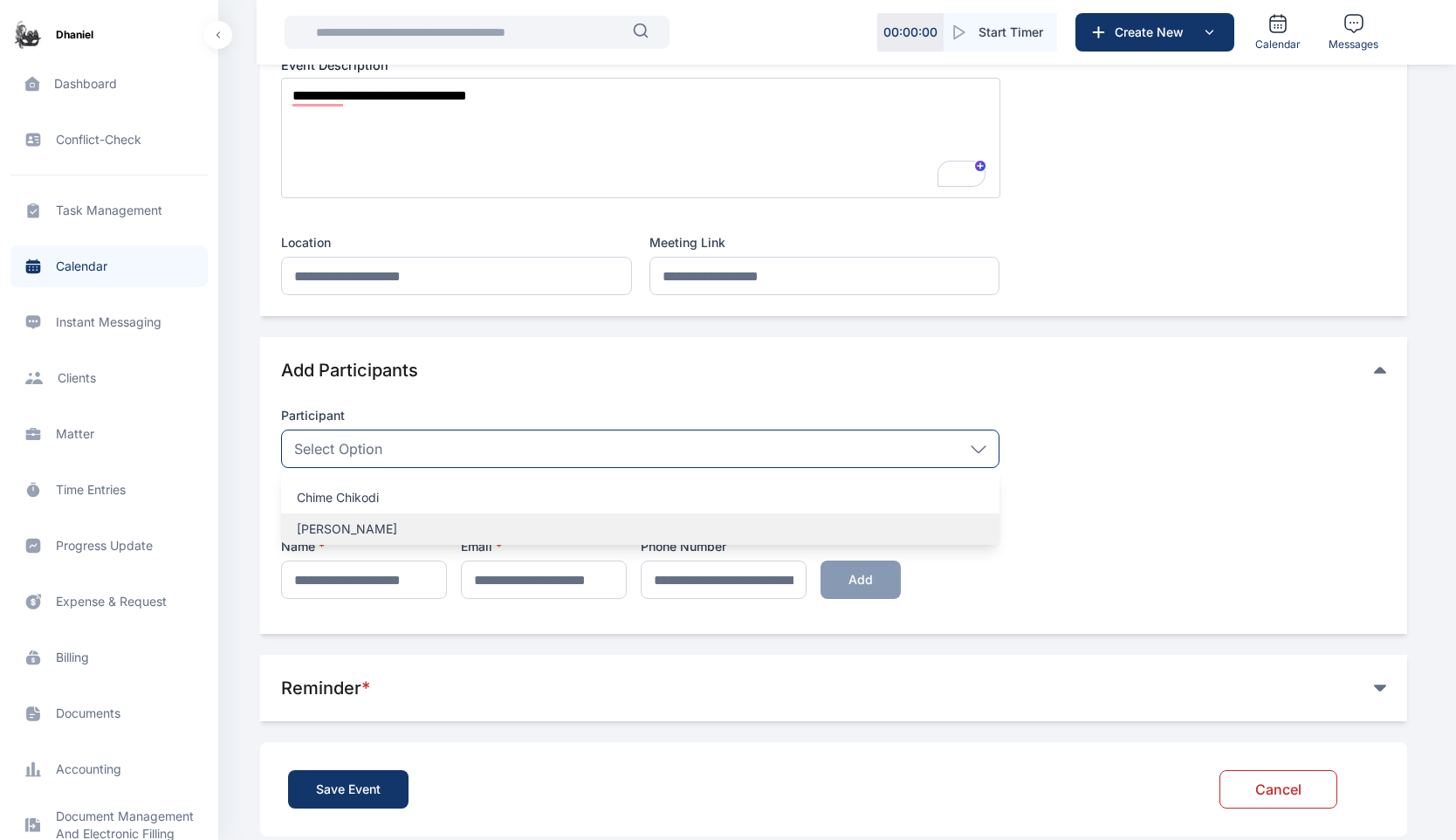
click at [449, 528] on p "Adekoya Daniel" at bounding box center [640, 529] width 687 height 18
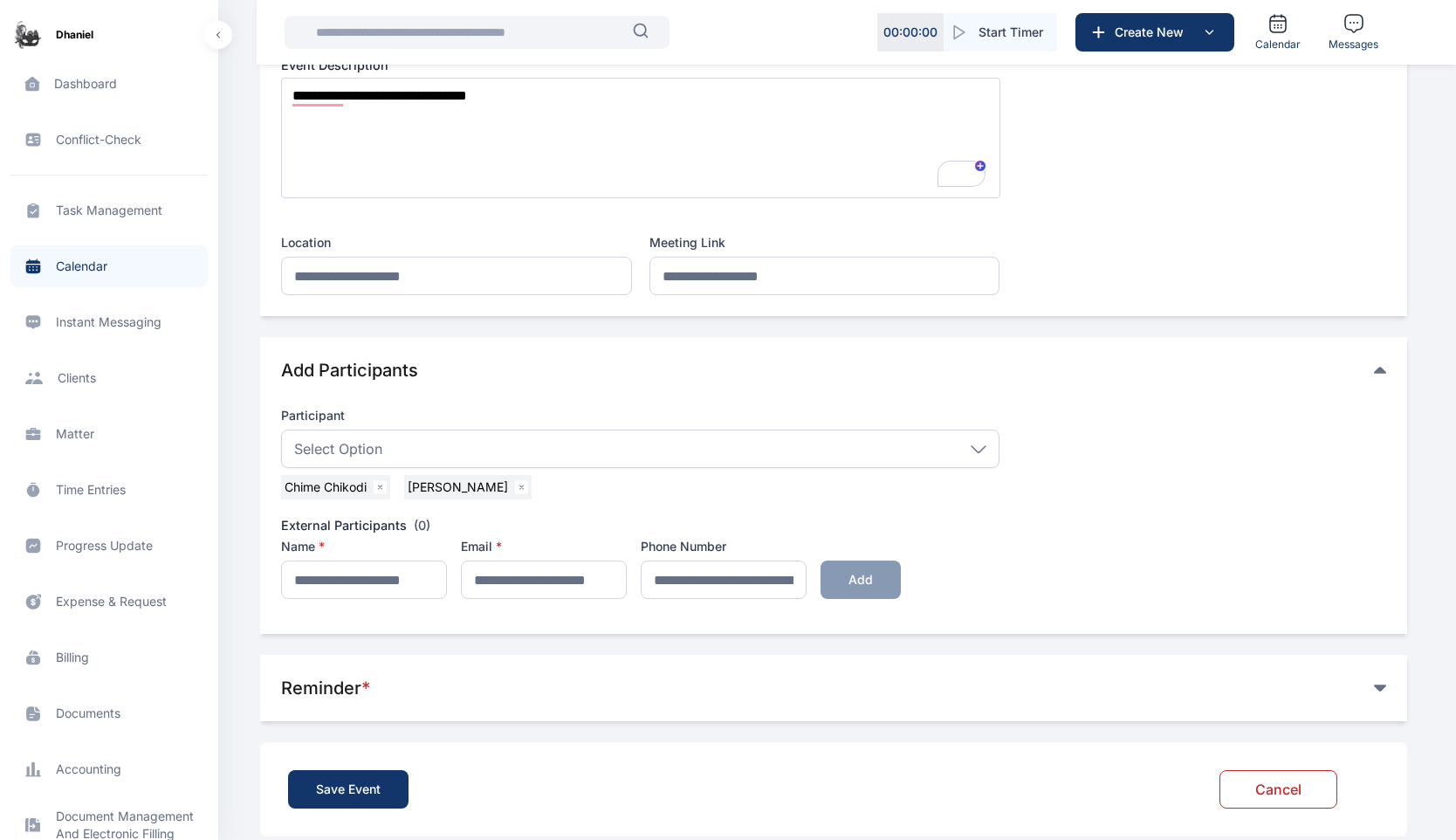
click at [1011, 551] on span "Participant Select Option Chime Chikodi Adekoya Daniel Chime Chikodi Adekoya Da…" at bounding box center [834, 503] width 1105 height 220
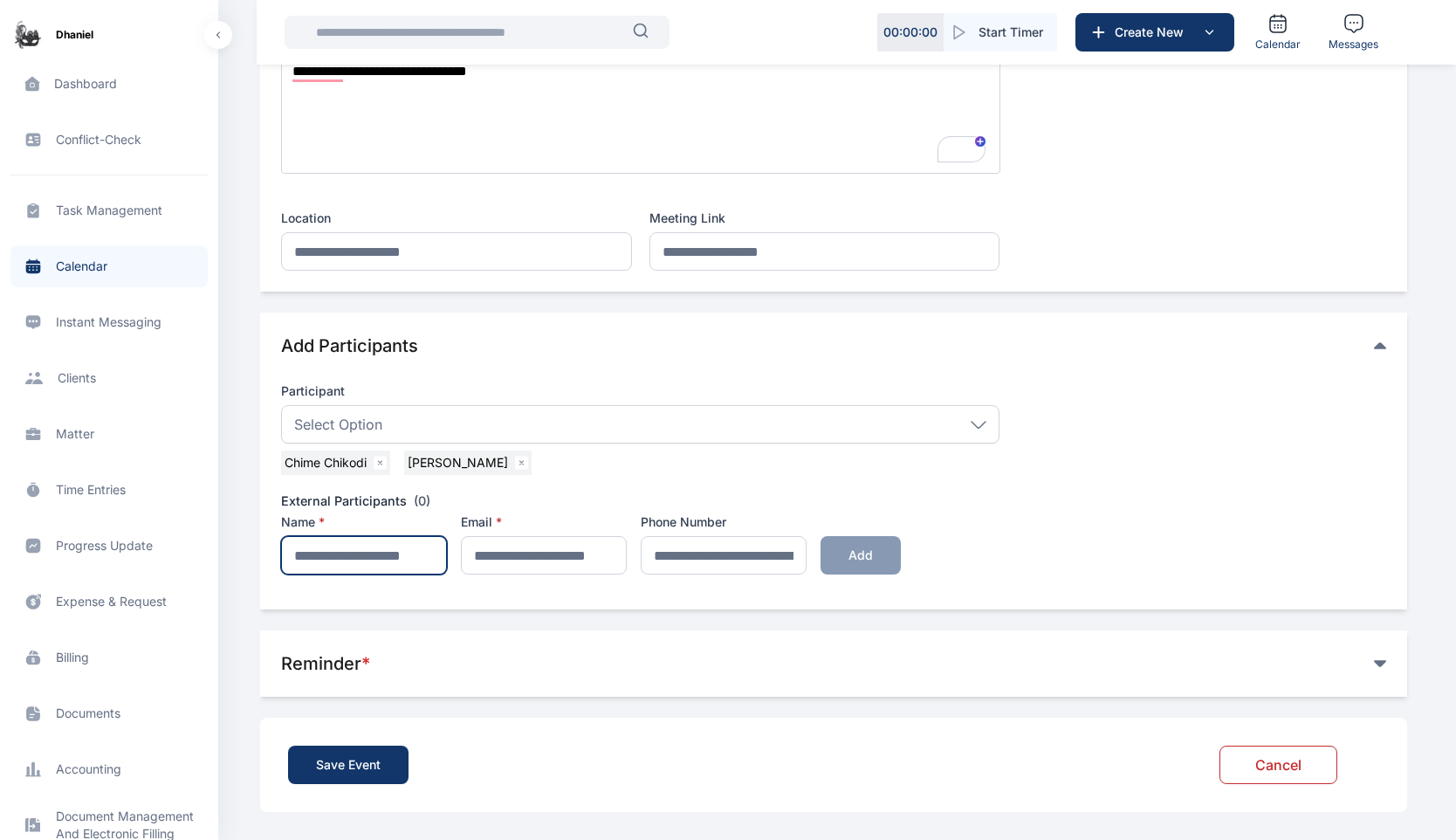
click at [362, 562] on input "text" at bounding box center [365, 554] width 166 height 38
type input "*********"
click at [562, 551] on input "email" at bounding box center [544, 554] width 166 height 38
type input "**********"
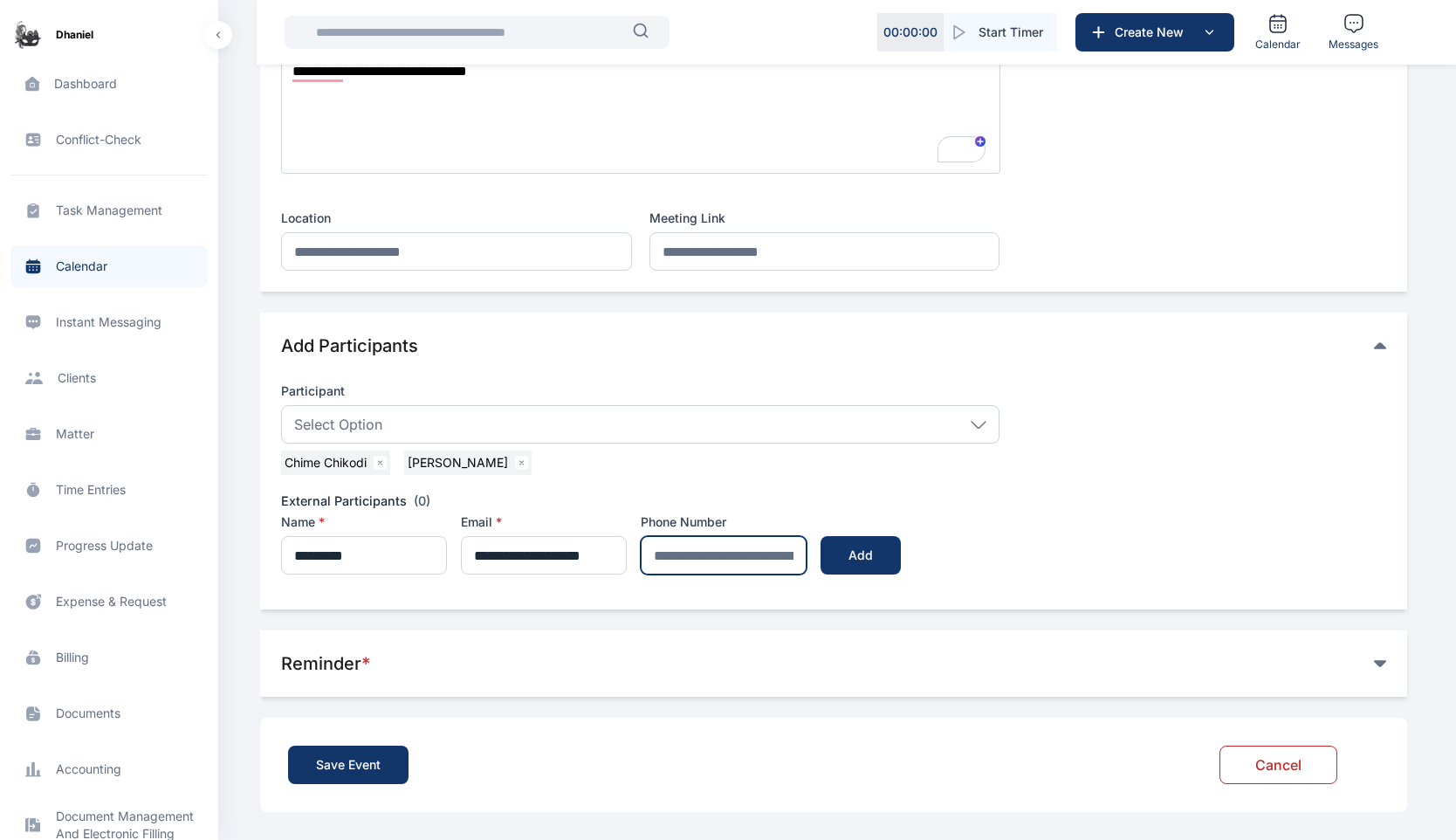
click at [790, 546] on input "tel" at bounding box center [724, 554] width 166 height 38
type input "**********"
click at [901, 549] on button "Add" at bounding box center [860, 554] width 80 height 38
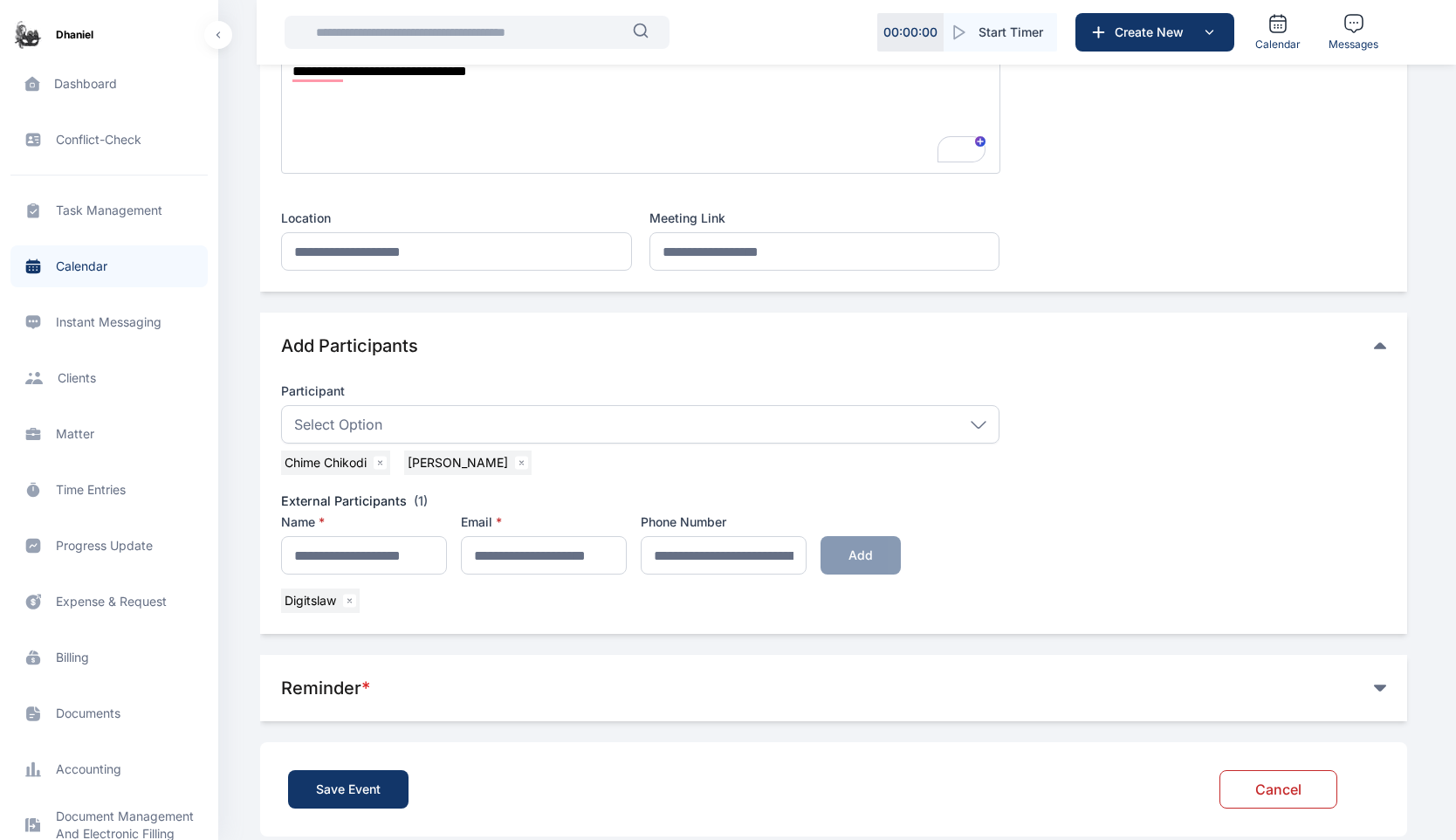
scroll to position [461, 0]
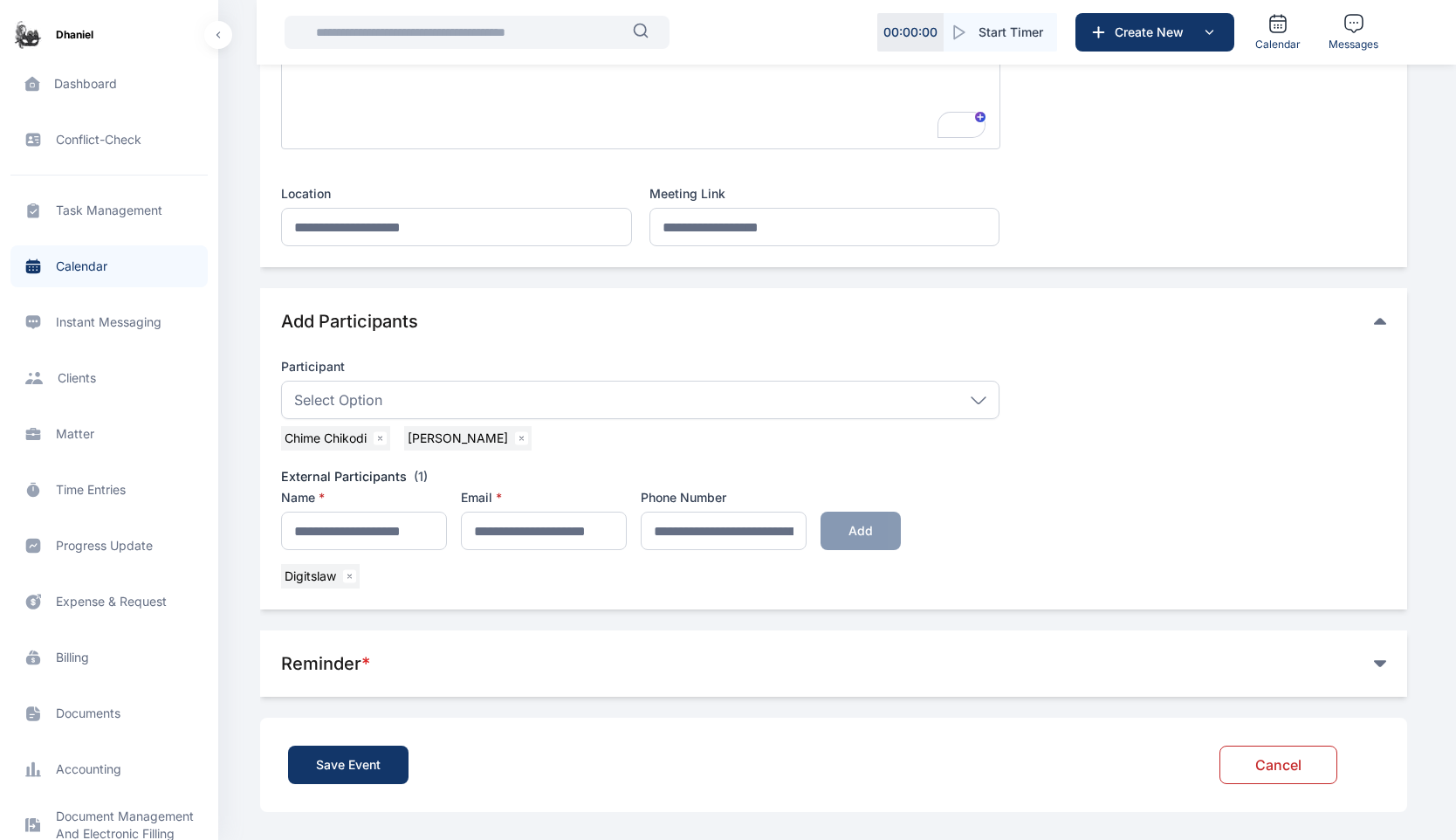
click at [848, 666] on div "Reminder *" at bounding box center [828, 663] width 1093 height 24
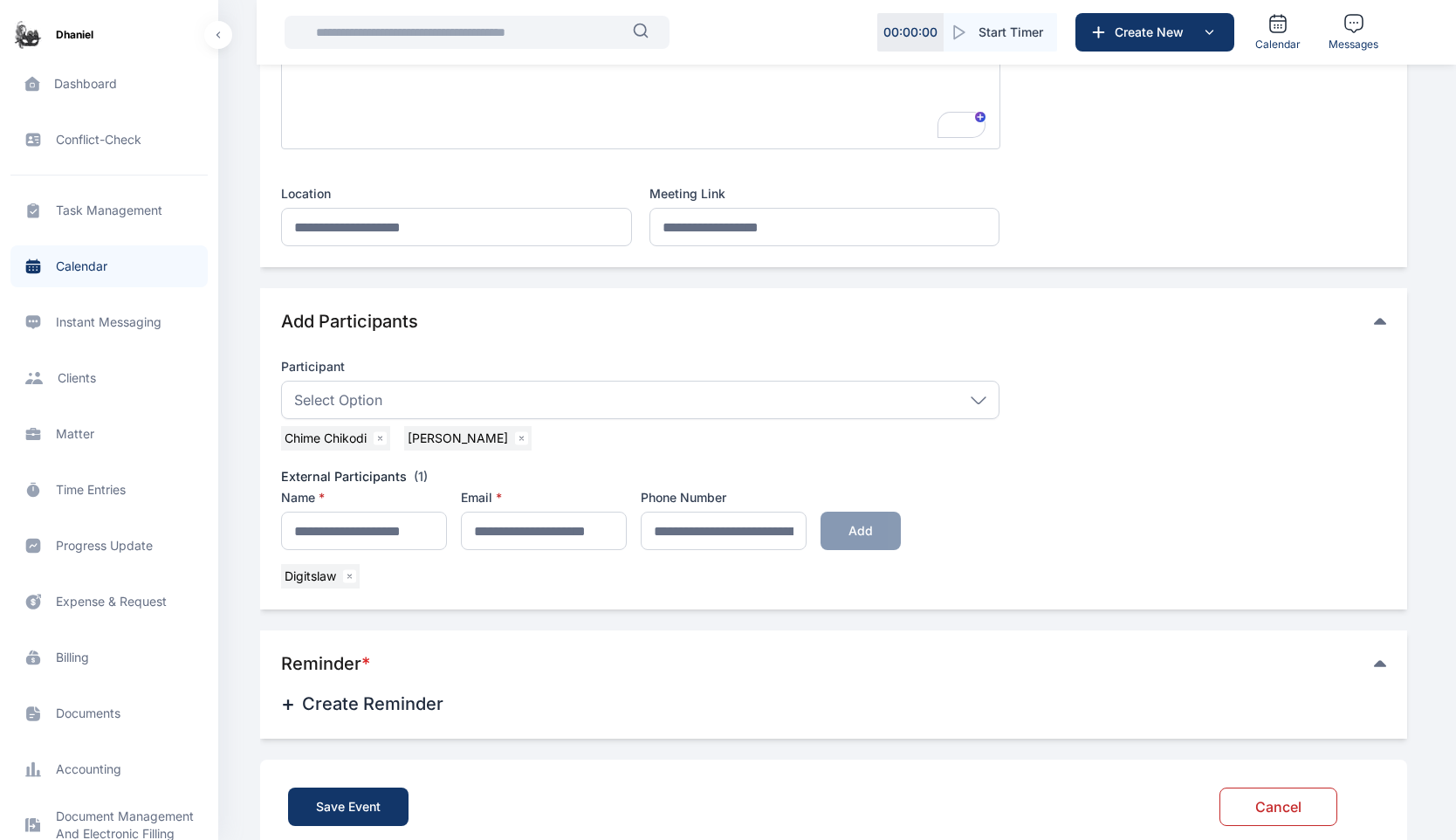
scroll to position [502, 0]
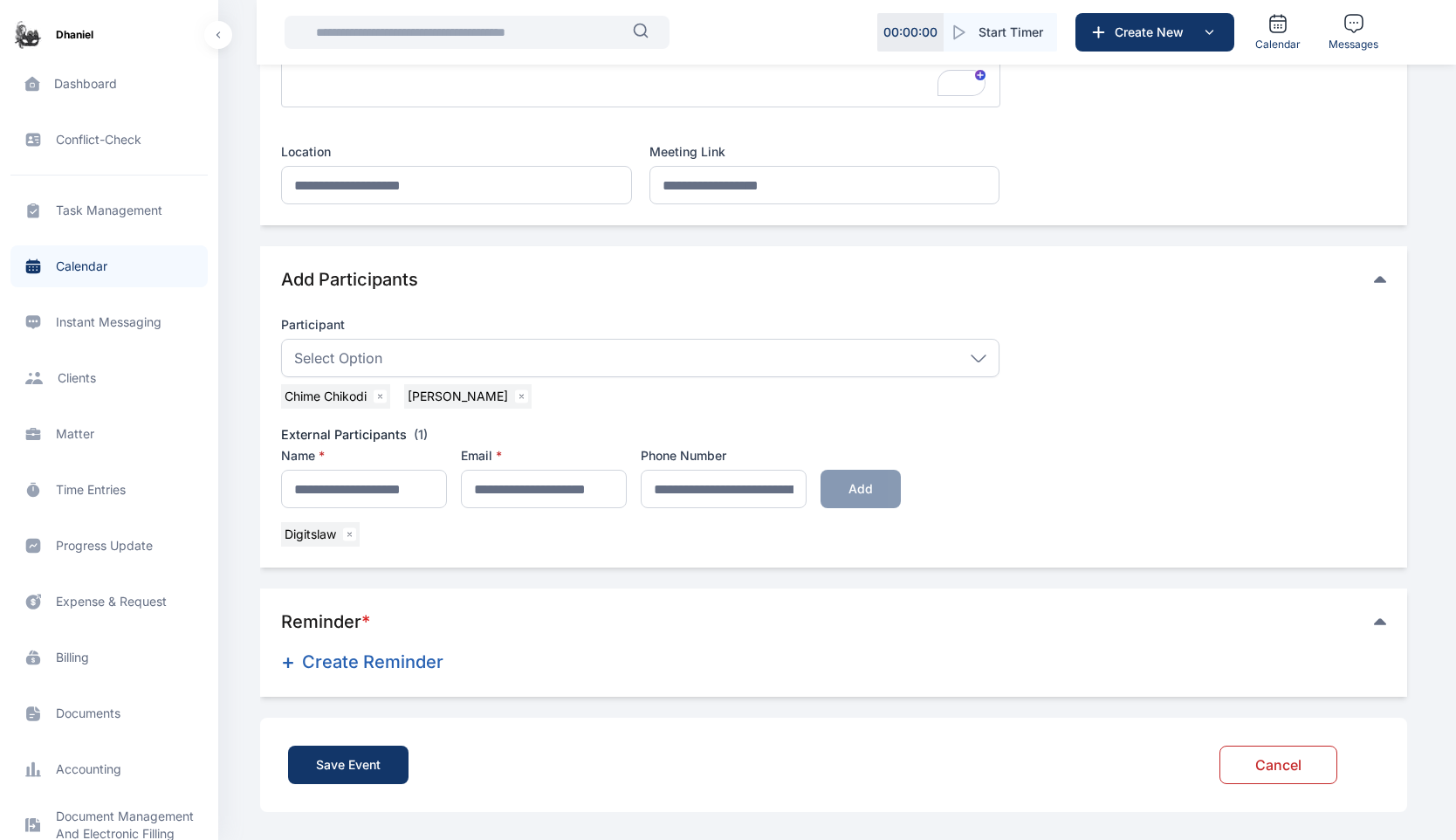
click at [395, 668] on button "+ Create Reminder" at bounding box center [613, 662] width 663 height 28
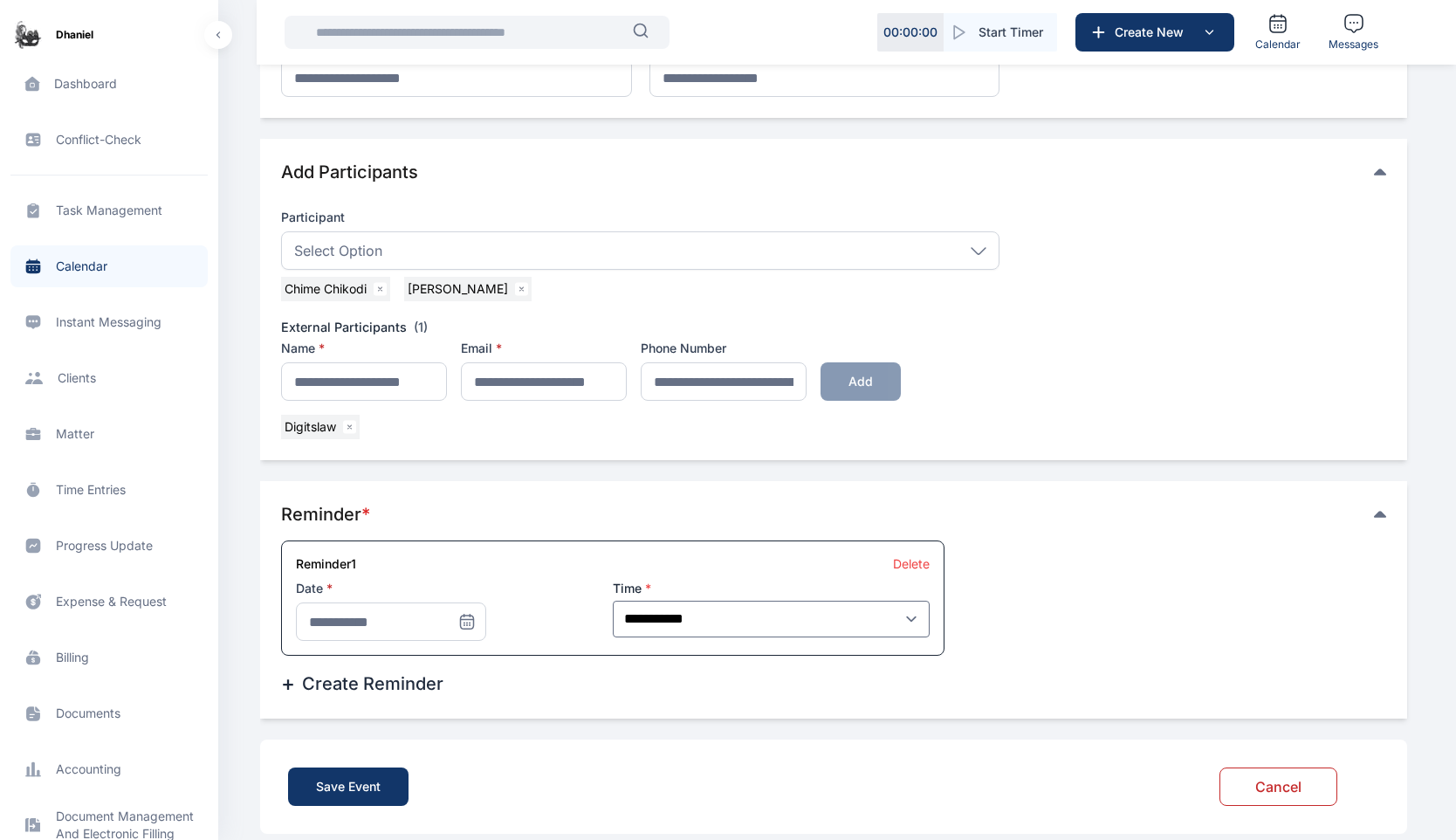
scroll to position [632, 0]
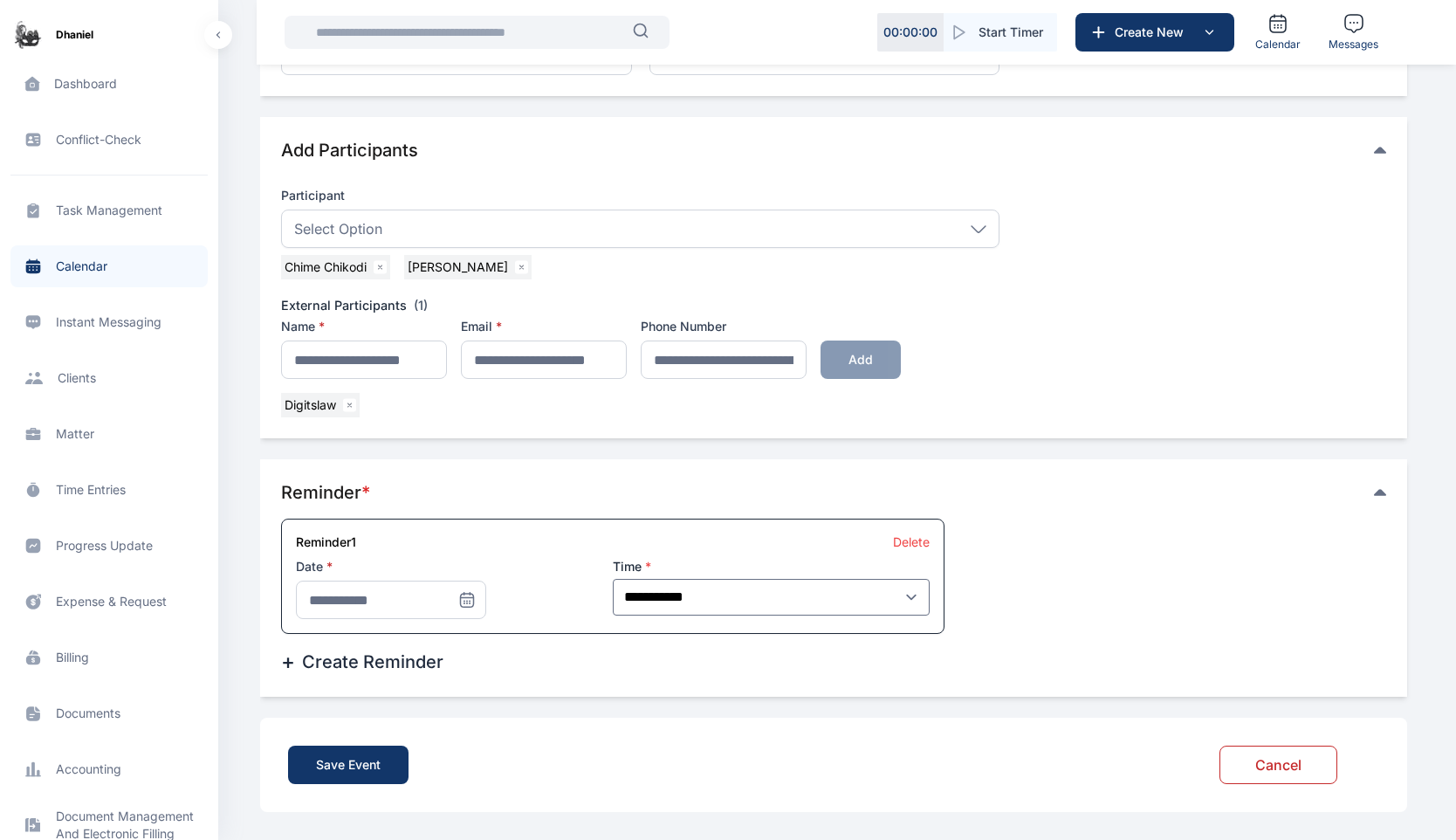
click at [468, 598] on icon at bounding box center [466, 598] width 13 height 0
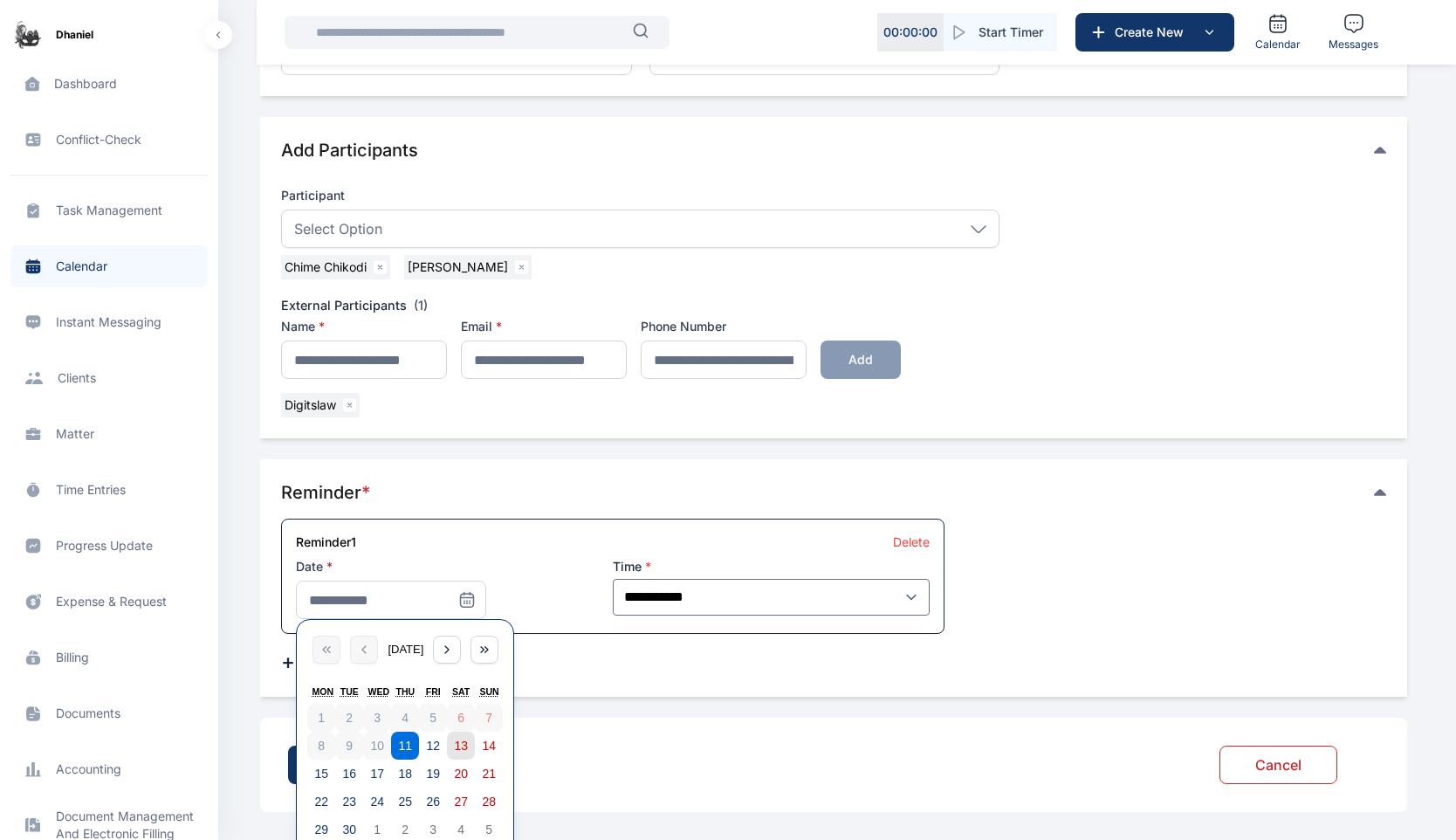
click at [463, 746] on abbr "13" at bounding box center [461, 745] width 14 height 14
type input "**********"
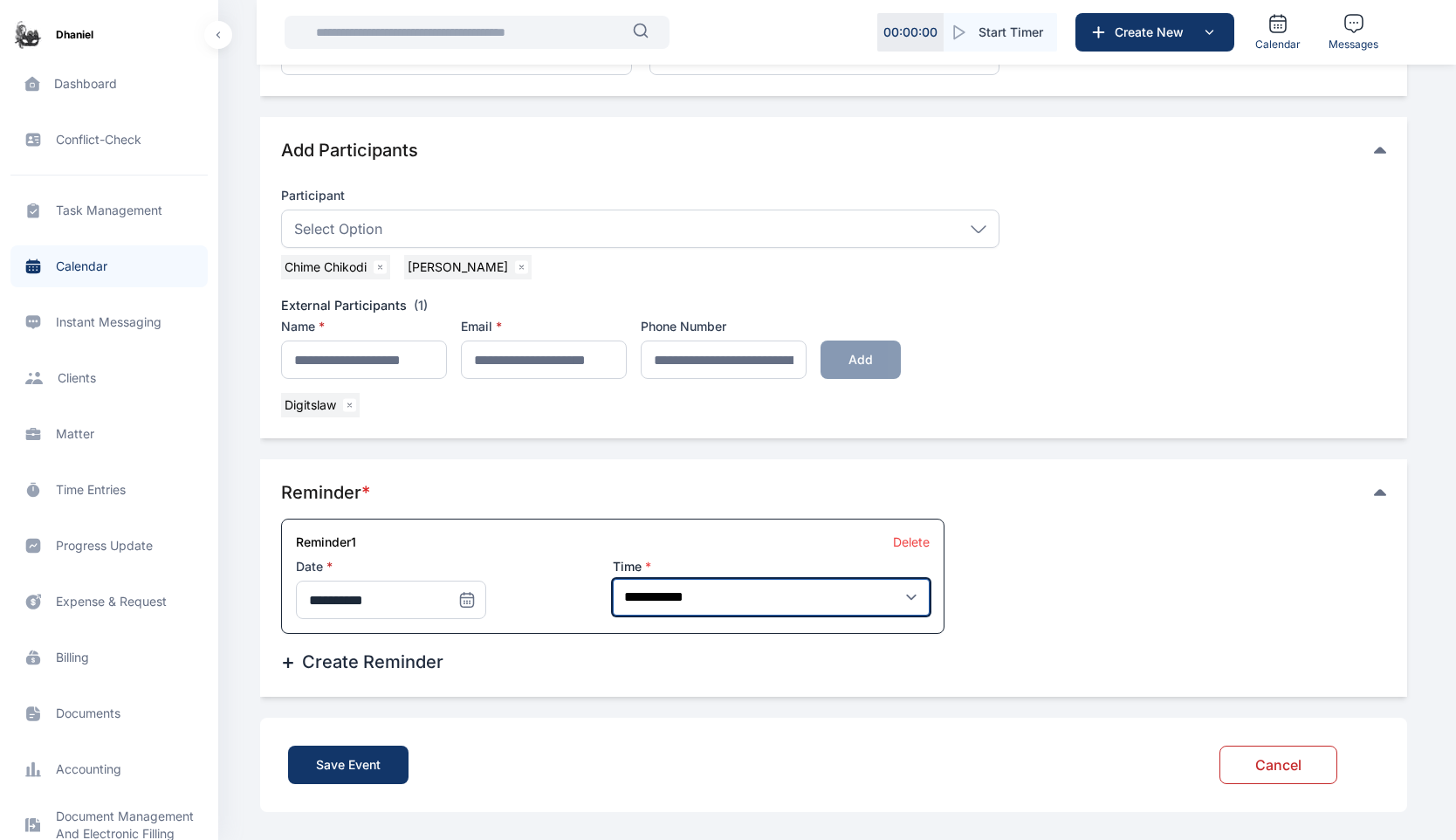
click at [731, 601] on select "**********" at bounding box center [772, 597] width 317 height 37
select select "*"
click at [613, 579] on select "**********" at bounding box center [772, 597] width 317 height 37
click at [1134, 587] on span "**********" at bounding box center [834, 597] width 1105 height 157
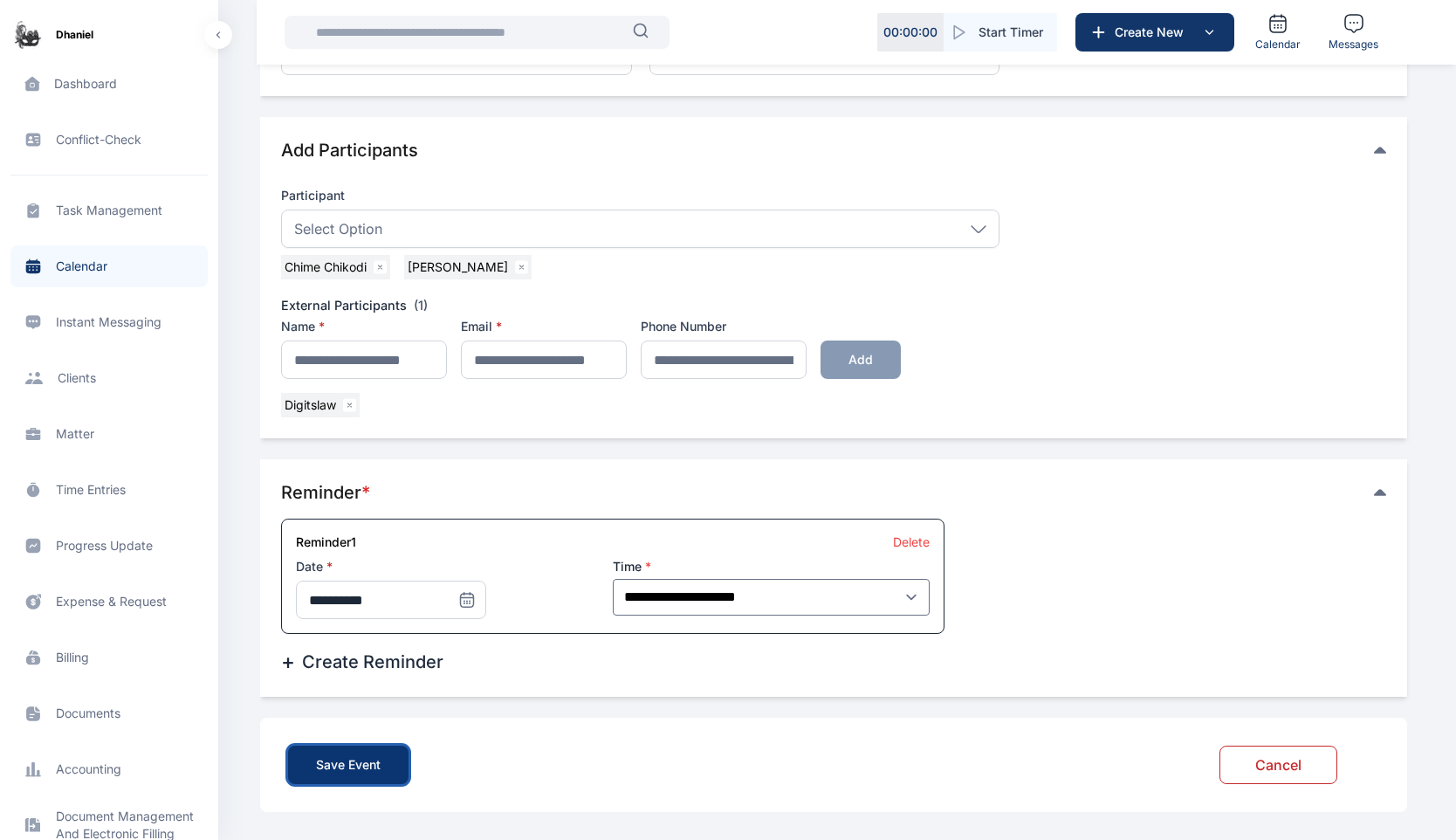
click at [363, 762] on div "Save Event" at bounding box center [348, 765] width 65 height 18
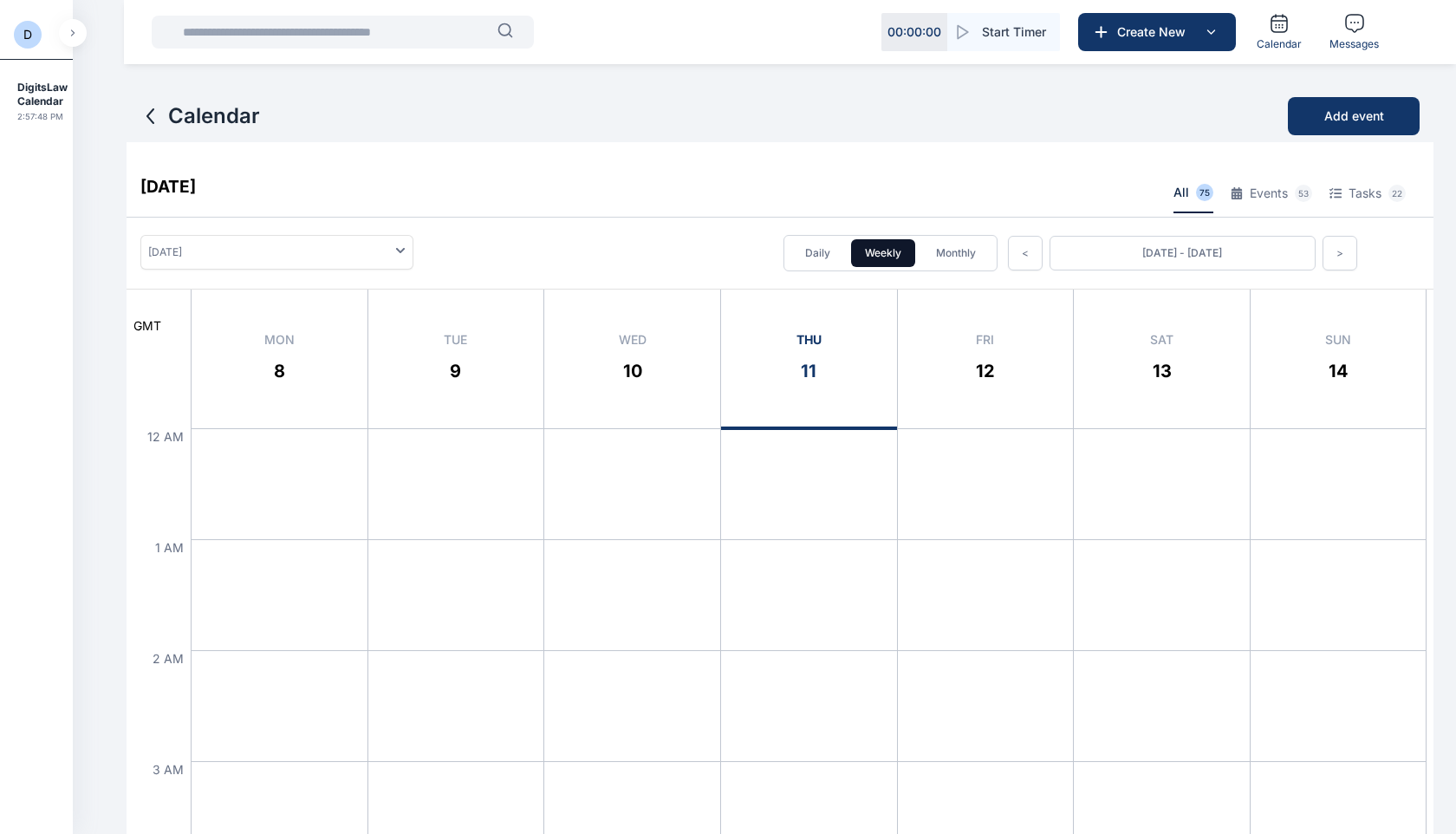
click at [75, 38] on button "button" at bounding box center [73, 33] width 28 height 28
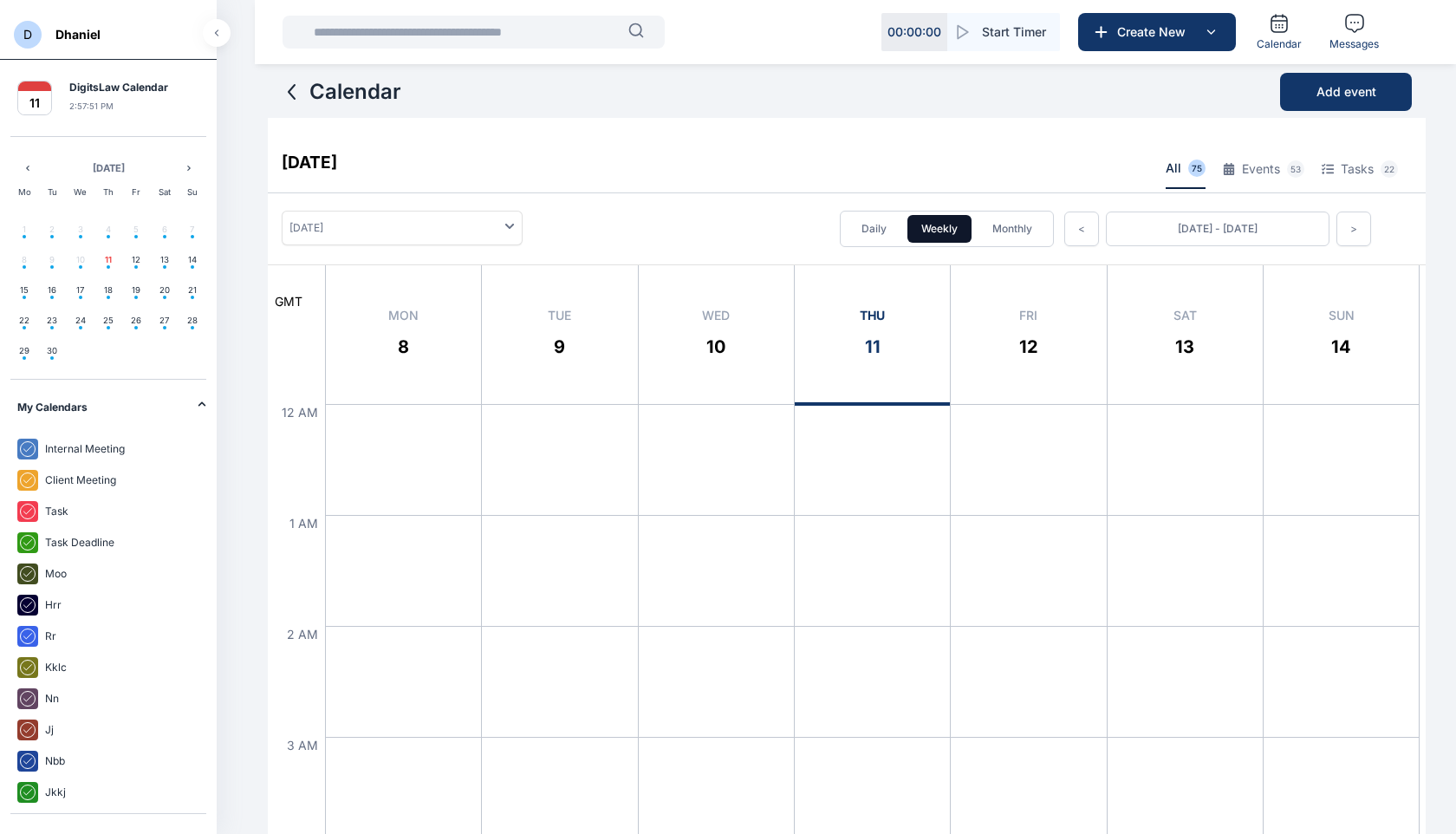
scroll to position [28, 0]
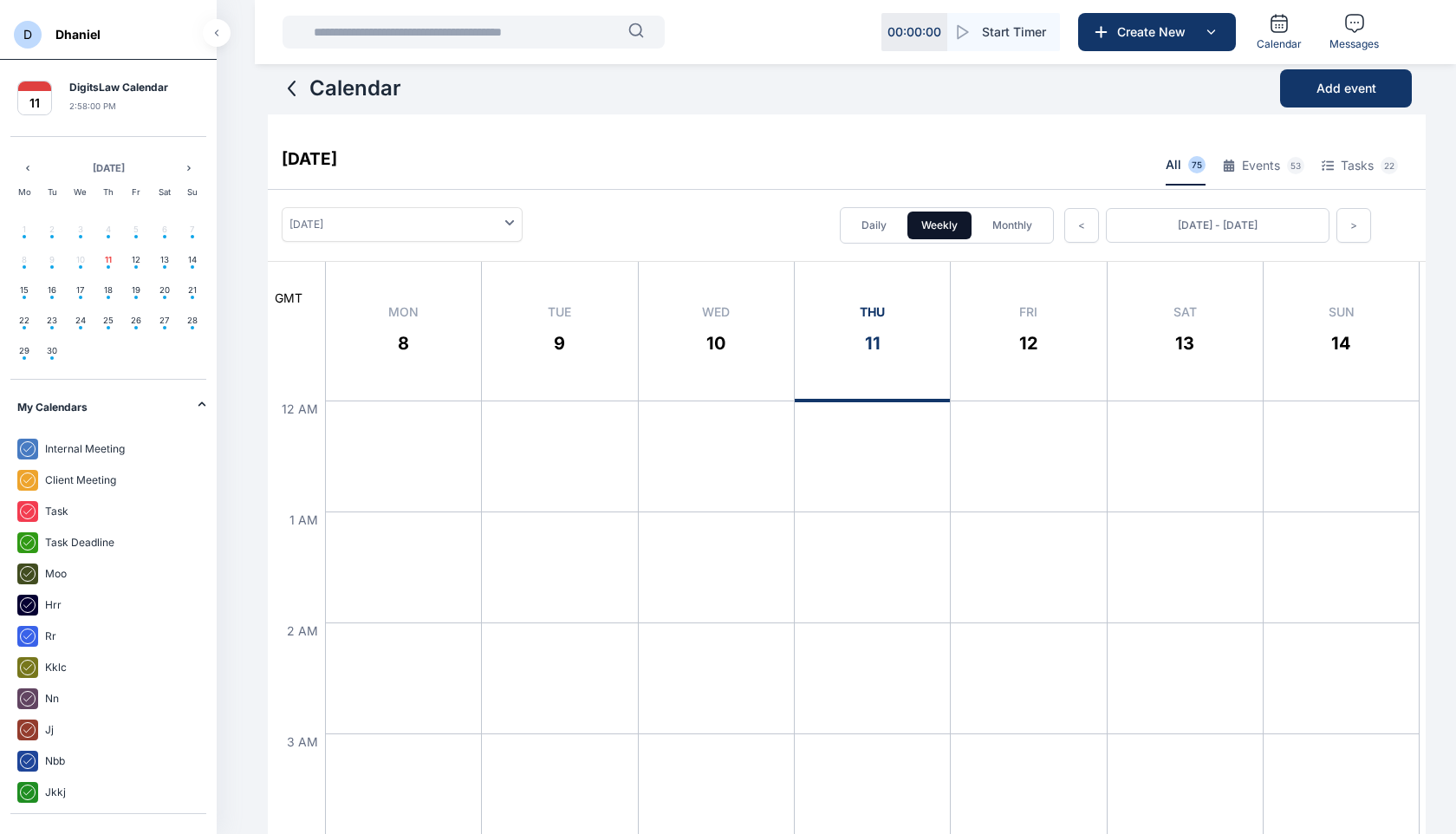
click at [200, 37] on div "D Dhaniel" at bounding box center [108, 30] width 216 height 60
click at [220, 37] on button "button" at bounding box center [216, 33] width 28 height 28
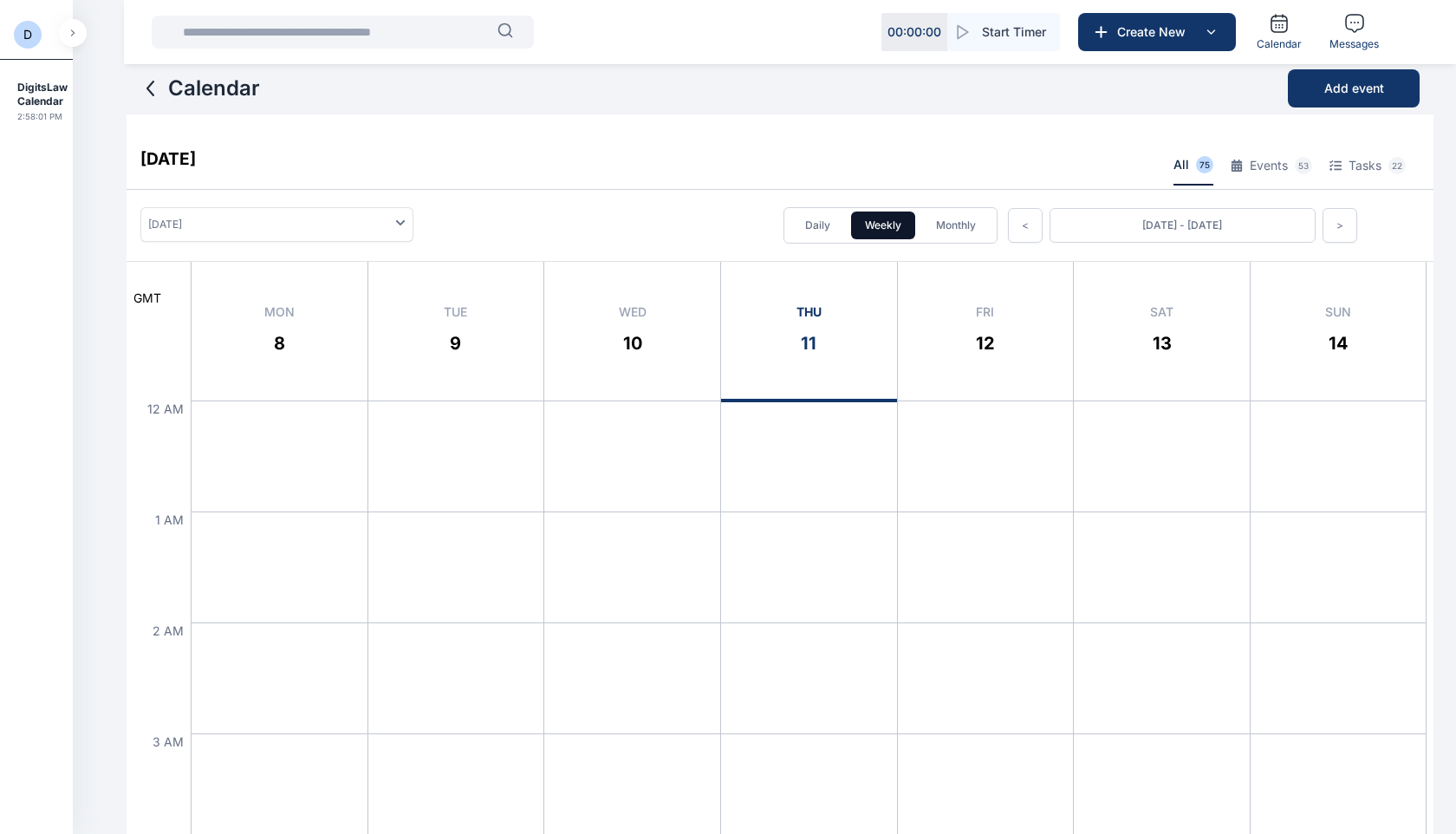
click at [31, 33] on span "D" at bounding box center [27, 34] width 28 height 28
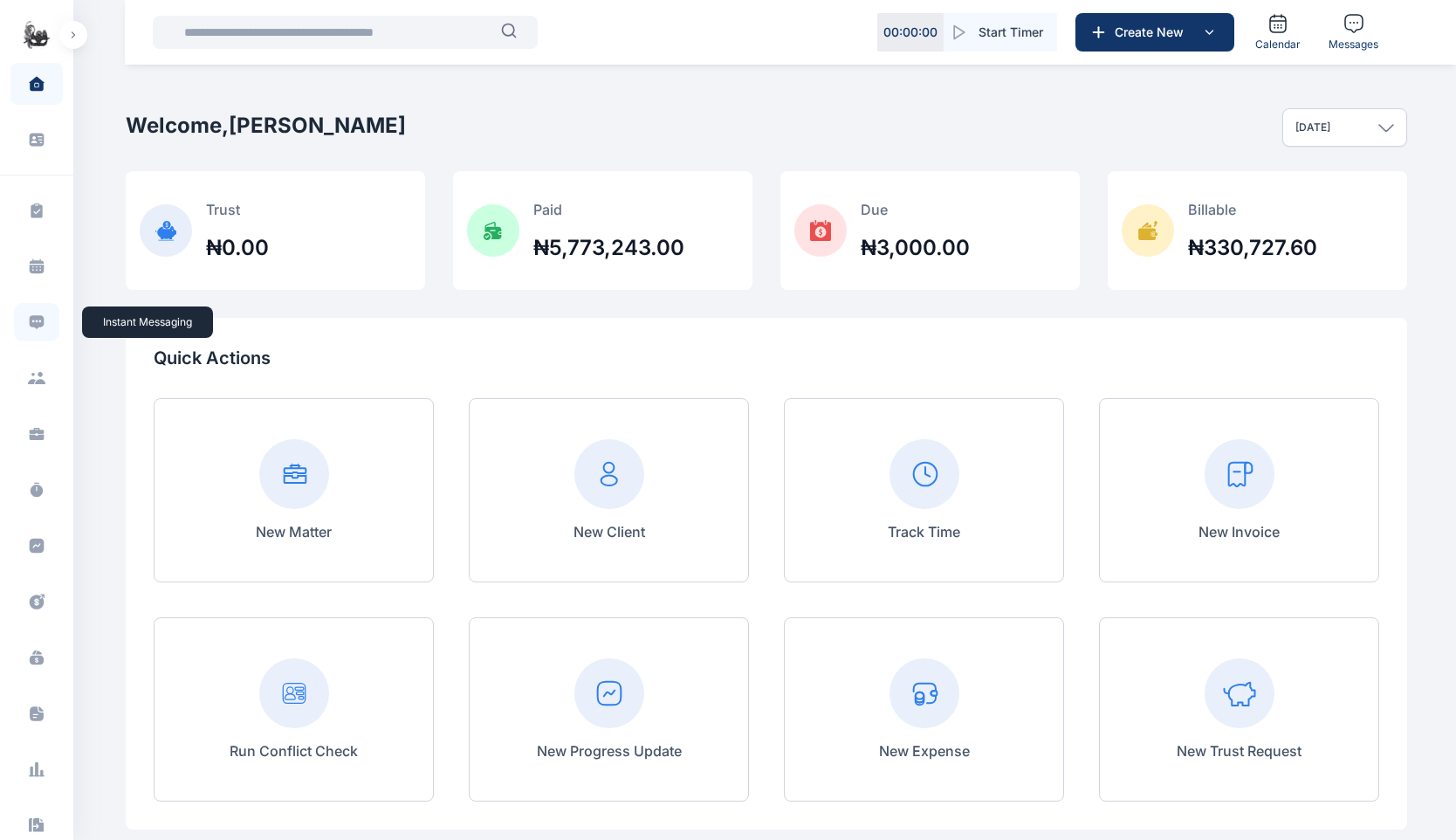
click at [32, 322] on icon at bounding box center [37, 323] width 18 height 18
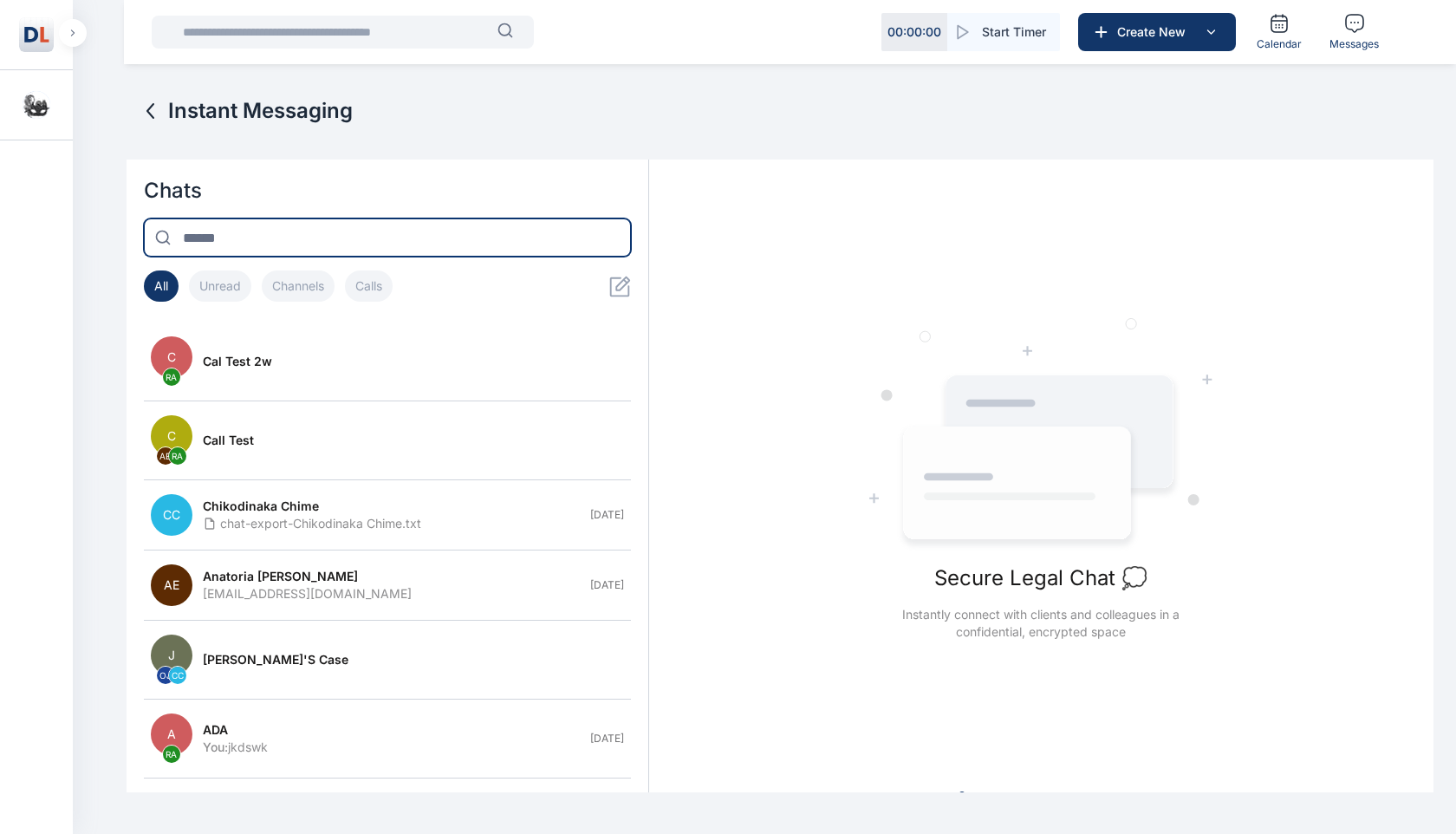
click at [332, 245] on input at bounding box center [387, 237] width 487 height 38
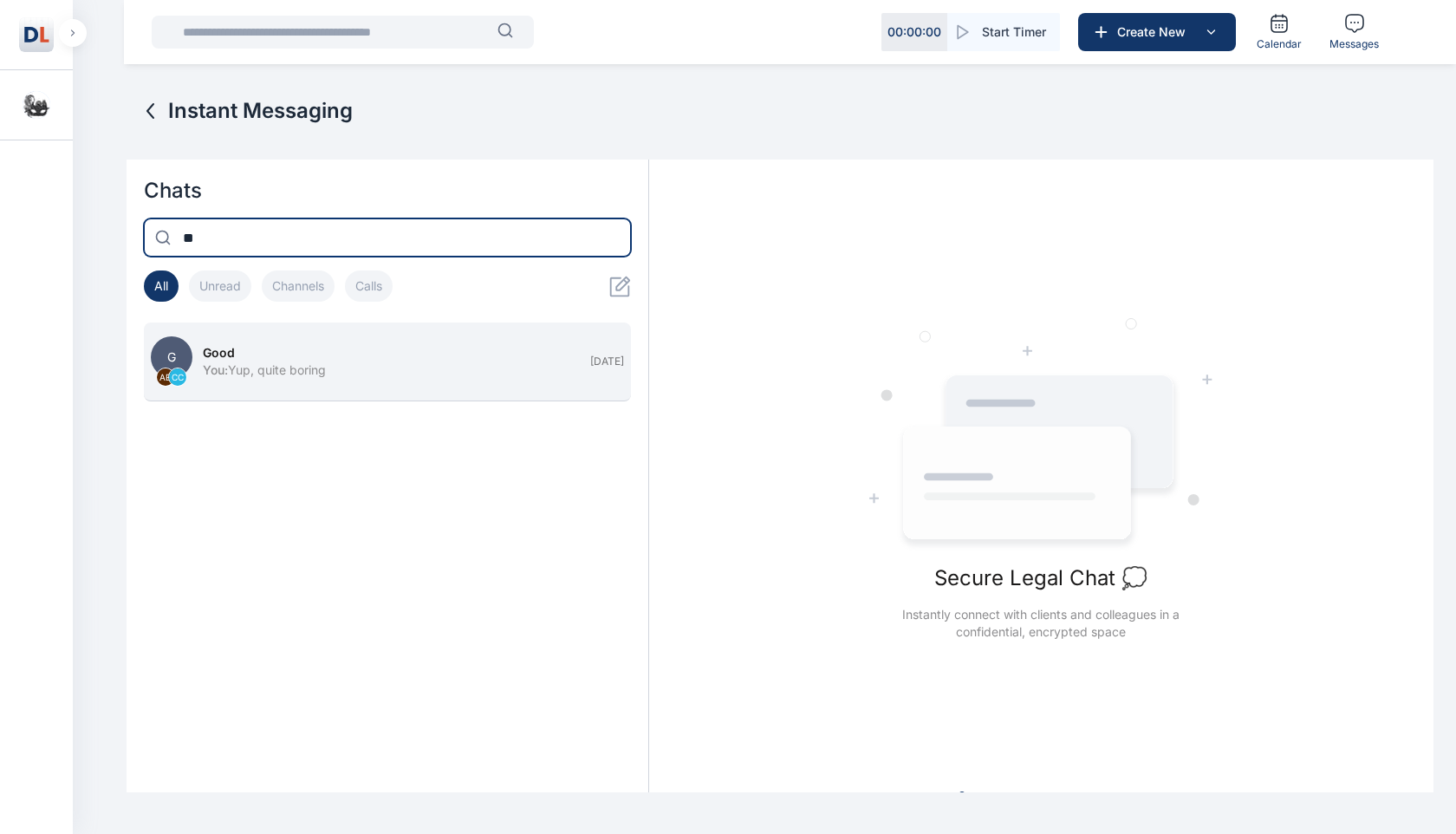
type input "**"
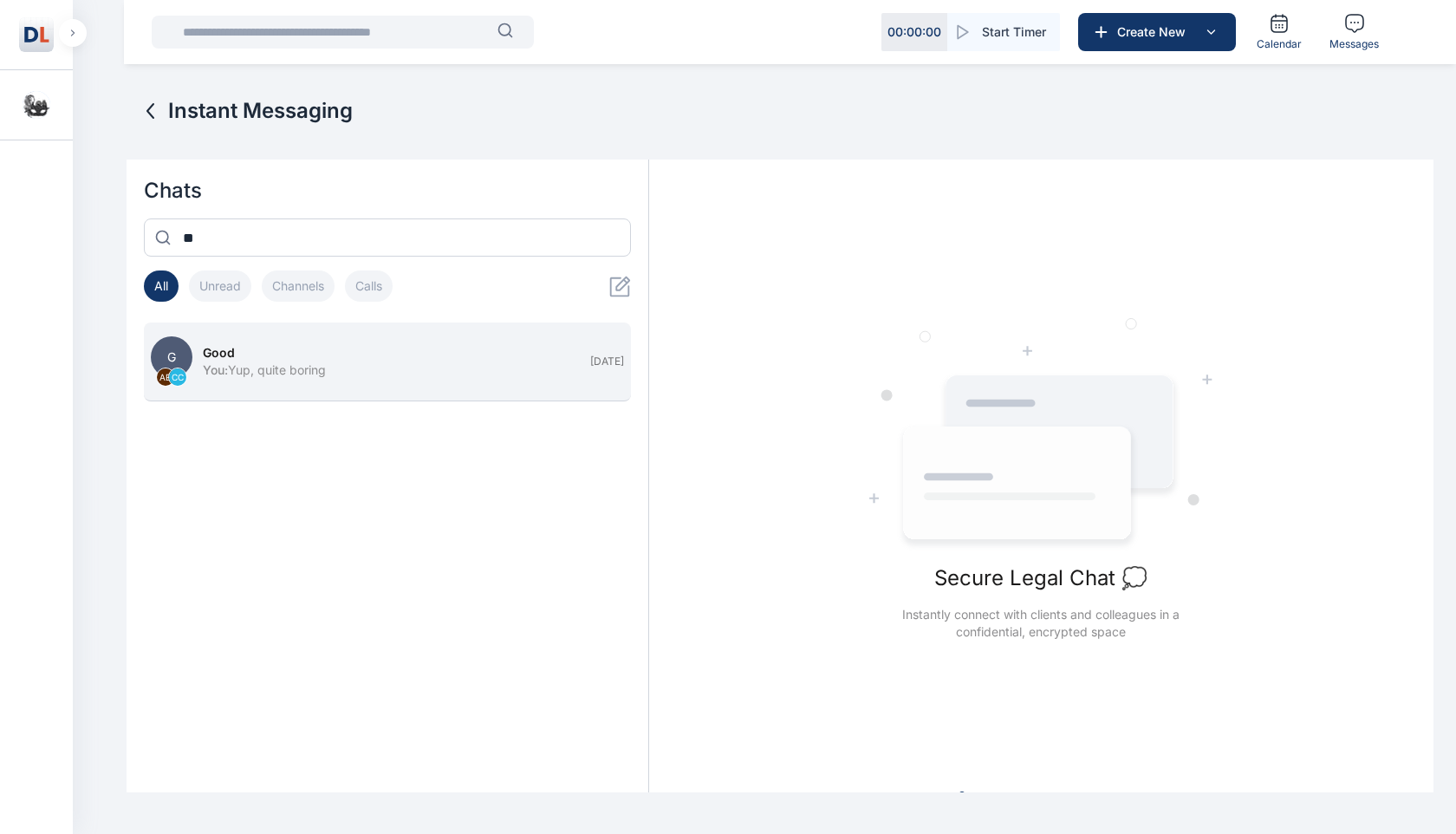
click at [234, 343] on button "G AE CC good You : Yup, quite boring Aug 26" at bounding box center [387, 361] width 487 height 79
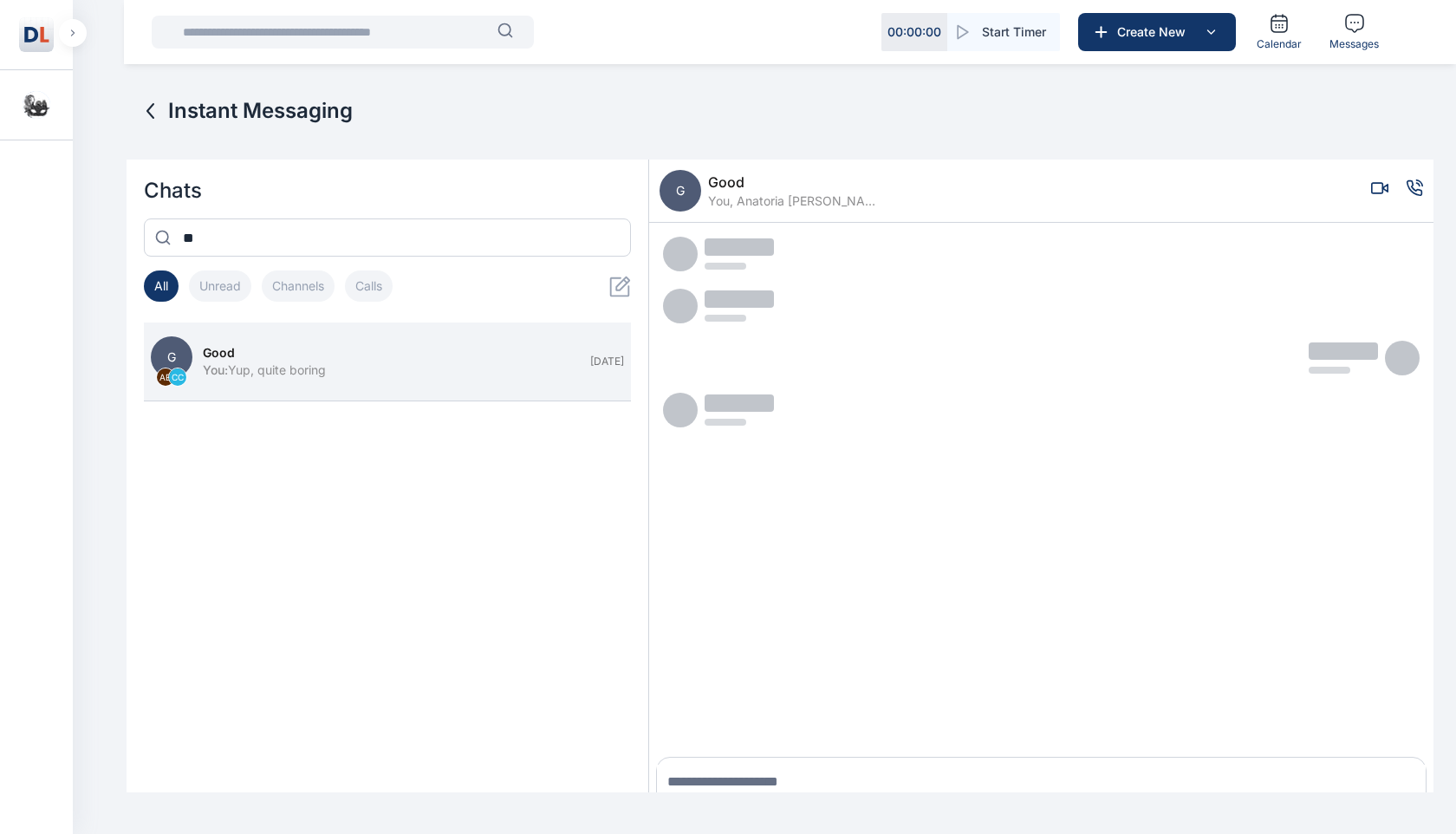
scroll to position [62, 0]
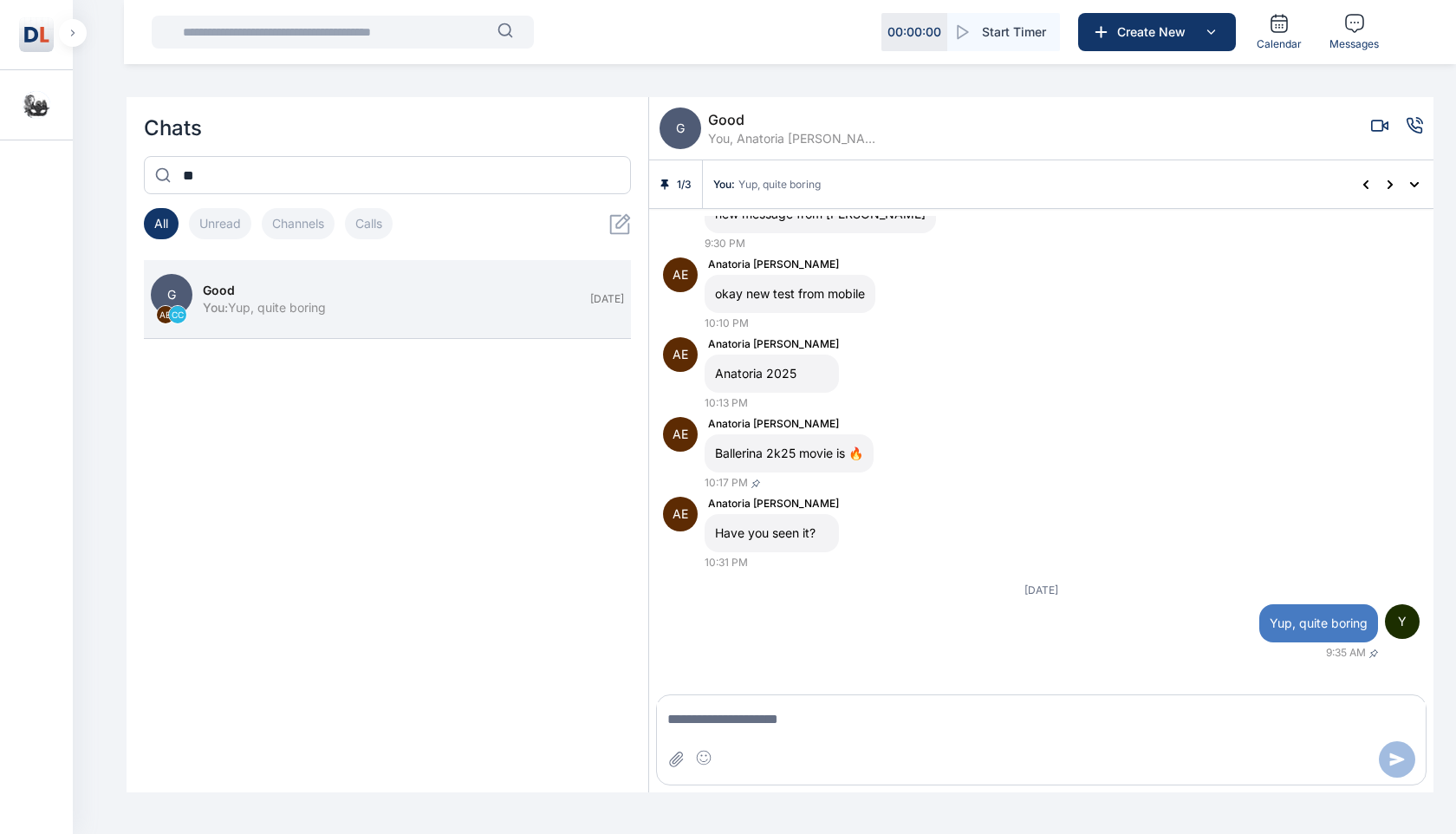
click at [854, 741] on div at bounding box center [1042, 759] width 769 height 37
click at [850, 727] on textarea "Message input" at bounding box center [1042, 719] width 769 height 35
click at [77, 42] on button "button" at bounding box center [73, 33] width 28 height 28
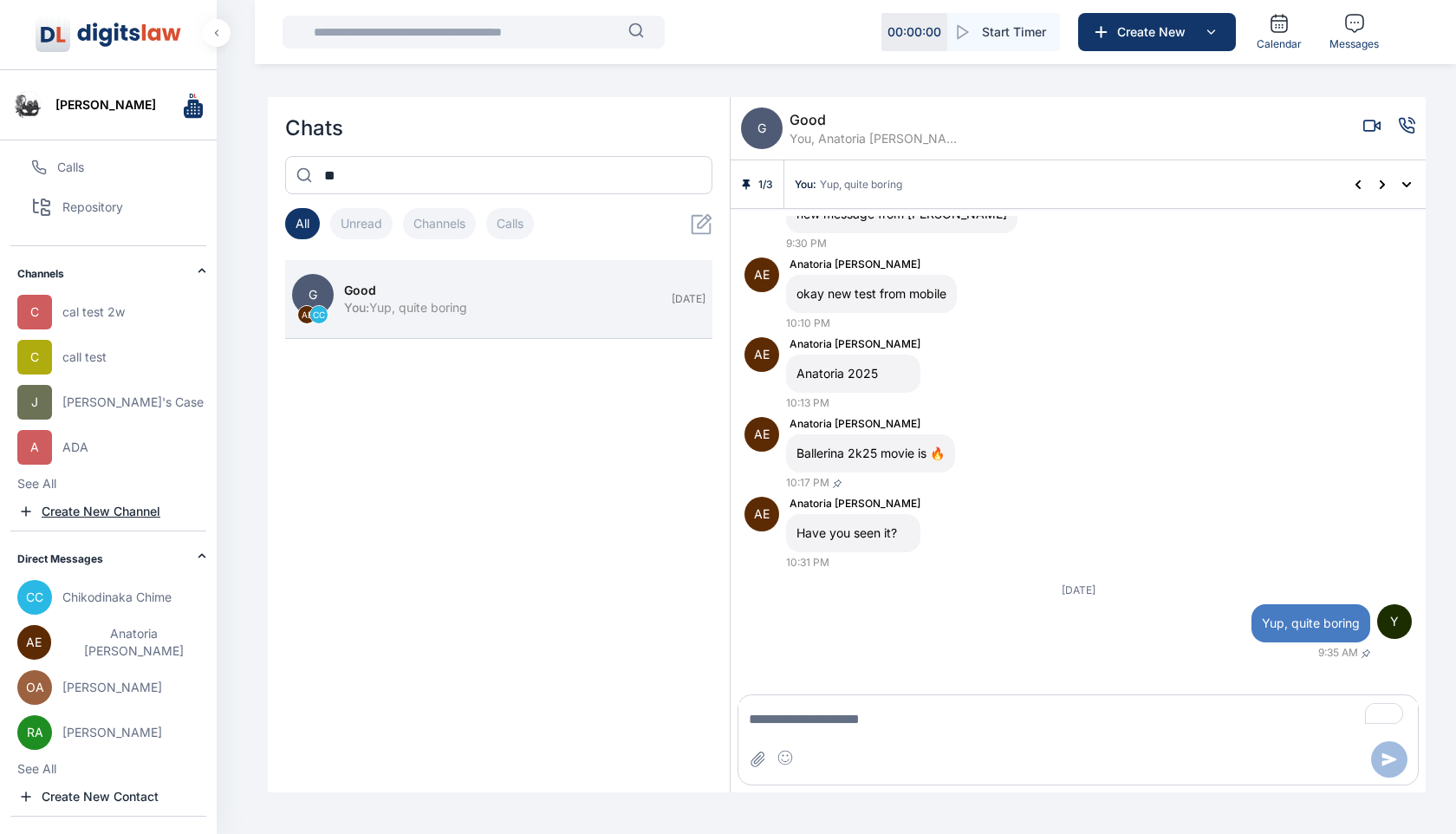
scroll to position [0, 0]
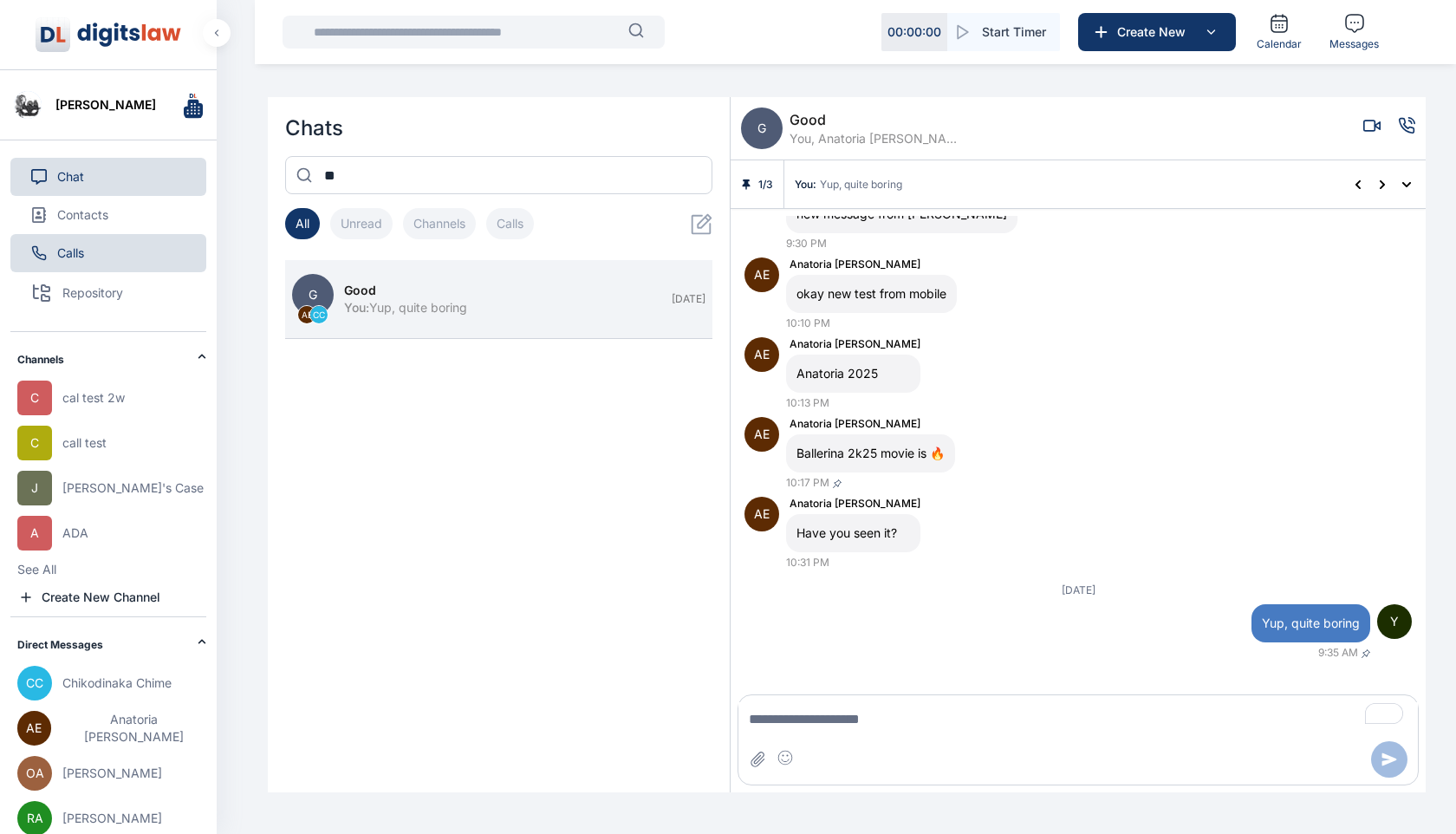
click at [92, 252] on button "Calls" at bounding box center [109, 252] width 196 height 38
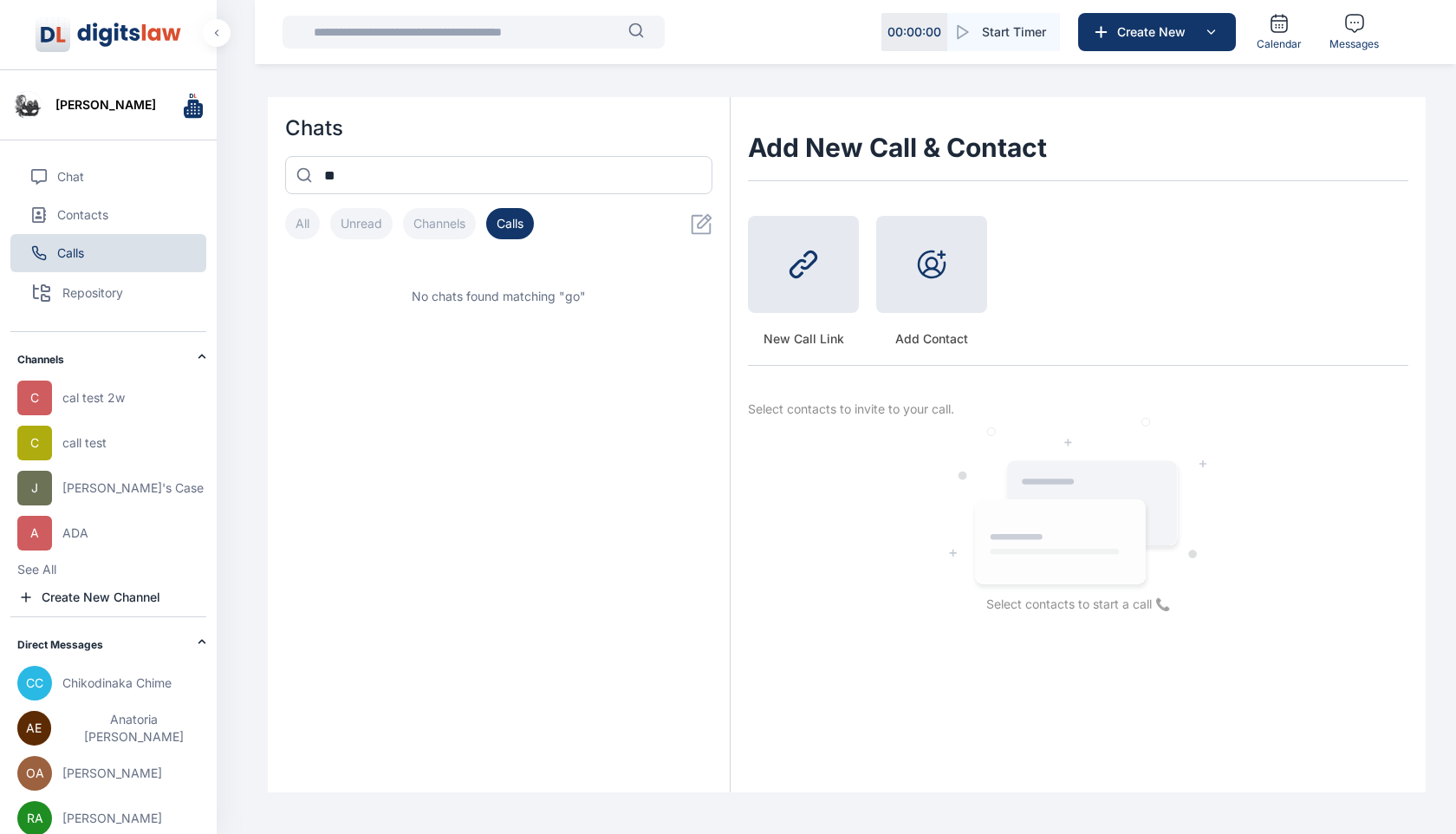
scroll to position [88, 0]
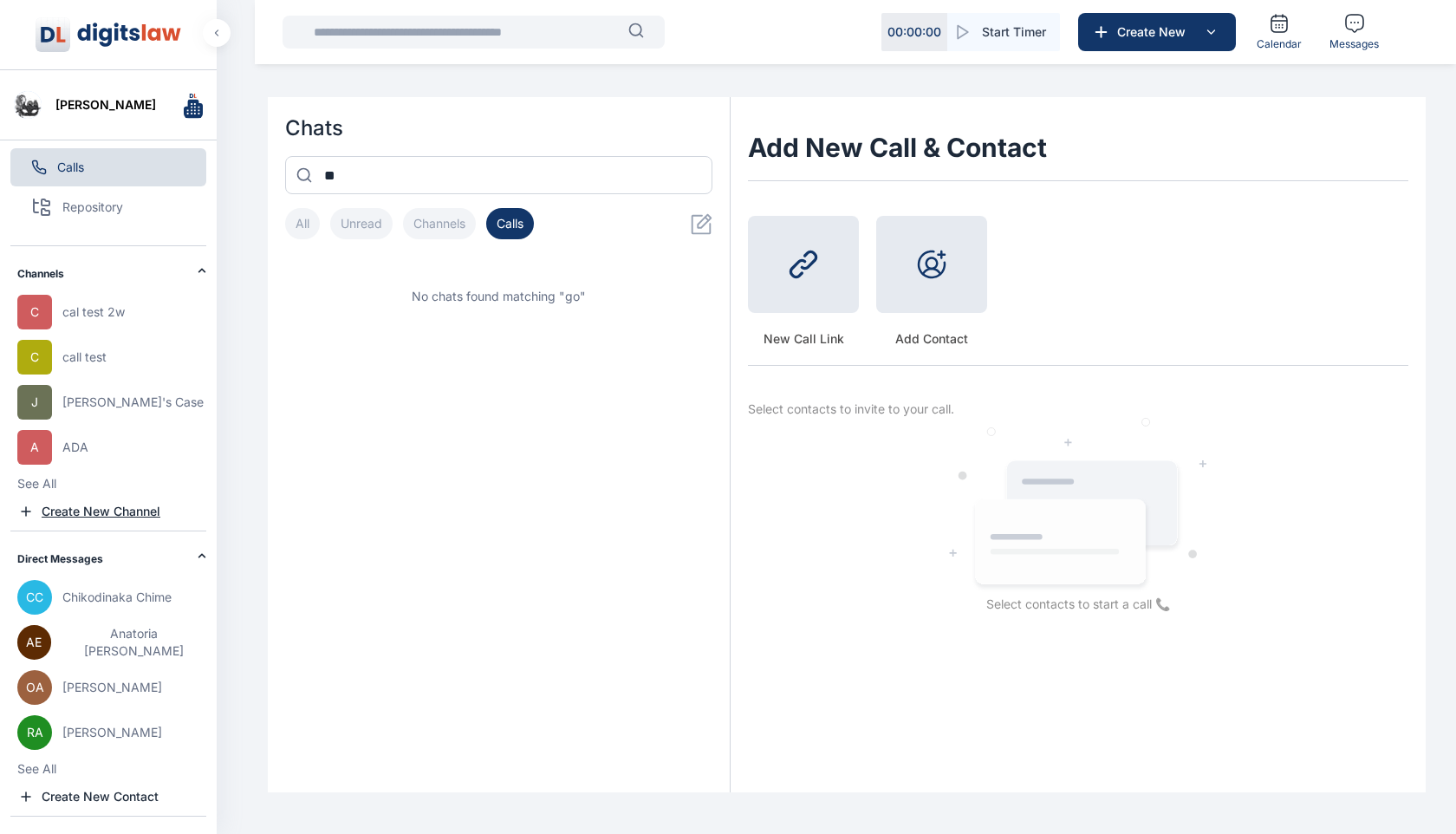
click at [74, 503] on span "Create New Channel" at bounding box center [101, 512] width 118 height 17
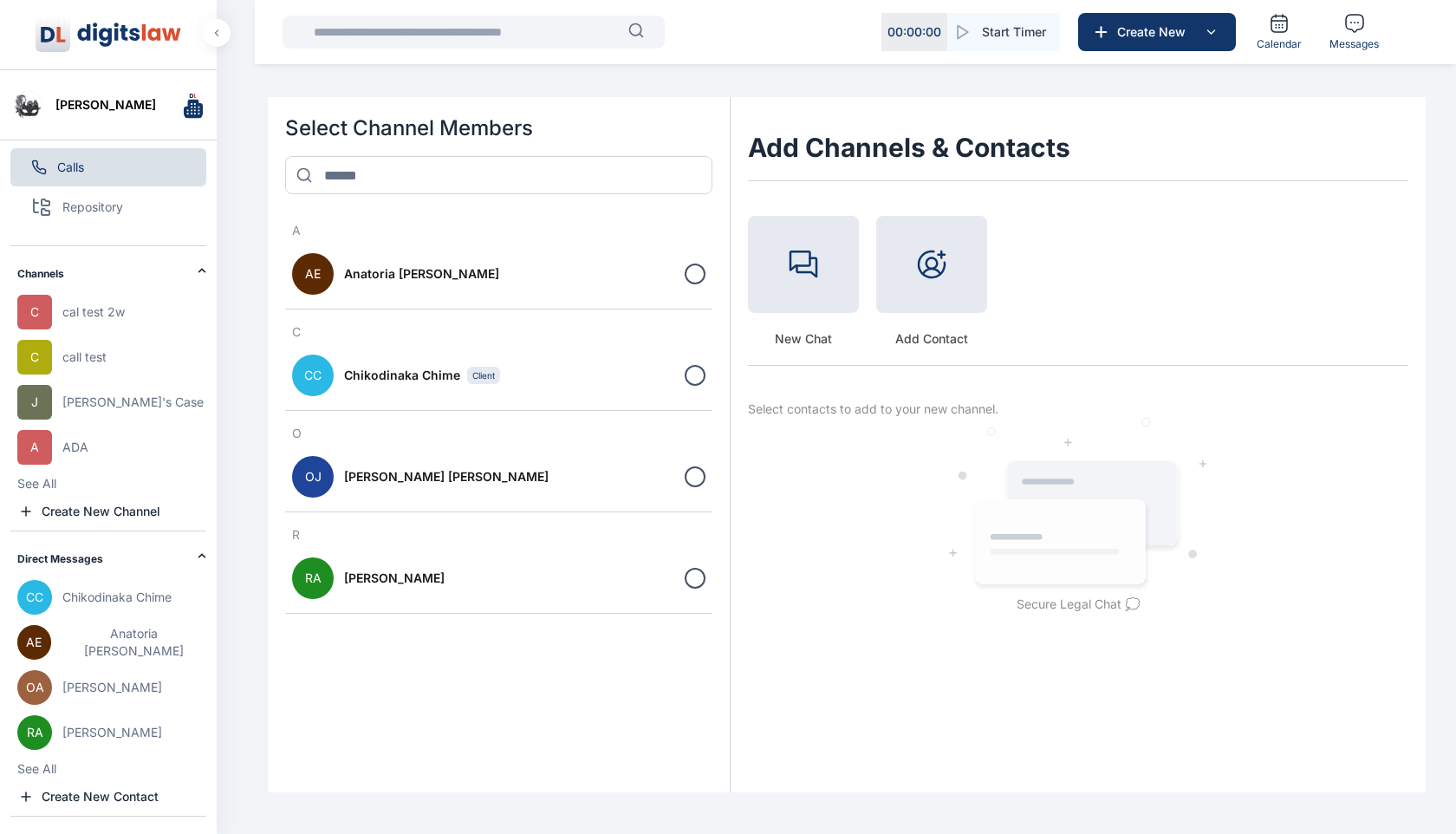
click at [98, 317] on span "cal test 2w" at bounding box center [93, 313] width 62 height 17
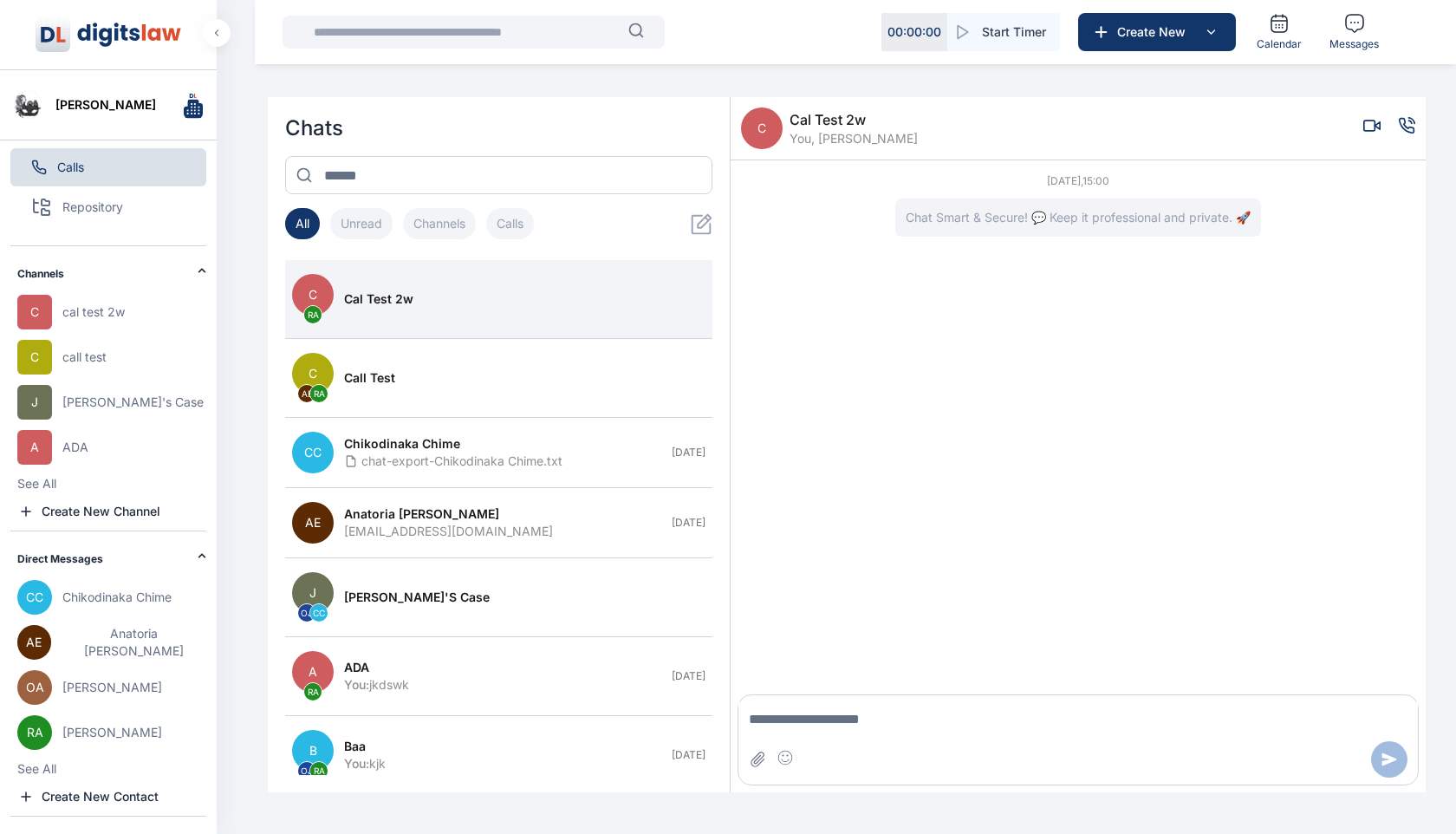
scroll to position [53, 0]
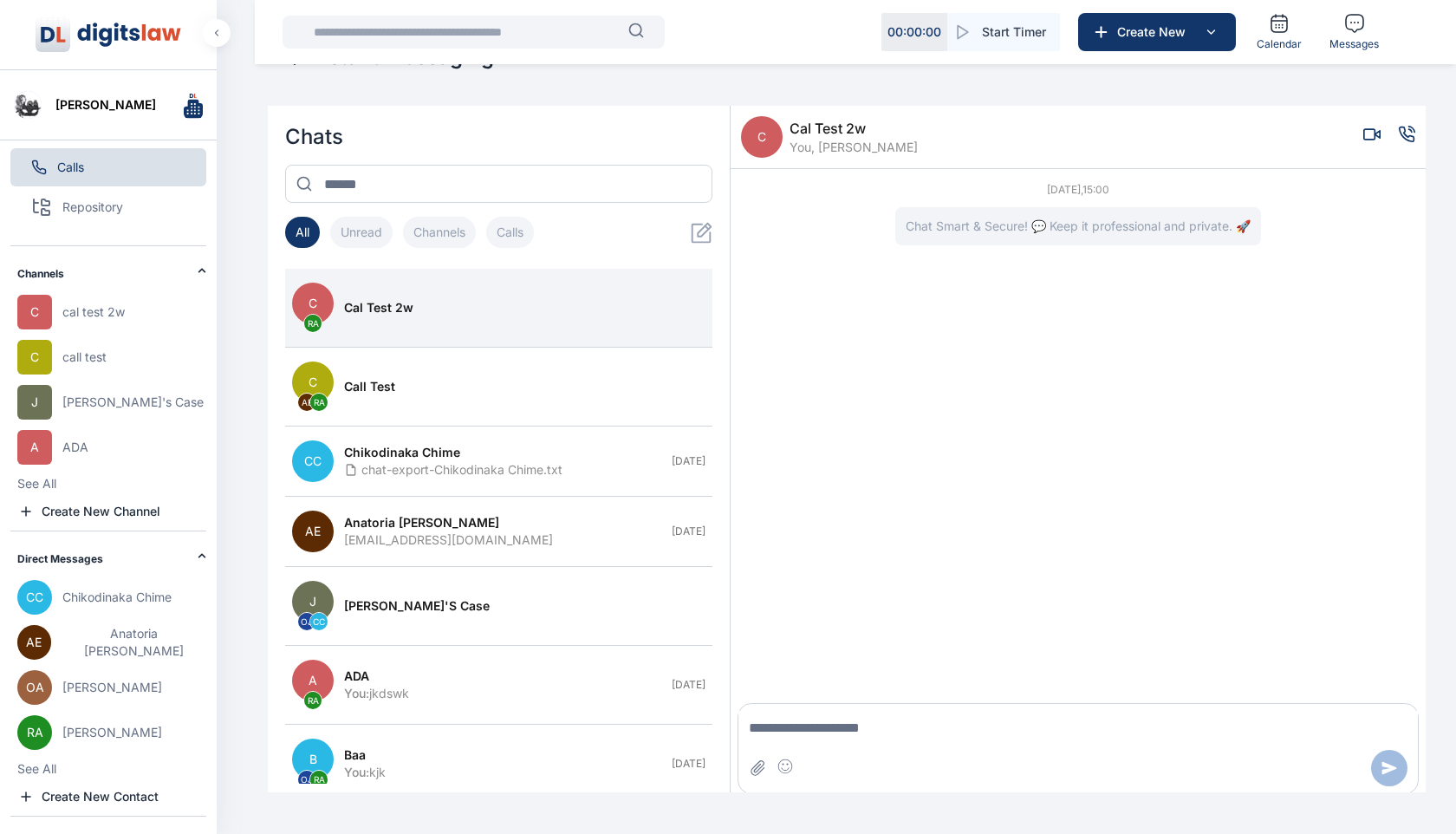
click at [25, 112] on img at bounding box center [27, 105] width 28 height 28
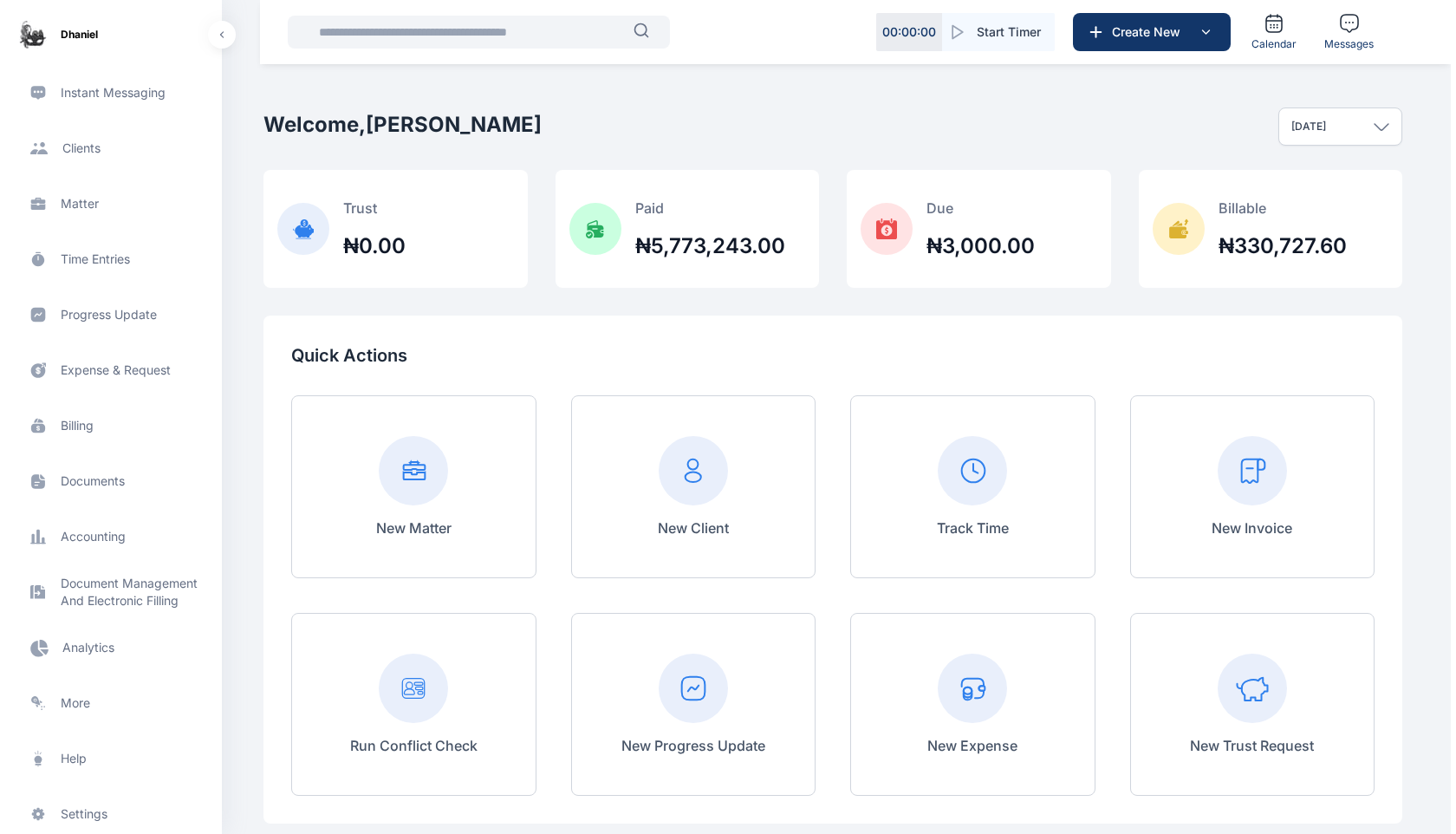
scroll to position [234, 0]
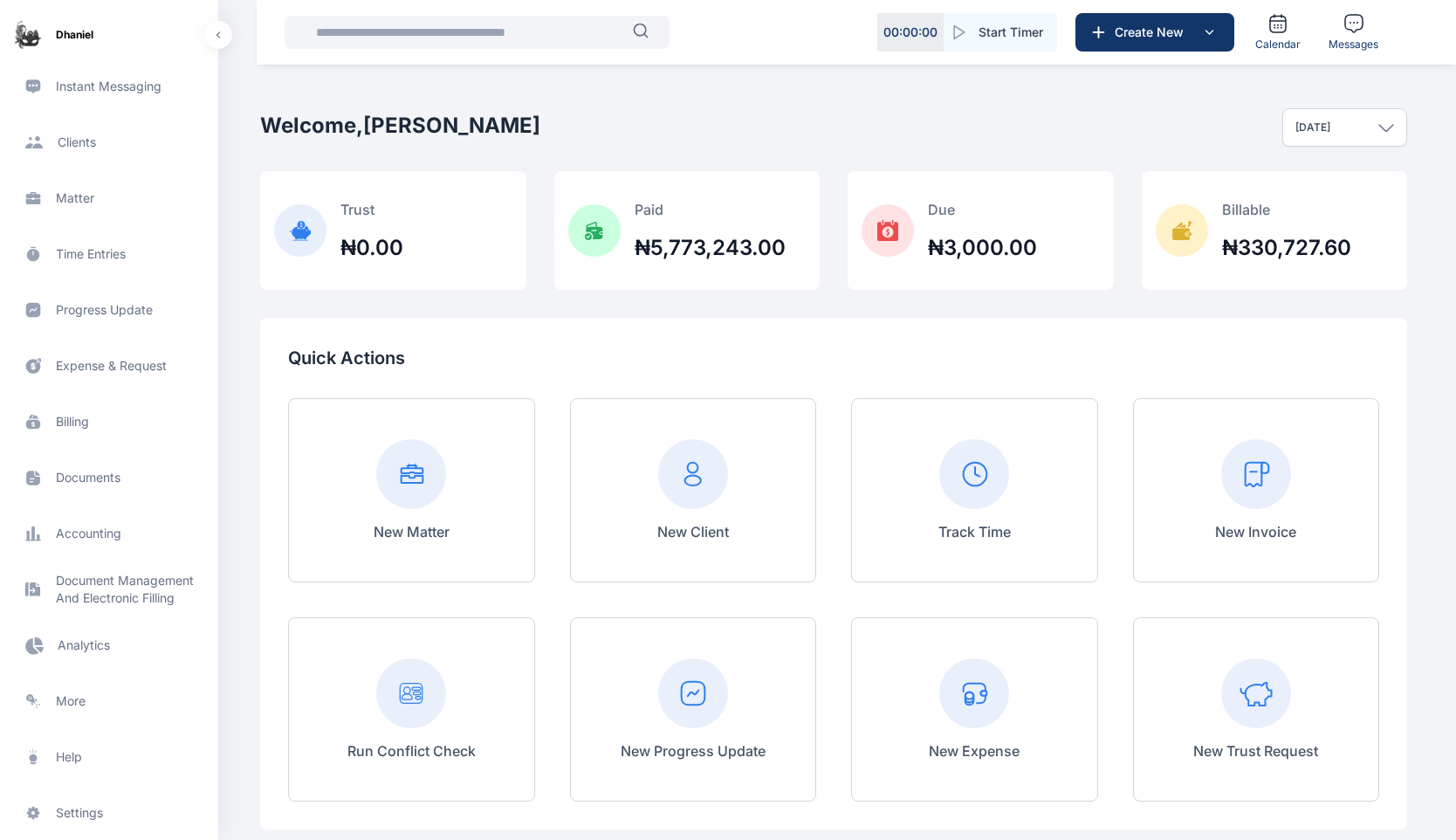
click at [102, 584] on span "Electronic Filling And Document management Document Management And Electronic F…" at bounding box center [110, 589] width 198 height 42
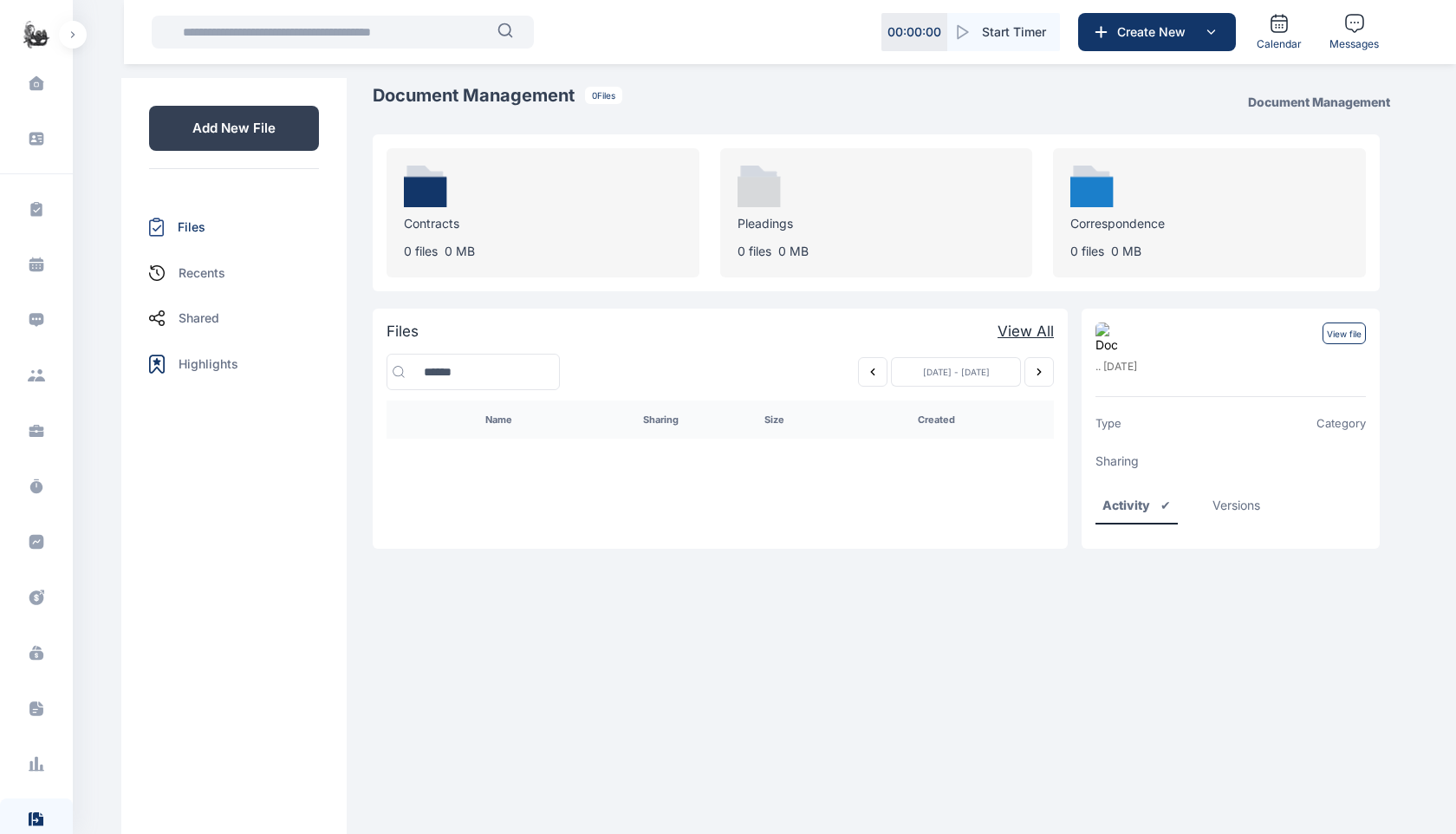
click at [254, 127] on p "Add New File" at bounding box center [234, 128] width 170 height 45
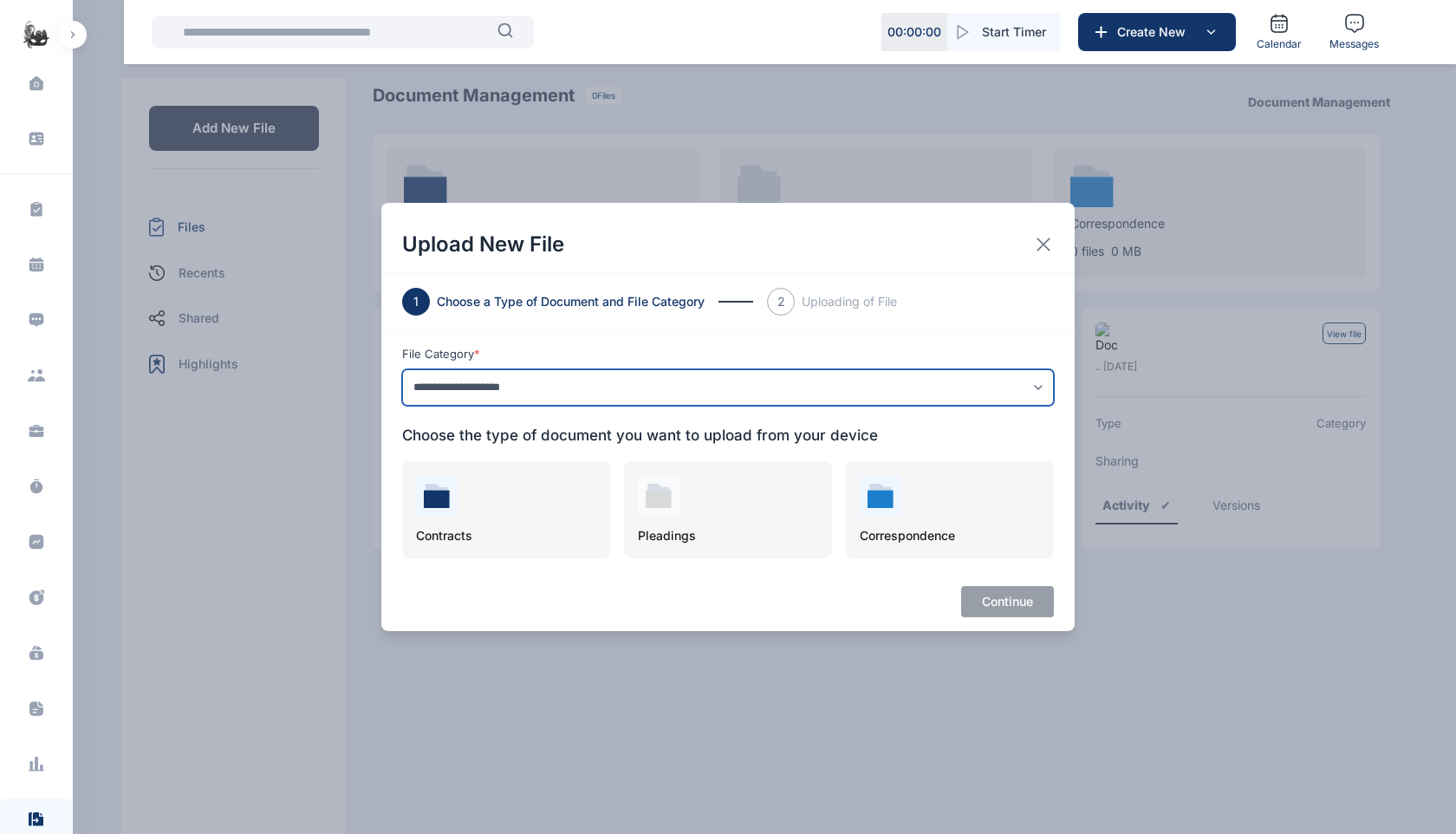
click at [748, 394] on select "**********" at bounding box center [727, 387] width 651 height 37
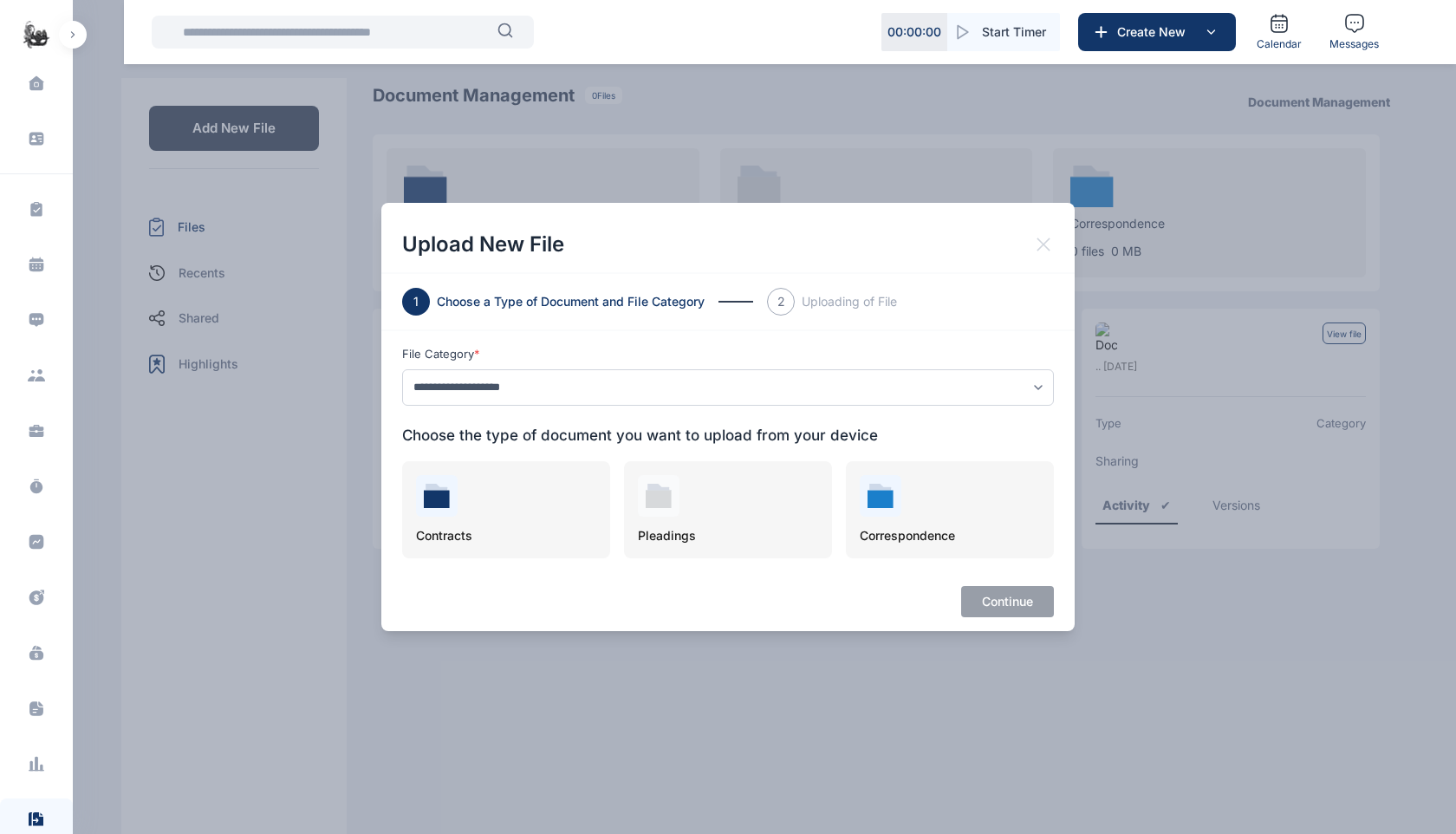
click at [1042, 248] on icon at bounding box center [1042, 244] width 20 height 20
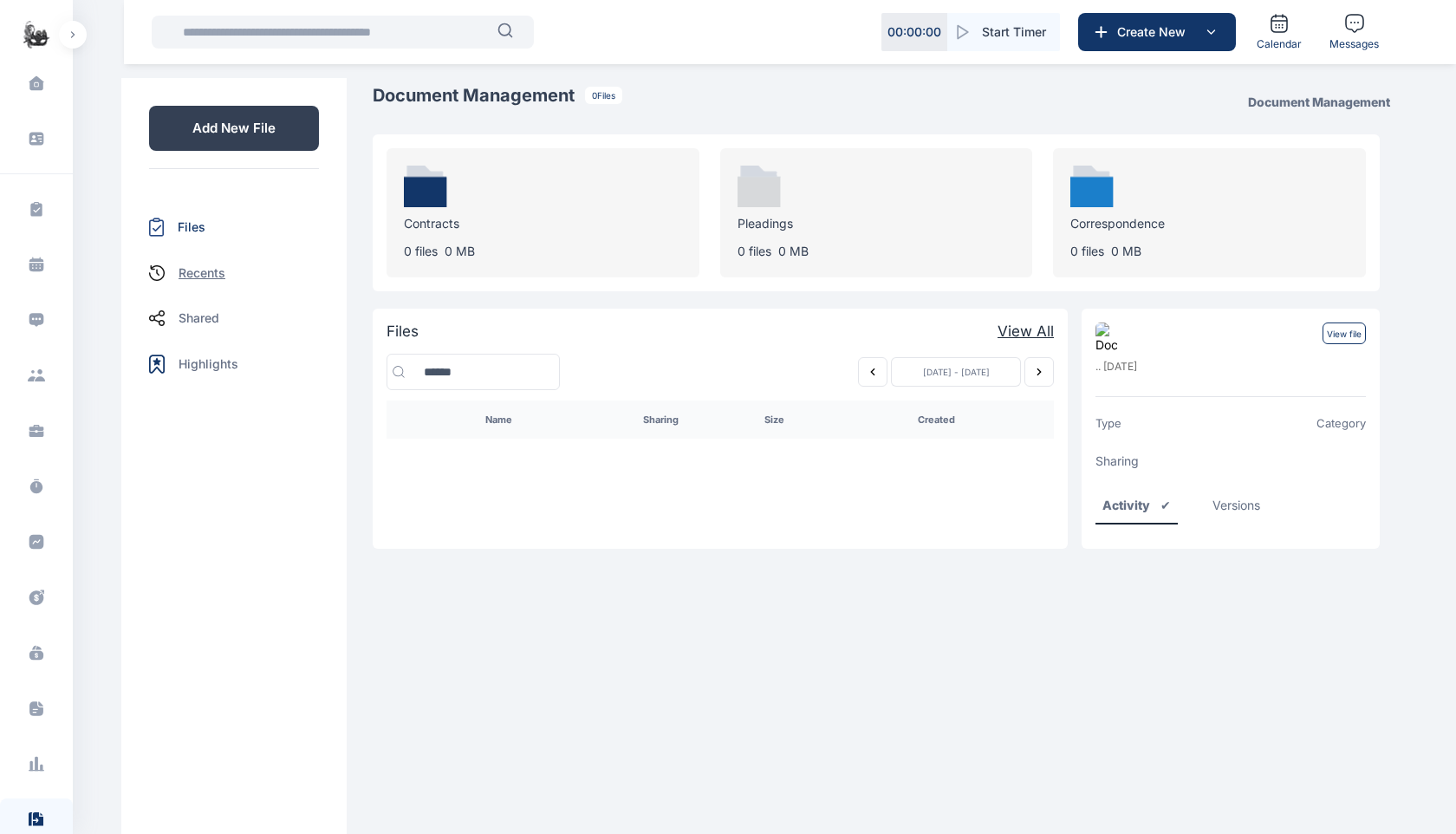
click at [209, 268] on p "Recents" at bounding box center [202, 273] width 47 height 17
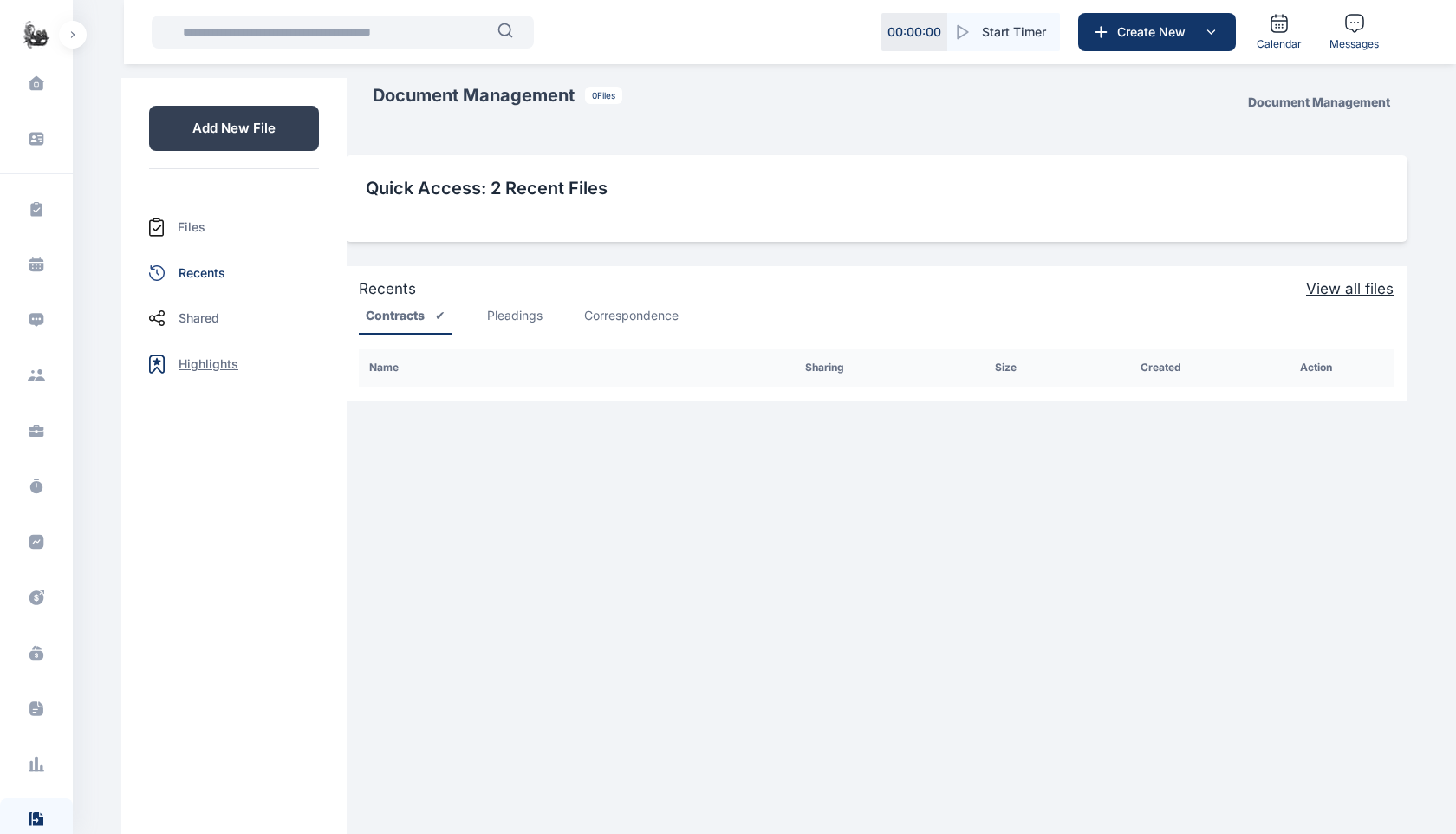
click at [190, 368] on p "Highlights" at bounding box center [209, 364] width 60 height 17
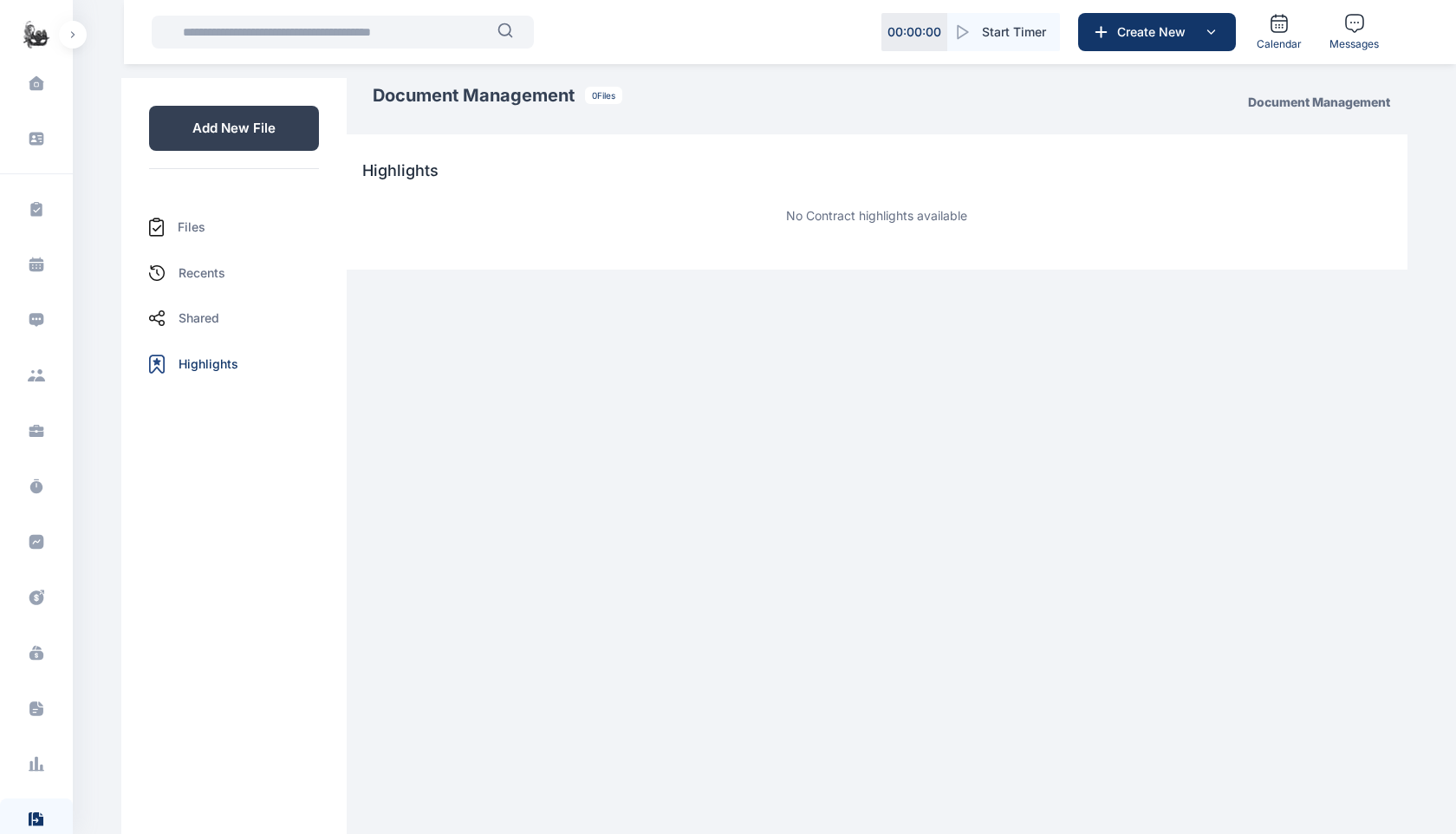
click at [209, 222] on div "Files" at bounding box center [234, 227] width 170 height 47
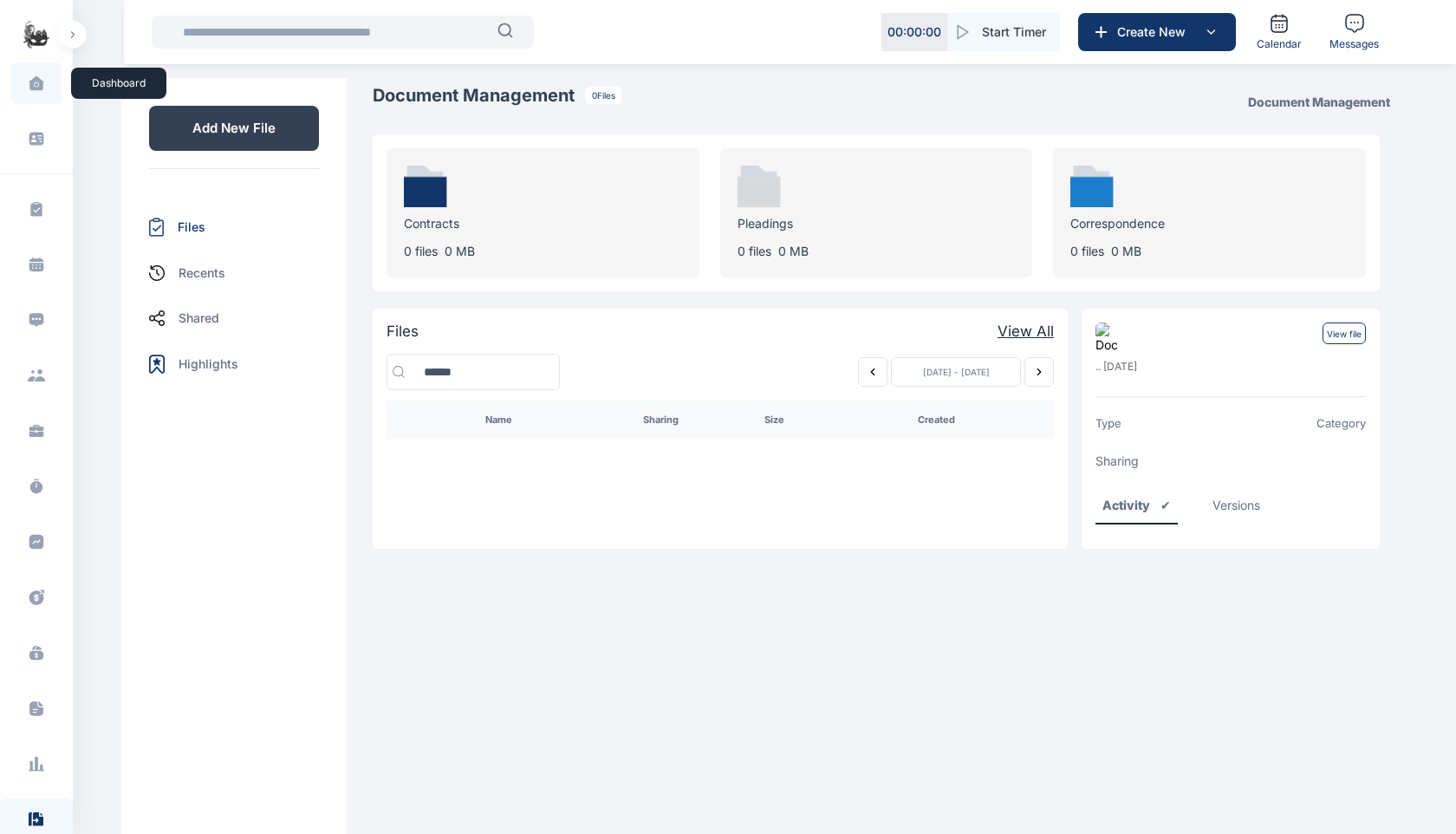
click at [40, 85] on icon at bounding box center [35, 83] width 15 height 14
